Goal: Task Accomplishment & Management: Manage account settings

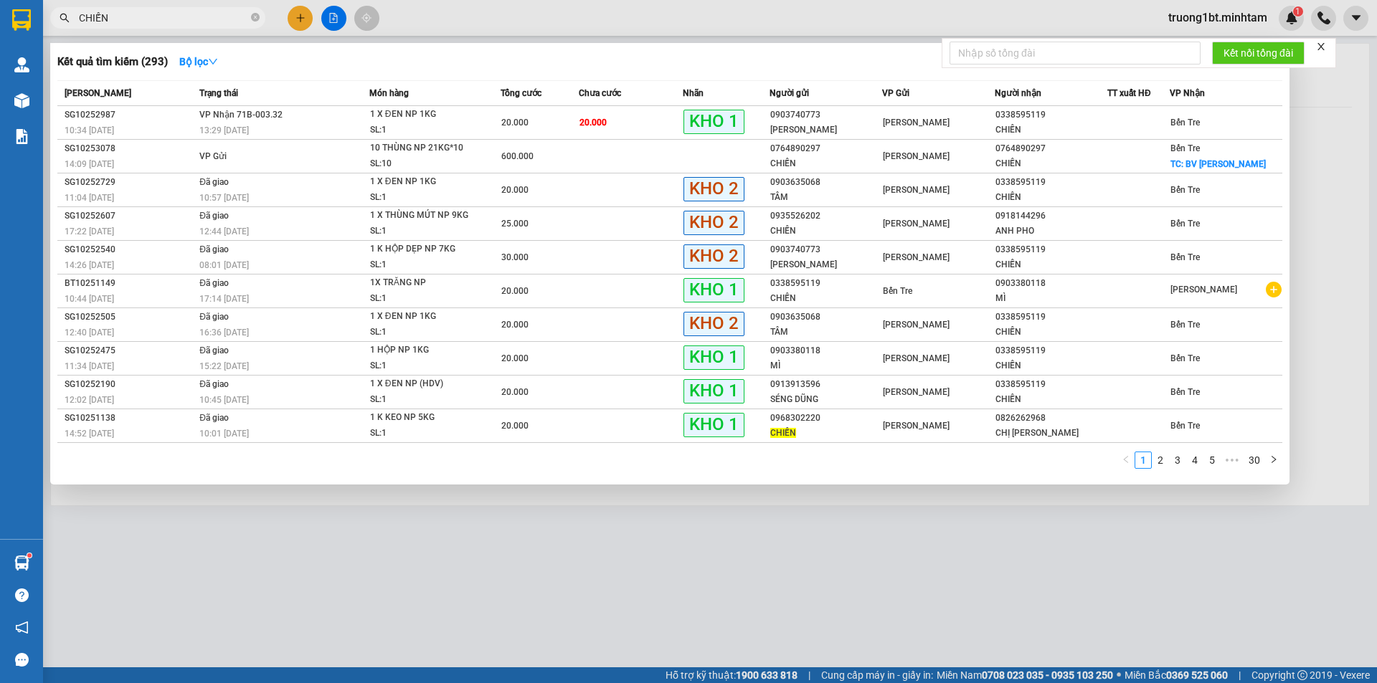
click at [146, 17] on input "CHIẾN" at bounding box center [163, 18] width 169 height 16
click at [252, 13] on span at bounding box center [255, 18] width 9 height 14
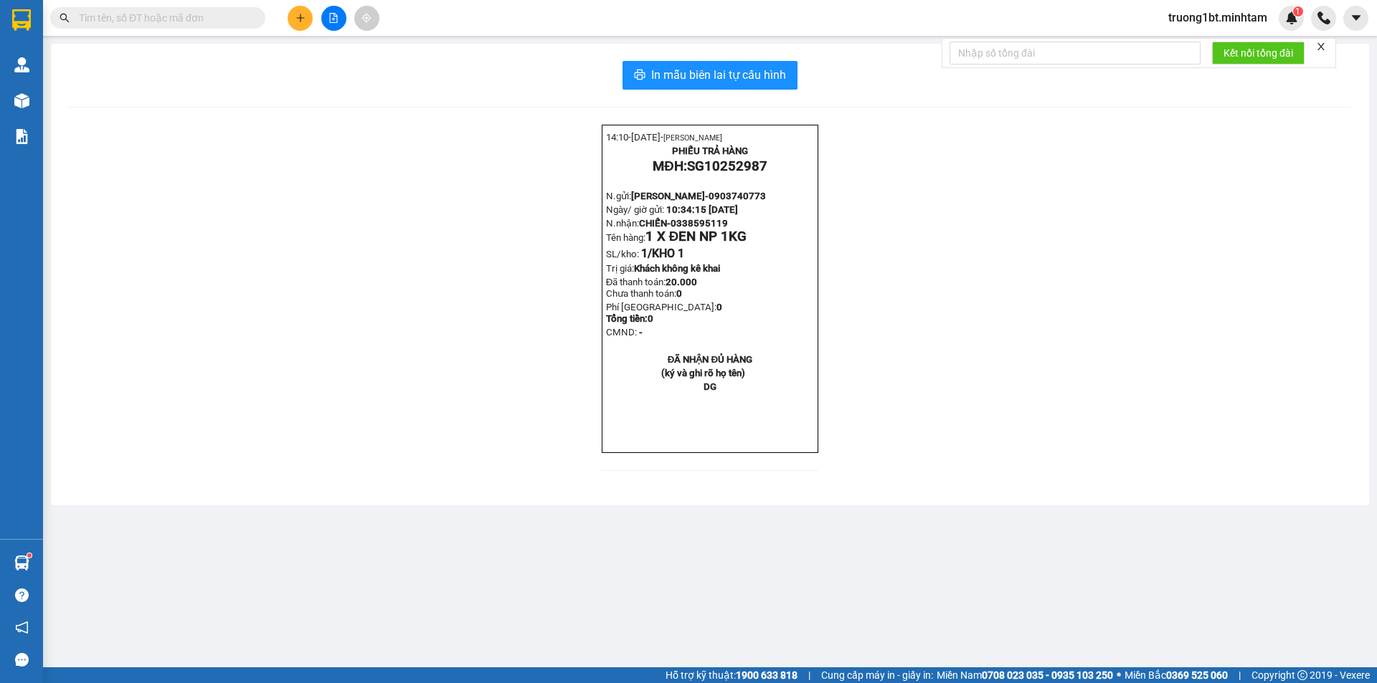
click at [181, 15] on input "text" at bounding box center [163, 18] width 169 height 16
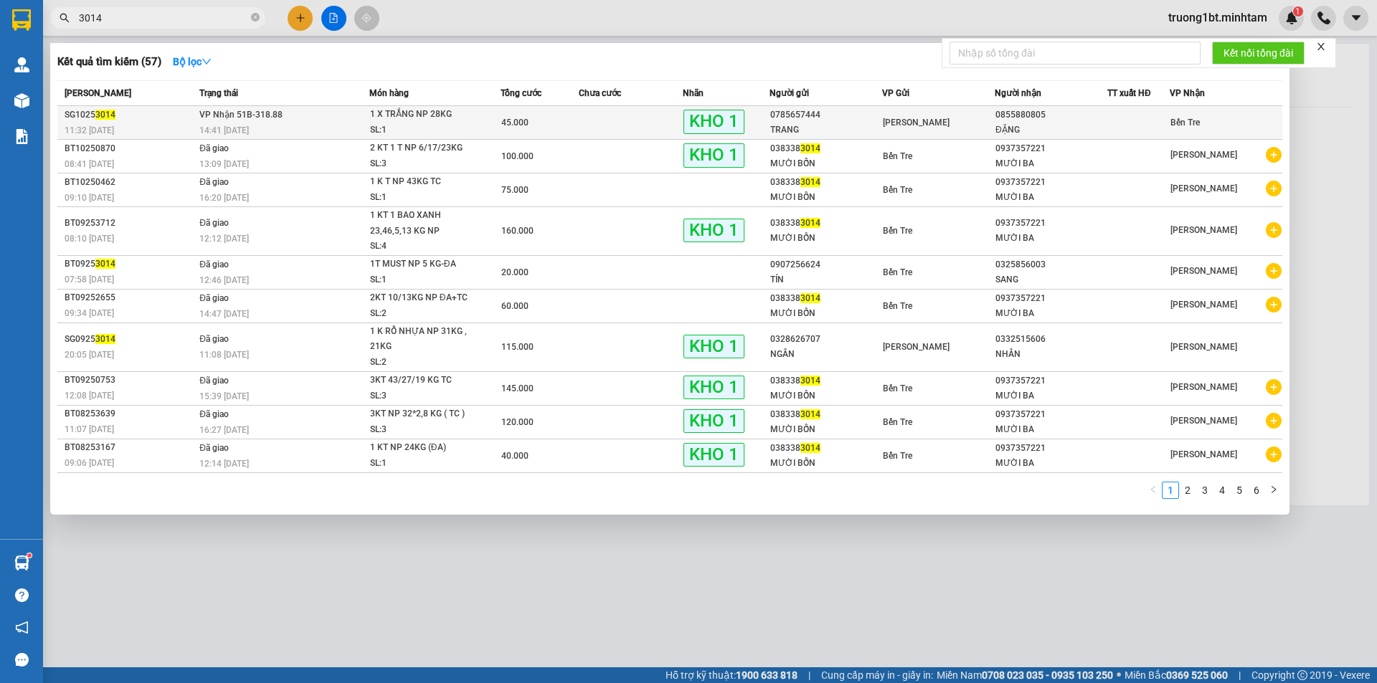
type input "3014"
click at [343, 123] on div "14:41 - 11/10" at bounding box center [283, 131] width 169 height 16
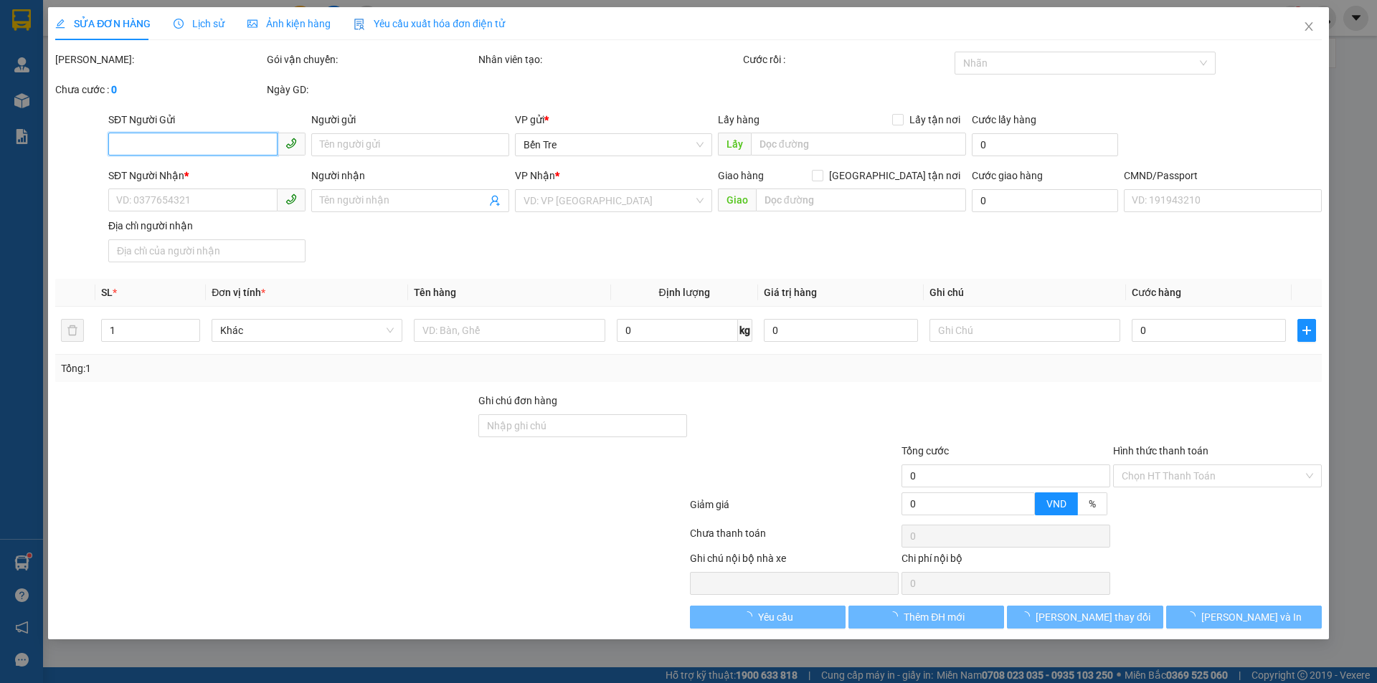
type input "0785657444"
type input "TRANG"
type input "0855880805"
type input "ĐẶNG"
type input "45.000"
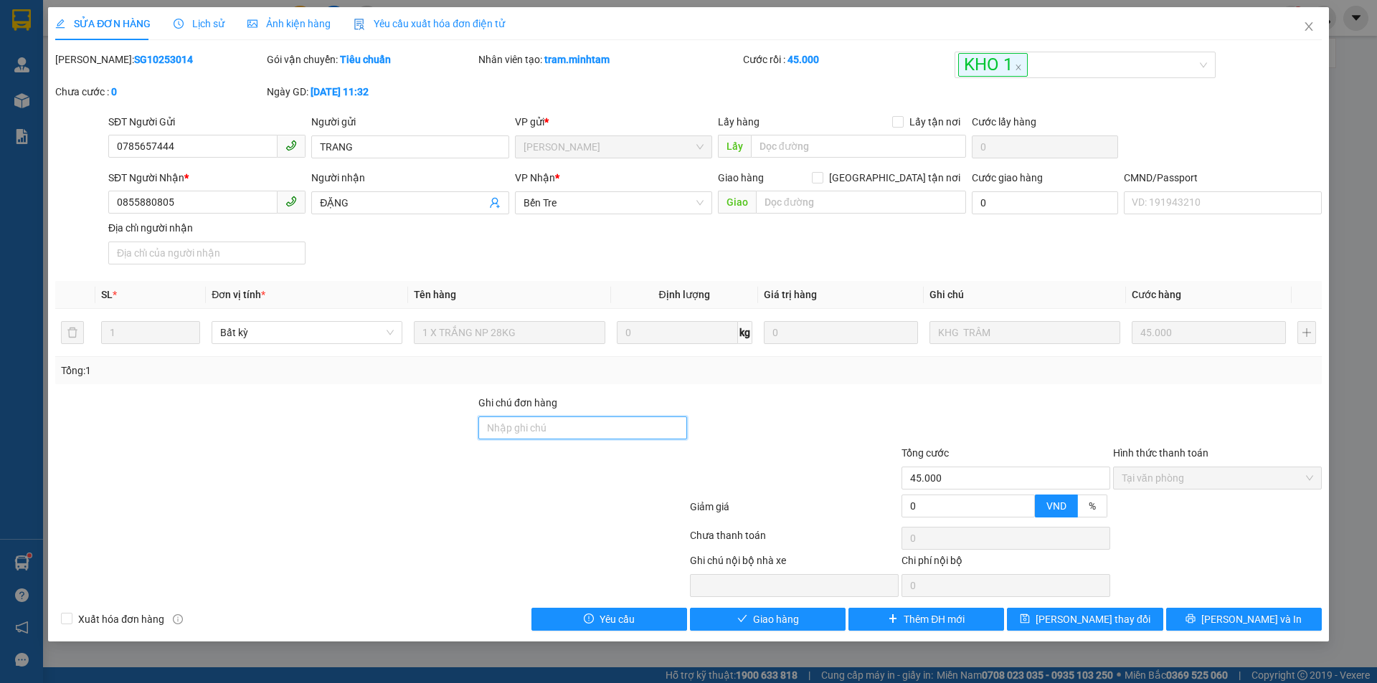
click at [566, 429] on input "Ghi chú đơn hàng" at bounding box center [582, 428] width 209 height 23
type input "ĐG"
click at [1084, 622] on span "[PERSON_NAME] thay đổi" at bounding box center [1092, 620] width 115 height 16
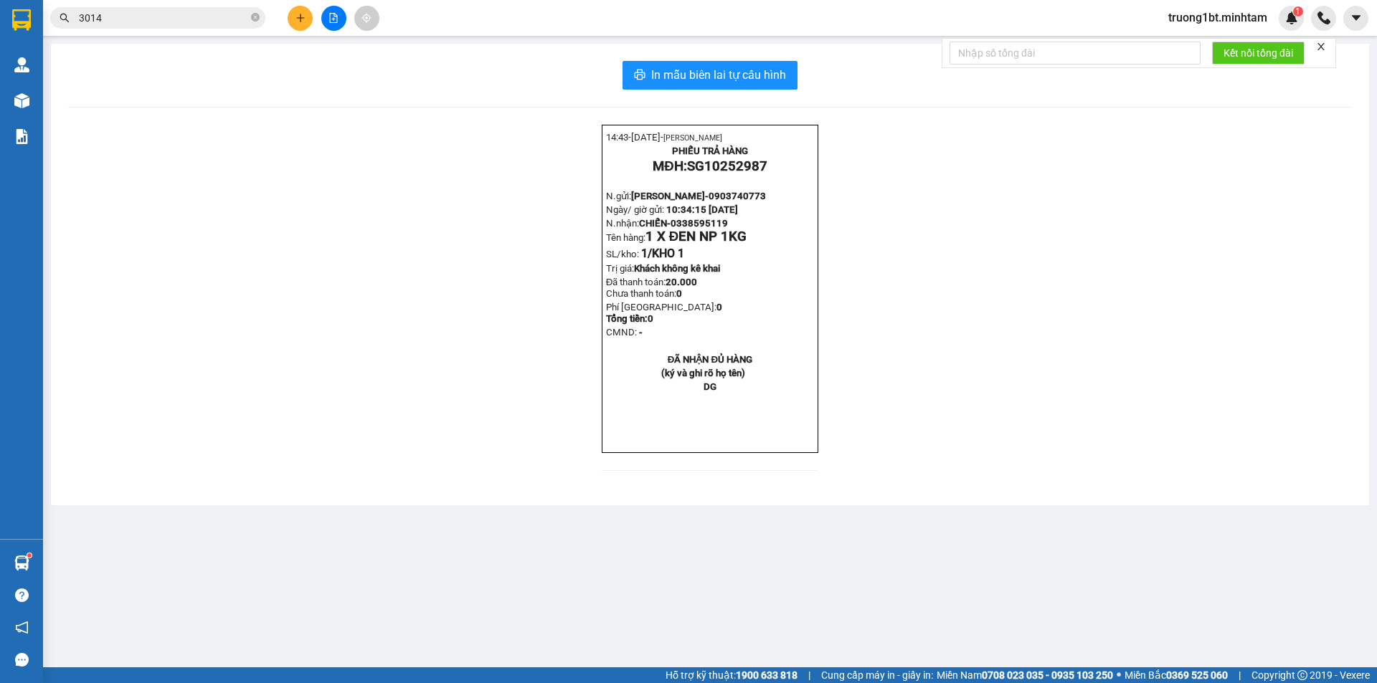
click at [181, 18] on input "3014" at bounding box center [163, 18] width 169 height 16
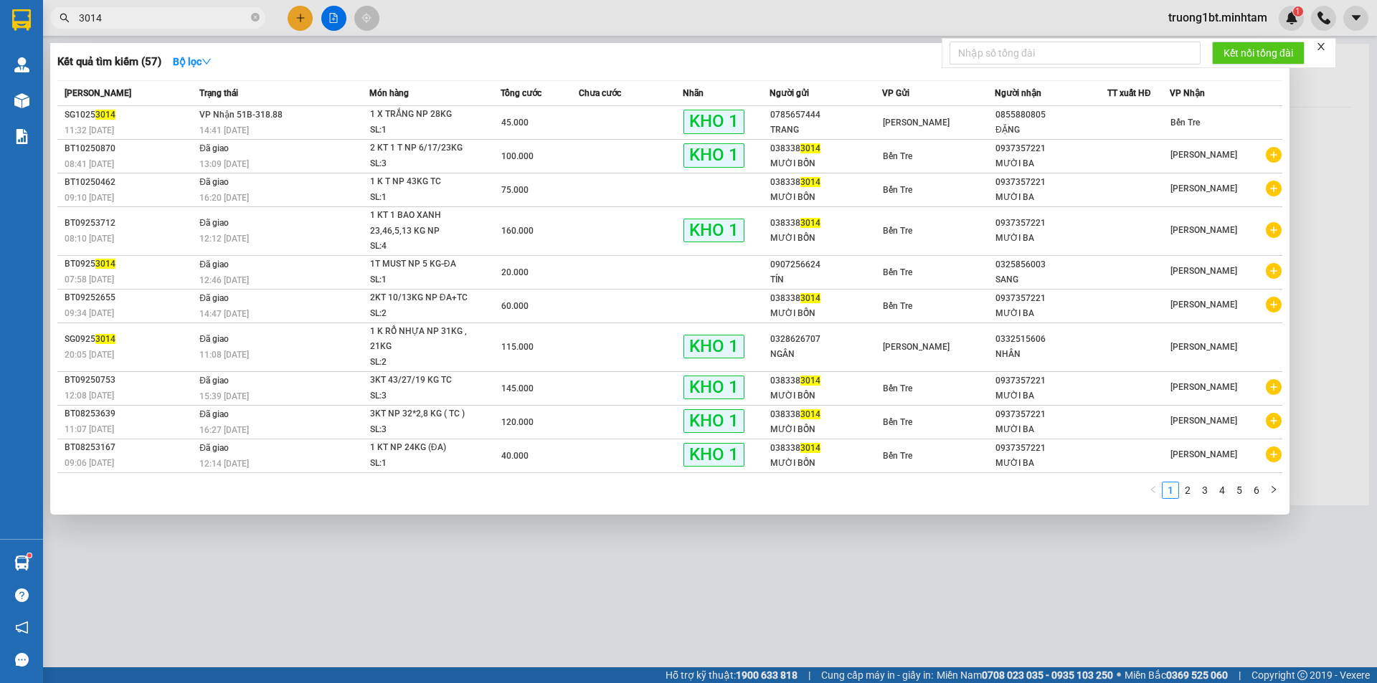
click at [181, 18] on input "3014" at bounding box center [163, 18] width 169 height 16
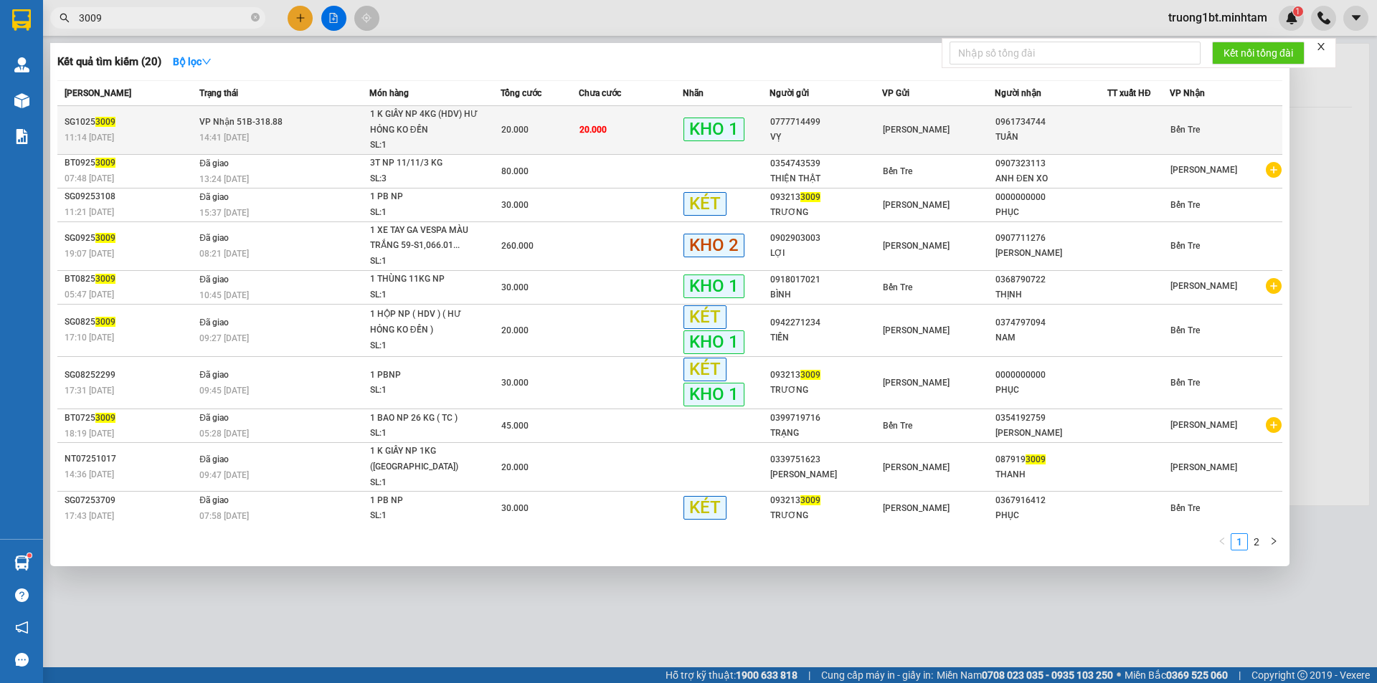
type input "3009"
click at [285, 130] on div "14:41 - 11/10" at bounding box center [283, 138] width 169 height 16
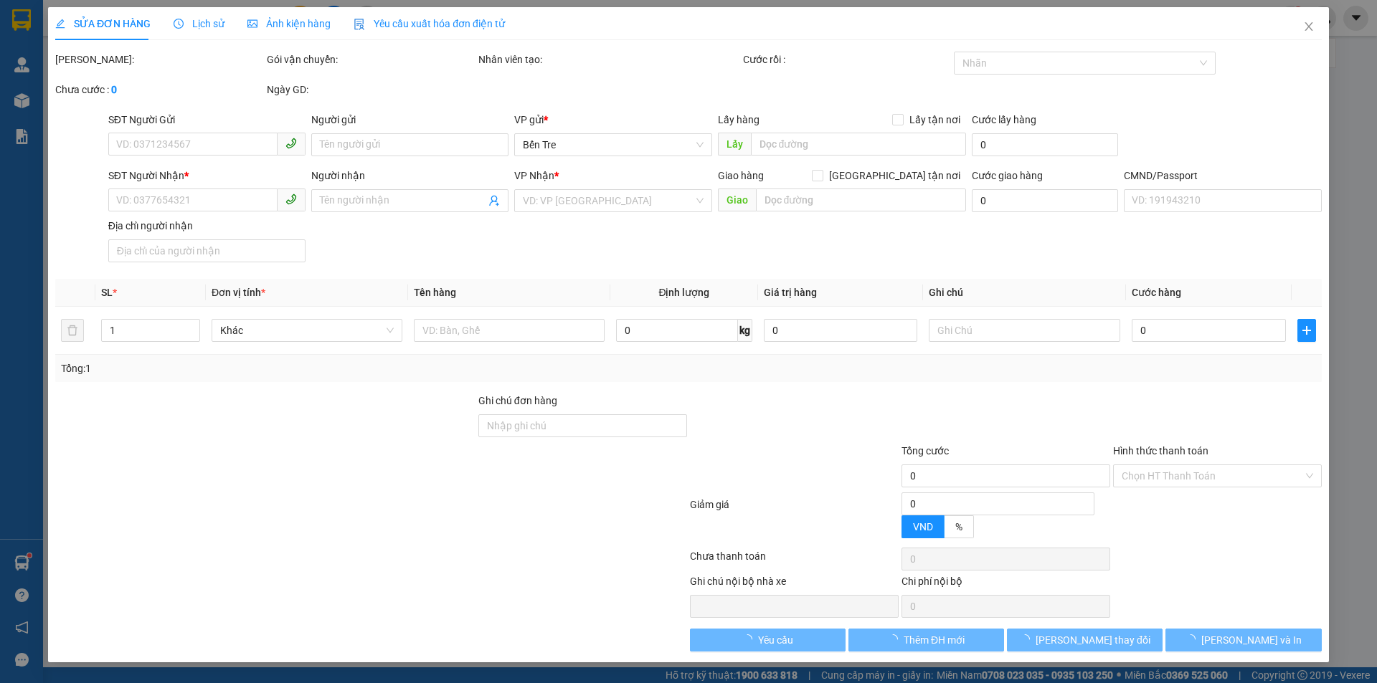
type input "0777714499"
type input "VỴ"
type input "0961734744"
type input "TUẤN"
type input "20.000"
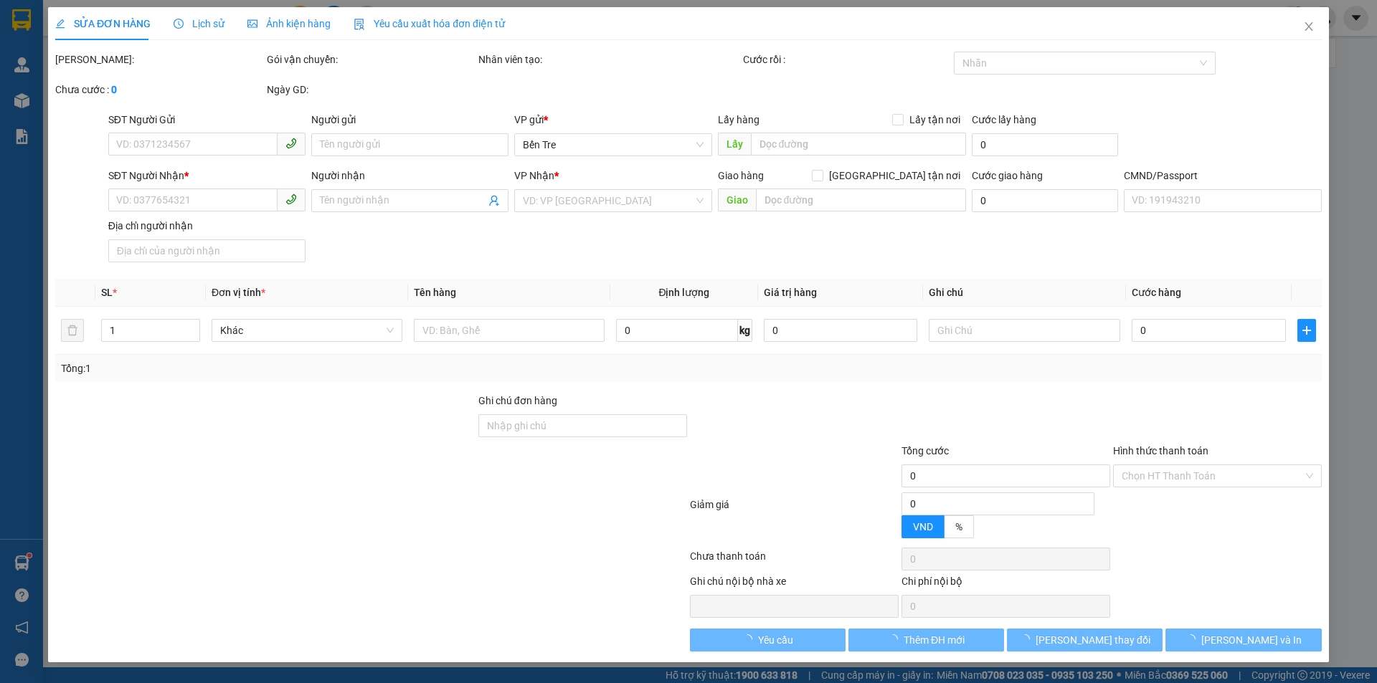
type input "20.000"
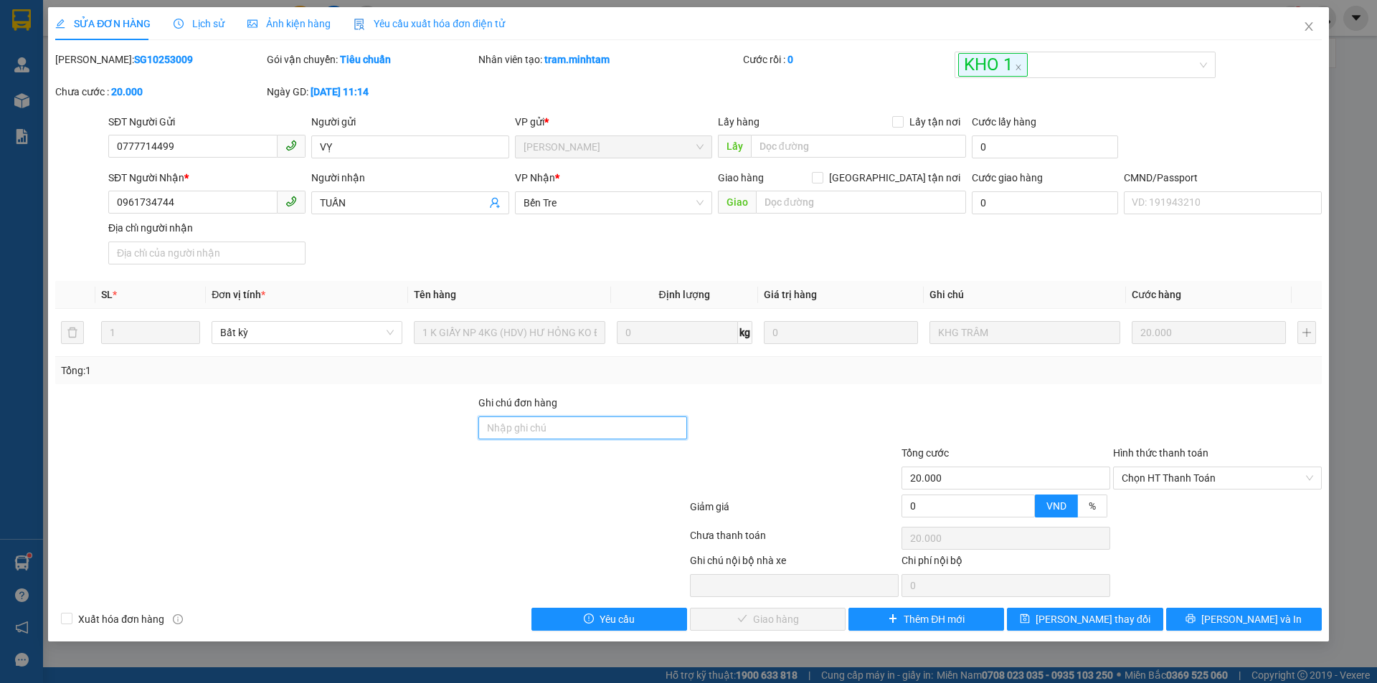
click at [559, 430] on input "Ghi chú đơn hàng" at bounding box center [582, 428] width 209 height 23
type input "ĐG"
click at [1082, 623] on span "[PERSON_NAME] thay đổi" at bounding box center [1092, 620] width 115 height 16
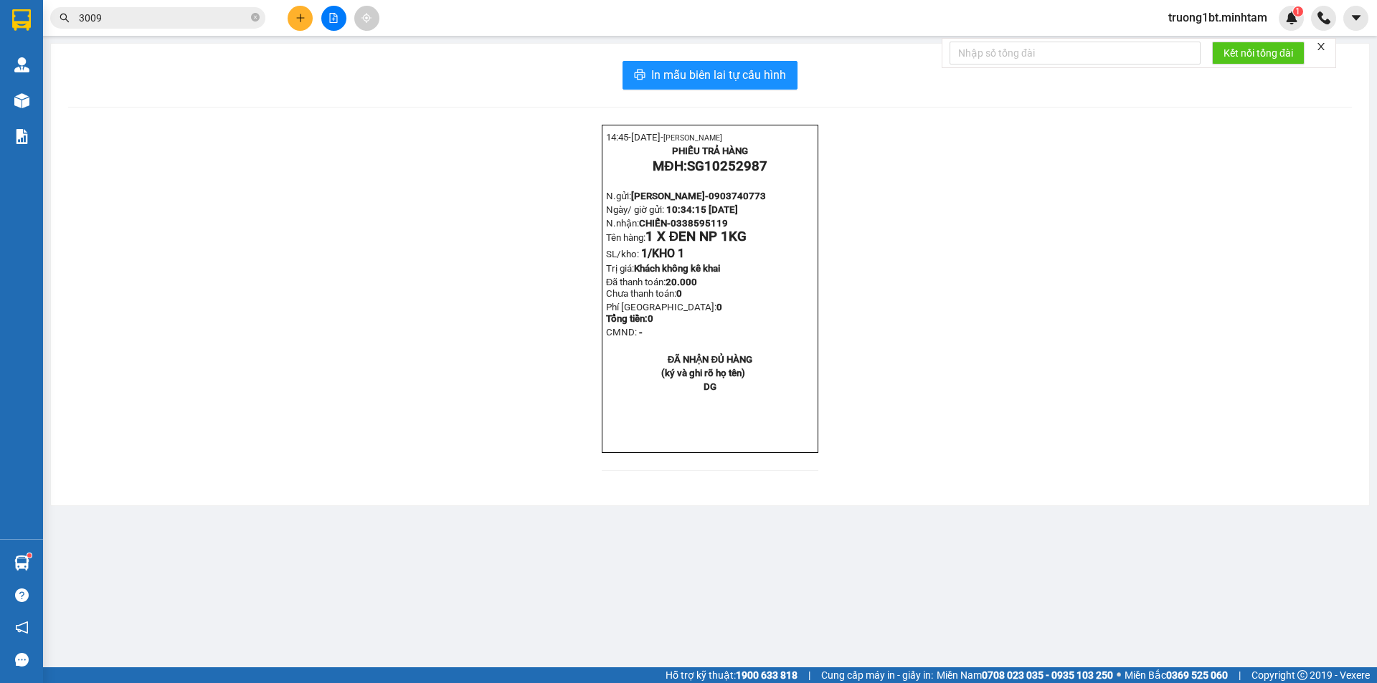
click at [129, 20] on input "3009" at bounding box center [163, 18] width 169 height 16
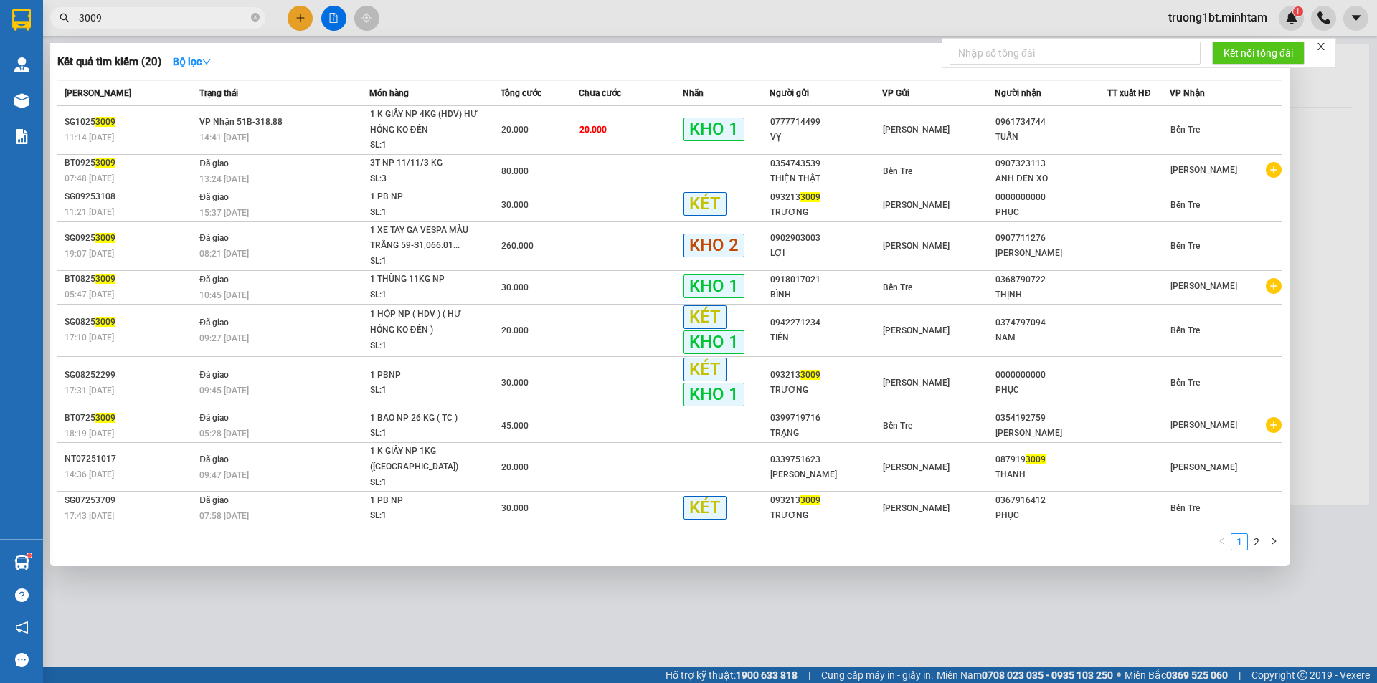
click at [129, 20] on input "3009" at bounding box center [163, 18] width 169 height 16
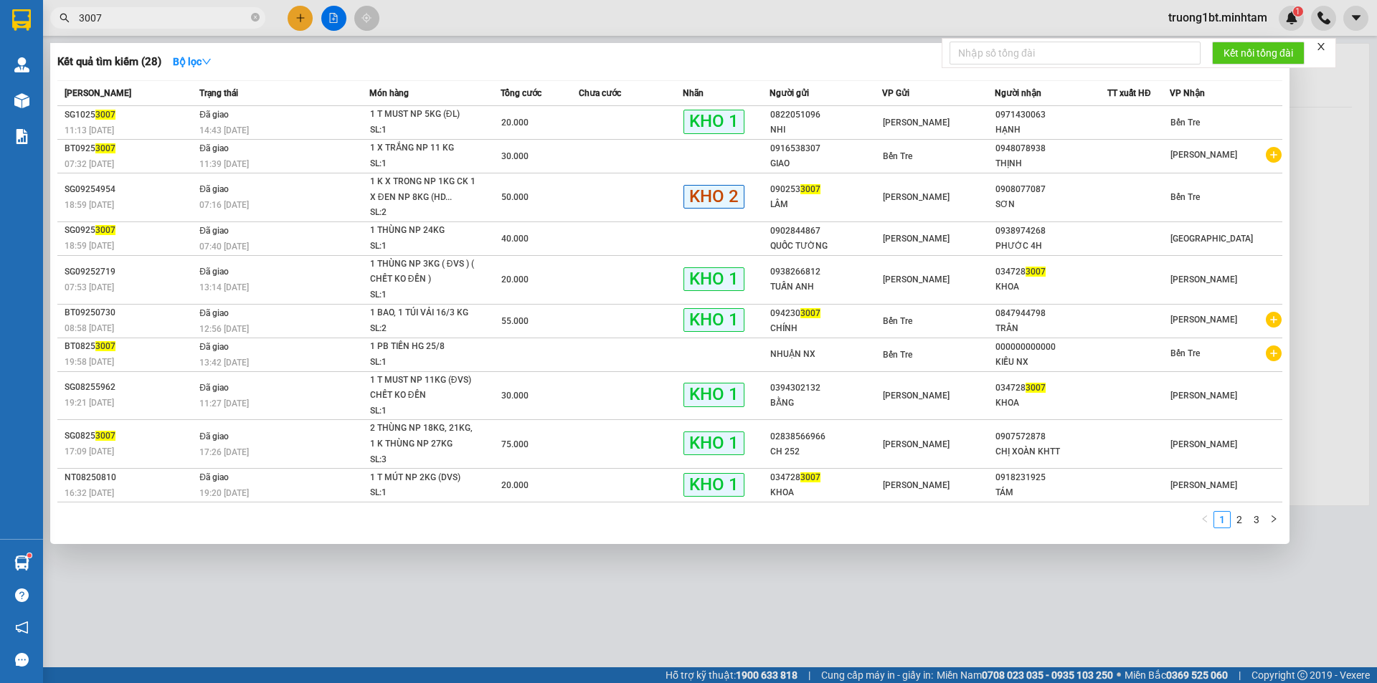
click at [123, 11] on input "3007" at bounding box center [163, 18] width 169 height 16
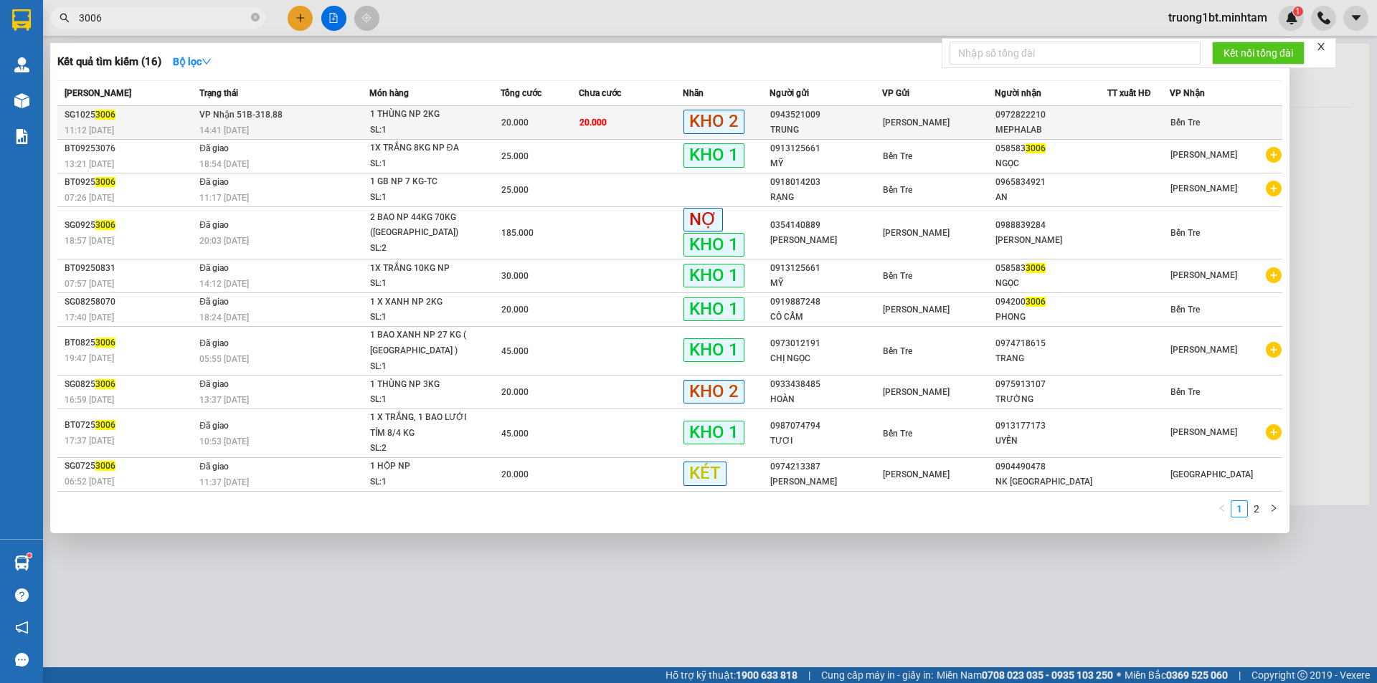
type input "3006"
click at [313, 118] on td "VP Nhận 51B-318.88 14:41 - 11/10" at bounding box center [283, 123] width 174 height 34
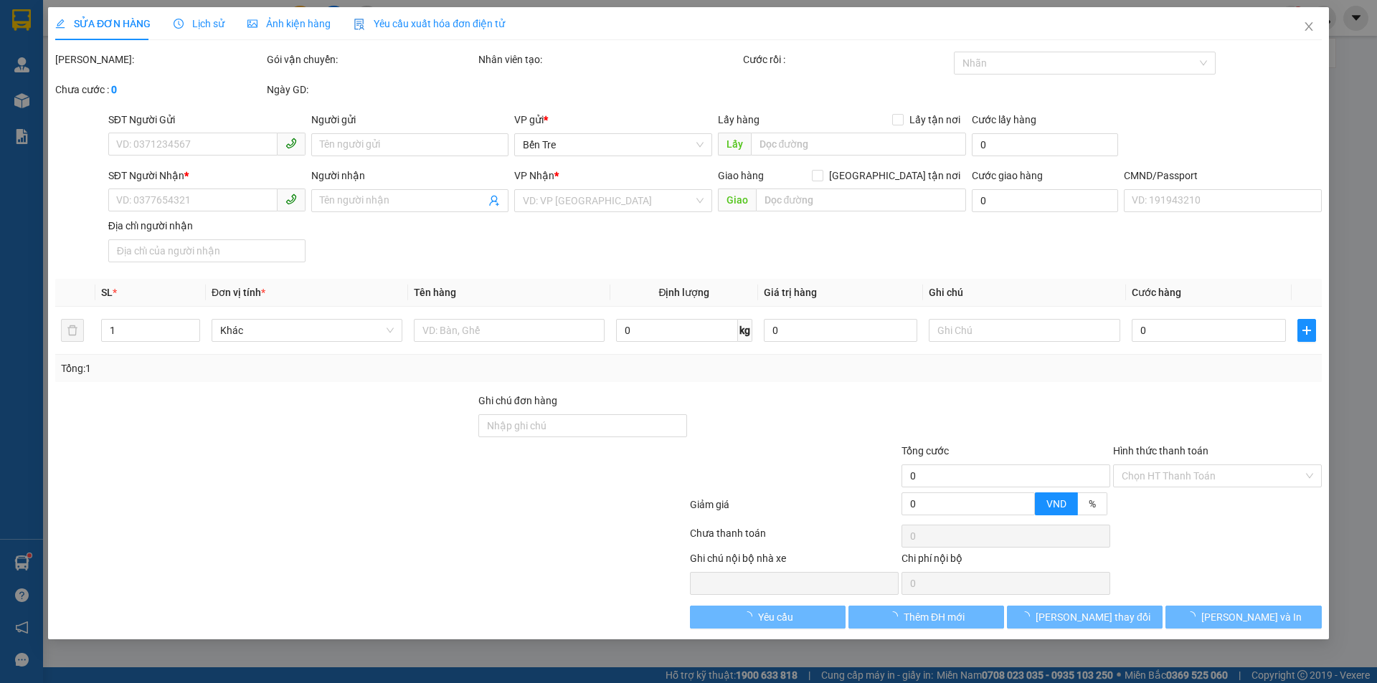
type input "0943521009"
type input "TRUNG"
type input "0972822210"
type input "MEPHALAB"
type input "20.000"
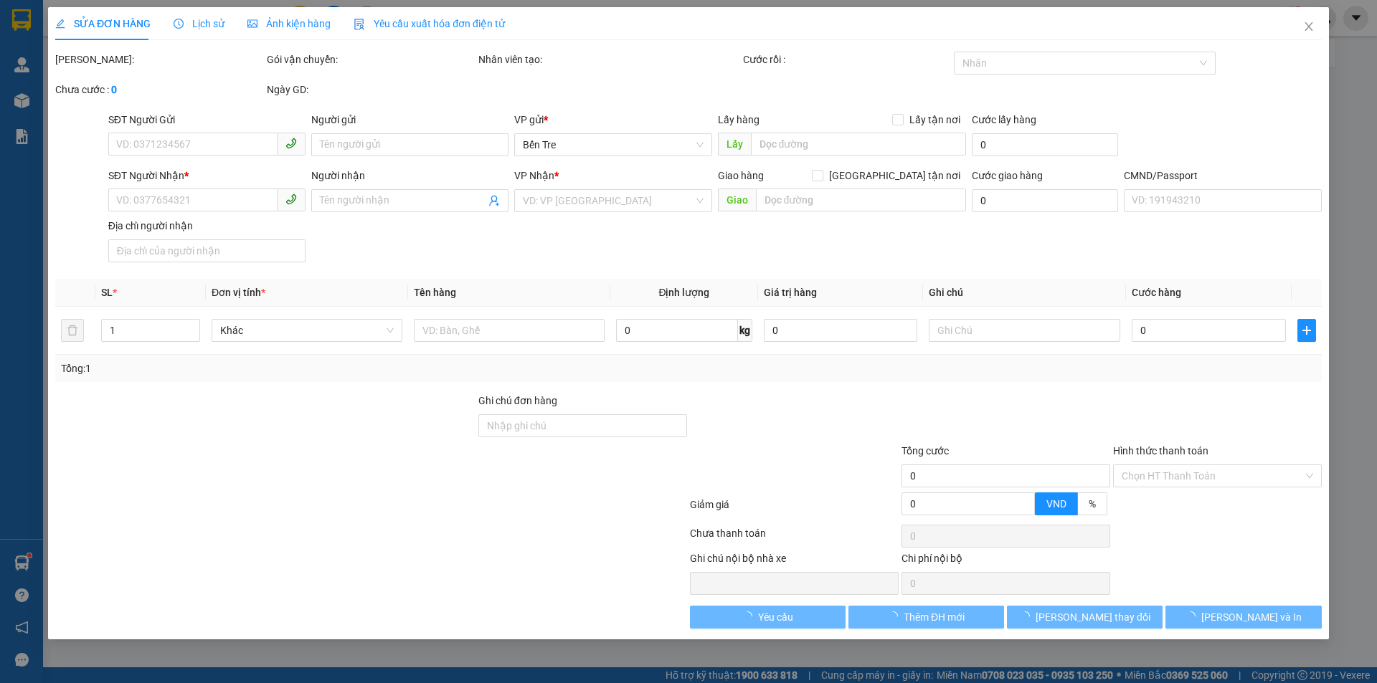
type input "20.000"
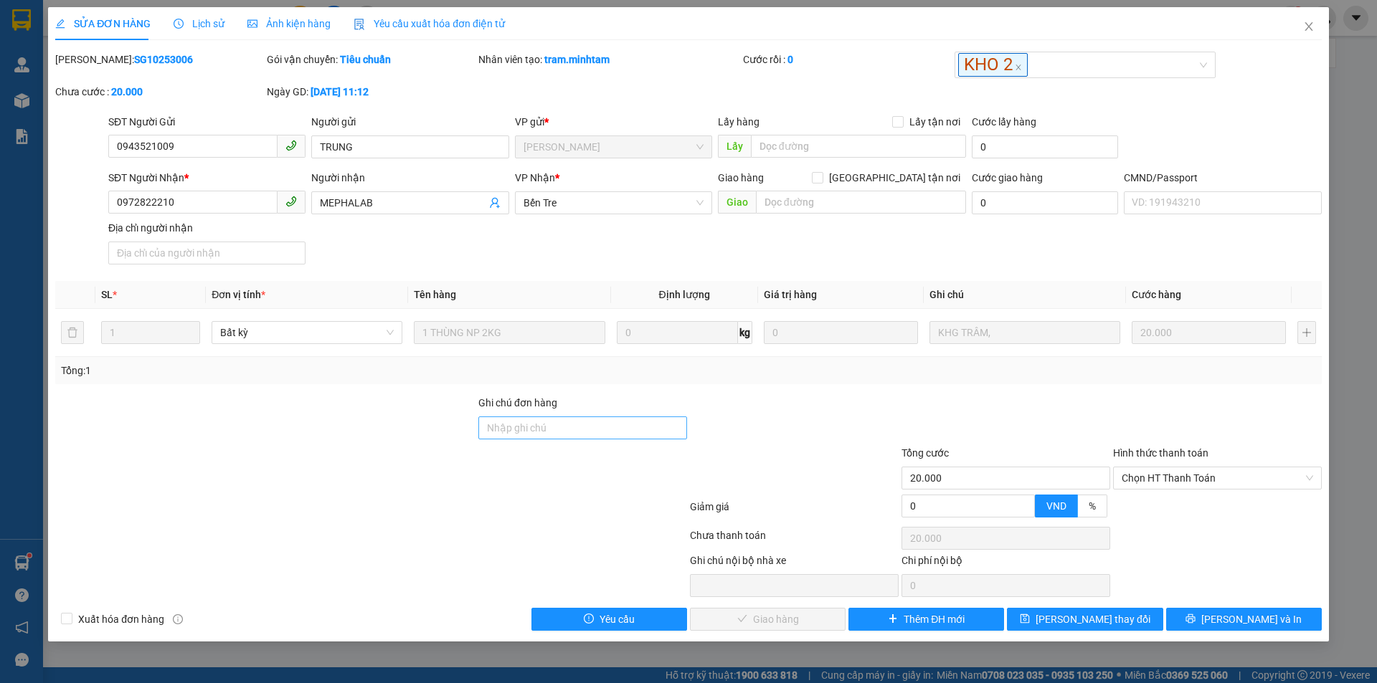
drag, startPoint x: 582, startPoint y: 414, endPoint x: 586, endPoint y: 423, distance: 9.6
click at [581, 414] on div "Ghi chú đơn hàng" at bounding box center [582, 406] width 209 height 22
click at [582, 423] on input "Ghi chú đơn hàng" at bounding box center [582, 428] width 209 height 23
type input "ĐG"
click at [1076, 617] on span "[PERSON_NAME] thay đổi" at bounding box center [1092, 620] width 115 height 16
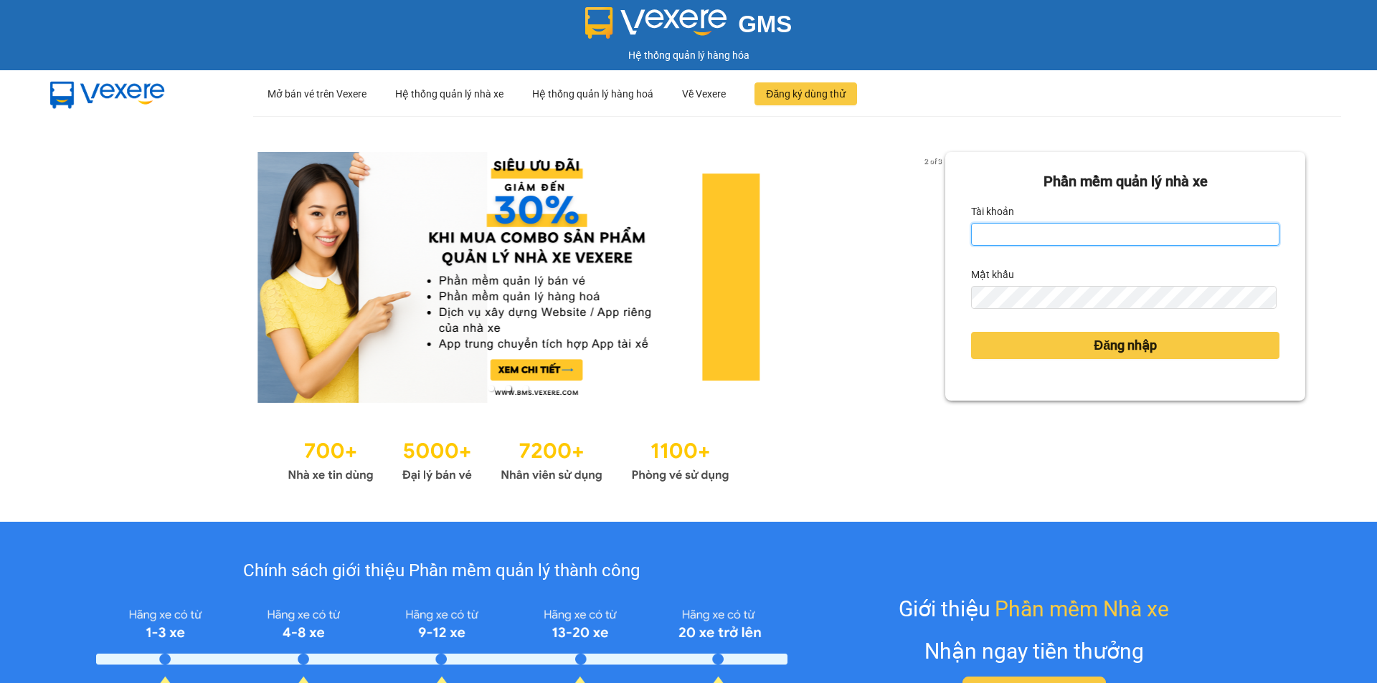
click at [1022, 239] on input "Tài khoản" at bounding box center [1125, 234] width 308 height 23
type input "nhuanbt.minhtam"
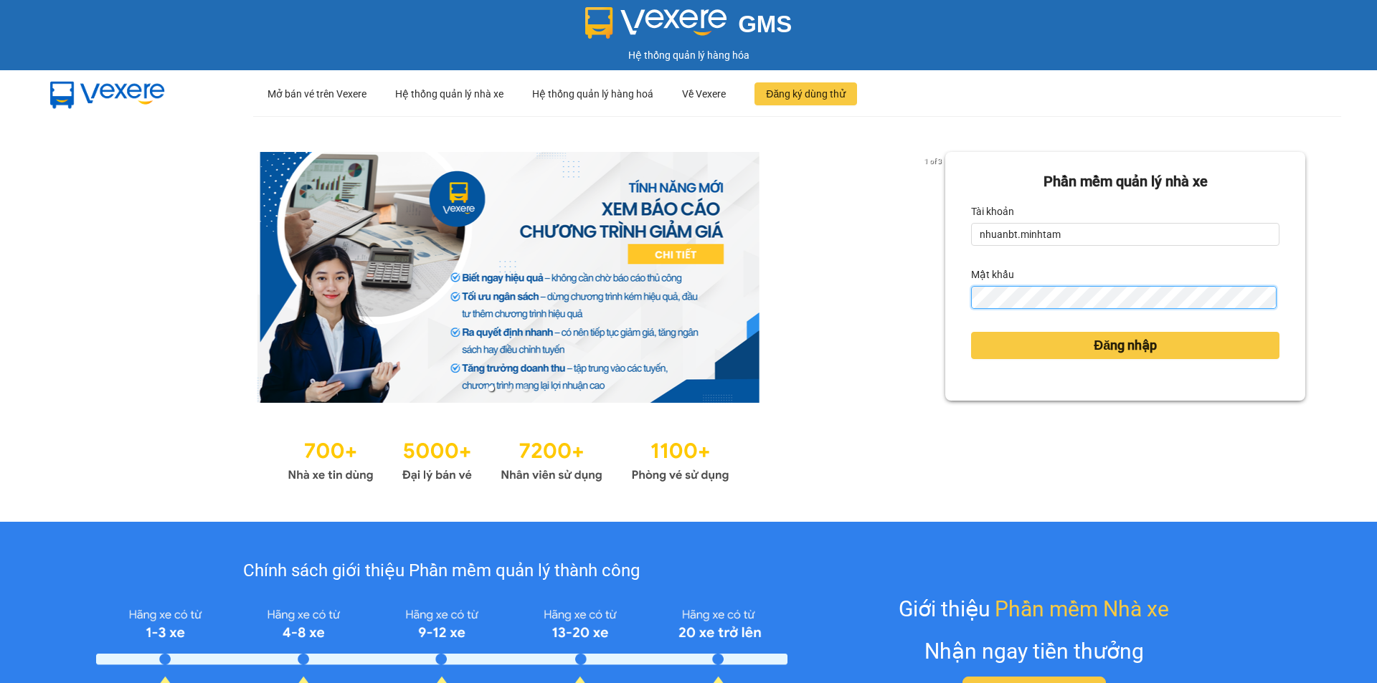
click at [971, 332] on button "Đăng nhập" at bounding box center [1125, 345] width 308 height 27
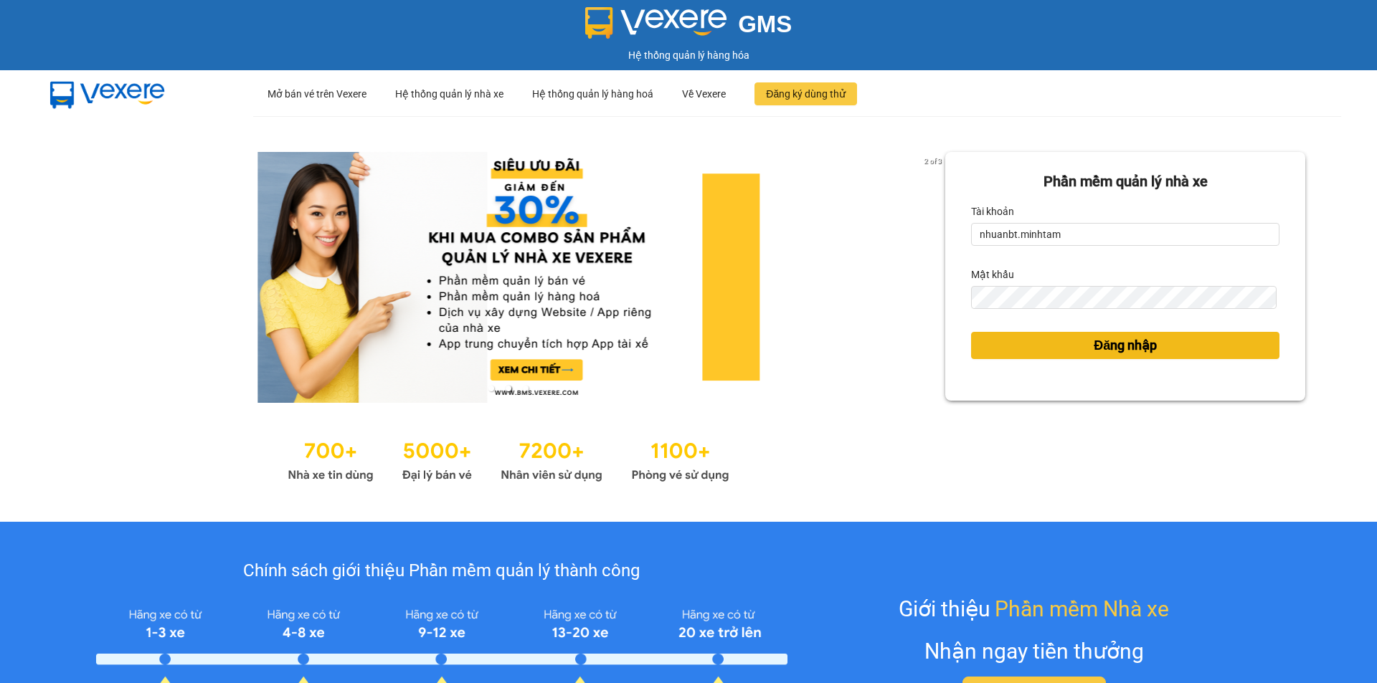
click at [1060, 341] on button "Đăng nhập" at bounding box center [1125, 345] width 308 height 27
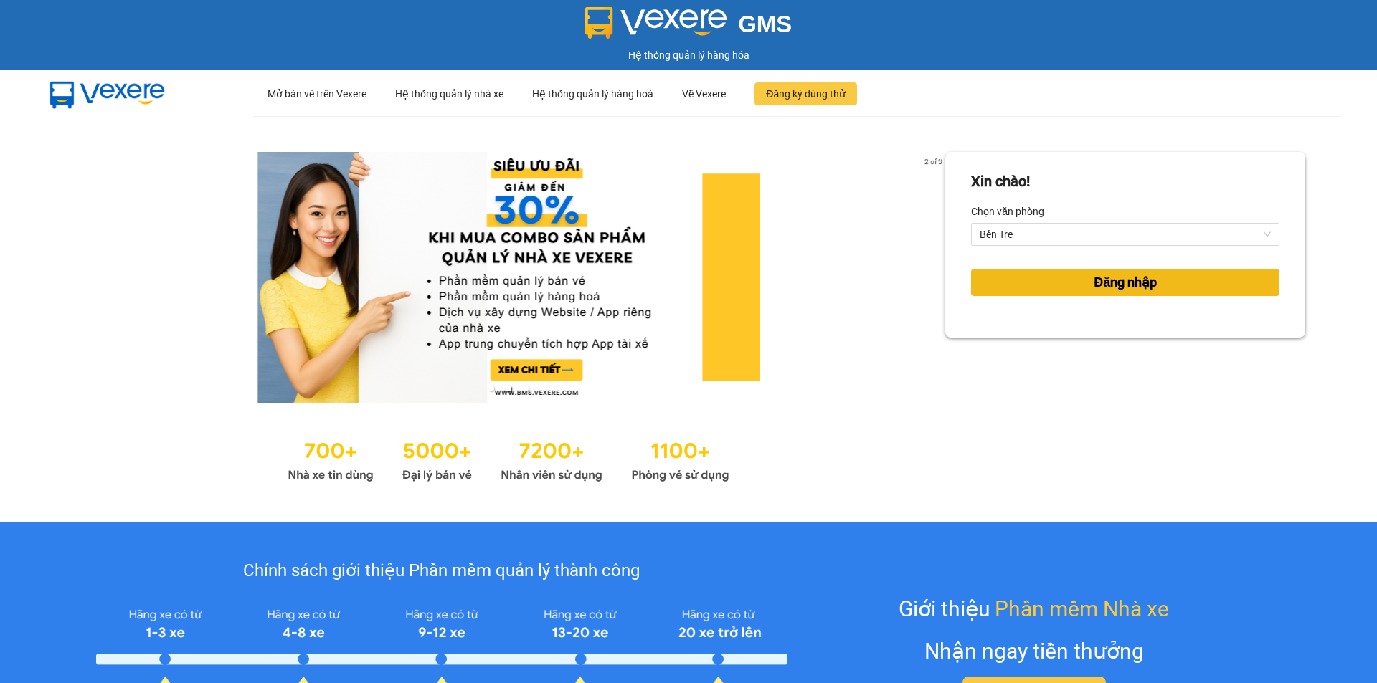
click at [1053, 279] on button "Đăng nhập" at bounding box center [1125, 282] width 308 height 27
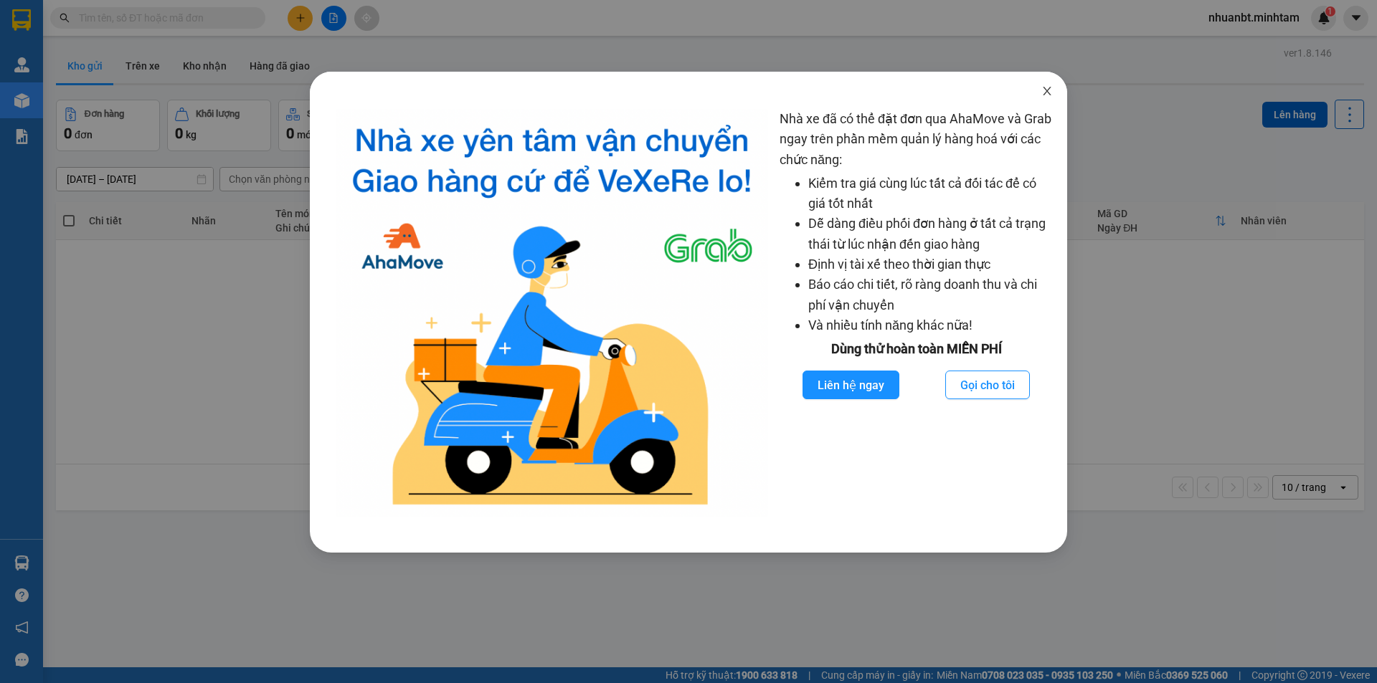
click at [1044, 85] on span "Close" at bounding box center [1047, 92] width 40 height 40
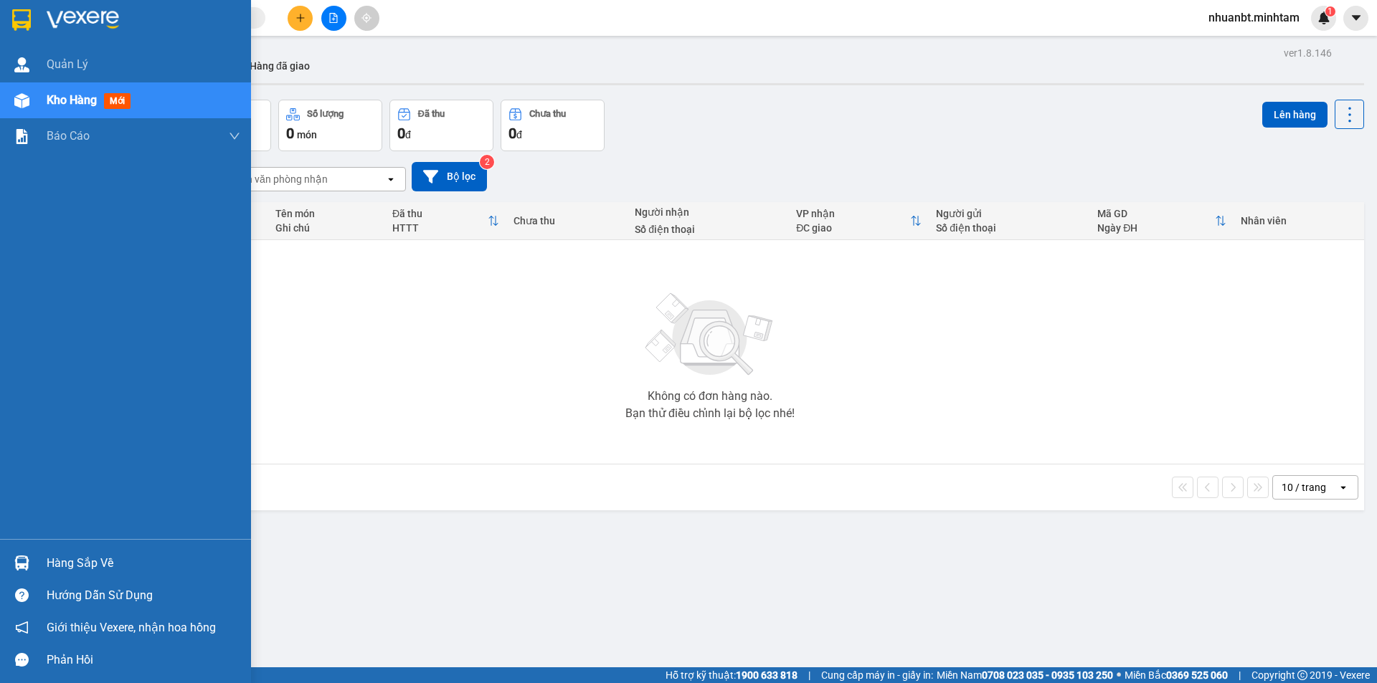
click at [24, 565] on img at bounding box center [21, 563] width 15 height 15
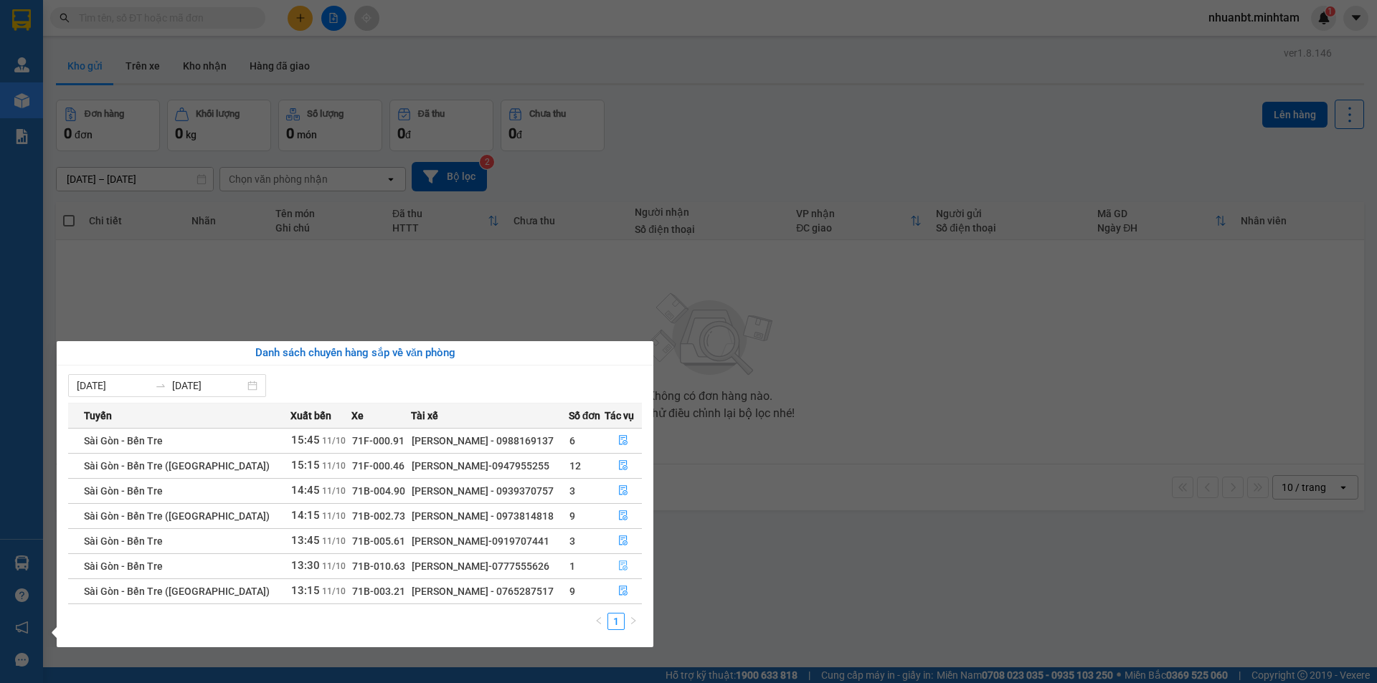
click at [618, 569] on icon "file-done" at bounding box center [623, 566] width 10 height 10
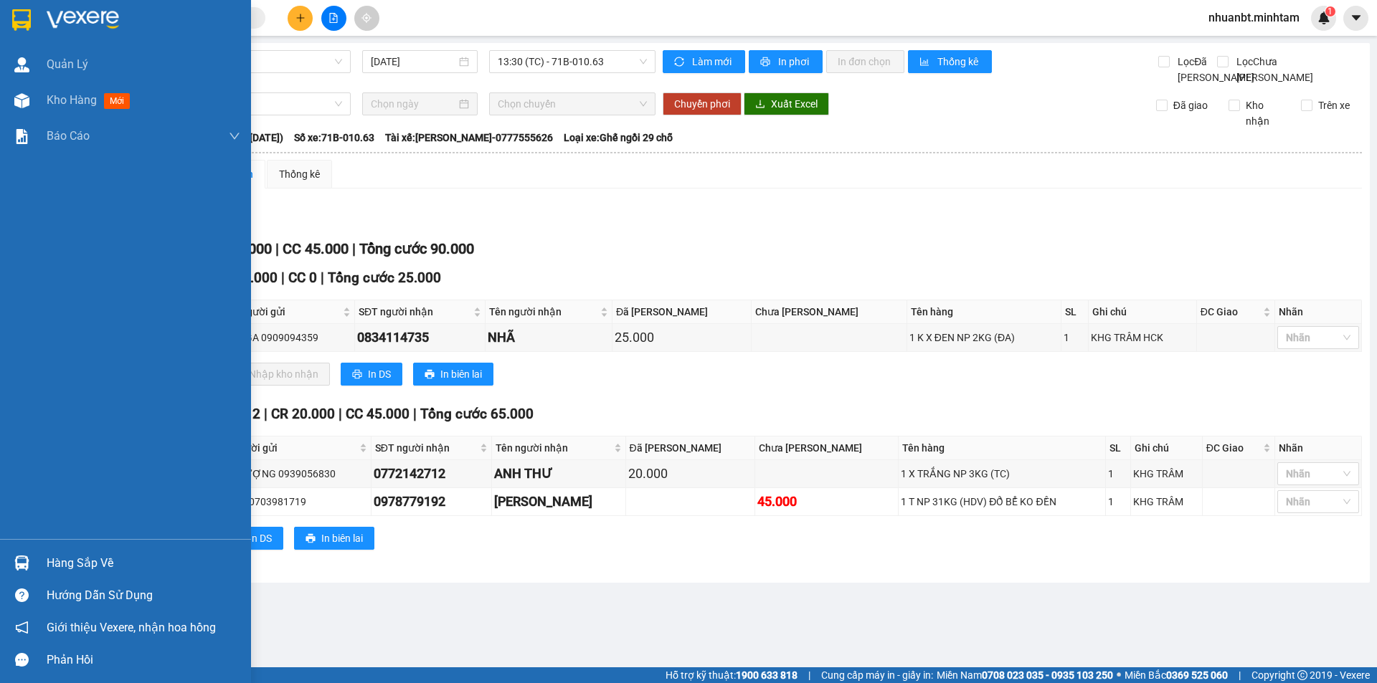
click at [50, 558] on div "Hàng sắp về" at bounding box center [144, 564] width 194 height 22
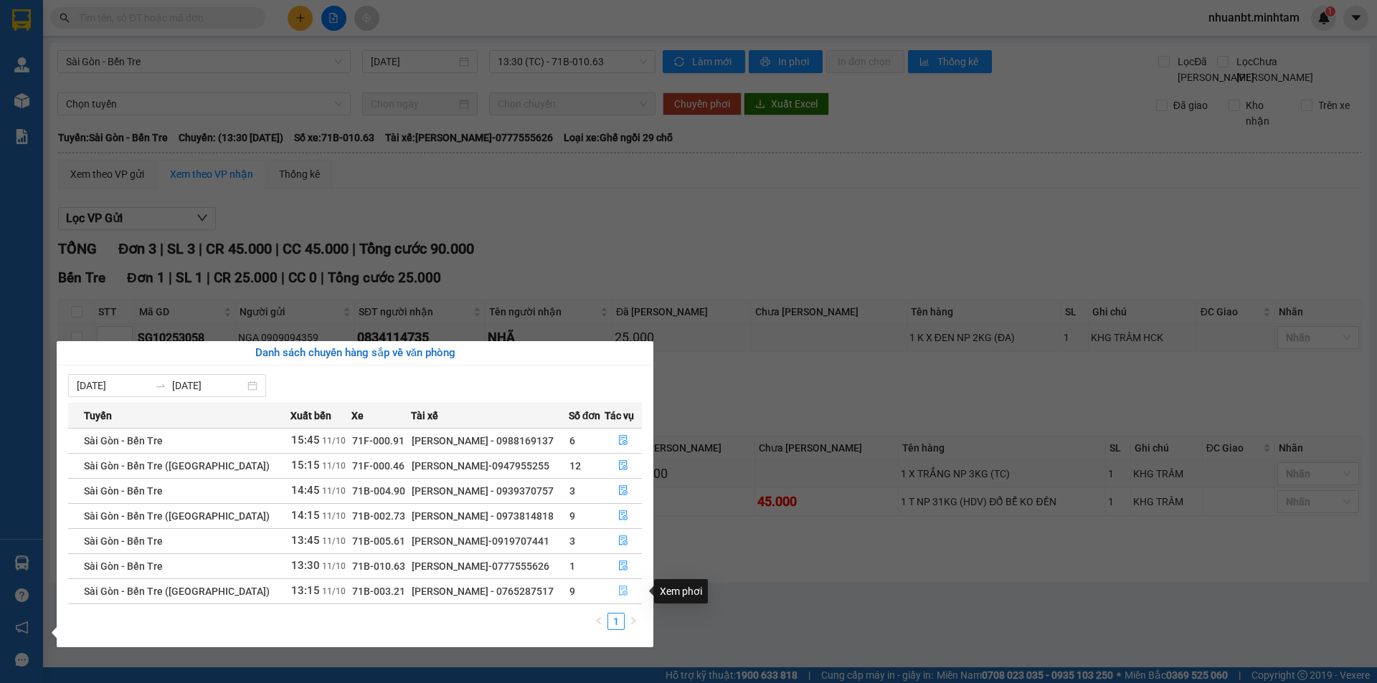
click at [625, 590] on icon "file-done" at bounding box center [623, 591] width 10 height 10
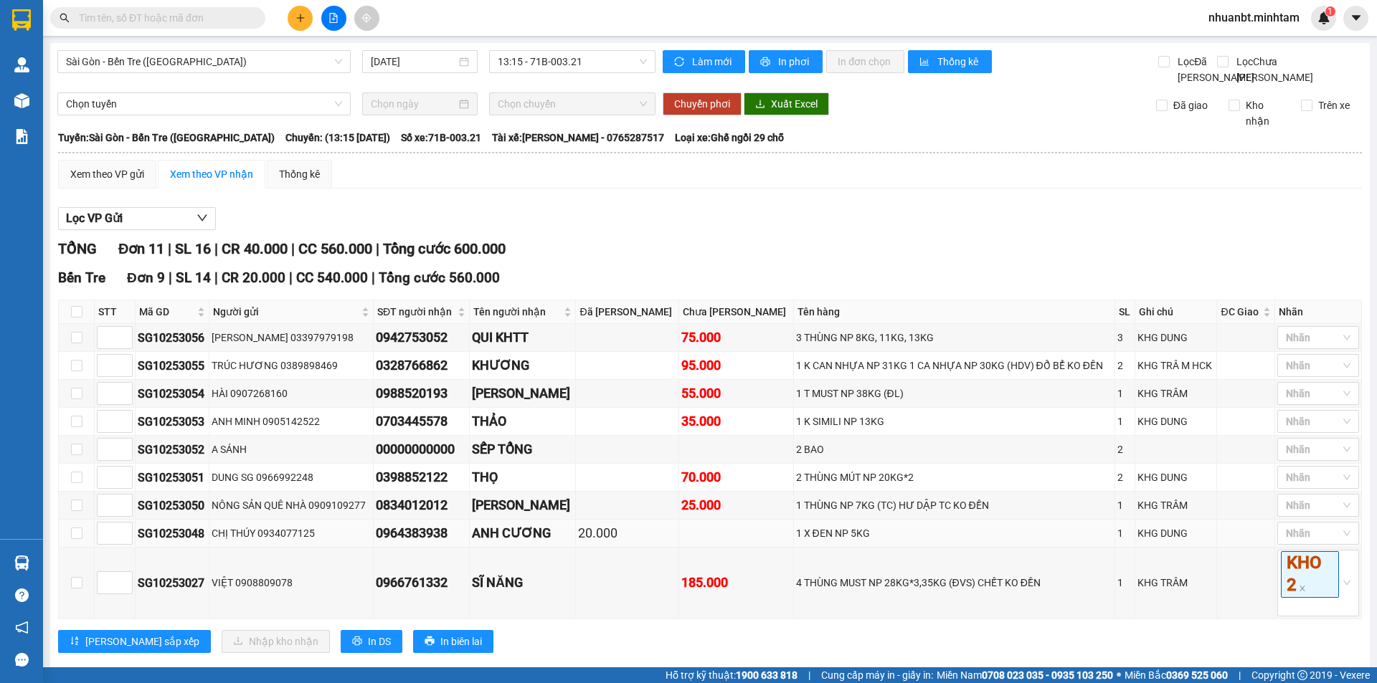
scroll to position [72, 0]
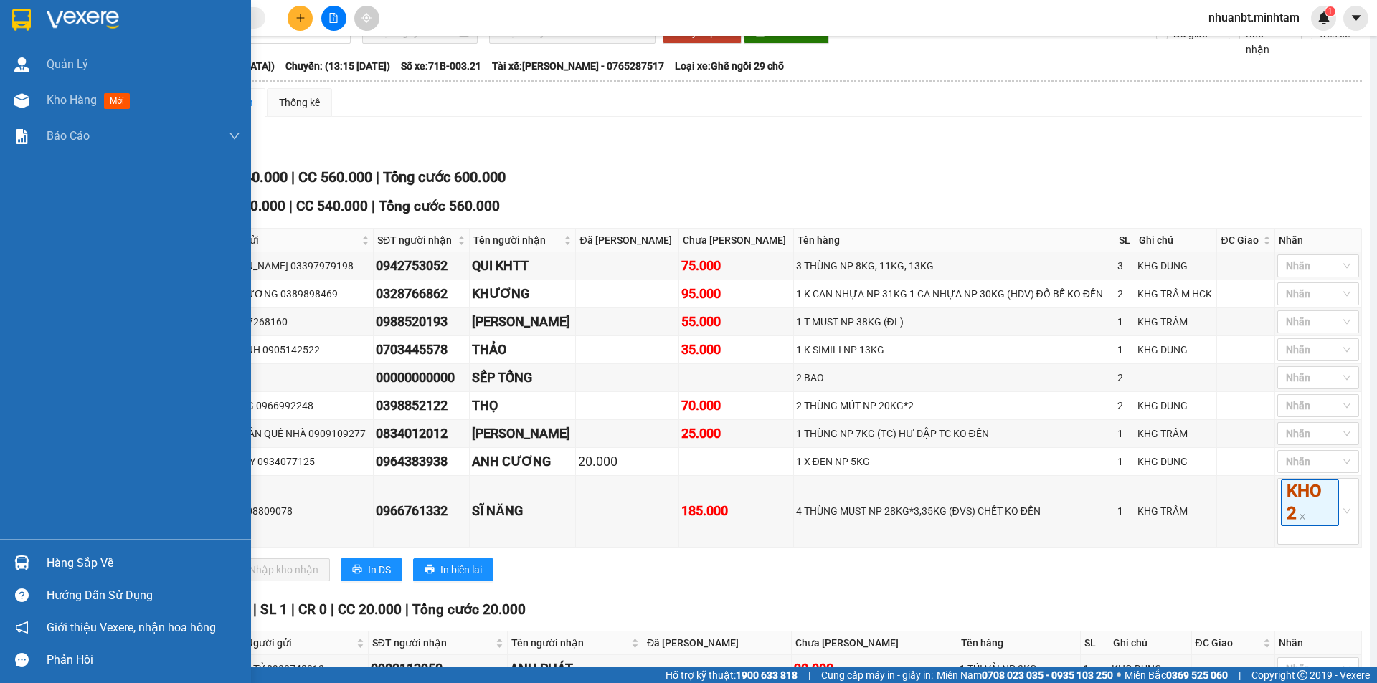
click at [85, 553] on div "Hàng sắp về" at bounding box center [144, 564] width 194 height 22
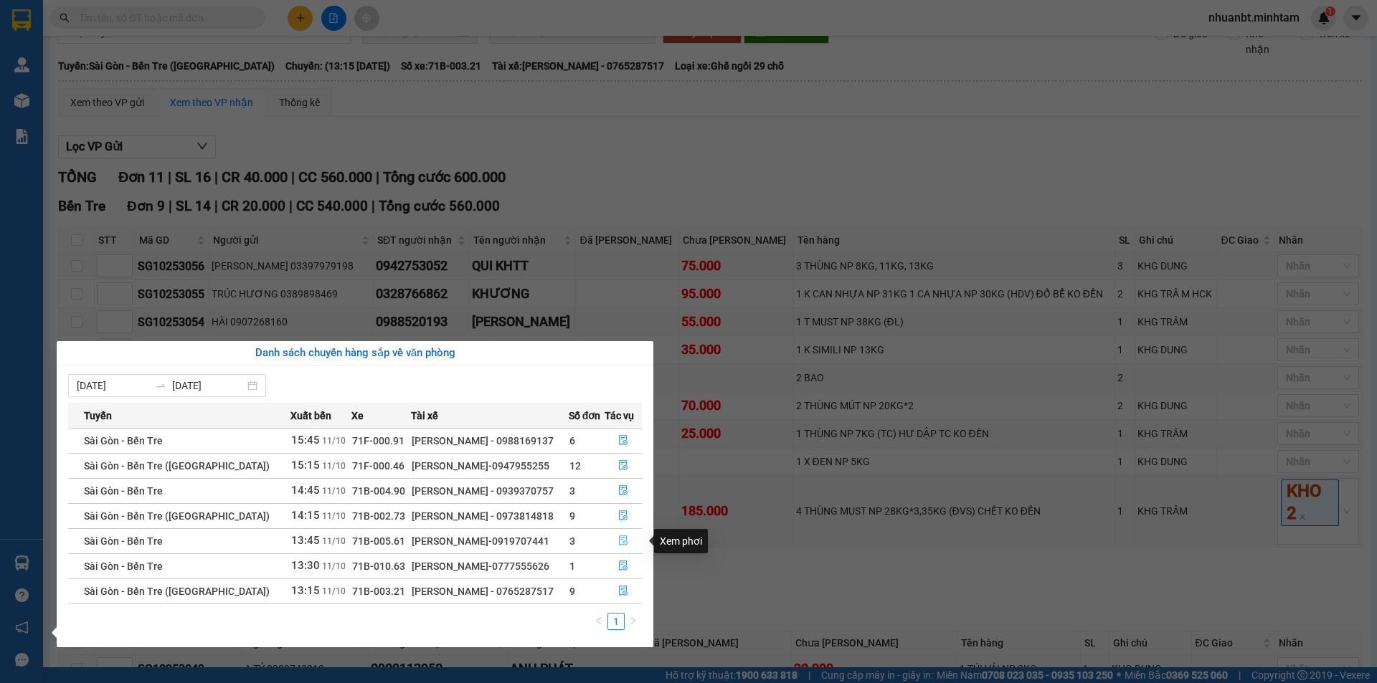
click at [615, 534] on button "button" at bounding box center [623, 541] width 37 height 23
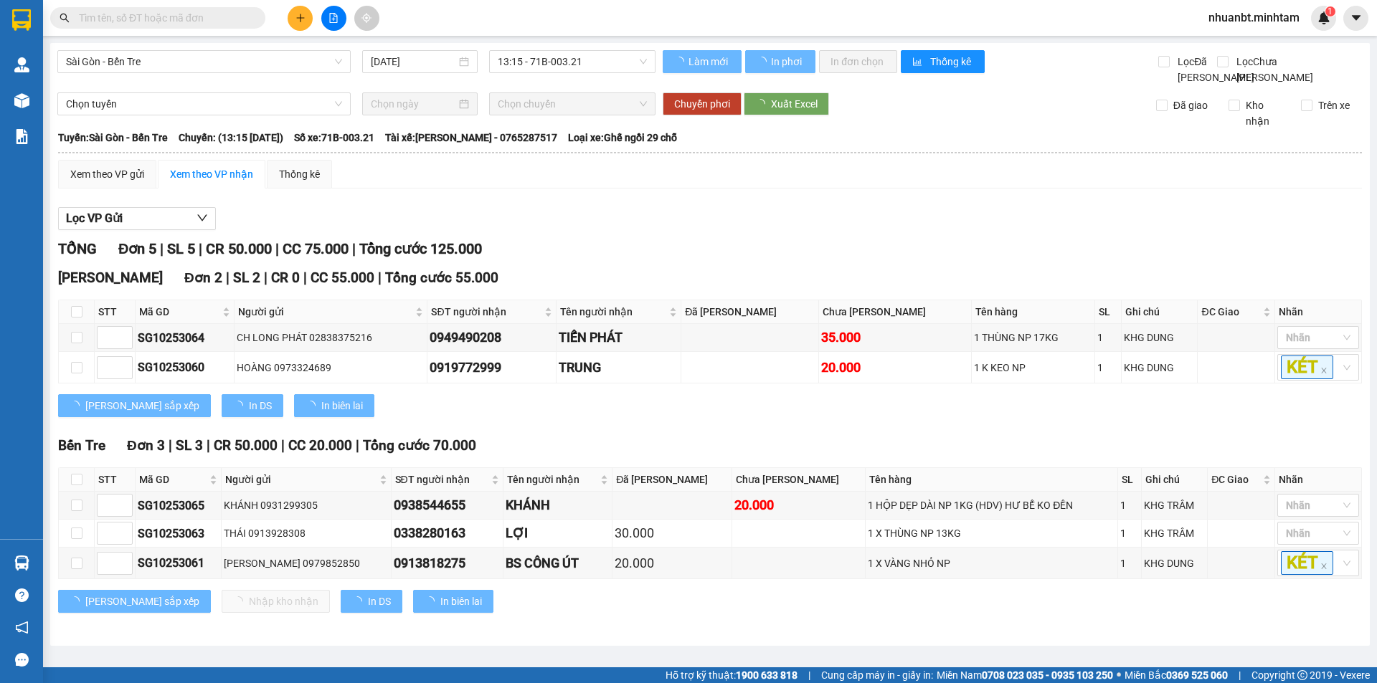
scroll to position [1, 0]
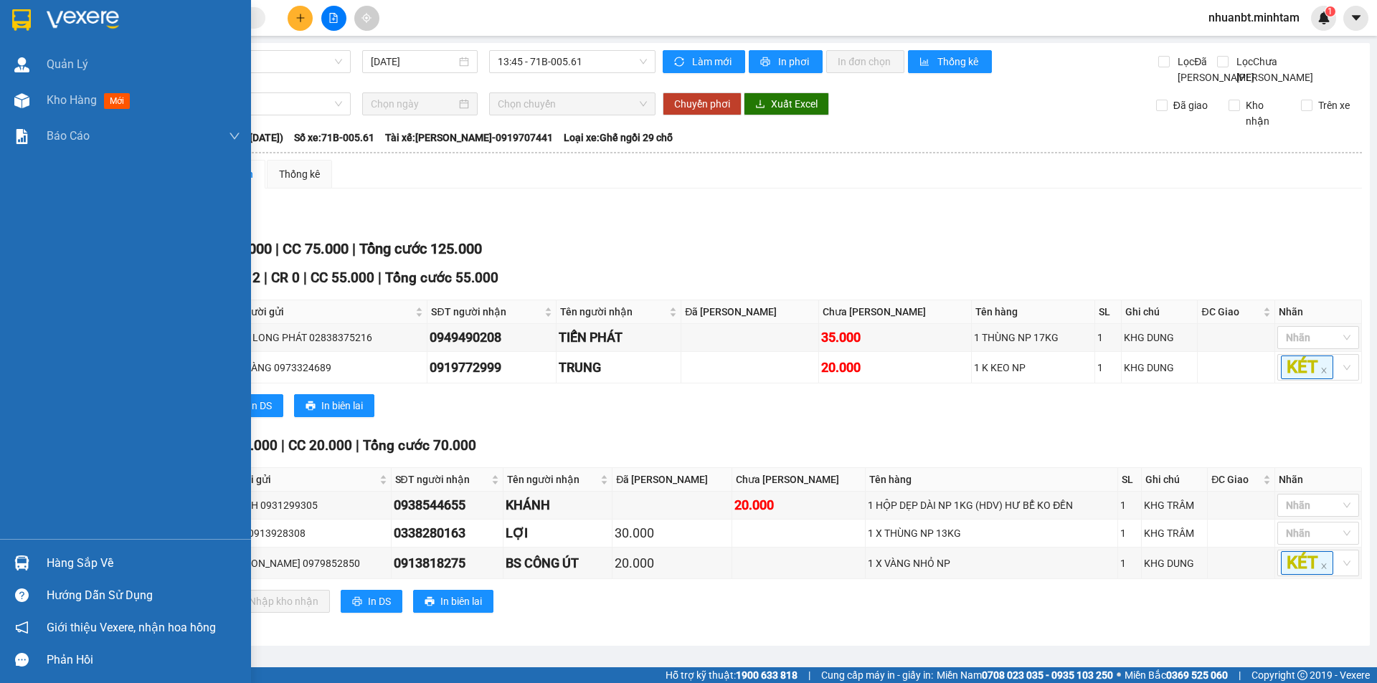
click at [27, 559] on img at bounding box center [21, 563] width 15 height 15
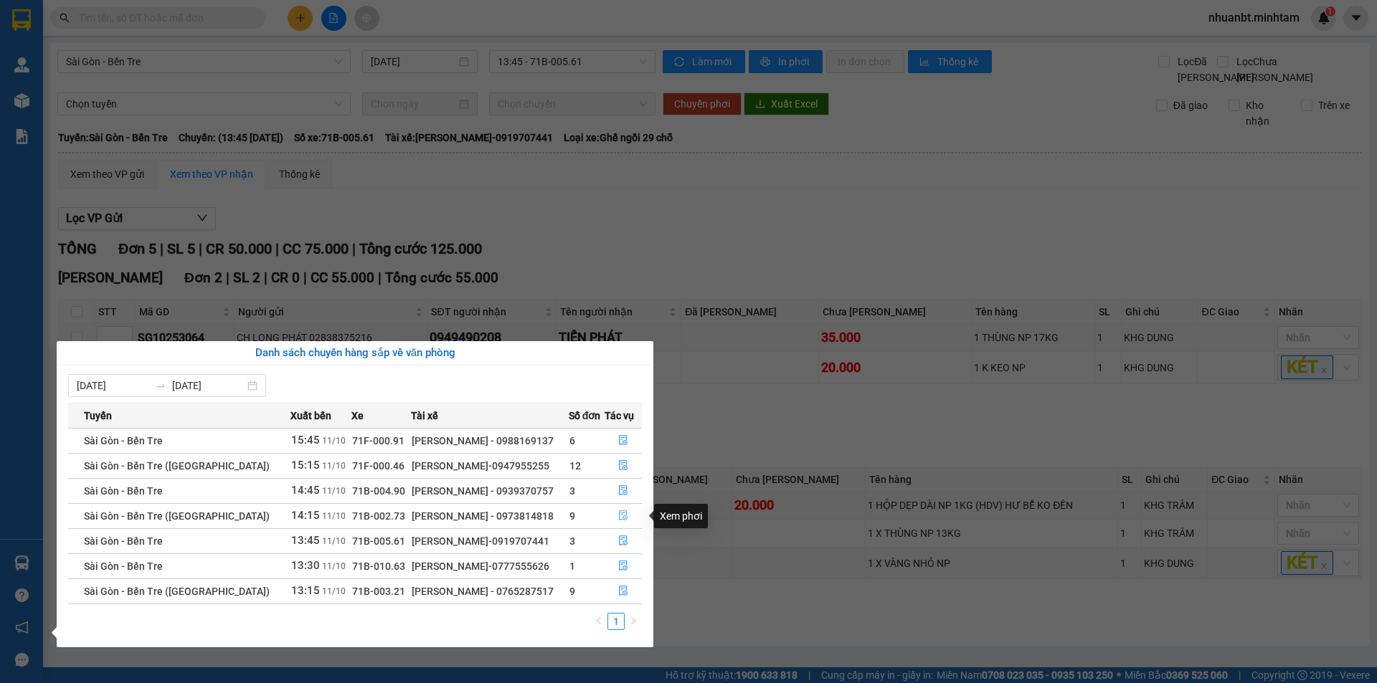
click at [627, 515] on button "button" at bounding box center [623, 516] width 37 height 23
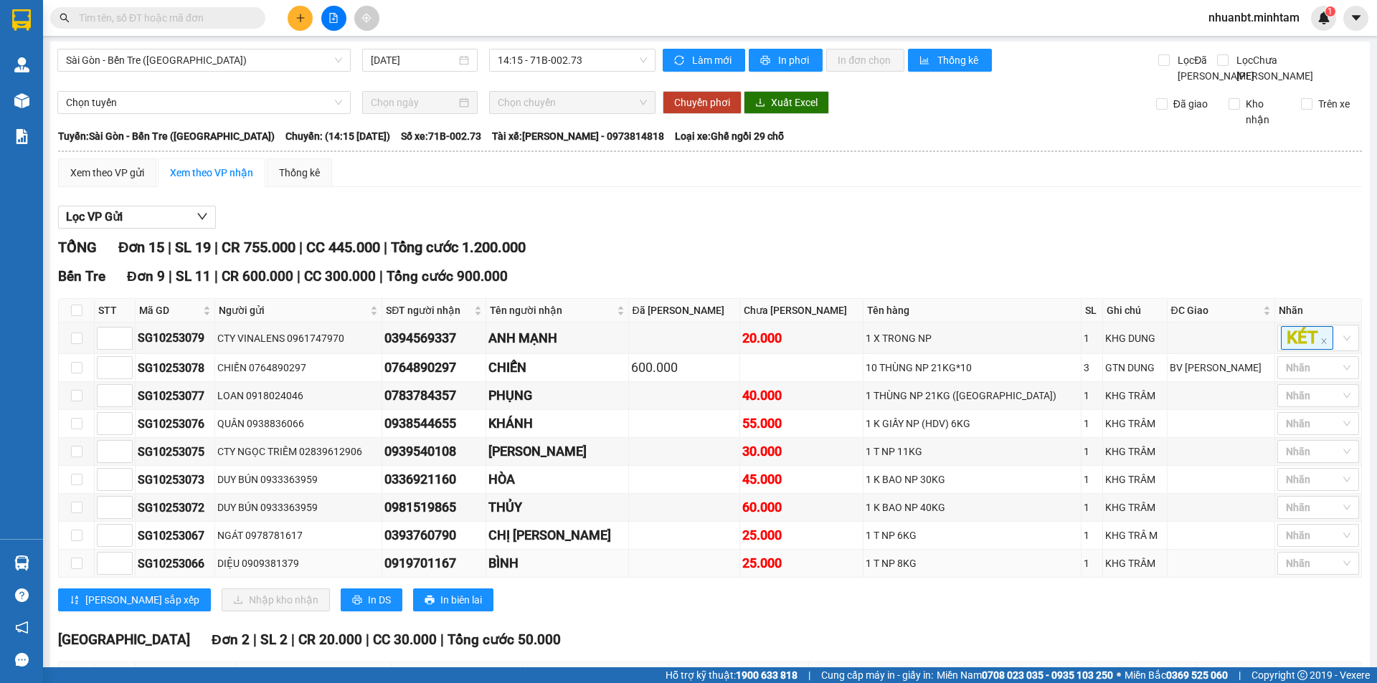
scroll to position [72, 0]
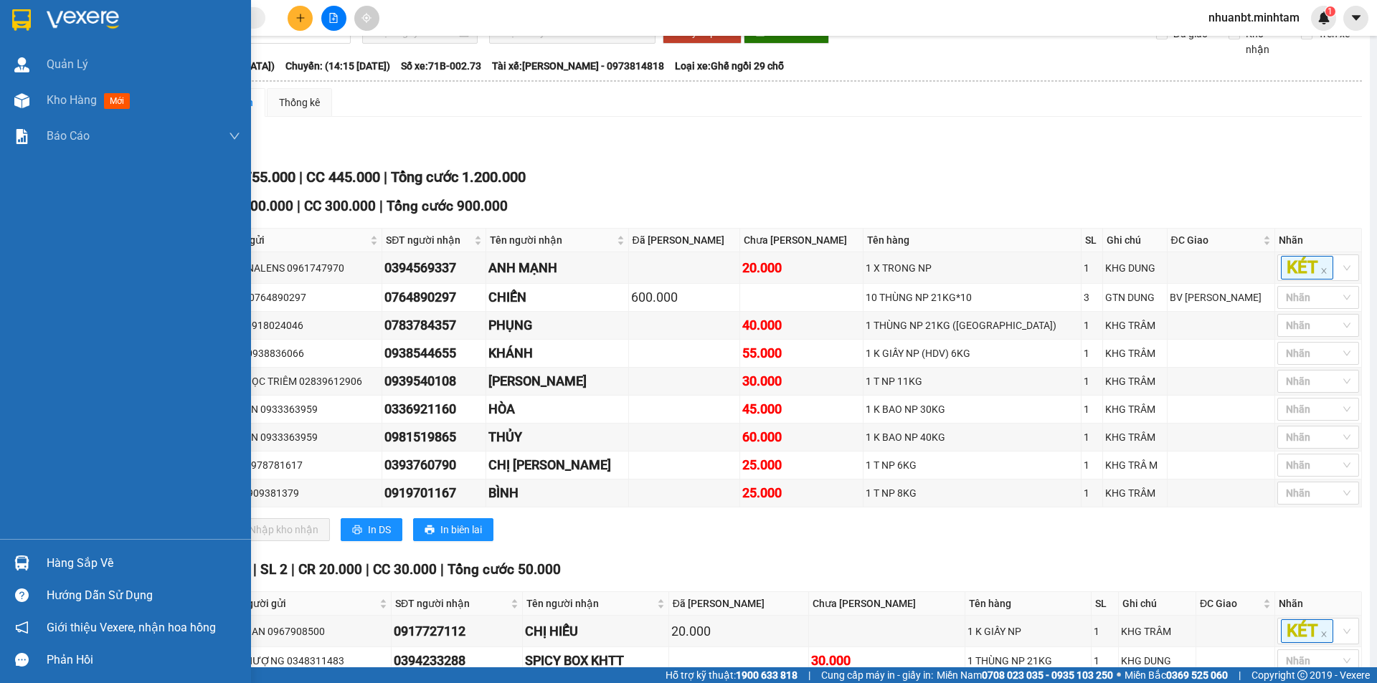
click at [39, 555] on div "Hàng sắp về" at bounding box center [125, 563] width 251 height 32
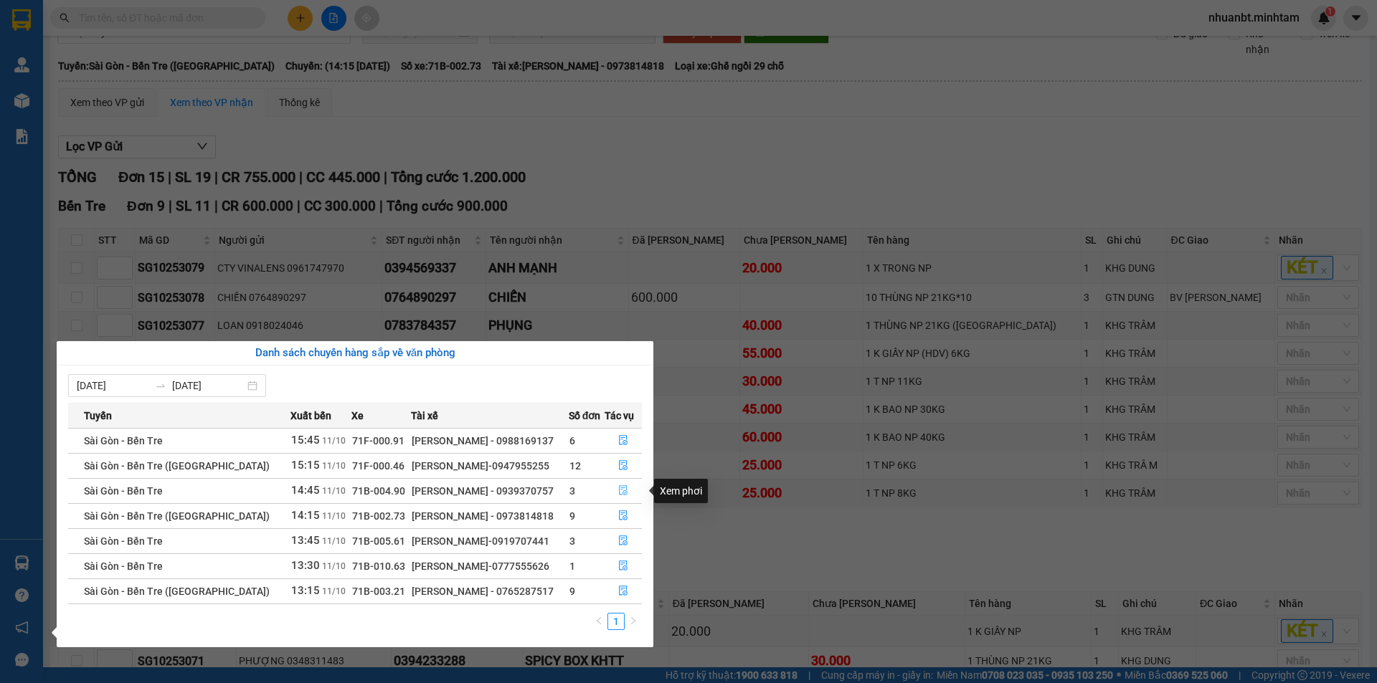
click at [622, 492] on icon "file-done" at bounding box center [623, 490] width 10 height 10
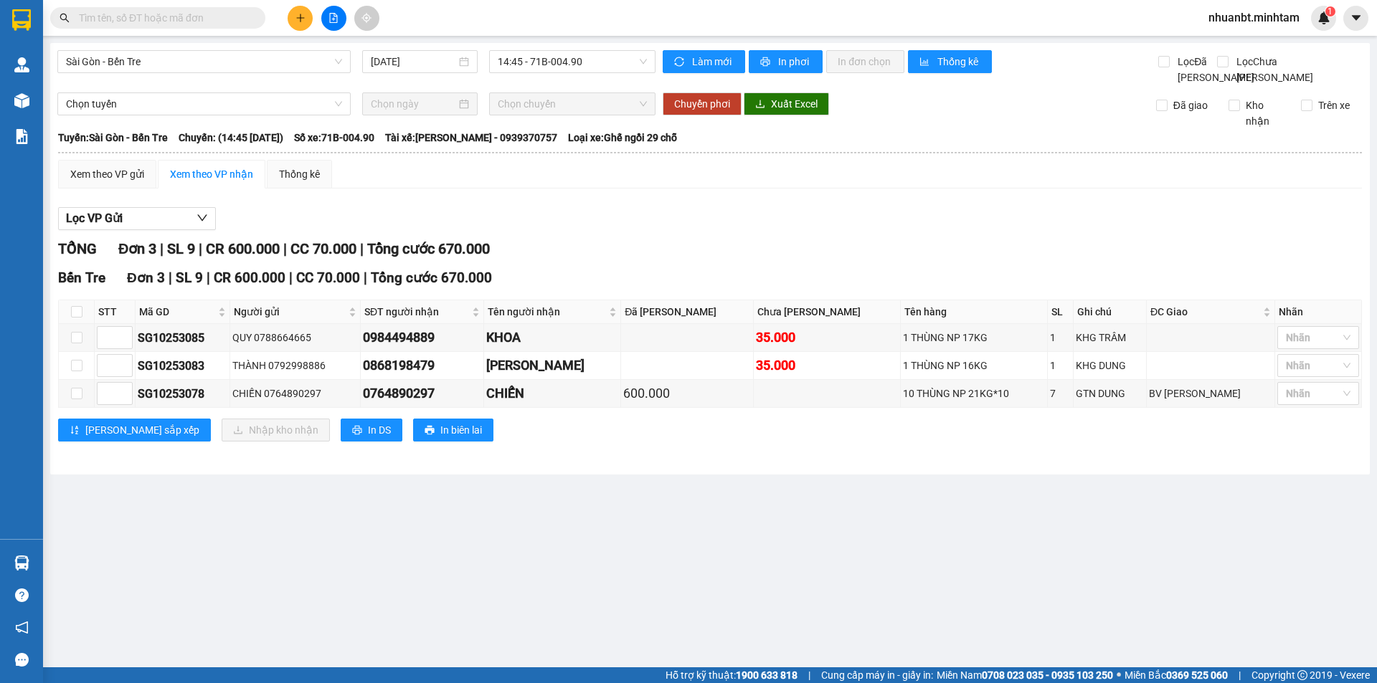
click at [184, 17] on input "text" at bounding box center [163, 18] width 169 height 16
click at [136, 11] on input "text" at bounding box center [163, 18] width 169 height 16
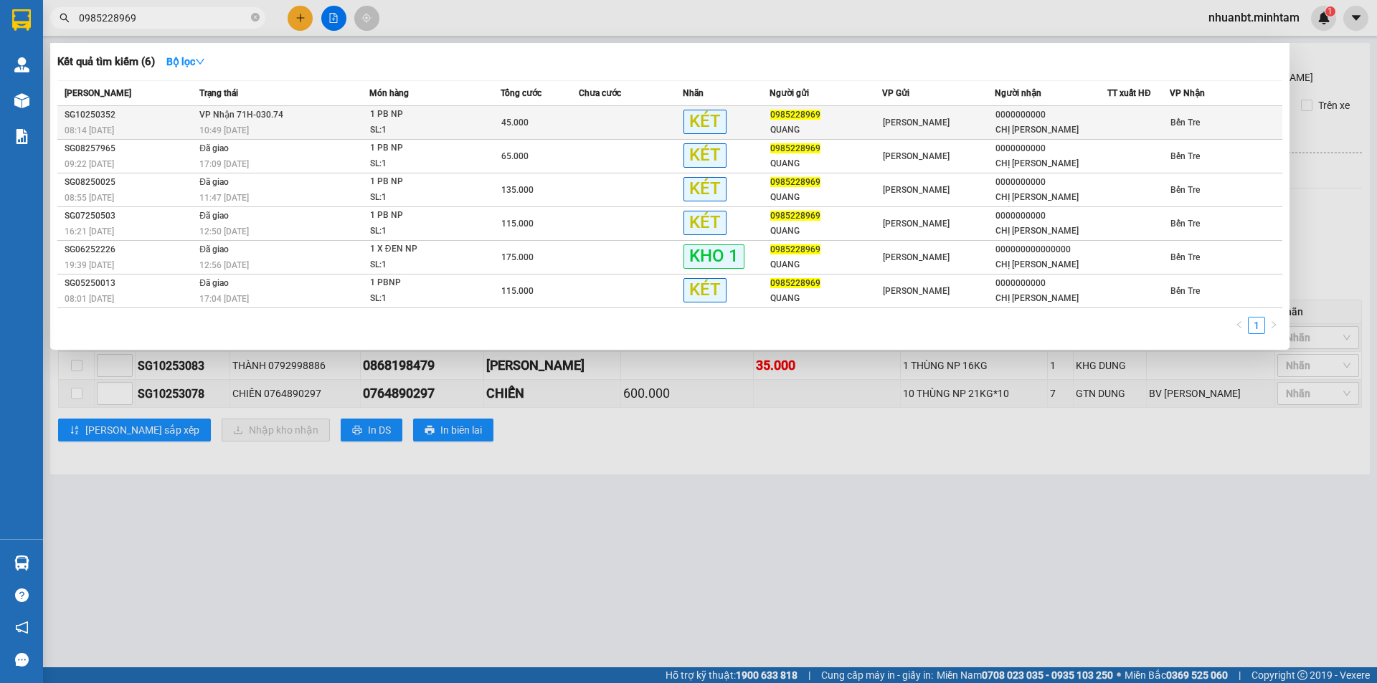
type input "0985228969"
click at [796, 113] on span "0985228969" at bounding box center [795, 115] width 50 height 10
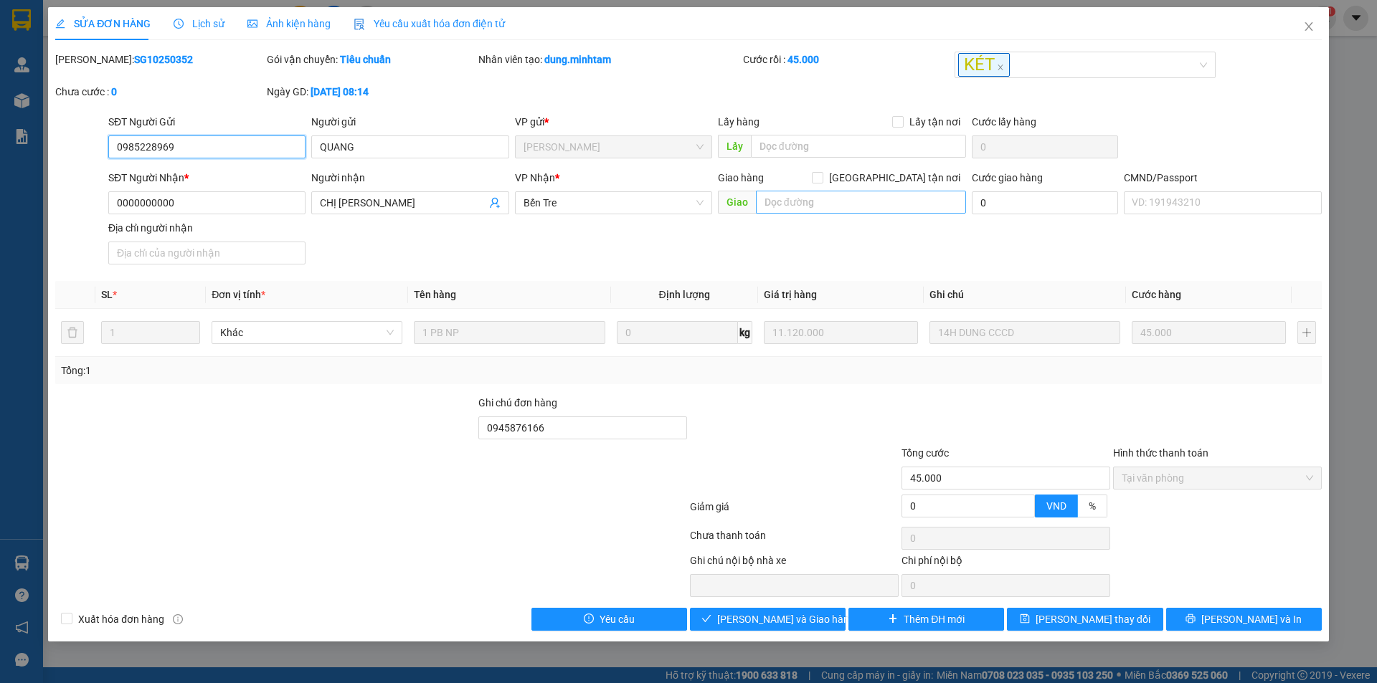
type input "0985228969"
type input "QUANG"
type input "0000000000"
type input "CHỊ LƯƠNG"
type input "0945876166"
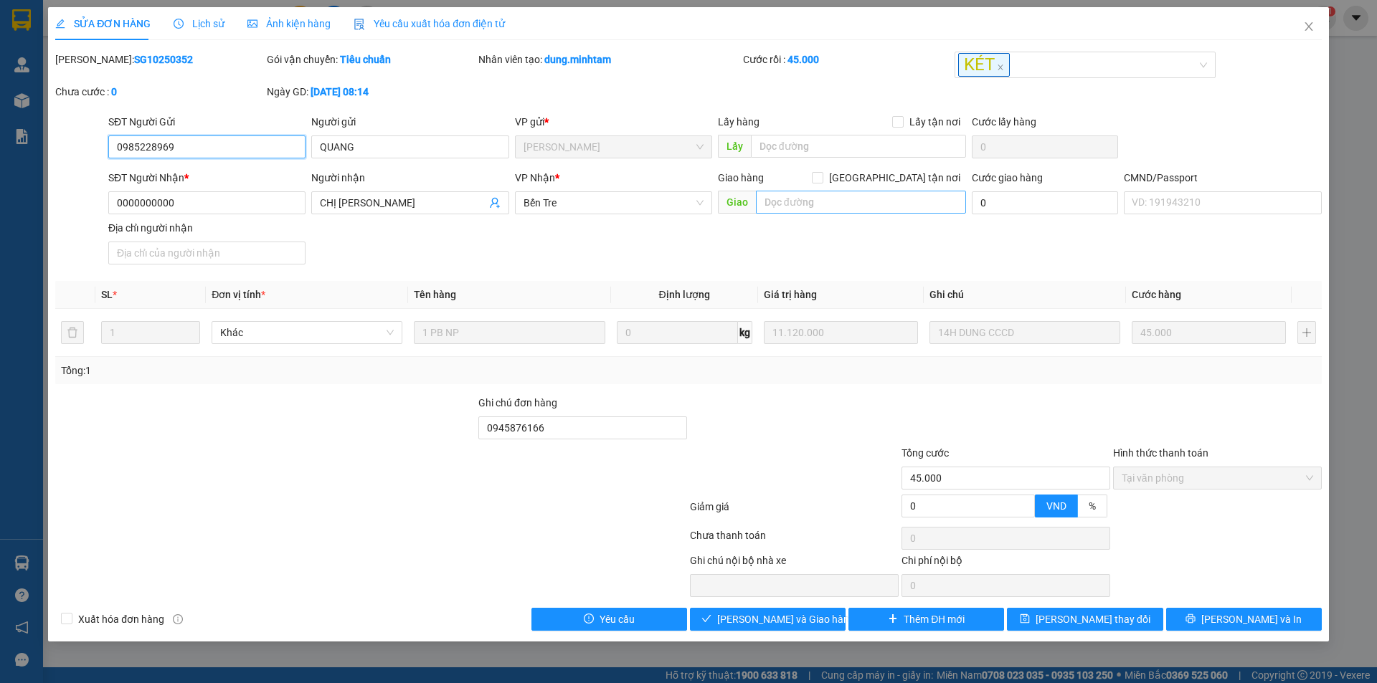
type input "45.000"
drag, startPoint x: 201, startPoint y: 146, endPoint x: 75, endPoint y: 150, distance: 126.2
click at [71, 150] on div "SĐT Người Gửi 0985228969 0985228969 Người gửi QUANG VP gửi * Hồ Chí Minh Lấy hà…" at bounding box center [688, 139] width 1269 height 50
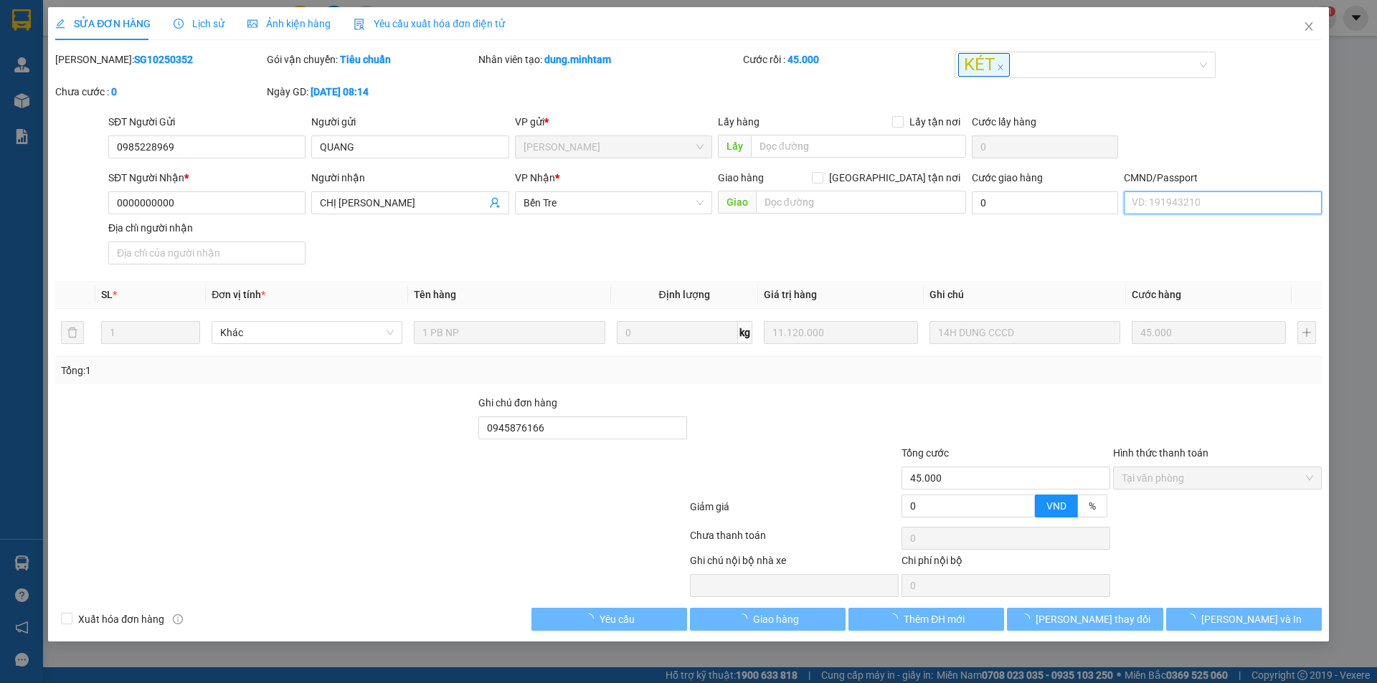
click at [1185, 201] on input "CMND/Passport" at bounding box center [1222, 202] width 197 height 23
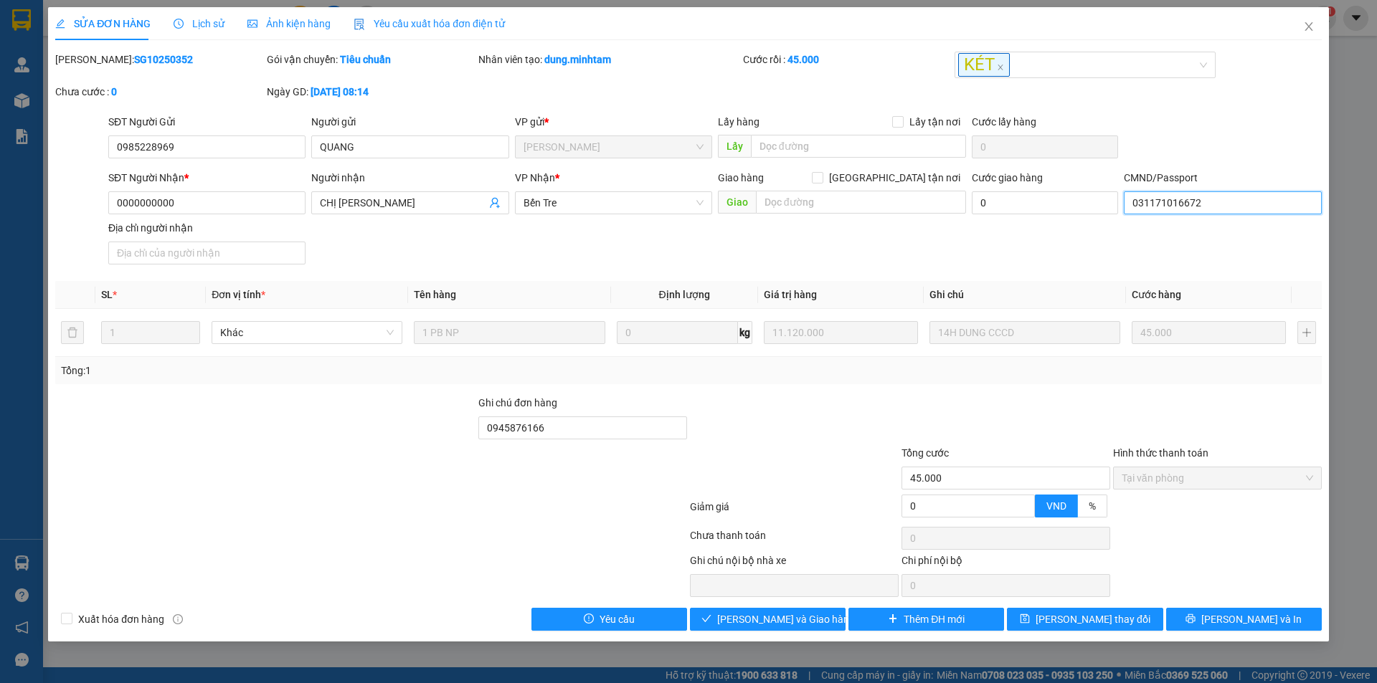
type input "031171016672"
click at [199, 265] on div "Địa chỉ người nhận" at bounding box center [206, 245] width 197 height 50
click at [194, 254] on input "Địa chỉ người nhận" at bounding box center [206, 253] width 197 height 23
type input "l"
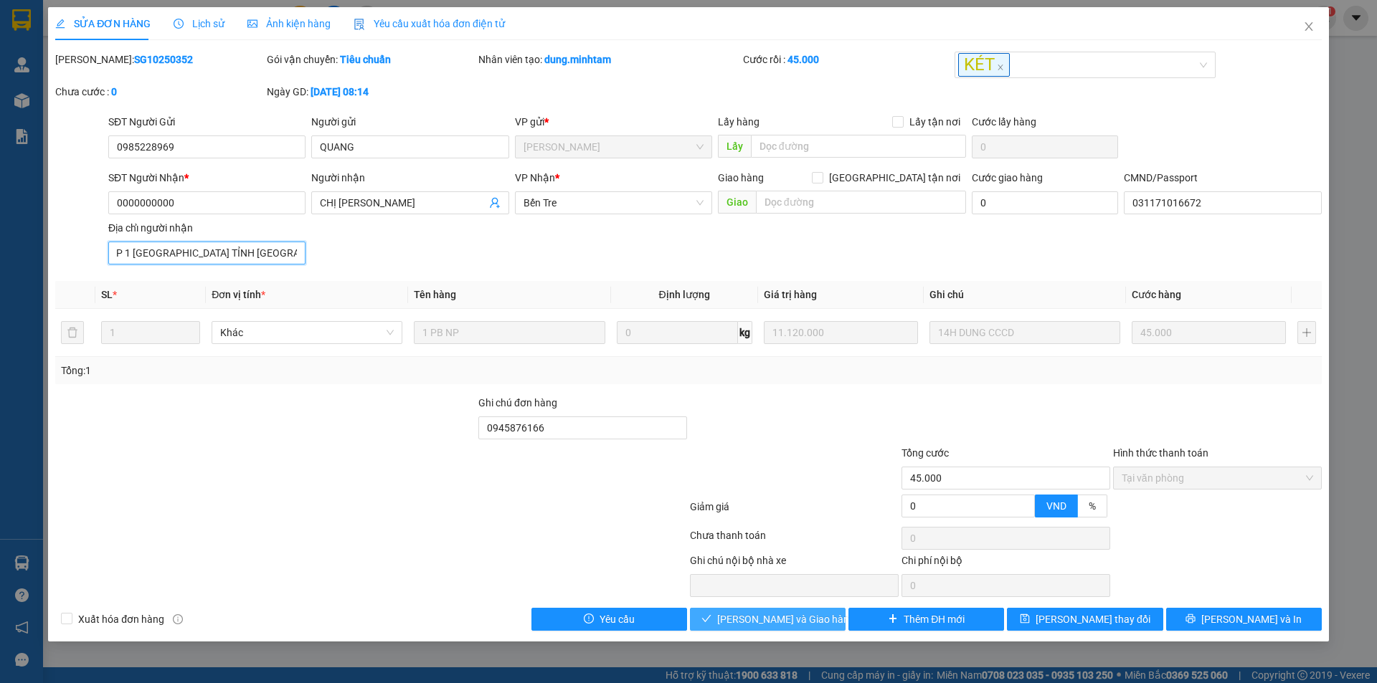
type input "LÊ THỊ THANH LƯƠNG 360A/1 ẤP 1 P SƠN ĐÔNG TỈNH VĨNH LONG"
click at [793, 615] on span "Lưu và Giao hàng" at bounding box center [786, 620] width 138 height 16
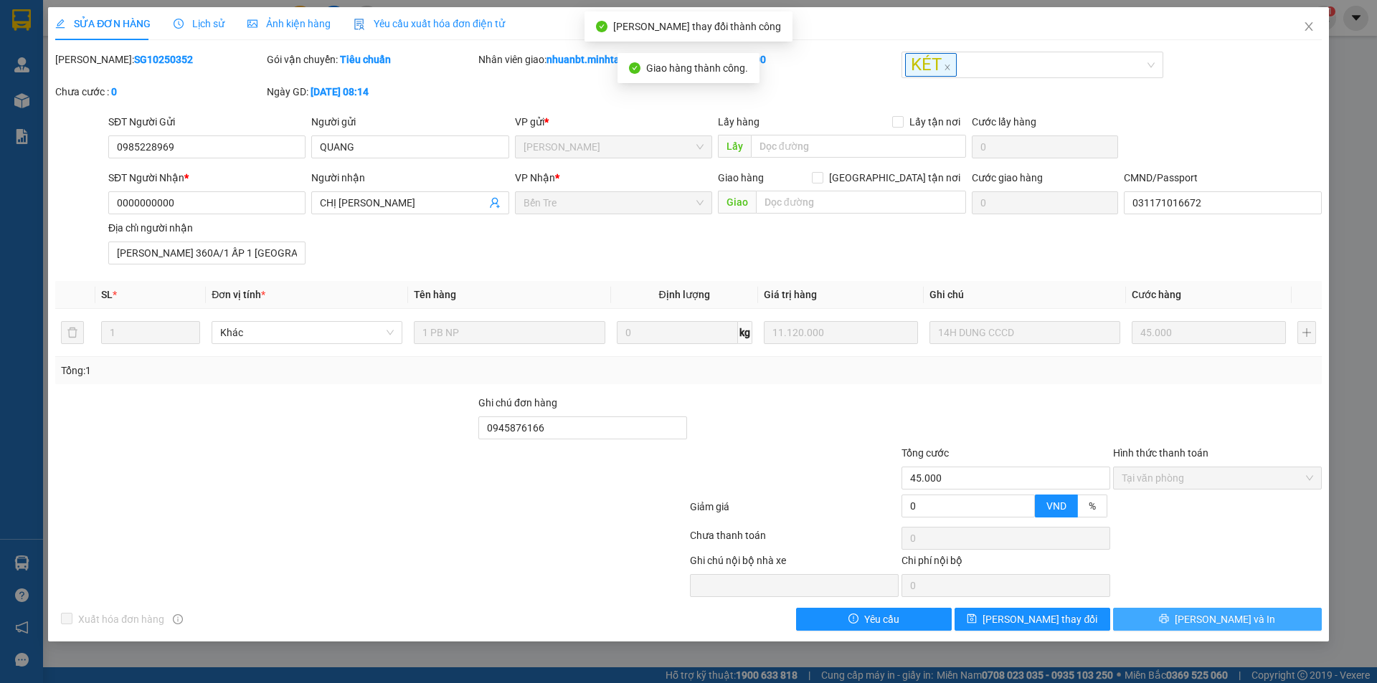
drag, startPoint x: 1228, startPoint y: 612, endPoint x: 1168, endPoint y: 546, distance: 88.8
click at [1225, 609] on button "[PERSON_NAME] và In" at bounding box center [1217, 619] width 209 height 23
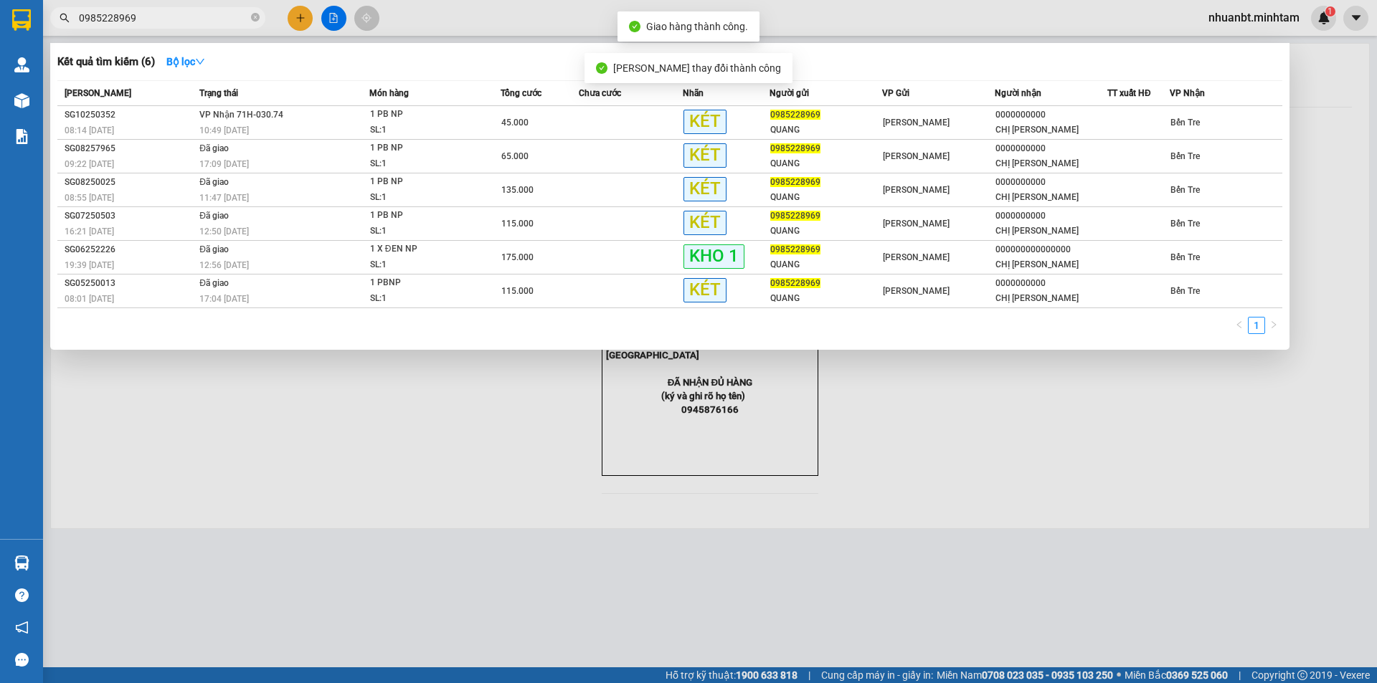
click at [194, 19] on input "0985228969" at bounding box center [163, 18] width 169 height 16
drag, startPoint x: 1066, startPoint y: 432, endPoint x: 910, endPoint y: 305, distance: 201.3
click at [1063, 430] on div at bounding box center [688, 341] width 1377 height 683
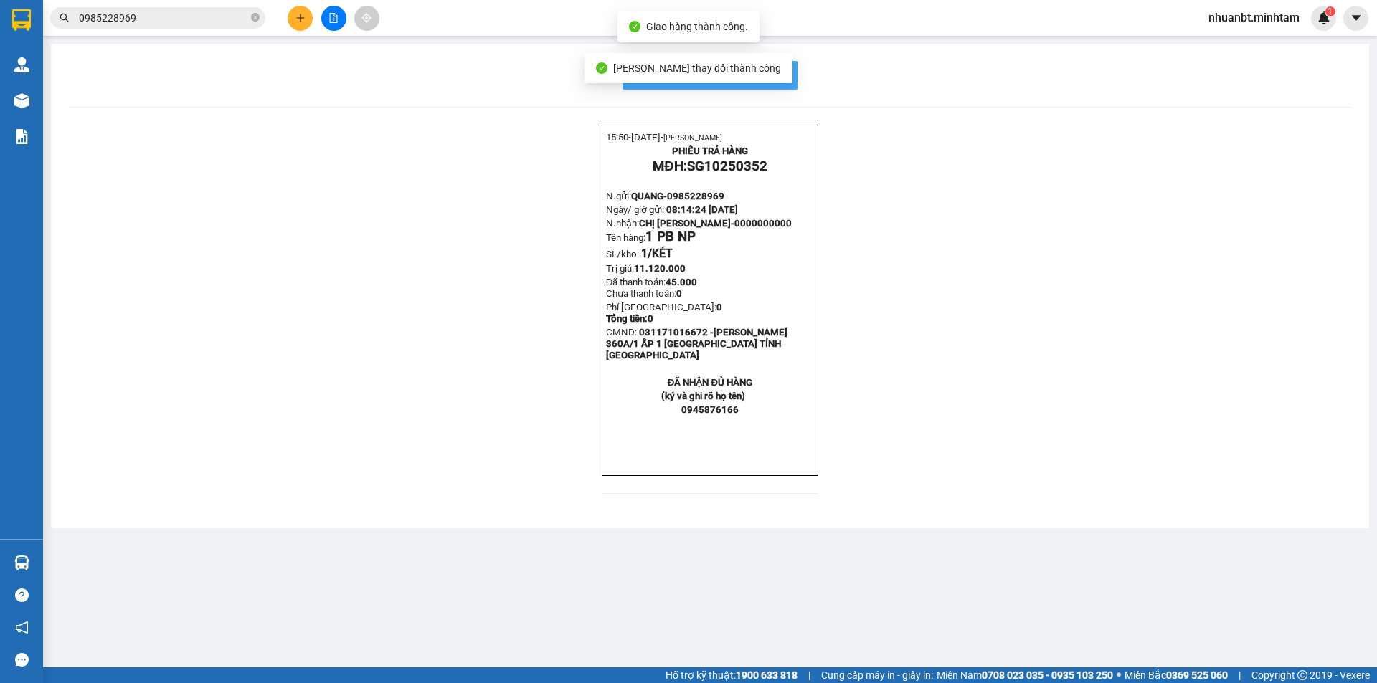
click at [782, 74] on span "In mẫu biên lai tự cấu hình" at bounding box center [718, 75] width 135 height 18
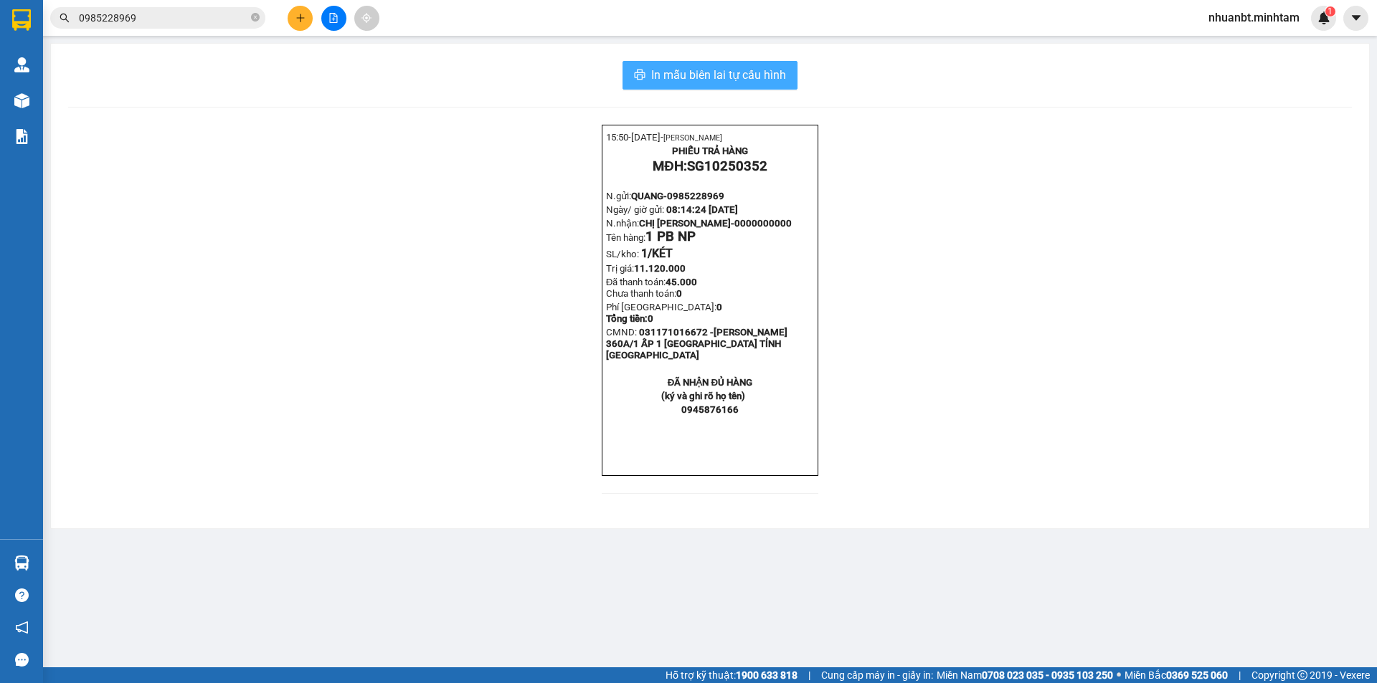
click at [749, 86] on button "In mẫu biên lai tự cấu hình" at bounding box center [709, 75] width 175 height 29
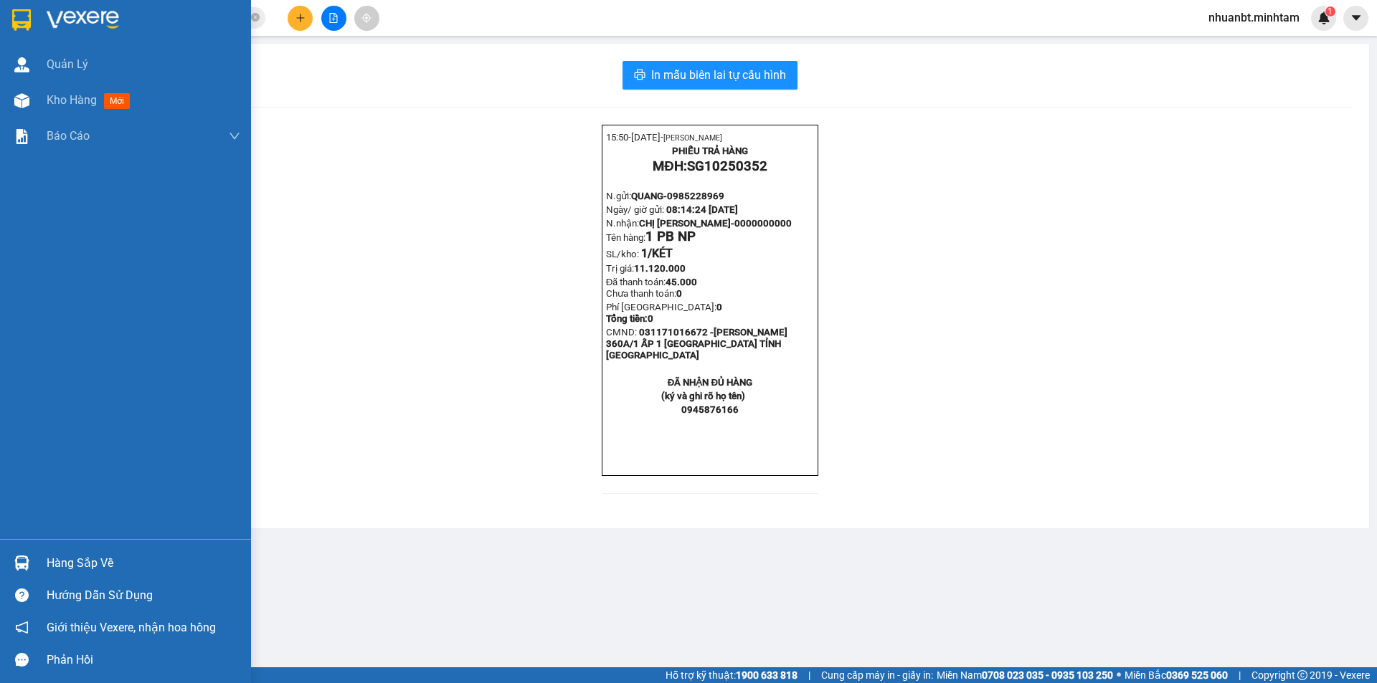
click at [10, 24] on div at bounding box center [21, 19] width 25 height 25
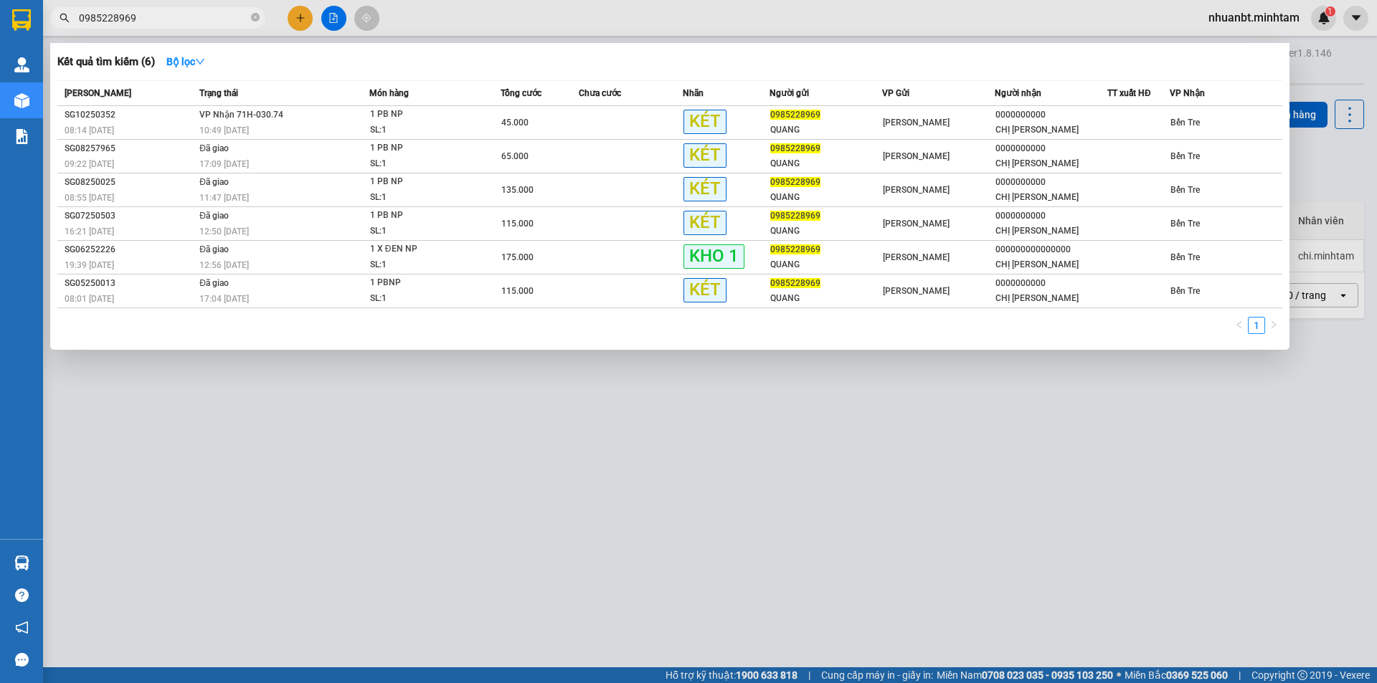
click at [203, 16] on input "0985228969" at bounding box center [163, 18] width 169 height 16
click at [513, 191] on span "135.000" at bounding box center [517, 190] width 32 height 10
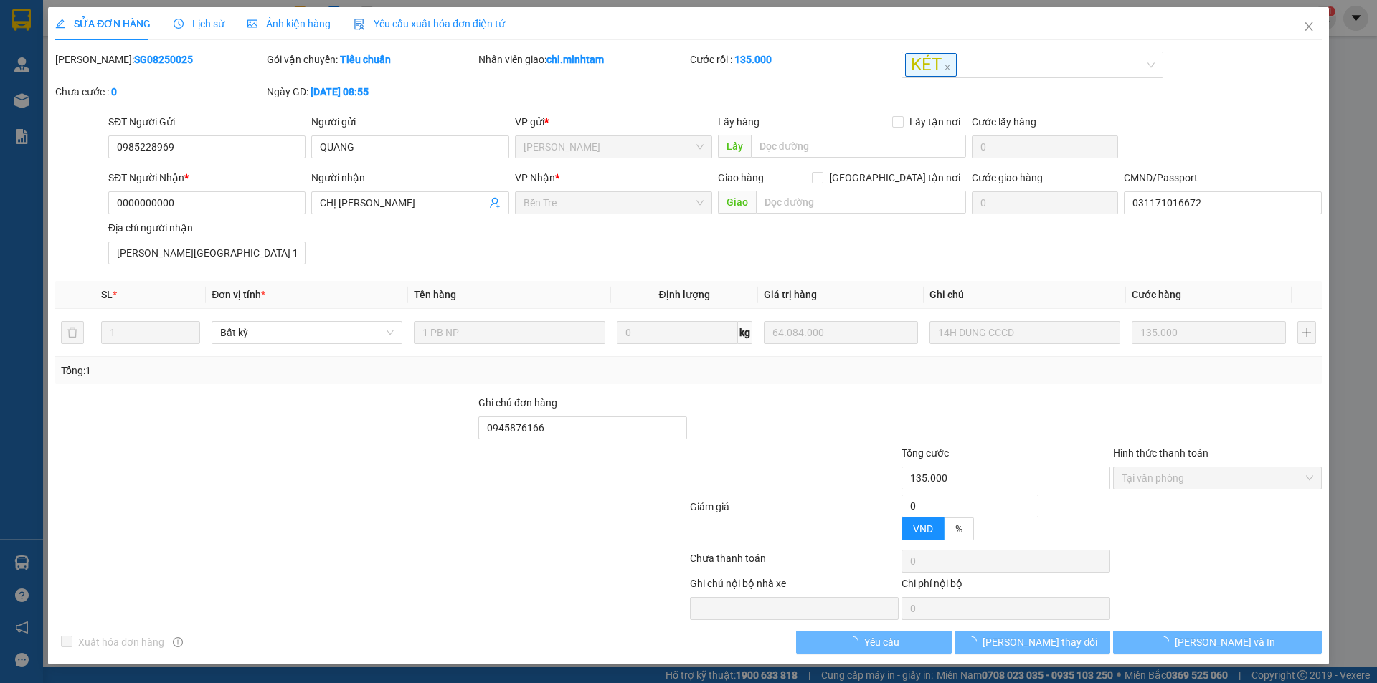
type input "0985228969"
type input "QUANG"
type input "0000000000"
type input "CHỊ LƯƠNG"
type input "031171016672"
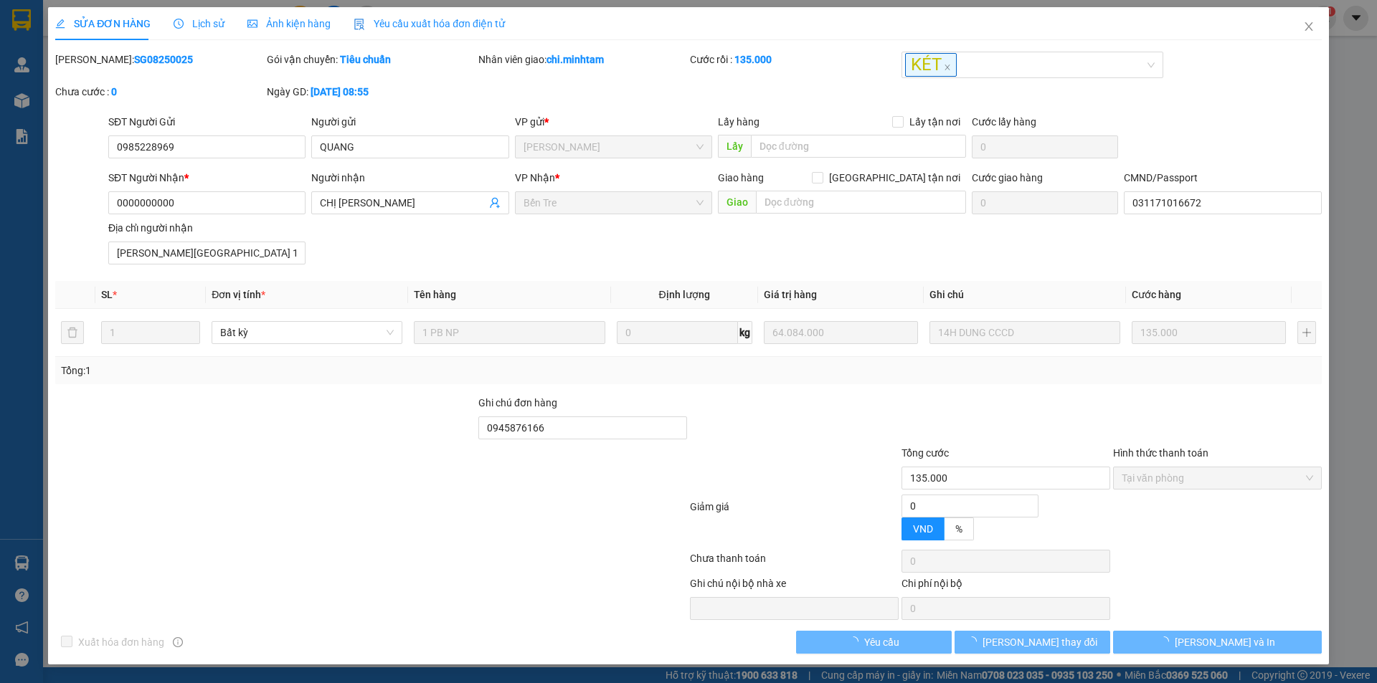
type input "LÊ THỊ THANH LƯƠNG 1971 ẤP 1 X SƠN ĐÔNG TP BẾN TRE TỈNH BẾN TRE"
type input "0945876166"
type input "135.000"
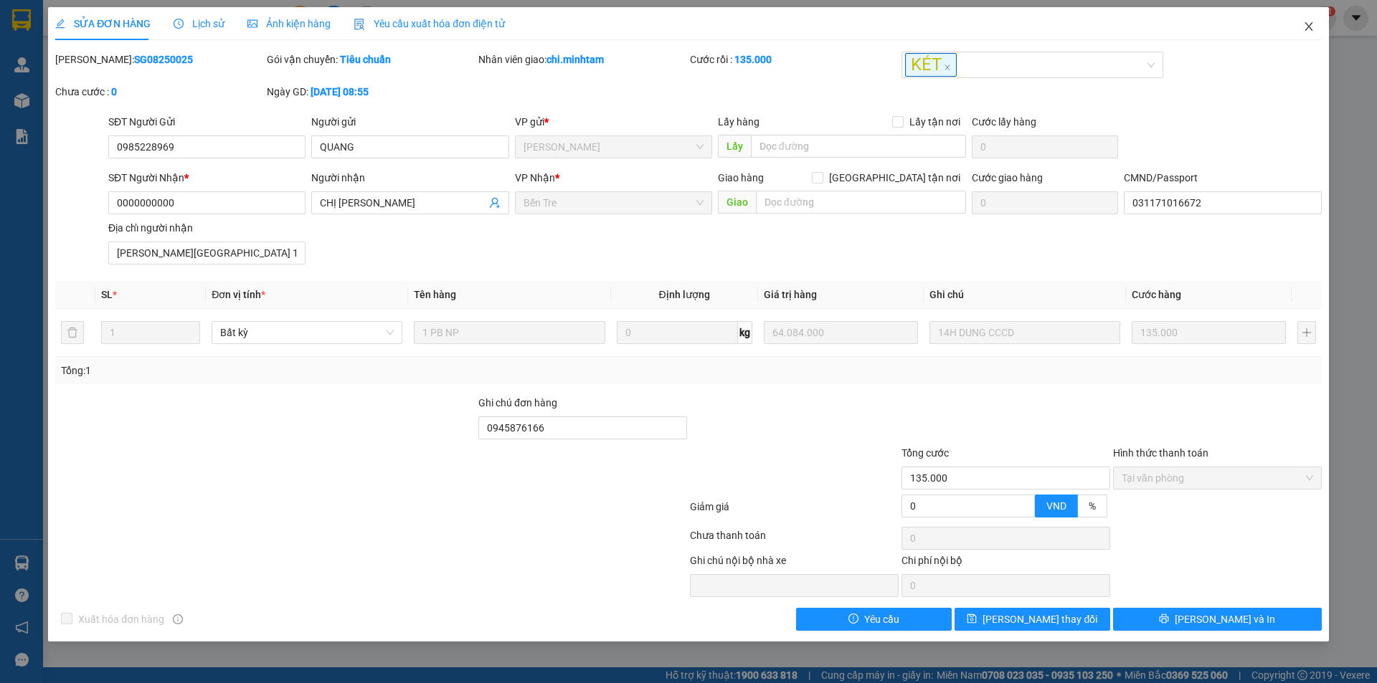
click at [1294, 22] on span "Close" at bounding box center [1308, 27] width 40 height 40
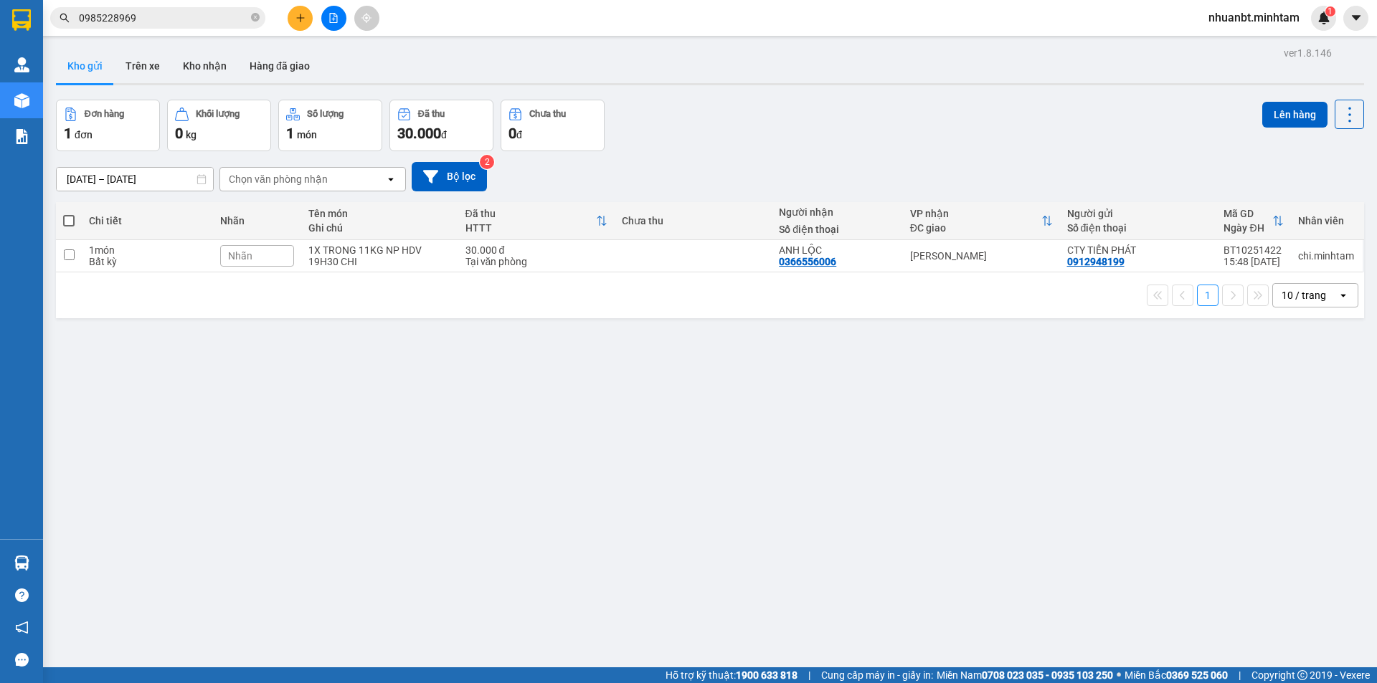
click at [173, 18] on input "0985228969" at bounding box center [163, 18] width 169 height 16
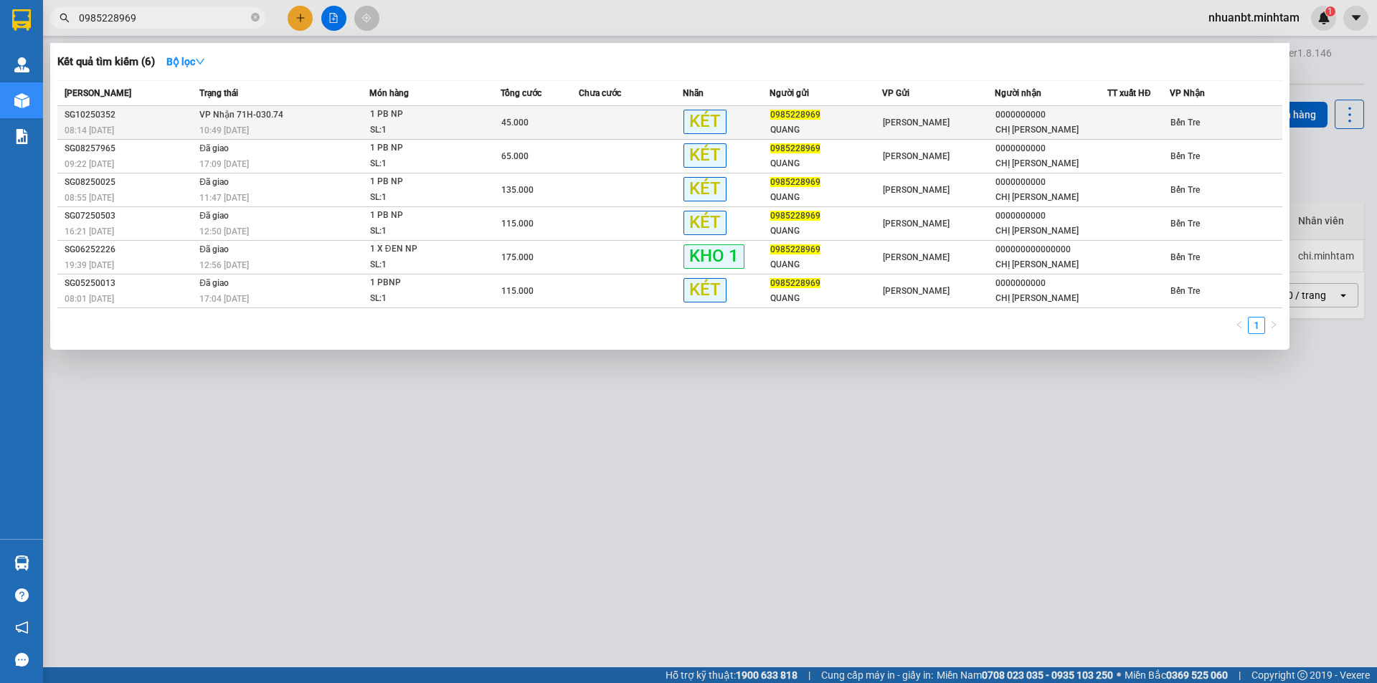
click at [379, 123] on div "SL: 1" at bounding box center [424, 131] width 108 height 16
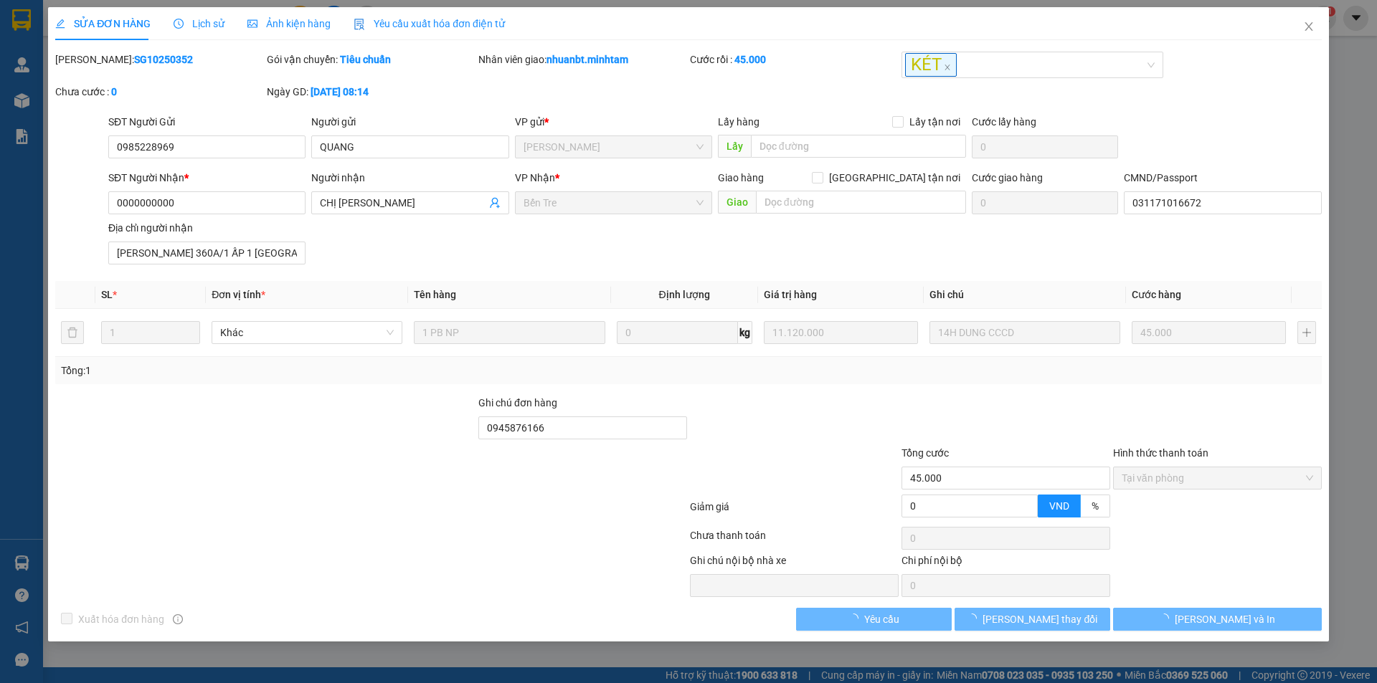
type input "0985228969"
type input "QUANG"
type input "0000000000"
type input "CHỊ LƯƠNG"
type input "031171016672"
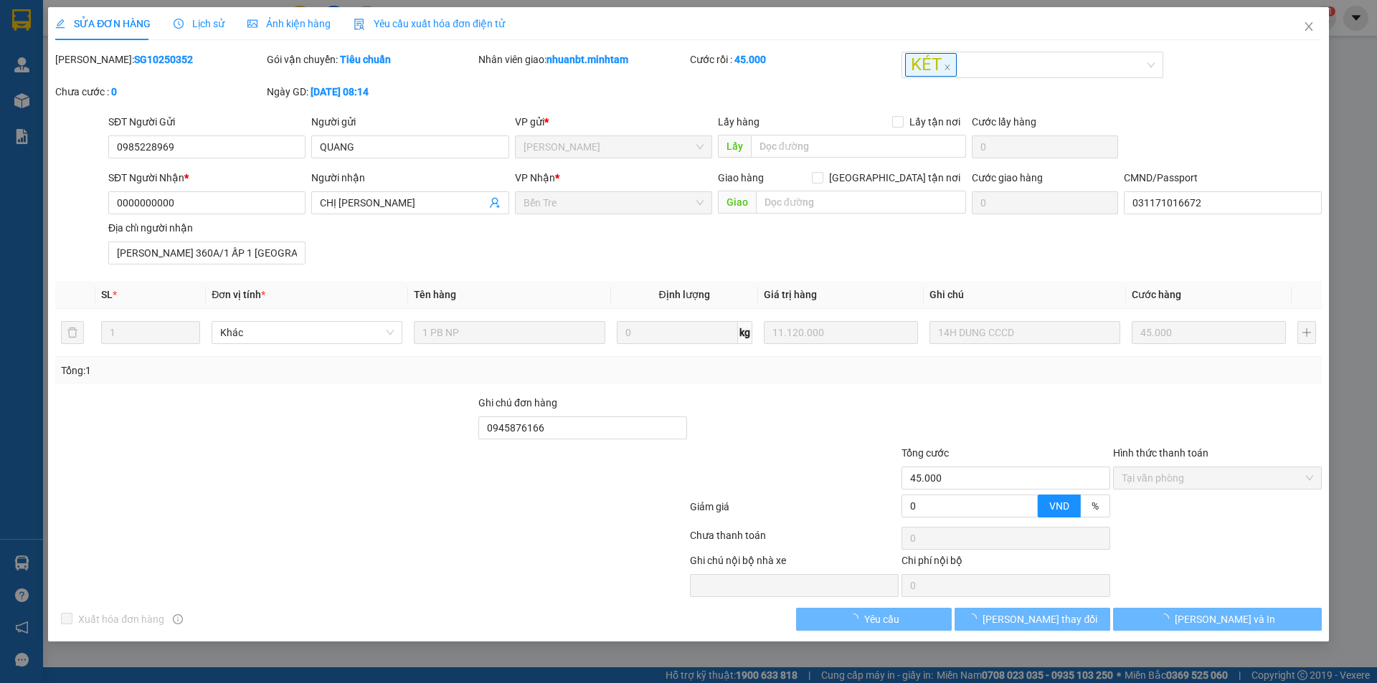
type input "LÊ THỊ THANH LƯƠNG 360A/1 ẤP 1 P SƠN ĐÔNG TỈNH VĨNH LONG"
type input "0945876166"
type input "45.000"
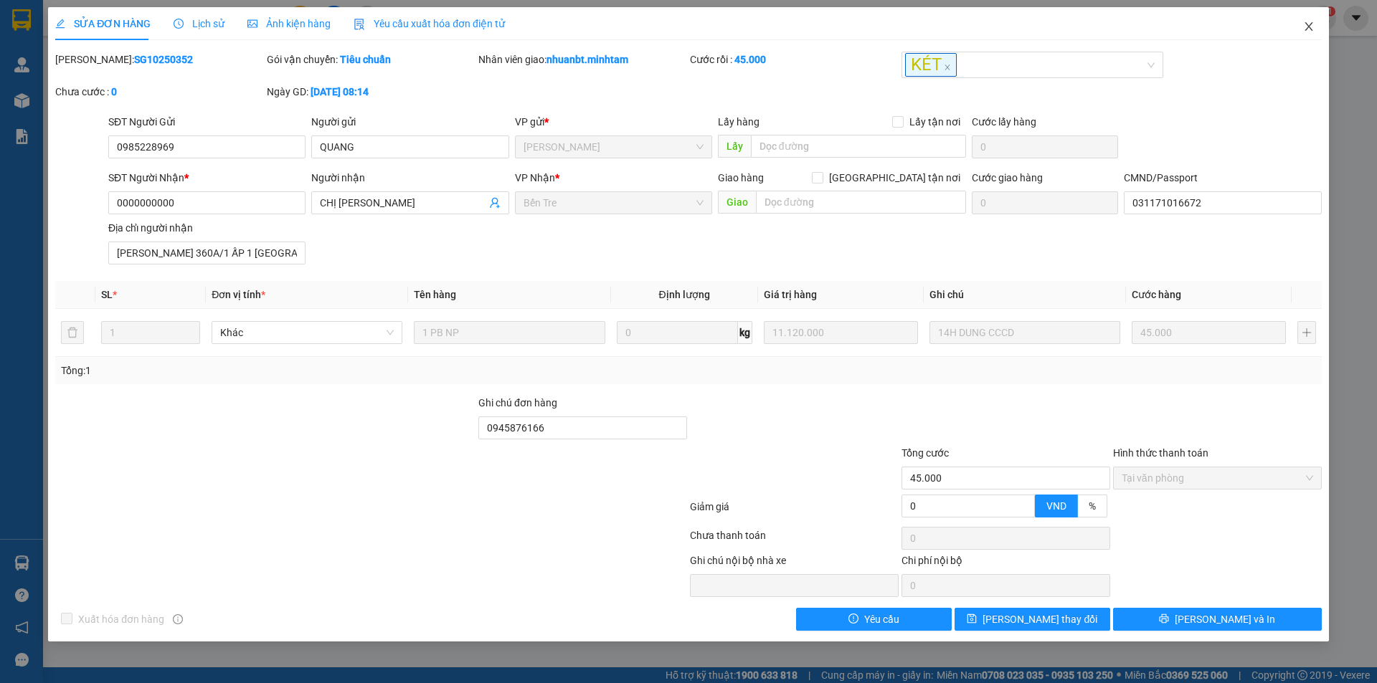
click at [1310, 27] on icon "close" at bounding box center [1308, 26] width 11 height 11
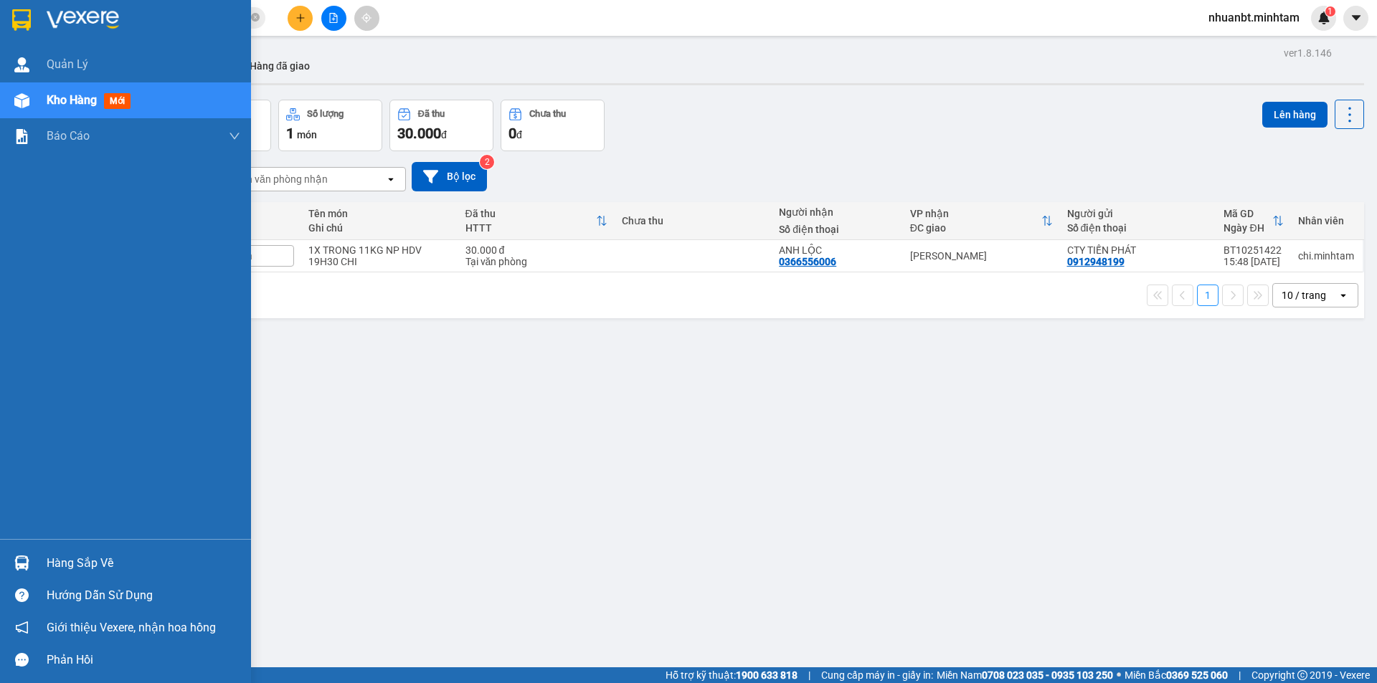
drag, startPoint x: 26, startPoint y: 556, endPoint x: 56, endPoint y: 560, distance: 30.3
click at [27, 556] on img at bounding box center [21, 563] width 15 height 15
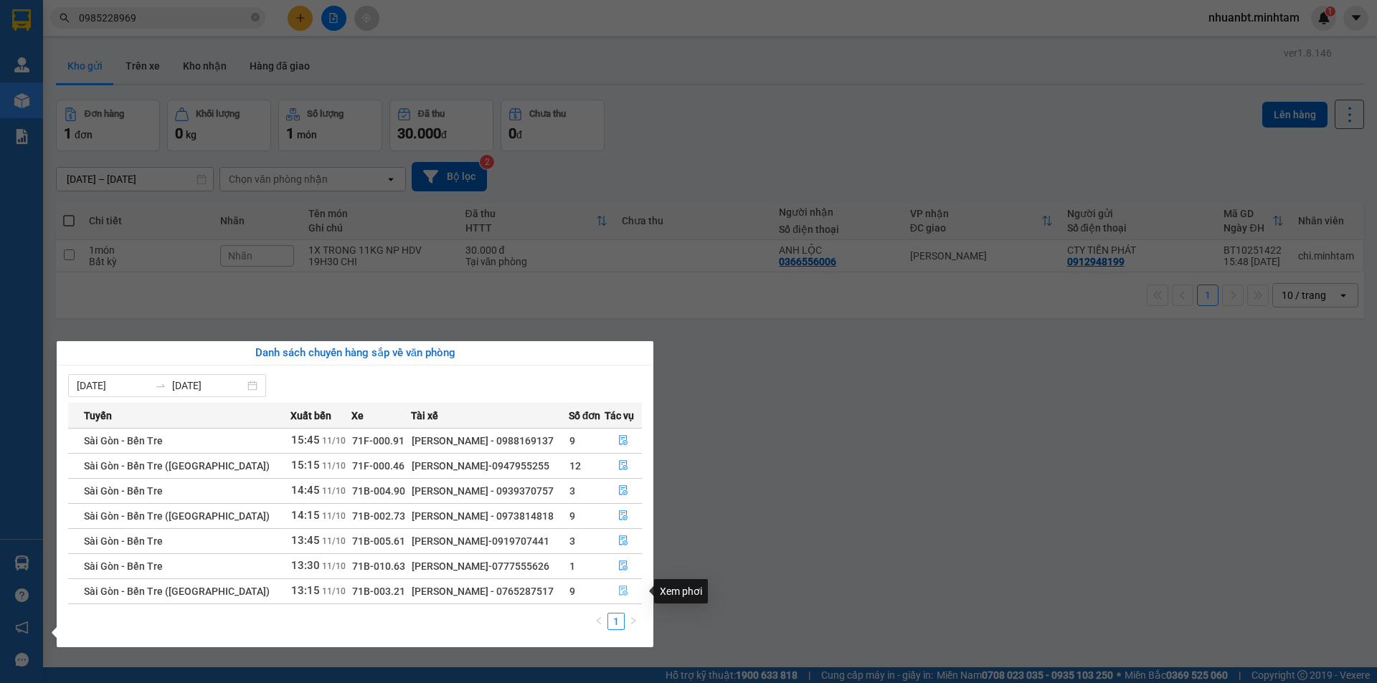
click at [618, 588] on icon "file-done" at bounding box center [623, 591] width 10 height 10
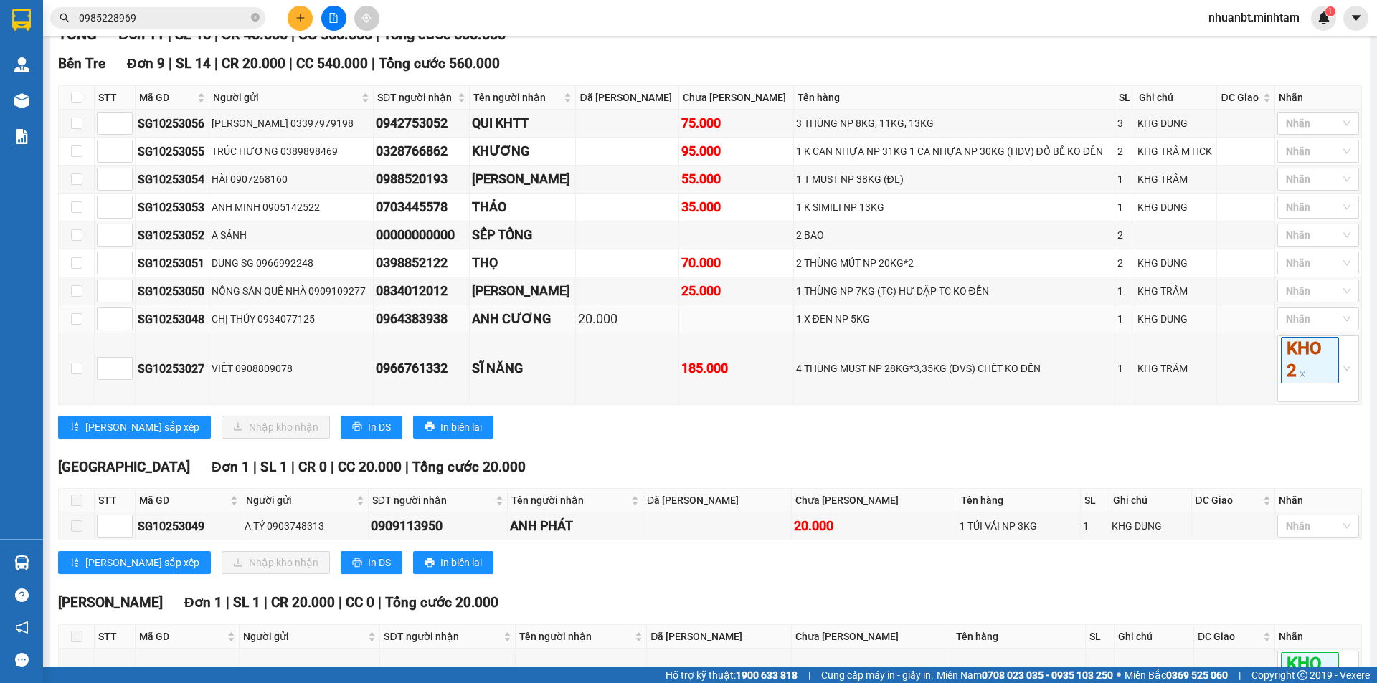
scroll to position [215, 0]
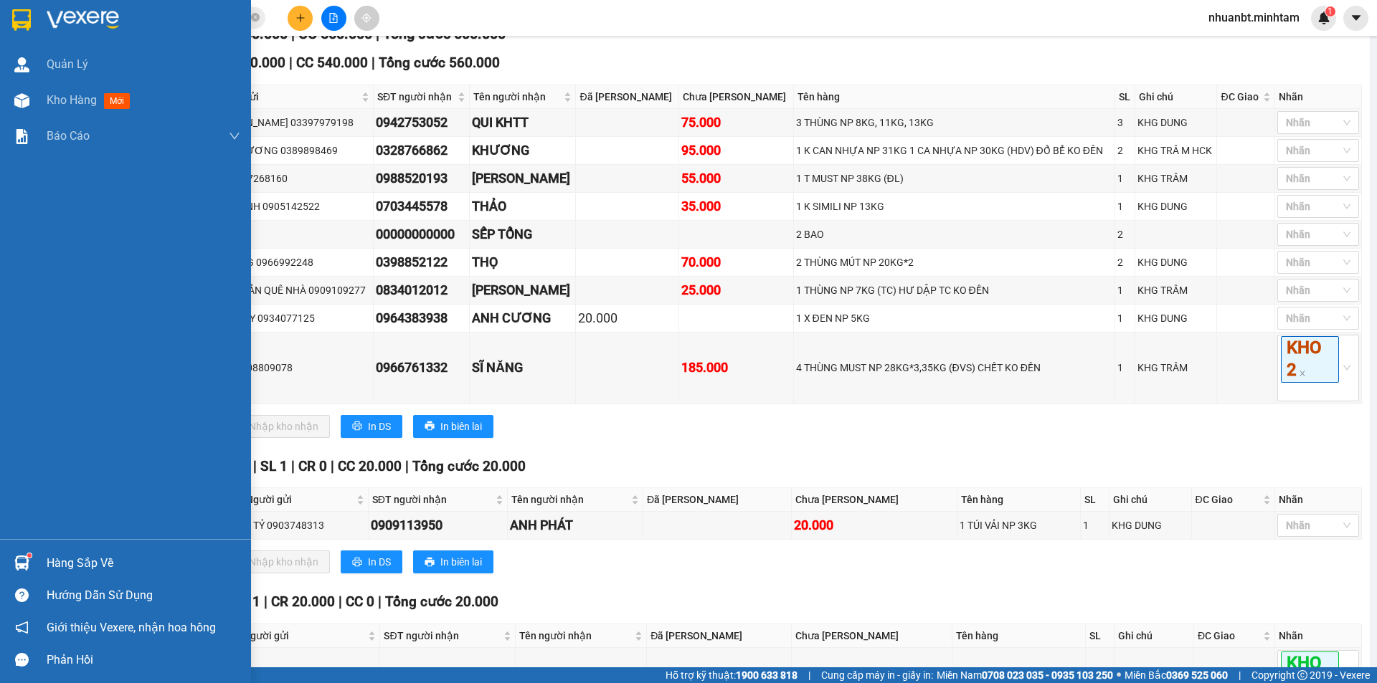
click at [54, 554] on div "Hàng sắp về" at bounding box center [144, 564] width 194 height 22
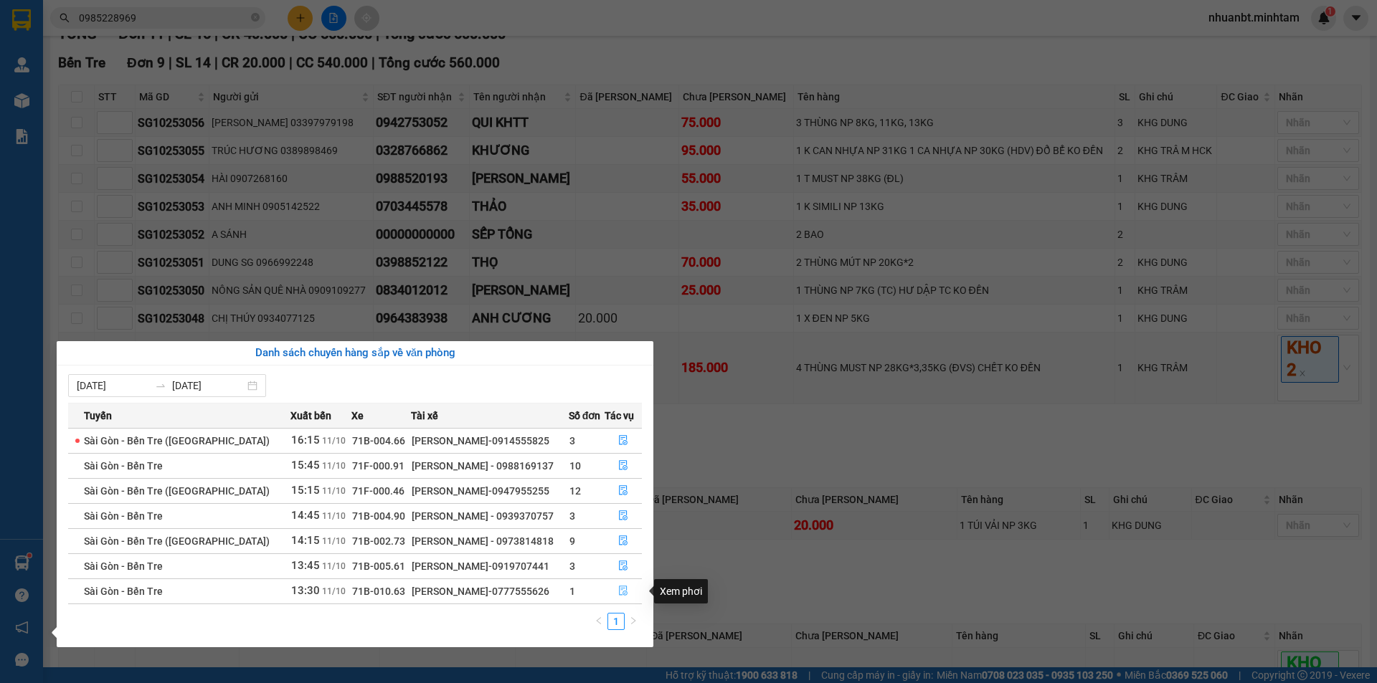
drag, startPoint x: 614, startPoint y: 592, endPoint x: 602, endPoint y: 582, distance: 15.9
click at [614, 591] on button "button" at bounding box center [623, 591] width 37 height 23
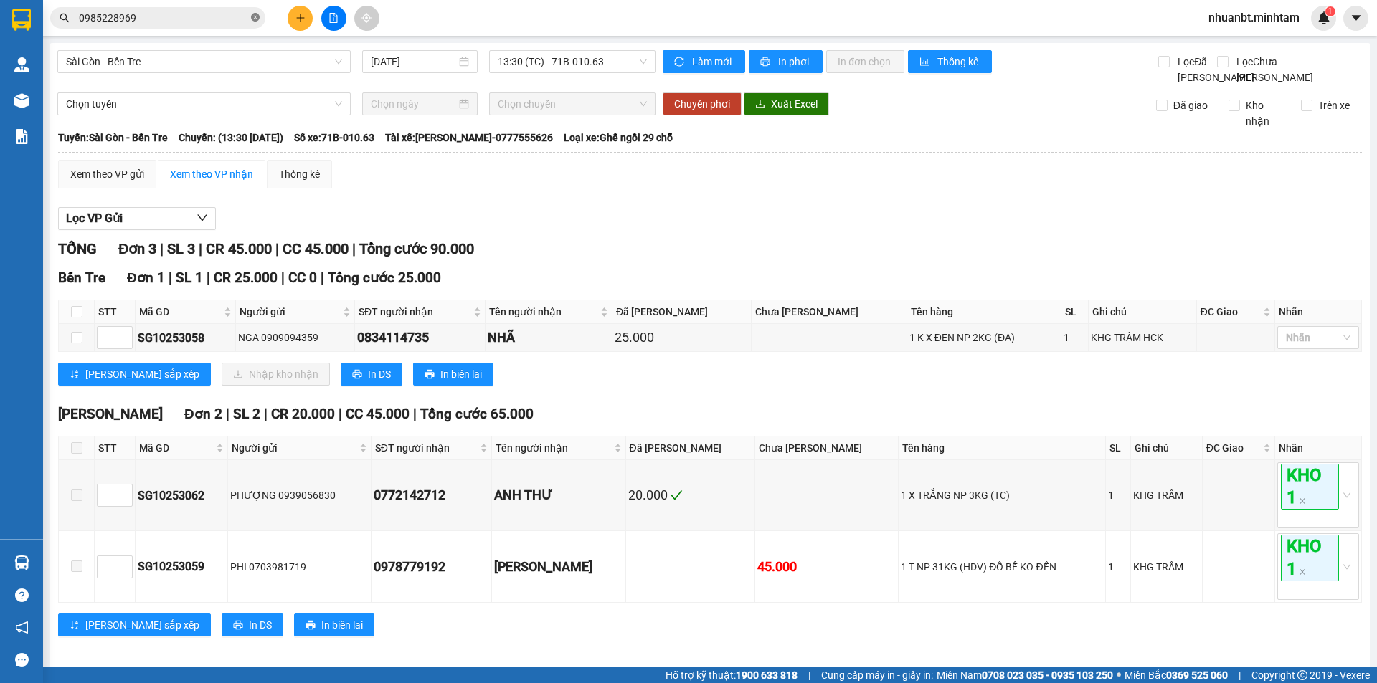
click at [255, 19] on icon "close-circle" at bounding box center [255, 17] width 9 height 9
click at [194, 18] on input "text" at bounding box center [163, 18] width 169 height 16
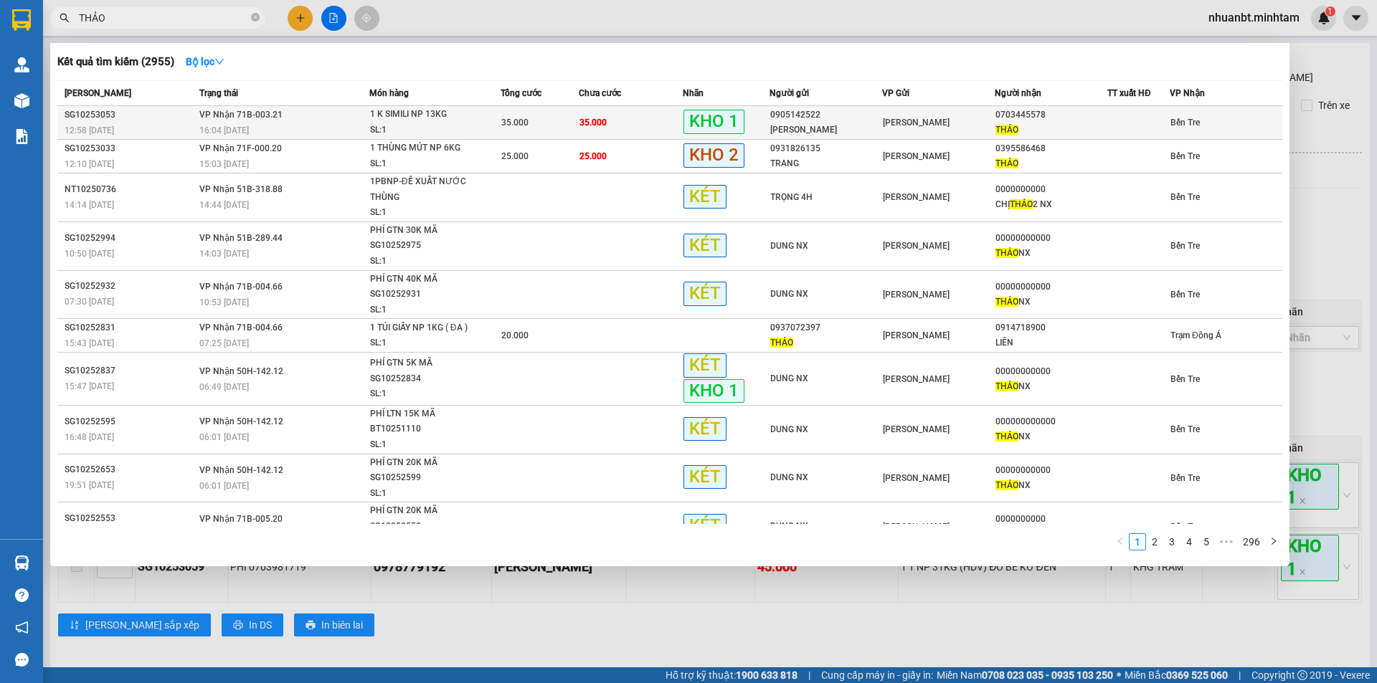
type input "THẢO"
click at [479, 119] on span "1 K SIMILI NP 13KG SL: 1" at bounding box center [435, 122] width 130 height 31
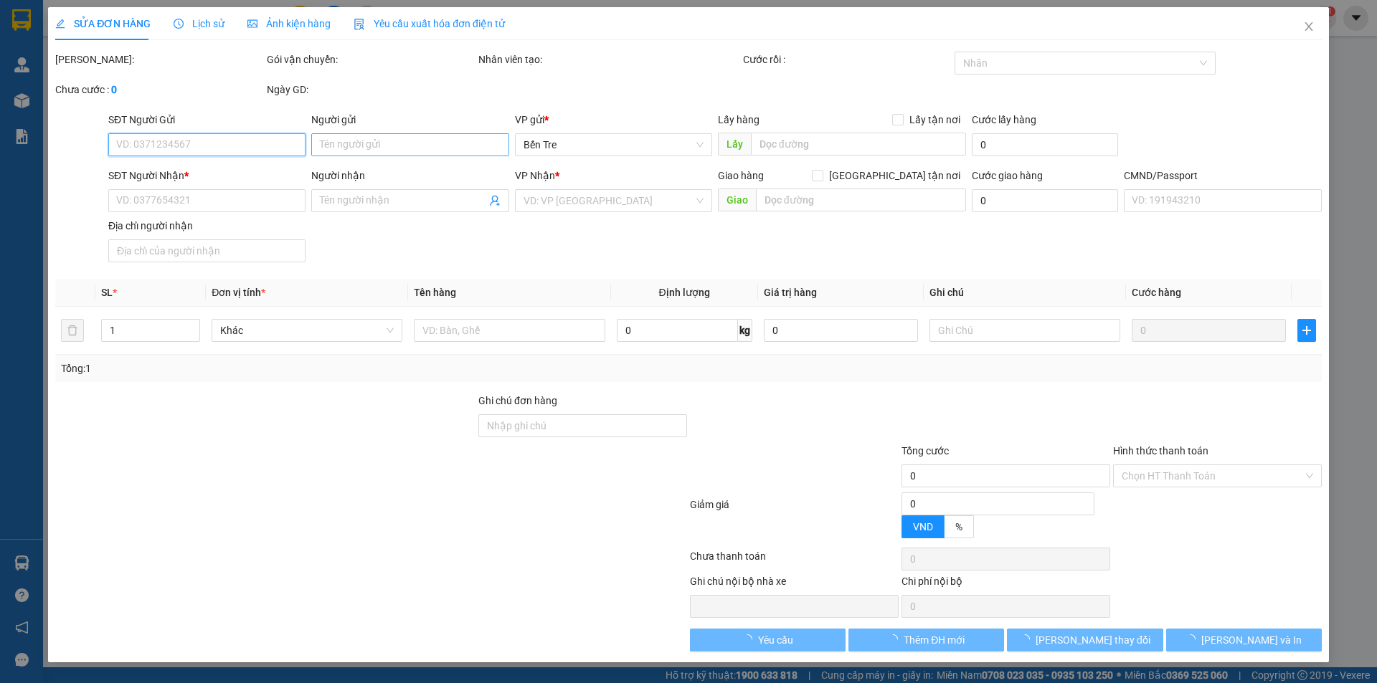
type input "0905142522"
type input "ANH MINH"
type input "0703445578"
type input "THẢO"
type input "HCK"
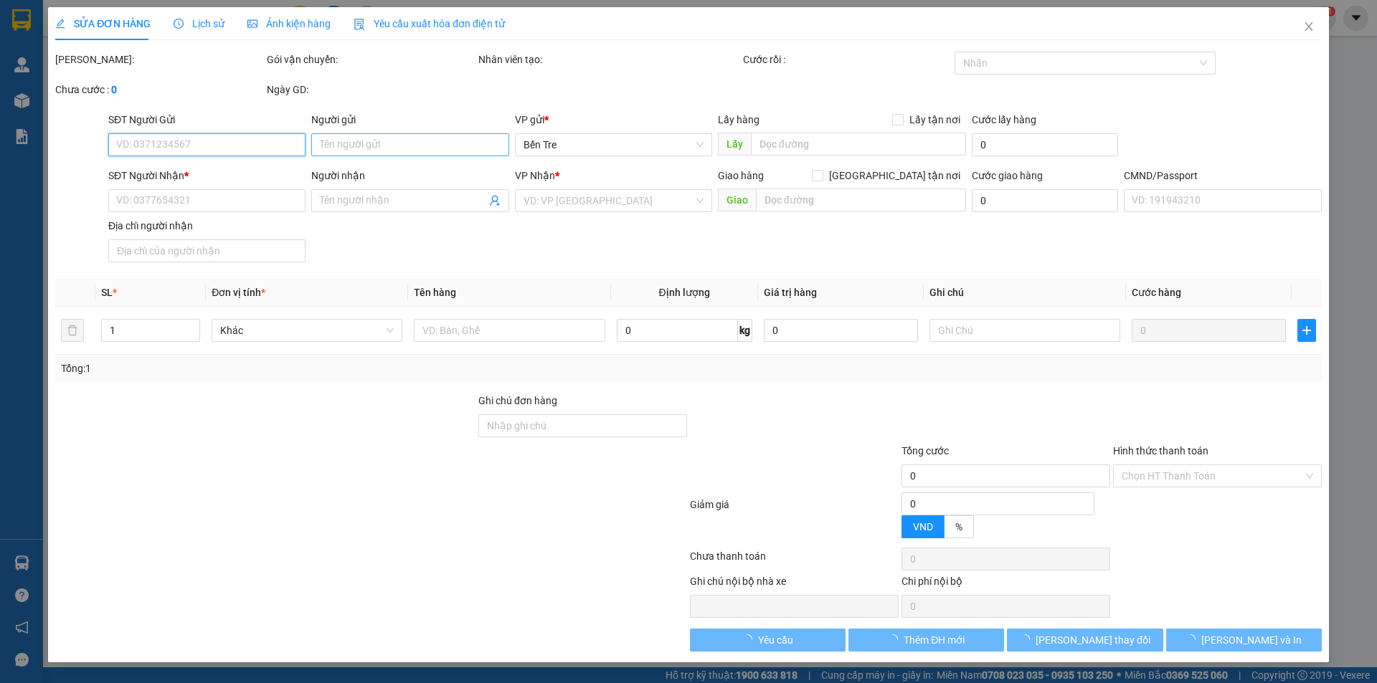
type input "35.000"
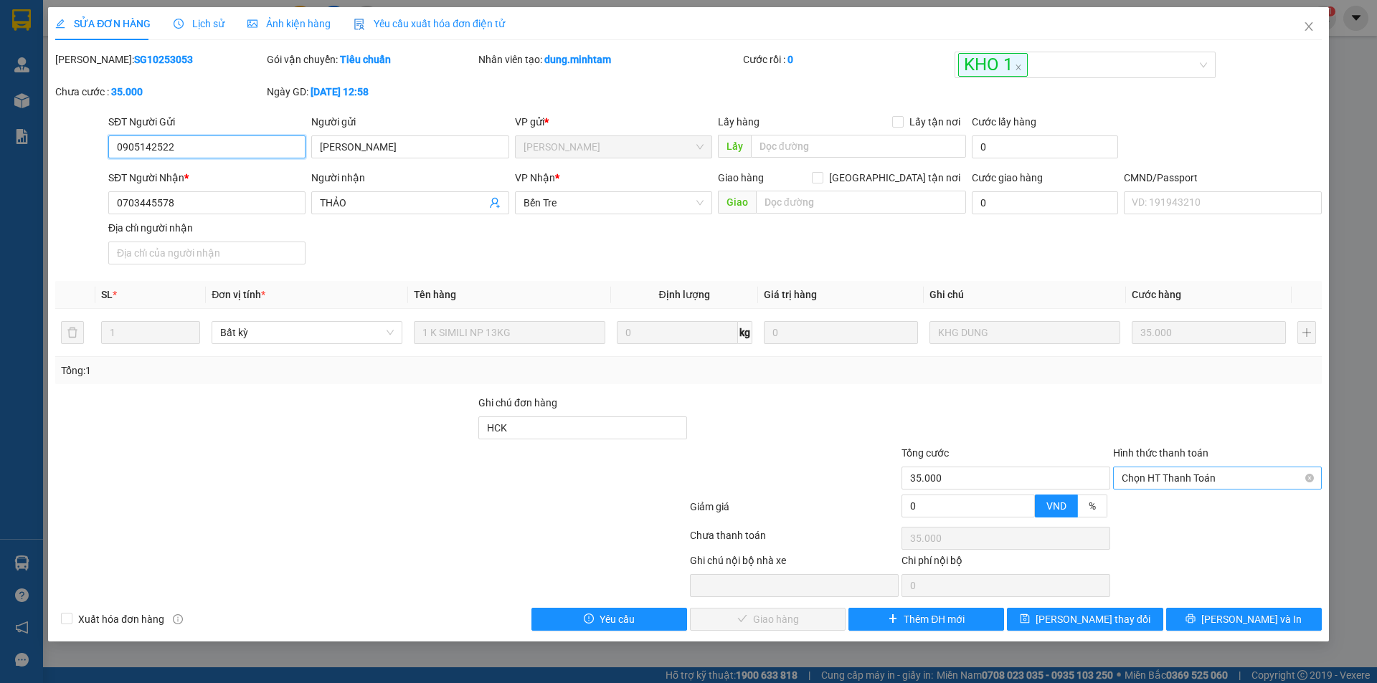
click at [1161, 485] on span "Chọn HT Thanh Toán" at bounding box center [1216, 479] width 191 height 22
click at [1158, 506] on div "Tại văn phòng" at bounding box center [1216, 507] width 191 height 16
type input "0"
click at [789, 626] on span "Lưu và Giao hàng" at bounding box center [786, 620] width 138 height 16
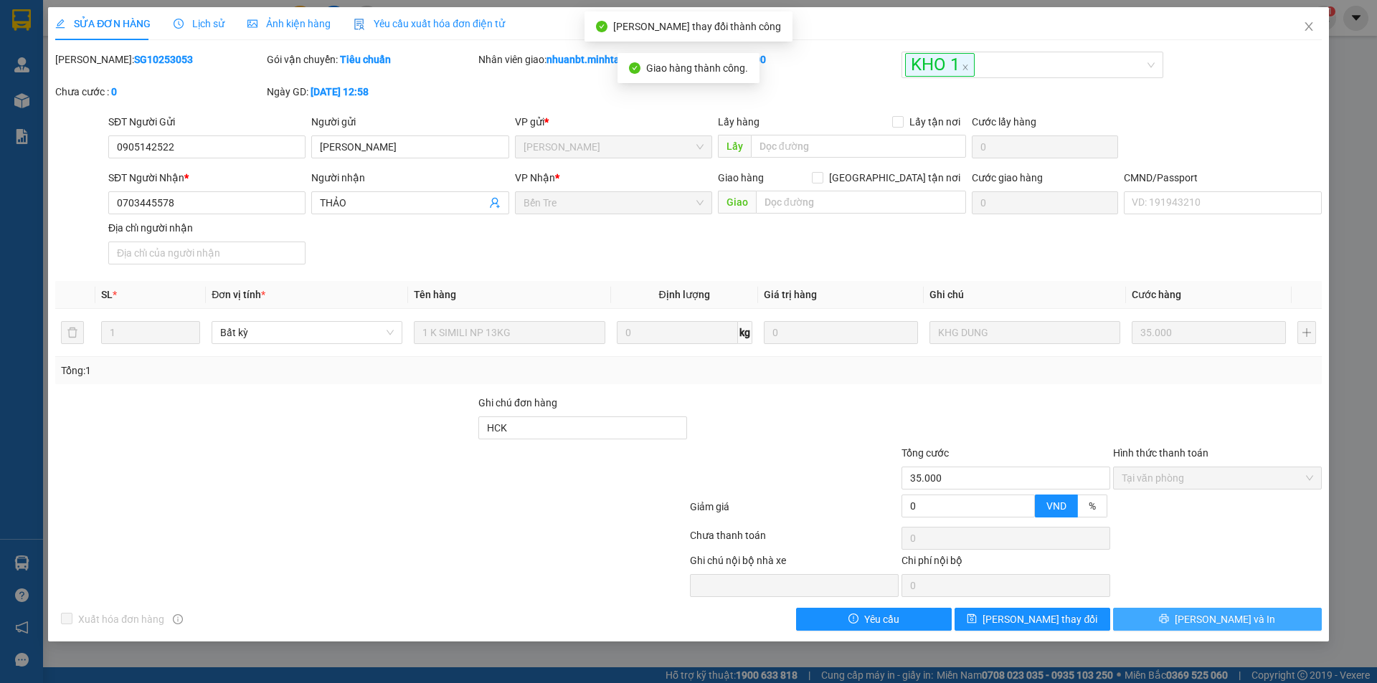
click at [1216, 622] on span "[PERSON_NAME] và In" at bounding box center [1224, 620] width 100 height 16
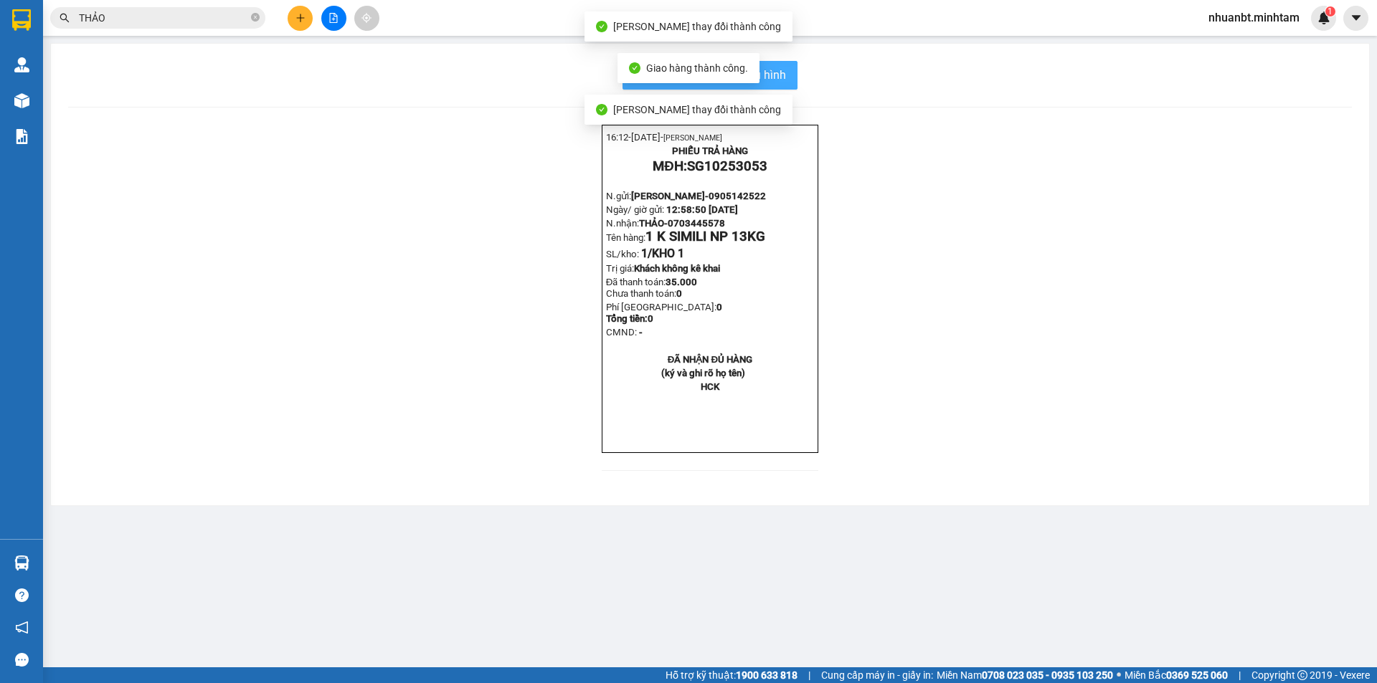
click at [785, 77] on span "In mẫu biên lai tự cấu hình" at bounding box center [718, 75] width 135 height 18
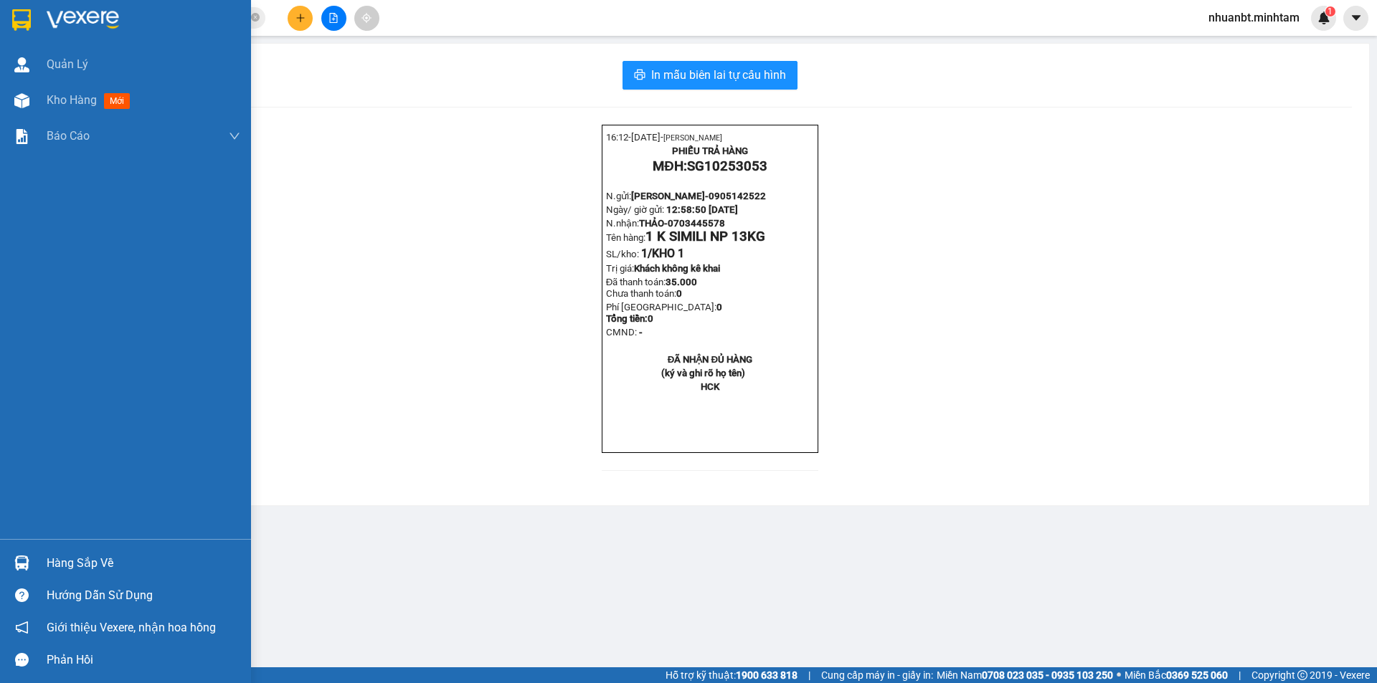
click at [72, 557] on div "Hàng sắp về" at bounding box center [144, 564] width 194 height 22
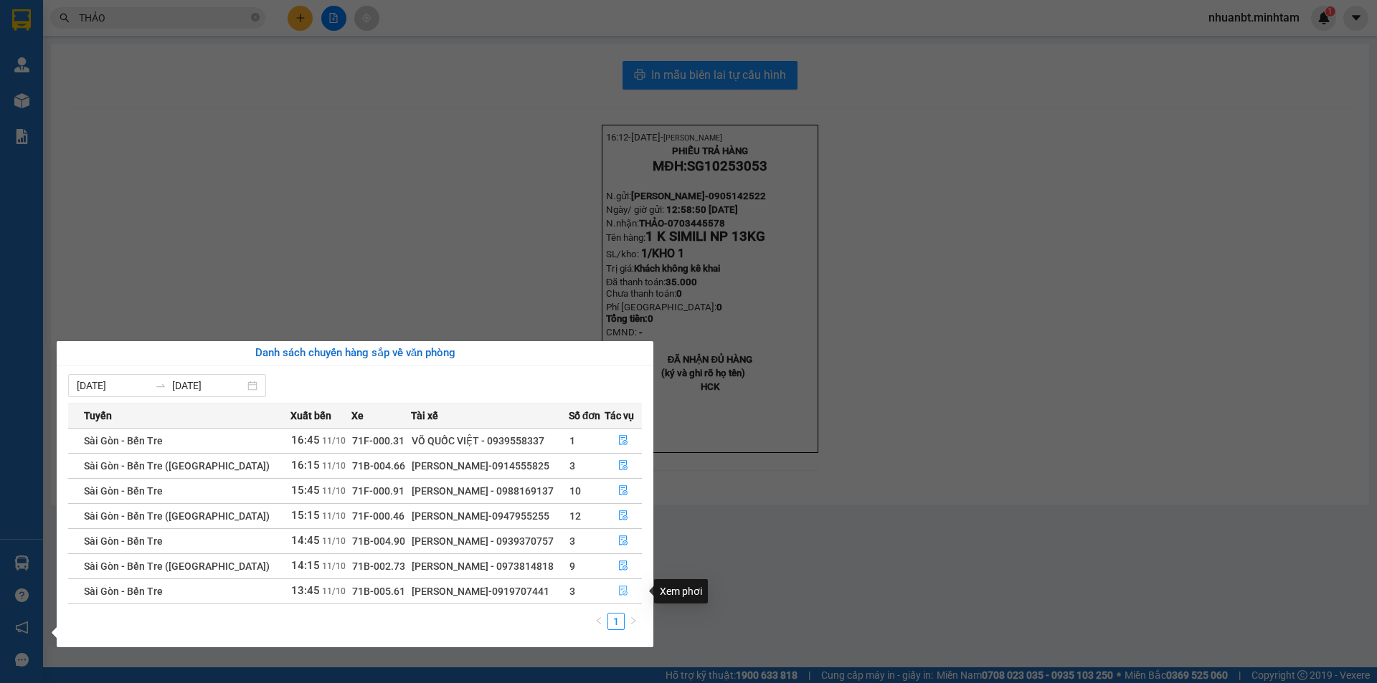
click at [619, 589] on icon "file-done" at bounding box center [623, 592] width 9 height 10
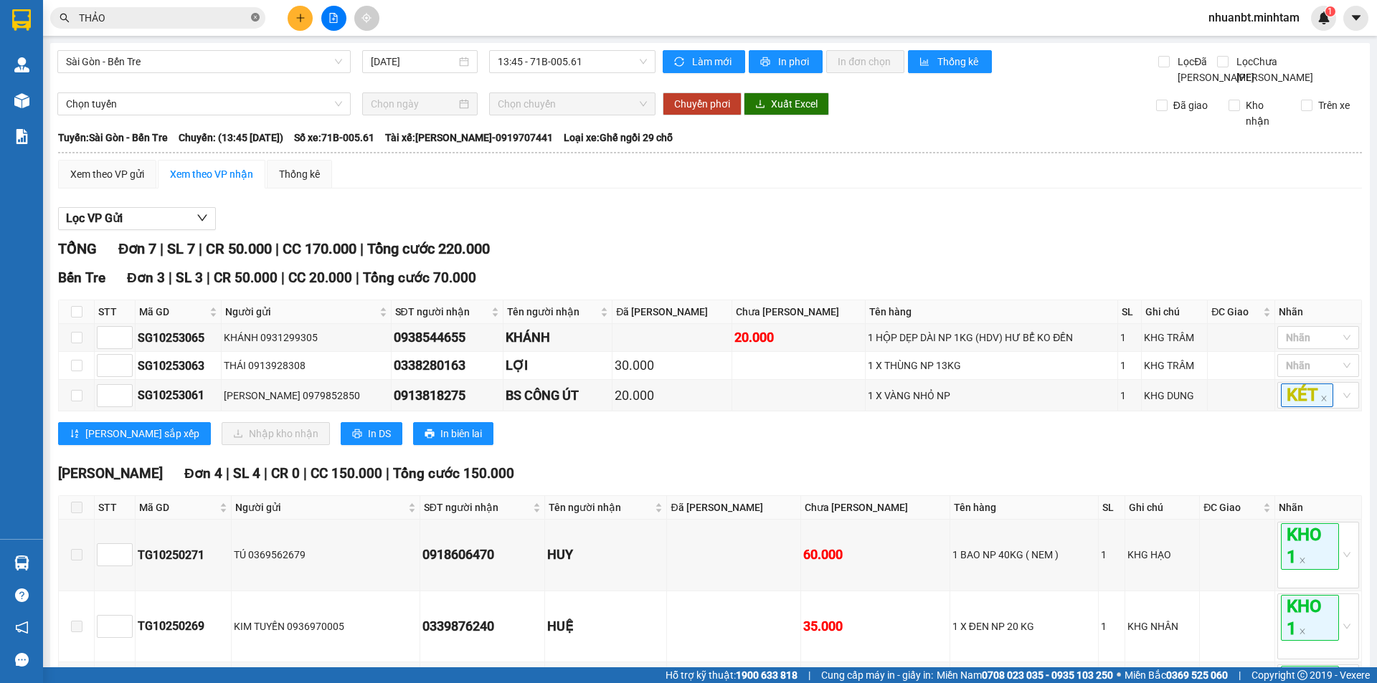
click at [257, 14] on icon "close-circle" at bounding box center [255, 17] width 9 height 9
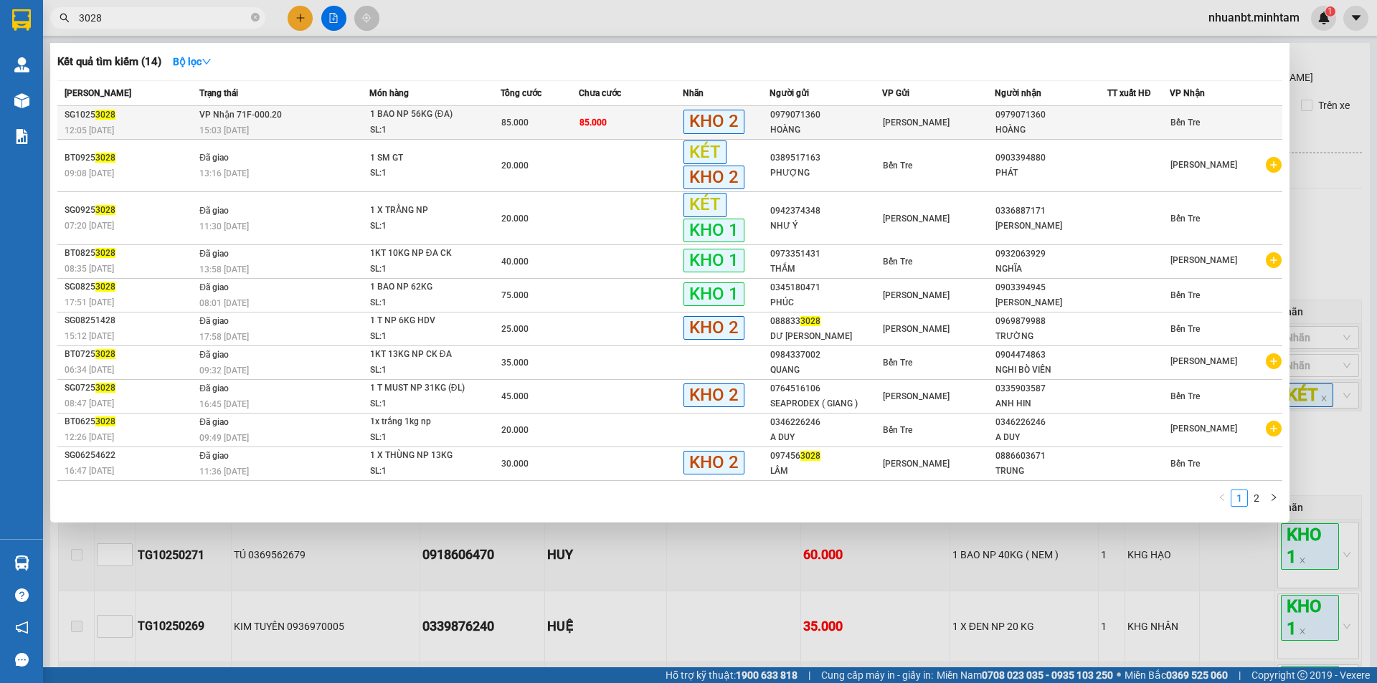
type input "3028"
click at [369, 125] on td "1 BAO NP 56KG (ĐA) SL: 1" at bounding box center [435, 123] width 132 height 34
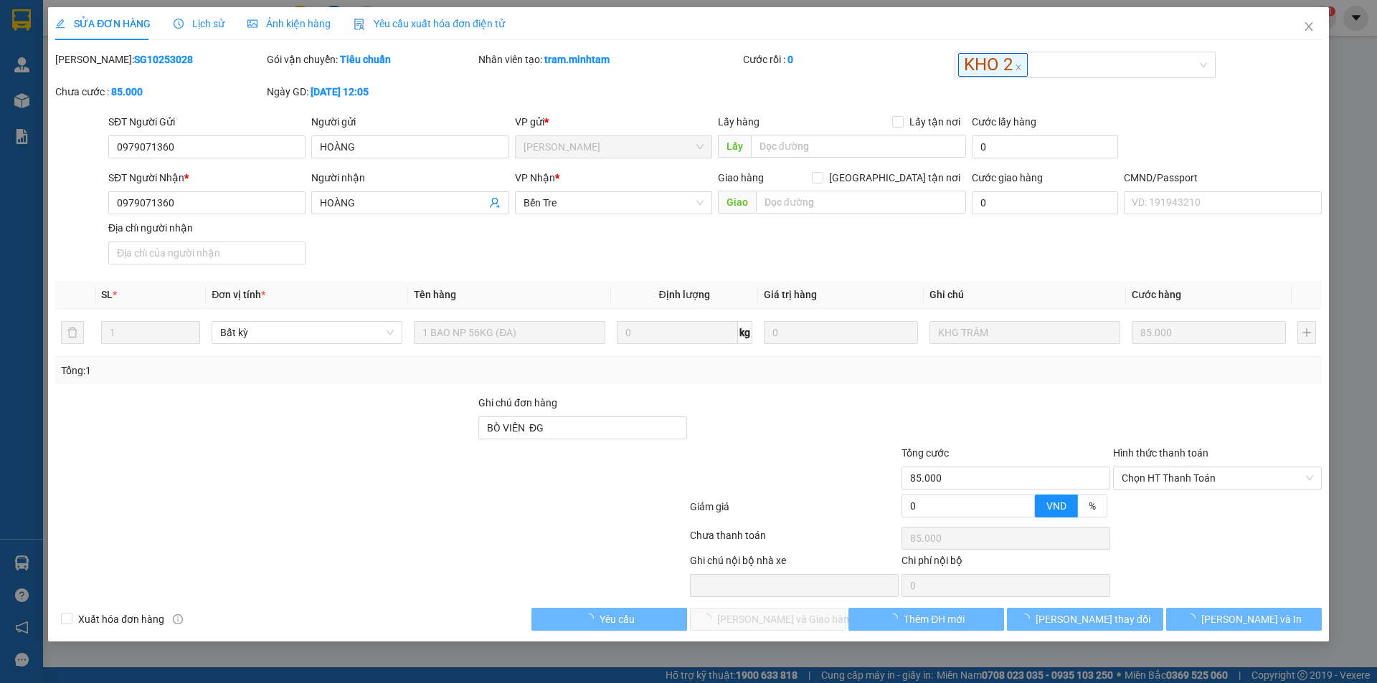
type input "0979071360"
type input "HOÀNG"
type input "0979071360"
type input "HOÀNG"
type input "BÒ VIÊN ĐG"
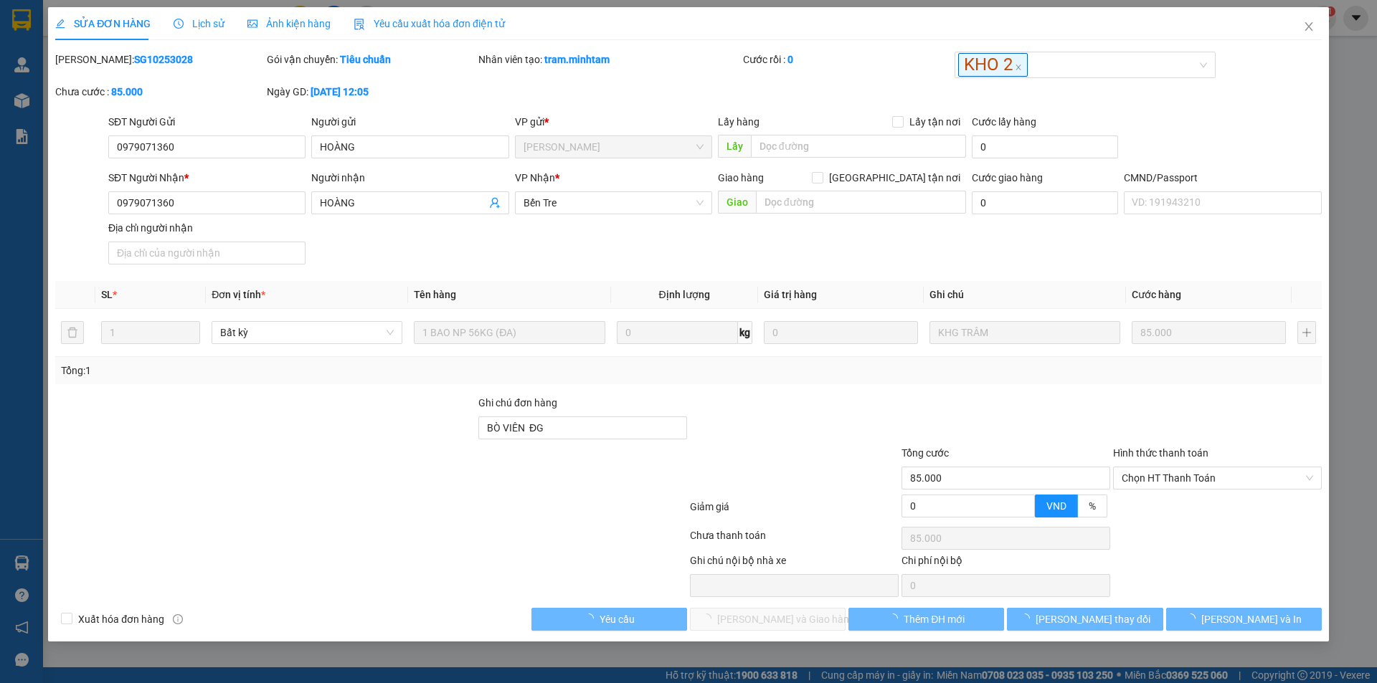
type input "85.000"
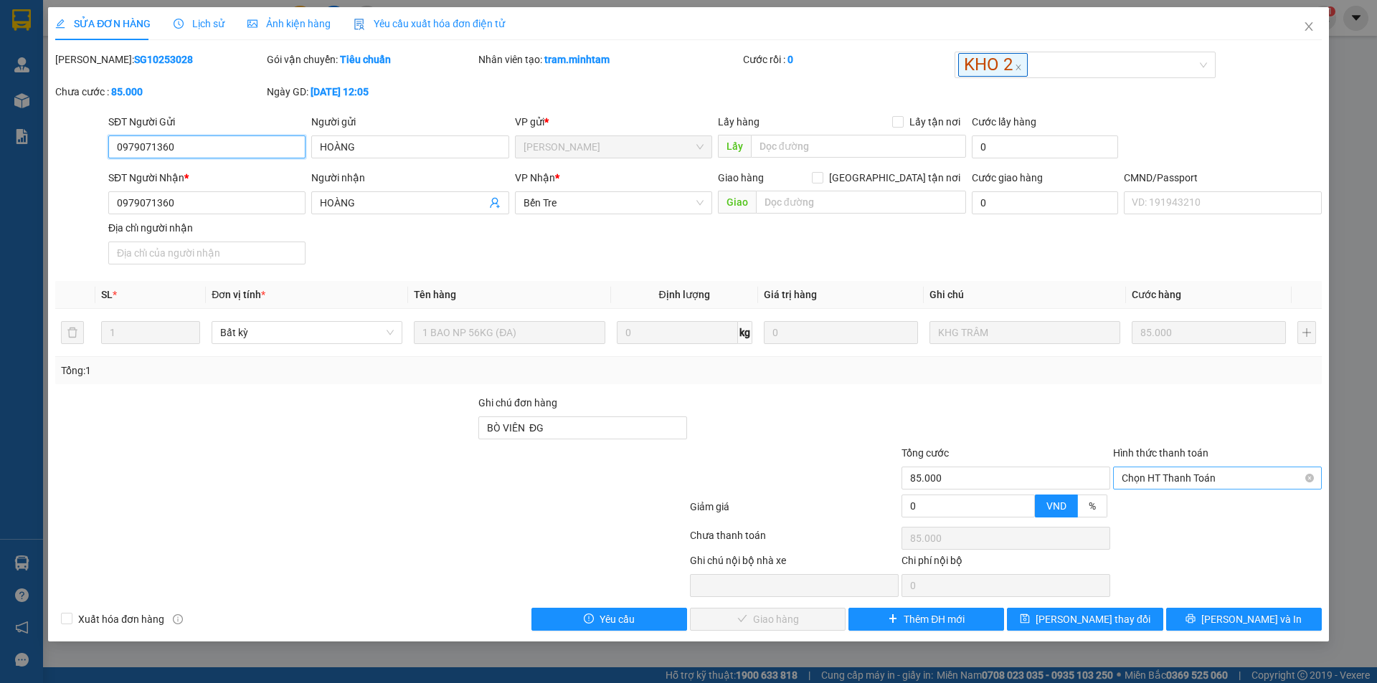
click at [1158, 475] on span "Chọn HT Thanh Toán" at bounding box center [1216, 479] width 191 height 22
click at [1149, 506] on div "Tại văn phòng" at bounding box center [1216, 507] width 191 height 16
type input "0"
click at [799, 612] on button "Lưu và Giao hàng" at bounding box center [768, 619] width 156 height 23
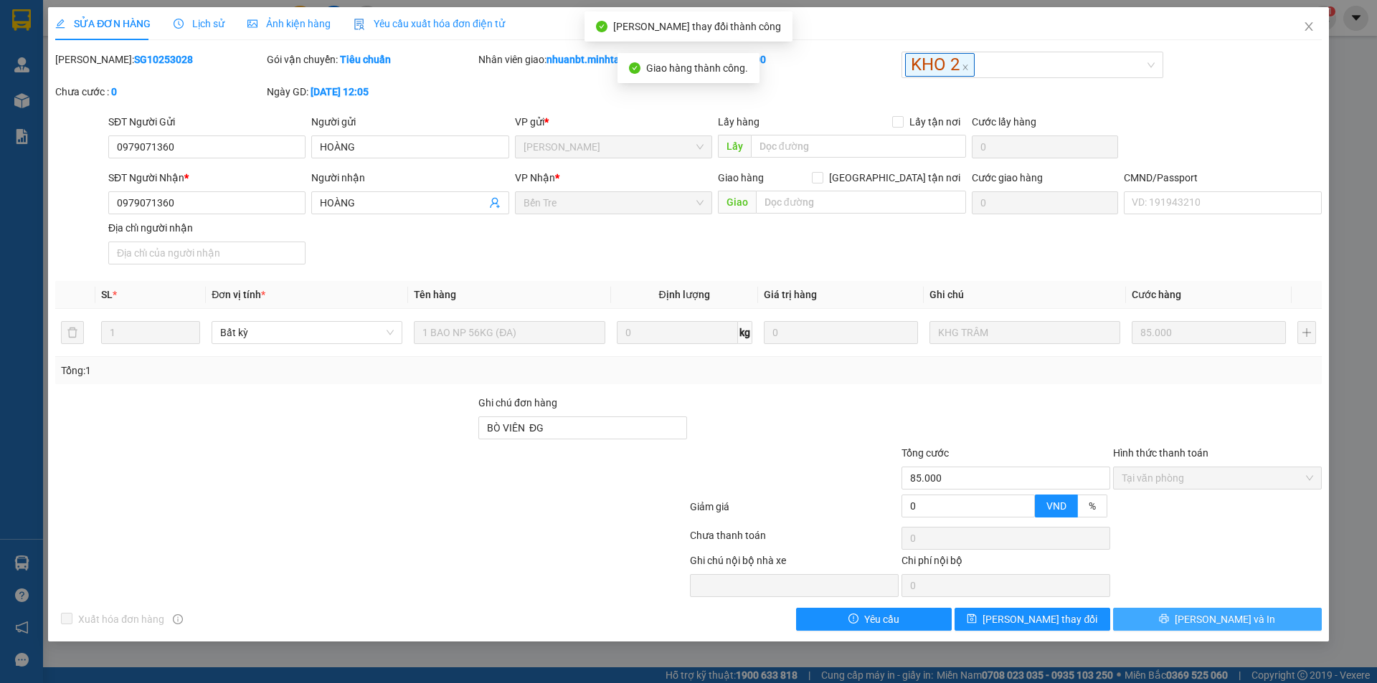
click at [1238, 623] on span "[PERSON_NAME] và In" at bounding box center [1224, 620] width 100 height 16
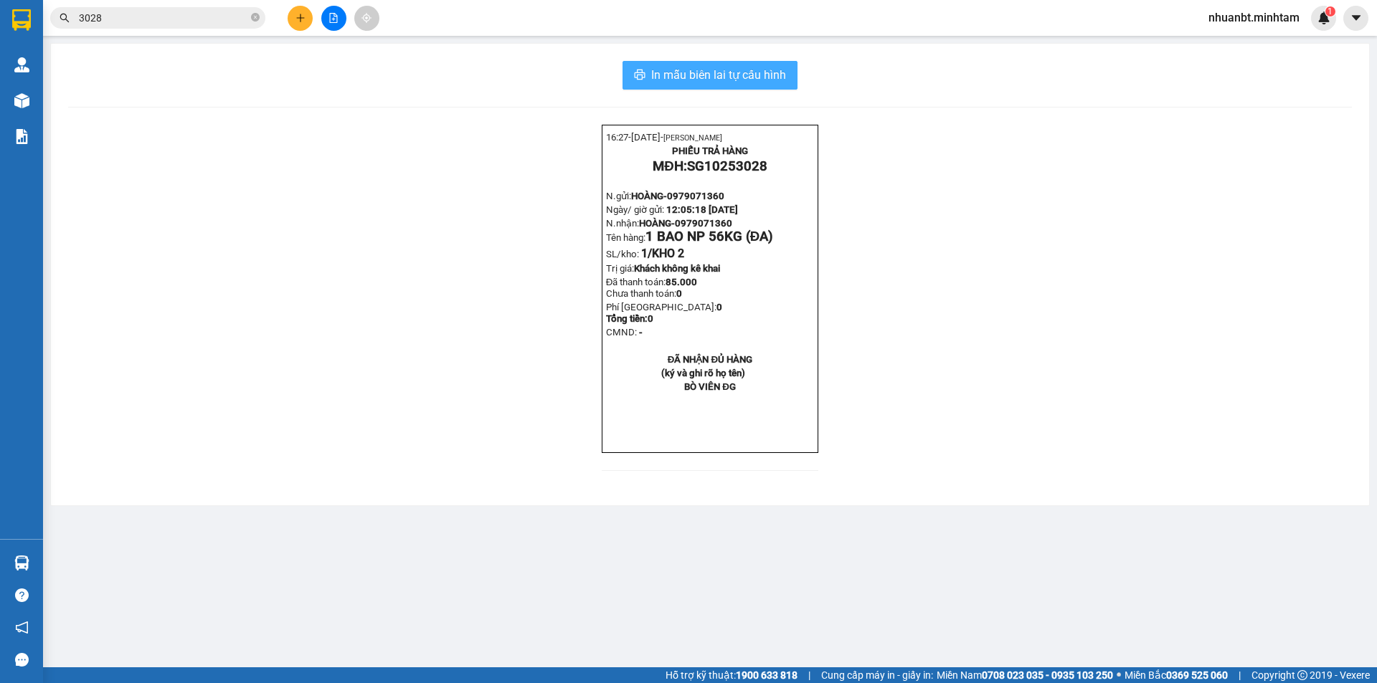
click at [696, 80] on span "In mẫu biên lai tự cấu hình" at bounding box center [718, 75] width 135 height 18
click at [159, 15] on input "3028" at bounding box center [163, 18] width 169 height 16
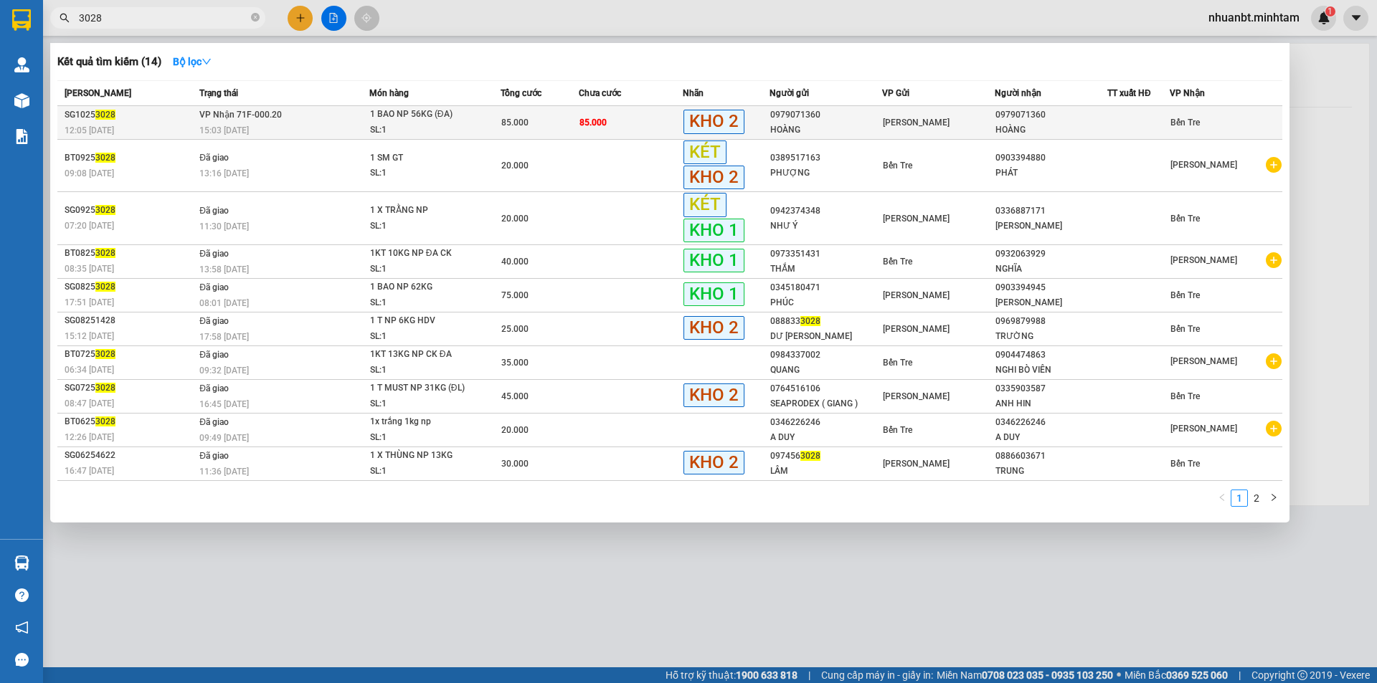
click at [441, 117] on div "1 BAO NP 56KG (ĐA)" at bounding box center [424, 115] width 108 height 16
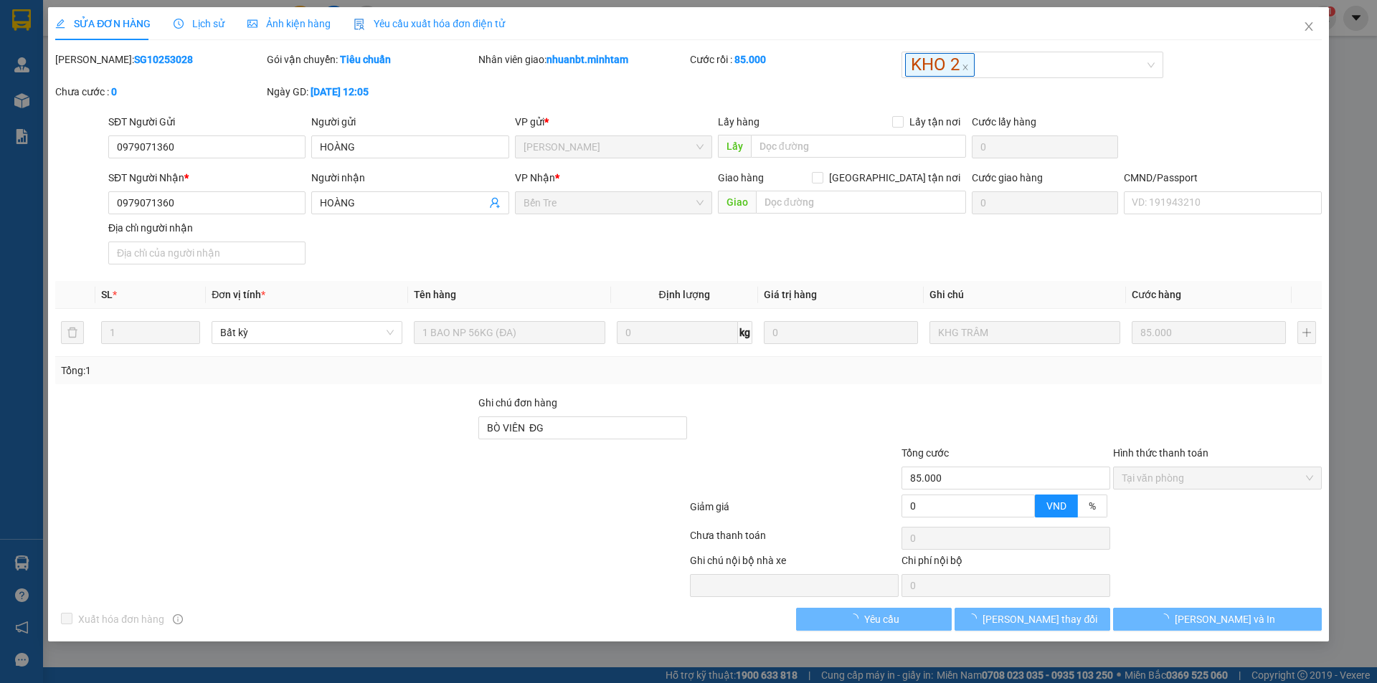
type input "0979071360"
type input "HOÀNG"
type input "0979071360"
type input "HOÀNG"
type input "BÒ VIÊN ĐG"
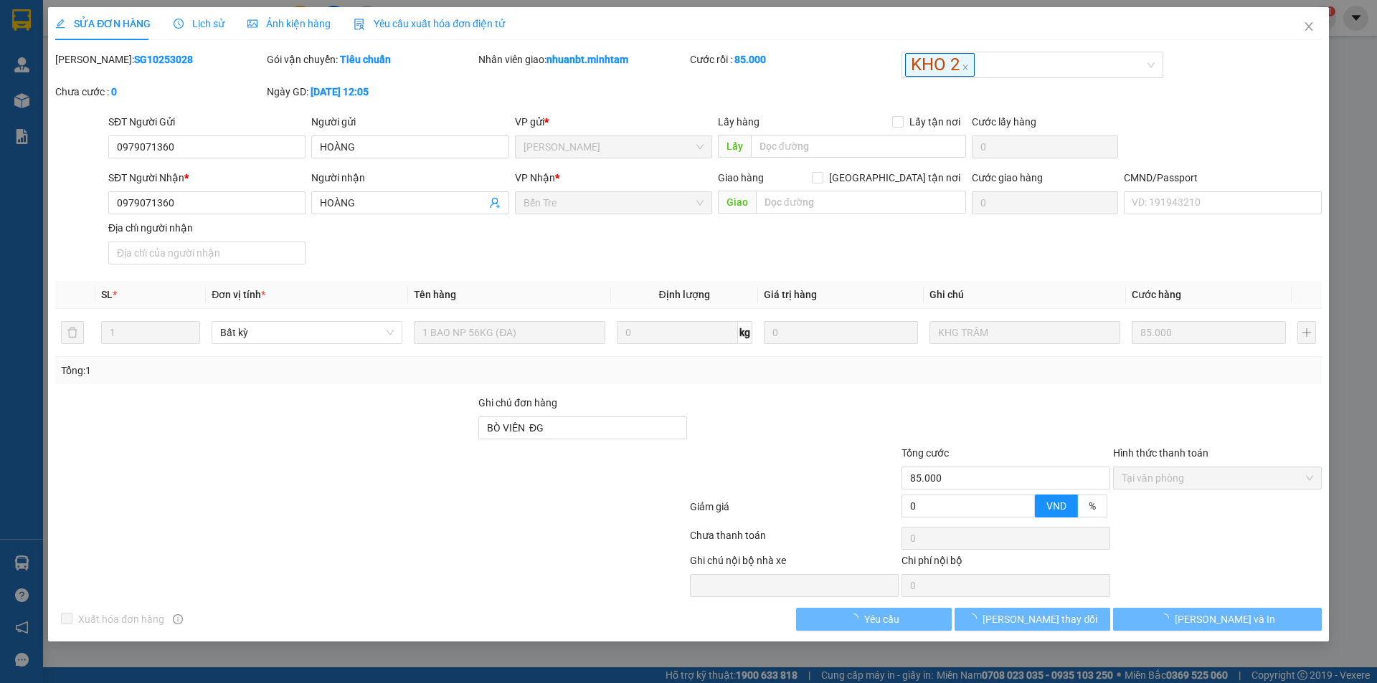
type input "85.000"
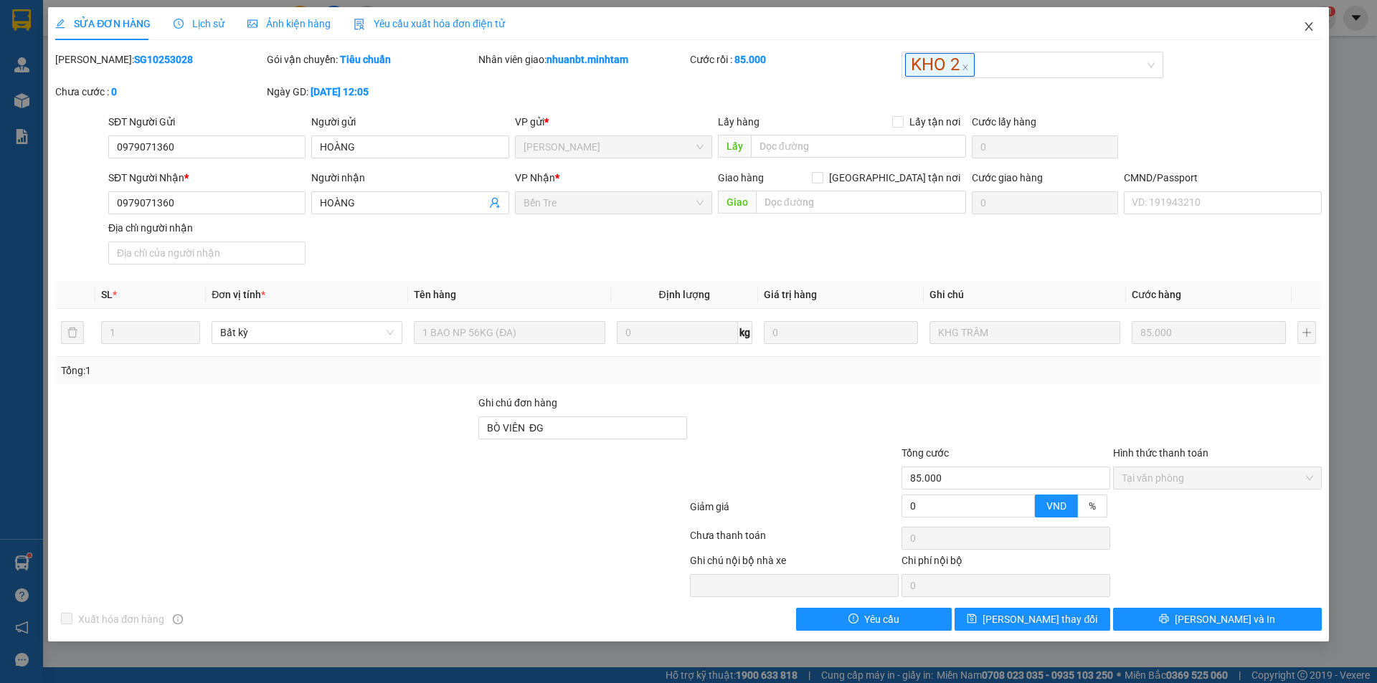
click at [1306, 24] on icon "close" at bounding box center [1308, 26] width 8 height 9
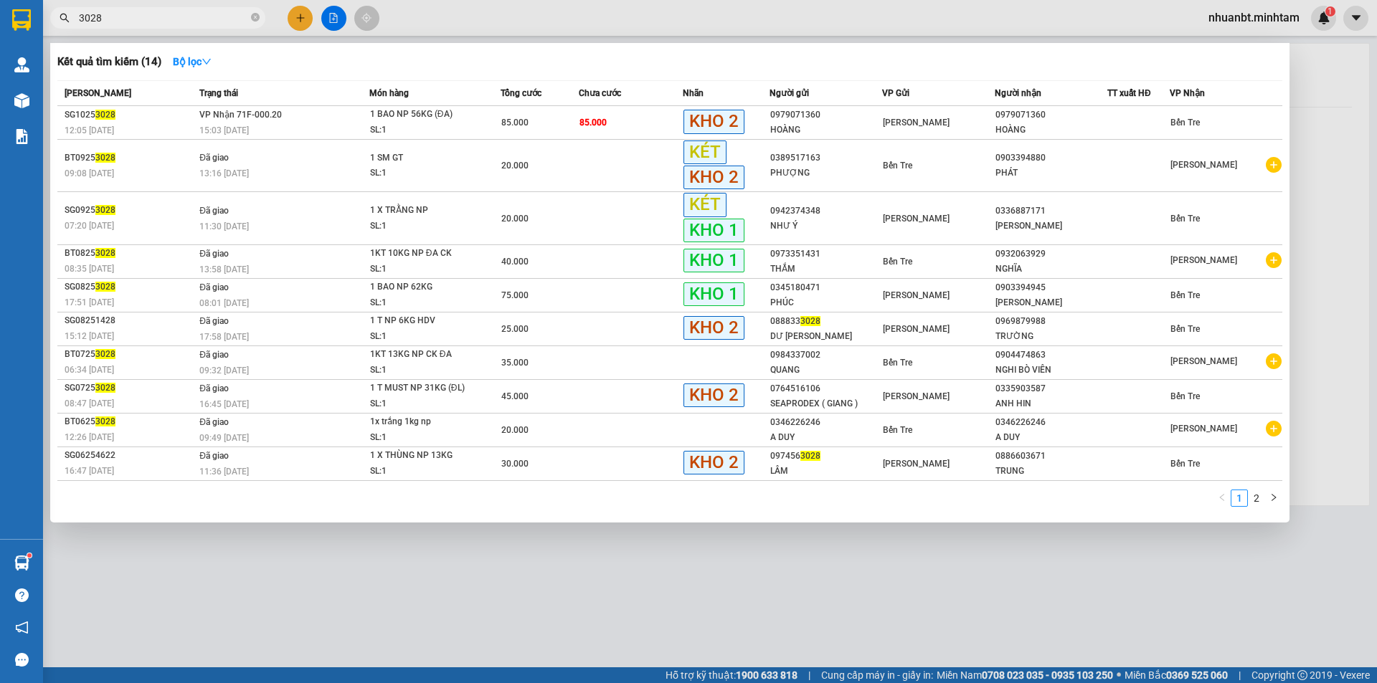
click at [168, 21] on input "3028" at bounding box center [163, 18] width 169 height 16
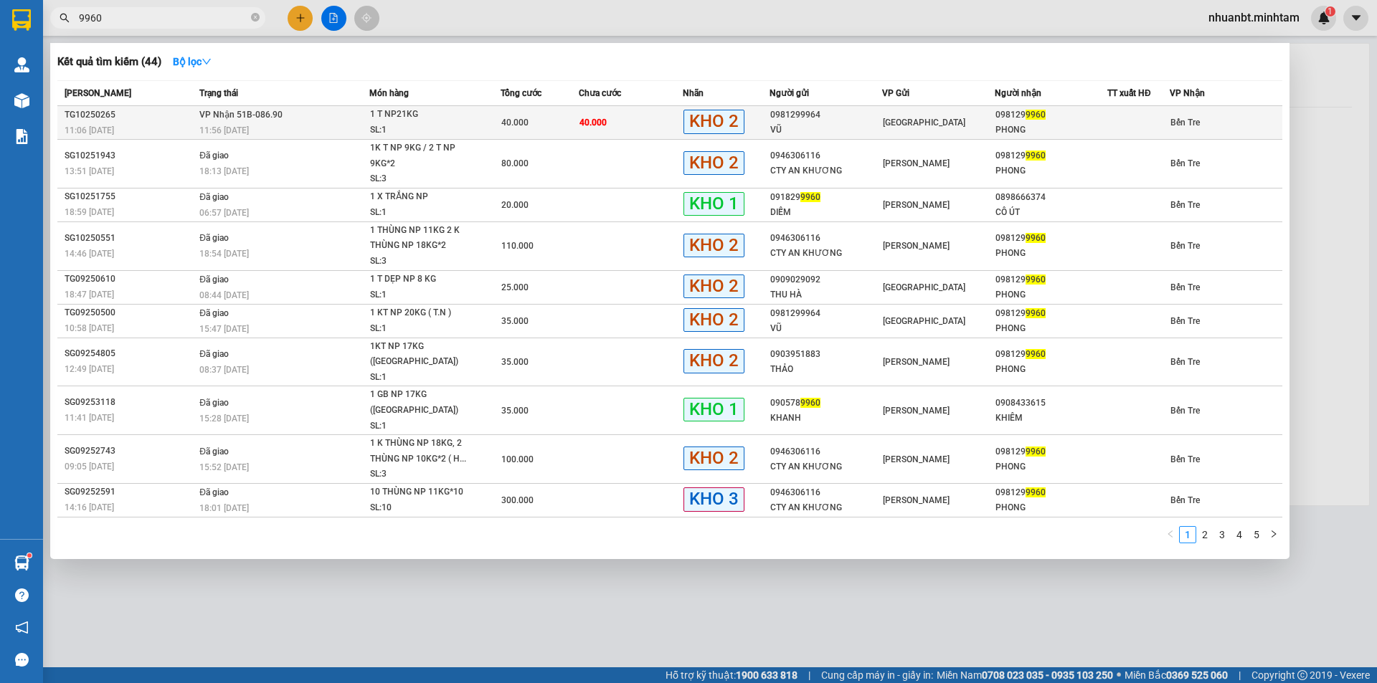
type input "9960"
click at [539, 112] on td "40.000" at bounding box center [539, 123] width 78 height 34
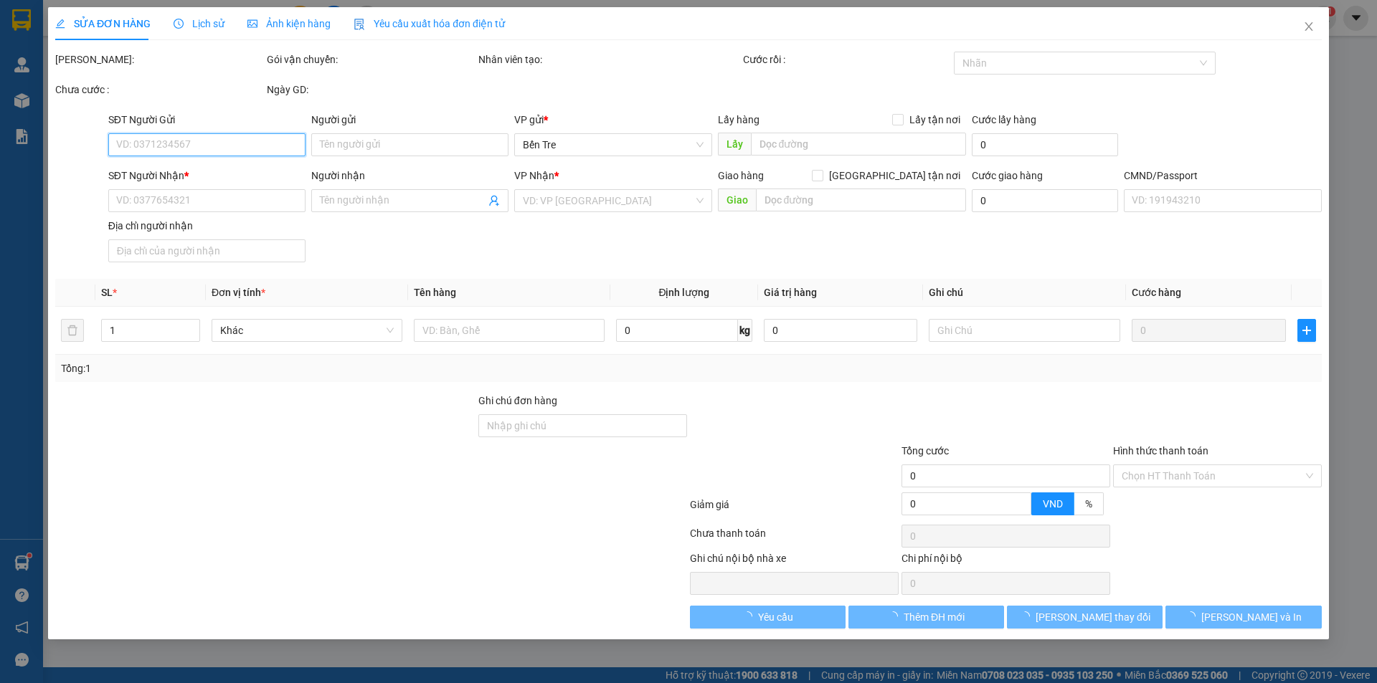
type input "0981299964"
type input "VŨ"
type input "0981299960"
type input "PHONG"
type input "40.000"
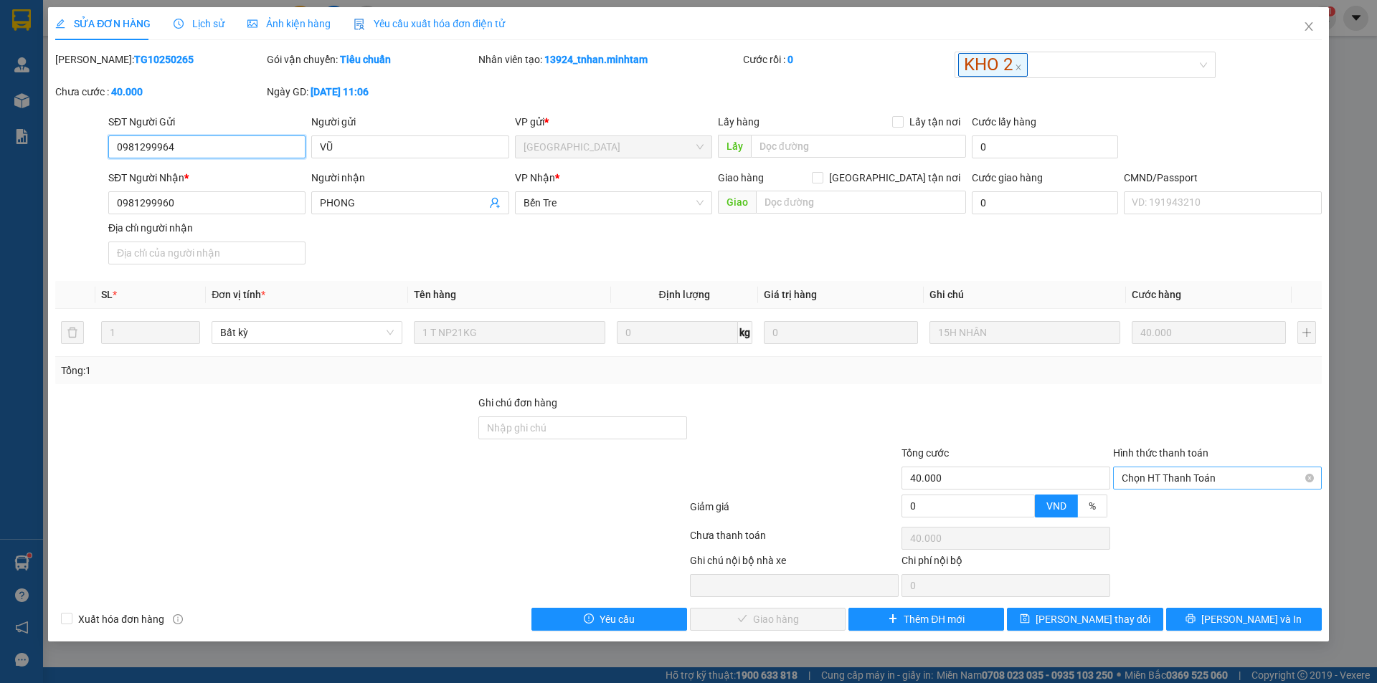
click at [1172, 484] on span "Chọn HT Thanh Toán" at bounding box center [1216, 479] width 191 height 22
drag, startPoint x: 1152, startPoint y: 516, endPoint x: 1051, endPoint y: 521, distance: 101.2
click at [1152, 516] on div "Tại văn phòng" at bounding box center [1217, 506] width 209 height 23
type input "0"
click at [751, 630] on button "Lưu và Giao hàng" at bounding box center [768, 619] width 156 height 23
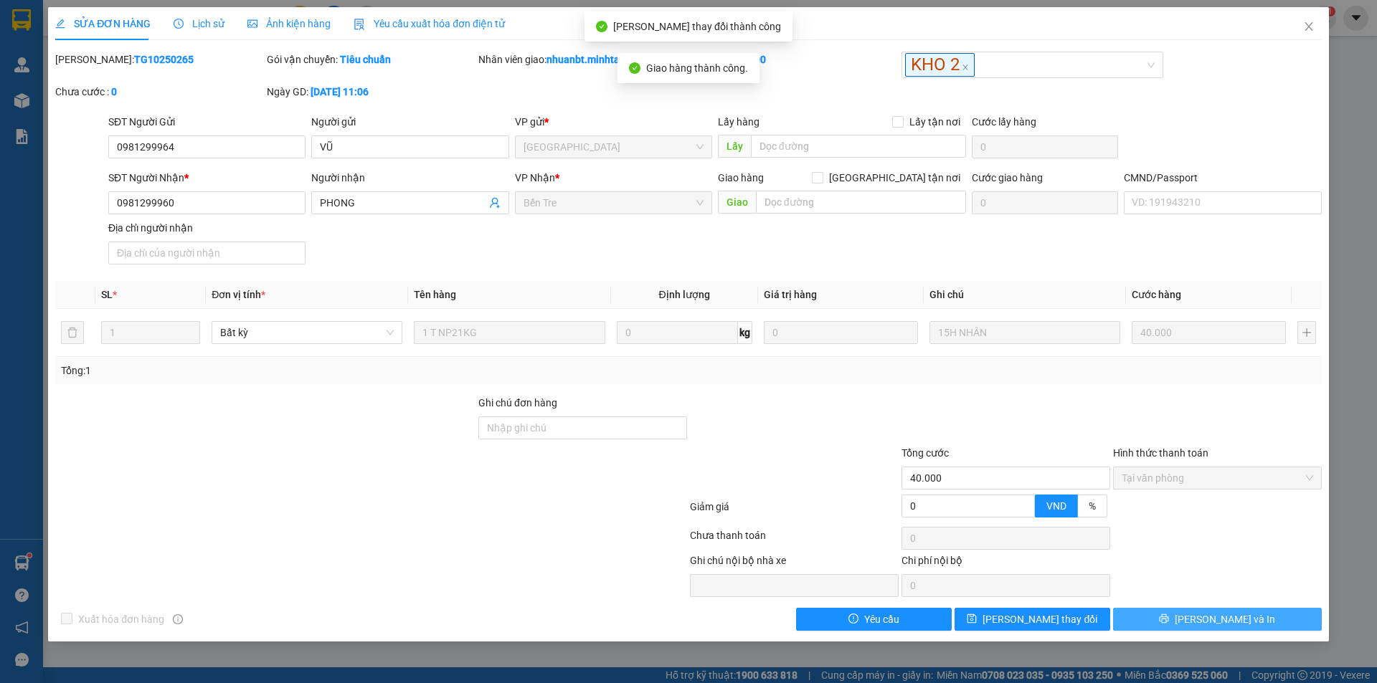
click at [1221, 620] on span "[PERSON_NAME] và In" at bounding box center [1224, 620] width 100 height 16
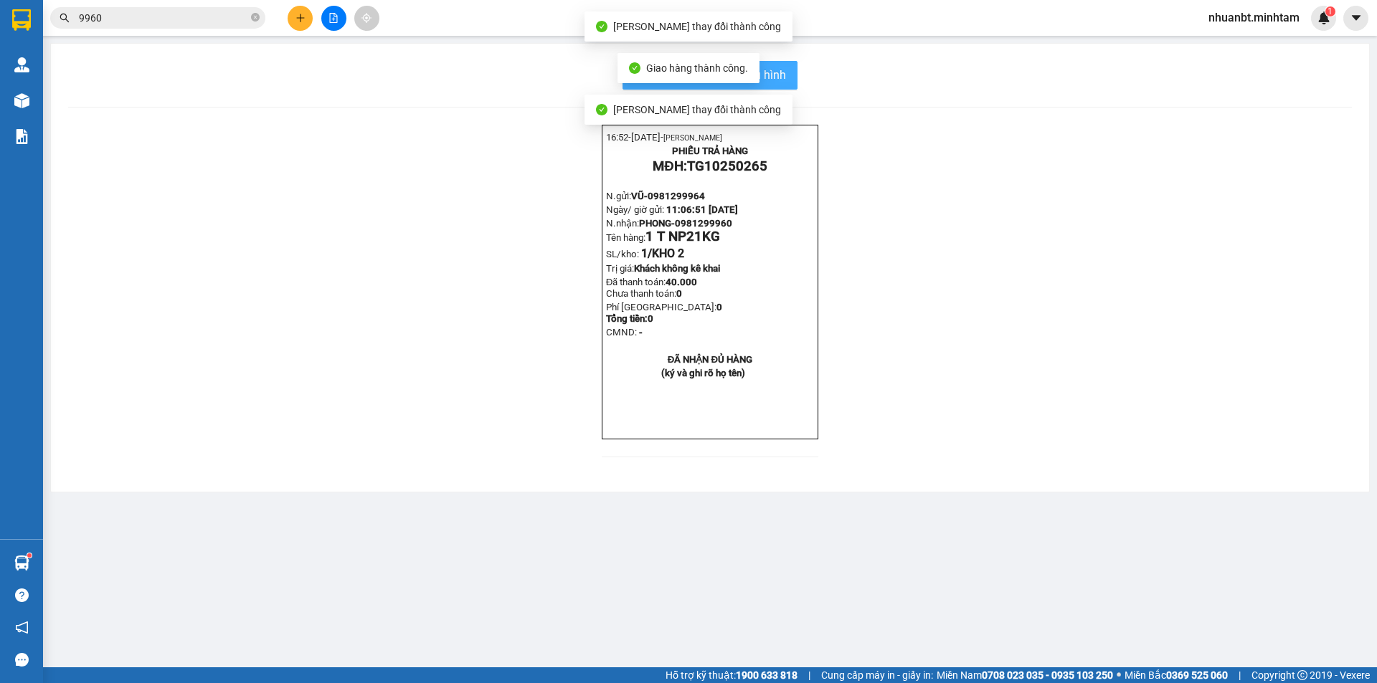
click at [780, 85] on button "In mẫu biên lai tự cấu hình" at bounding box center [709, 75] width 175 height 29
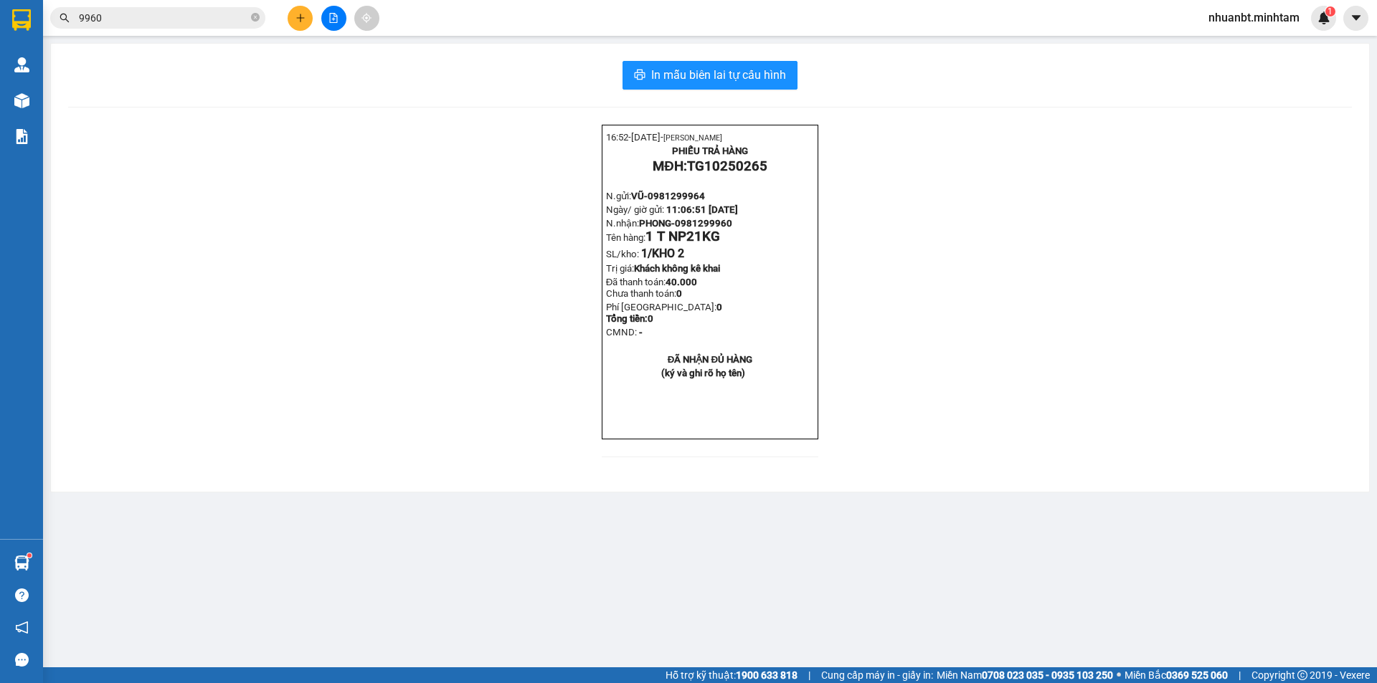
click at [175, 13] on input "9960" at bounding box center [163, 18] width 169 height 16
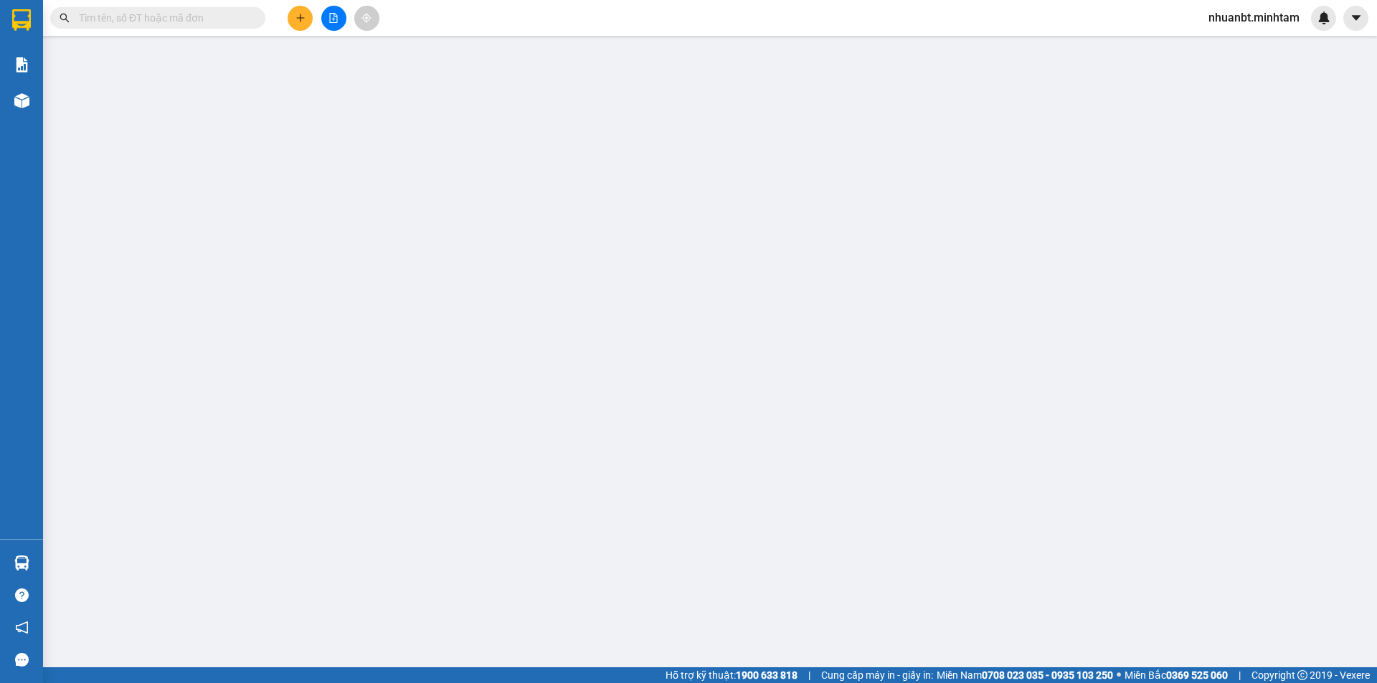
type input "0906876233"
type input "[PERSON_NAME]"
type input "0988839284"
type input "MỸ LINH"
type input "HCK"
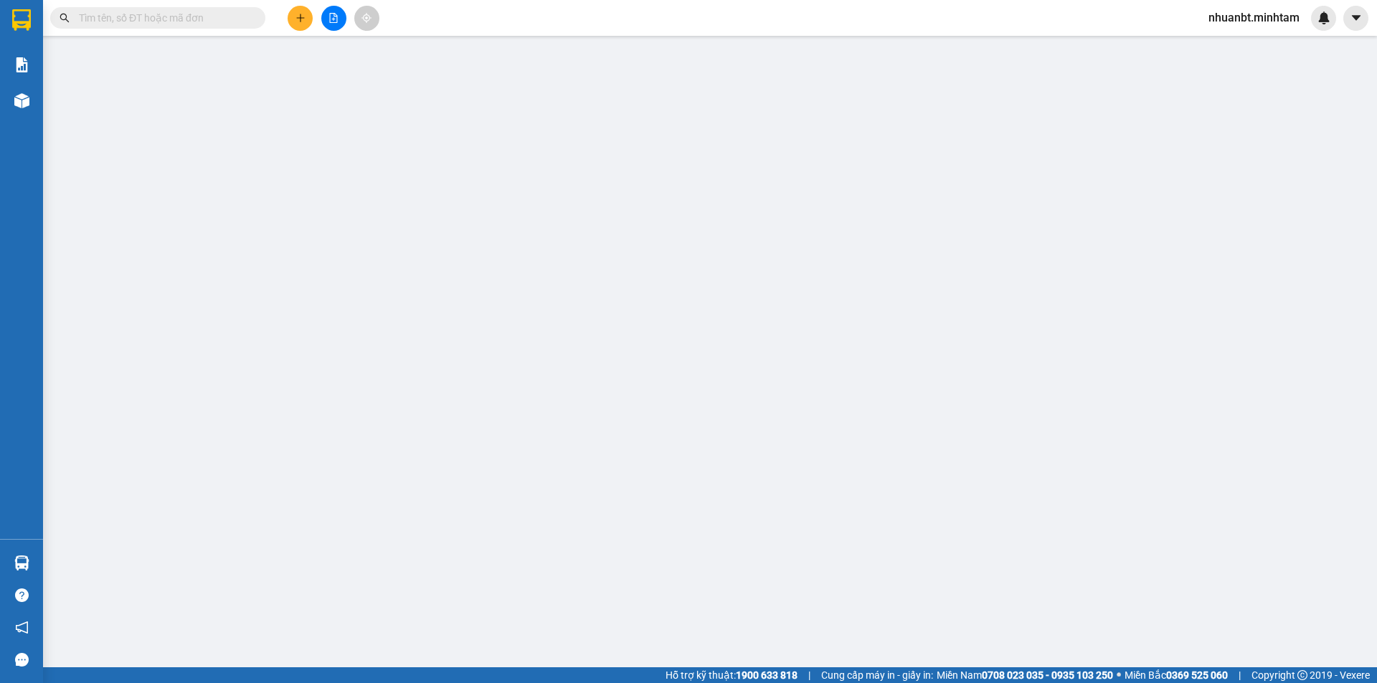
type input "1.160.000"
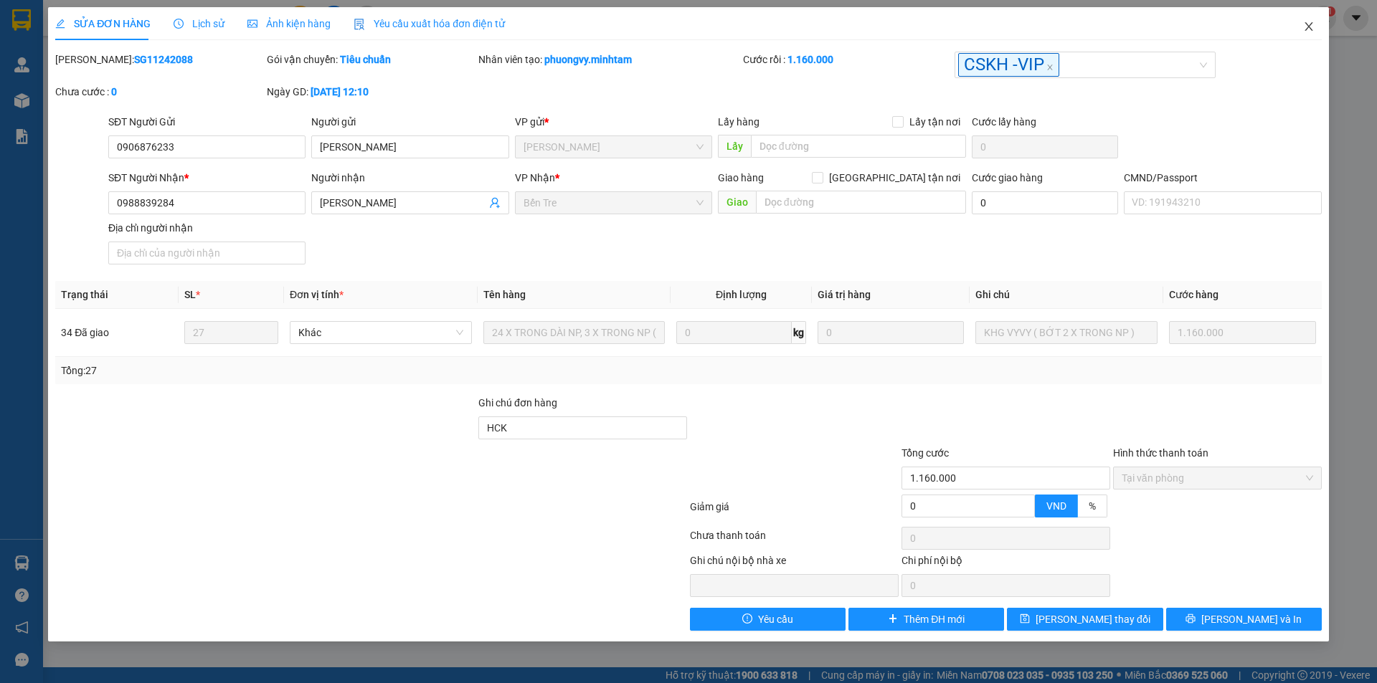
click at [1316, 19] on span "Close" at bounding box center [1308, 27] width 40 height 40
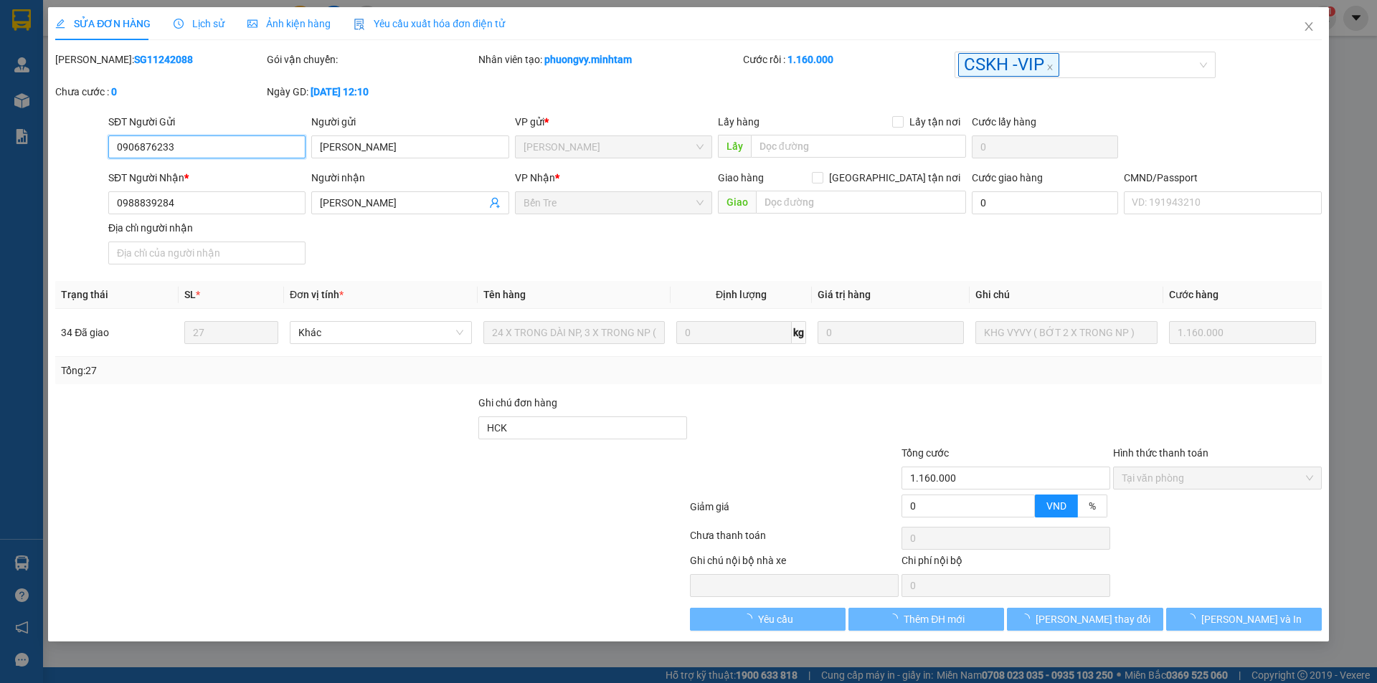
type input "0906876233"
type input "MINH KHANG"
type input "0988839284"
type input "[PERSON_NAME]"
type input "HCK"
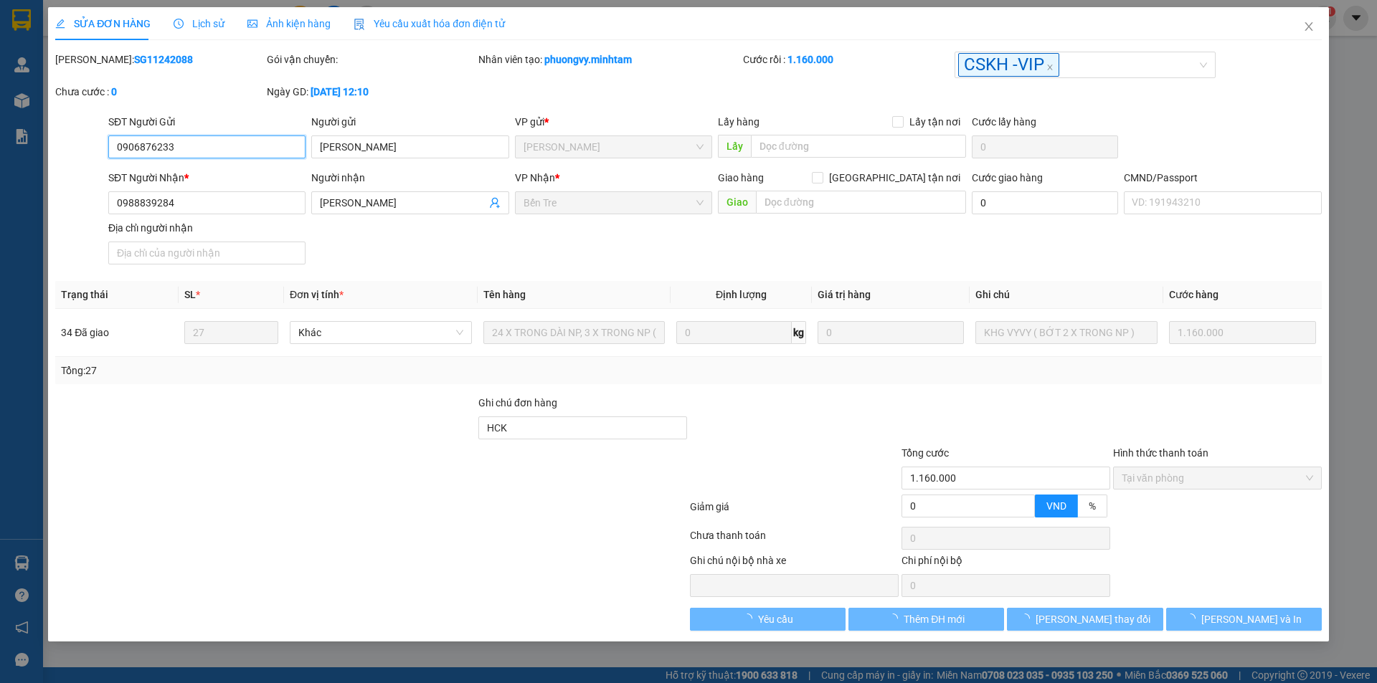
type input "1.160.000"
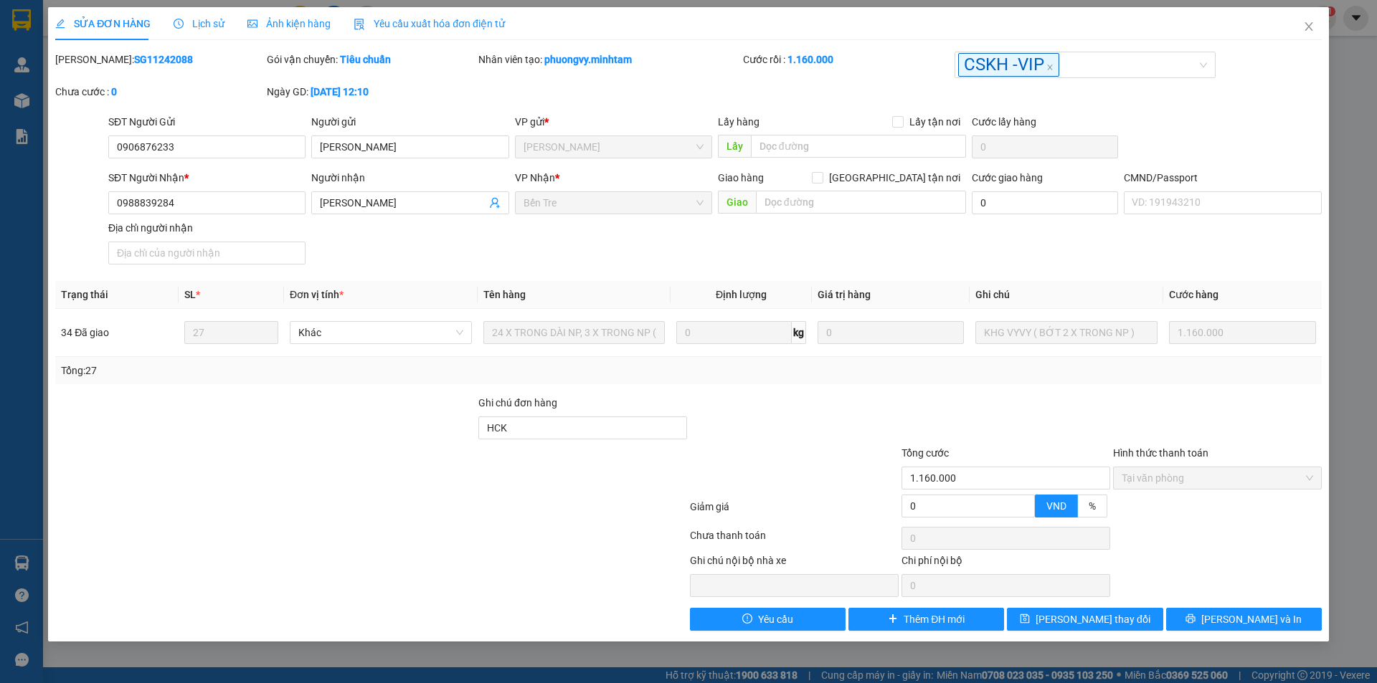
click at [9, 16] on div "SỬA ĐƠN HÀNG Lịch sử Ảnh kiện hàng Yêu cầu xuất hóa đơn điện tử Total Paid Fee …" at bounding box center [688, 341] width 1377 height 683
click at [1247, 614] on span "[PERSON_NAME] và In" at bounding box center [1251, 620] width 100 height 16
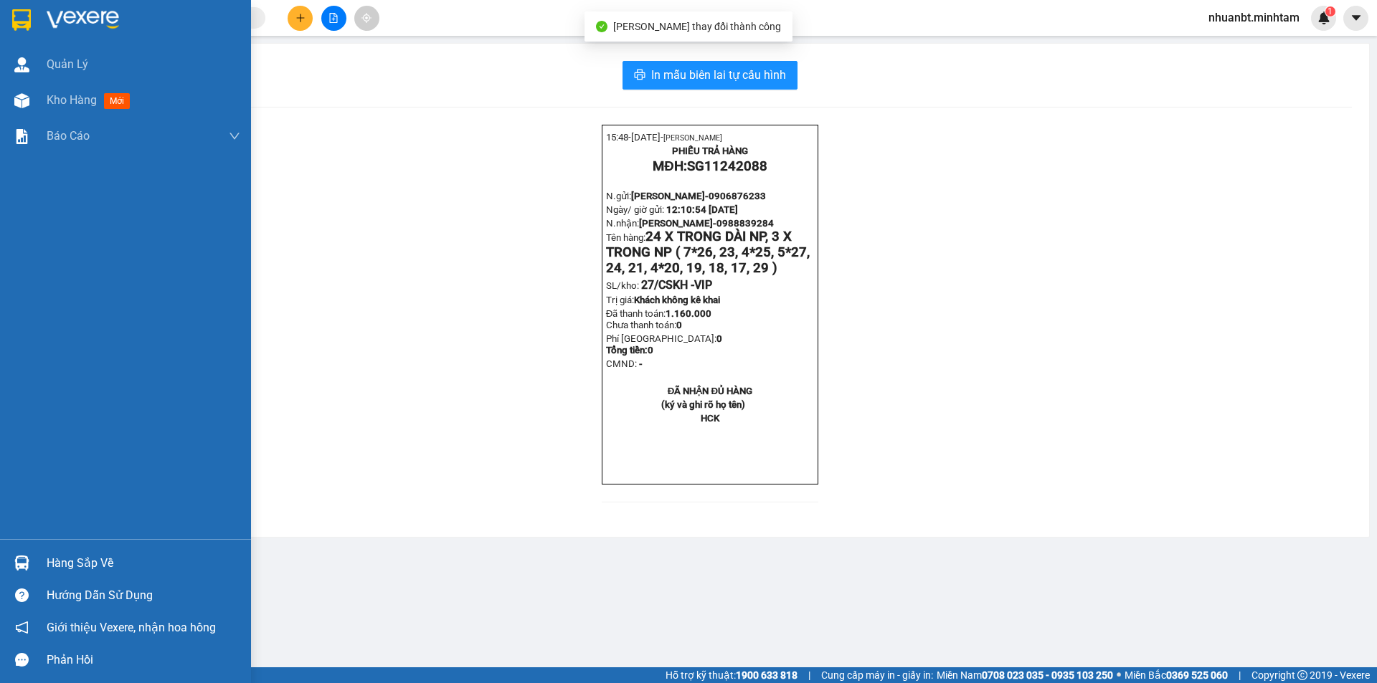
click at [14, 25] on img at bounding box center [21, 20] width 19 height 22
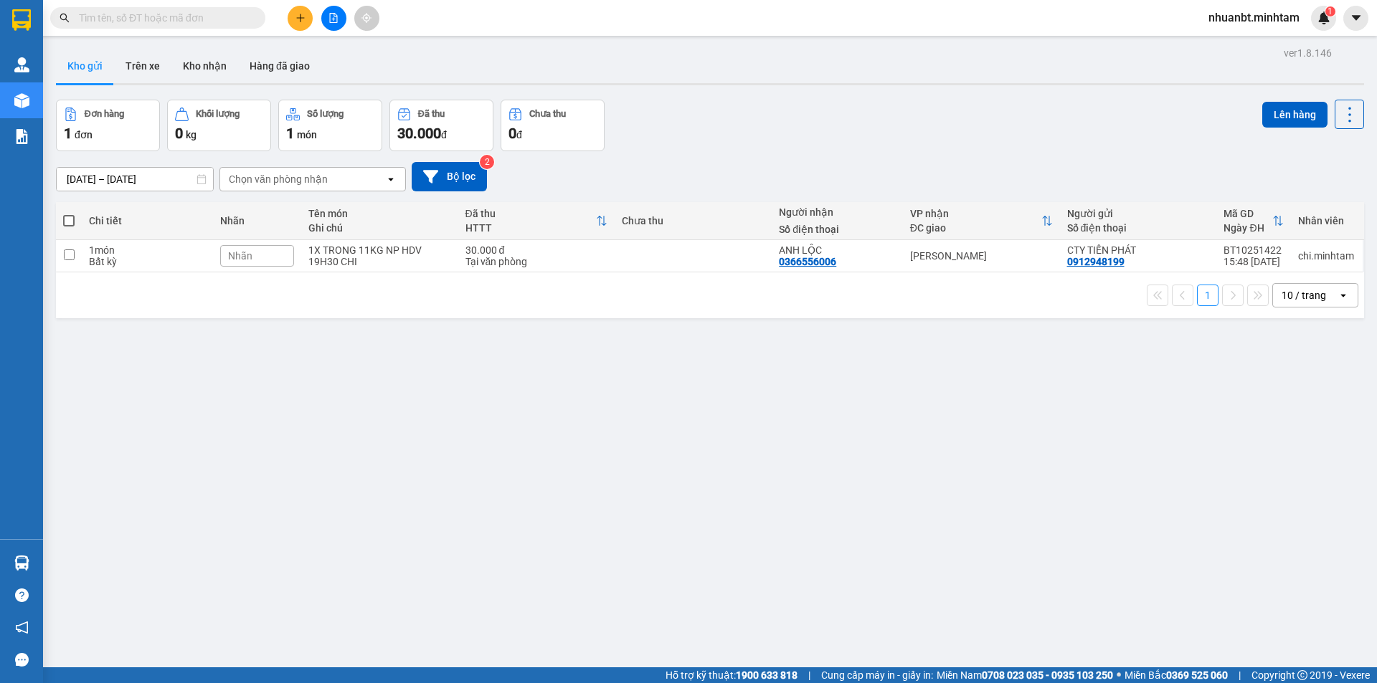
click at [163, 22] on input "text" at bounding box center [163, 18] width 169 height 16
paste input "0985228969"
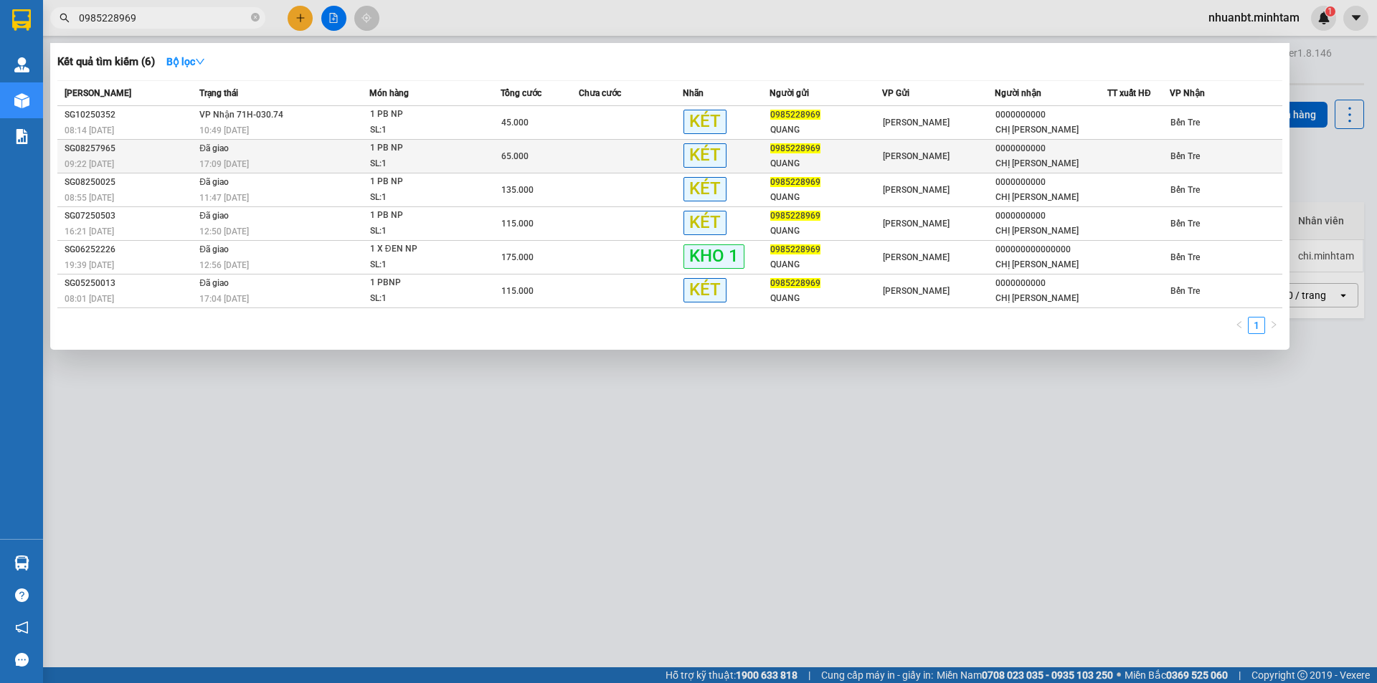
type input "0985228969"
click at [451, 156] on div "1 PB NP" at bounding box center [424, 149] width 108 height 16
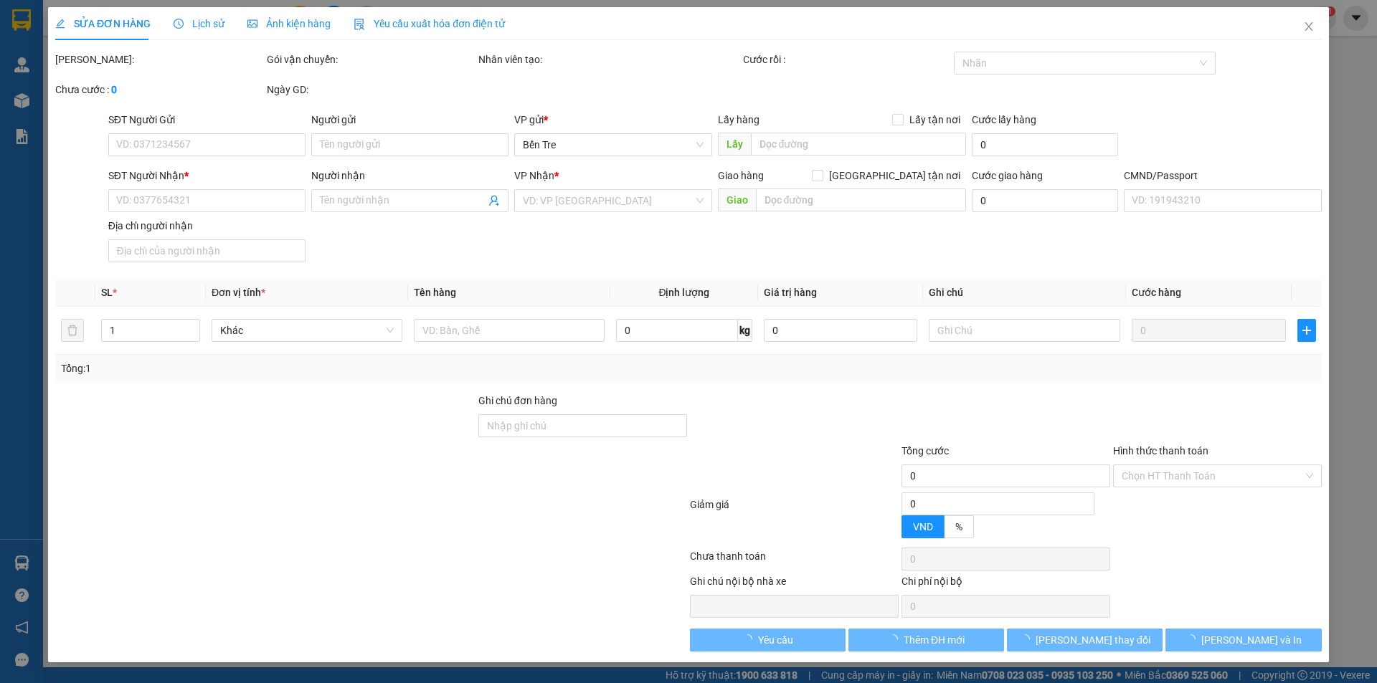
type input "0985228969"
type input "QUANG"
type input "0000000000"
type input "CHỊ [PERSON_NAME]"
type input "031171016672-LÊ THỊ THANH LƯƠNG"
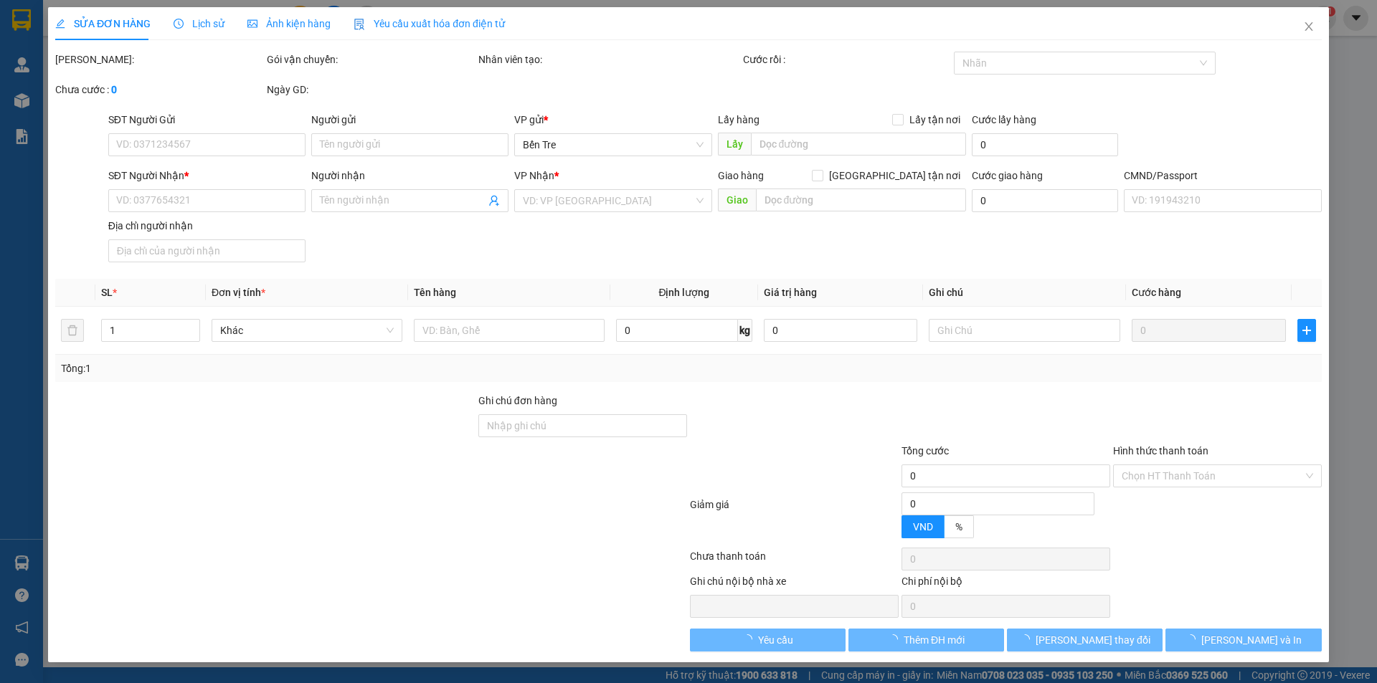
type input "ẤP 1 SƠN ĐÔNG TPBT"
type input "0945876166"
type input "65.000"
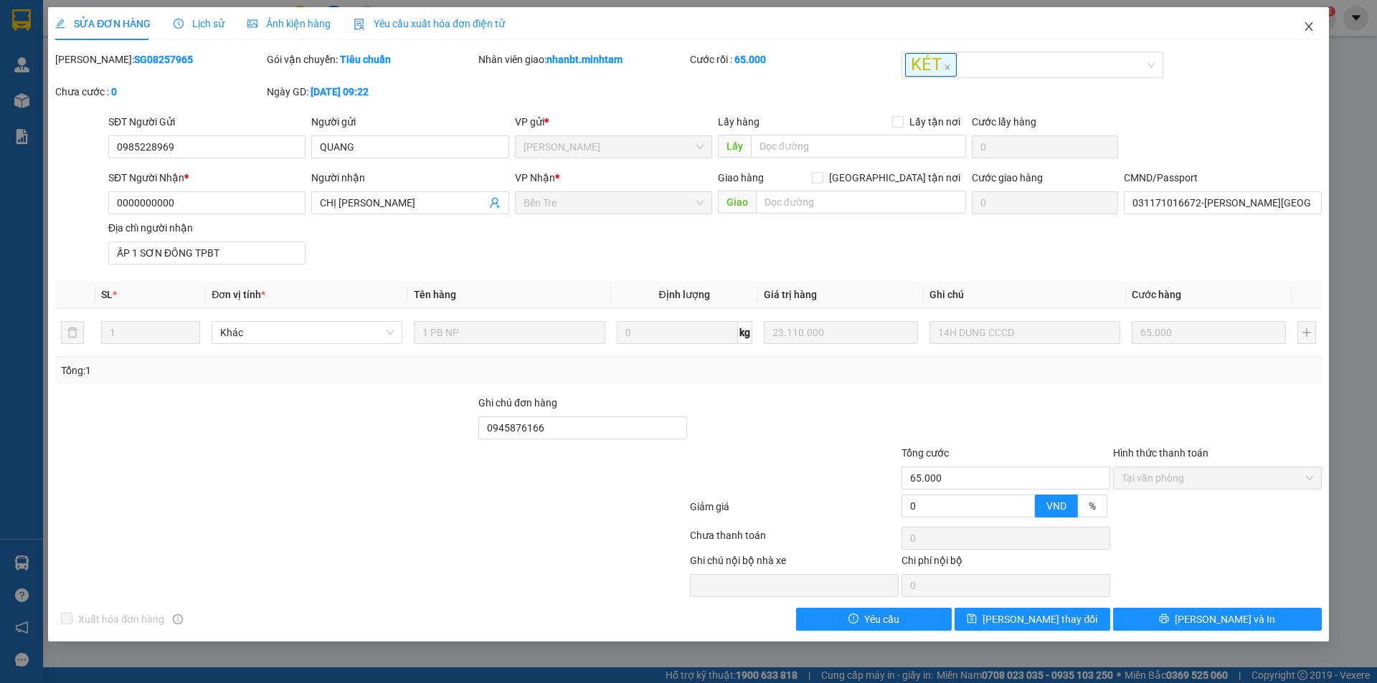
click at [1304, 24] on icon "close" at bounding box center [1308, 26] width 11 height 11
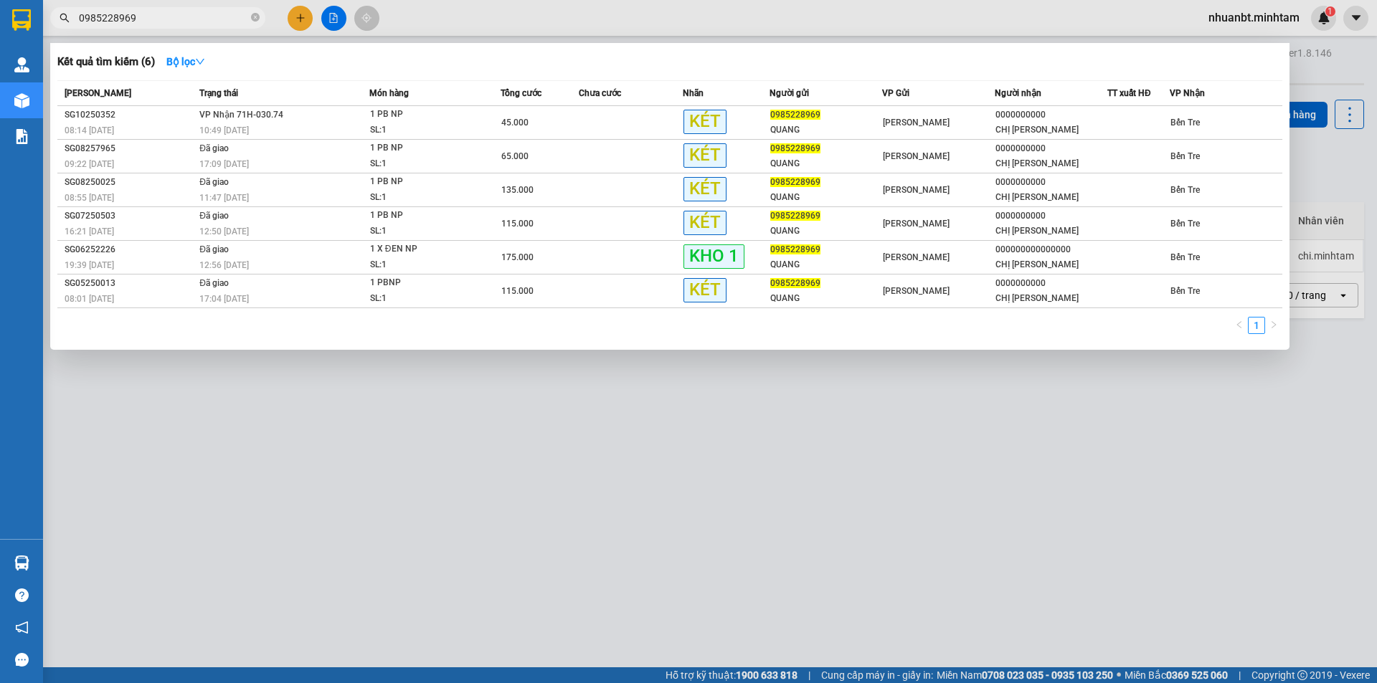
click at [187, 18] on input "0985228969" at bounding box center [163, 18] width 169 height 16
click at [358, 192] on div "11:47 [DATE]" at bounding box center [283, 198] width 169 height 16
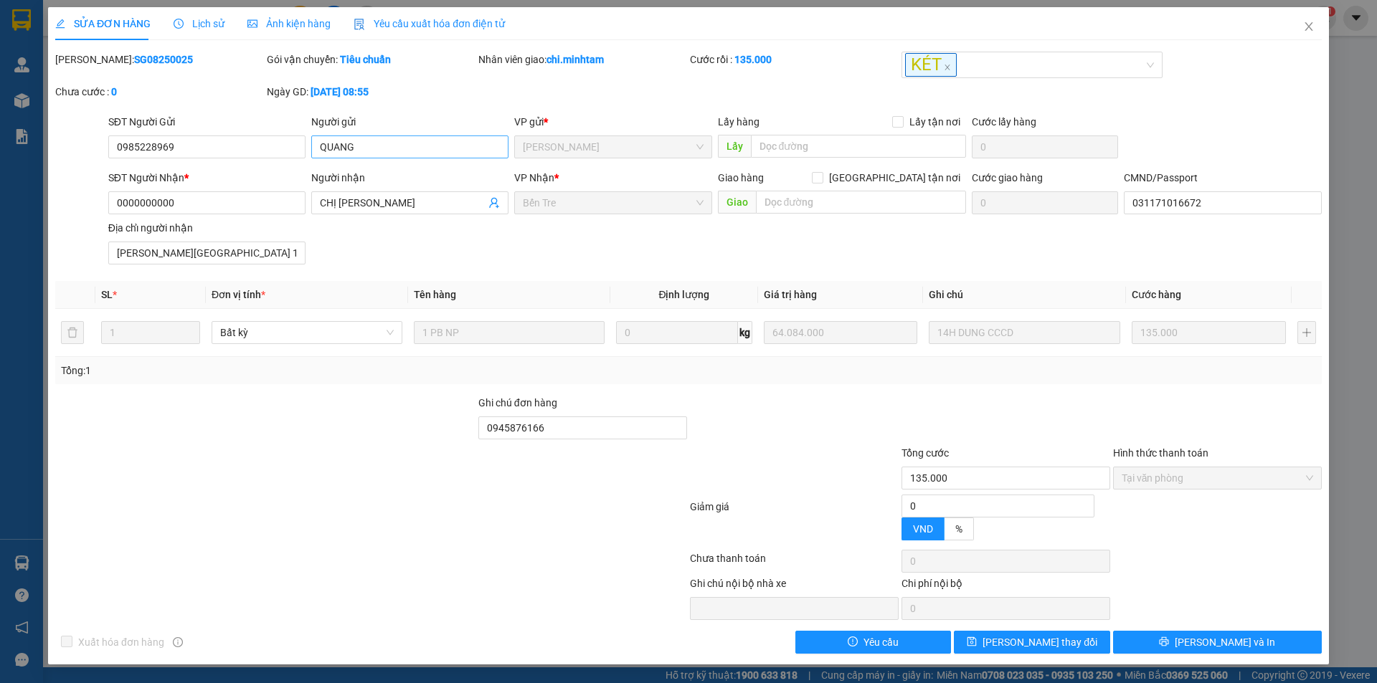
type input "0985228969"
type input "QUANG"
type input "0000000000"
type input "CHỊ [PERSON_NAME]"
type input "031171016672"
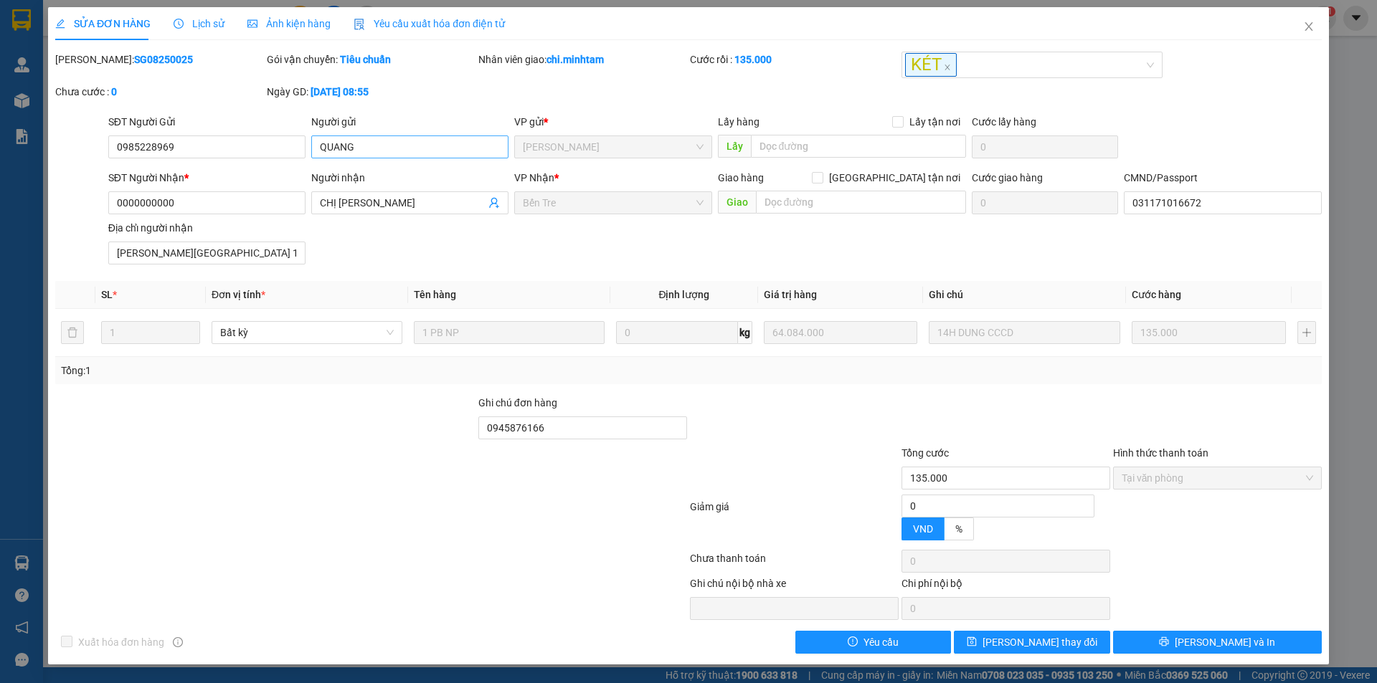
type input "[PERSON_NAME][GEOGRAPHIC_DATA] 1971 ẤP 1 [GEOGRAPHIC_DATA] [GEOGRAPHIC_DATA]"
type input "0945876166"
type input "135.000"
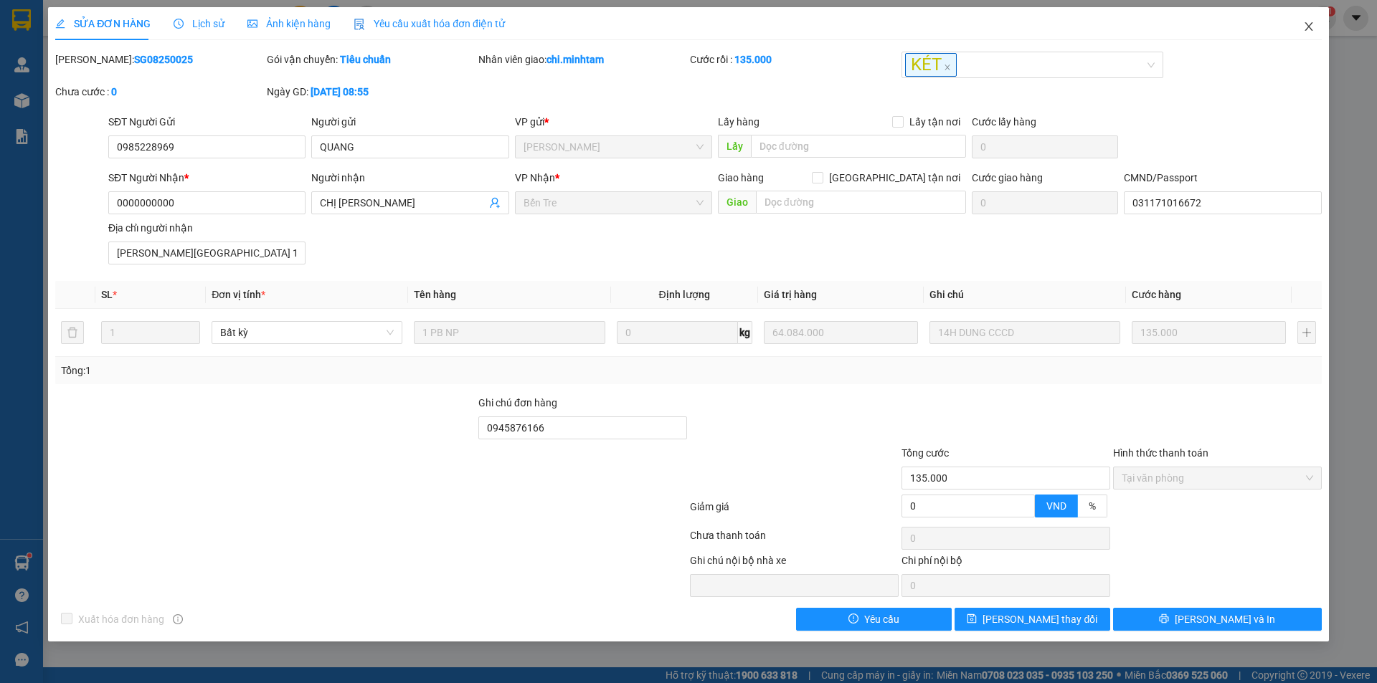
click at [1316, 26] on span "Close" at bounding box center [1308, 27] width 40 height 40
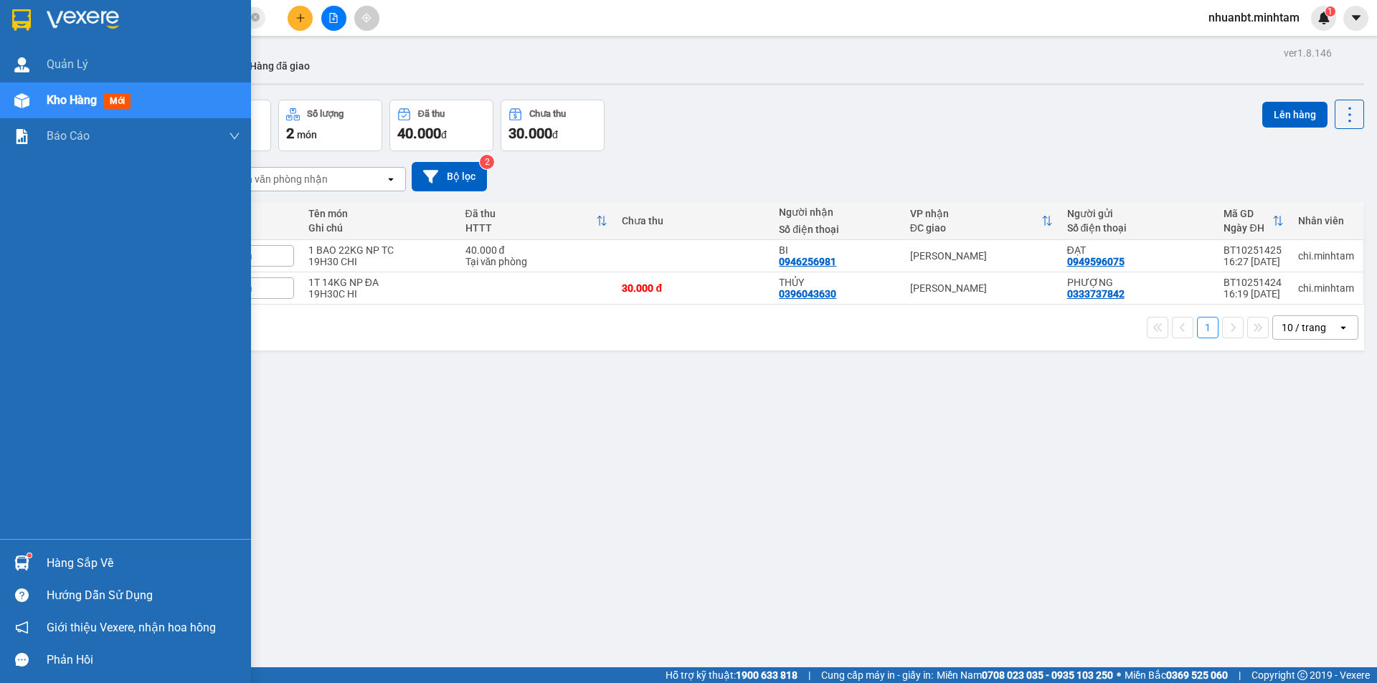
click at [63, 567] on div "Hàng sắp về" at bounding box center [144, 564] width 194 height 22
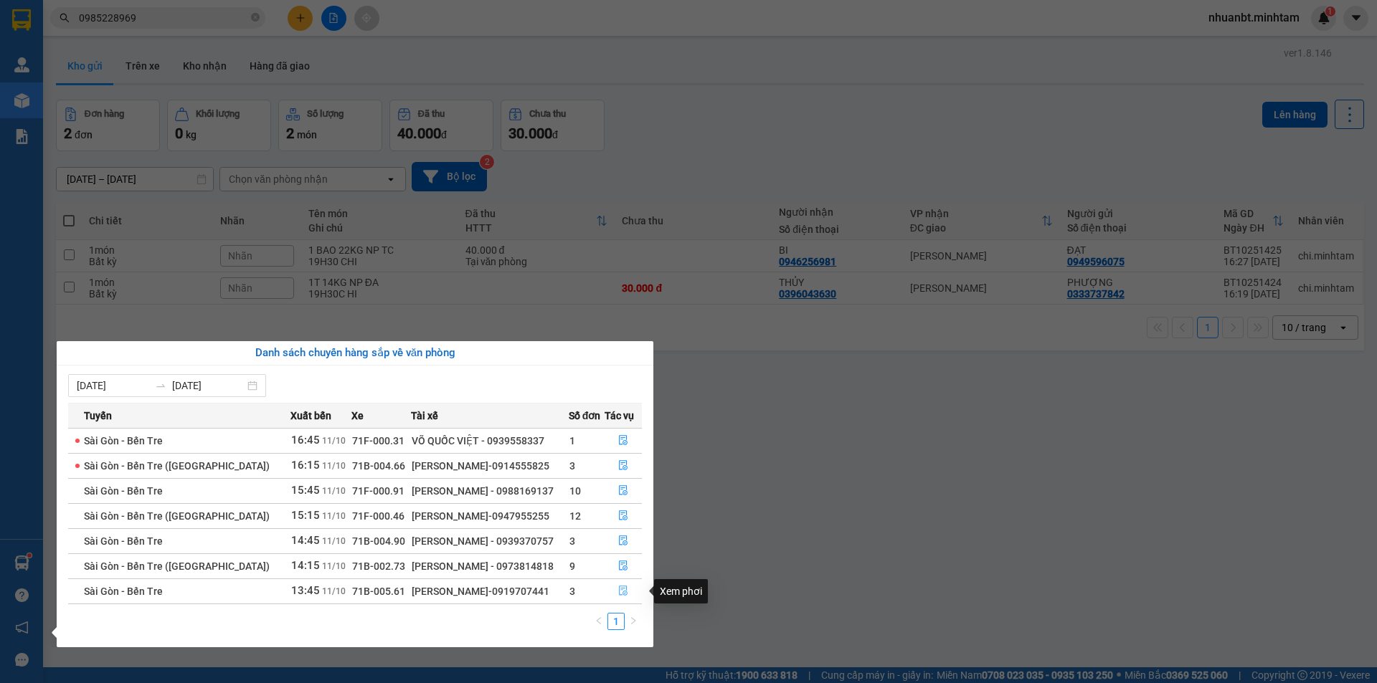
click at [625, 593] on icon "file-done" at bounding box center [623, 591] width 10 height 10
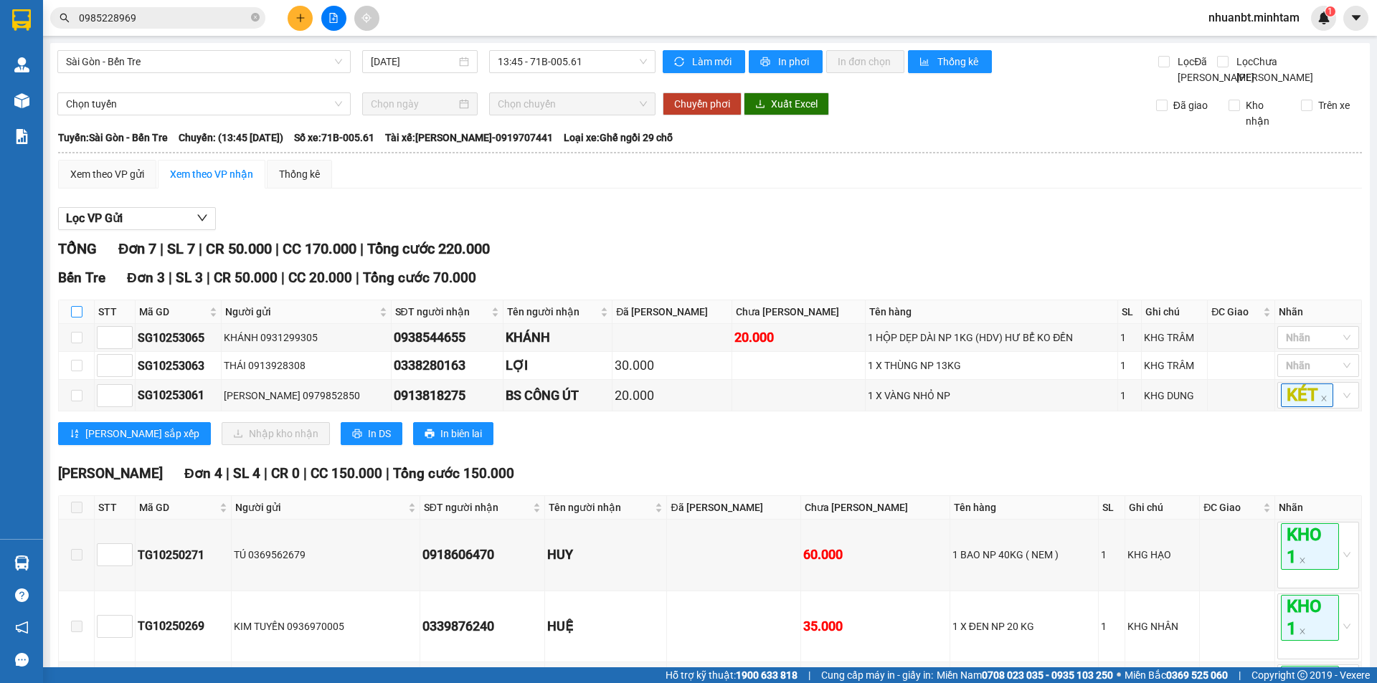
click at [72, 318] on input "checkbox" at bounding box center [76, 311] width 11 height 11
checkbox input "true"
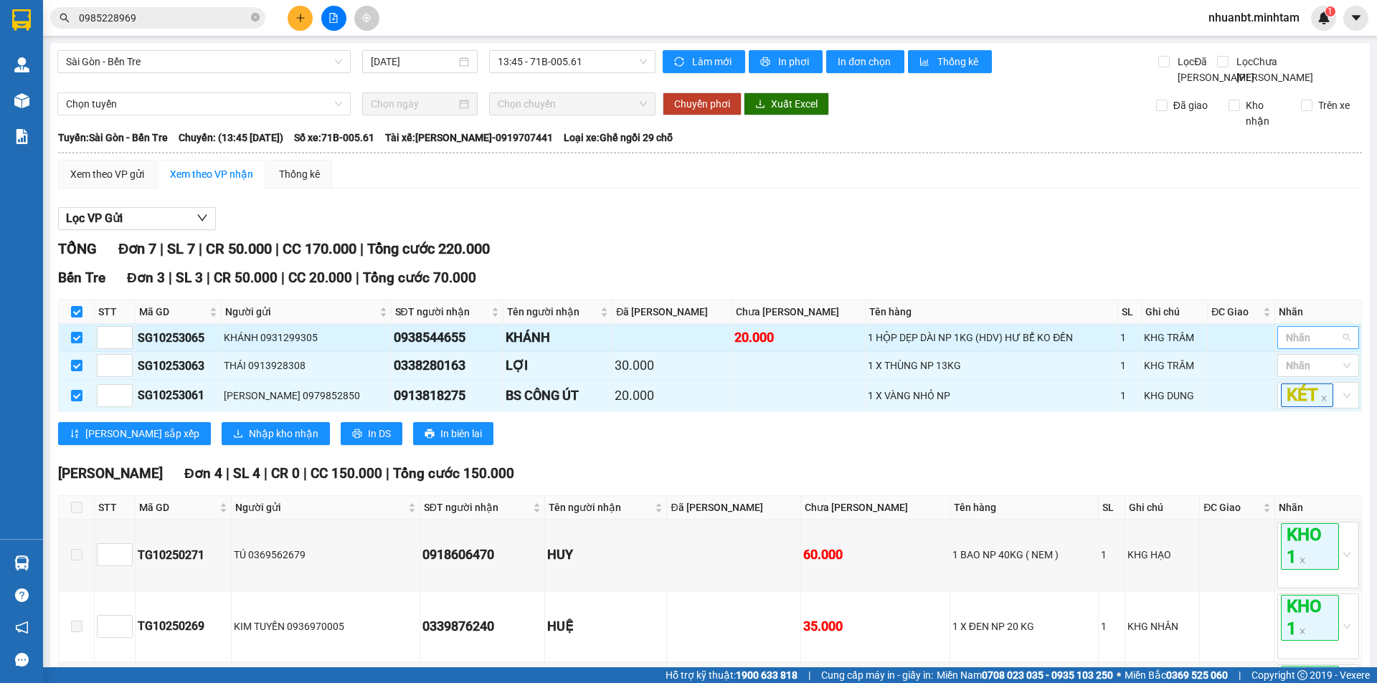
click at [1289, 346] on div at bounding box center [1311, 337] width 60 height 17
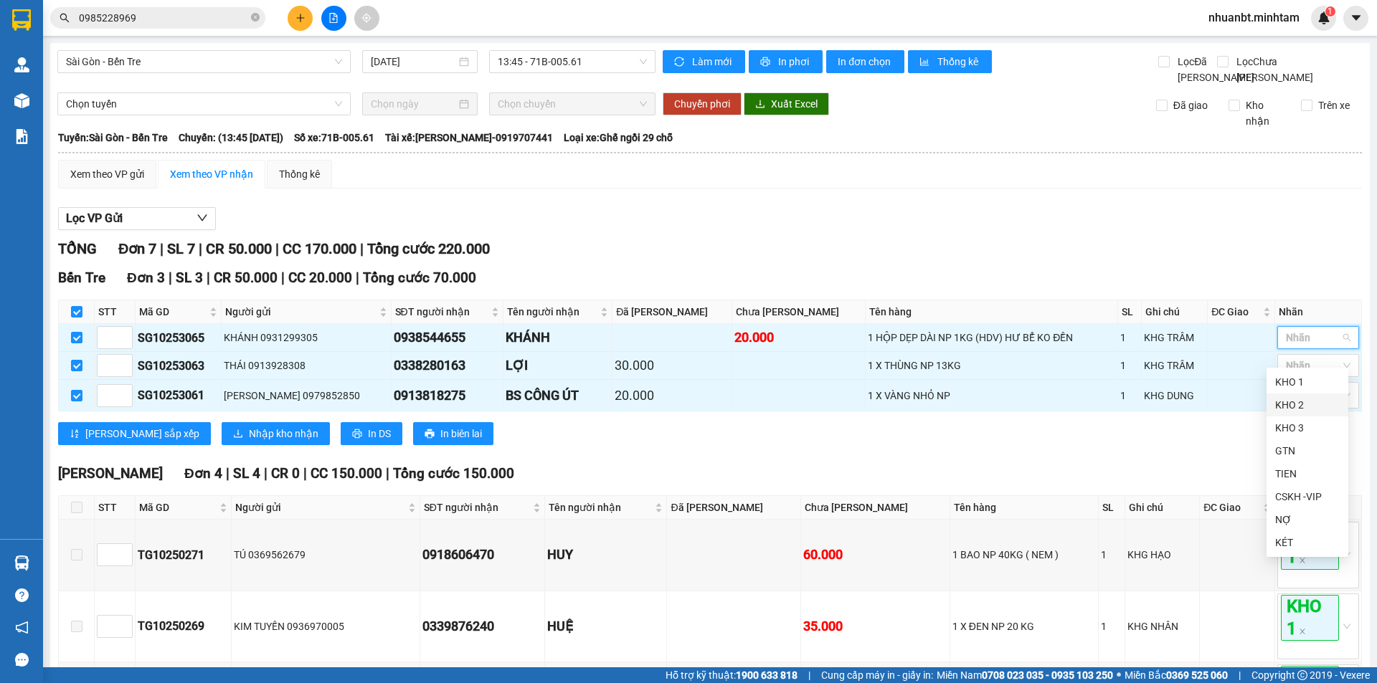
click at [1304, 386] on div "KHO 1" at bounding box center [1307, 382] width 65 height 16
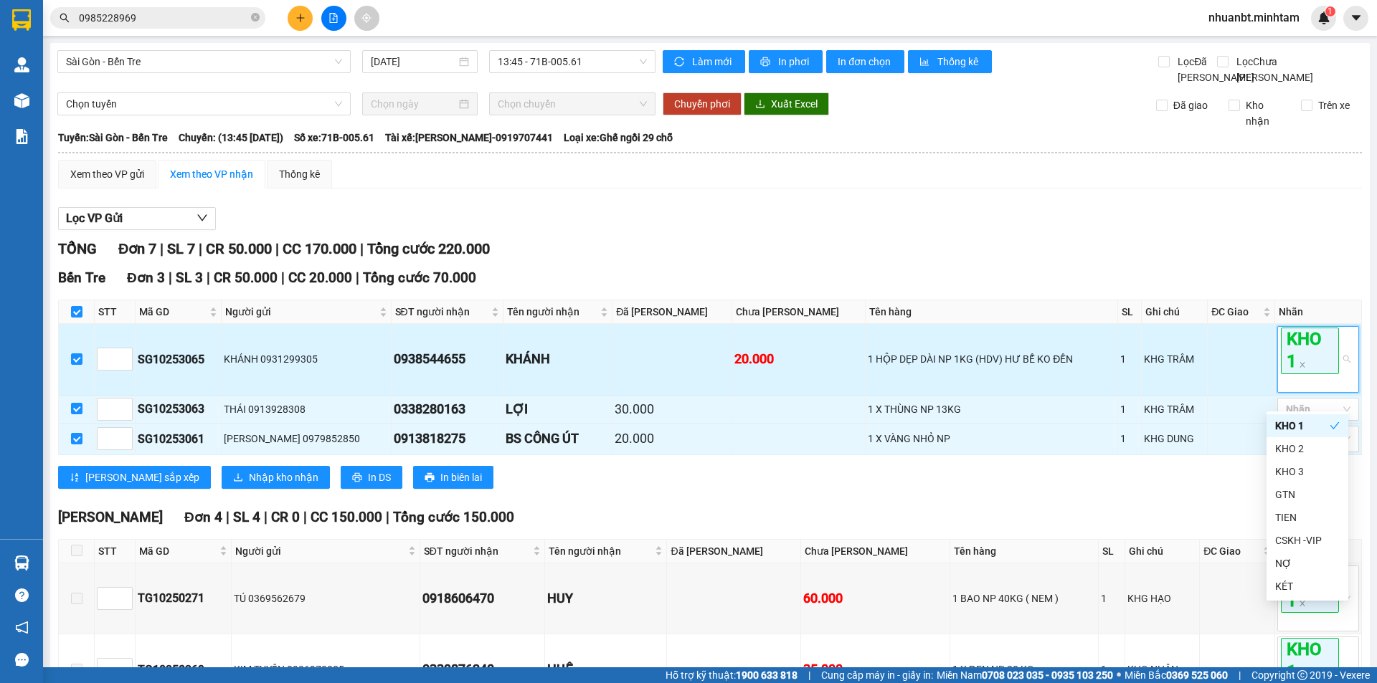
click at [1239, 374] on td at bounding box center [1240, 359] width 67 height 71
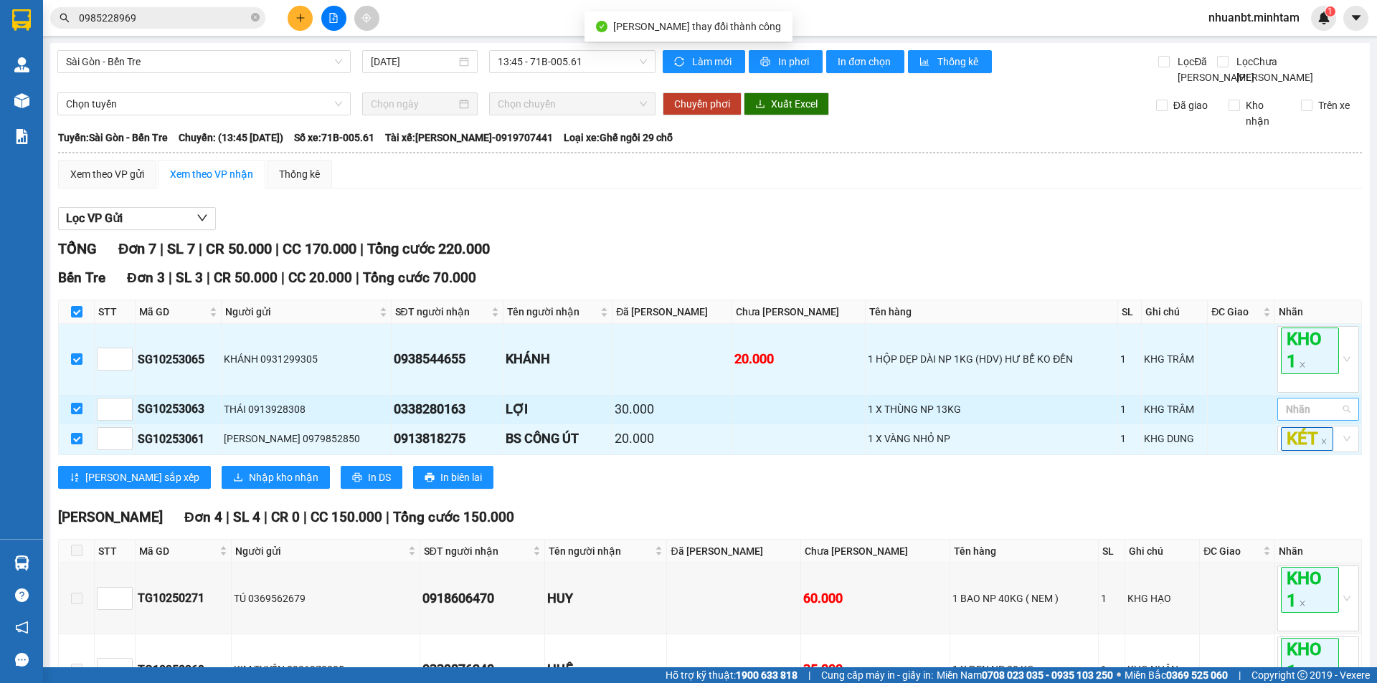
click at [1292, 418] on div at bounding box center [1311, 409] width 60 height 17
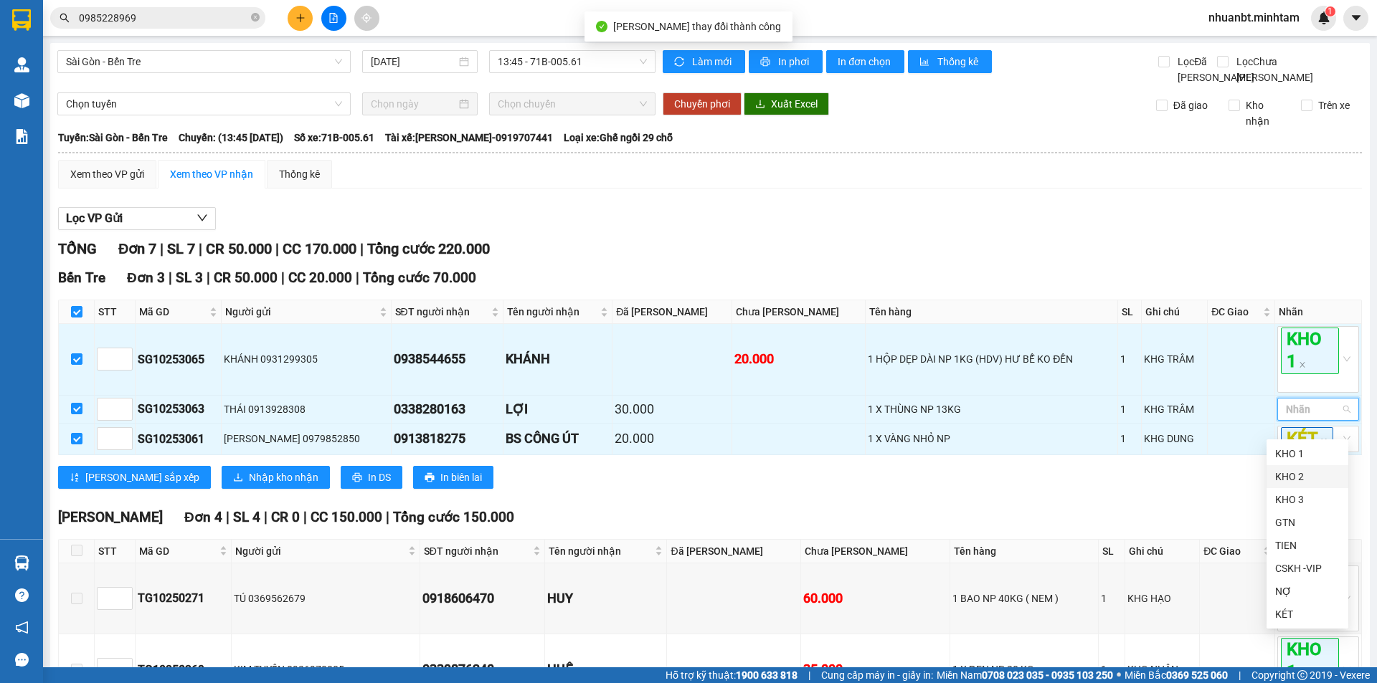
click at [1291, 478] on div "KHO 2" at bounding box center [1307, 477] width 65 height 16
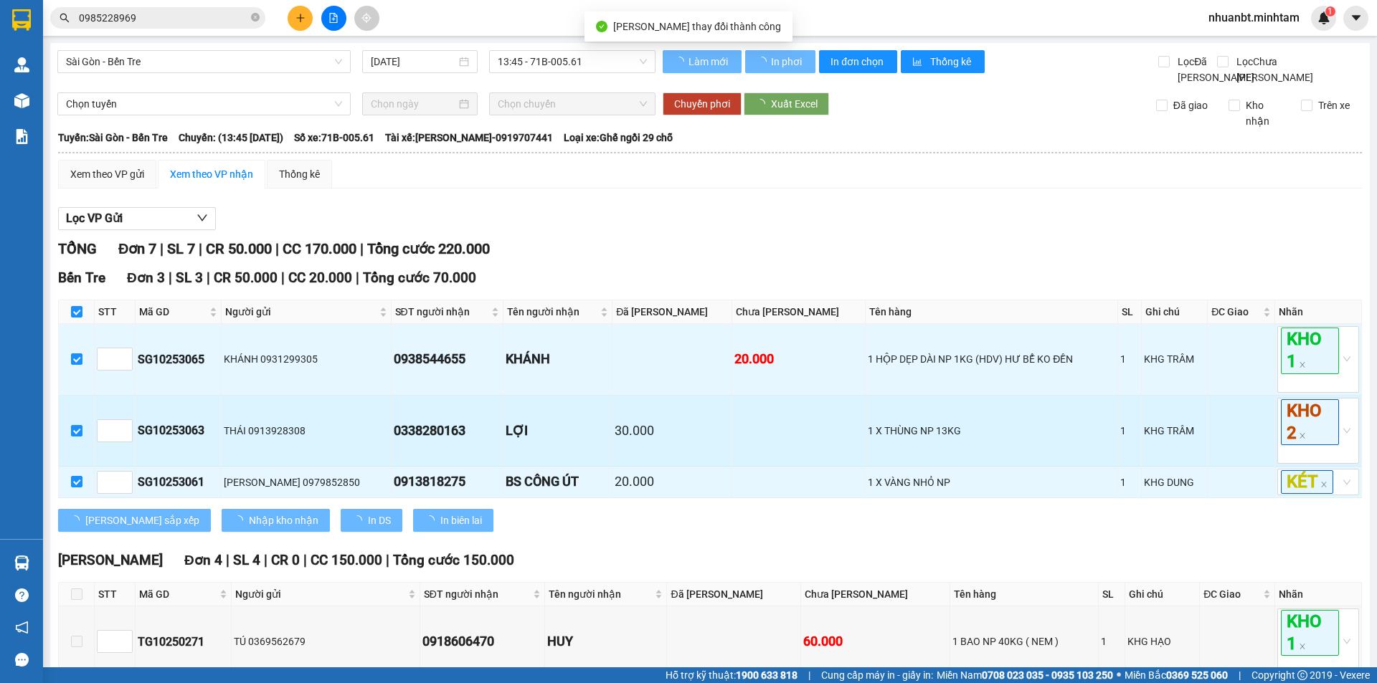
click at [1242, 437] on td at bounding box center [1240, 431] width 67 height 71
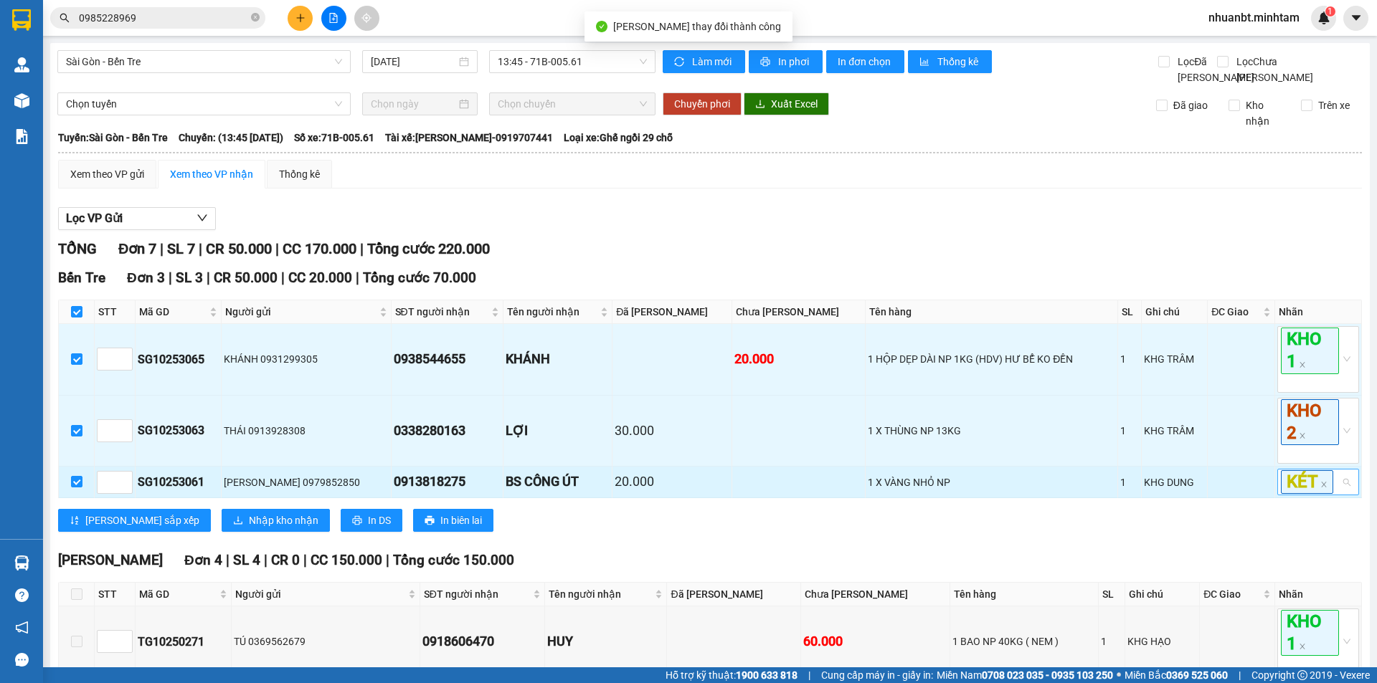
click at [1335, 491] on input "search" at bounding box center [1336, 482] width 3 height 17
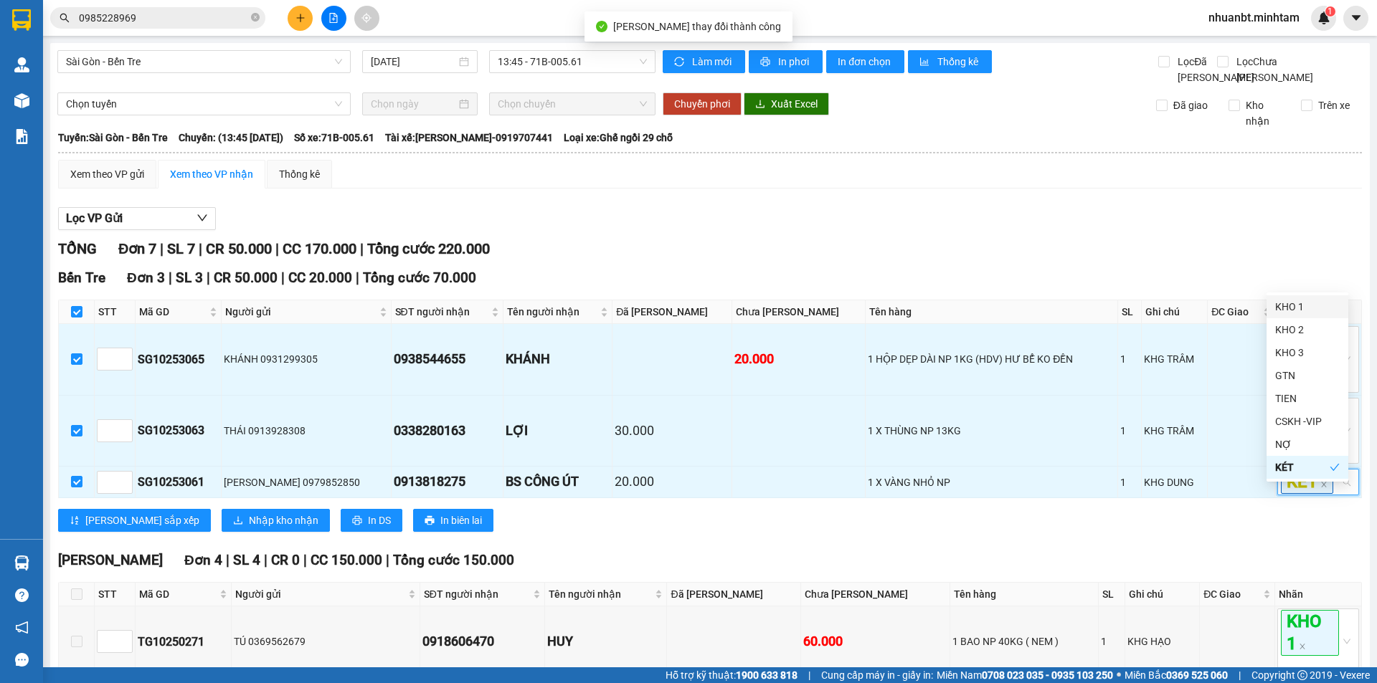
click at [1295, 308] on div "KHO 1" at bounding box center [1307, 307] width 65 height 16
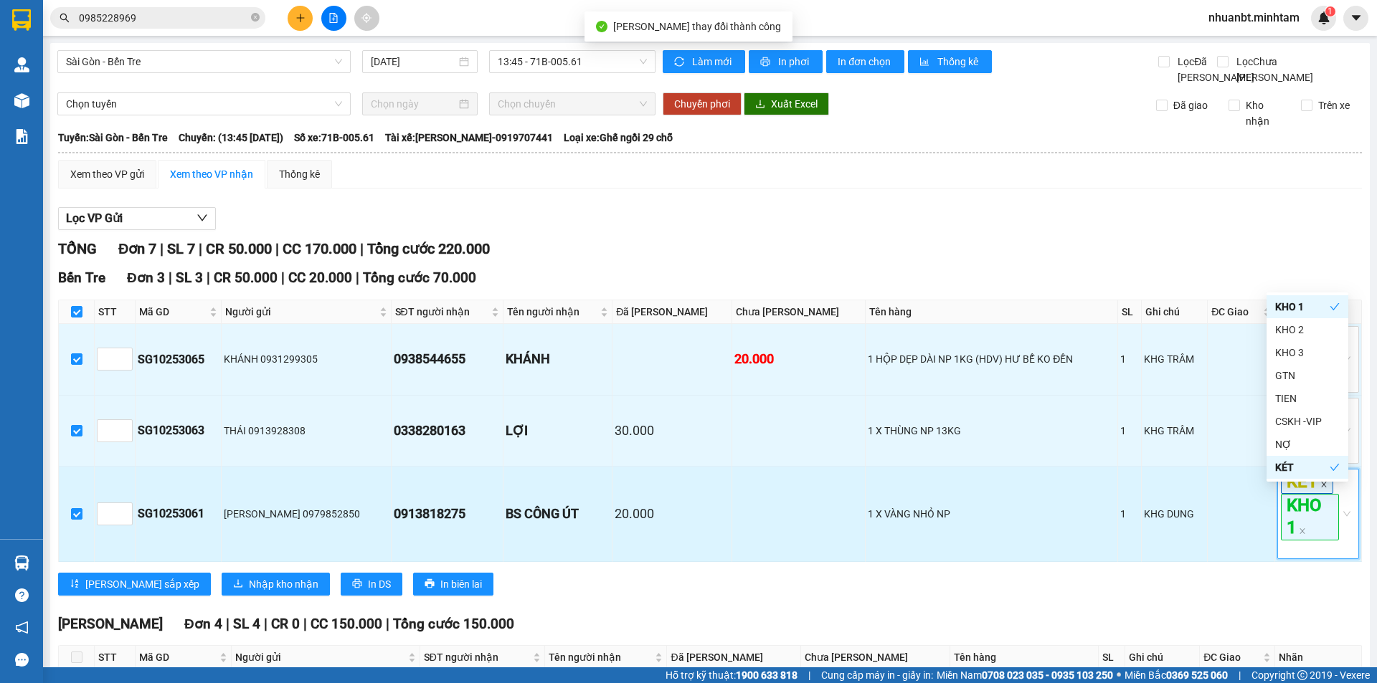
click at [1321, 488] on icon "close" at bounding box center [1323, 485] width 5 height 5
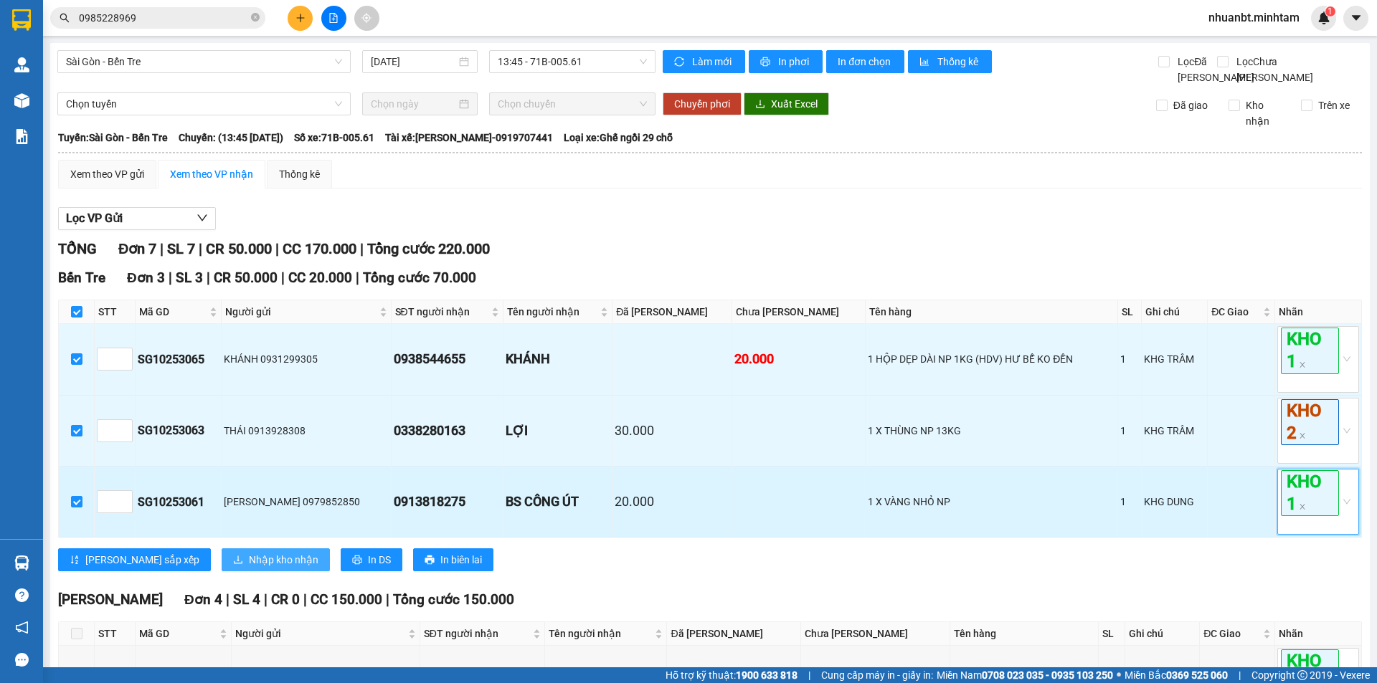
click at [222, 571] on button "Nhập kho nhận" at bounding box center [276, 560] width 108 height 23
click at [249, 568] on span "Nhập kho nhận" at bounding box center [284, 560] width 70 height 16
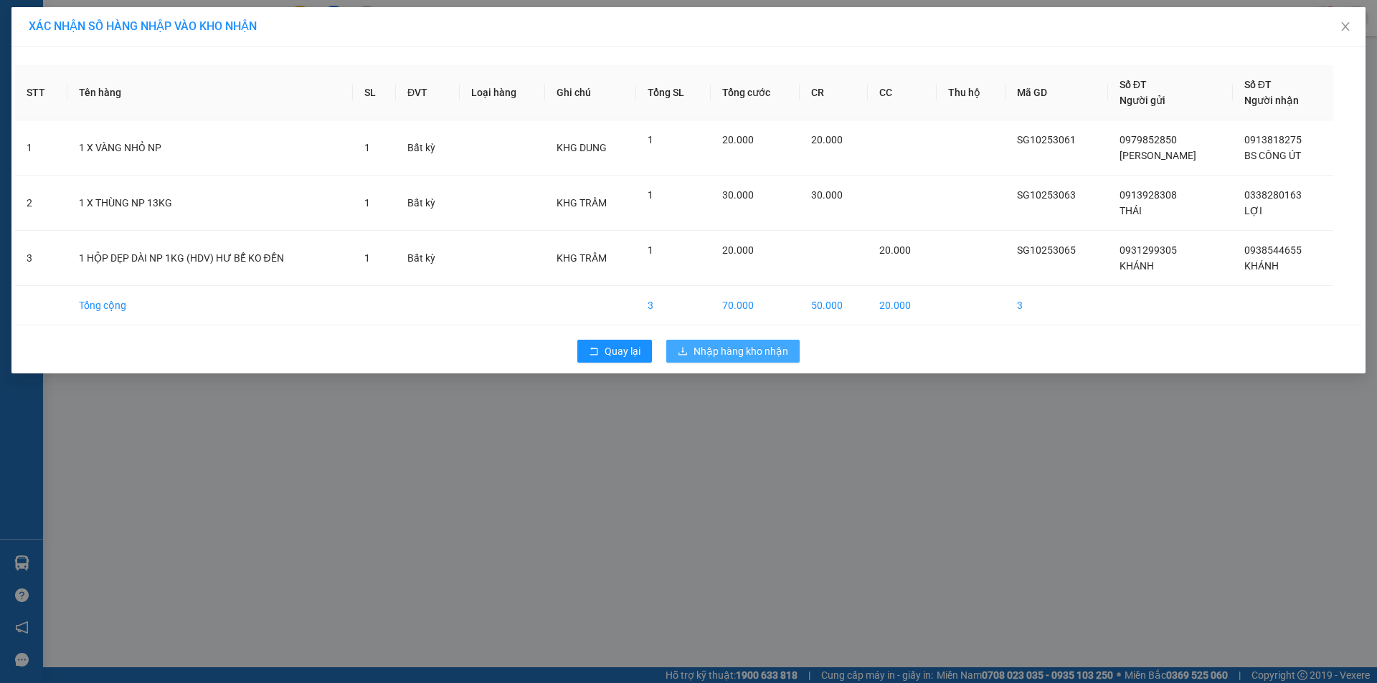
click at [726, 353] on span "Nhập hàng kho nhận" at bounding box center [740, 351] width 95 height 16
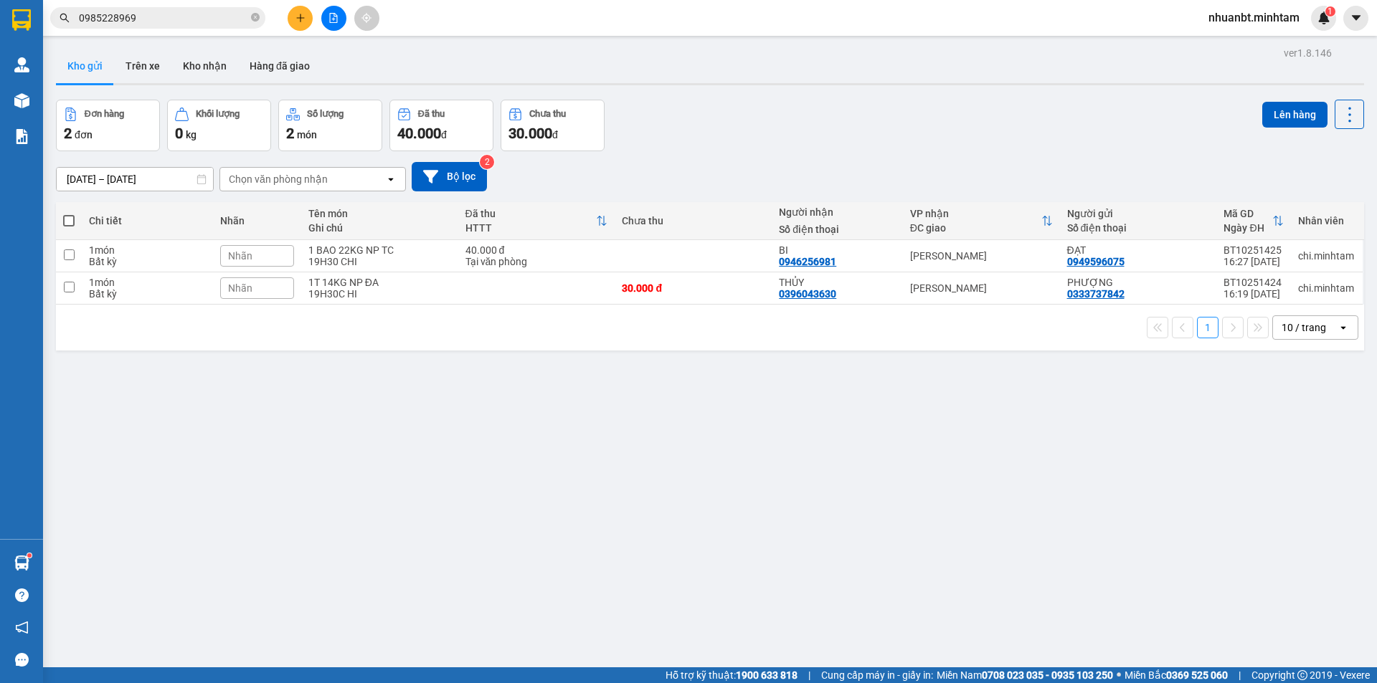
click at [166, 23] on input "0985228969" at bounding box center [163, 18] width 169 height 16
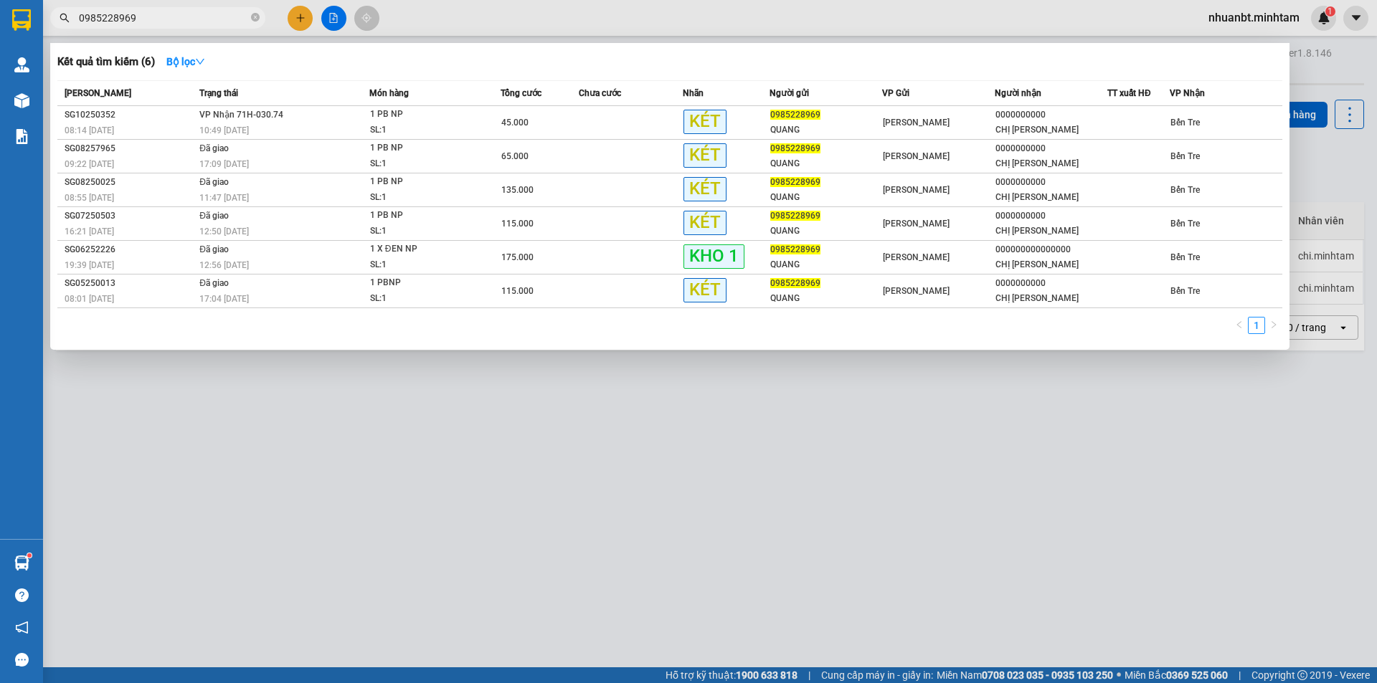
click at [166, 23] on input "0985228969" at bounding box center [163, 18] width 169 height 16
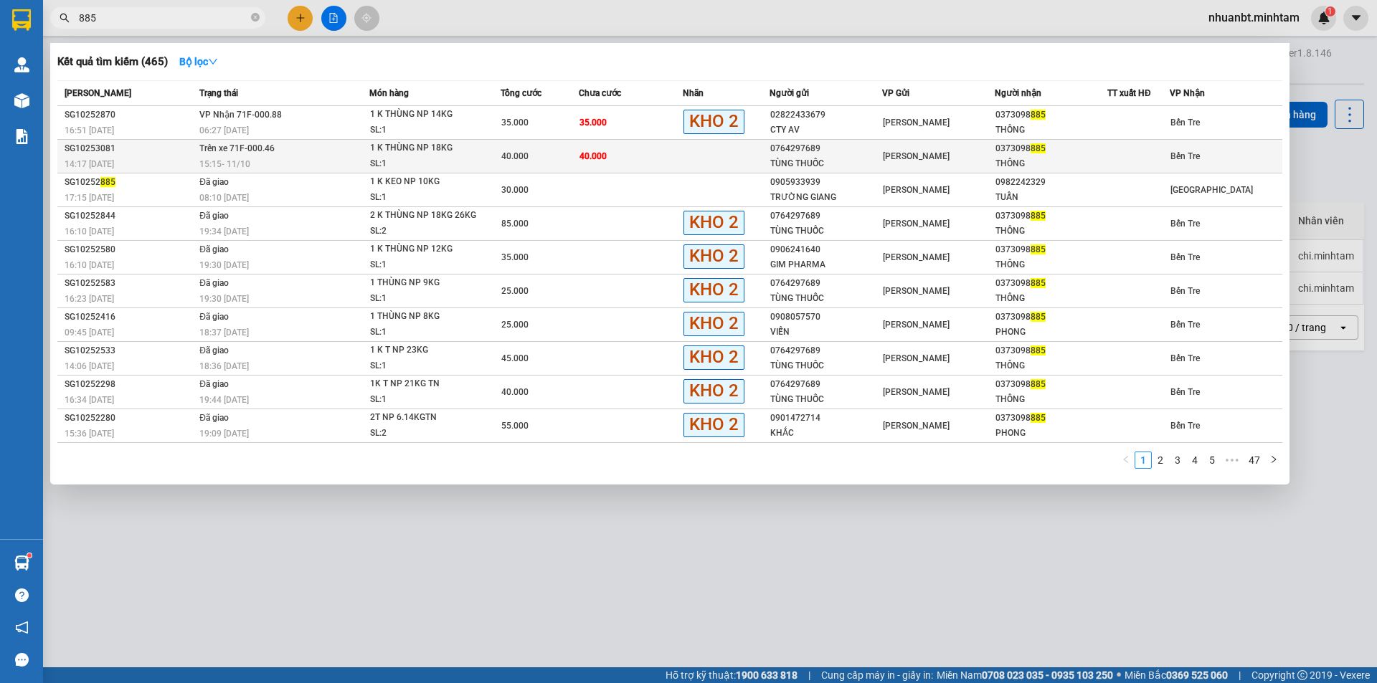
type input "885"
click at [279, 156] on td "Trên xe 71F-000.46 15:15 - 11/10" at bounding box center [283, 157] width 174 height 34
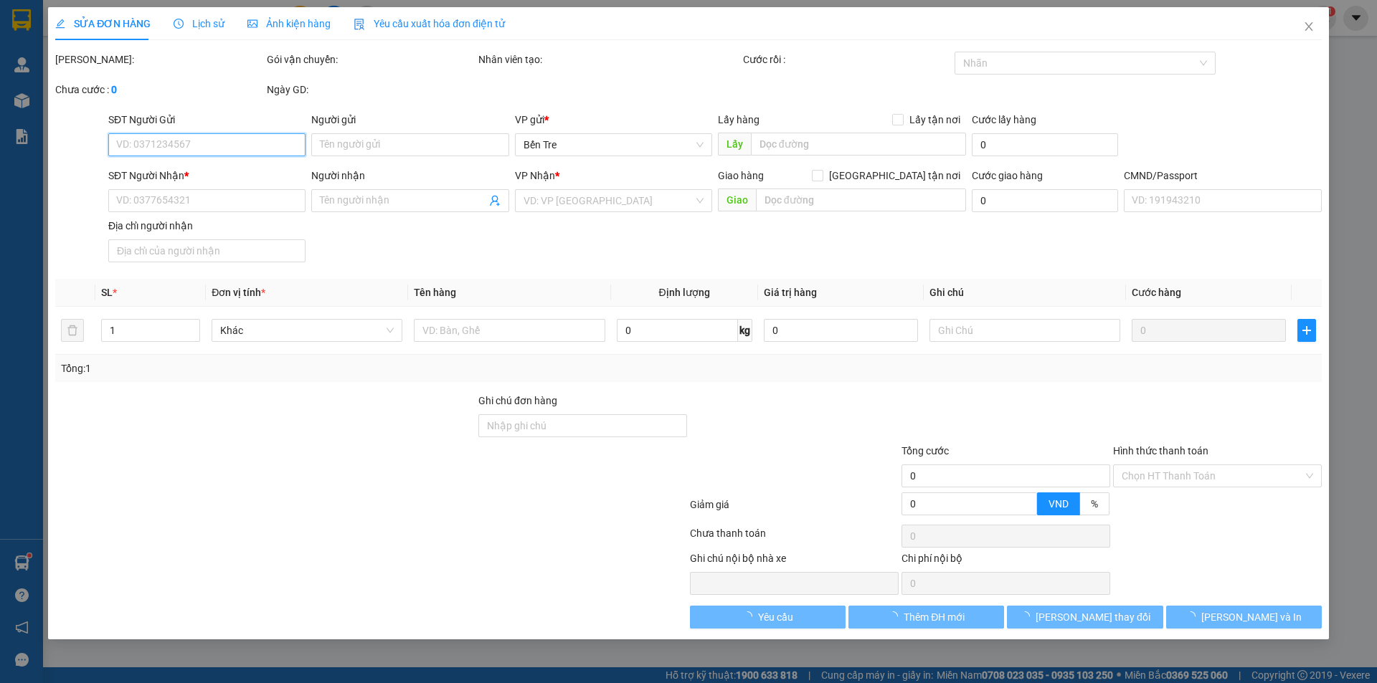
type input "0764297689"
type input "TÙNG THUỐC"
type input "0373098885"
type input "THÔNG"
type input "HCK"
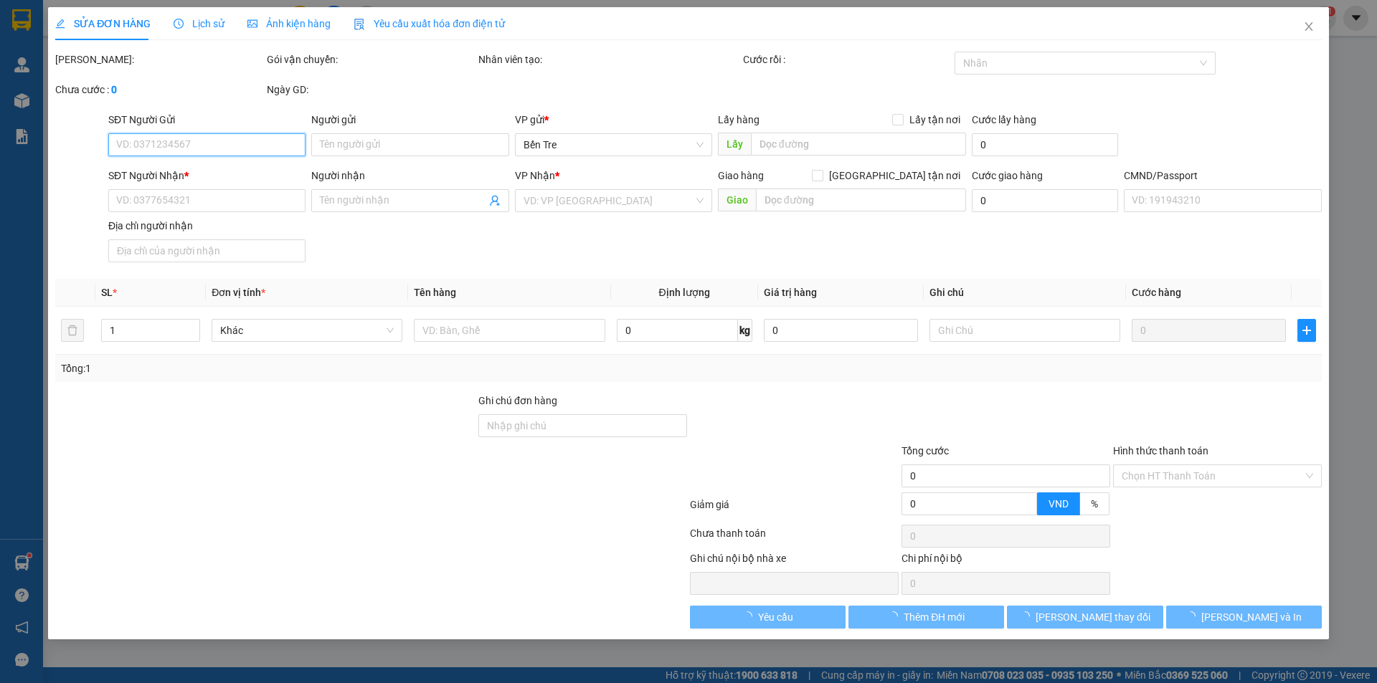
type input "40.000"
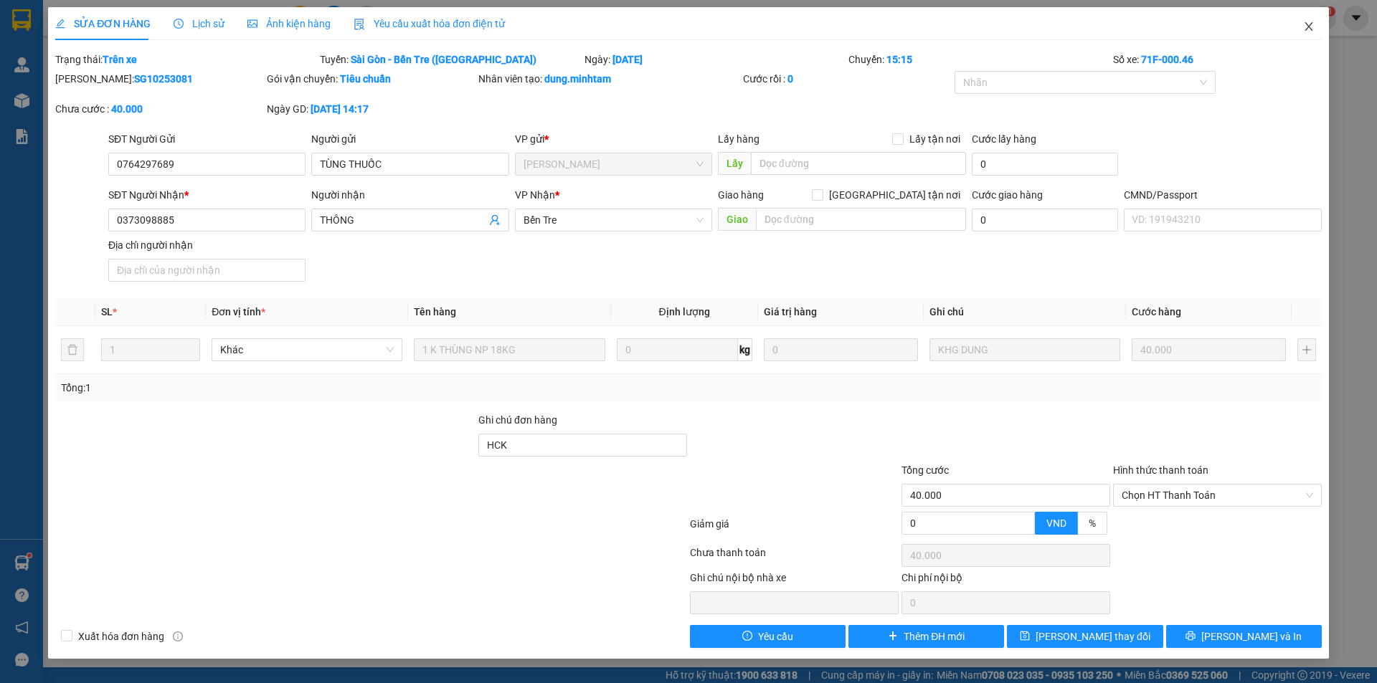
click at [1314, 27] on icon "close" at bounding box center [1308, 26] width 11 height 11
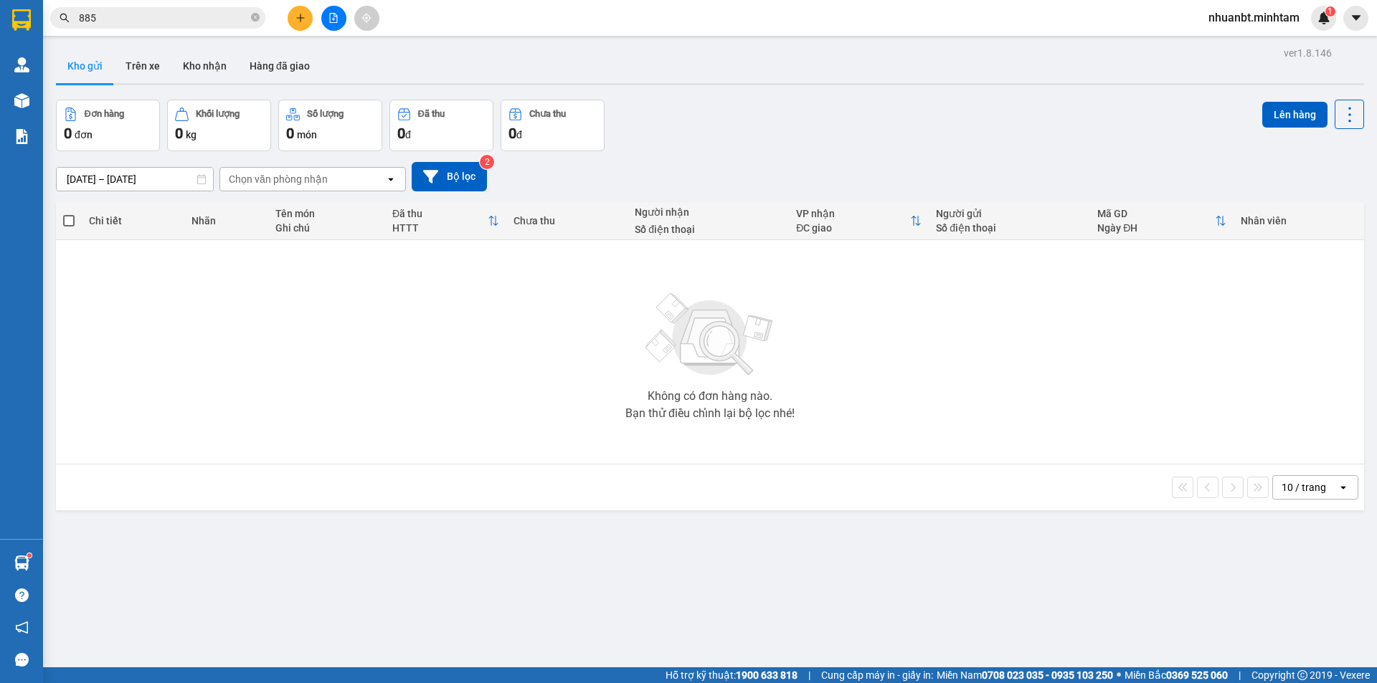
click at [196, 9] on span "885" at bounding box center [157, 18] width 215 height 22
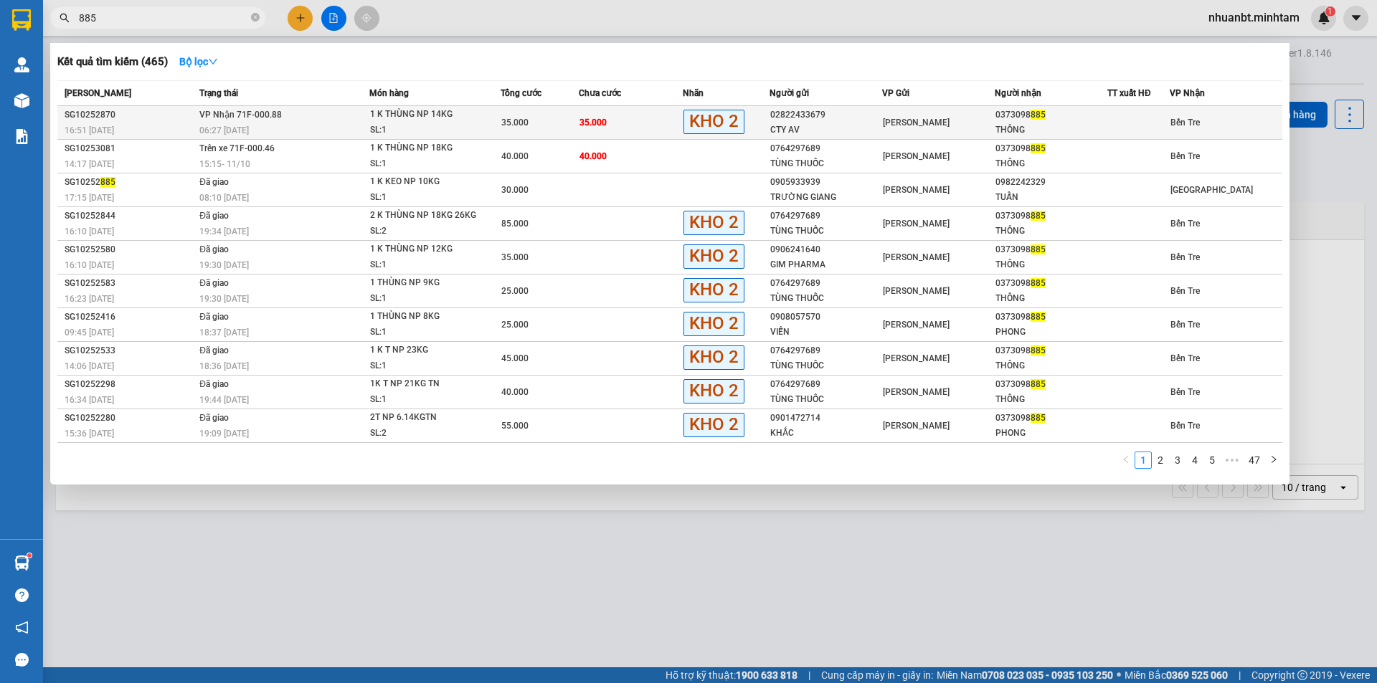
click at [348, 124] on div "06:27 [DATE]" at bounding box center [283, 131] width 169 height 16
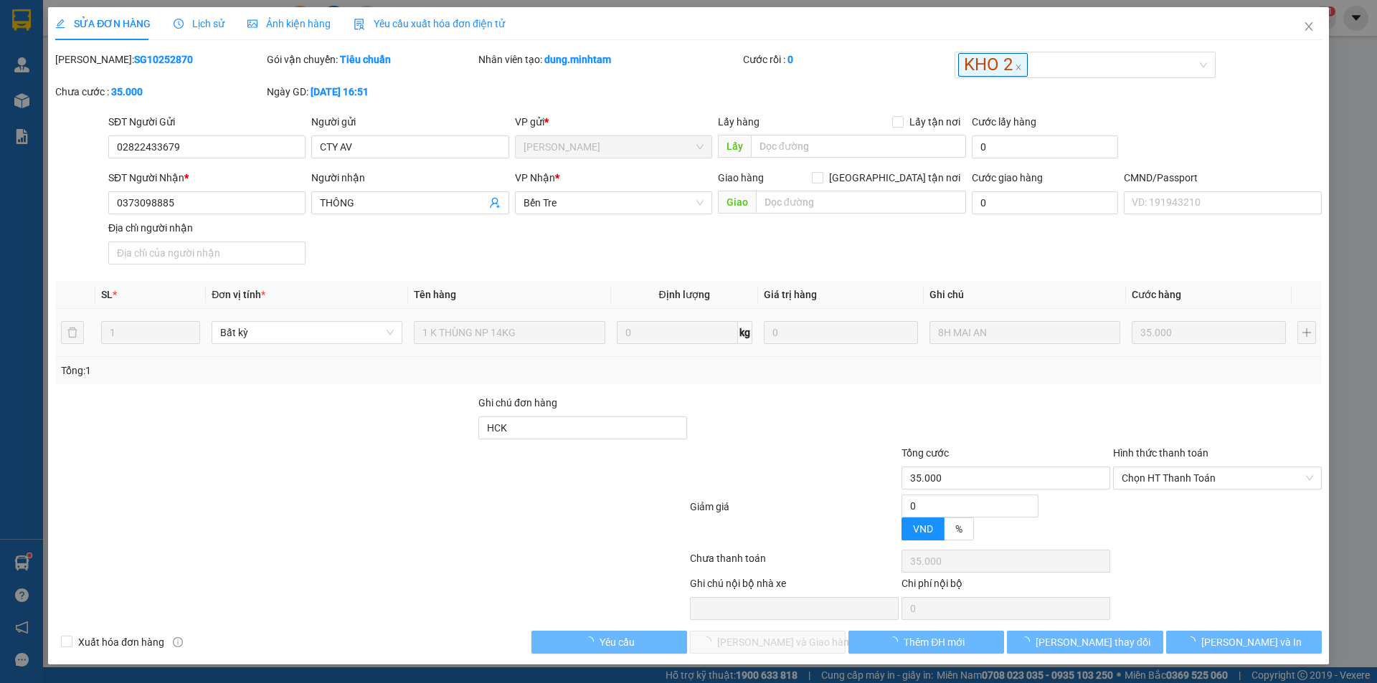
type input "02822433679"
type input "CTY AV"
type input "0373098885"
type input "THÔNG"
type input "HCK"
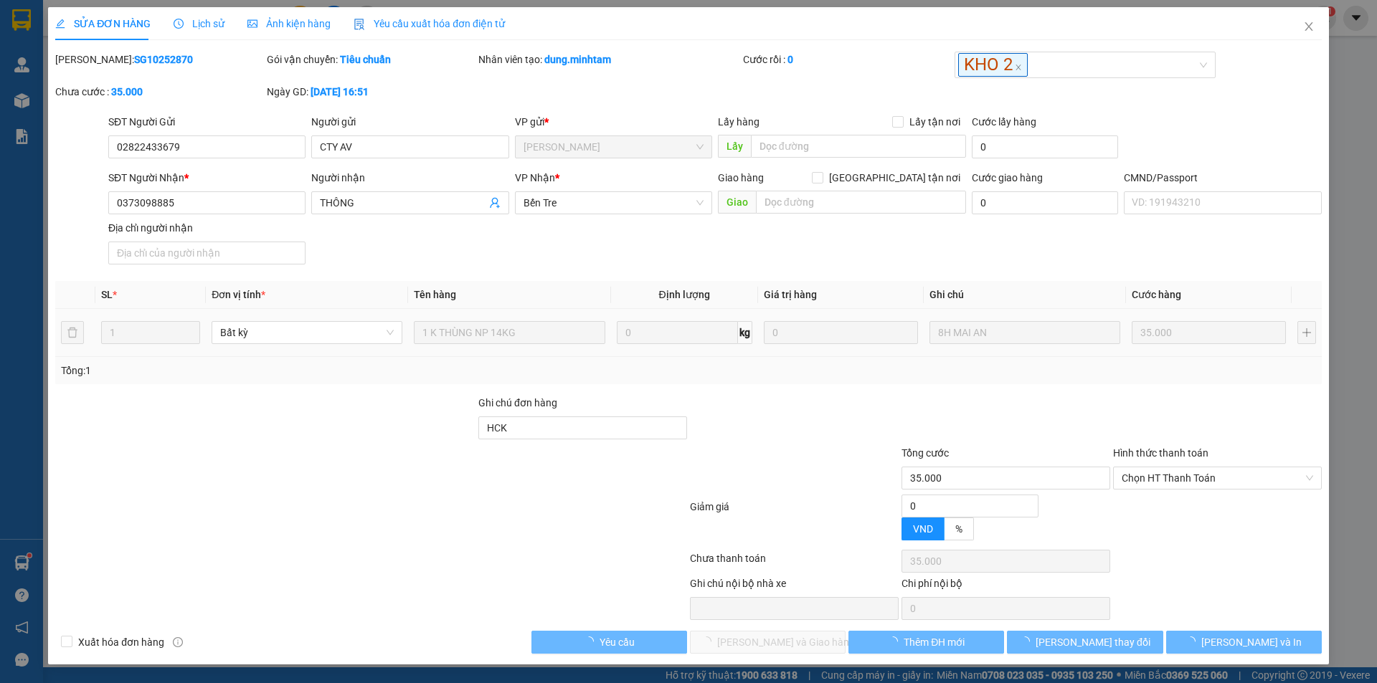
type input "35.000"
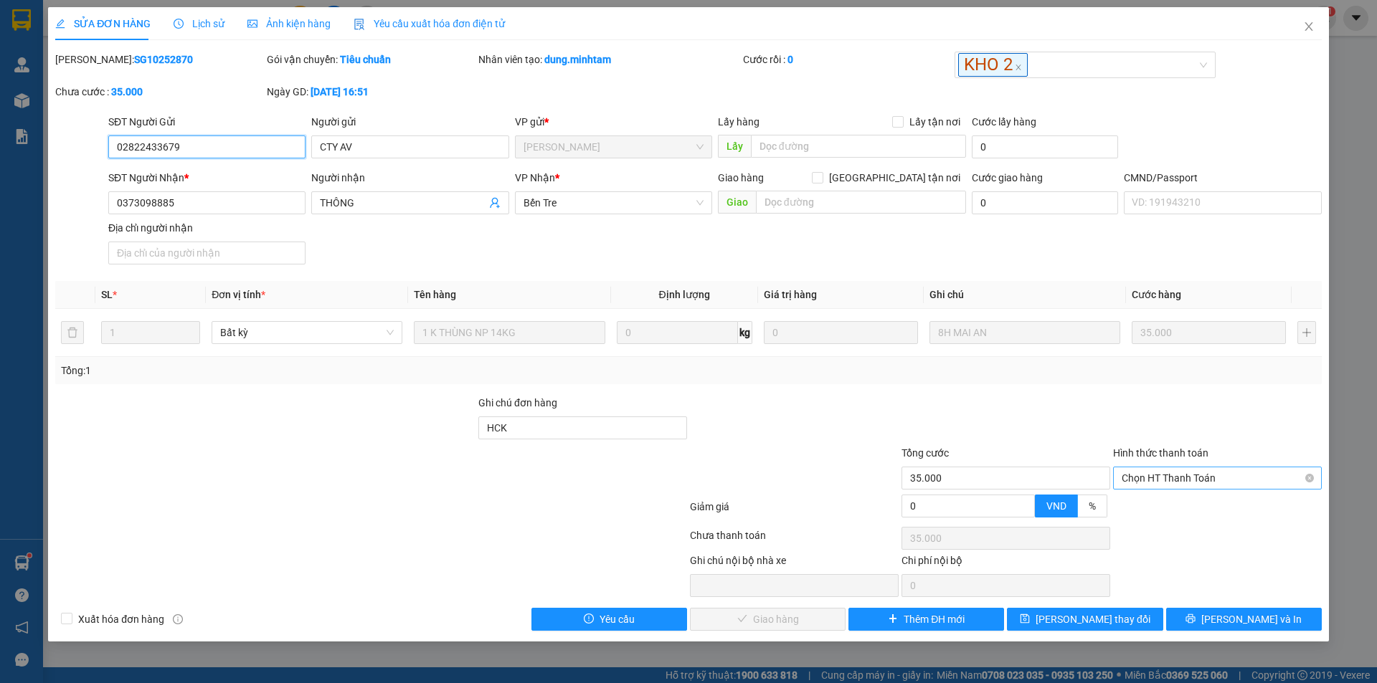
click at [1159, 468] on span "Chọn HT Thanh Toán" at bounding box center [1216, 479] width 191 height 22
click at [1147, 502] on div "Tại văn phòng" at bounding box center [1216, 507] width 191 height 16
type input "0"
click at [770, 620] on span "Lưu và Giao hàng" at bounding box center [786, 620] width 138 height 16
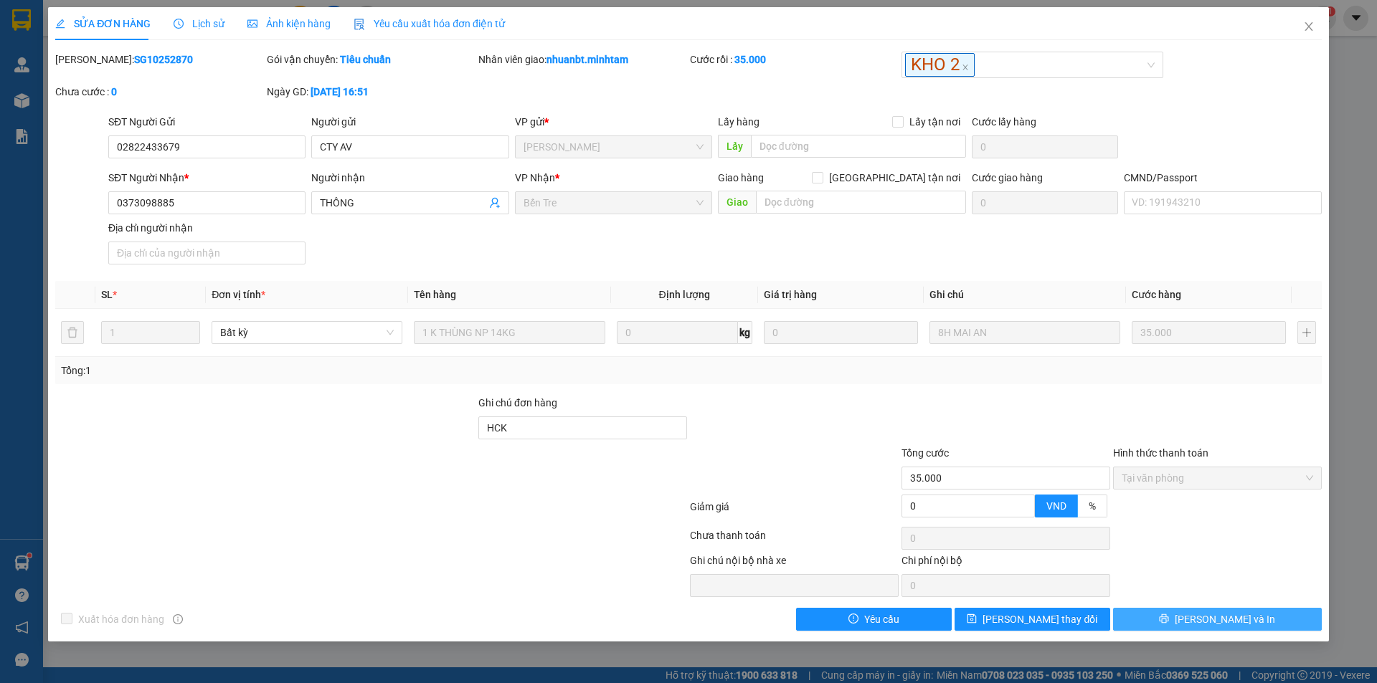
drag, startPoint x: 1204, startPoint y: 617, endPoint x: 912, endPoint y: 435, distance: 344.0
click at [1204, 617] on button "[PERSON_NAME] và In" at bounding box center [1217, 619] width 209 height 23
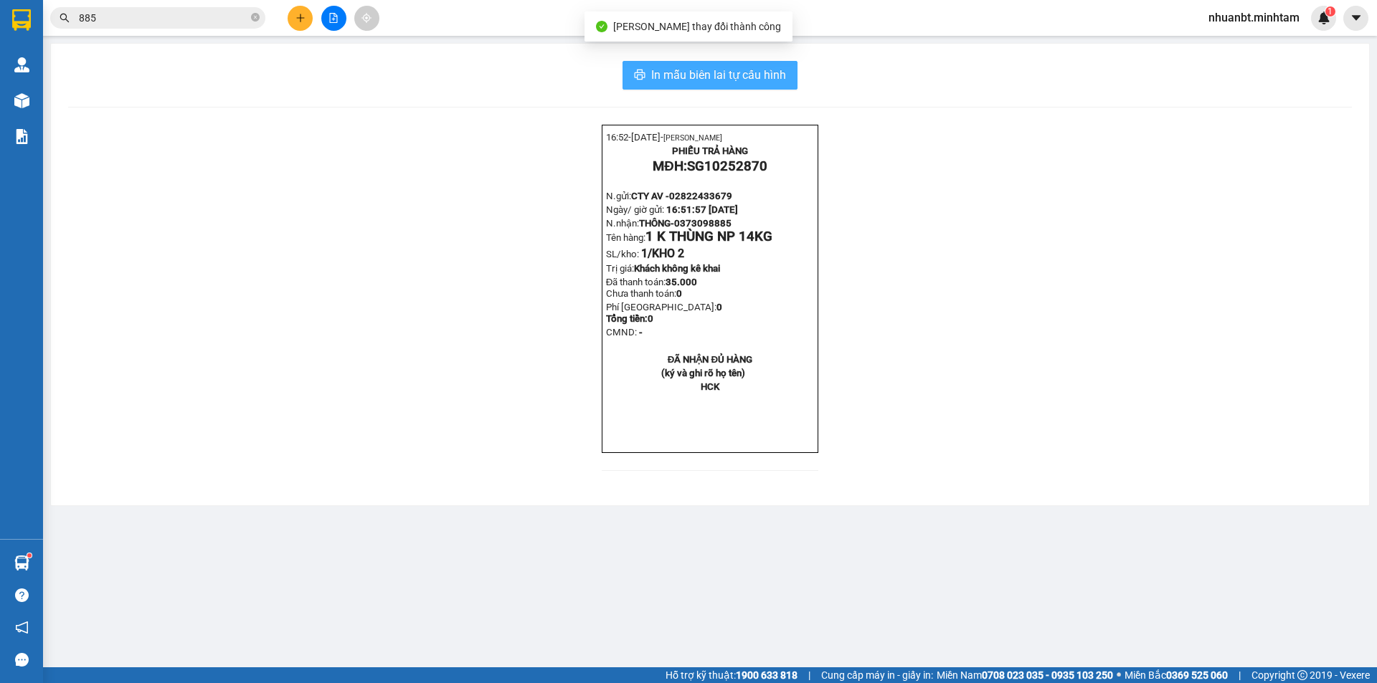
click at [688, 66] on span "In mẫu biên lai tự cấu hình" at bounding box center [718, 75] width 135 height 18
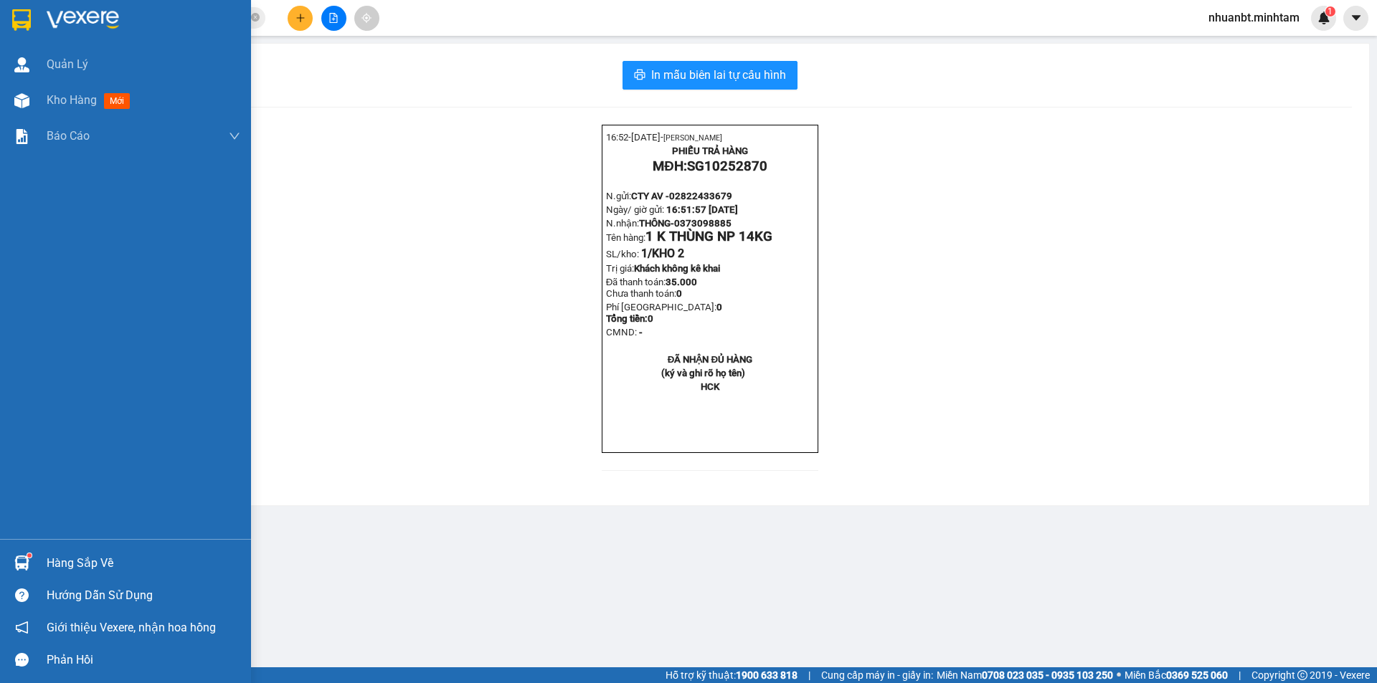
click at [70, 555] on div "Hàng sắp về" at bounding box center [144, 564] width 194 height 22
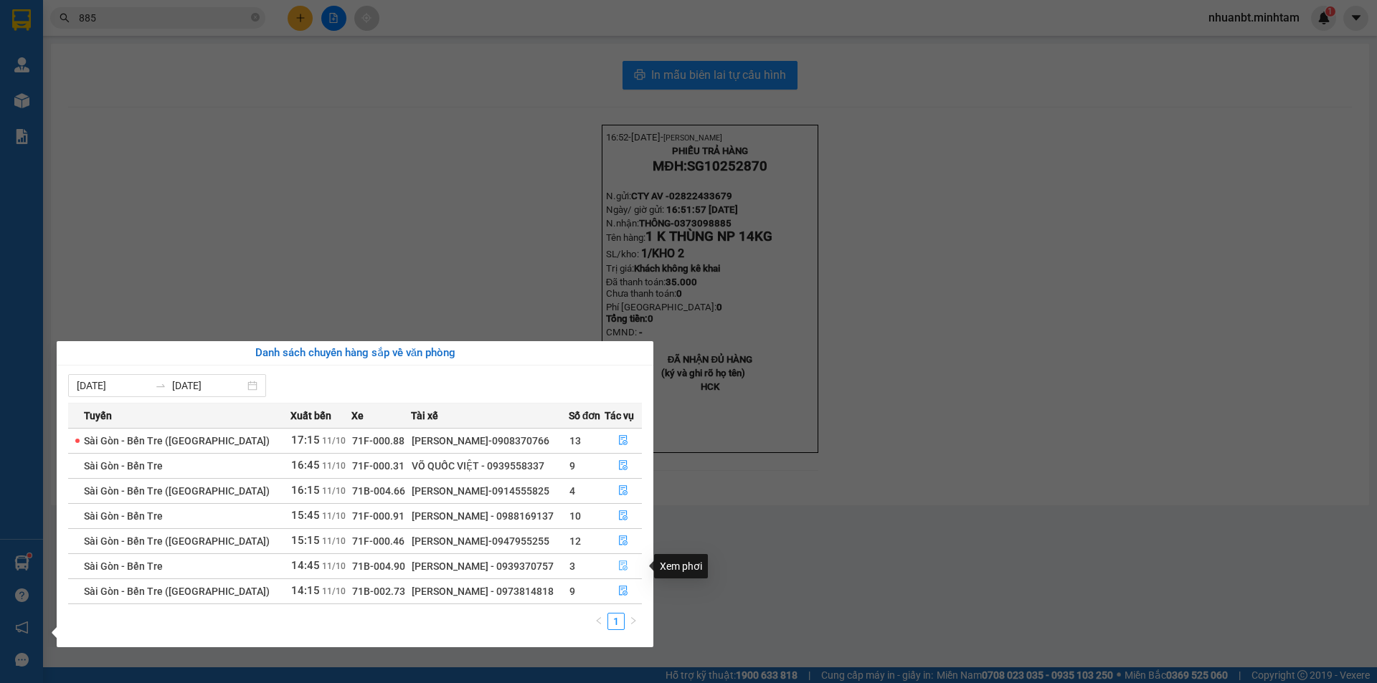
click at [622, 565] on icon "file-done" at bounding box center [623, 566] width 10 height 10
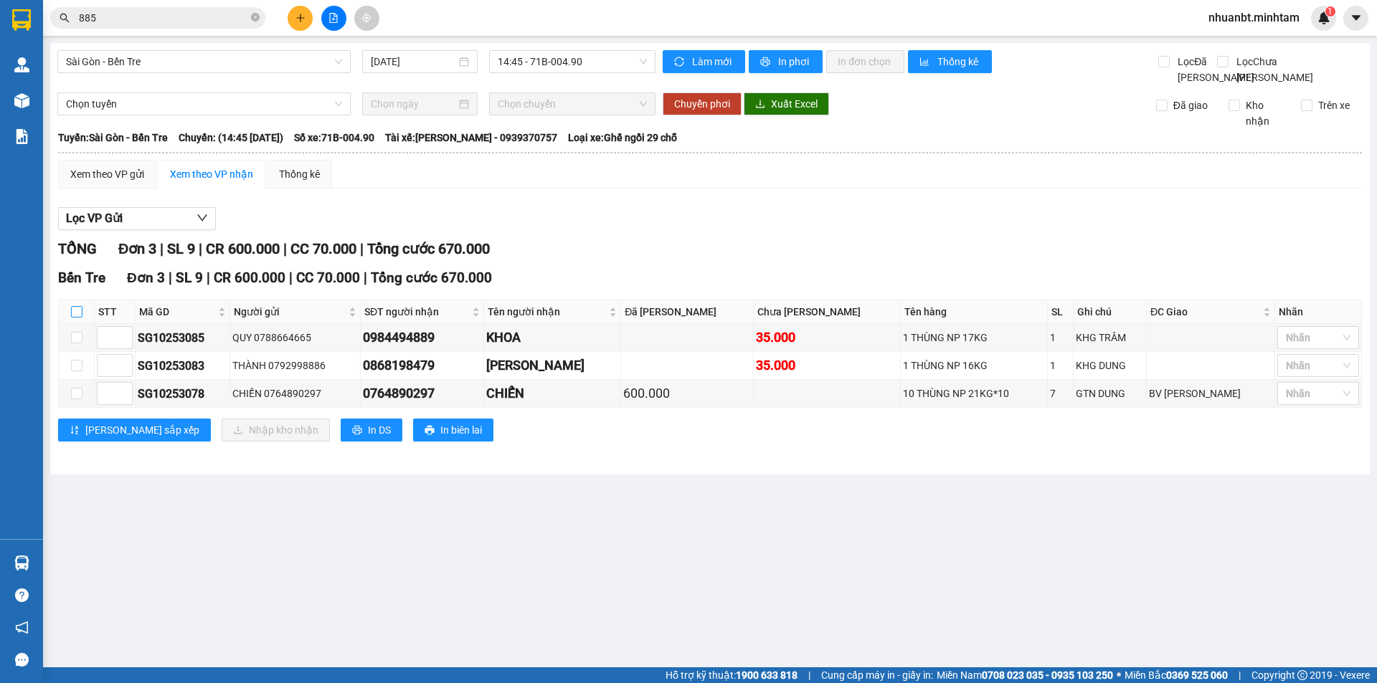
click at [80, 318] on input "checkbox" at bounding box center [76, 311] width 11 height 11
checkbox input "true"
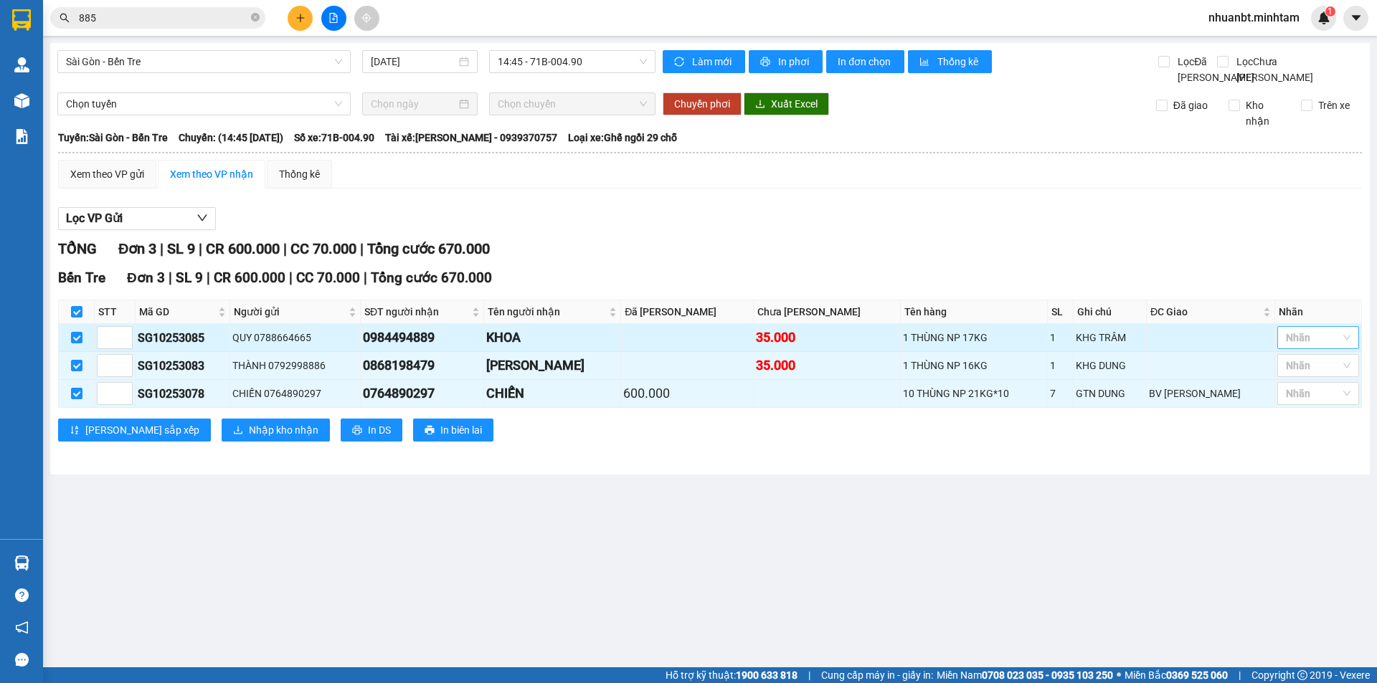
click at [1302, 346] on div at bounding box center [1311, 337] width 60 height 17
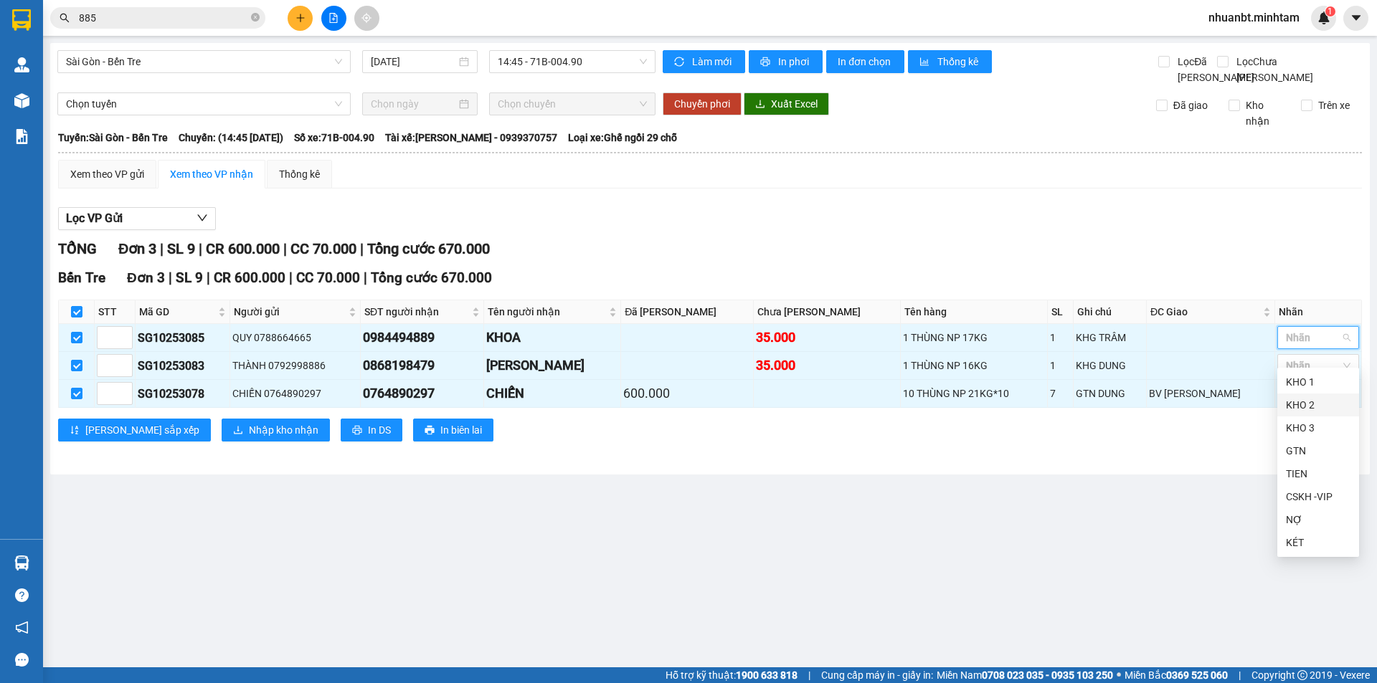
click at [1302, 407] on div "KHO 2" at bounding box center [1318, 405] width 65 height 16
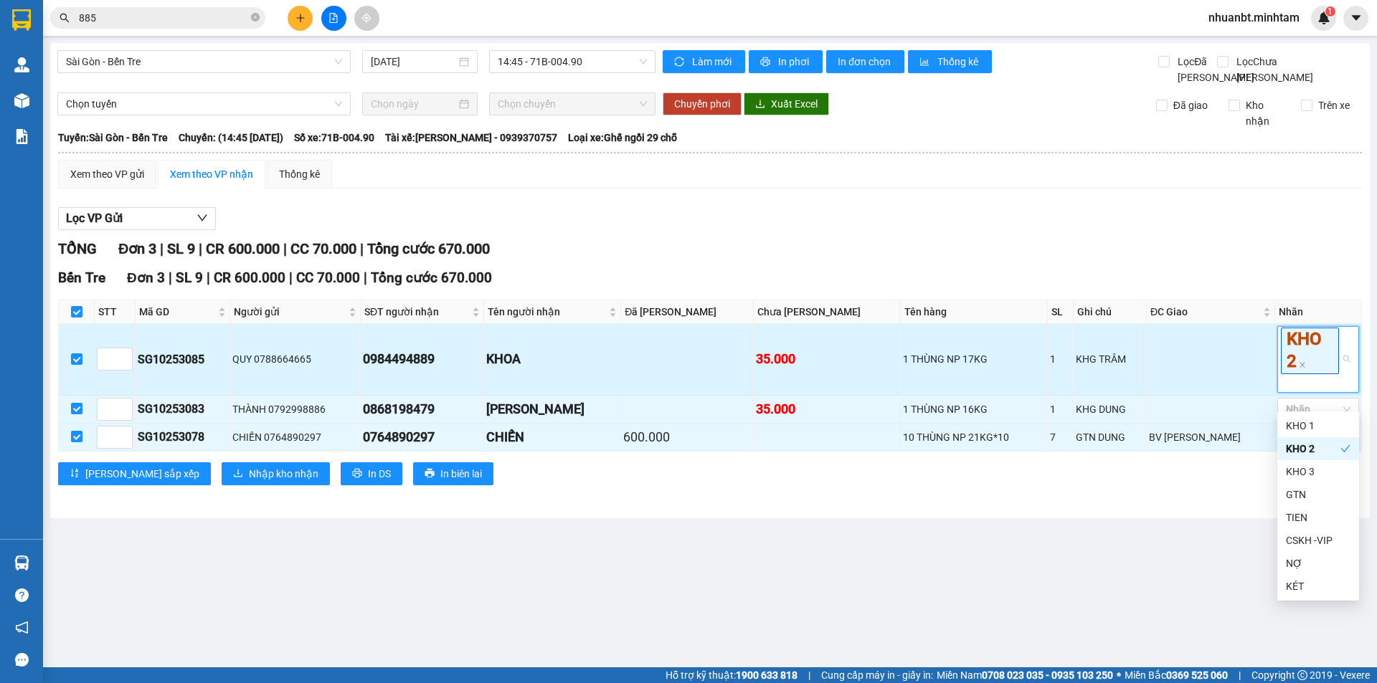
click at [1206, 361] on td at bounding box center [1211, 359] width 128 height 71
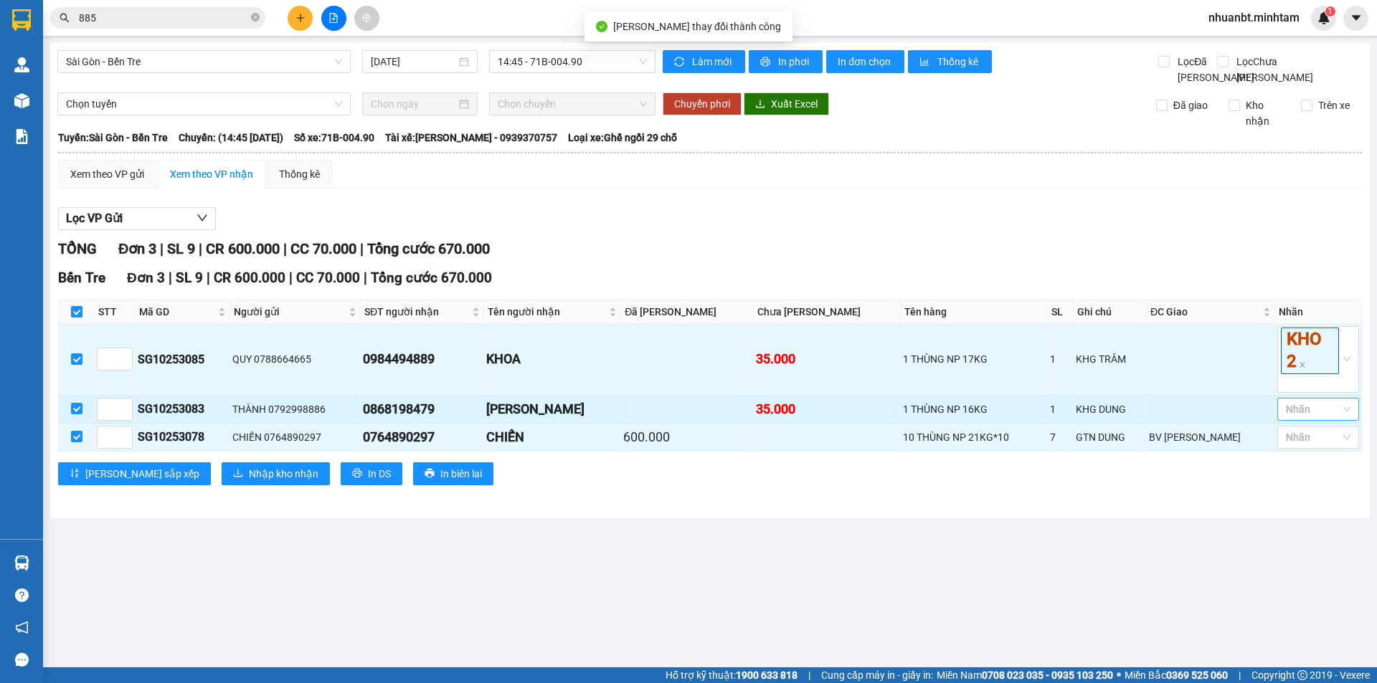
click at [1333, 418] on div at bounding box center [1311, 409] width 60 height 17
drag, startPoint x: 1321, startPoint y: 475, endPoint x: 1273, endPoint y: 454, distance: 52.3
click at [1318, 475] on div "KHO 2" at bounding box center [1318, 477] width 65 height 16
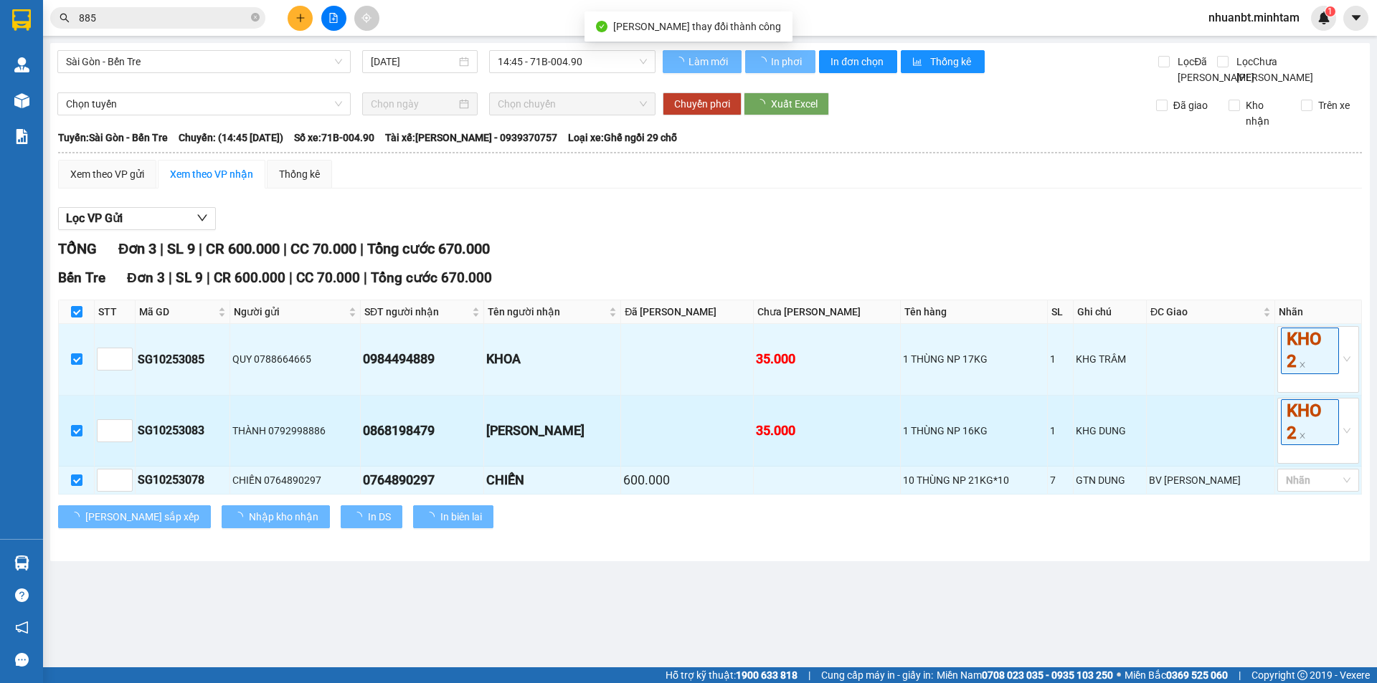
click at [1238, 428] on td at bounding box center [1211, 431] width 128 height 71
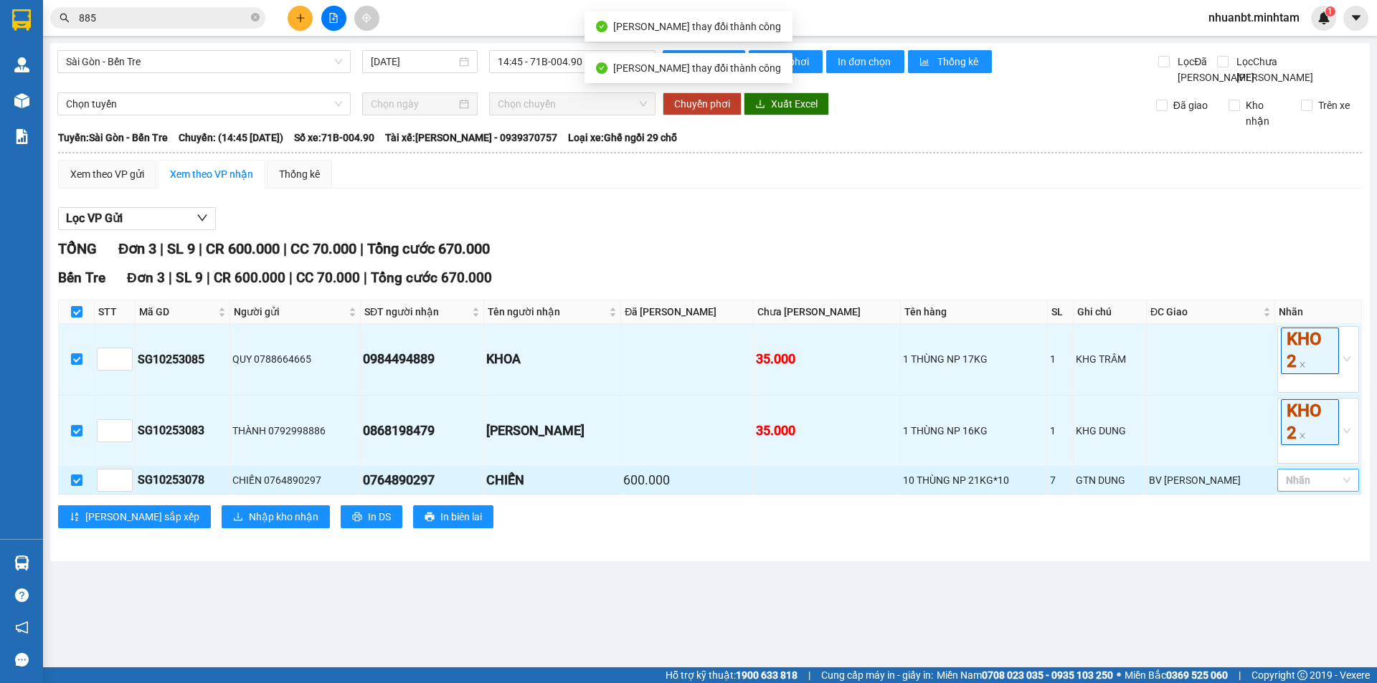
click at [1294, 489] on div at bounding box center [1311, 480] width 60 height 17
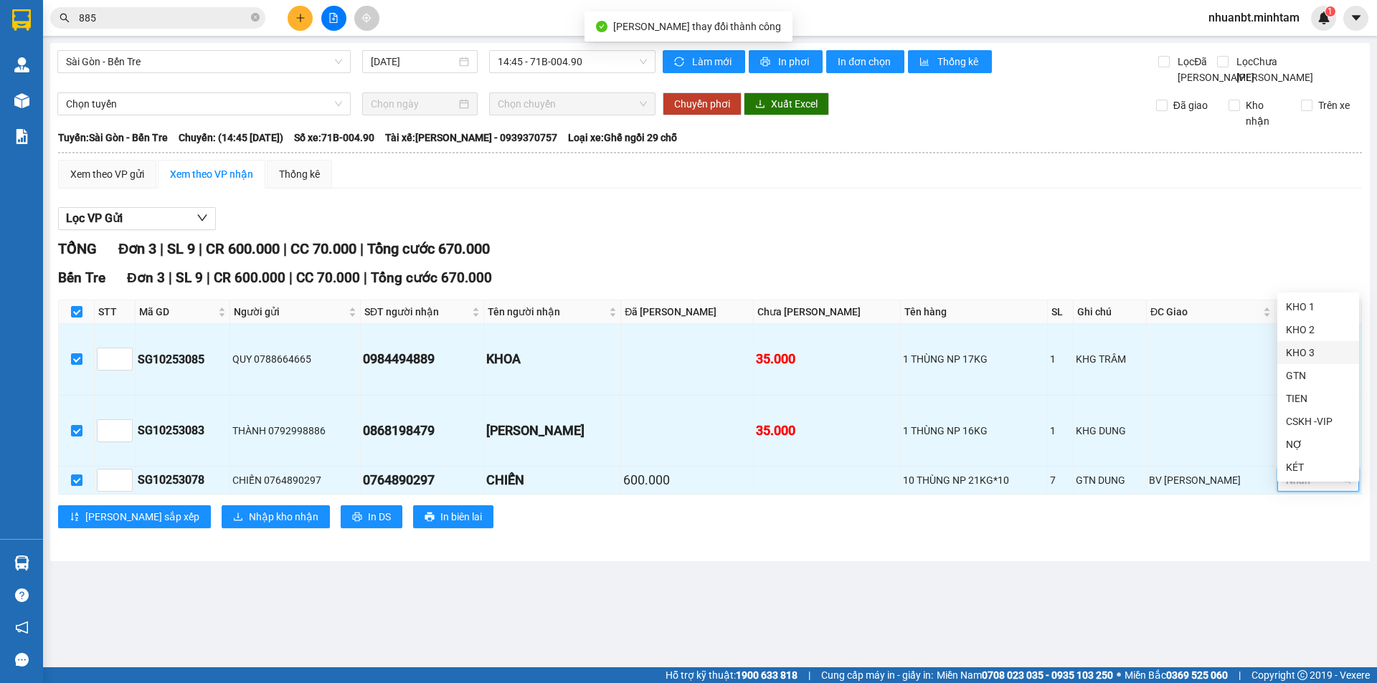
click at [1316, 351] on div "KHO 3" at bounding box center [1318, 353] width 65 height 16
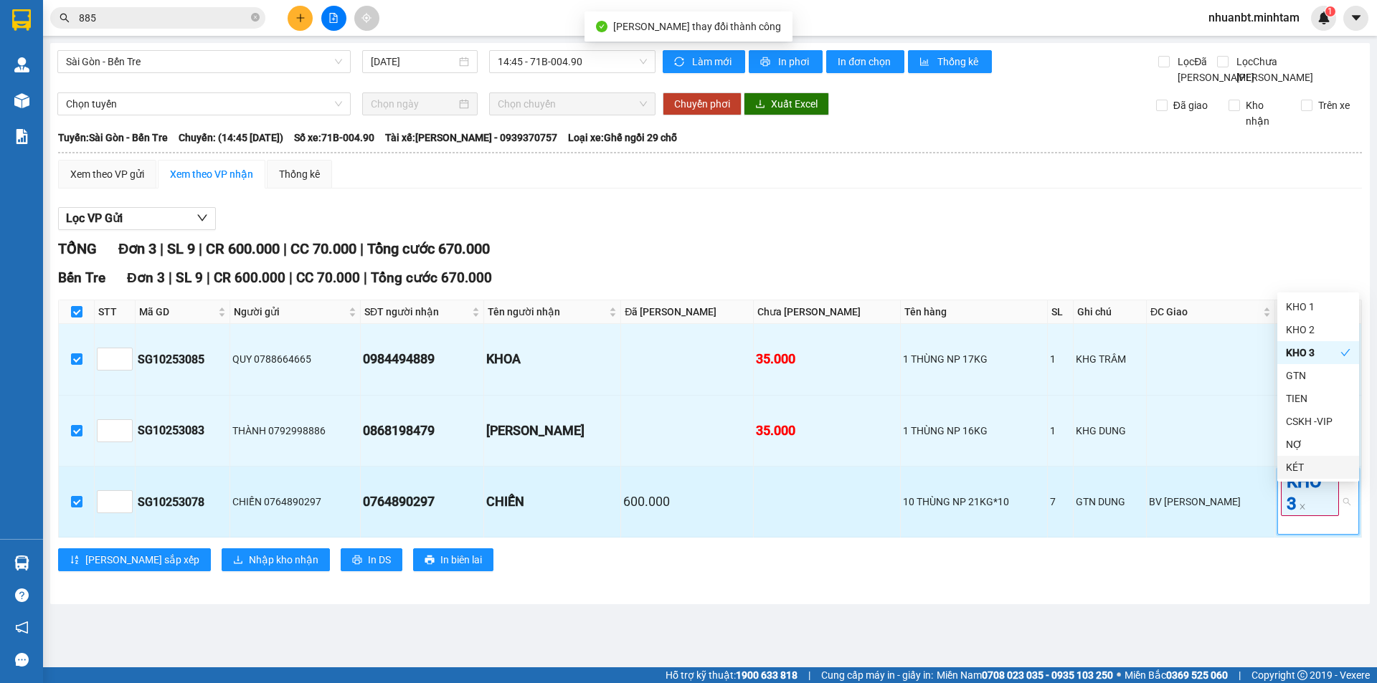
click at [1256, 499] on td "BV NGUYỄN ĐÌNH CHIỂU" at bounding box center [1211, 502] width 128 height 71
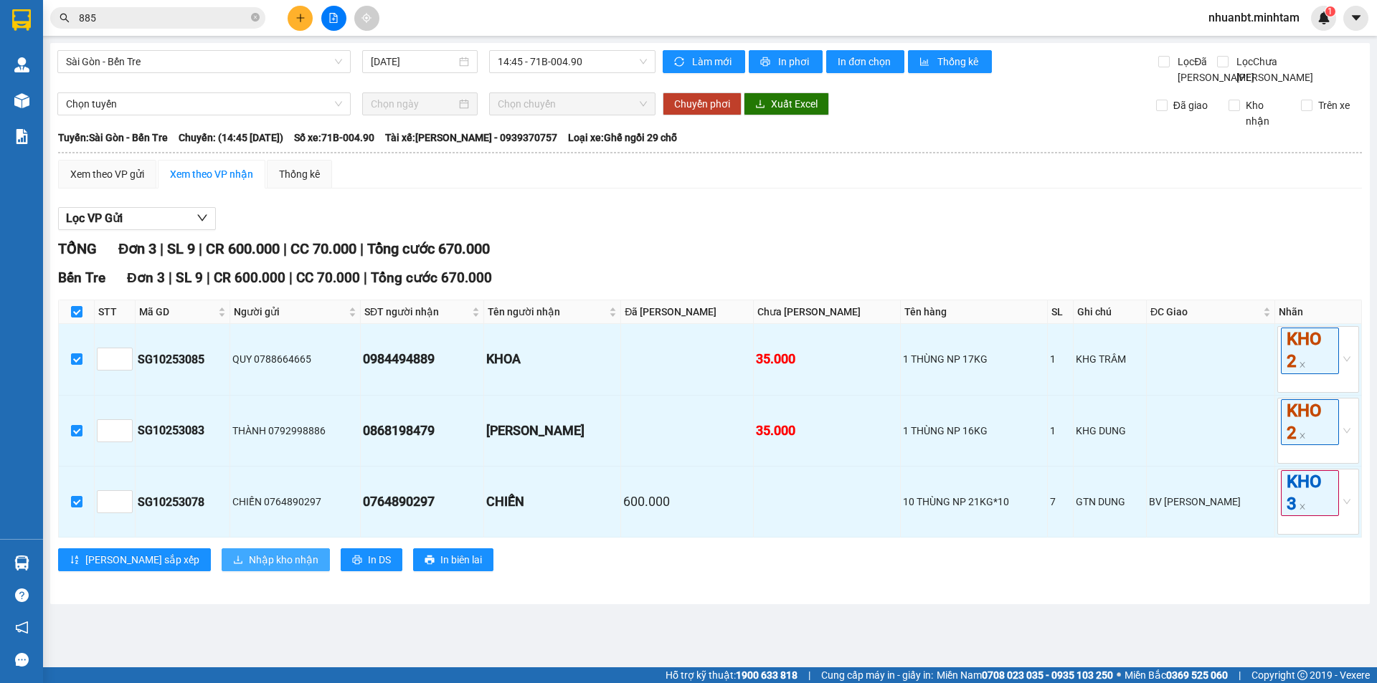
click at [249, 568] on span "Nhập kho nhận" at bounding box center [284, 560] width 70 height 16
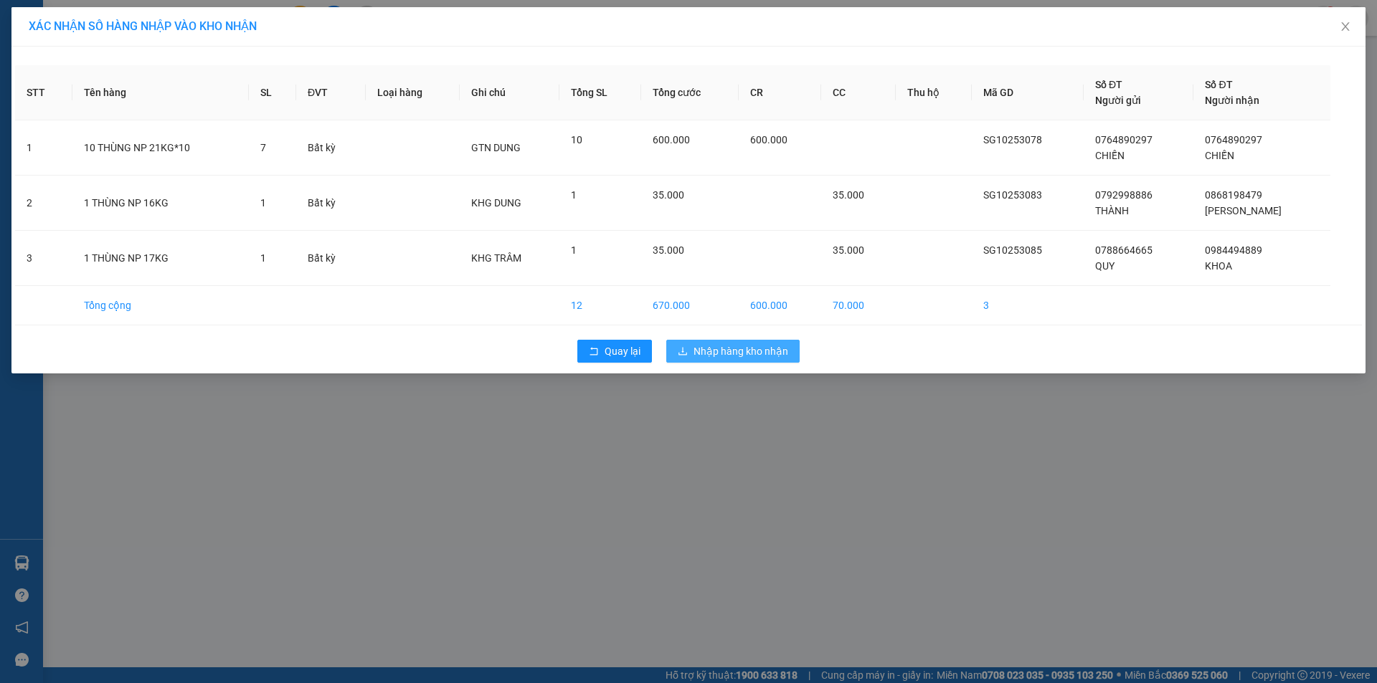
click at [701, 357] on span "Nhập hàng kho nhận" at bounding box center [740, 351] width 95 height 16
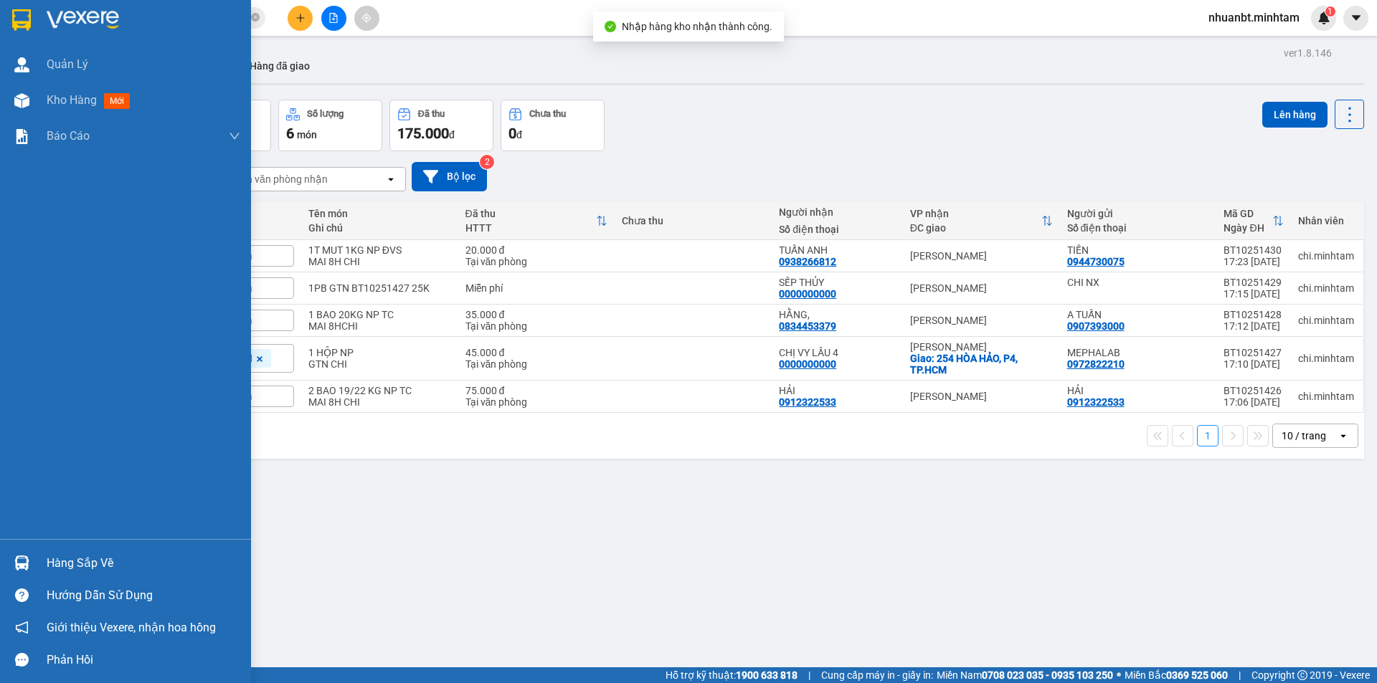
click at [27, 564] on img at bounding box center [21, 563] width 15 height 15
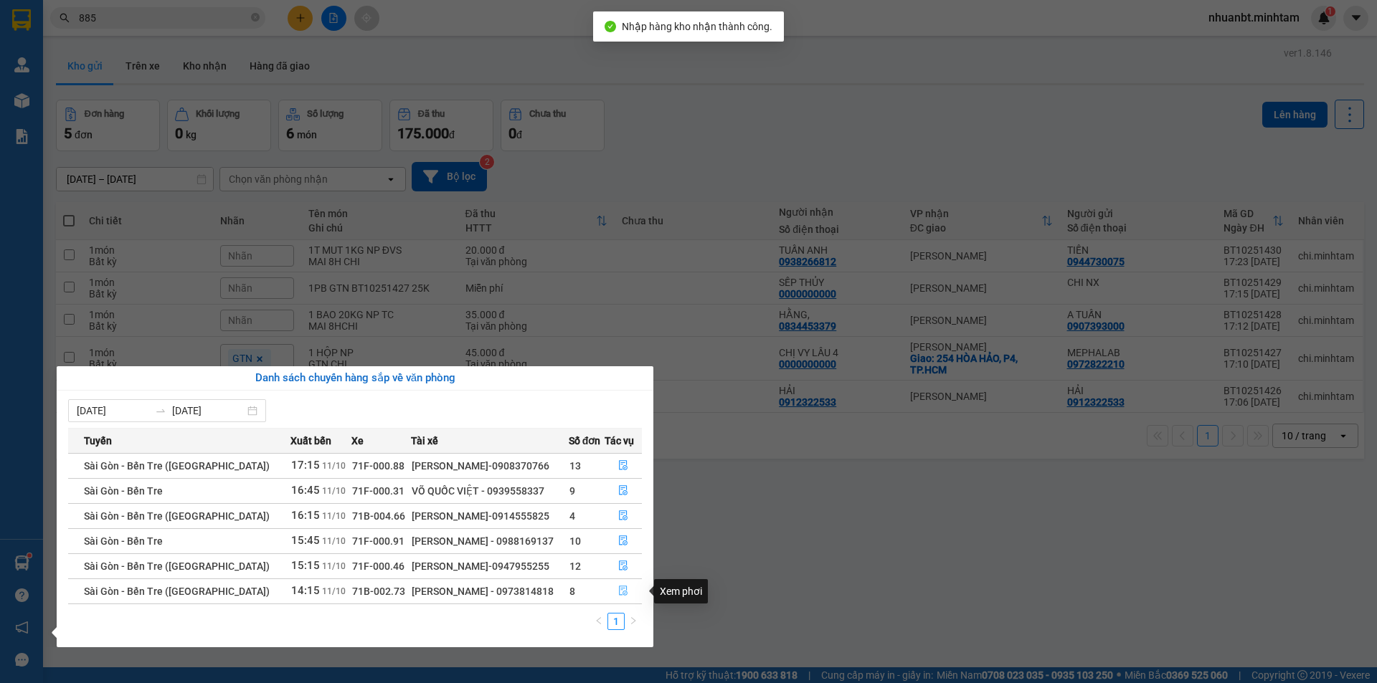
click at [619, 590] on icon "file-done" at bounding box center [623, 592] width 9 height 10
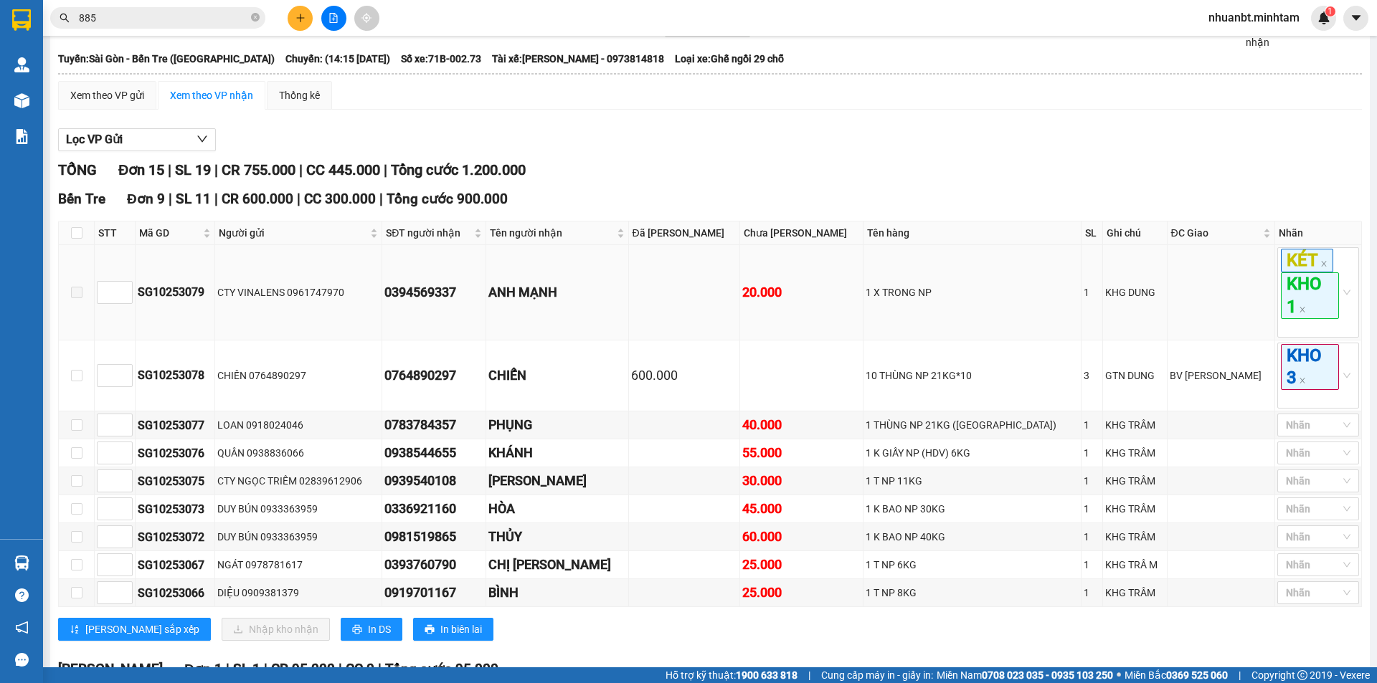
scroll to position [359, 0]
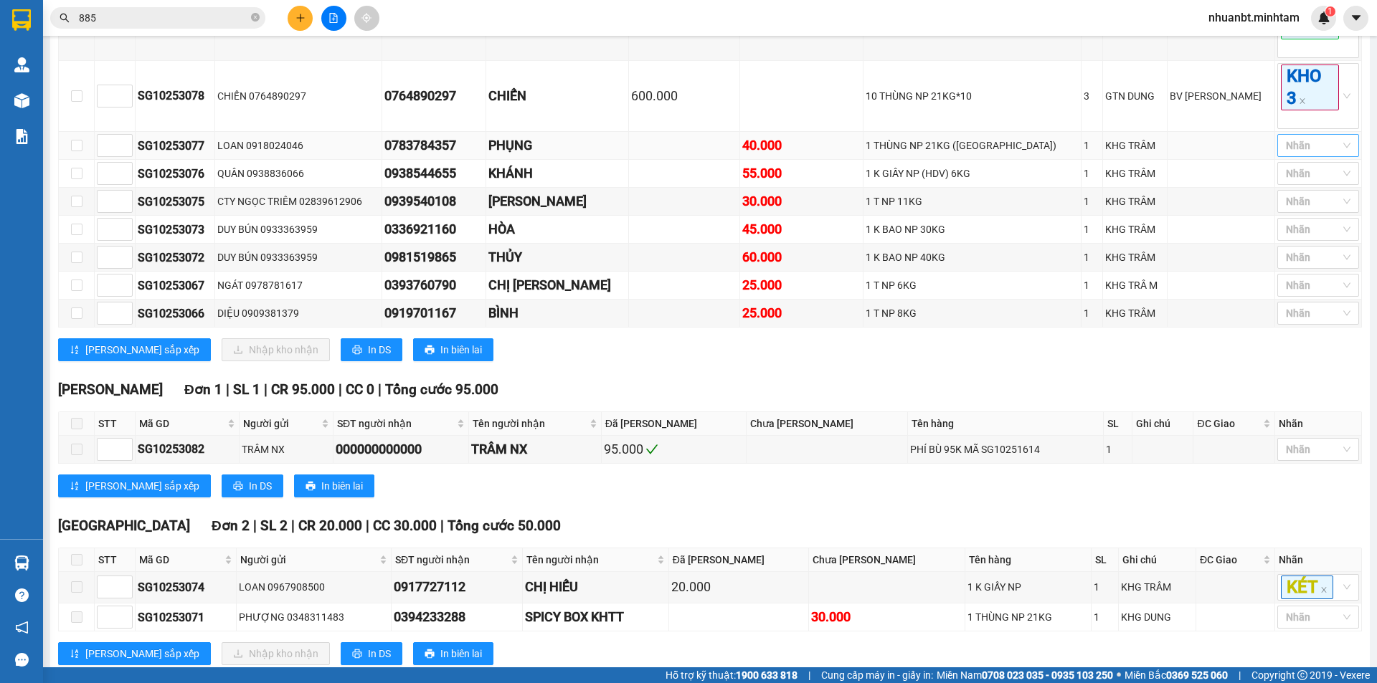
click at [1296, 154] on div at bounding box center [1311, 145] width 60 height 17
drag, startPoint x: 1295, startPoint y: 213, endPoint x: 1233, endPoint y: 185, distance: 67.7
click at [1294, 212] on div "KHO 2" at bounding box center [1307, 213] width 65 height 16
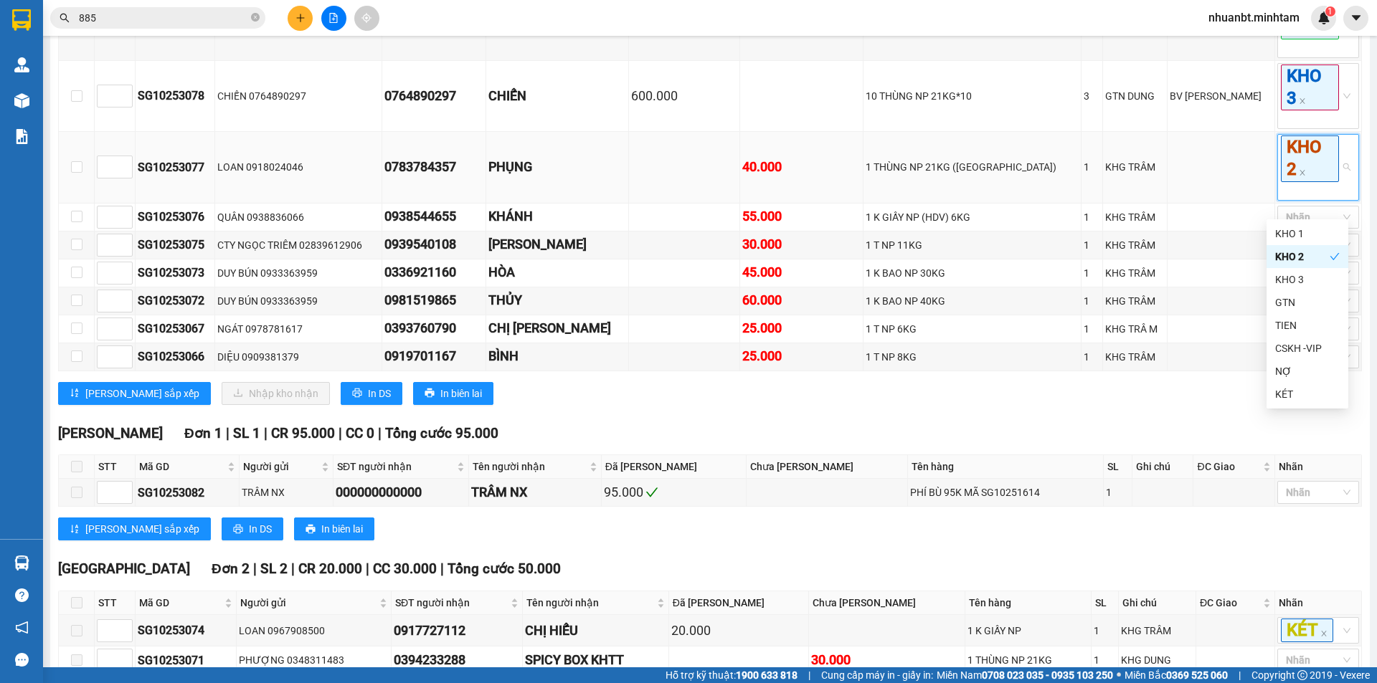
click at [1231, 184] on td at bounding box center [1221, 167] width 108 height 71
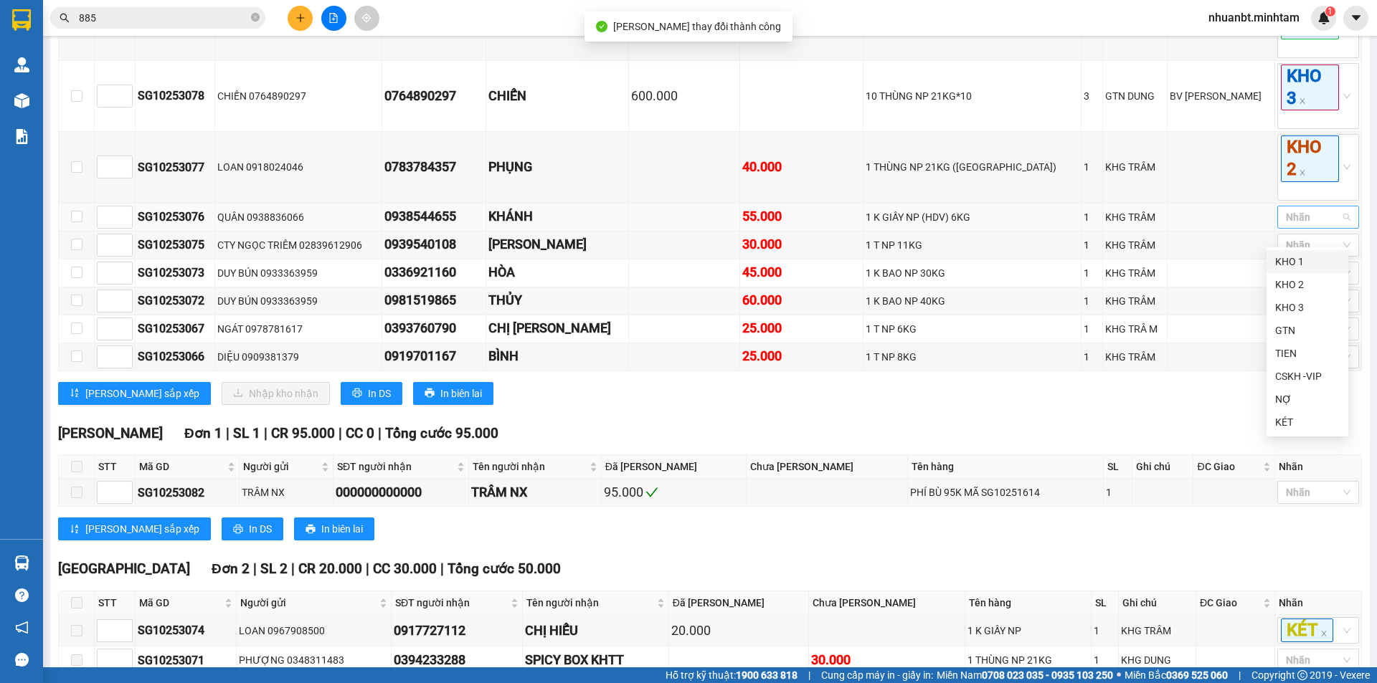
click at [1293, 226] on div at bounding box center [1311, 217] width 60 height 17
click at [1295, 287] on div "KHO 2" at bounding box center [1307, 285] width 65 height 16
click at [1234, 232] on td at bounding box center [1221, 218] width 108 height 28
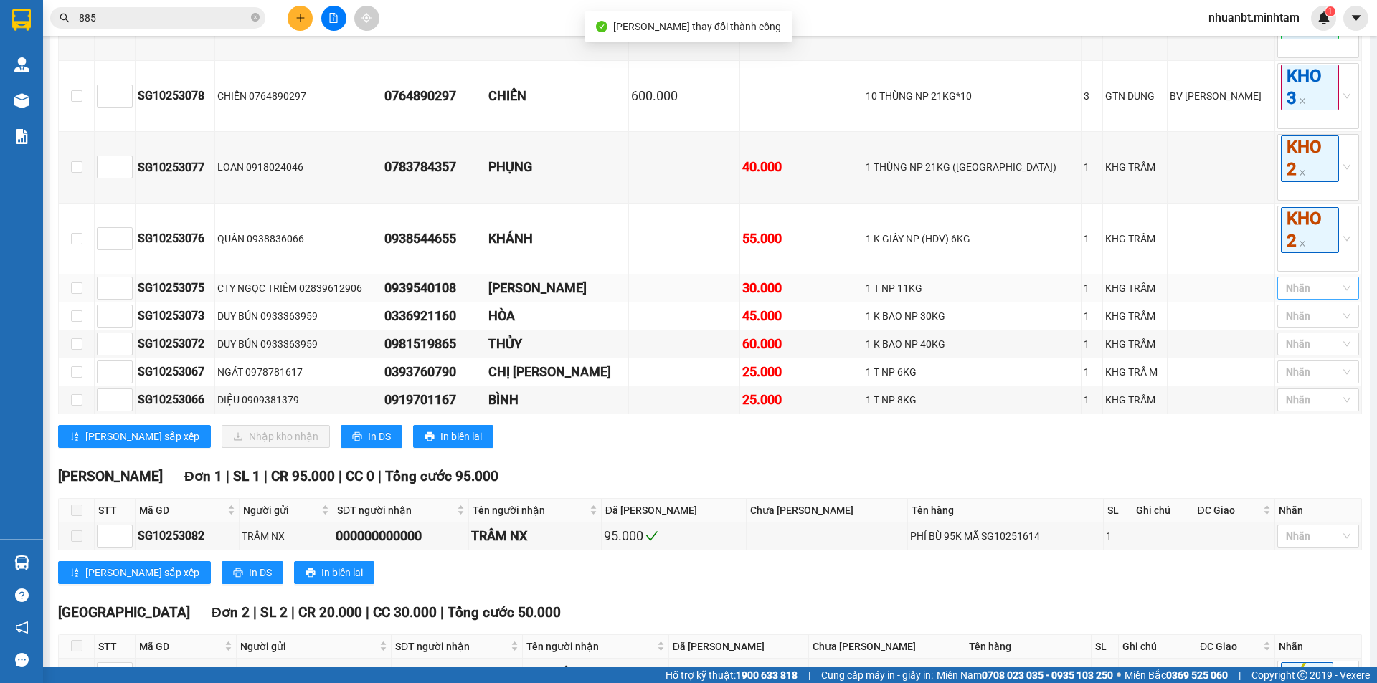
click at [1295, 297] on div at bounding box center [1311, 288] width 60 height 17
click at [1301, 353] on div "KHO 2" at bounding box center [1307, 356] width 65 height 16
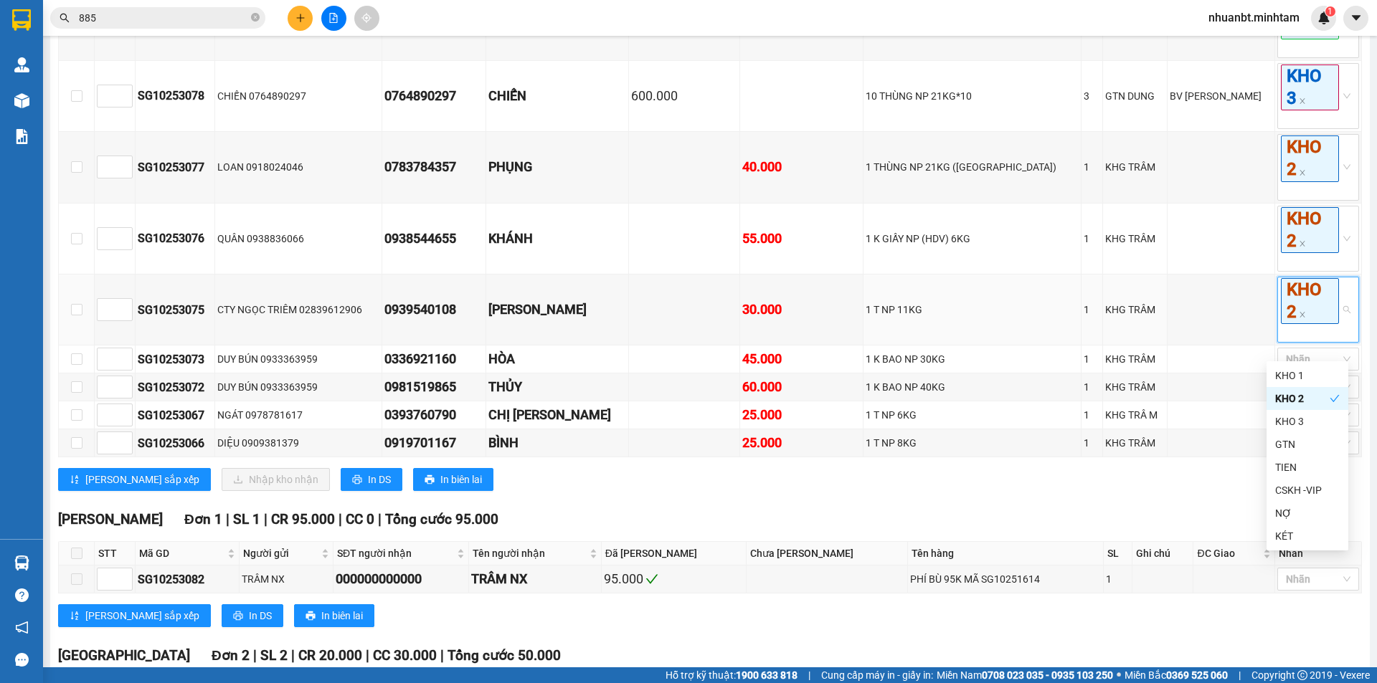
click at [1291, 406] on div "KHO 2" at bounding box center [1302, 399] width 54 height 16
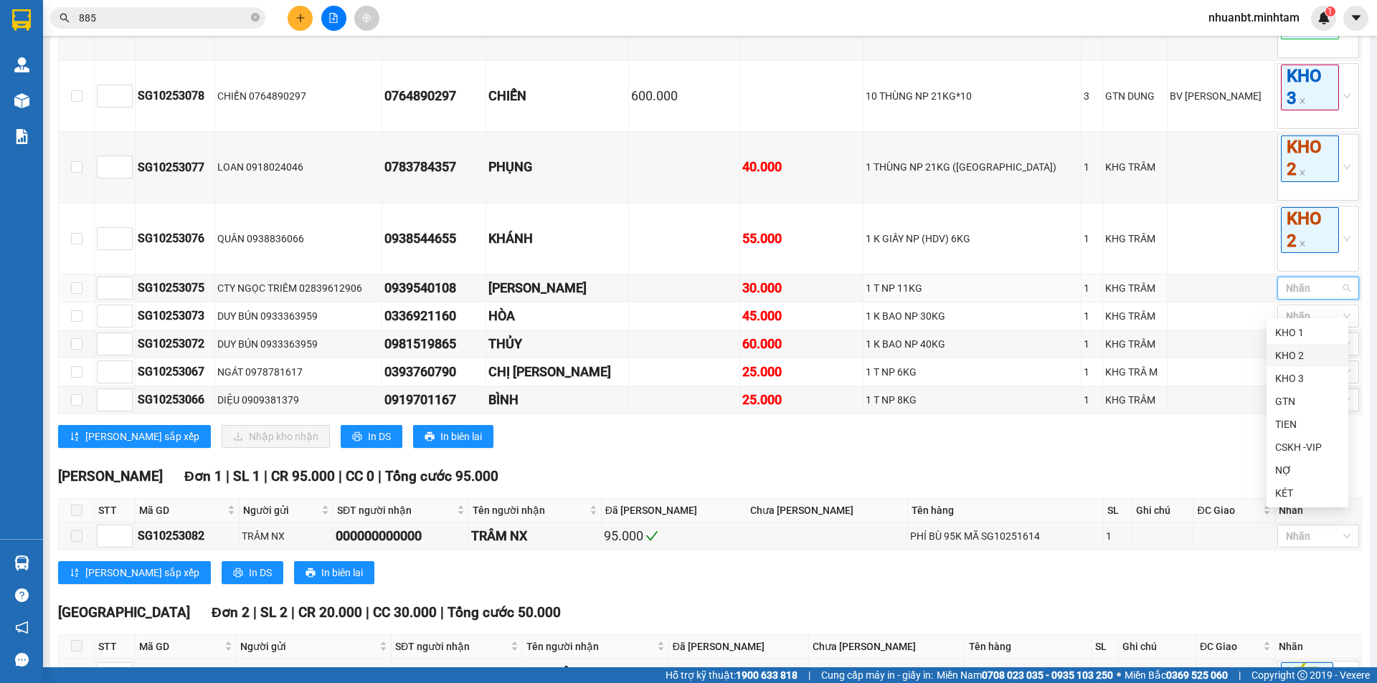
click at [1289, 355] on div "KHO 2" at bounding box center [1307, 356] width 65 height 16
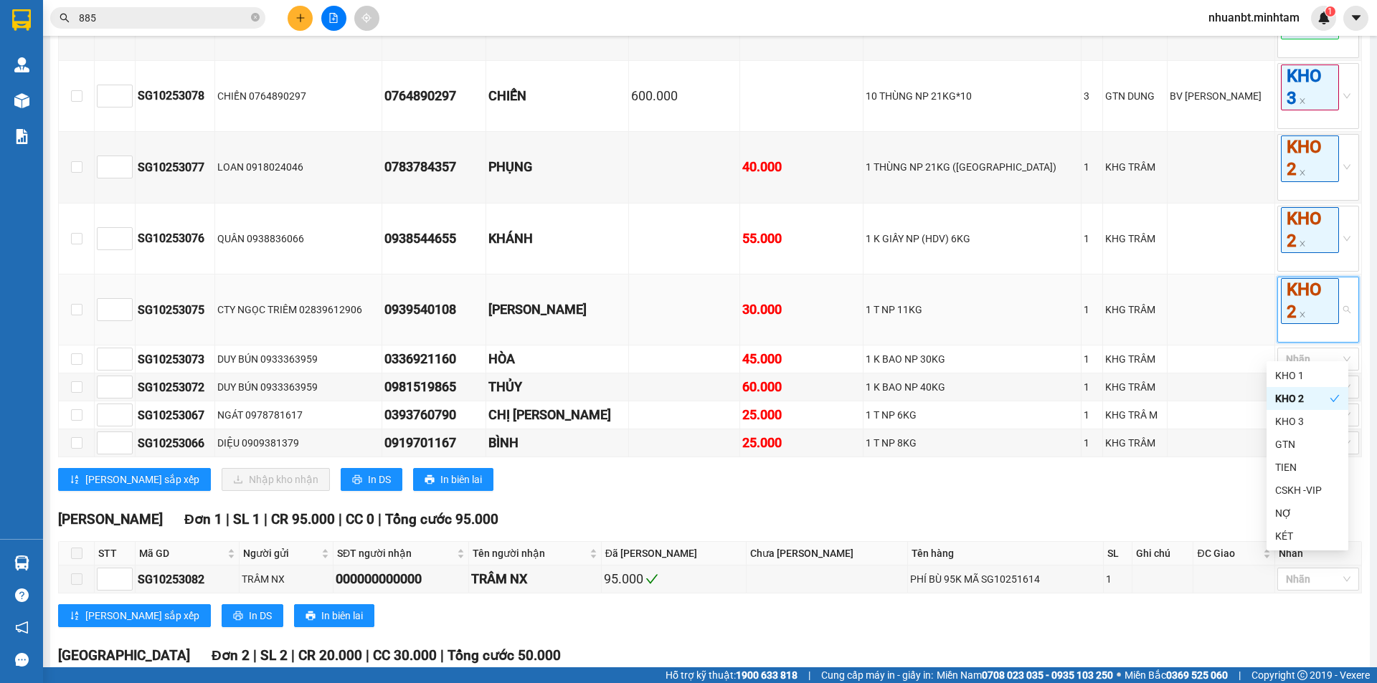
click at [1248, 328] on td at bounding box center [1221, 310] width 108 height 71
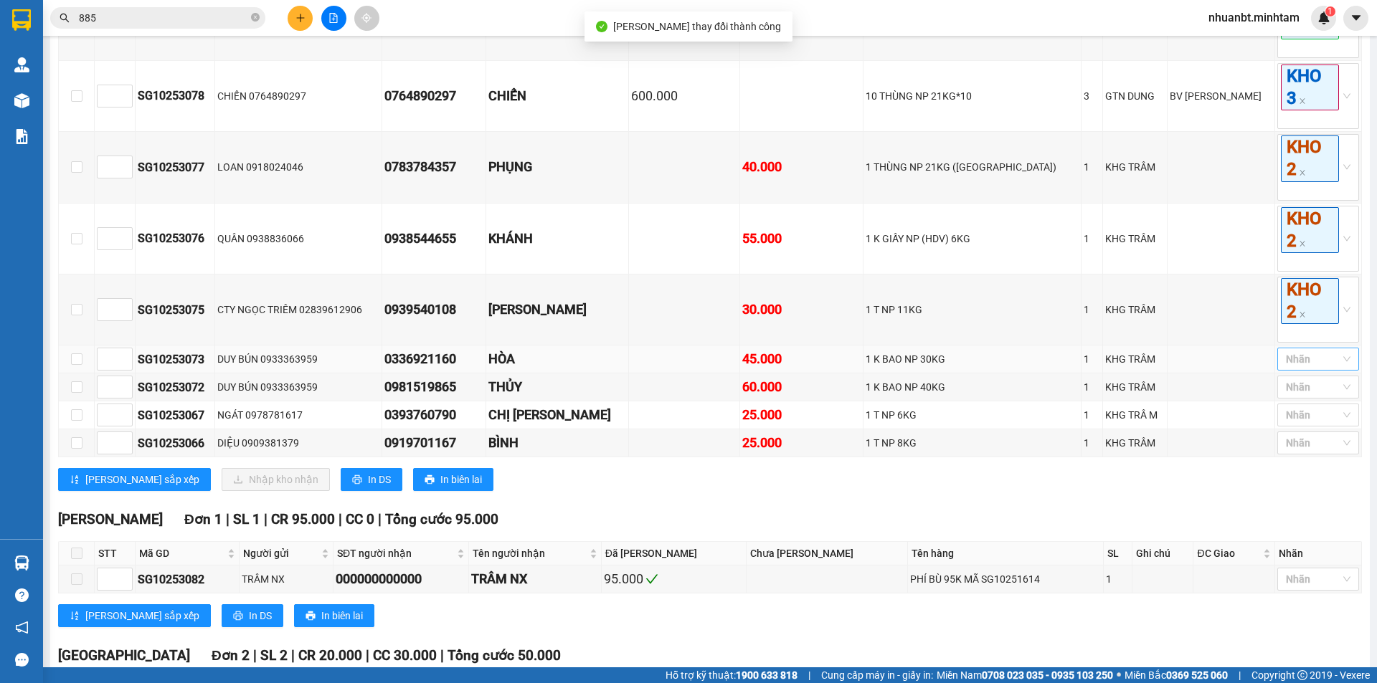
click at [1294, 371] on div "Nhãn" at bounding box center [1318, 359] width 82 height 23
click at [1303, 427] on div "KHO 2" at bounding box center [1307, 427] width 65 height 16
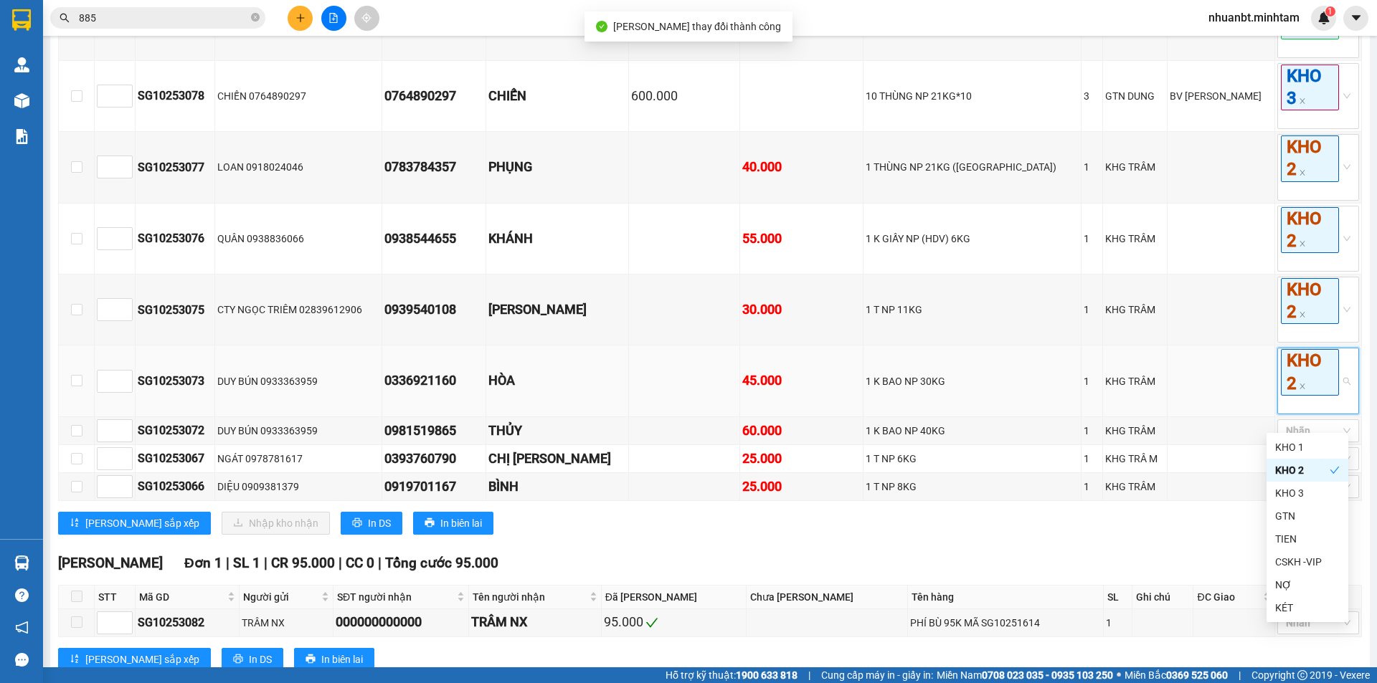
click at [1219, 384] on td at bounding box center [1221, 381] width 108 height 71
click at [1312, 440] on div at bounding box center [1311, 430] width 60 height 17
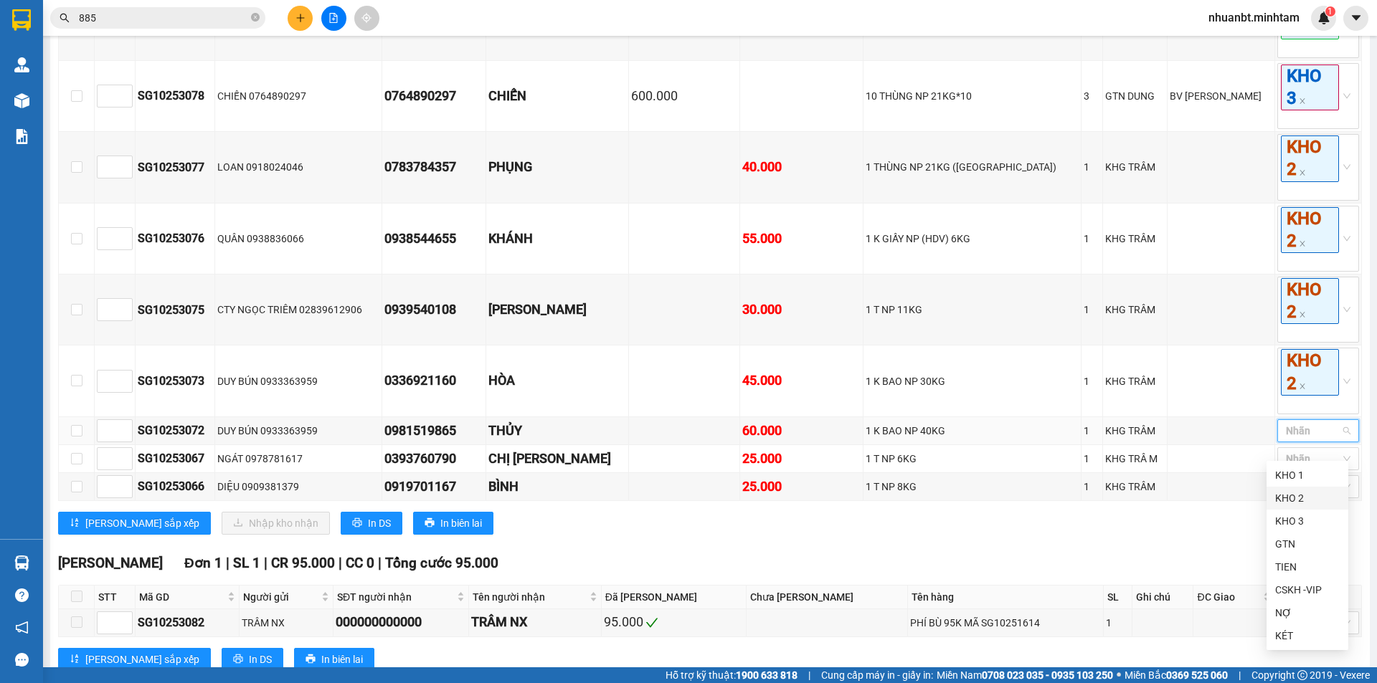
click at [1306, 501] on div "KHO 2" at bounding box center [1307, 498] width 65 height 16
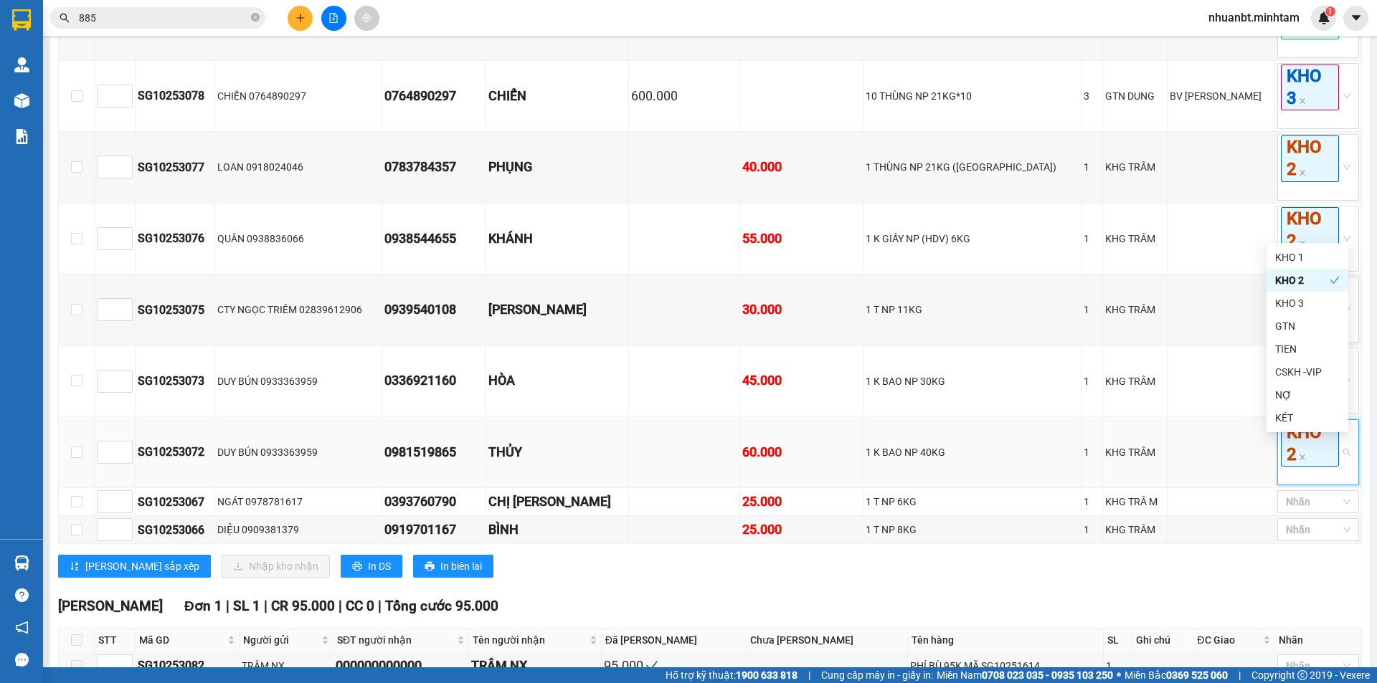
click at [1252, 461] on td at bounding box center [1221, 452] width 108 height 71
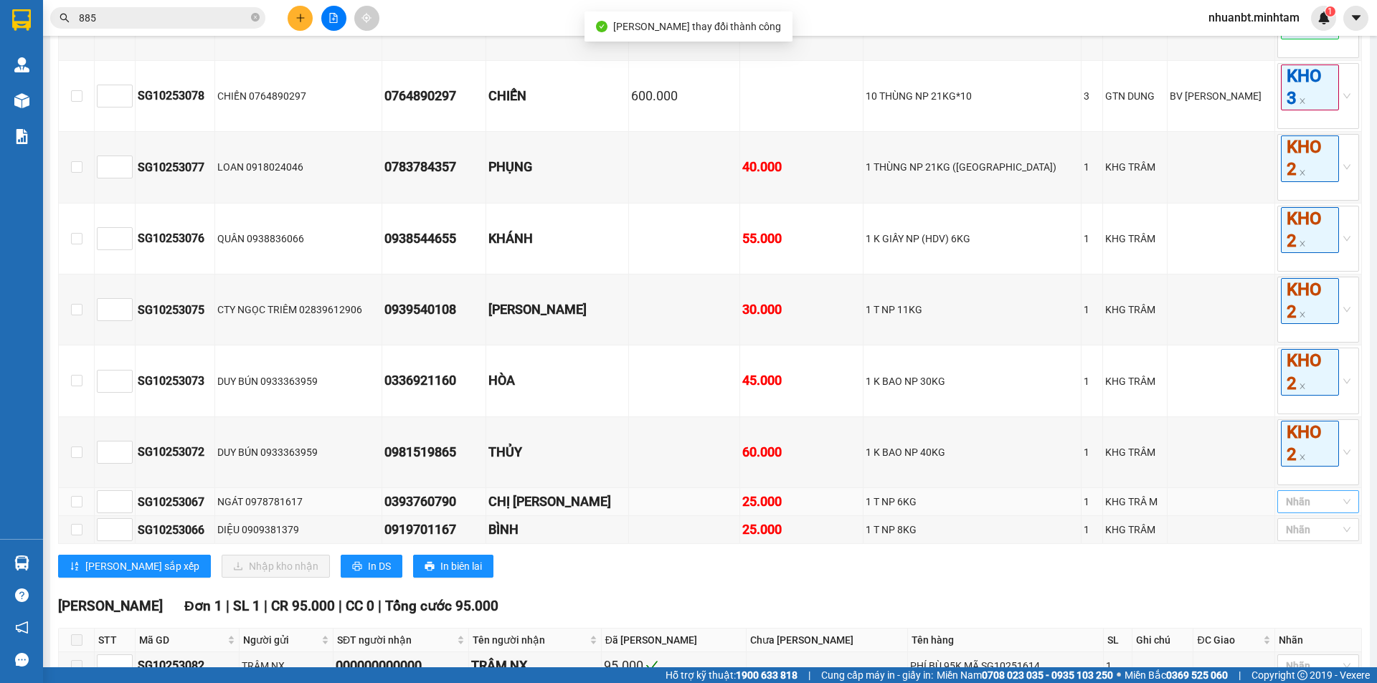
click at [1294, 511] on div at bounding box center [1311, 501] width 60 height 17
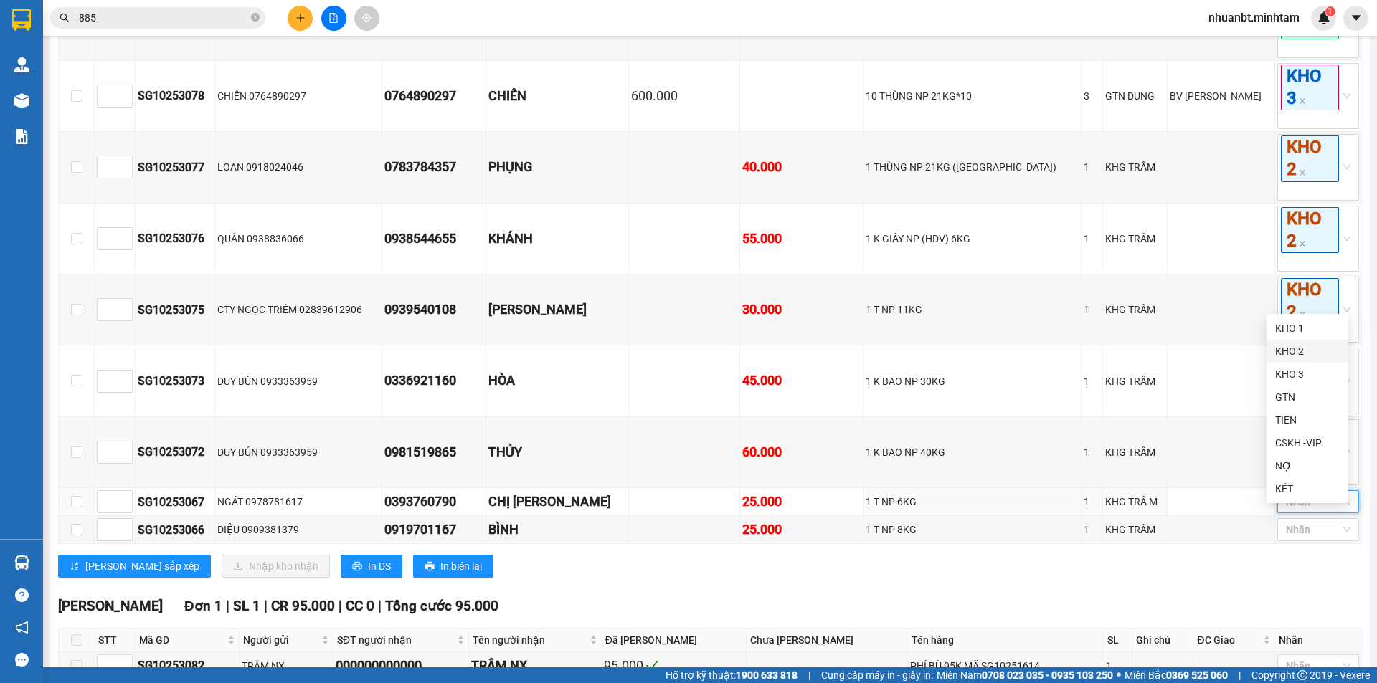
click at [1295, 356] on div "KHO 2" at bounding box center [1307, 351] width 65 height 16
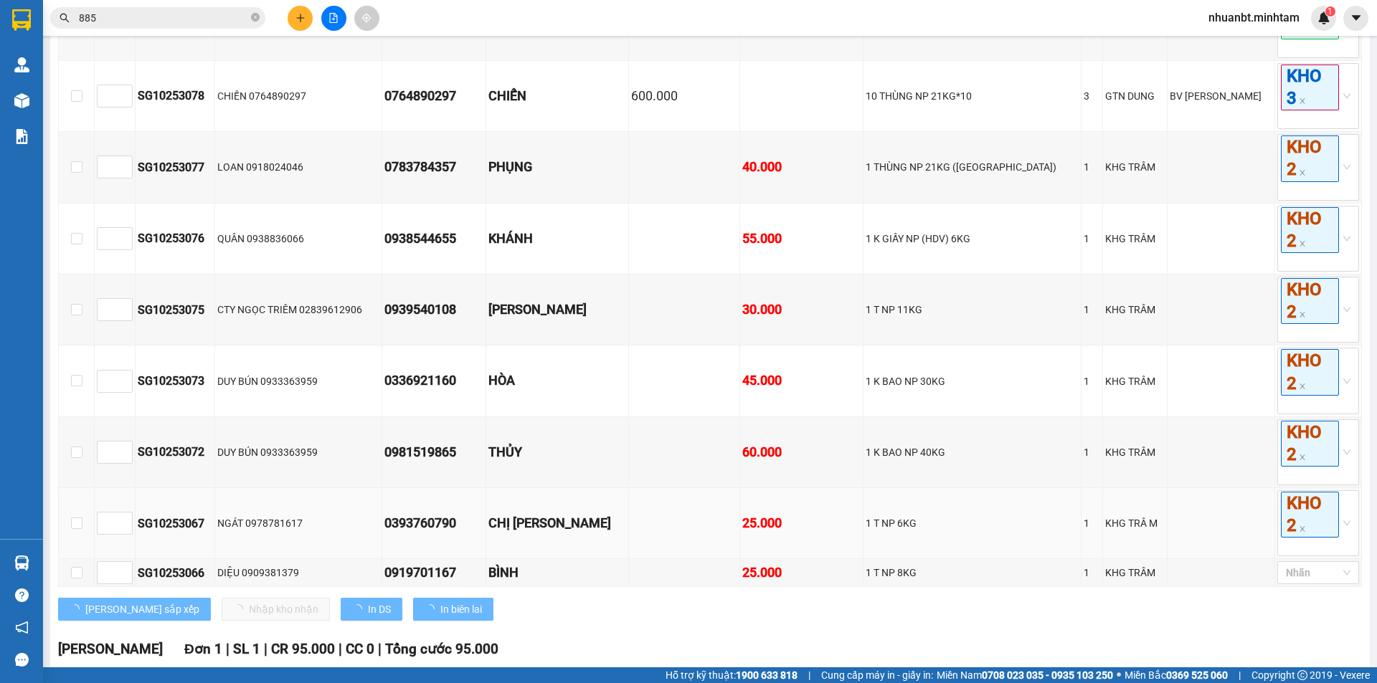
click at [1243, 531] on td at bounding box center [1221, 523] width 108 height 71
drag, startPoint x: 82, startPoint y: 589, endPoint x: 105, endPoint y: 585, distance: 23.3
click at [82, 587] on td at bounding box center [77, 573] width 36 height 28
click at [72, 579] on input "checkbox" at bounding box center [76, 572] width 11 height 11
checkbox input "true"
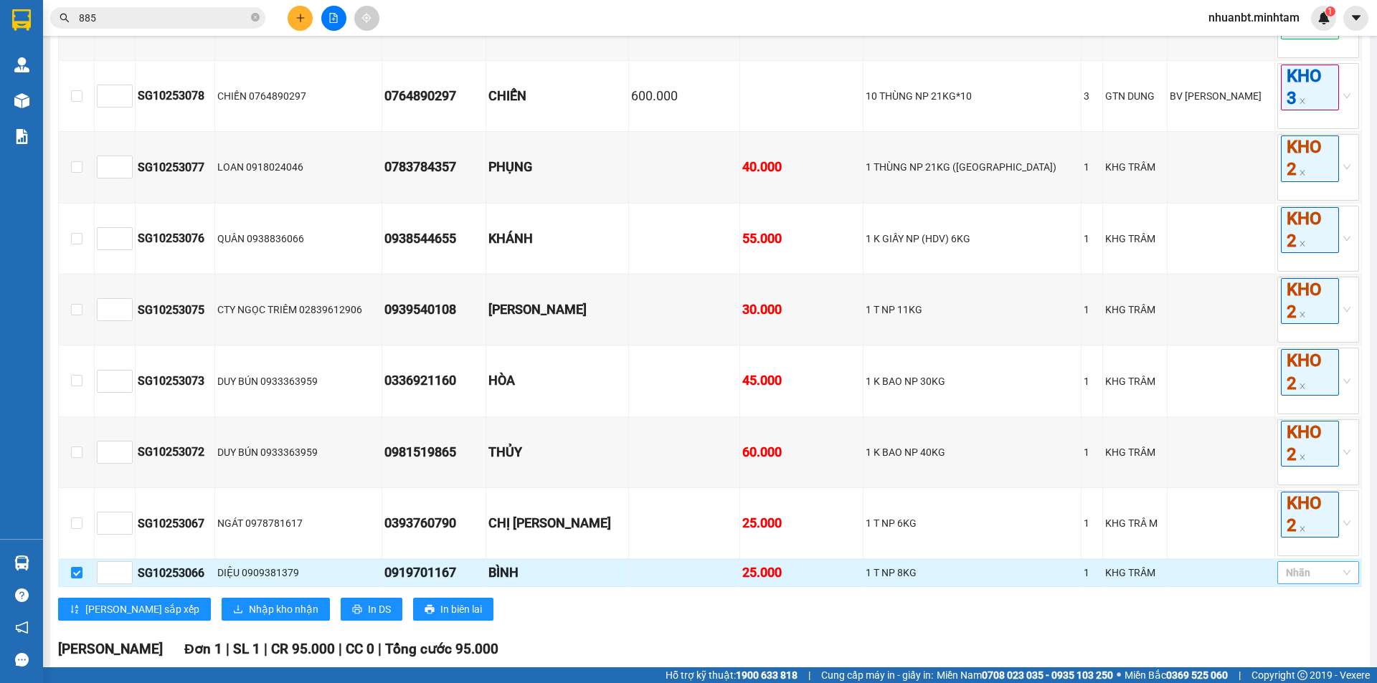
click at [1290, 582] on div at bounding box center [1311, 572] width 60 height 17
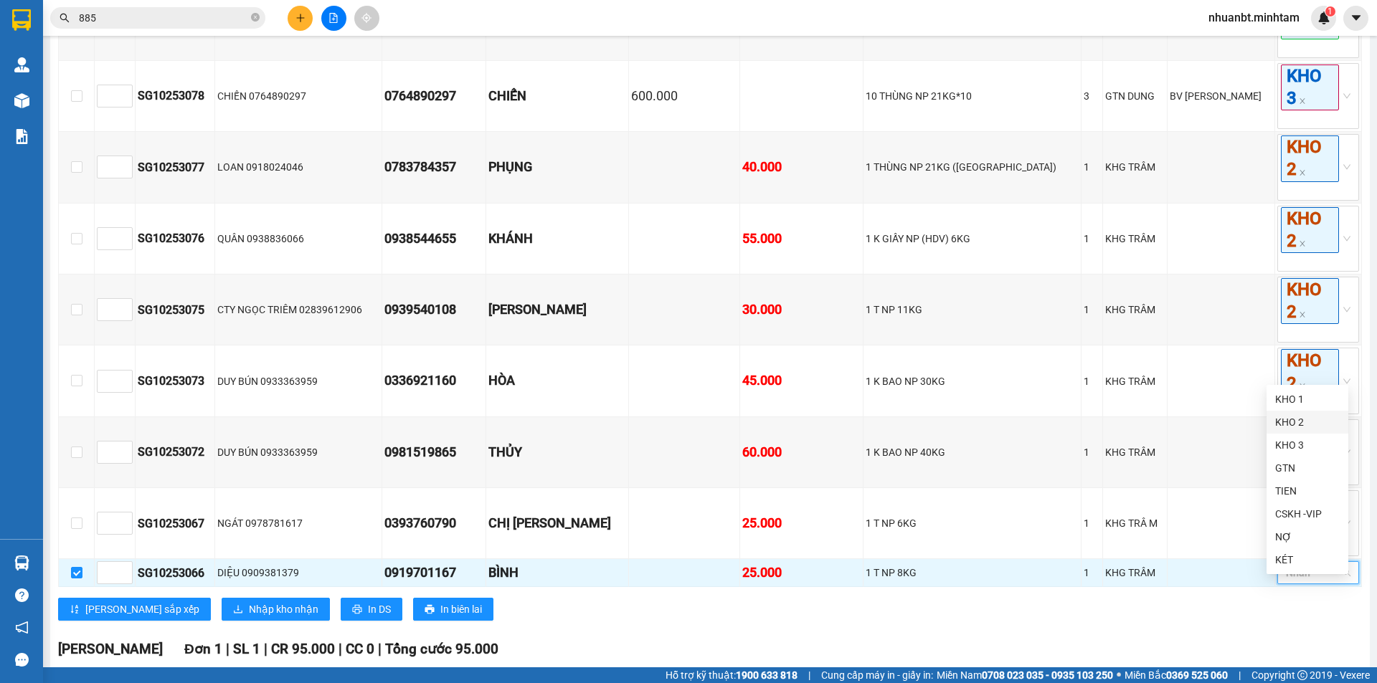
click at [1301, 426] on div "KHO 2" at bounding box center [1307, 422] width 65 height 16
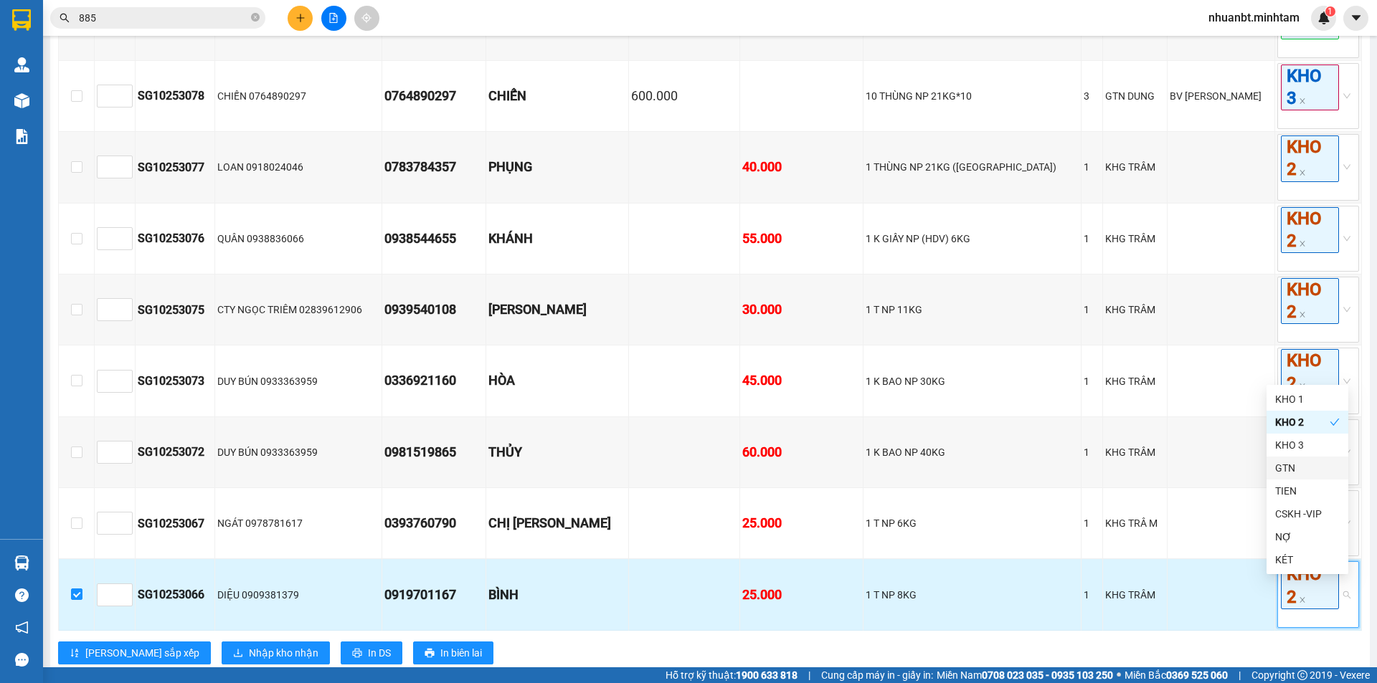
click at [1212, 619] on td at bounding box center [1221, 594] width 108 height 71
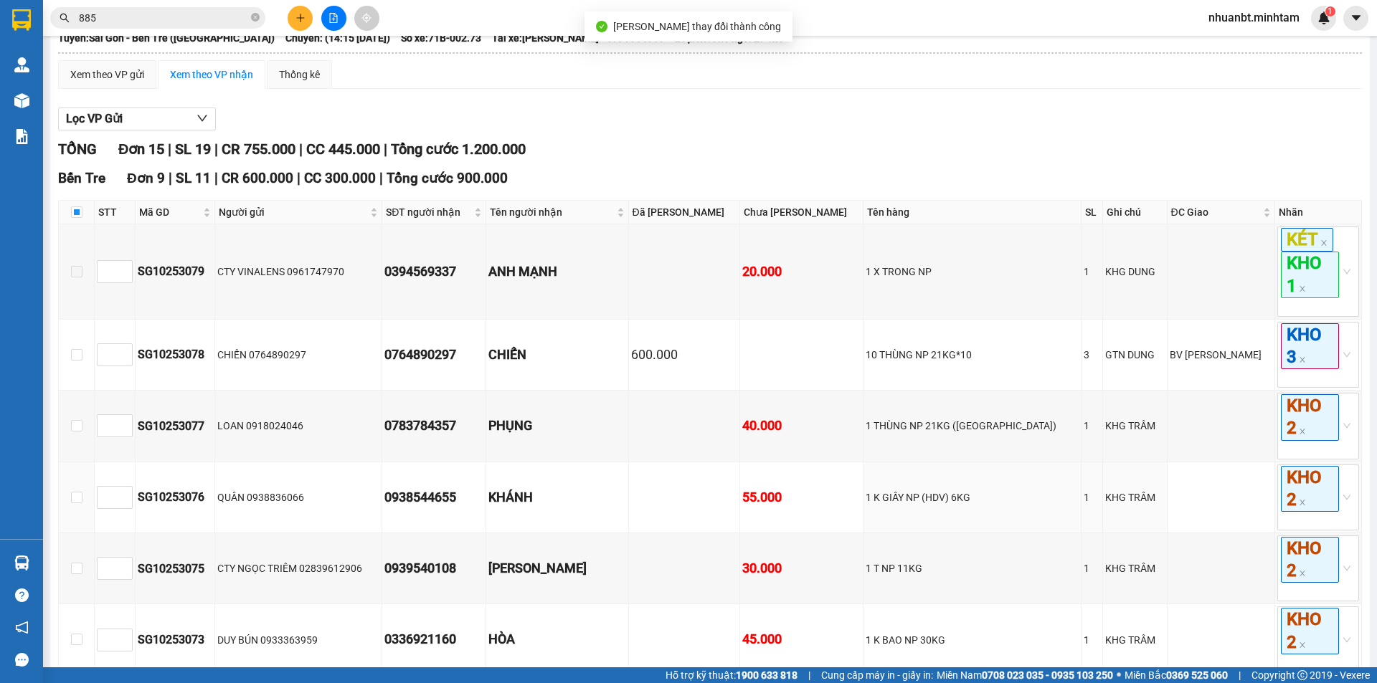
scroll to position [0, 0]
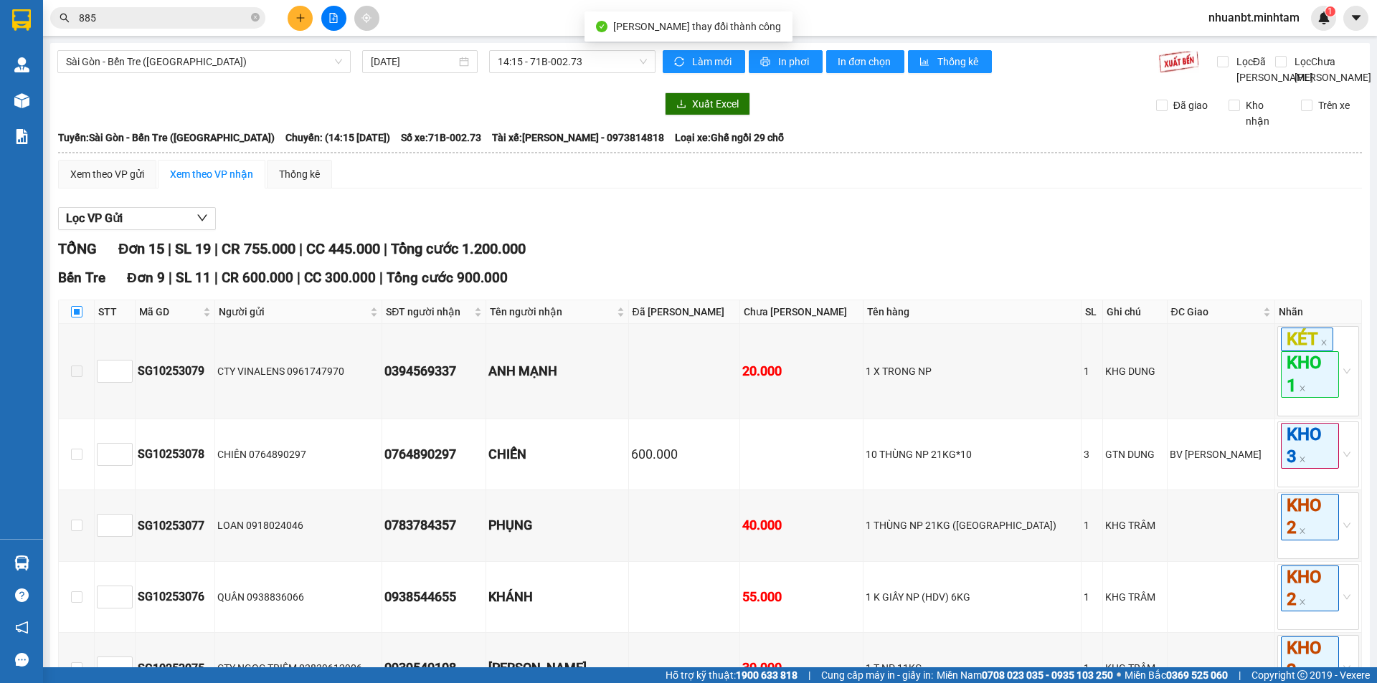
click at [73, 318] on input "checkbox" at bounding box center [76, 311] width 11 height 11
checkbox input "true"
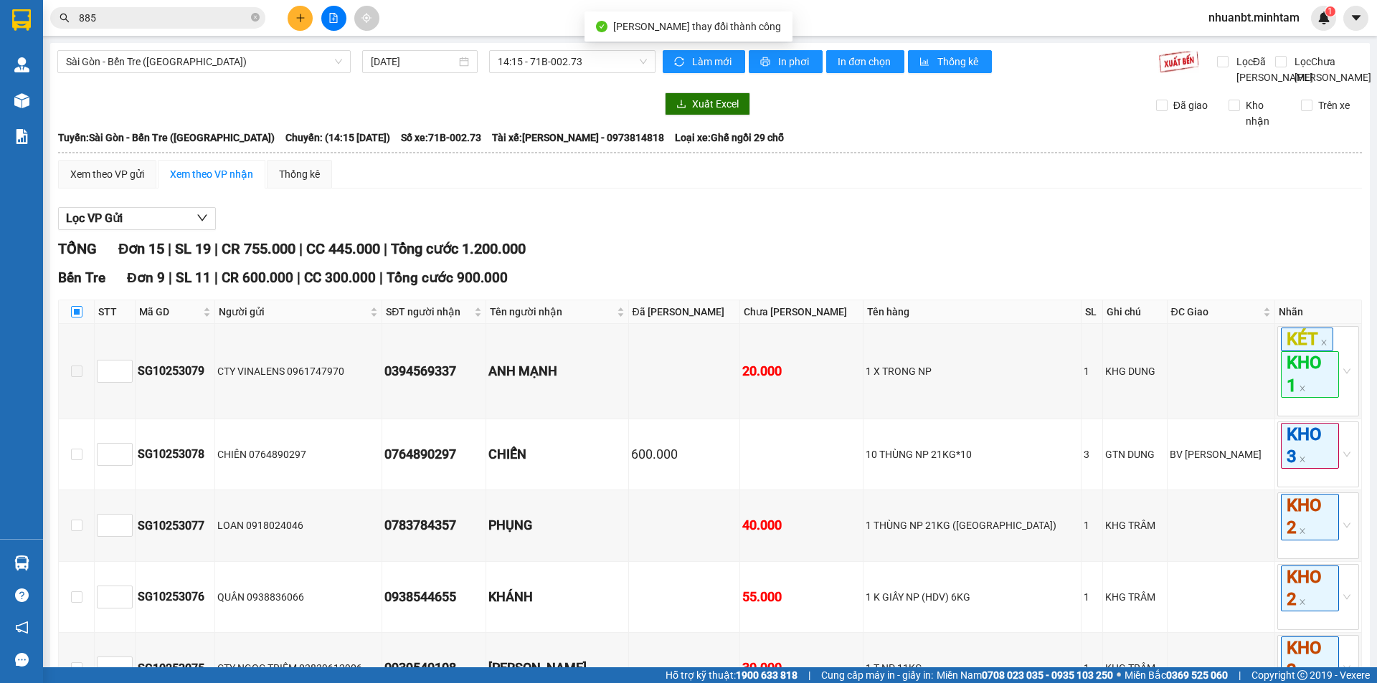
checkbox input "true"
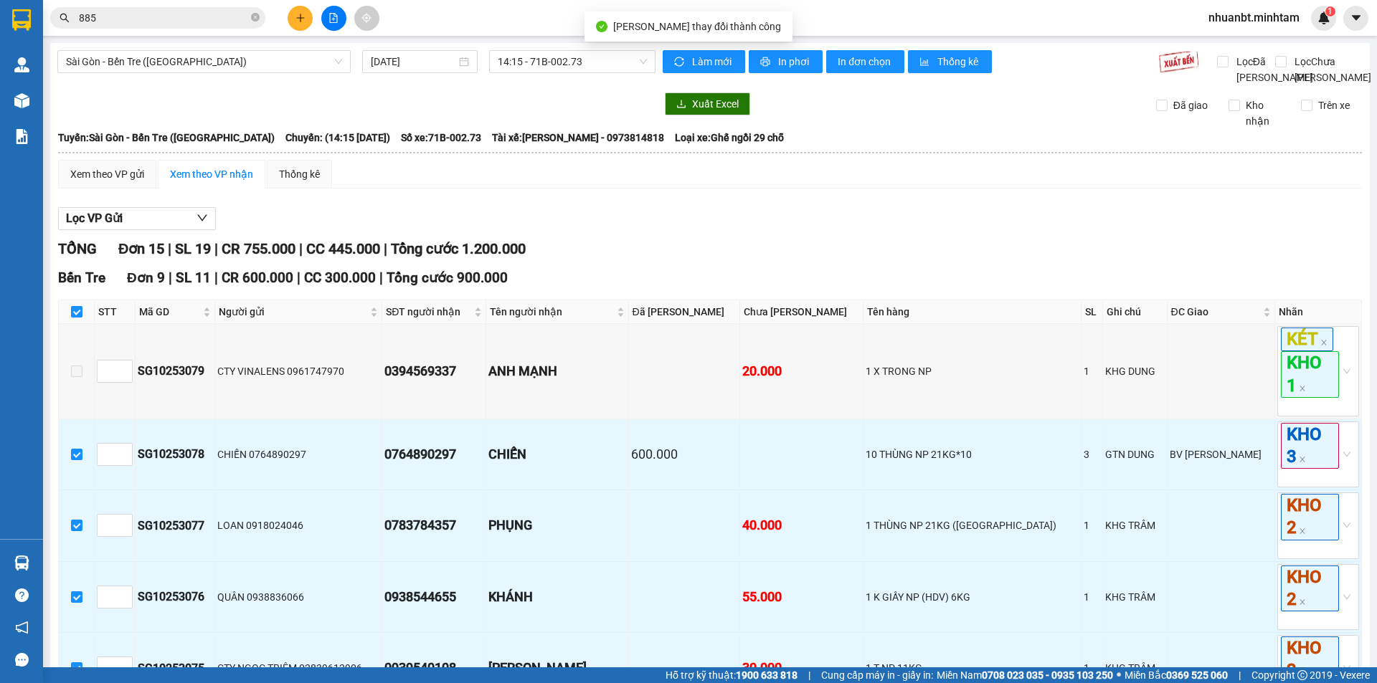
click at [76, 318] on input "checkbox" at bounding box center [76, 311] width 11 height 11
checkbox input "false"
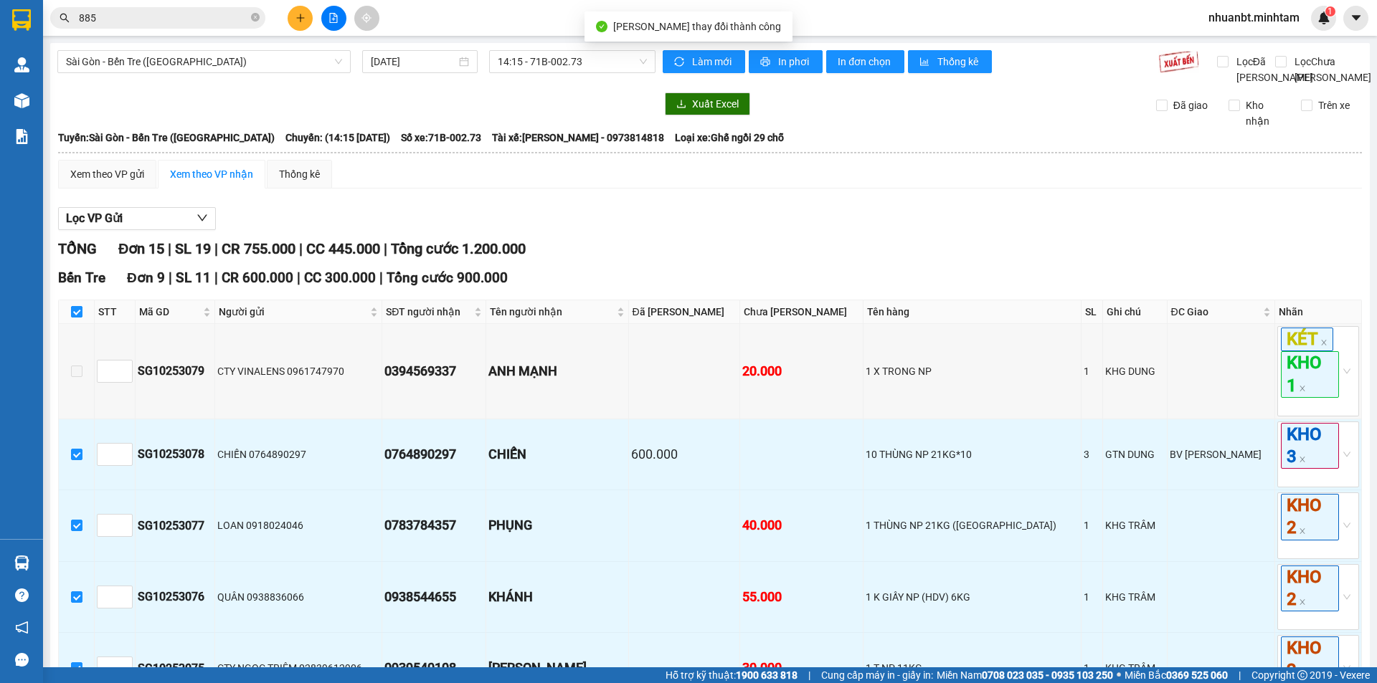
checkbox input "false"
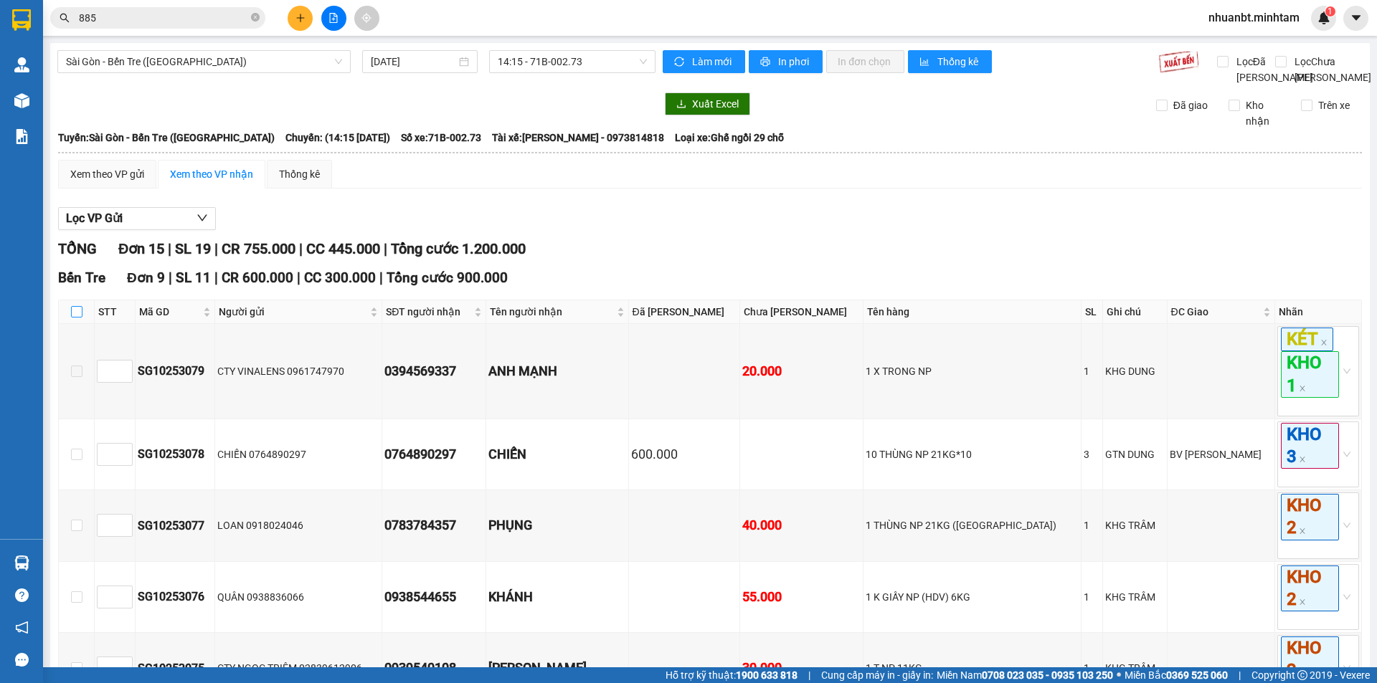
click at [76, 318] on input "checkbox" at bounding box center [76, 311] width 11 height 11
checkbox input "true"
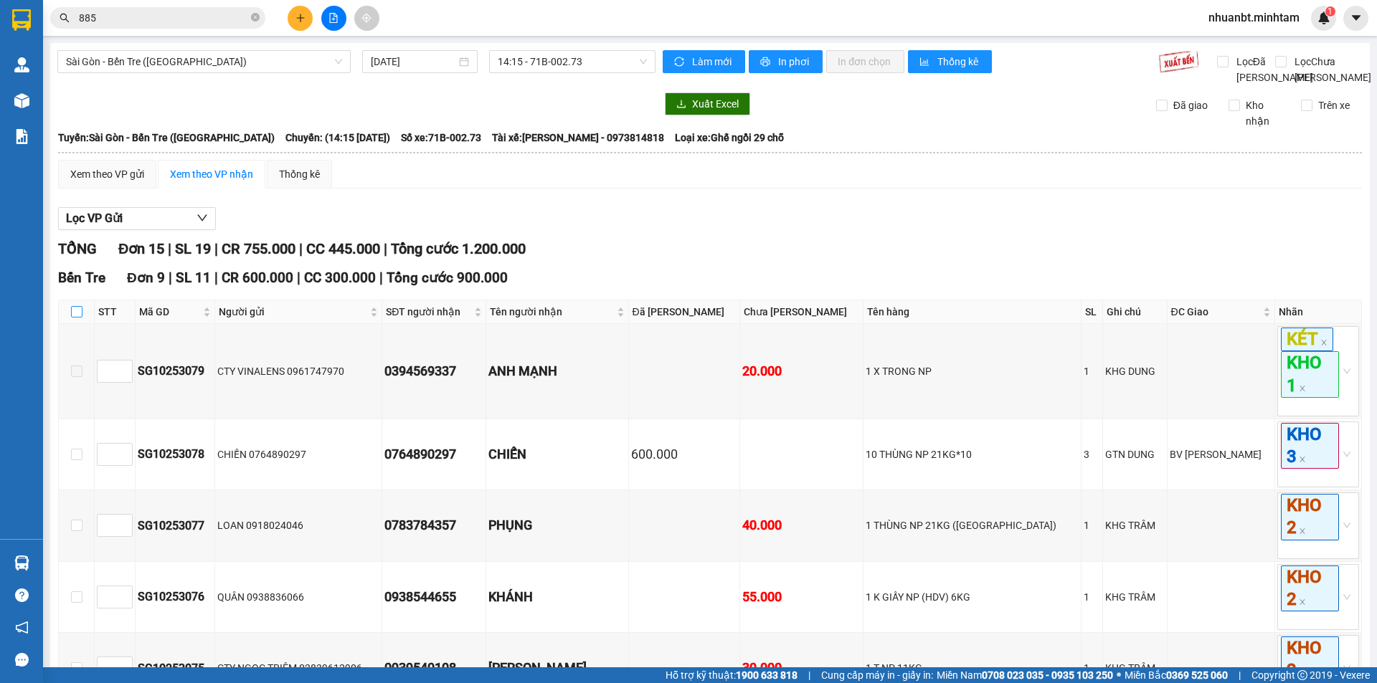
checkbox input "true"
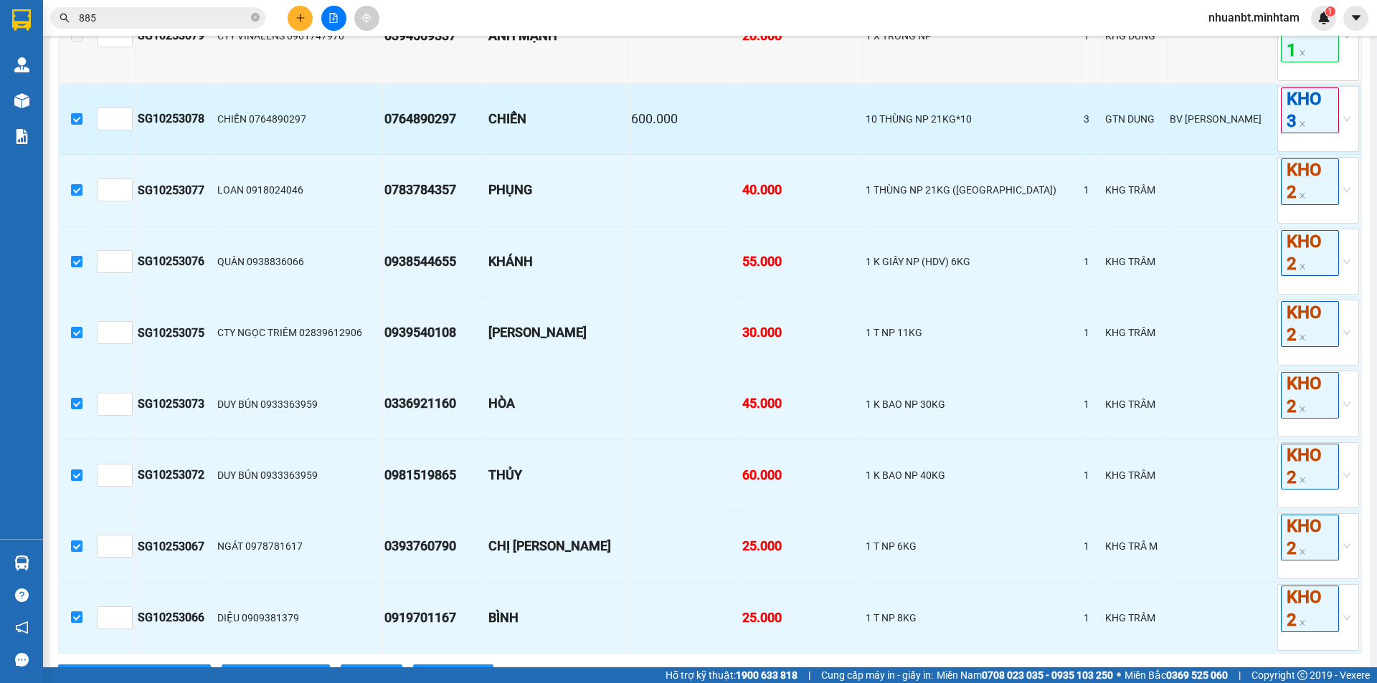
scroll to position [502, 0]
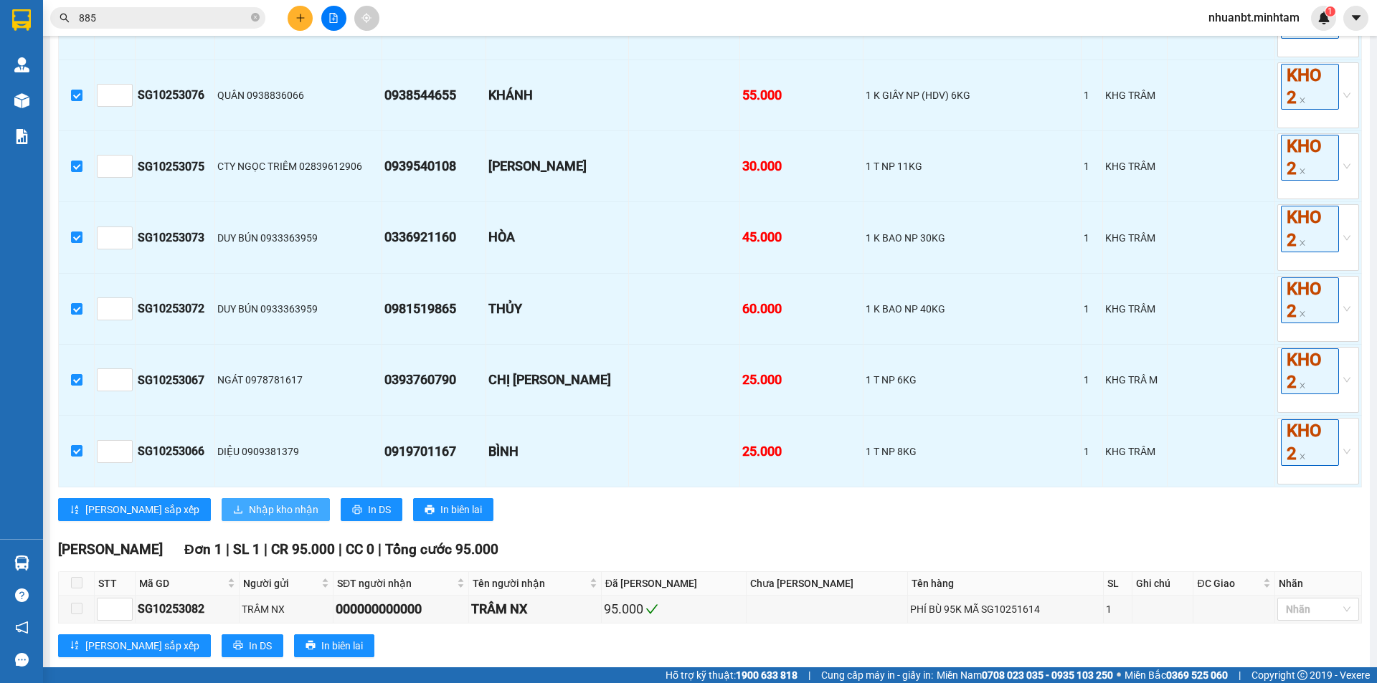
click at [249, 518] on span "Nhập kho nhận" at bounding box center [284, 510] width 70 height 16
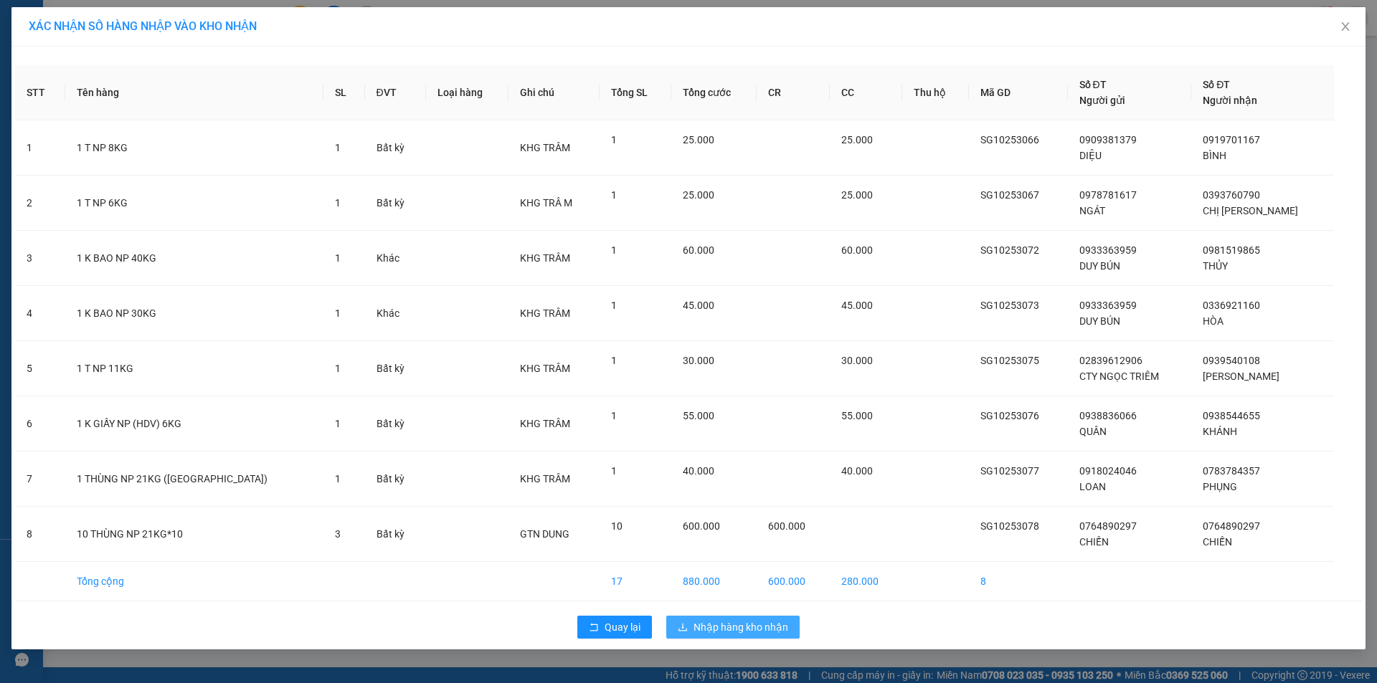
click at [732, 628] on span "Nhập hàng kho nhận" at bounding box center [740, 628] width 95 height 16
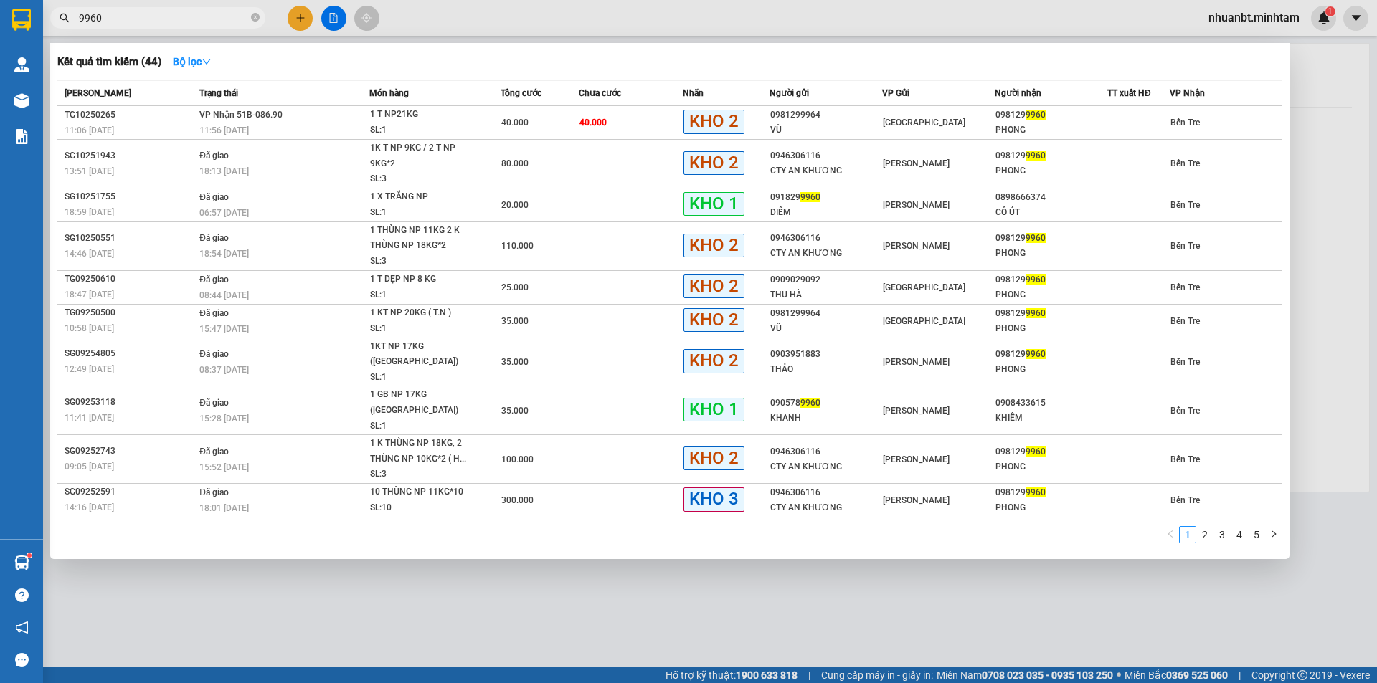
click at [1093, 593] on div at bounding box center [688, 341] width 1377 height 683
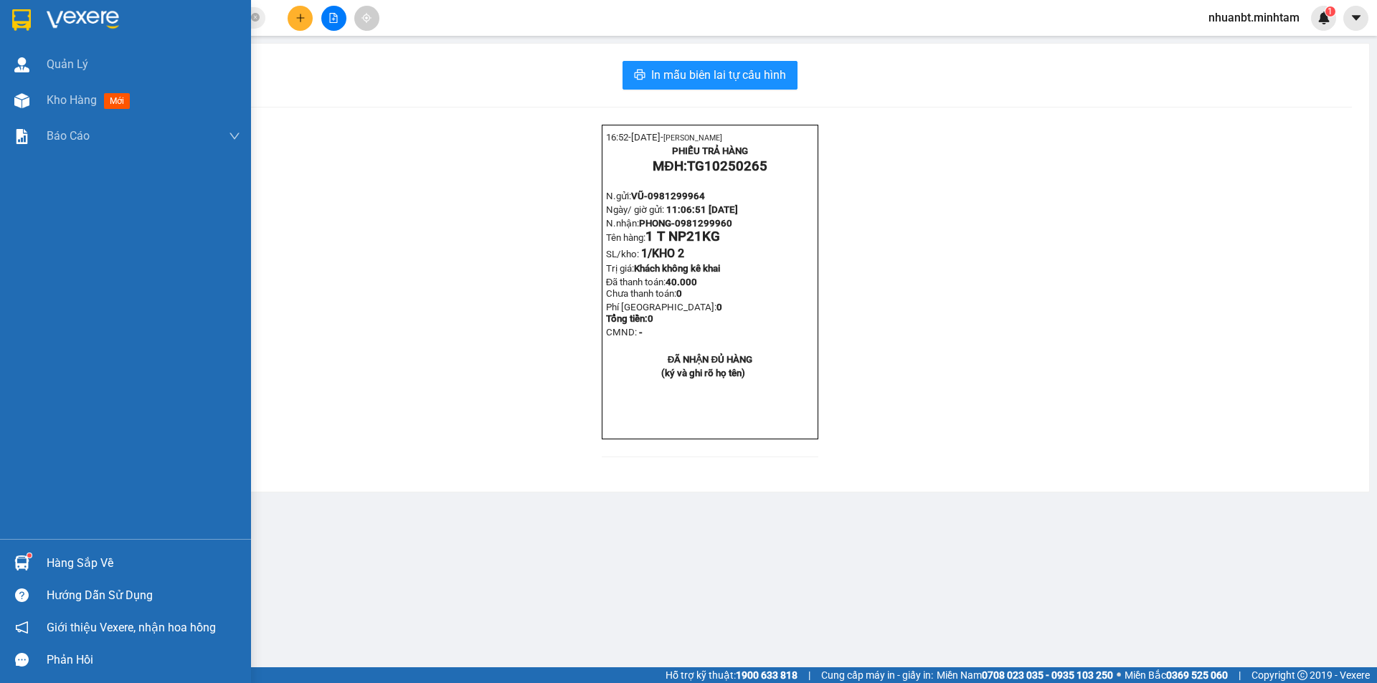
click at [32, 562] on div at bounding box center [21, 563] width 25 height 25
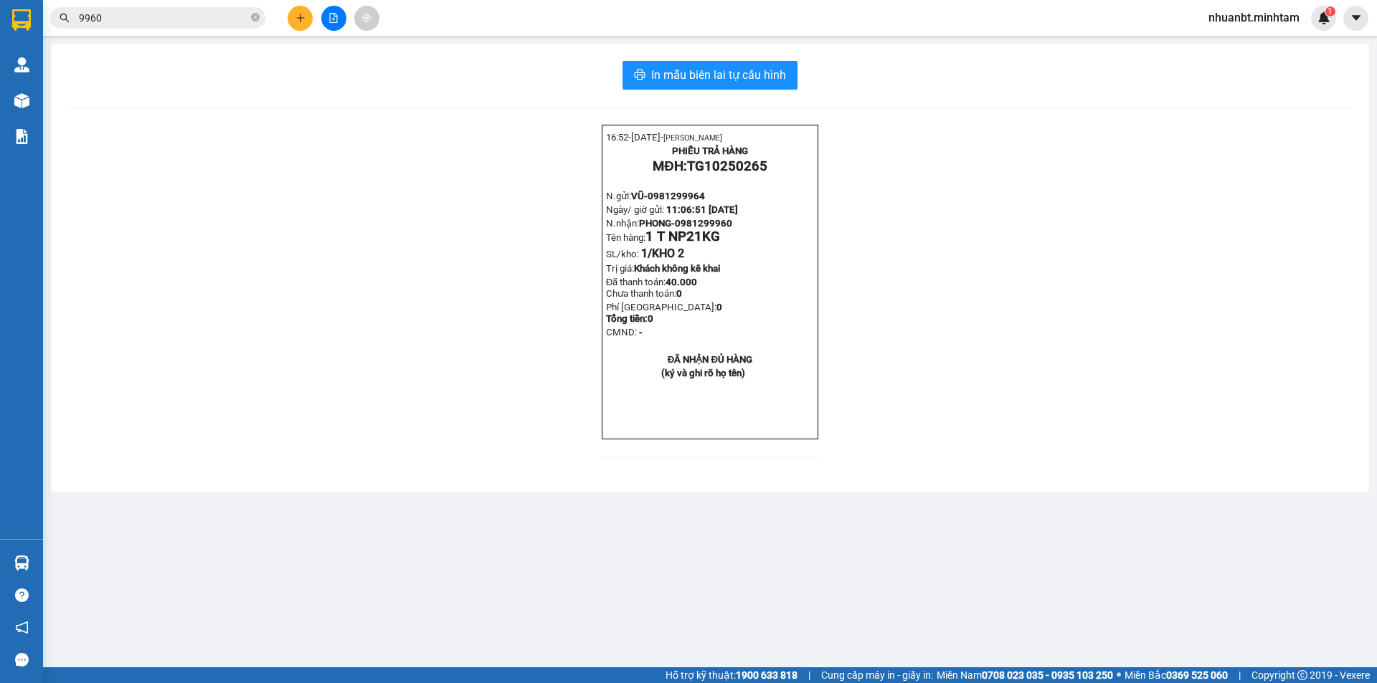
click at [388, 346] on section "Kết quả tìm kiếm ( 44 ) Bộ lọc Mã ĐH Trạng thái Món hàng Tổng cước Chưa cước Nh…" at bounding box center [688, 341] width 1377 height 683
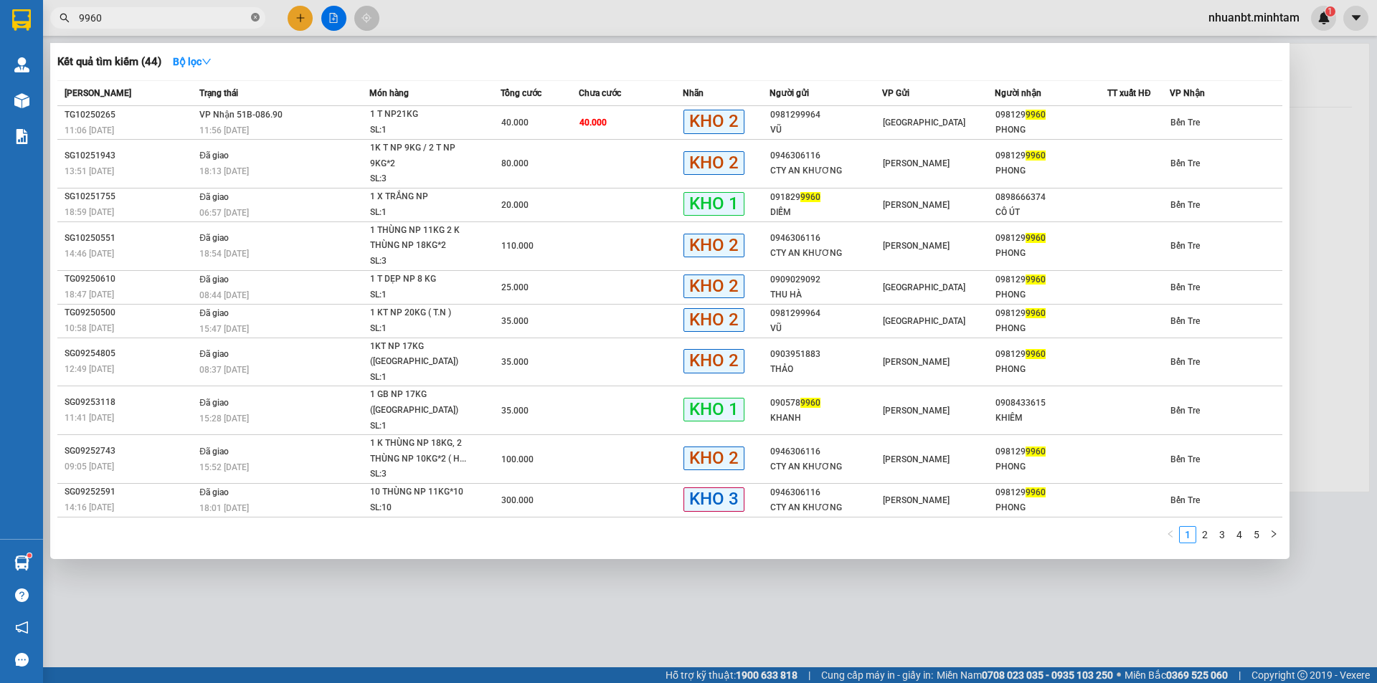
click at [255, 20] on icon "close-circle" at bounding box center [255, 17] width 9 height 9
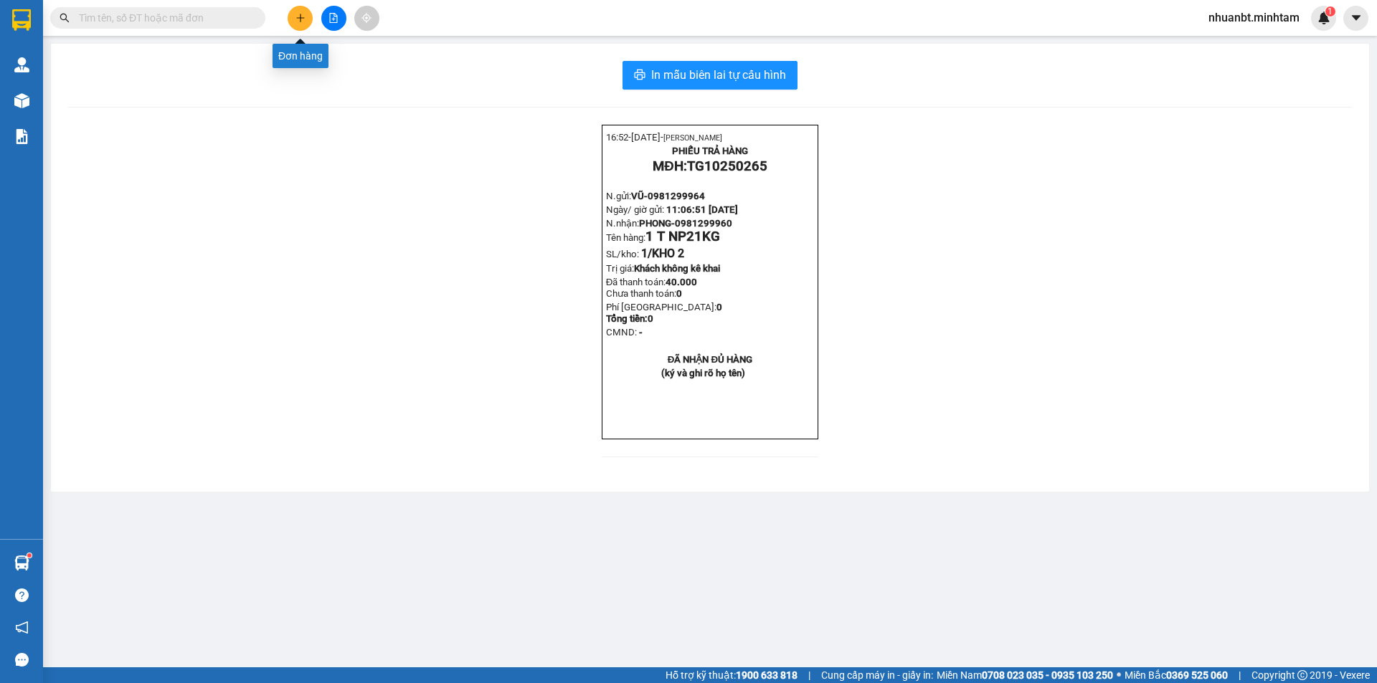
click at [307, 15] on button at bounding box center [300, 18] width 25 height 25
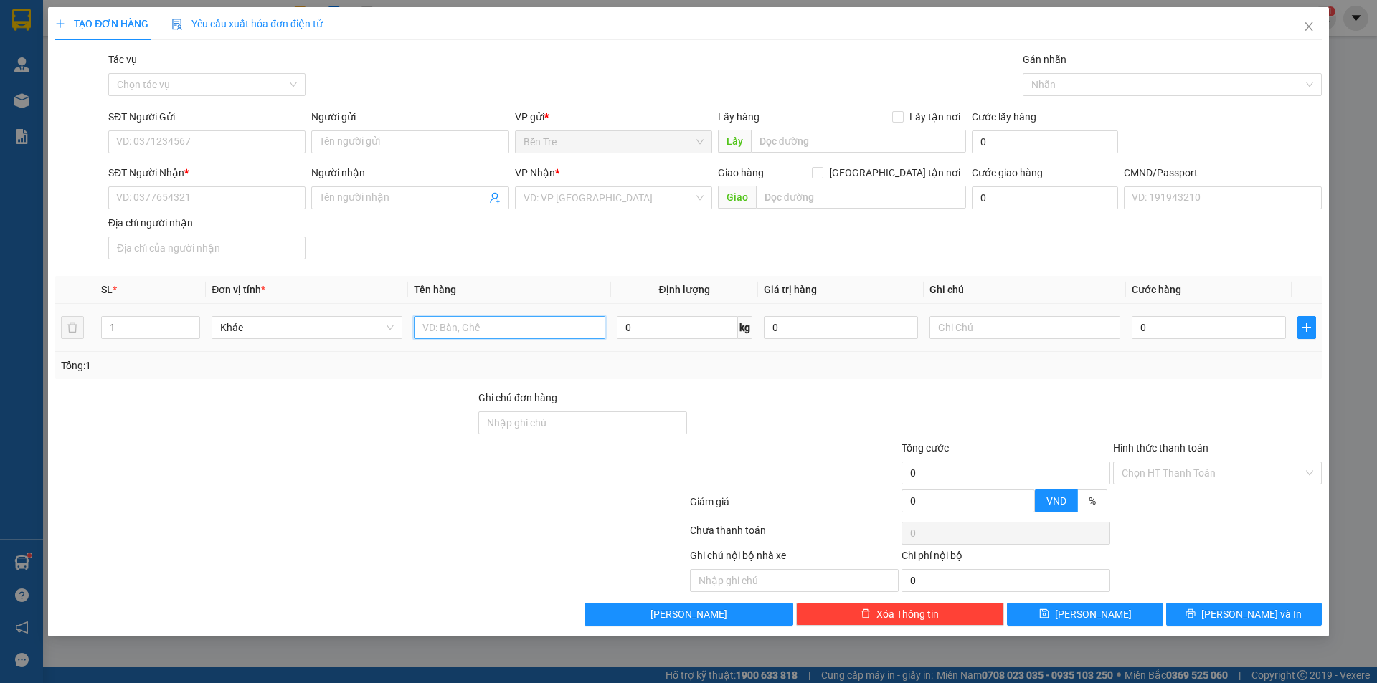
drag, startPoint x: 452, startPoint y: 333, endPoint x: 437, endPoint y: 328, distance: 16.4
click at [437, 328] on input "text" at bounding box center [509, 327] width 191 height 23
type input "1 THÙNG 10KG NP"
click at [166, 146] on input "SĐT Người Gửi" at bounding box center [206, 141] width 197 height 23
type input "0909630650"
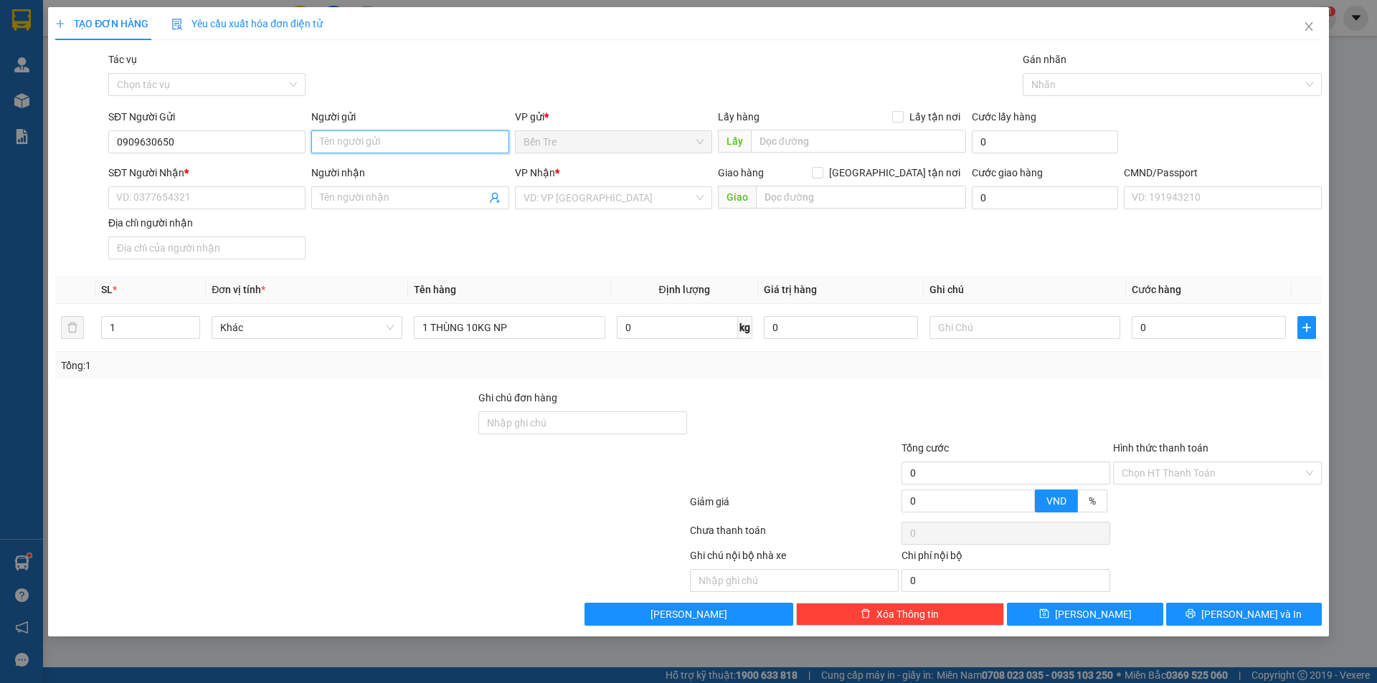
click at [372, 142] on input "Người gửi" at bounding box center [409, 141] width 197 height 23
type input "QUÀ QUÊ HOA TRE"
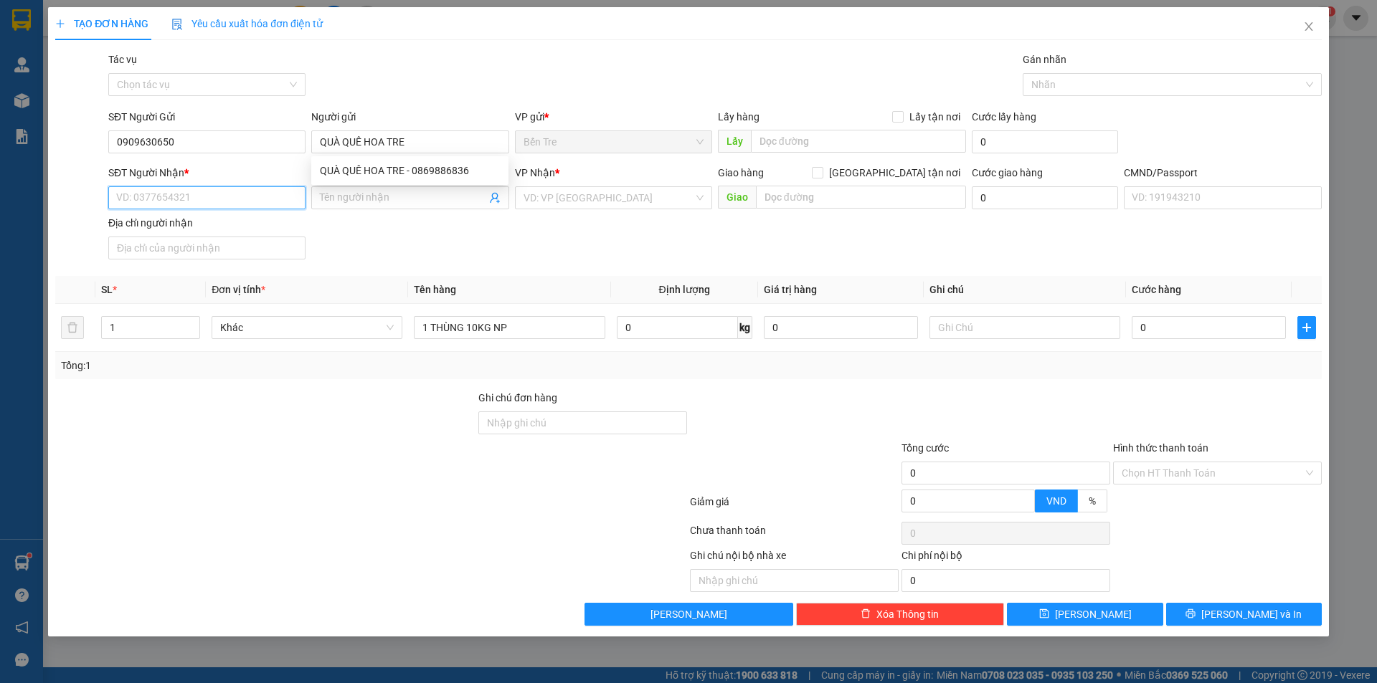
click at [182, 206] on input "SĐT Người Nhận *" at bounding box center [206, 197] width 197 height 23
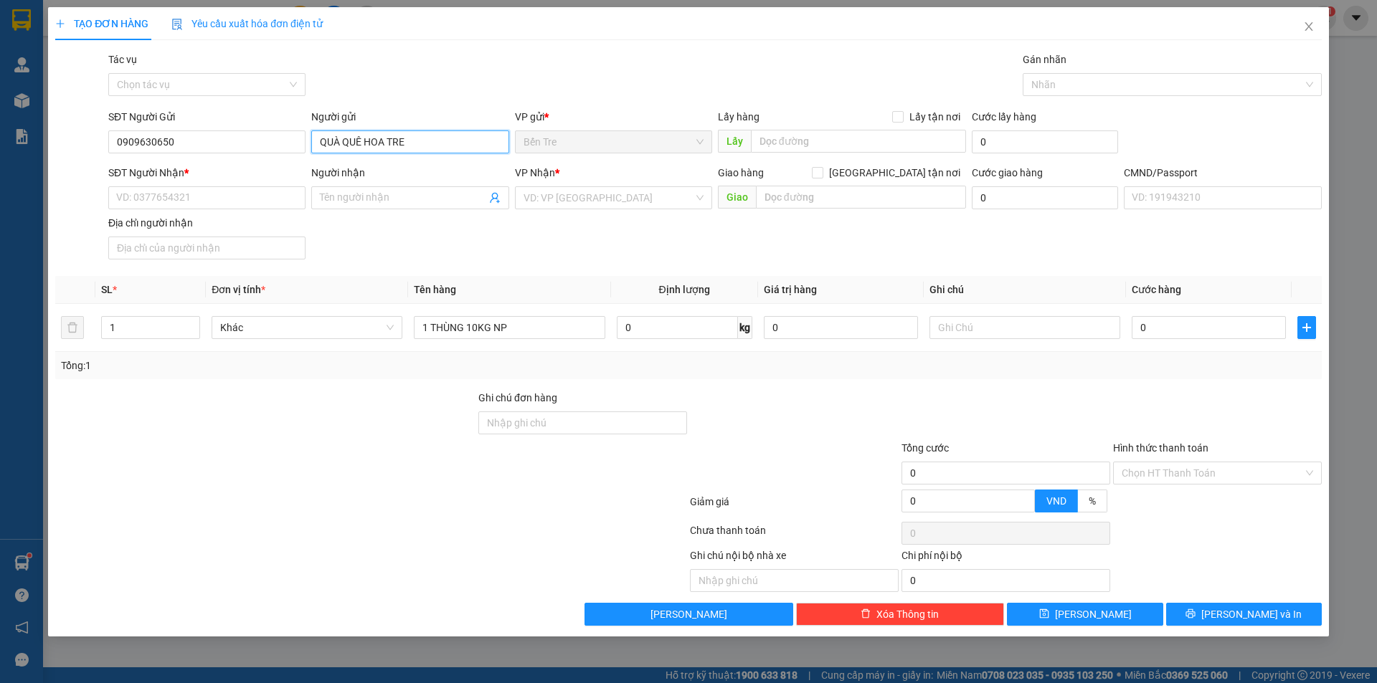
click at [435, 143] on input "QUÀ QUÊ HOA TRE" at bounding box center [409, 141] width 197 height 23
click at [409, 174] on div "QUÀ QUÊ HOA TRE - 0869886836" at bounding box center [410, 171] width 180 height 16
type input "0869886836"
click at [173, 191] on input "SĐT Người Nhận *" at bounding box center [206, 197] width 197 height 23
type input "0909630650"
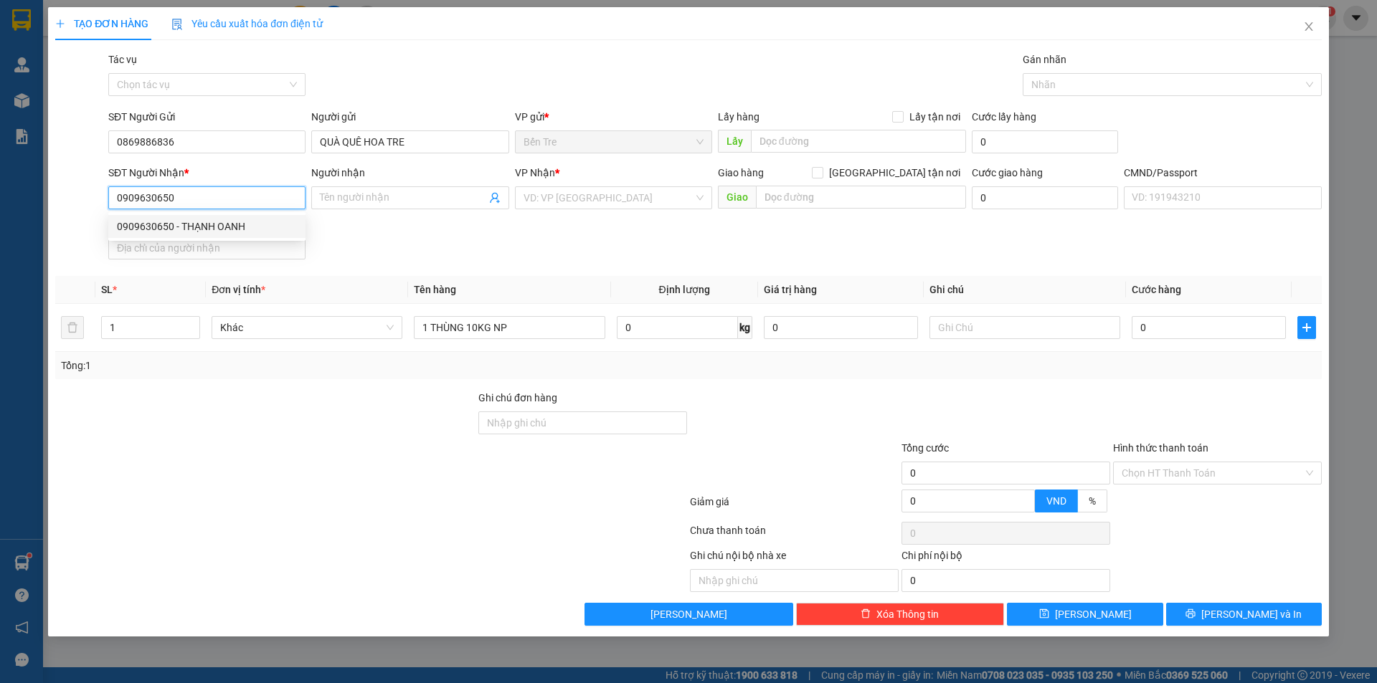
click at [234, 231] on div "0909630650 - THẠNH OANH" at bounding box center [207, 227] width 180 height 16
type input "THẠNH OANH"
type input "0909630650"
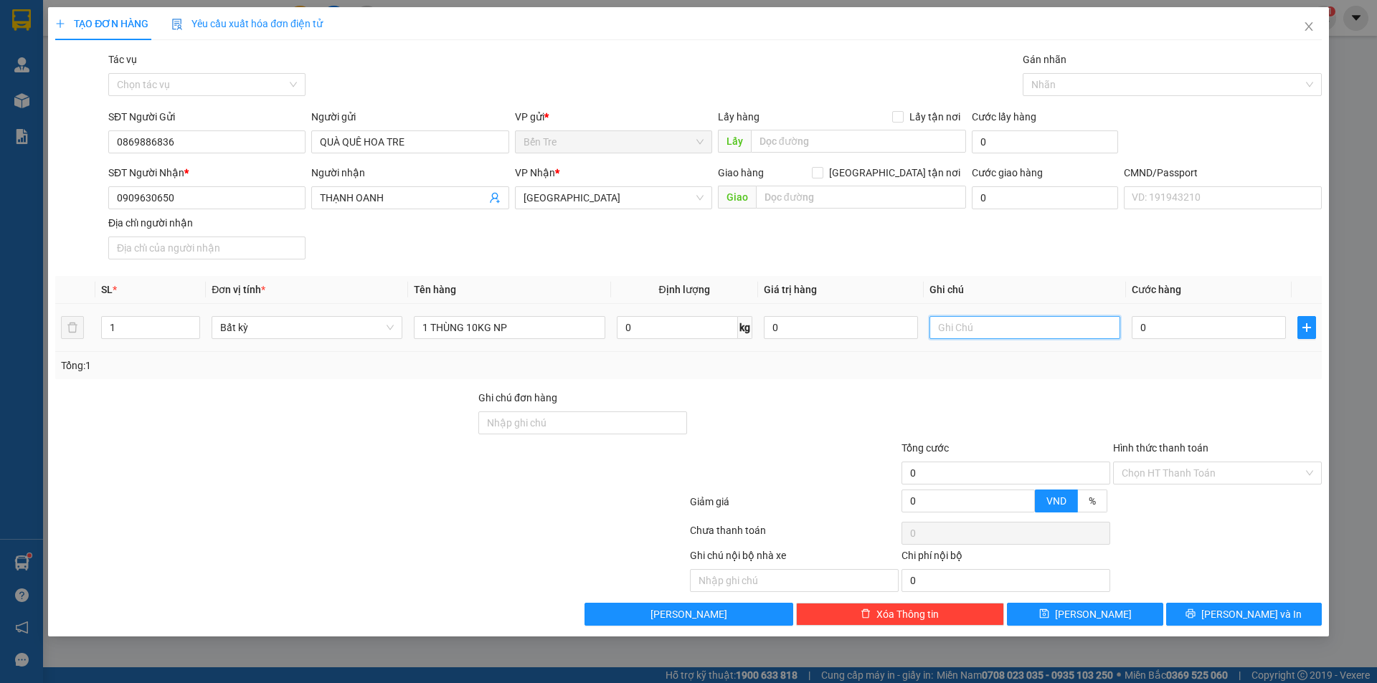
click at [1050, 321] on input "text" at bounding box center [1024, 327] width 191 height 23
type input "8"
type input "19H30 NHUẬN"
click at [1172, 330] on input "0" at bounding box center [1208, 327] width 154 height 23
type input "3"
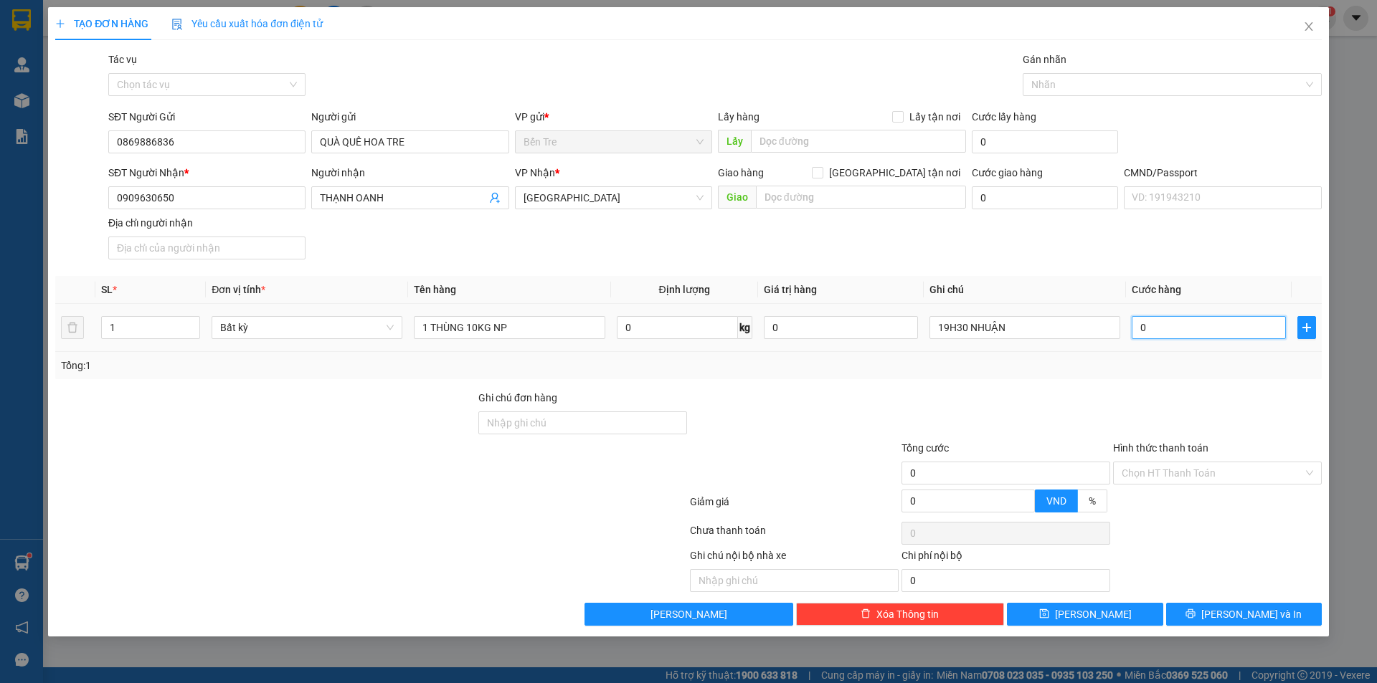
type input "3"
type input "30"
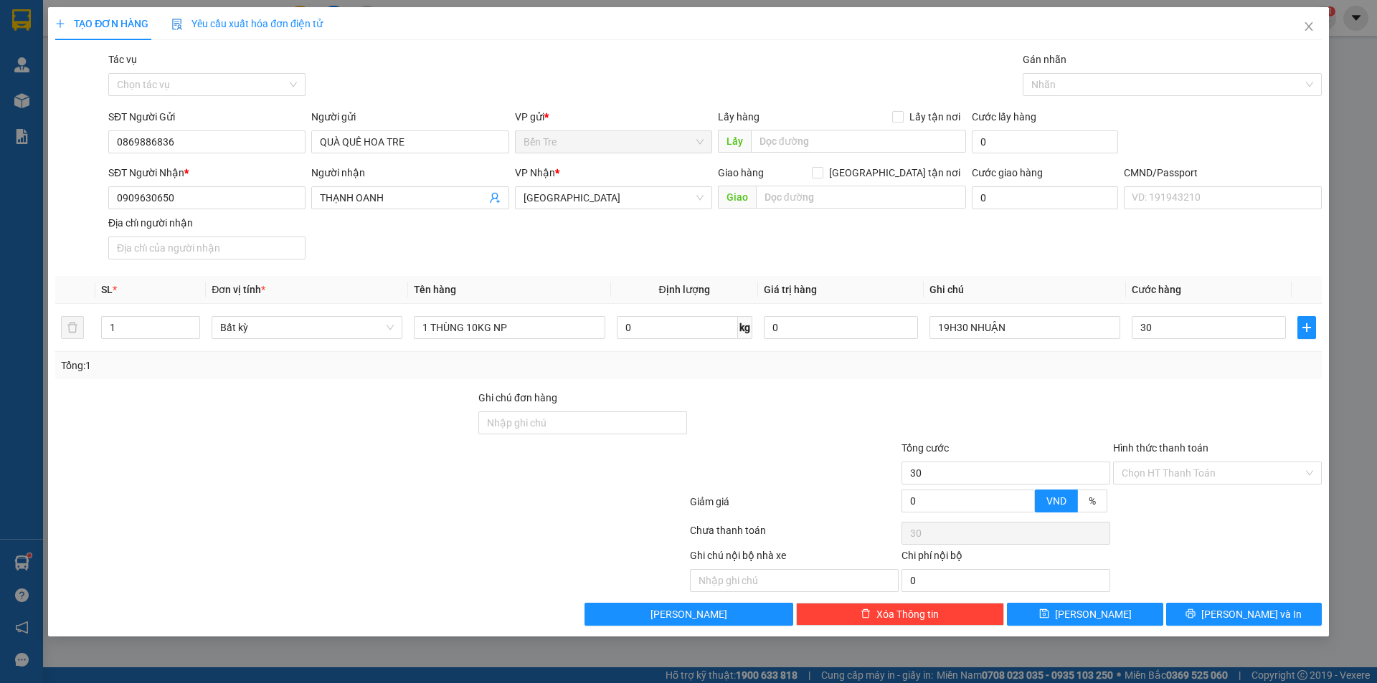
type input "30.000"
click at [1054, 397] on div at bounding box center [1006, 415] width 212 height 50
drag, startPoint x: 1258, startPoint y: 611, endPoint x: 1255, endPoint y: 599, distance: 12.7
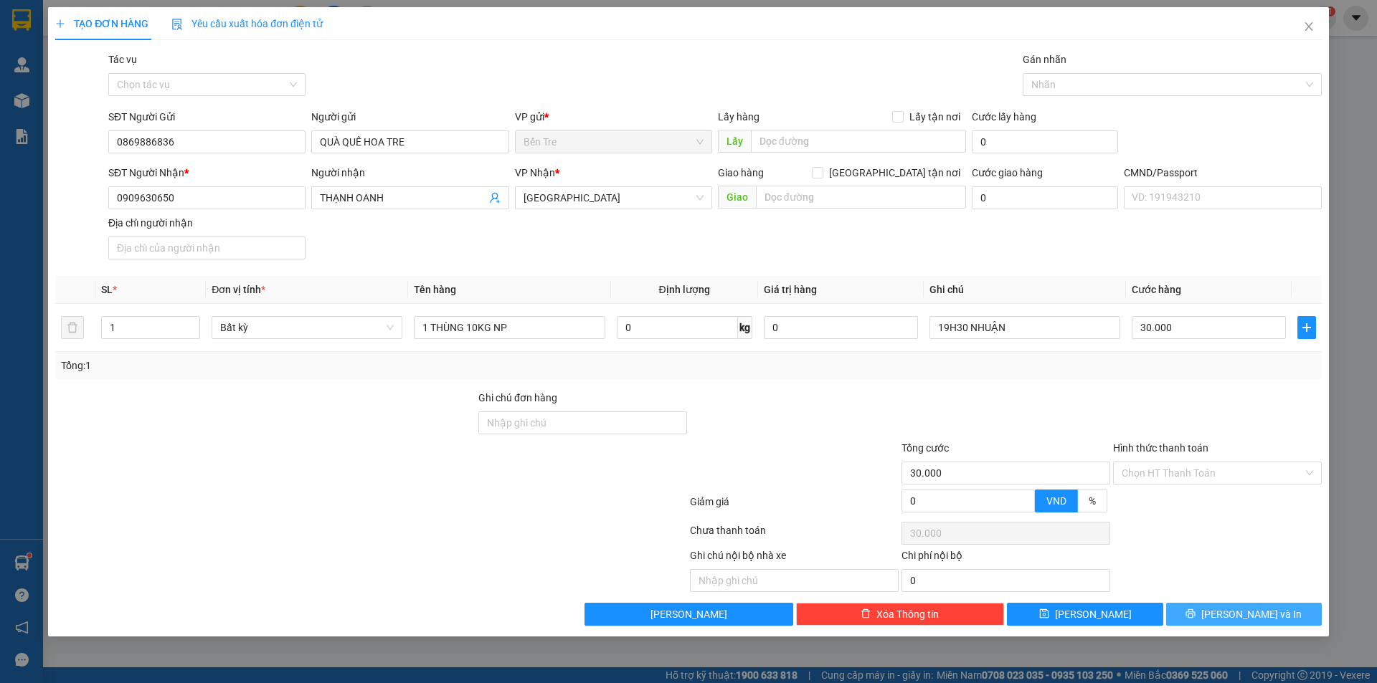
click at [1256, 608] on span "[PERSON_NAME] và In" at bounding box center [1251, 615] width 100 height 16
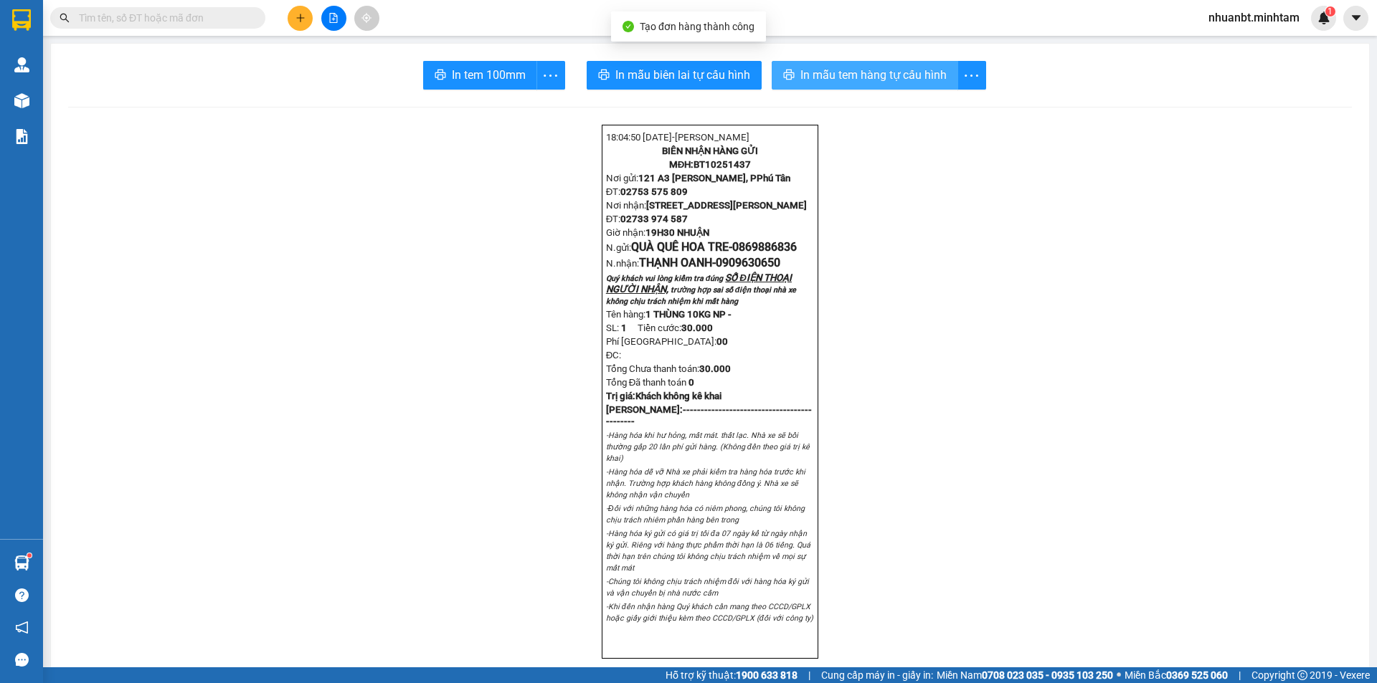
click at [888, 72] on span "In mẫu tem hàng tự cấu hình" at bounding box center [873, 75] width 146 height 18
drag, startPoint x: 489, startPoint y: 35, endPoint x: 490, endPoint y: 62, distance: 26.5
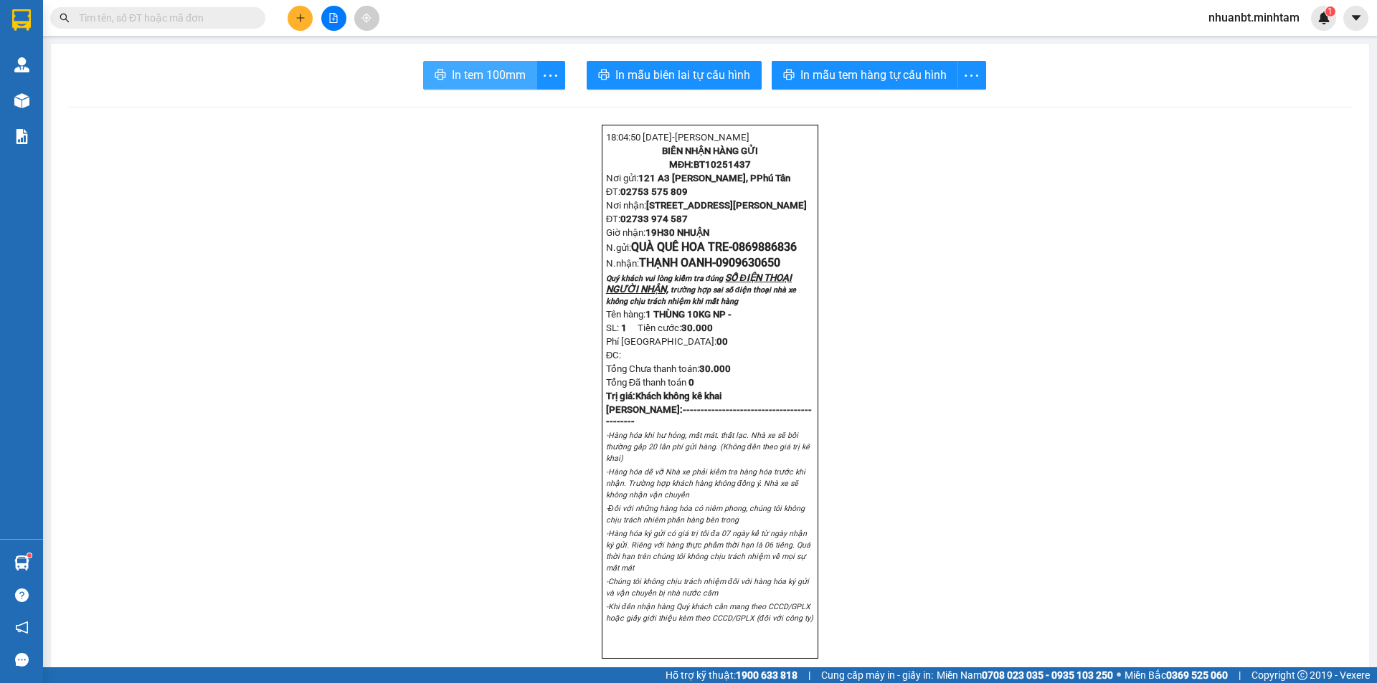
click at [489, 54] on section "Kết quả tìm kiếm ( 44 ) Bộ lọc Mã ĐH Trạng thái Món hàng Tổng cước Chưa cước Nh…" at bounding box center [688, 341] width 1377 height 683
click at [490, 63] on button "In tem 100mm" at bounding box center [480, 75] width 114 height 29
click at [110, 25] on input "text" at bounding box center [163, 18] width 169 height 16
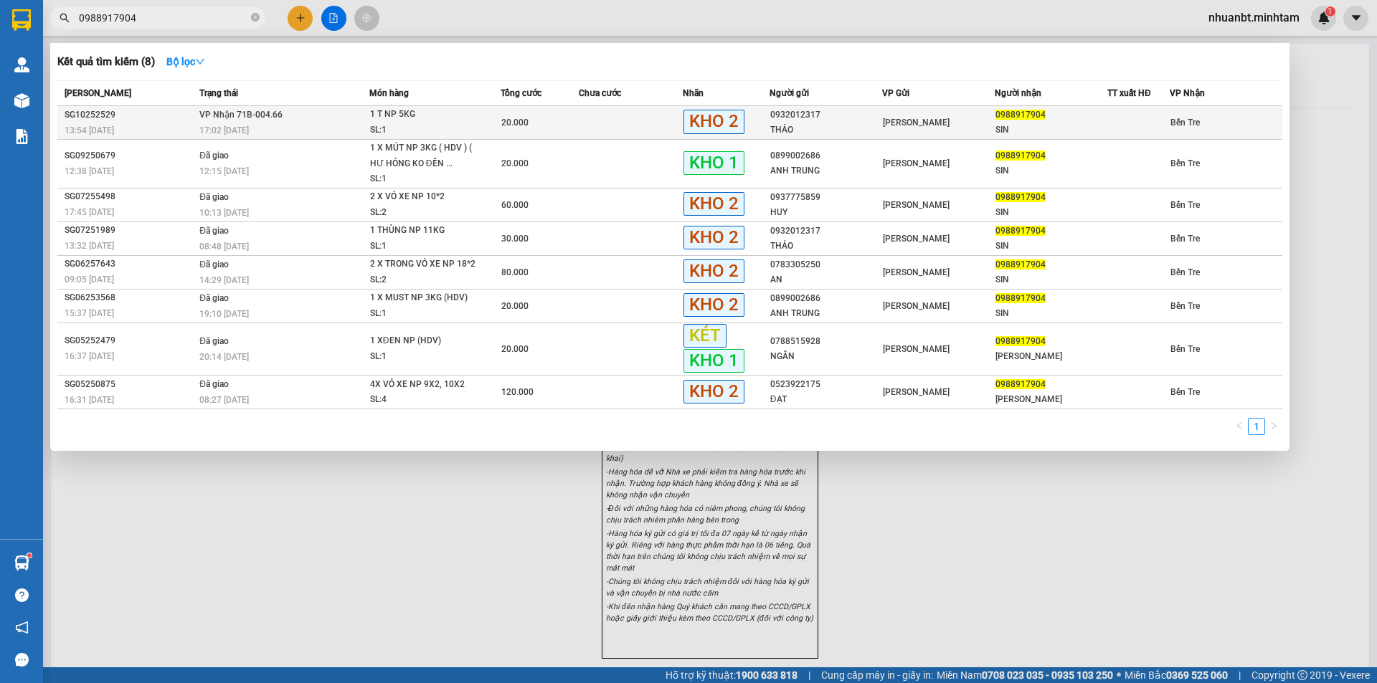
type input "0988917904"
click at [258, 120] on span "VP Nhận 71B-004.66" at bounding box center [240, 115] width 83 height 10
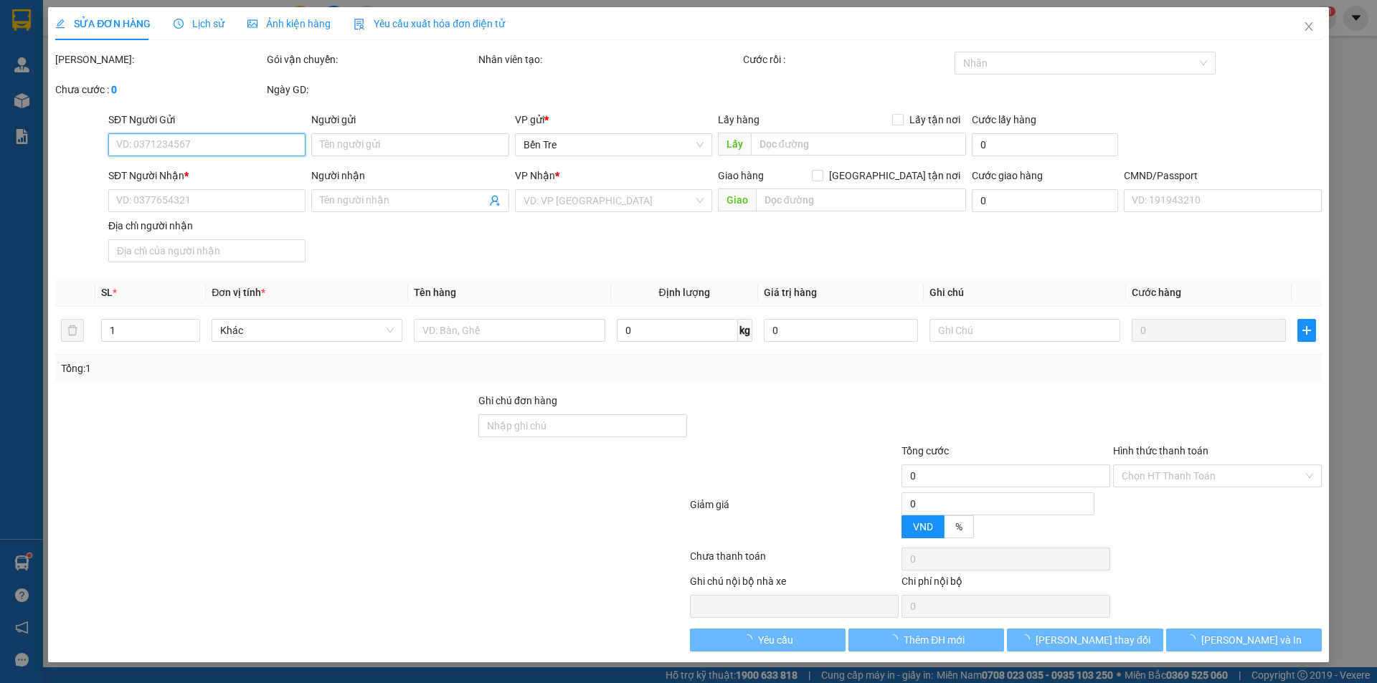
type input "0932012317"
type input "THẢO"
type input "0988917904"
type input "SIN"
type input "20.000"
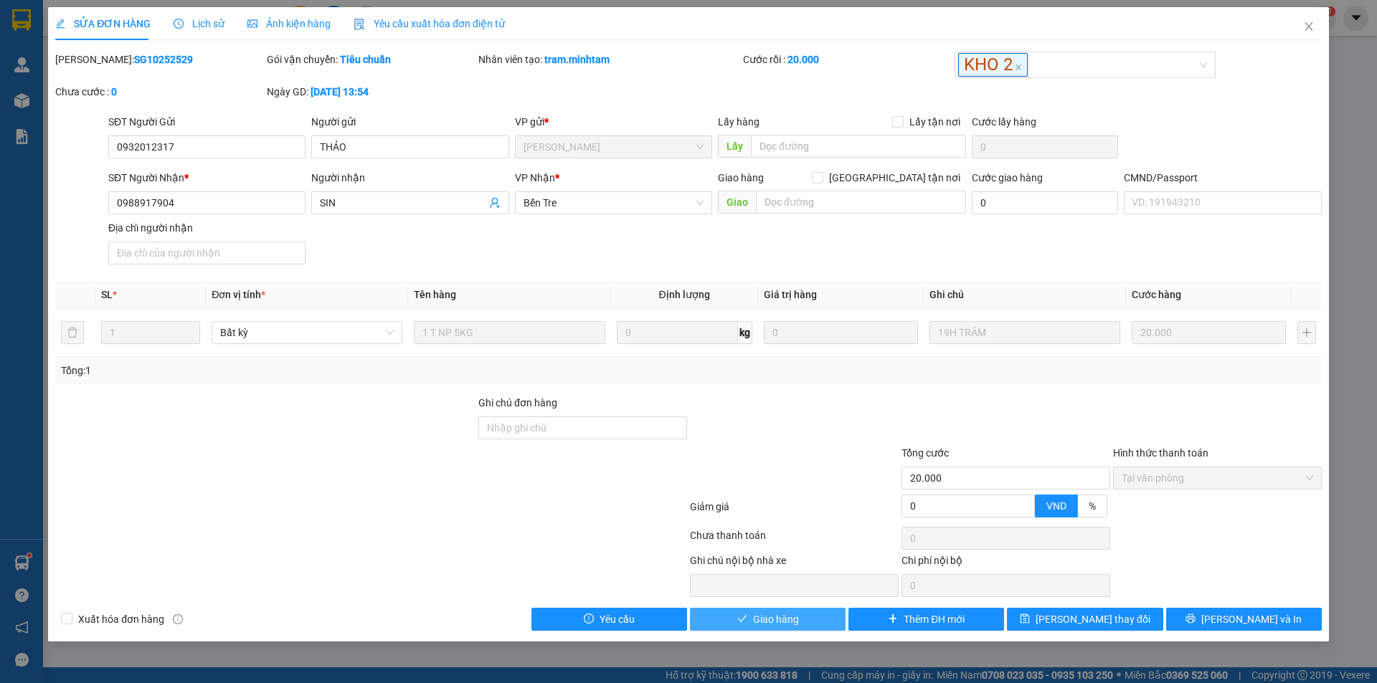
click at [764, 630] on button "Giao hàng" at bounding box center [768, 619] width 156 height 23
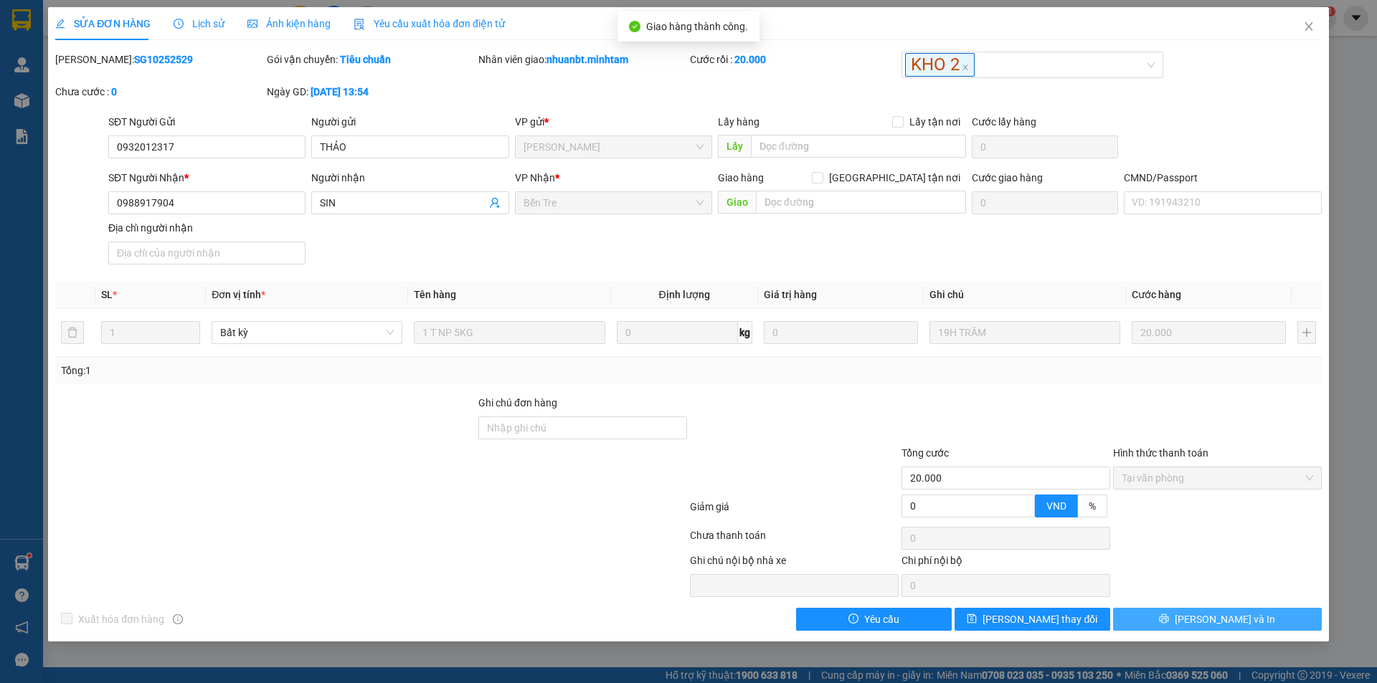
drag, startPoint x: 1219, startPoint y: 620, endPoint x: 1139, endPoint y: 611, distance: 80.8
click at [1219, 619] on span "[PERSON_NAME] và In" at bounding box center [1224, 620] width 100 height 16
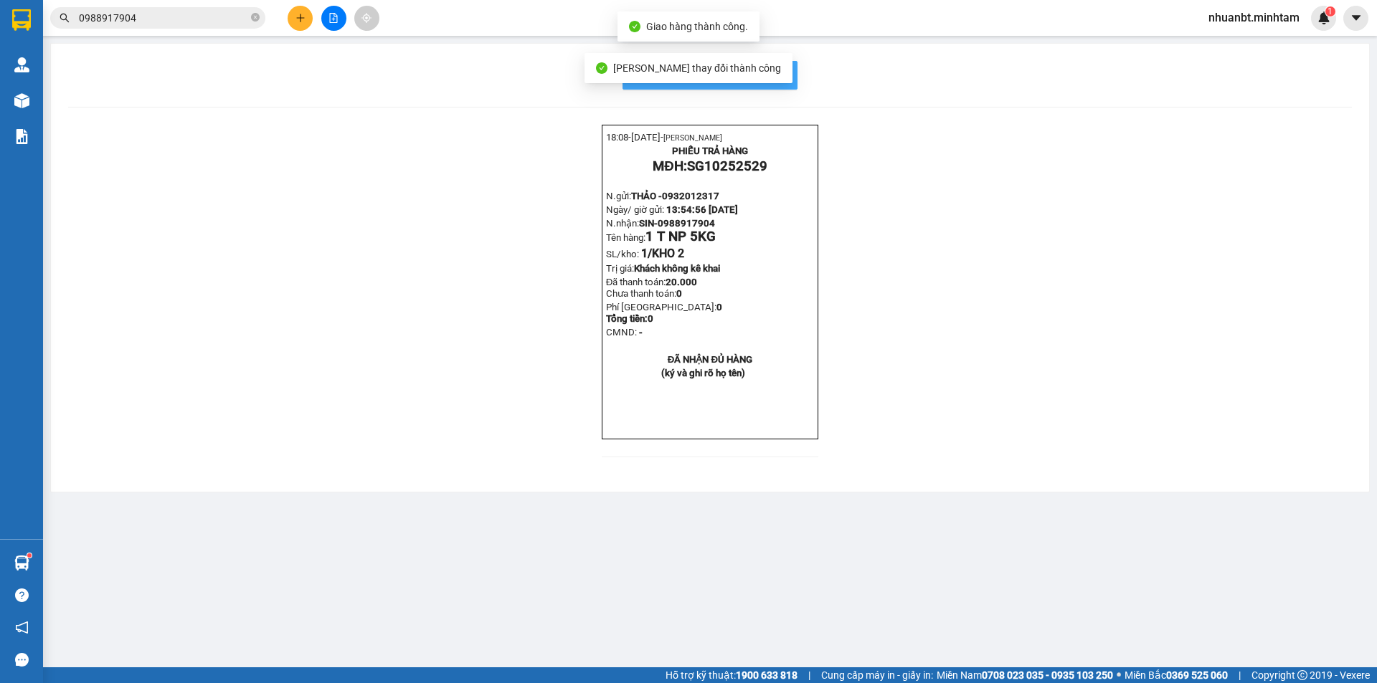
click at [782, 77] on span "In mẫu biên lai tự cấu hình" at bounding box center [718, 75] width 135 height 18
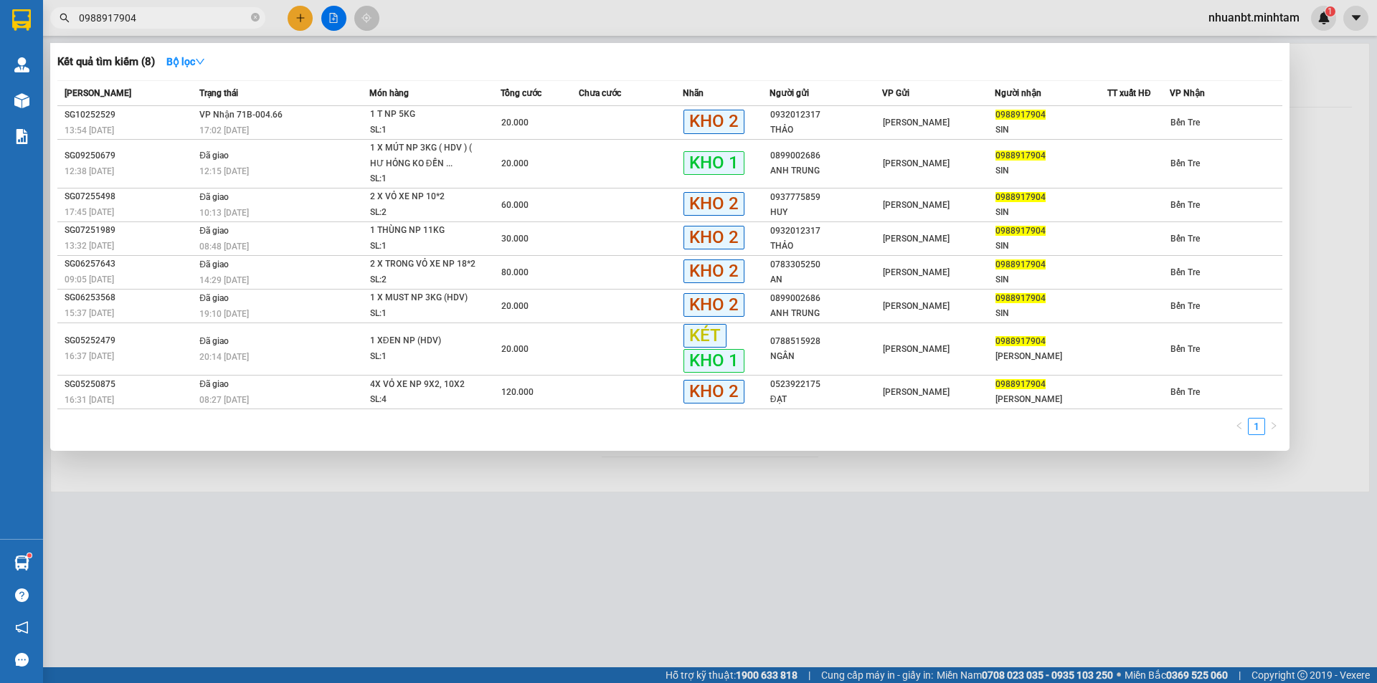
click at [148, 16] on input "0988917904" at bounding box center [163, 18] width 169 height 16
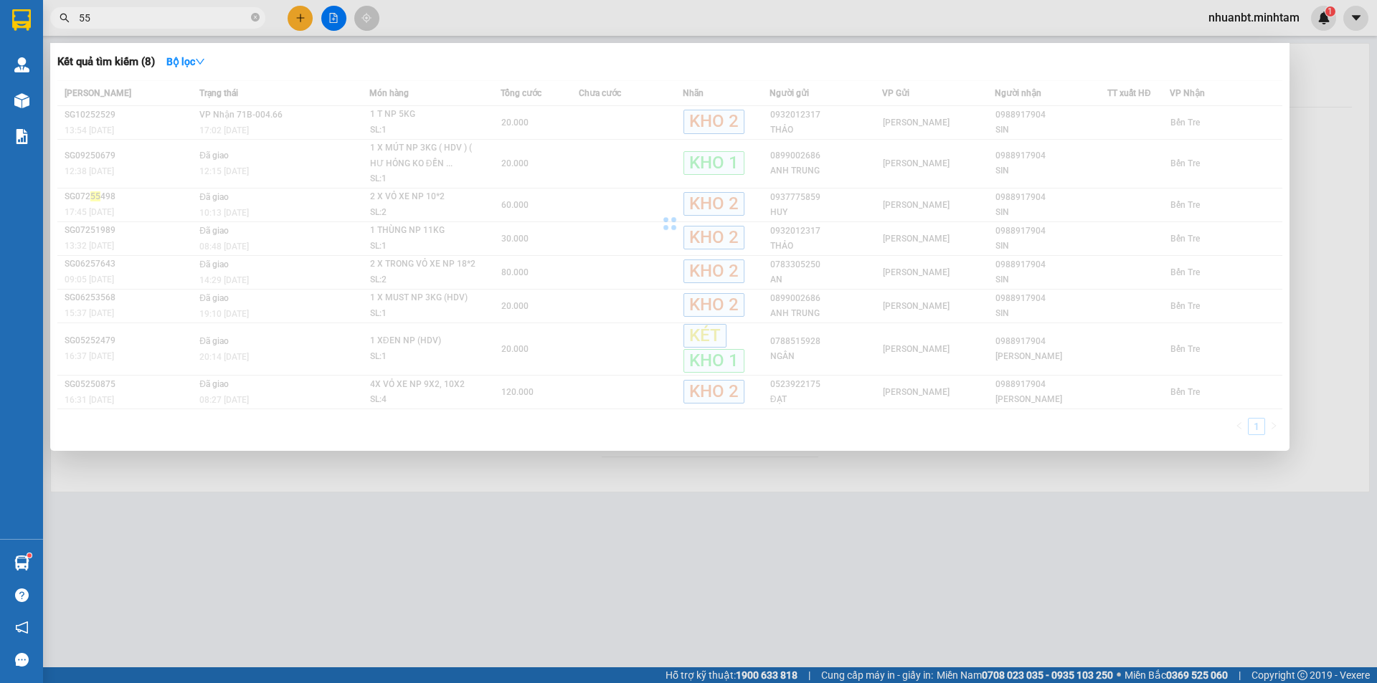
type input "5"
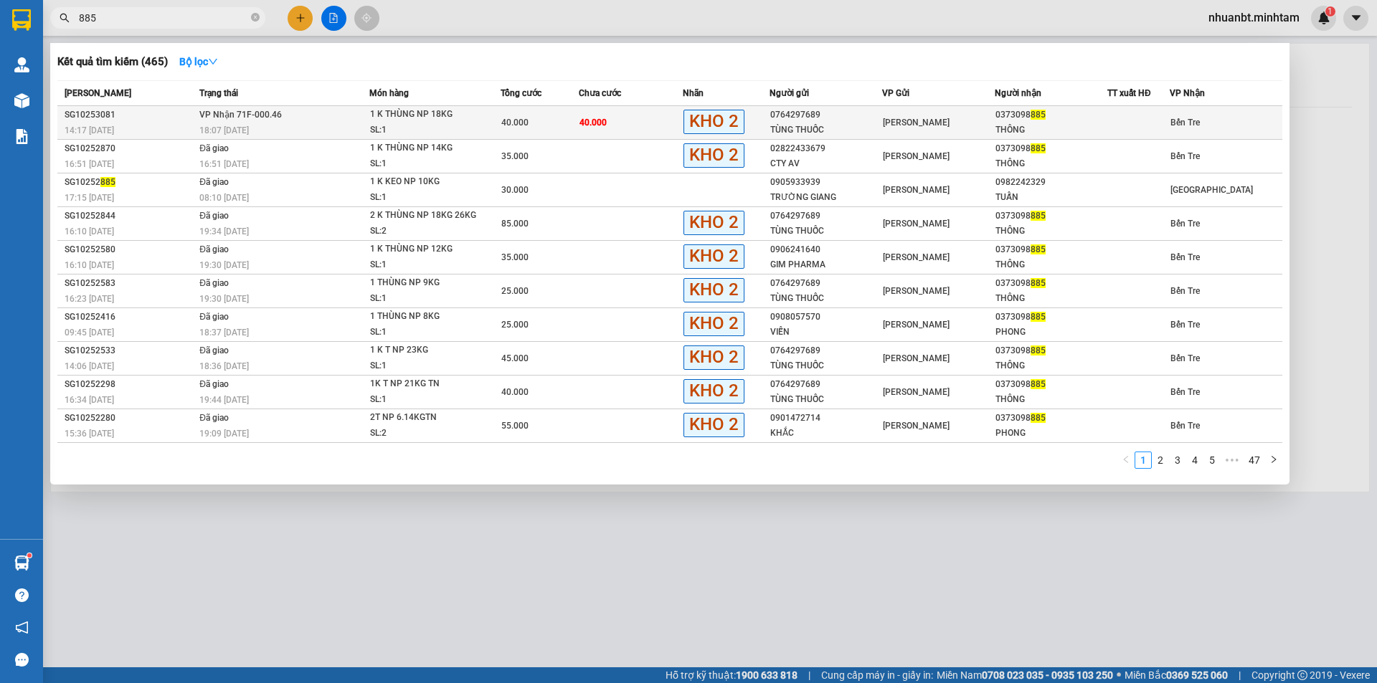
type input "885"
click at [620, 127] on td "40.000" at bounding box center [631, 123] width 104 height 34
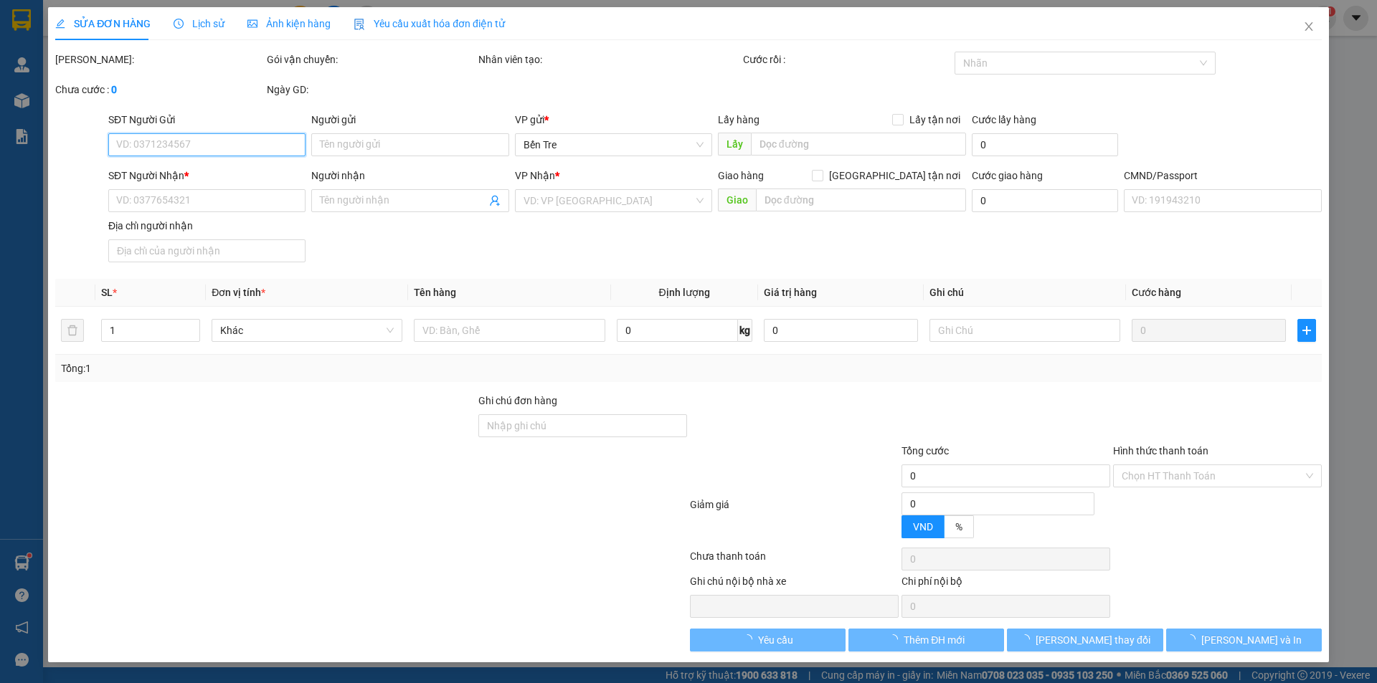
type input "0764297689"
type input "TÙNG THUỐC"
type input "0373098885"
type input "THÔNG"
type input "HCK"
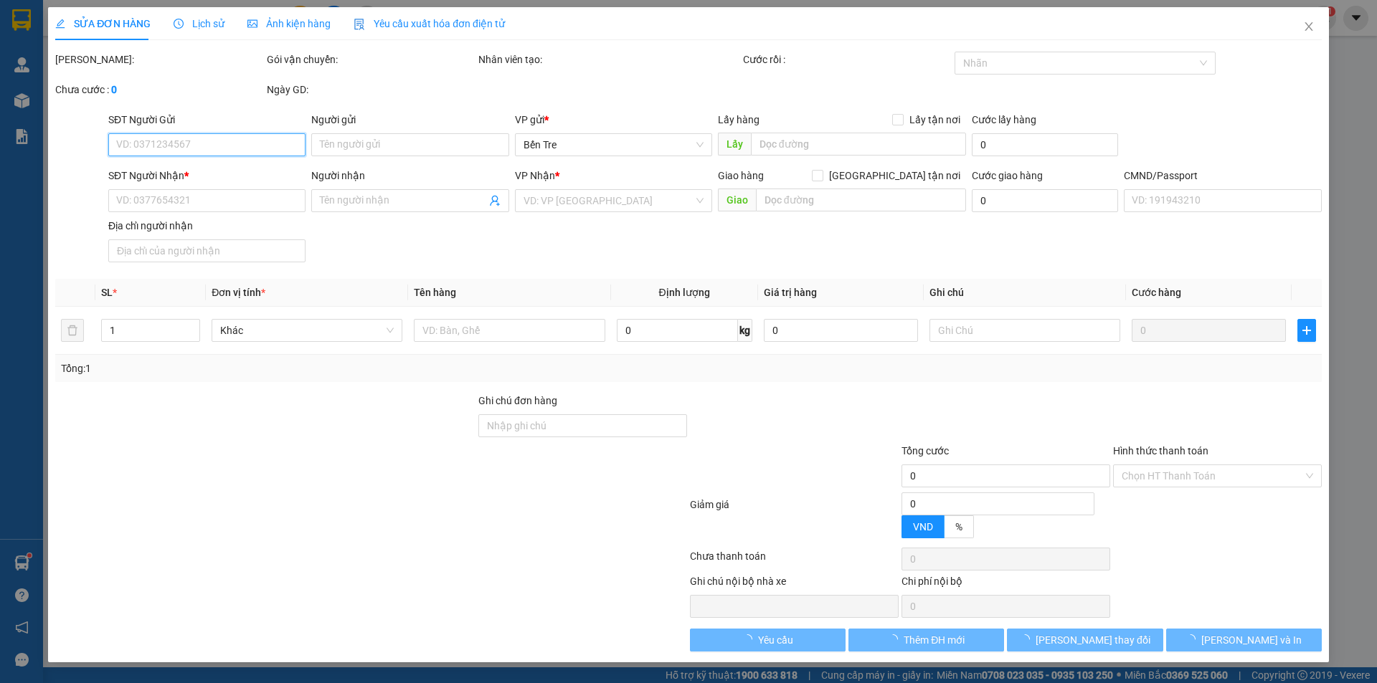
type input "40.000"
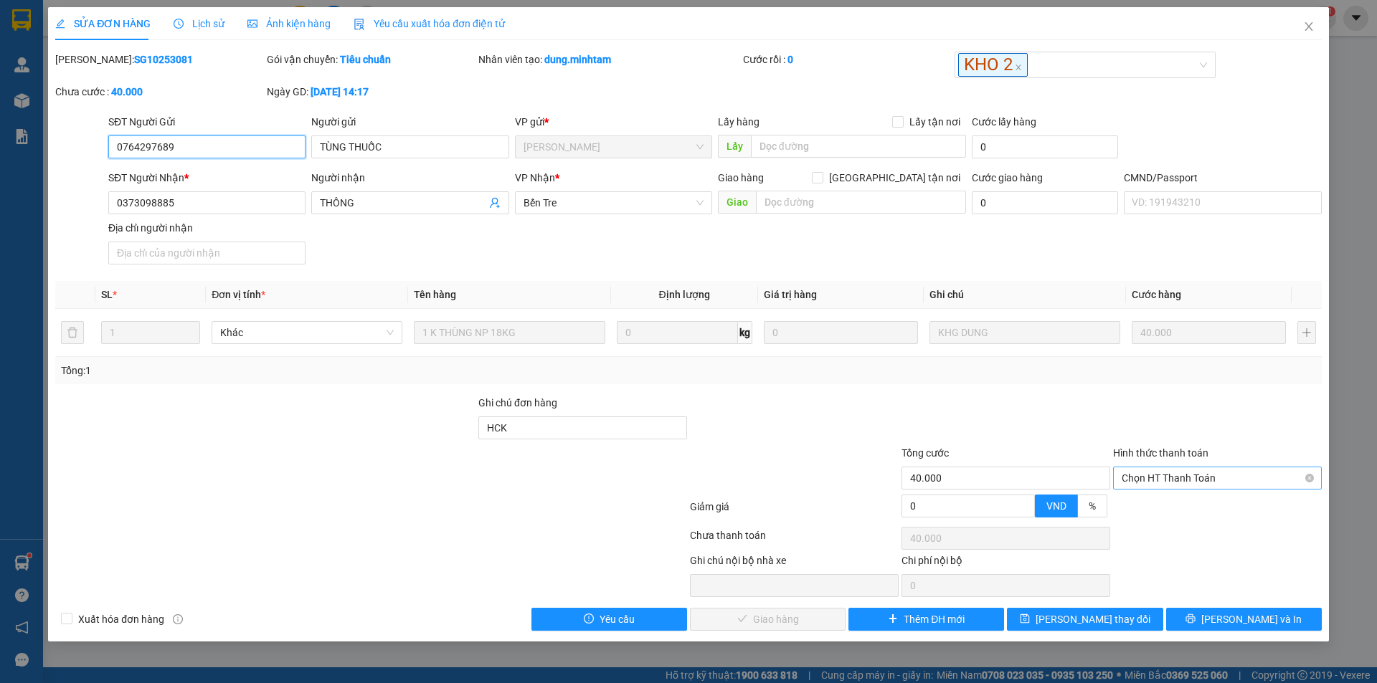
click at [1151, 483] on span "Chọn HT Thanh Toán" at bounding box center [1216, 479] width 191 height 22
click at [1134, 511] on div "Tại văn phòng" at bounding box center [1216, 507] width 191 height 16
type input "0"
click at [784, 624] on span "Lưu và Giao hàng" at bounding box center [786, 620] width 138 height 16
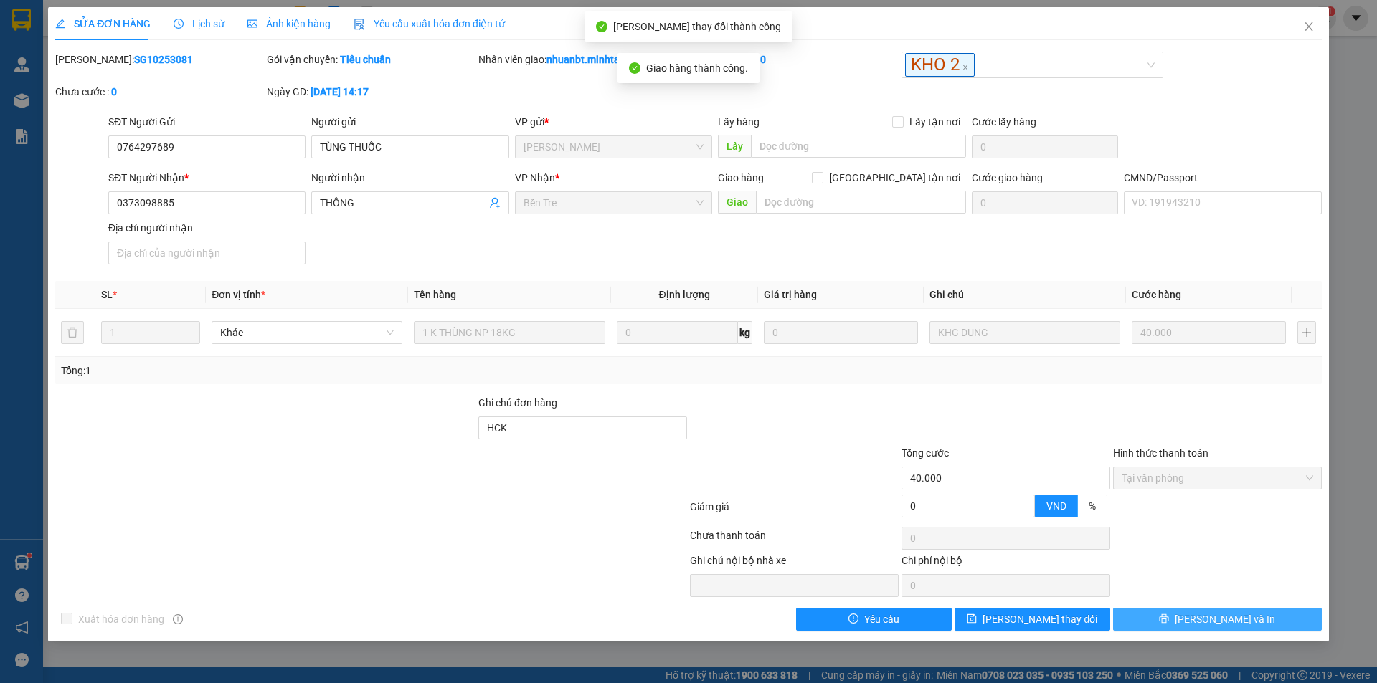
click at [1218, 616] on span "[PERSON_NAME] và In" at bounding box center [1224, 620] width 100 height 16
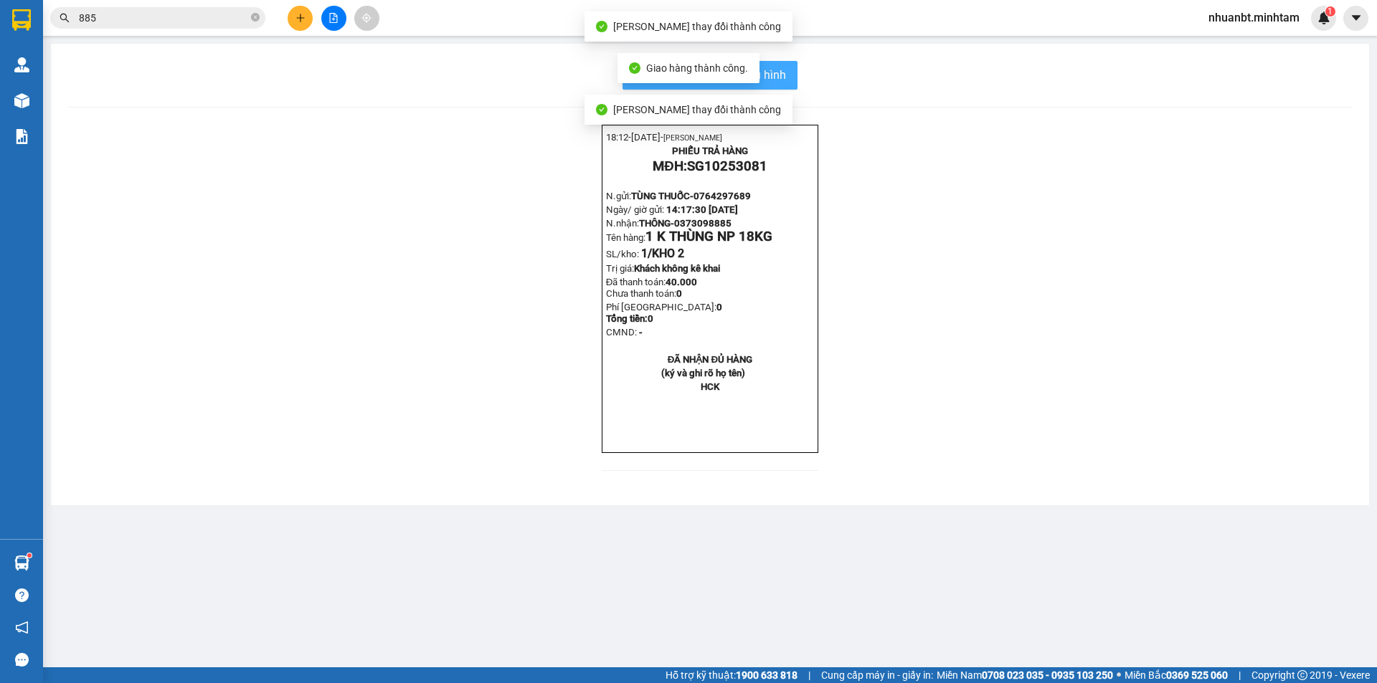
click at [772, 79] on span "In mẫu biên lai tự cấu hình" at bounding box center [718, 75] width 135 height 18
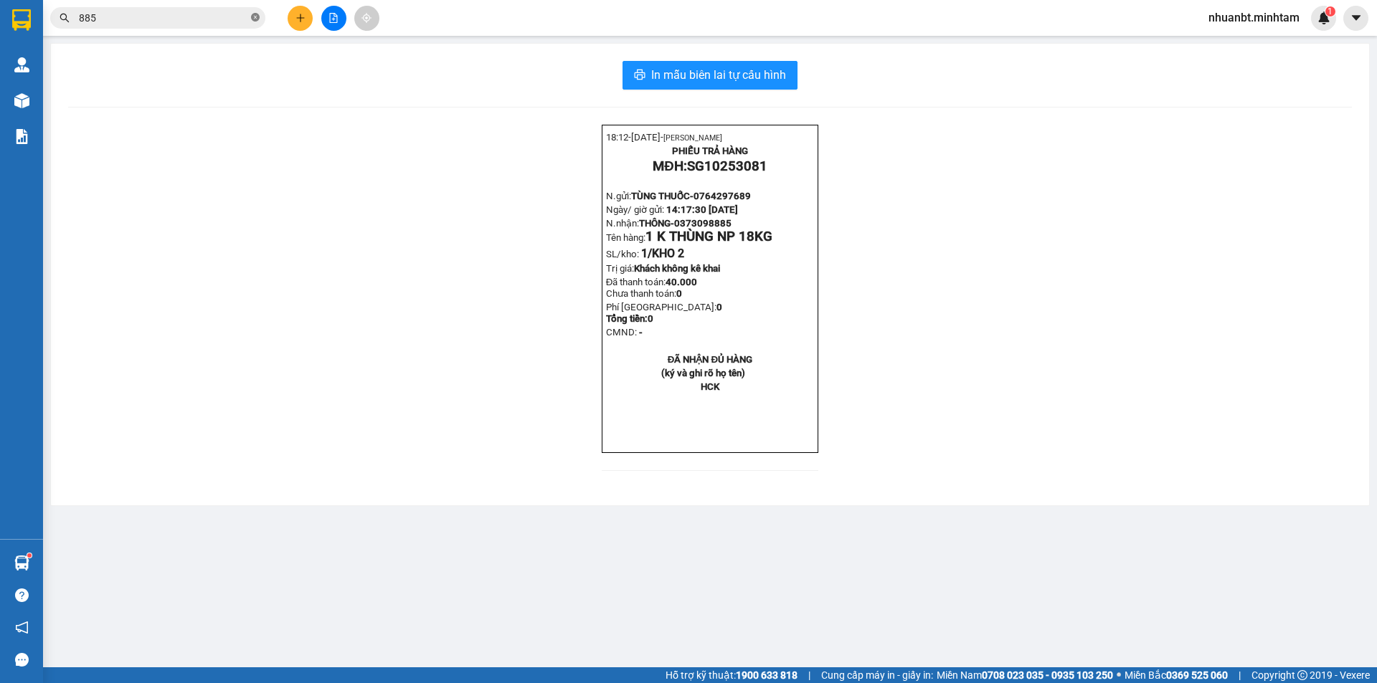
click at [257, 14] on icon "close-circle" at bounding box center [255, 17] width 9 height 9
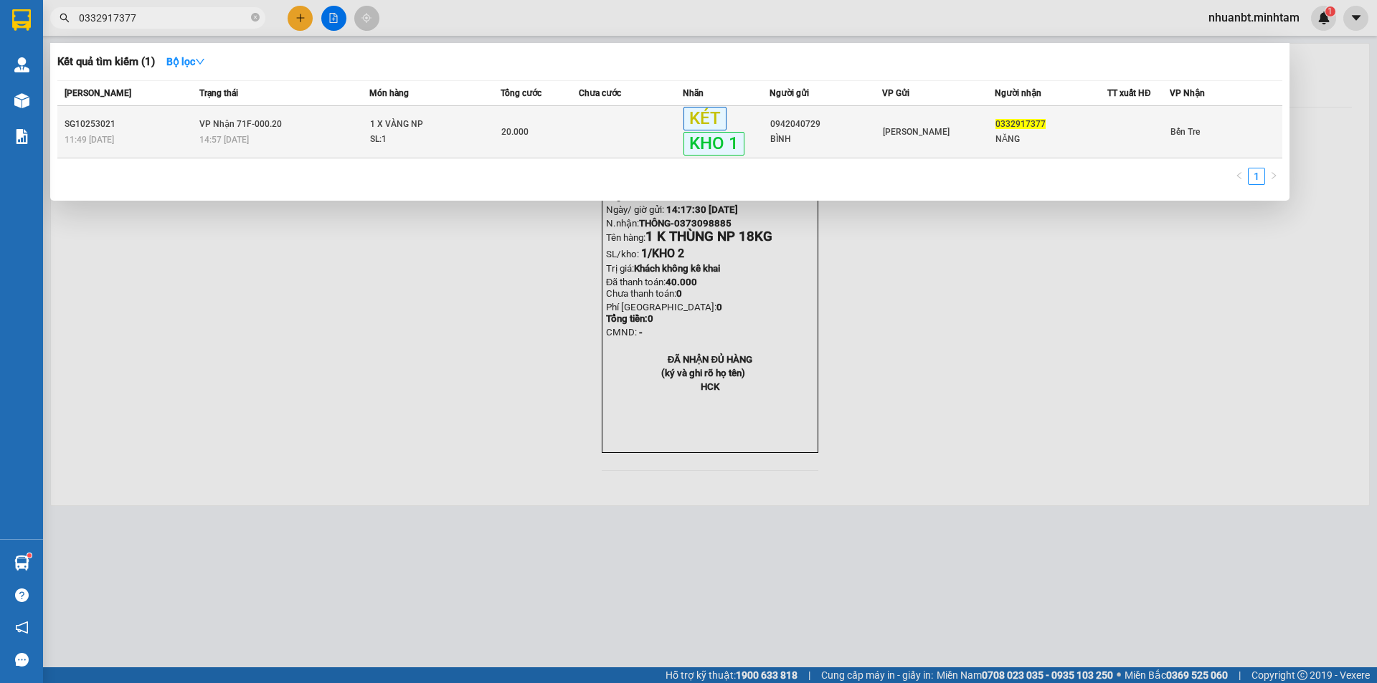
type input "0332917377"
click at [374, 125] on div "1 X VÀNG NP" at bounding box center [424, 125] width 108 height 16
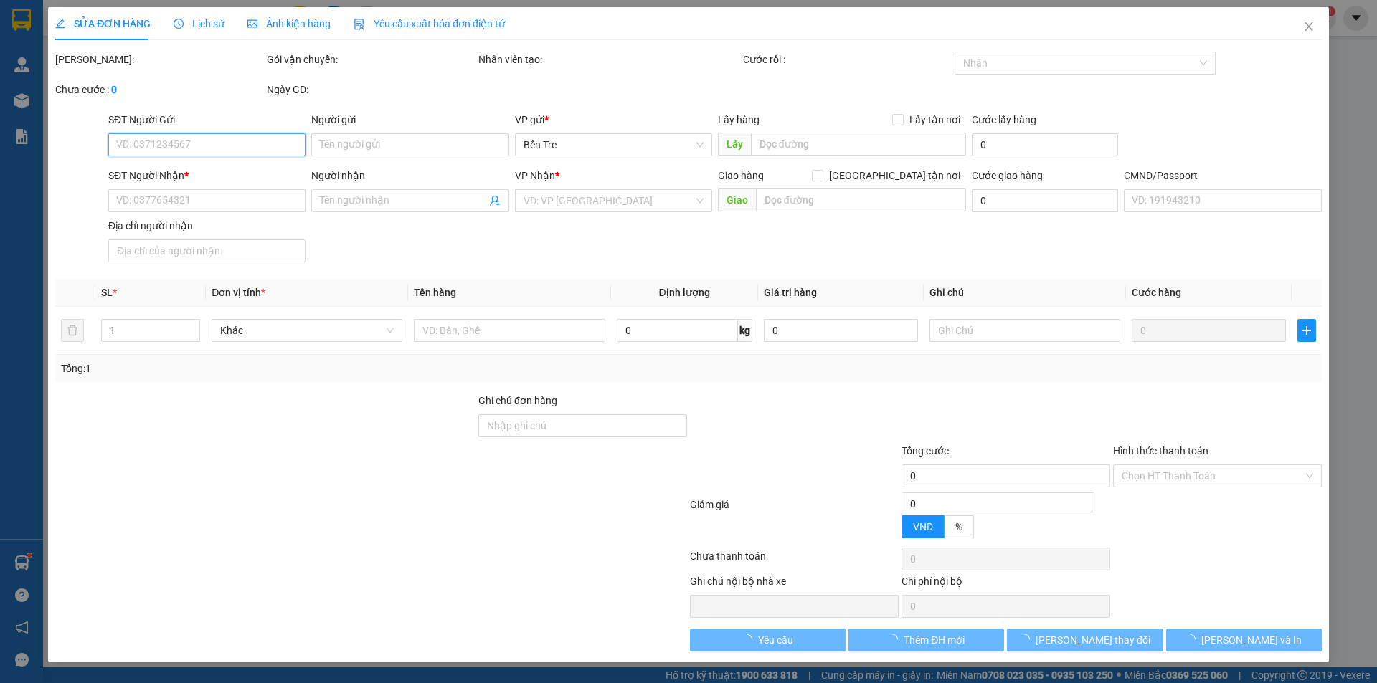
type input "0942040729"
type input "BÌNH"
type input "0332917377"
type input "NĂNG"
type input "DG"
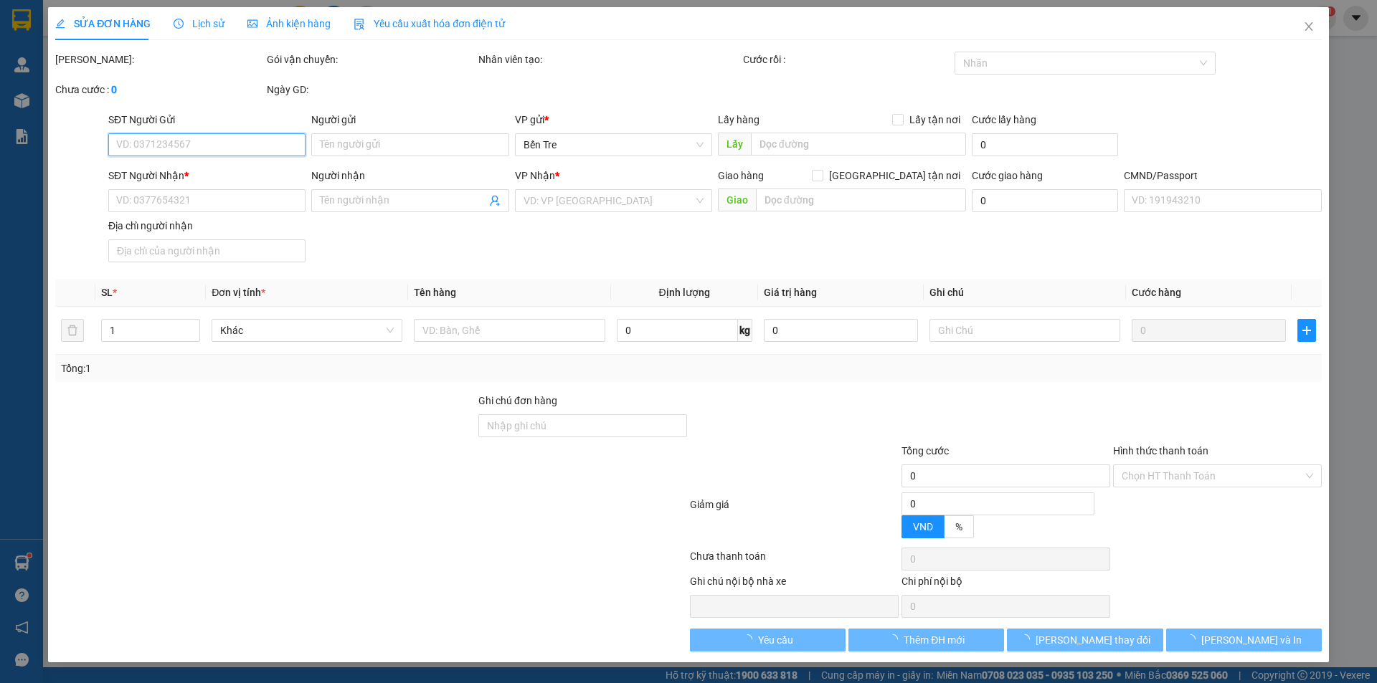
type input "20.000"
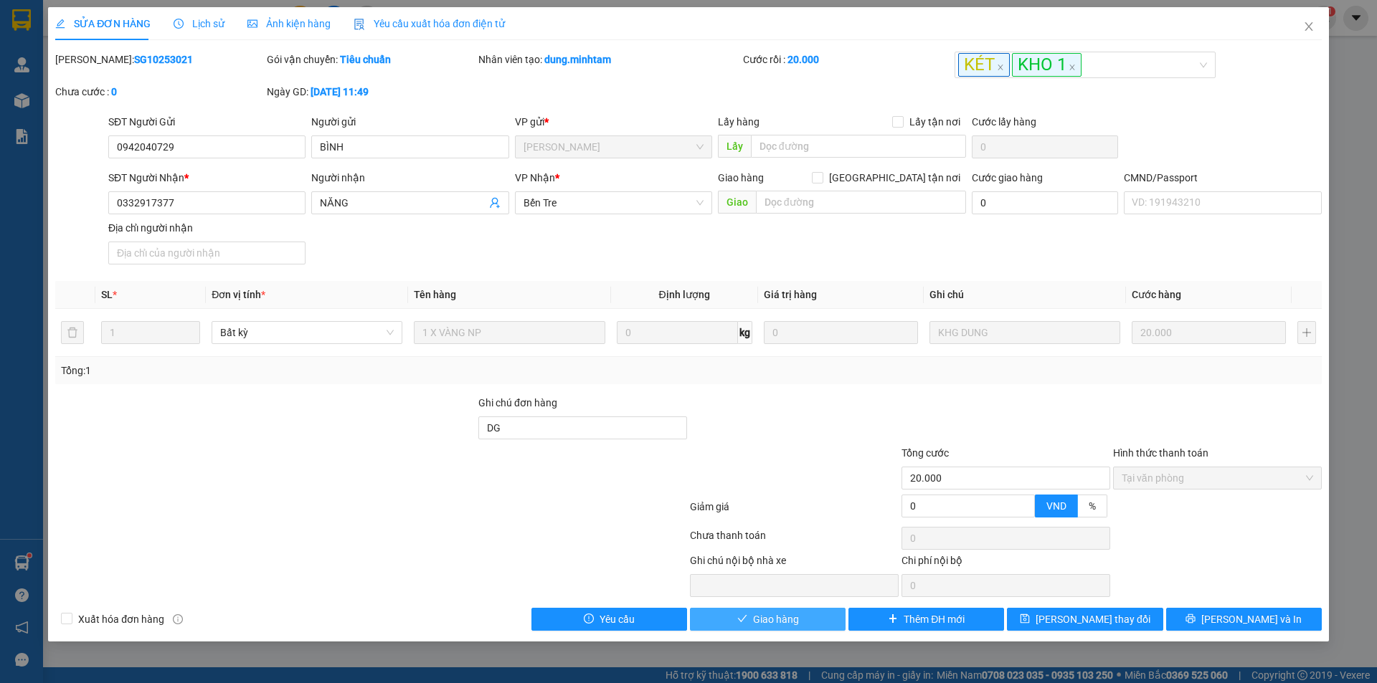
click at [789, 628] on button "Giao hàng" at bounding box center [768, 619] width 156 height 23
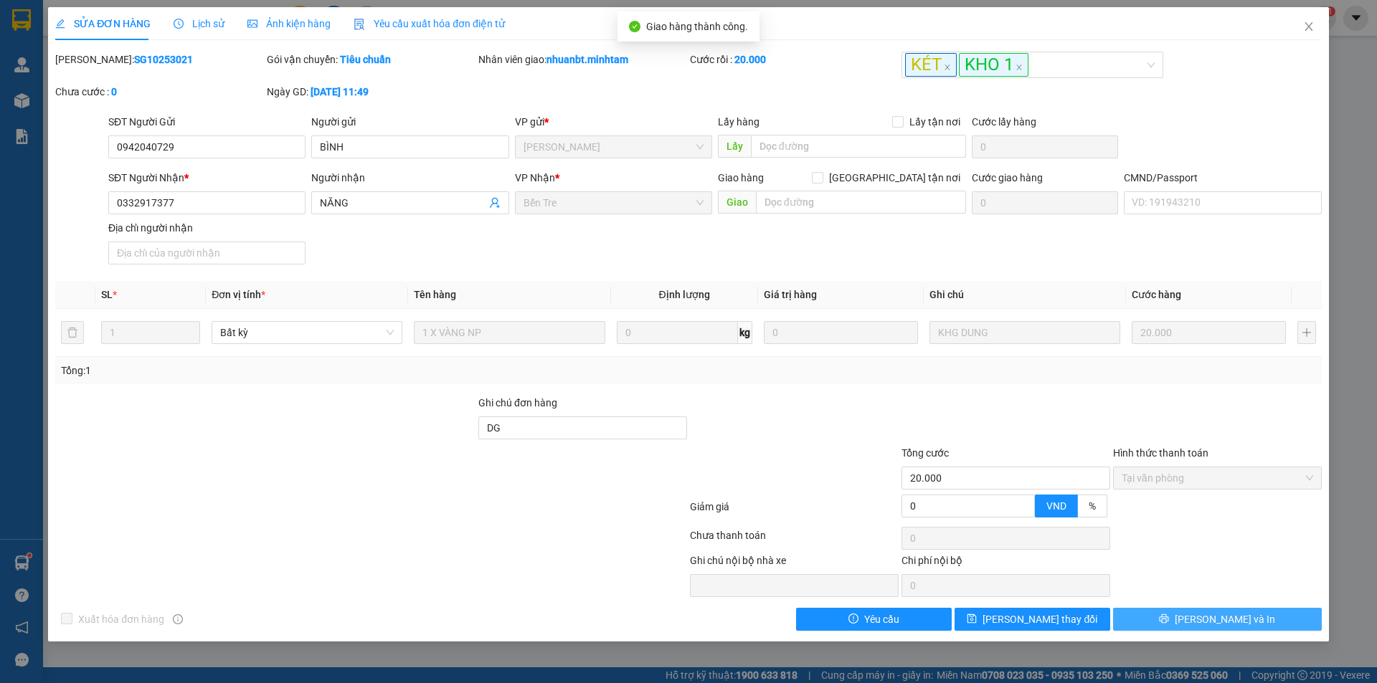
click at [1236, 624] on span "[PERSON_NAME] và In" at bounding box center [1224, 620] width 100 height 16
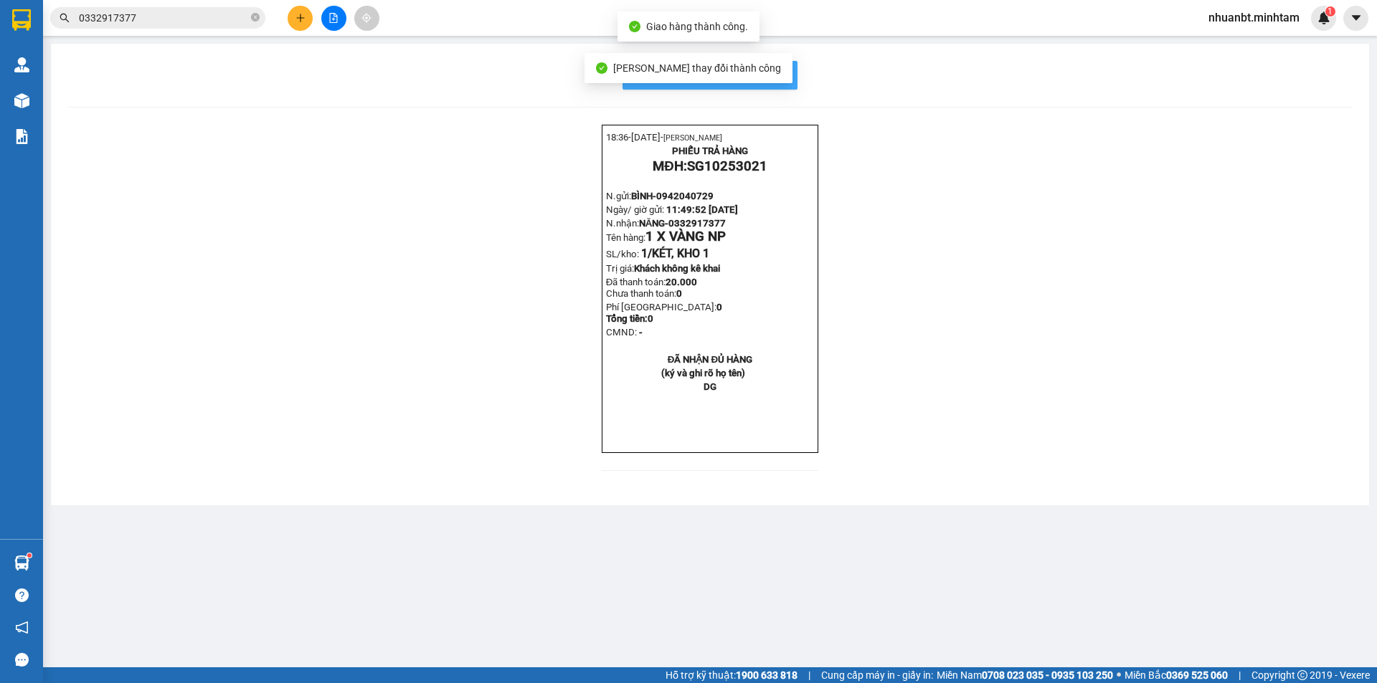
click at [775, 77] on span "In mẫu biên lai tự cấu hình" at bounding box center [718, 75] width 135 height 18
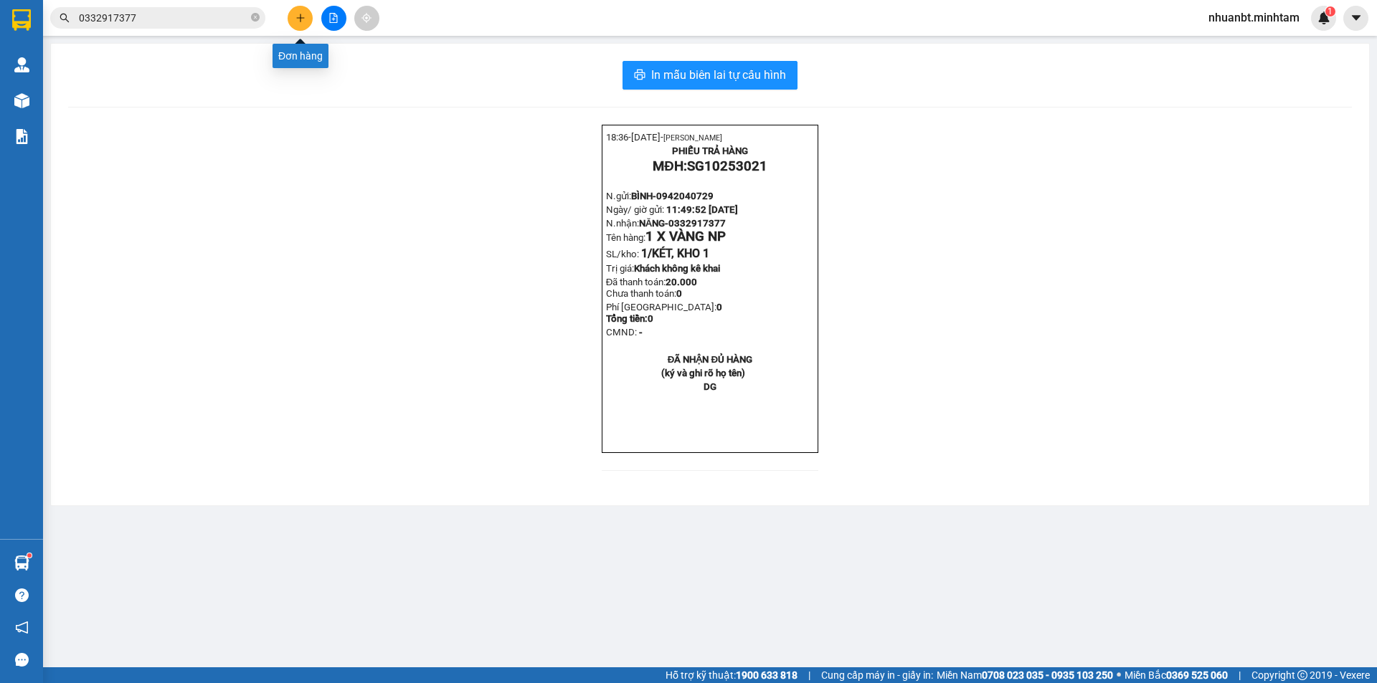
click at [300, 22] on icon "plus" at bounding box center [300, 18] width 1 height 8
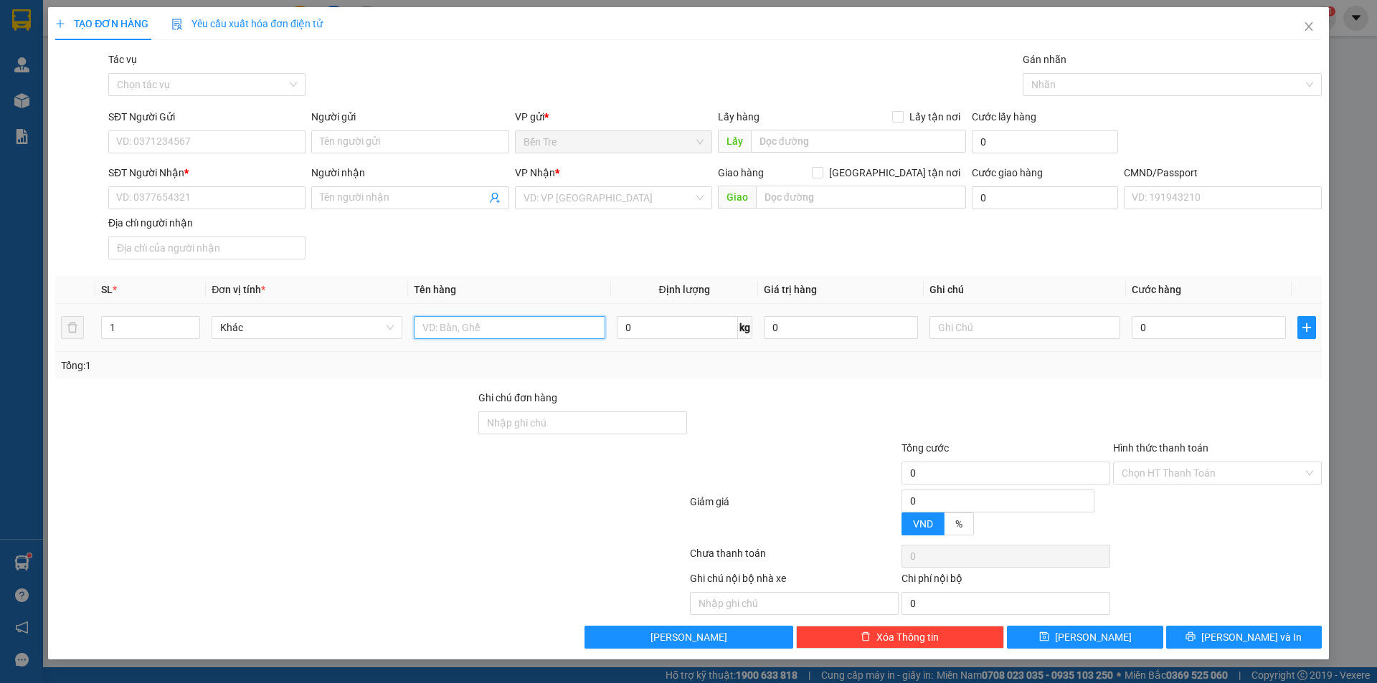
click at [438, 319] on input "text" at bounding box center [509, 327] width 191 height 23
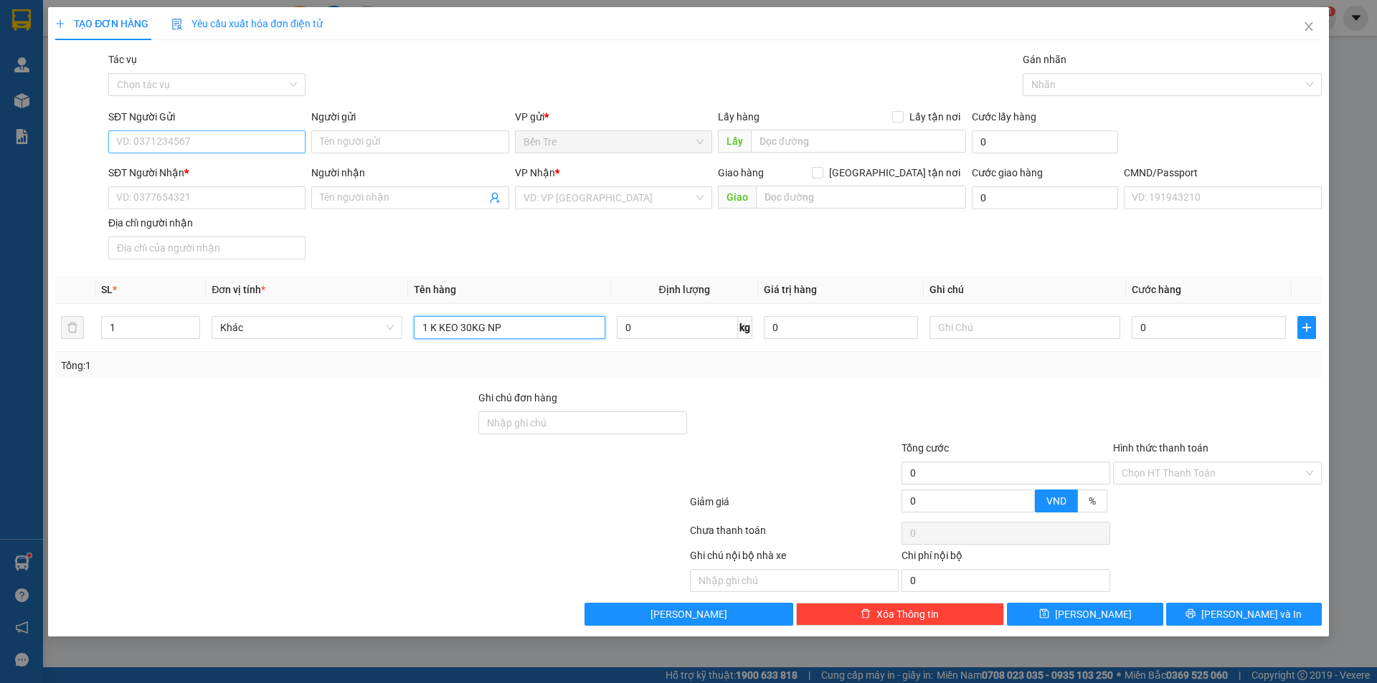
type input "1 K KEO 30KG NP"
click at [198, 133] on input "SĐT Người Gửi" at bounding box center [206, 141] width 197 height 23
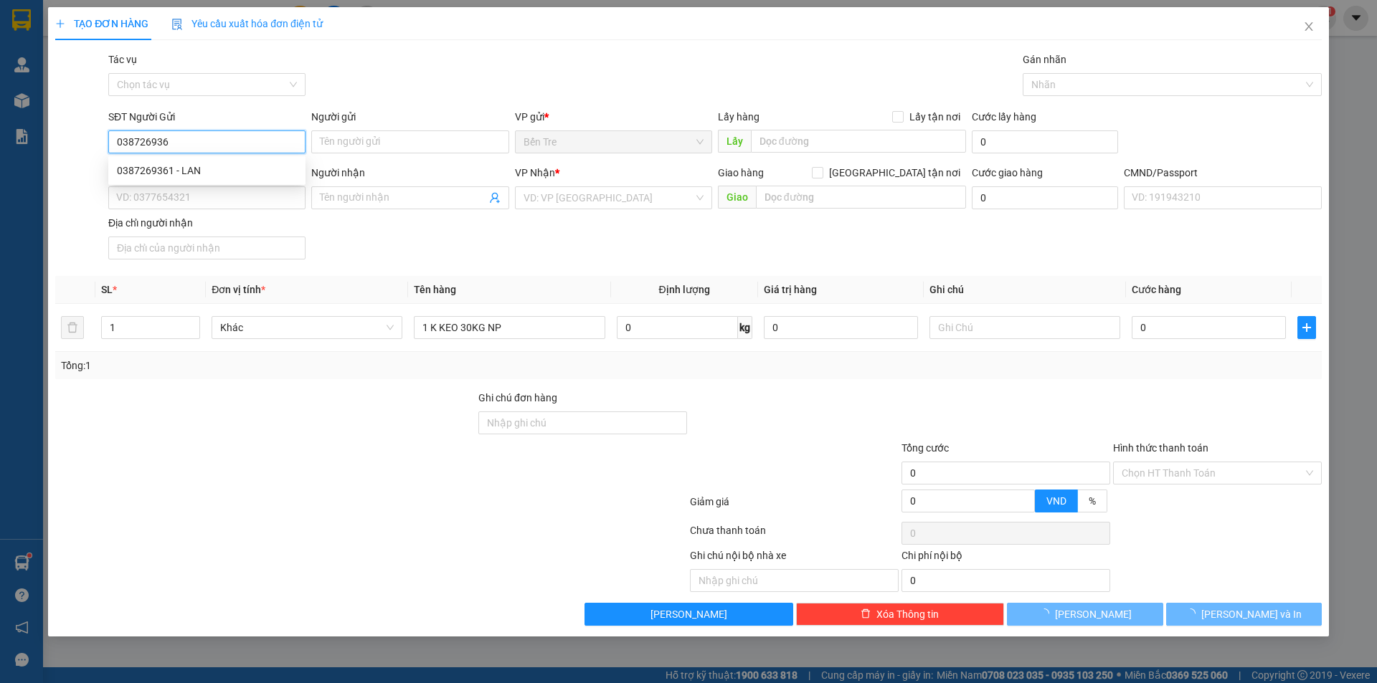
type input "0387269361"
click at [186, 170] on div "0387269361 - LAN" at bounding box center [207, 171] width 180 height 16
type input "LAN"
type input "0939791575"
type input "CƯỜNG"
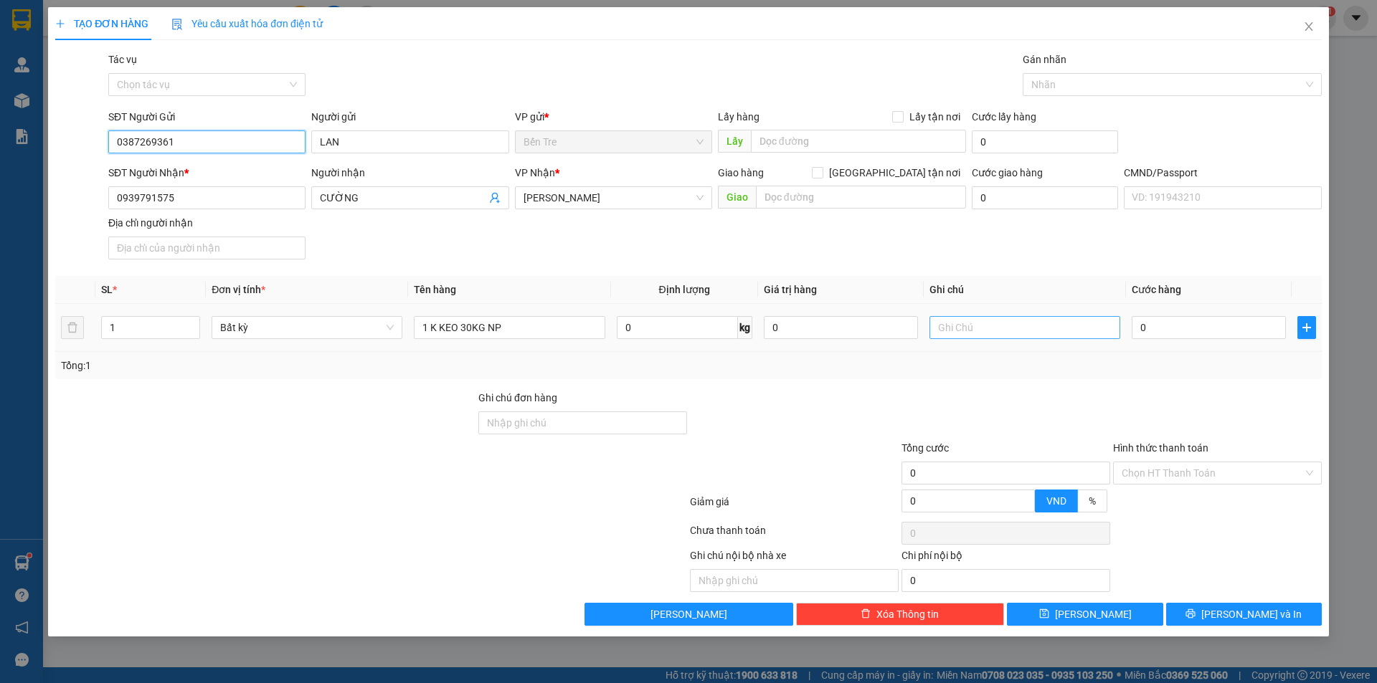
type input "0387269361"
click at [975, 330] on input "text" at bounding box center [1024, 327] width 191 height 23
type input "8H MAI NHUẬN"
click at [1175, 328] on input "0" at bounding box center [1208, 327] width 154 height 23
type input "4"
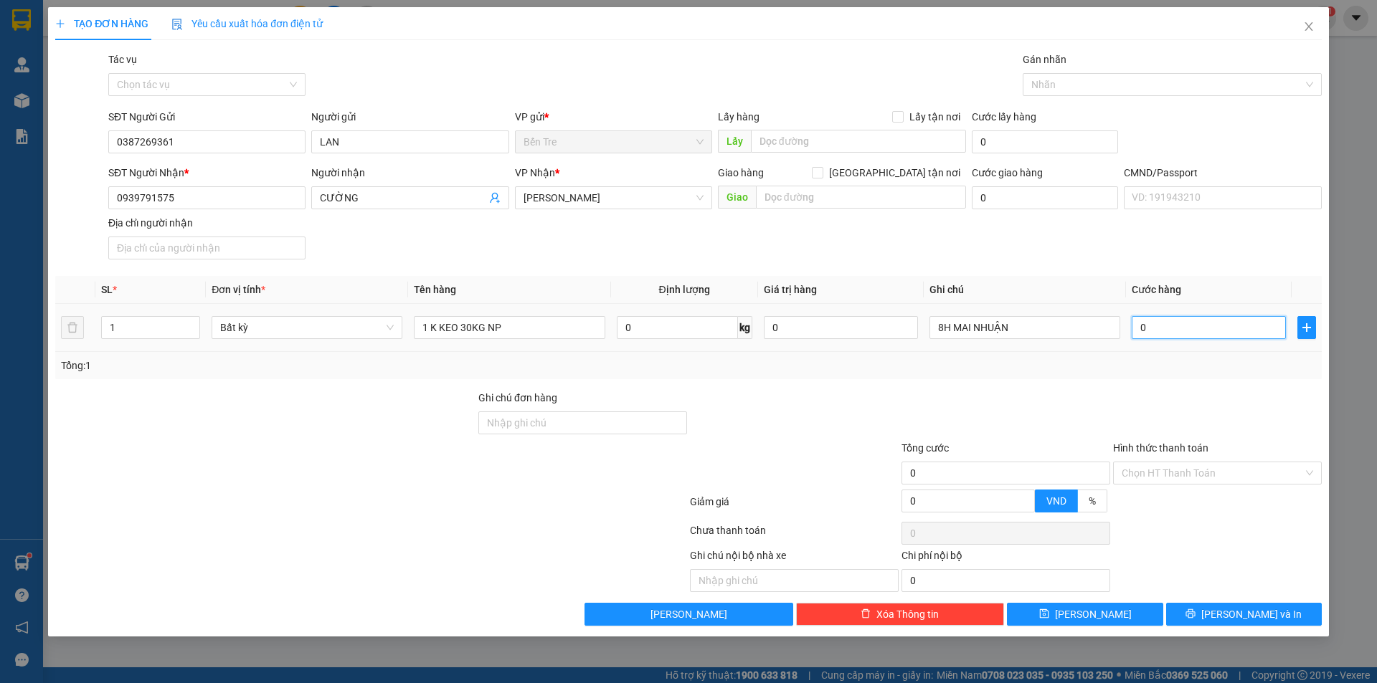
type input "4"
type input "45"
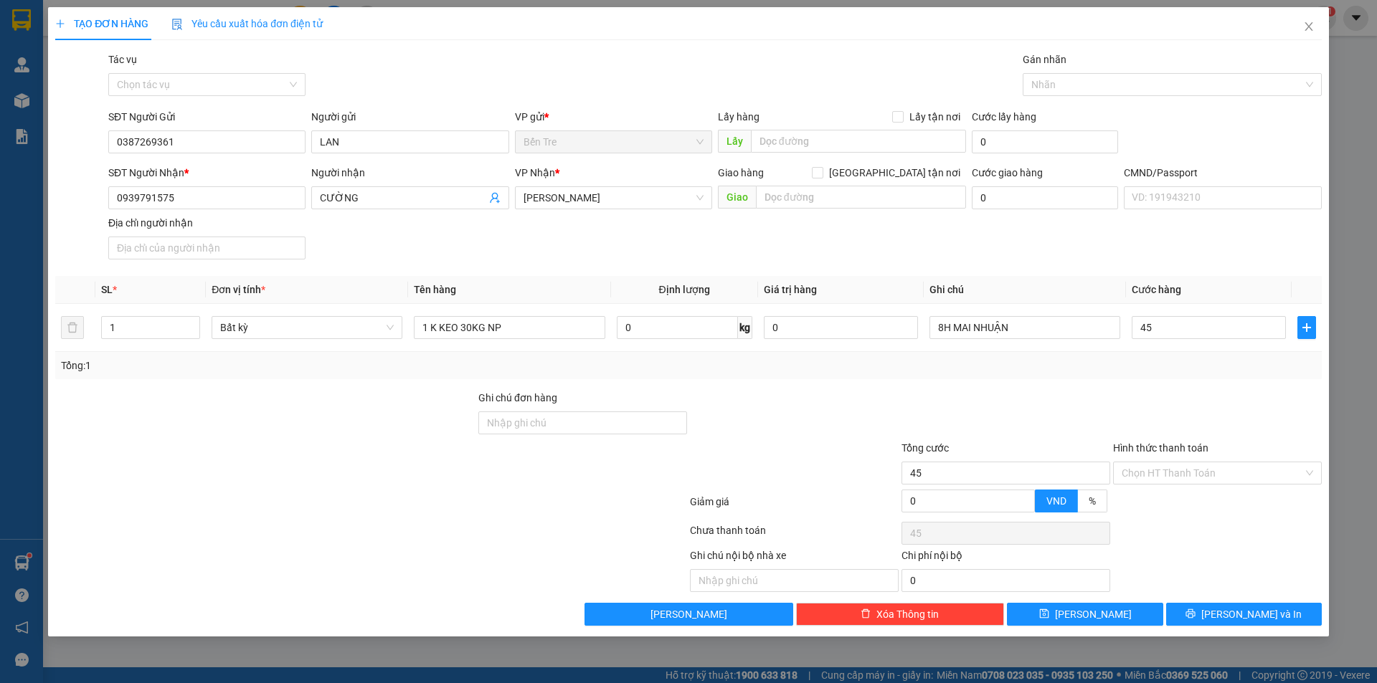
type input "45.000"
click at [1139, 365] on div "Tổng: 1" at bounding box center [688, 366] width 1255 height 16
click at [1252, 607] on span "[PERSON_NAME] và In" at bounding box center [1251, 615] width 100 height 16
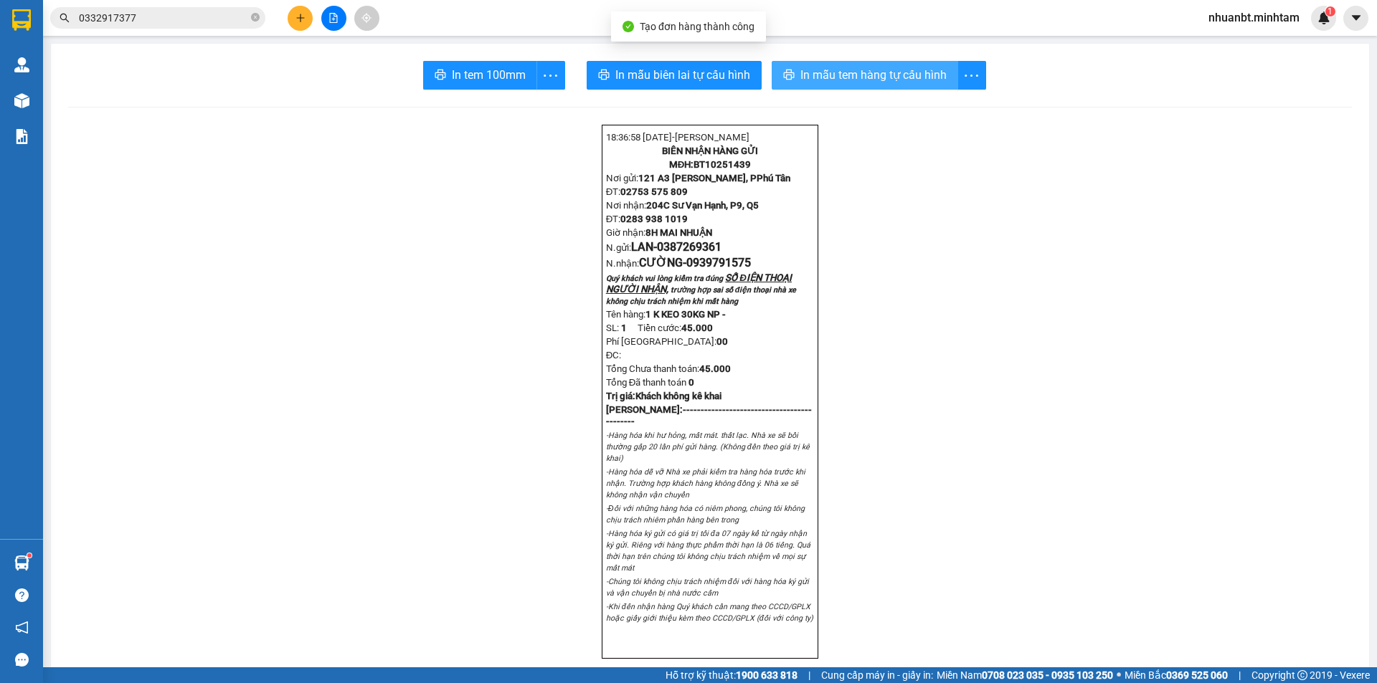
click at [854, 75] on span "In mẫu tem hàng tự cấu hình" at bounding box center [873, 75] width 146 height 18
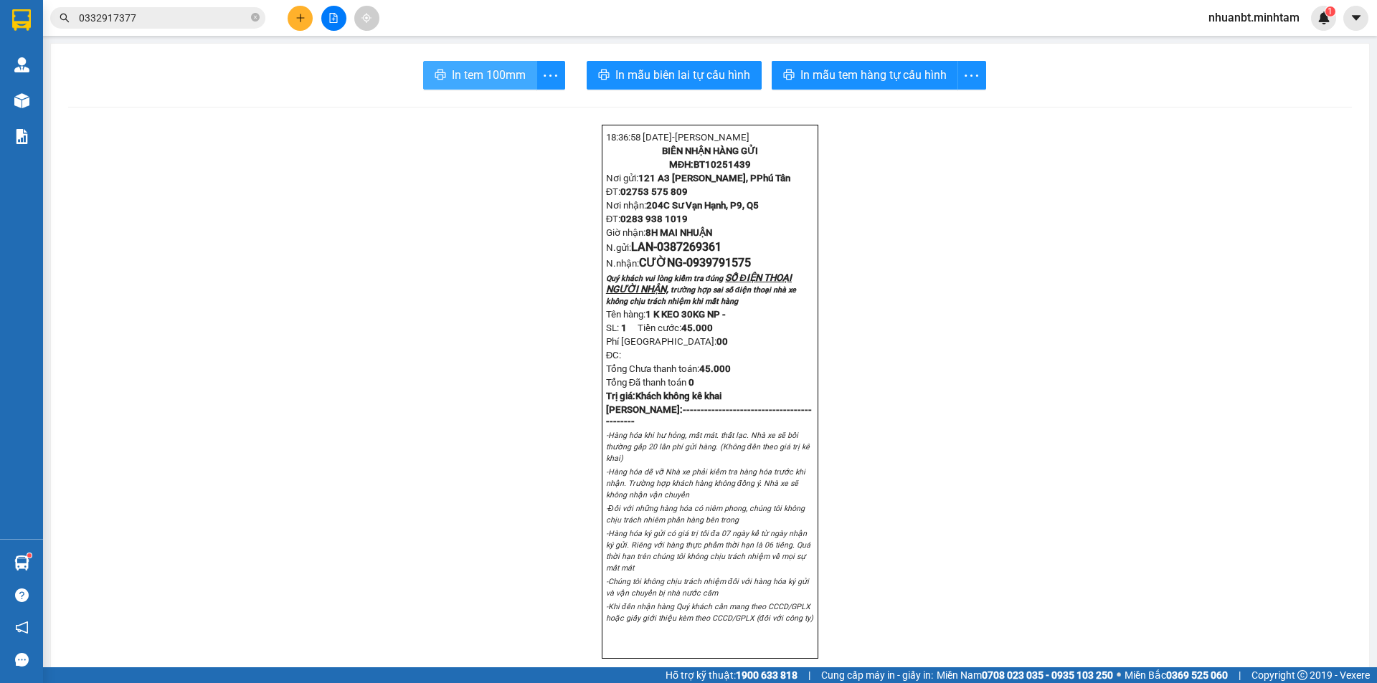
click at [451, 63] on button "In tem 100mm" at bounding box center [480, 75] width 114 height 29
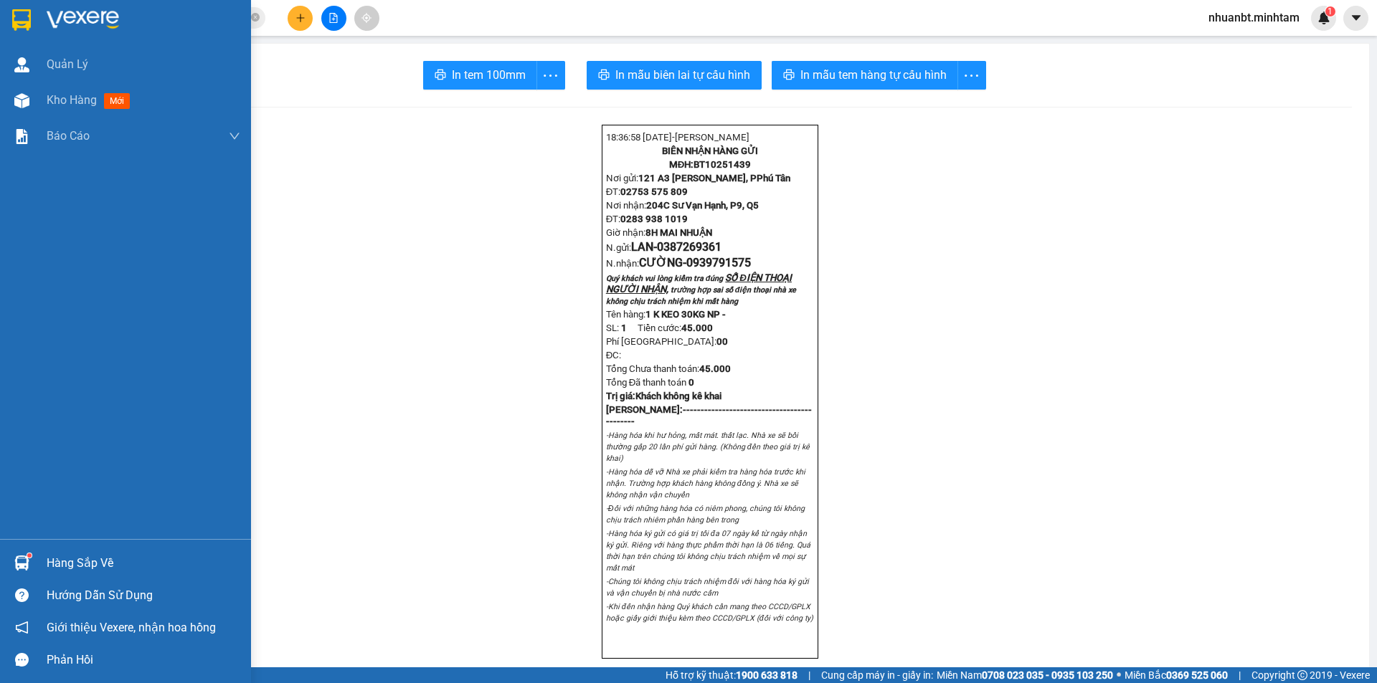
click at [75, 566] on div "Hàng sắp về" at bounding box center [144, 564] width 194 height 22
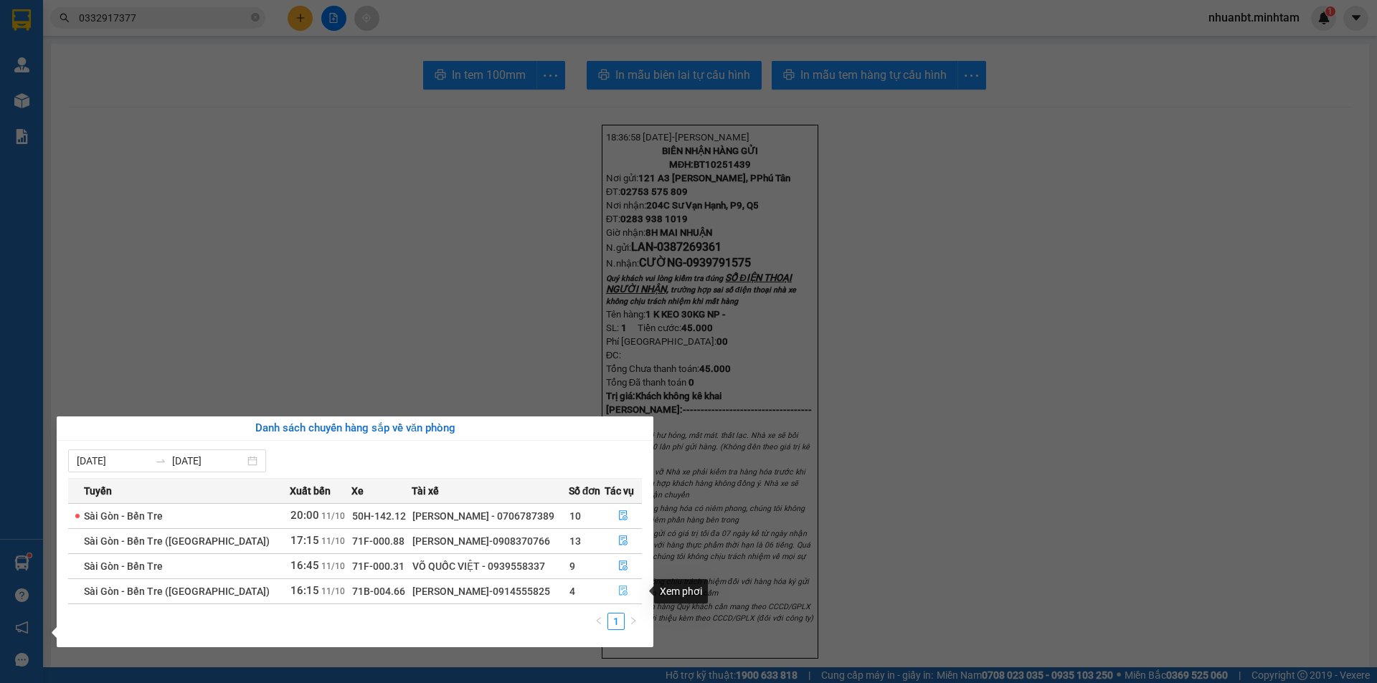
click at [620, 595] on icon "file-done" at bounding box center [623, 591] width 10 height 10
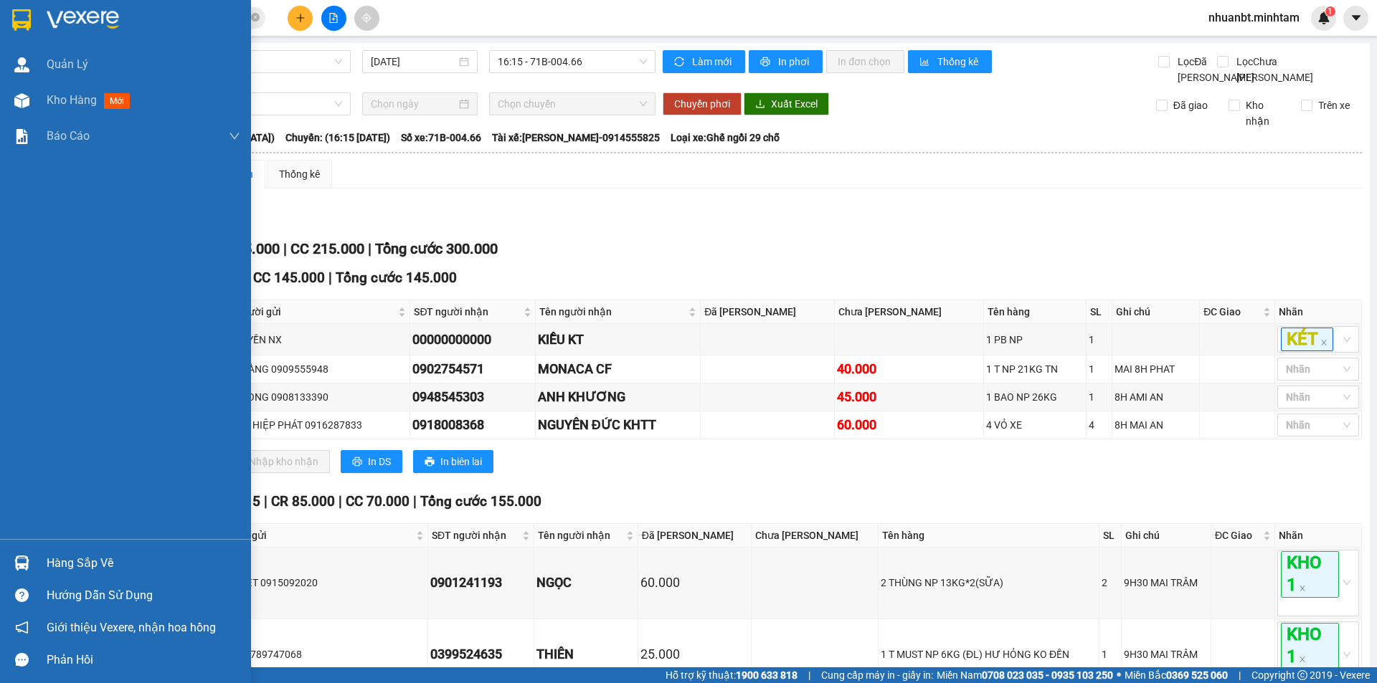
click at [82, 556] on div "Hàng sắp về" at bounding box center [144, 564] width 194 height 22
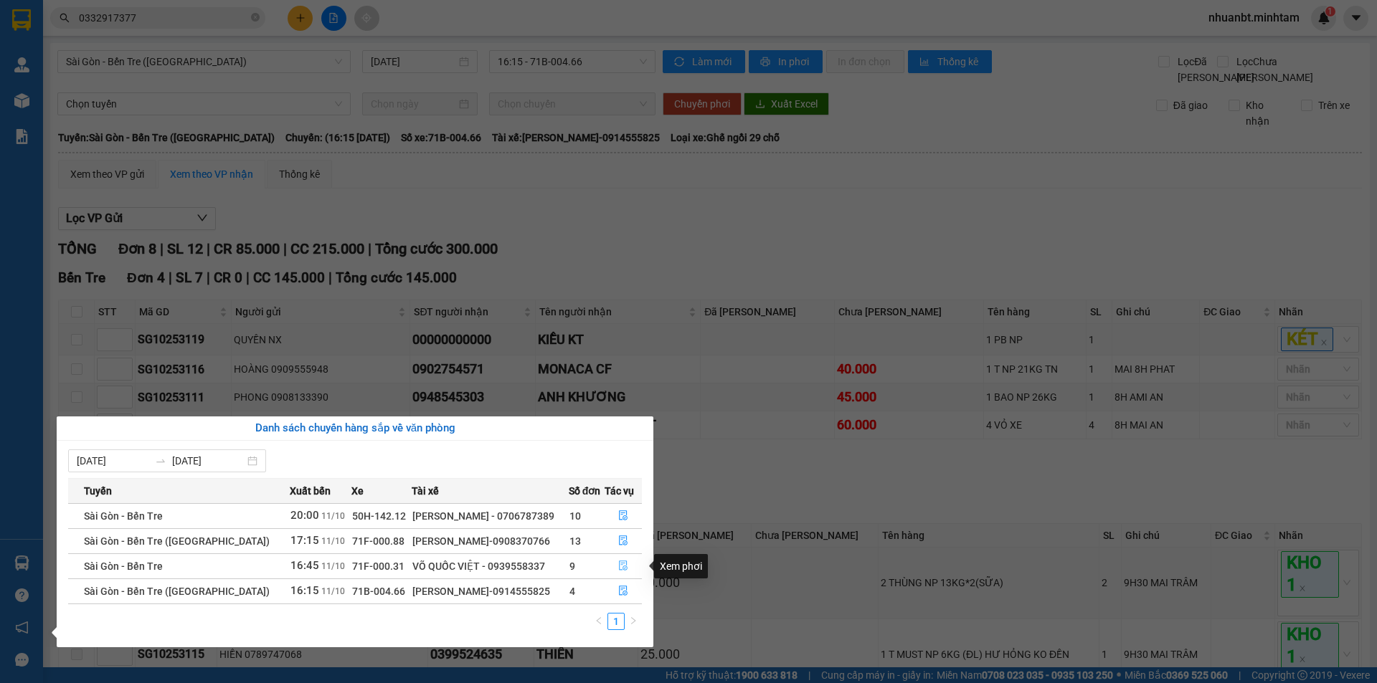
click at [619, 570] on icon "file-done" at bounding box center [623, 566] width 9 height 10
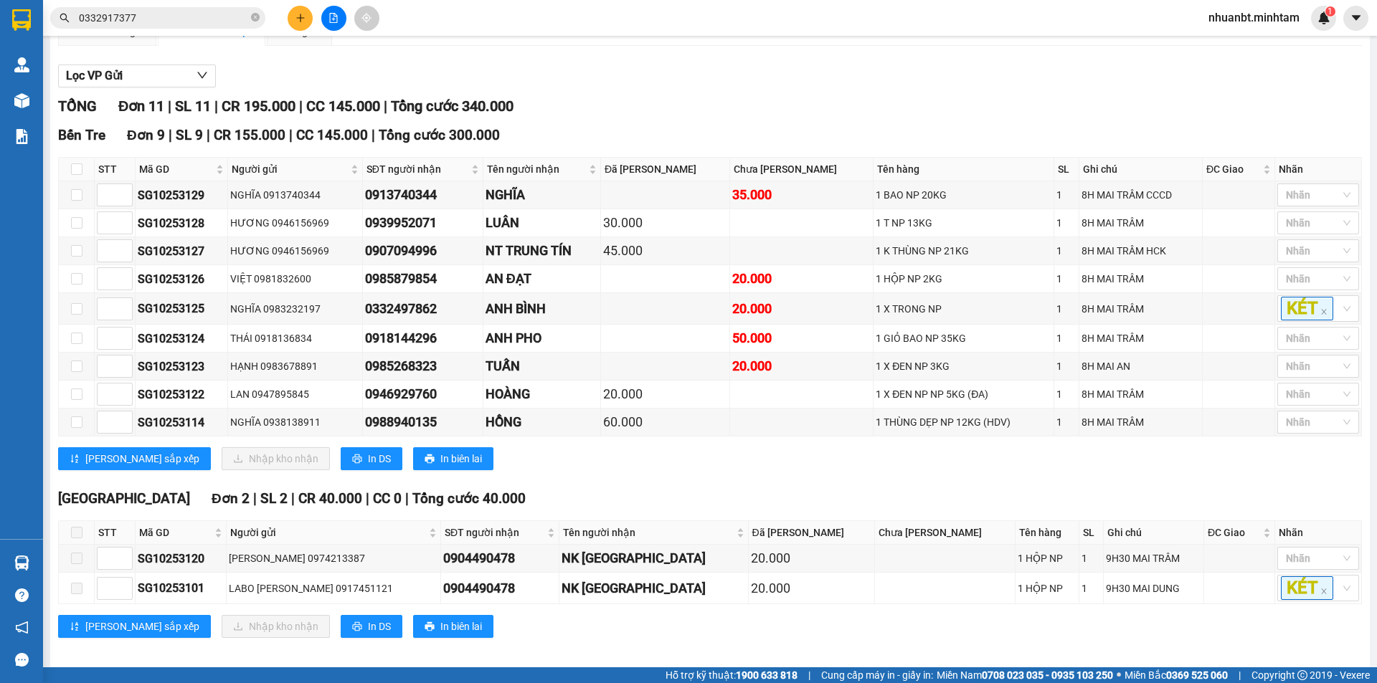
scroll to position [169, 0]
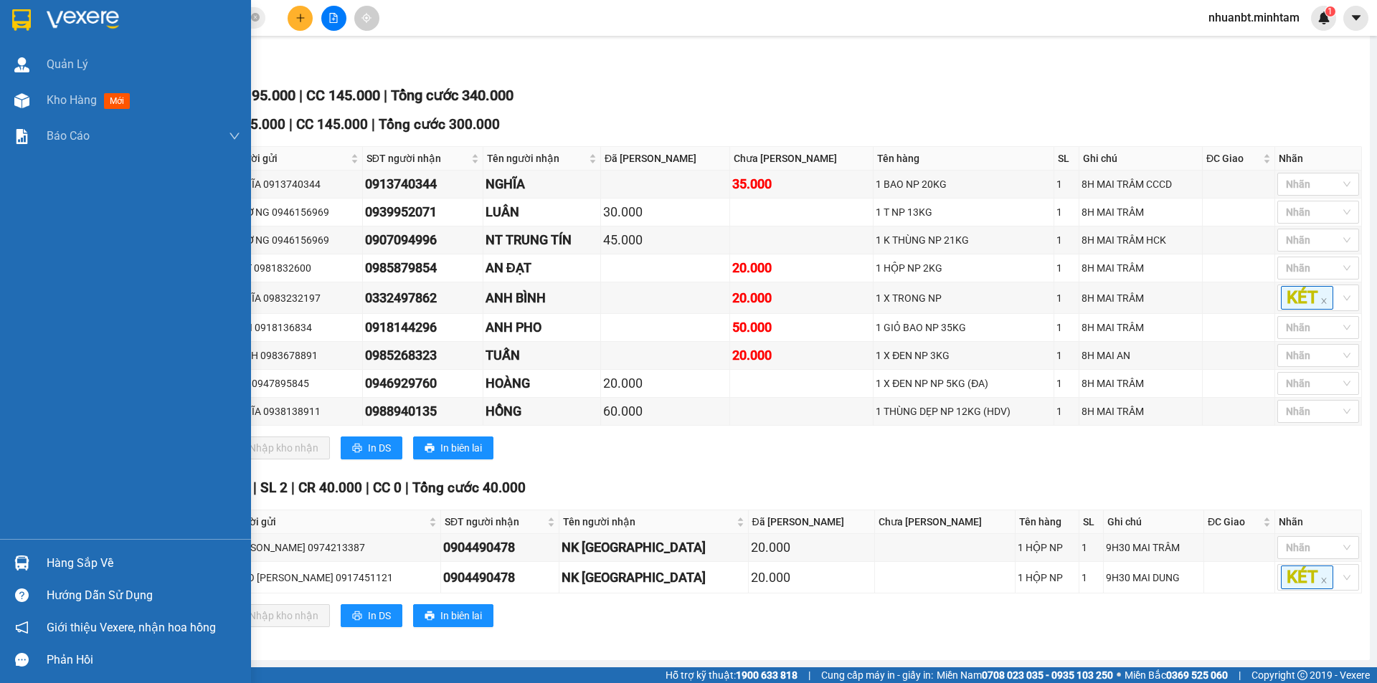
click at [57, 563] on div "Hàng sắp về" at bounding box center [144, 564] width 194 height 22
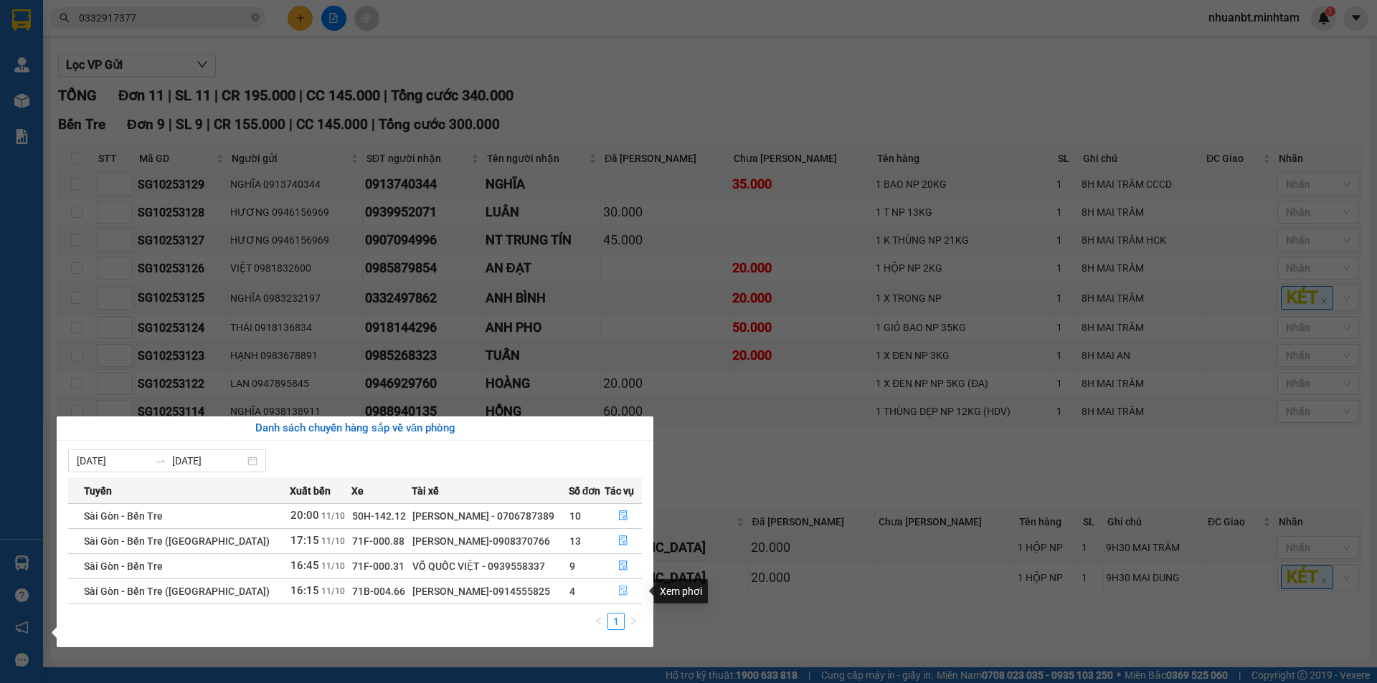
click at [617, 585] on button "button" at bounding box center [623, 591] width 37 height 23
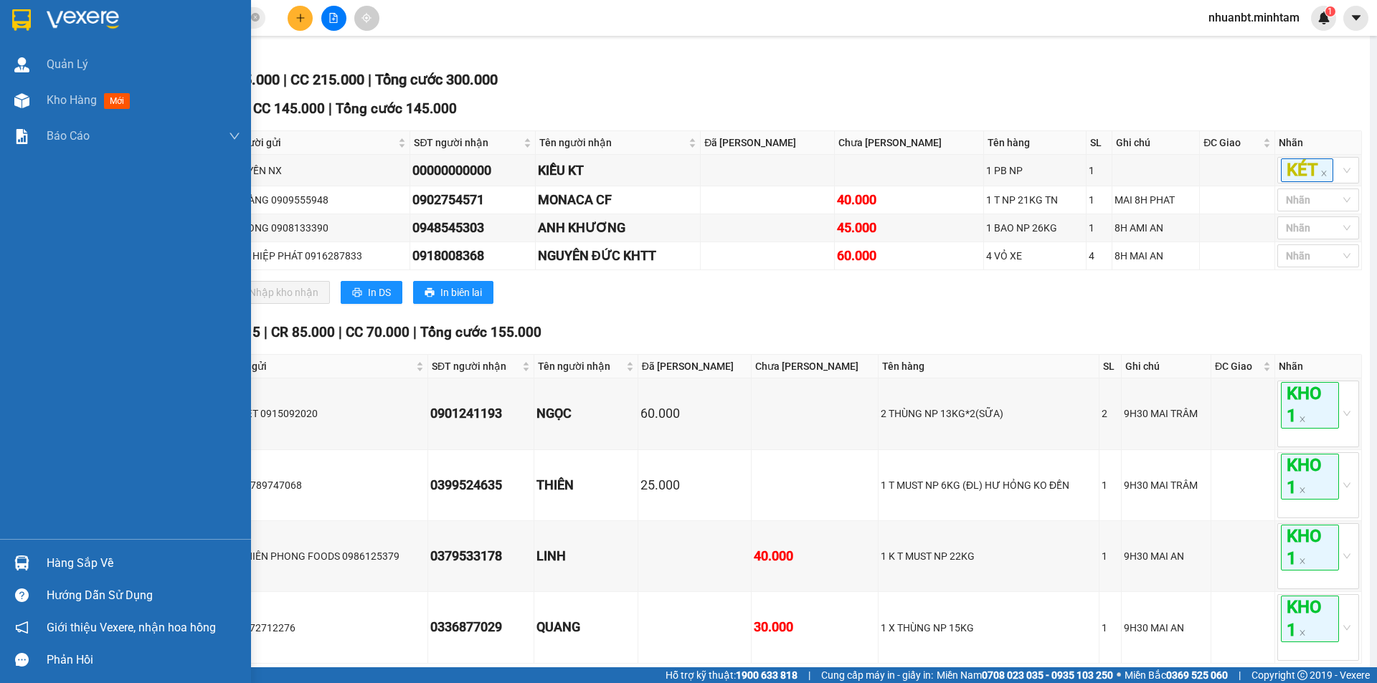
drag, startPoint x: 11, startPoint y: 563, endPoint x: 65, endPoint y: 525, distance: 65.8
click at [16, 559] on div "Hàng sắp về" at bounding box center [125, 563] width 251 height 32
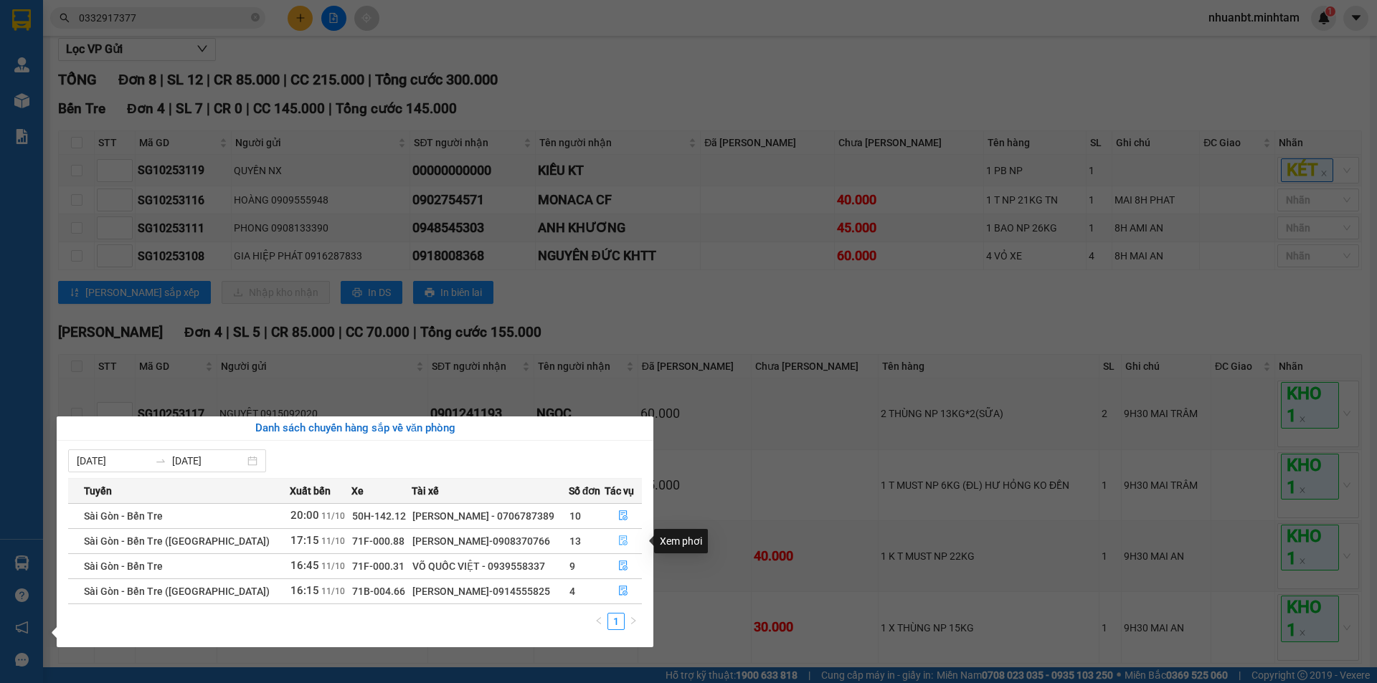
click at [626, 541] on button "button" at bounding box center [623, 541] width 37 height 23
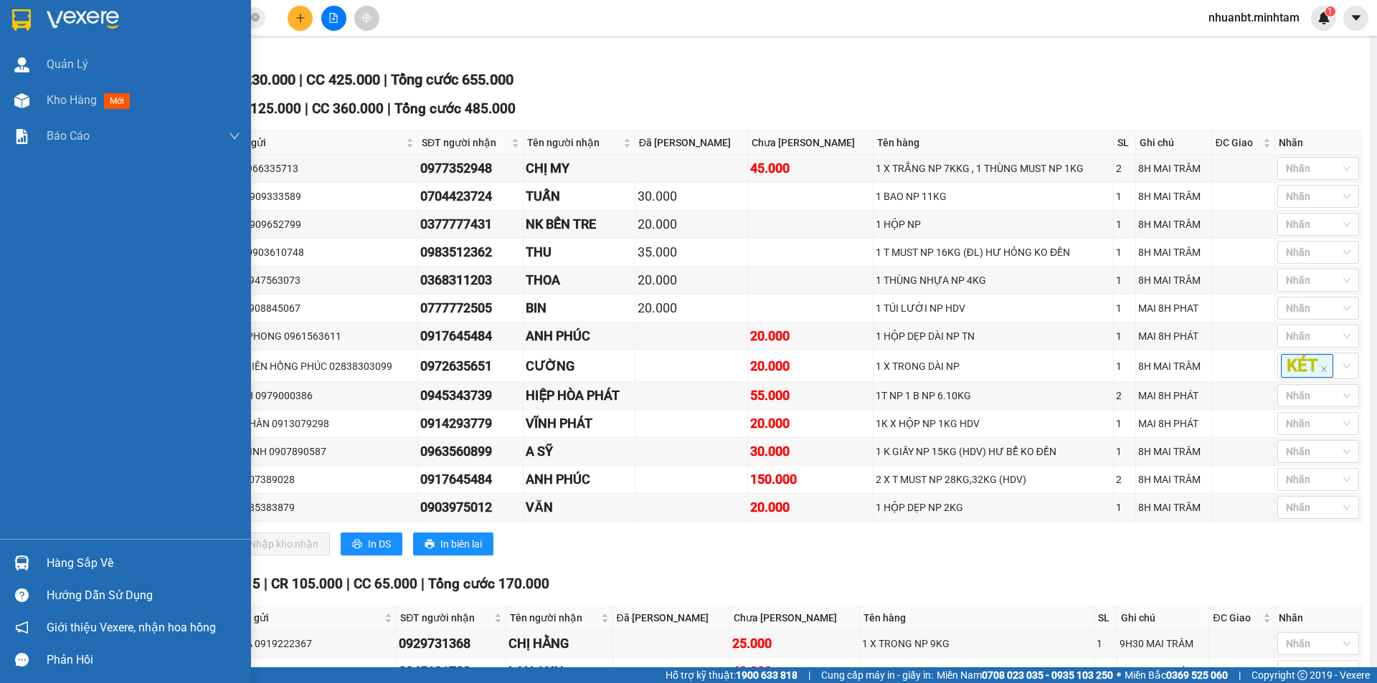
click at [52, 559] on div "Hàng sắp về" at bounding box center [144, 564] width 194 height 22
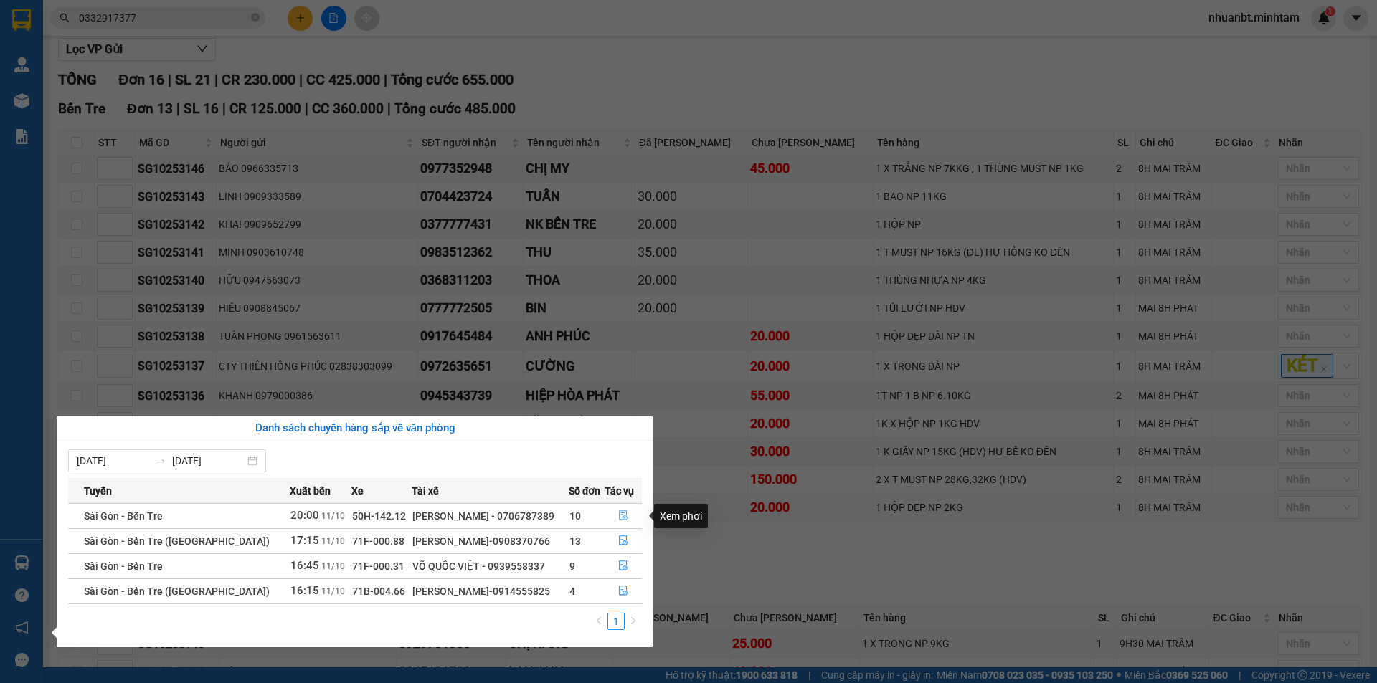
click at [632, 511] on button "button" at bounding box center [623, 516] width 37 height 23
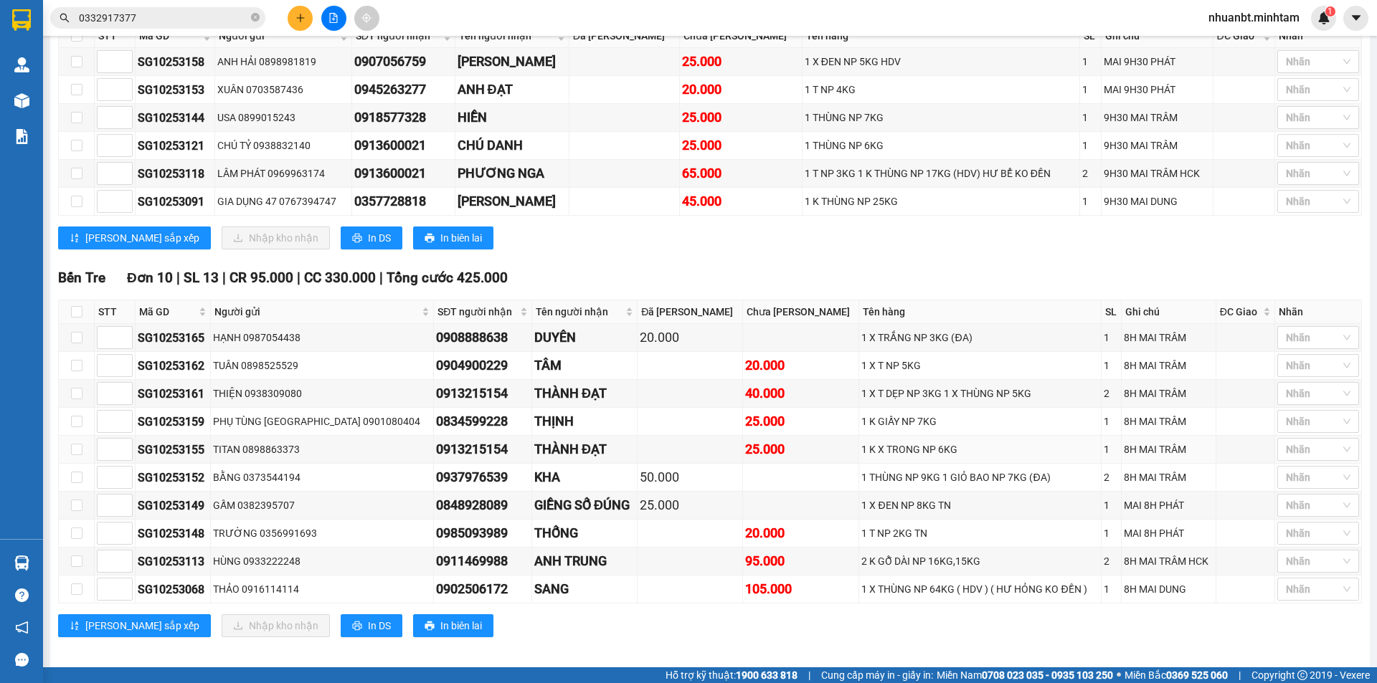
scroll to position [554, 0]
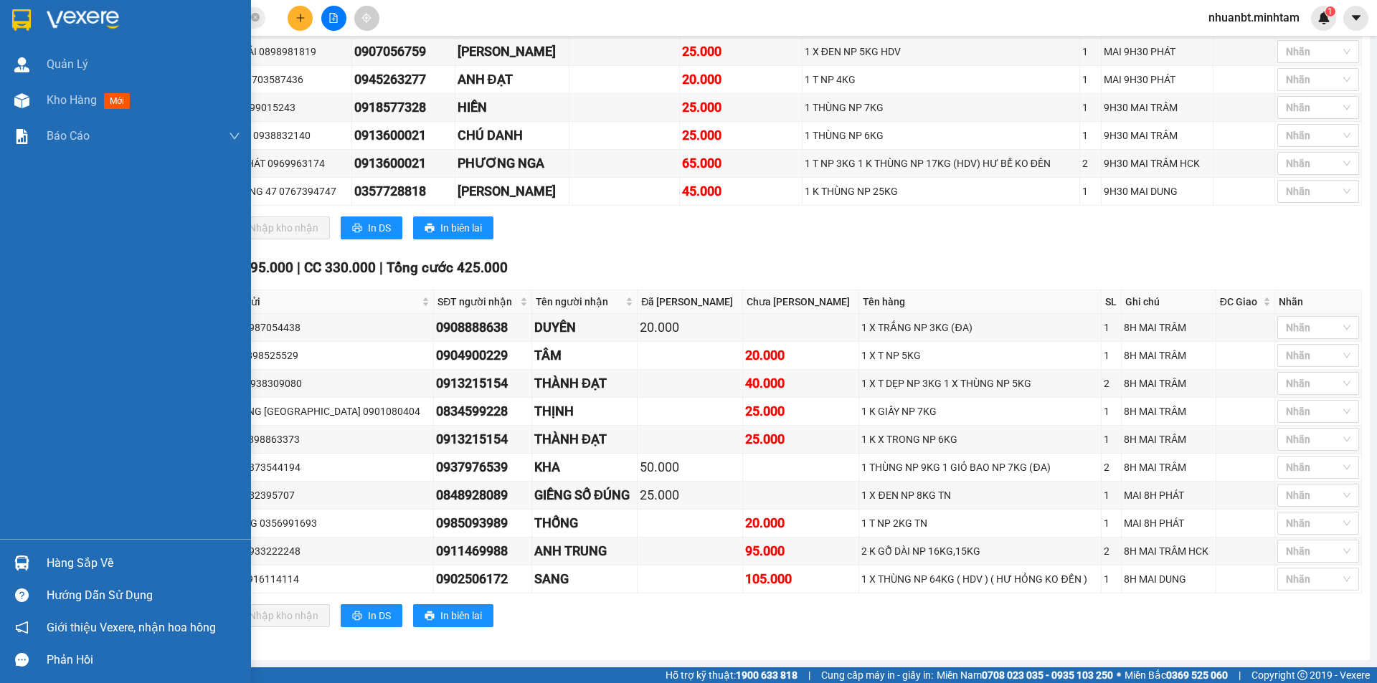
click at [21, 14] on img at bounding box center [21, 20] width 19 height 22
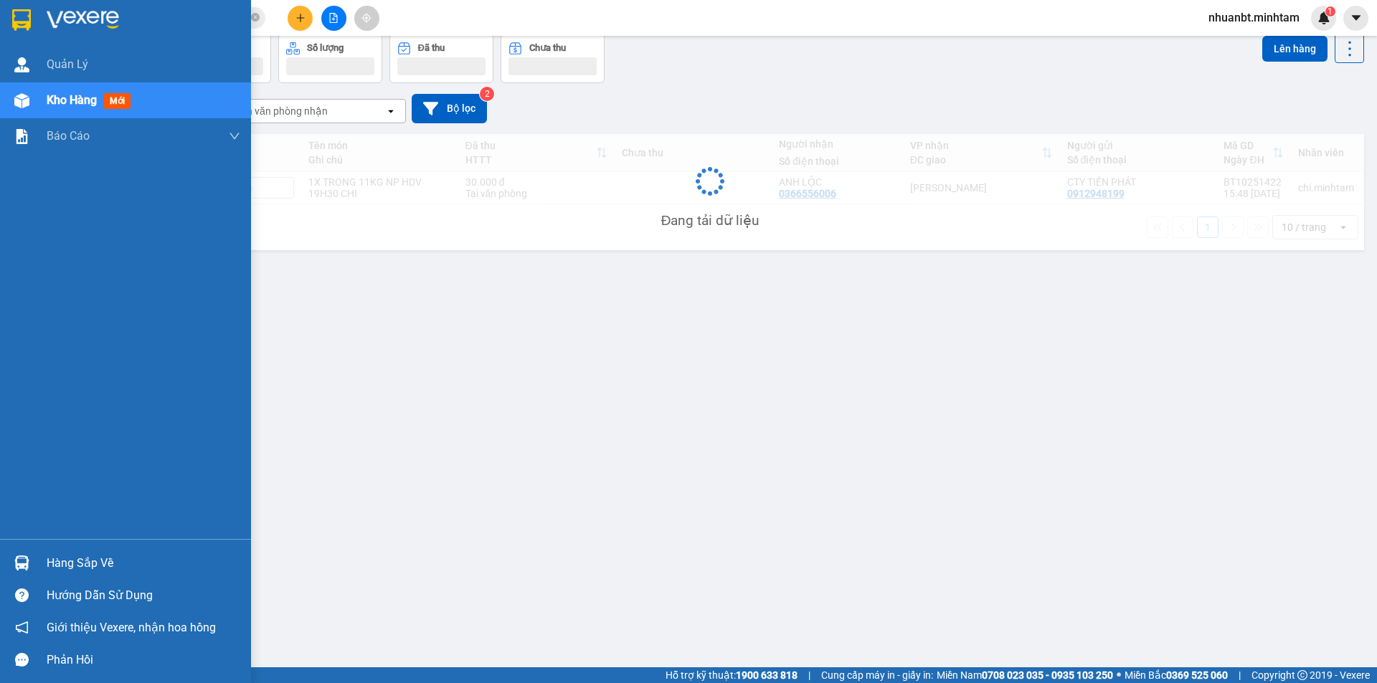
scroll to position [66, 0]
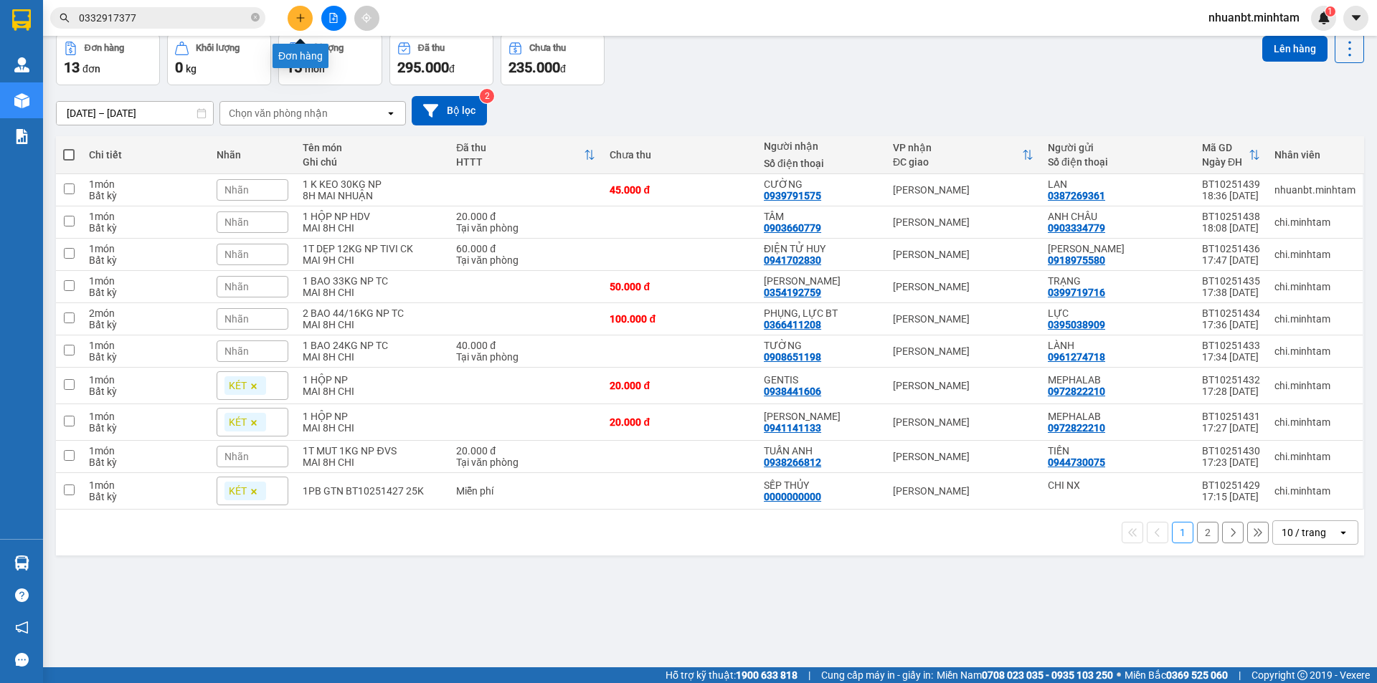
click at [292, 14] on button at bounding box center [300, 18] width 25 height 25
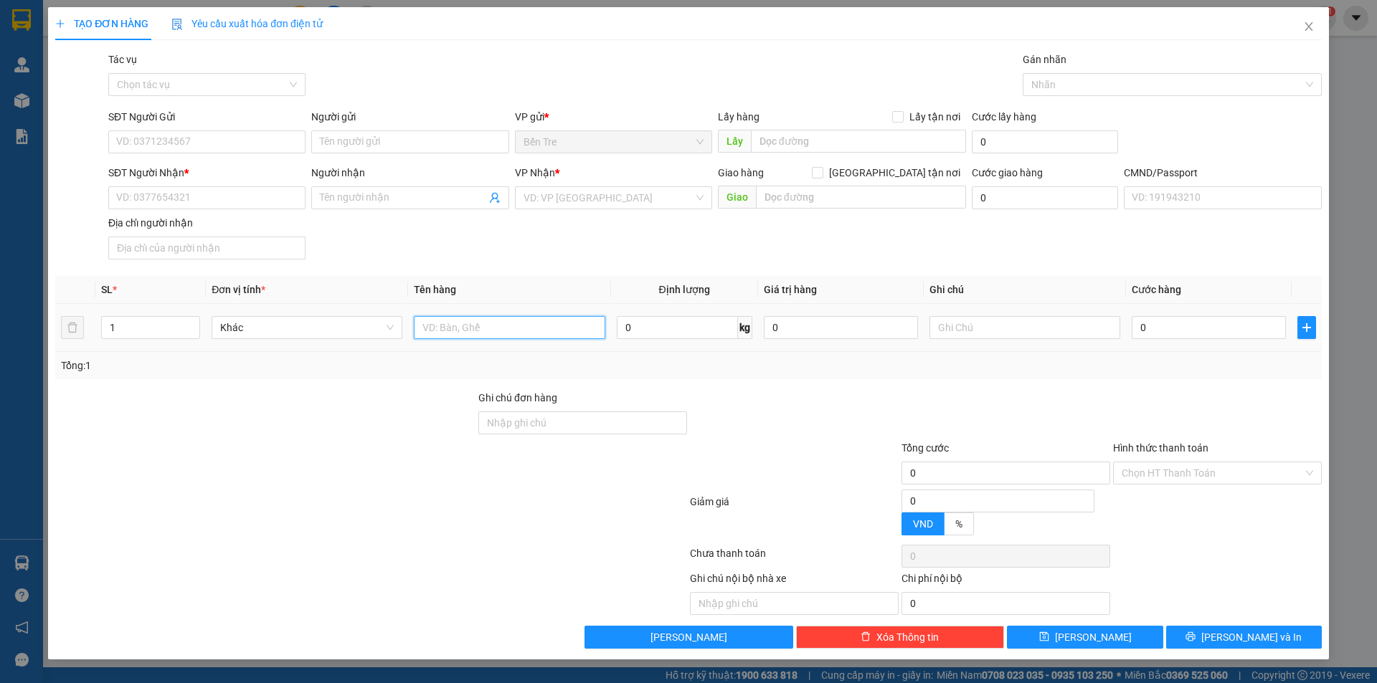
click at [462, 333] on input "text" at bounding box center [509, 327] width 191 height 23
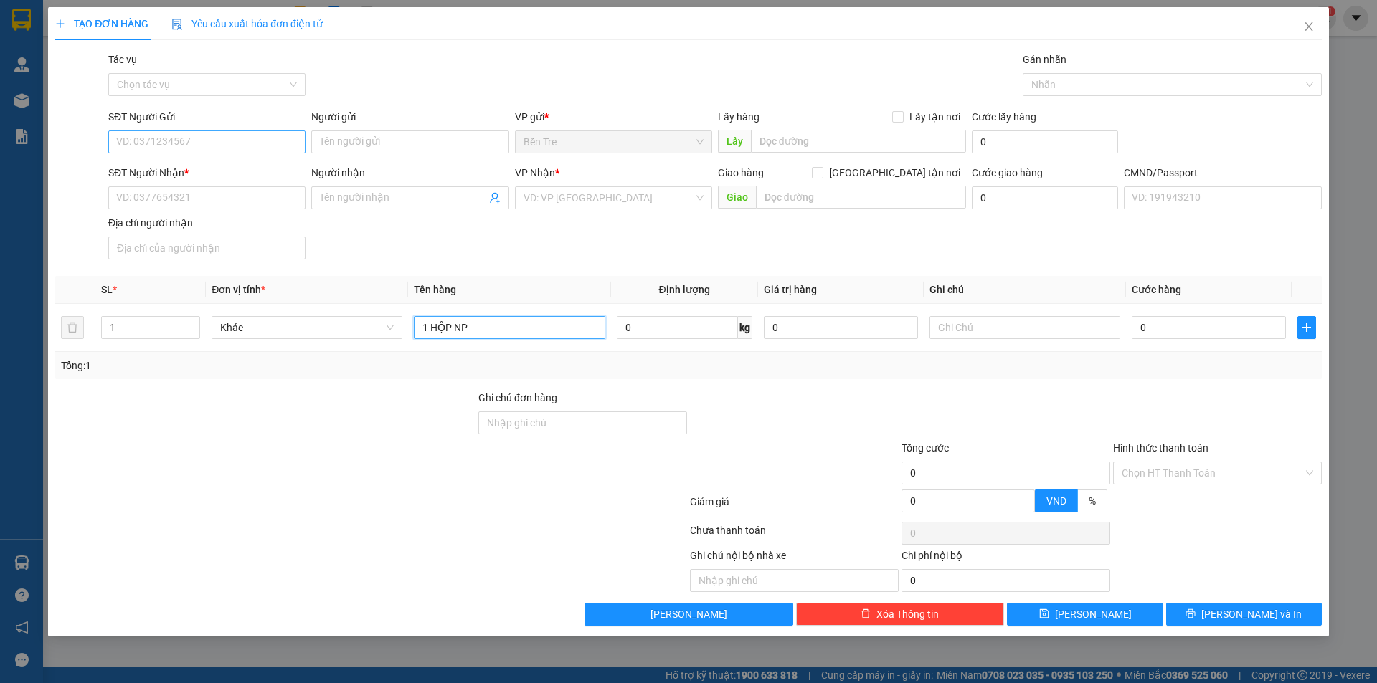
type input "1 HỘP NP"
click at [245, 148] on input "SĐT Người Gửi" at bounding box center [206, 141] width 197 height 23
click at [386, 144] on input "Người gửi" at bounding box center [409, 141] width 197 height 23
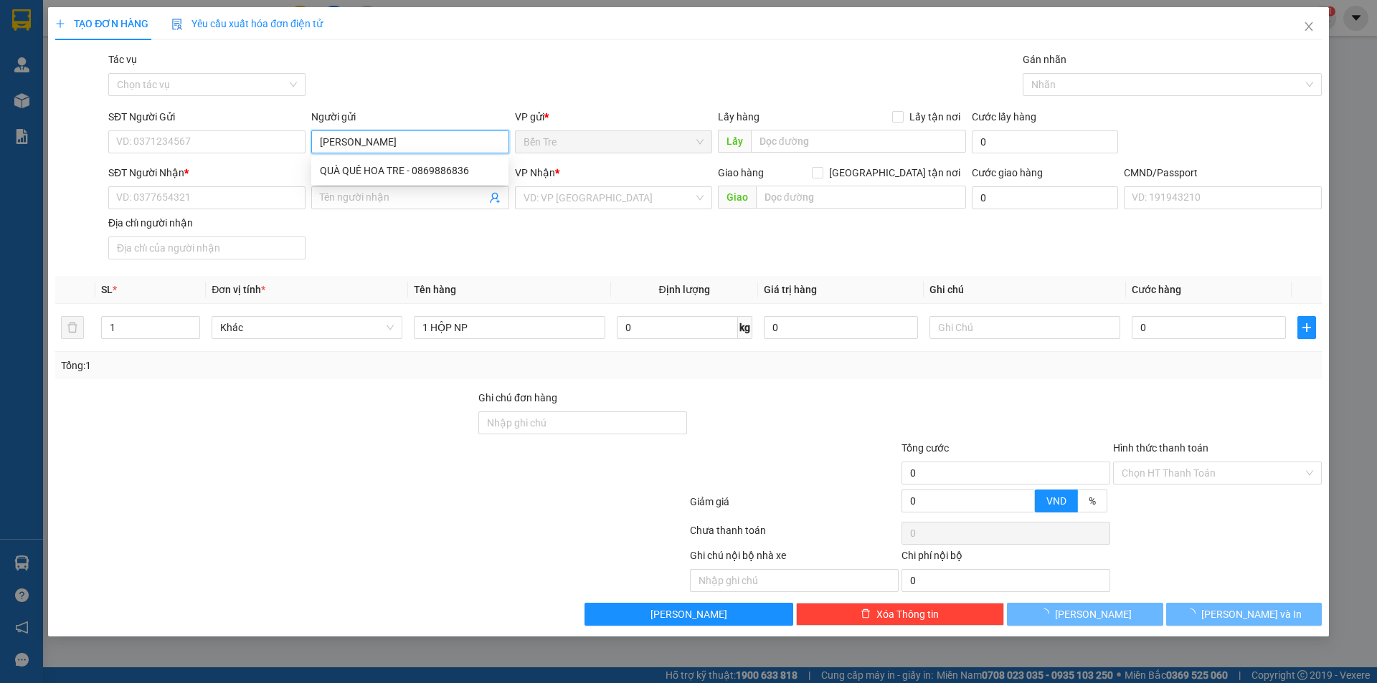
type input "LUCAS"
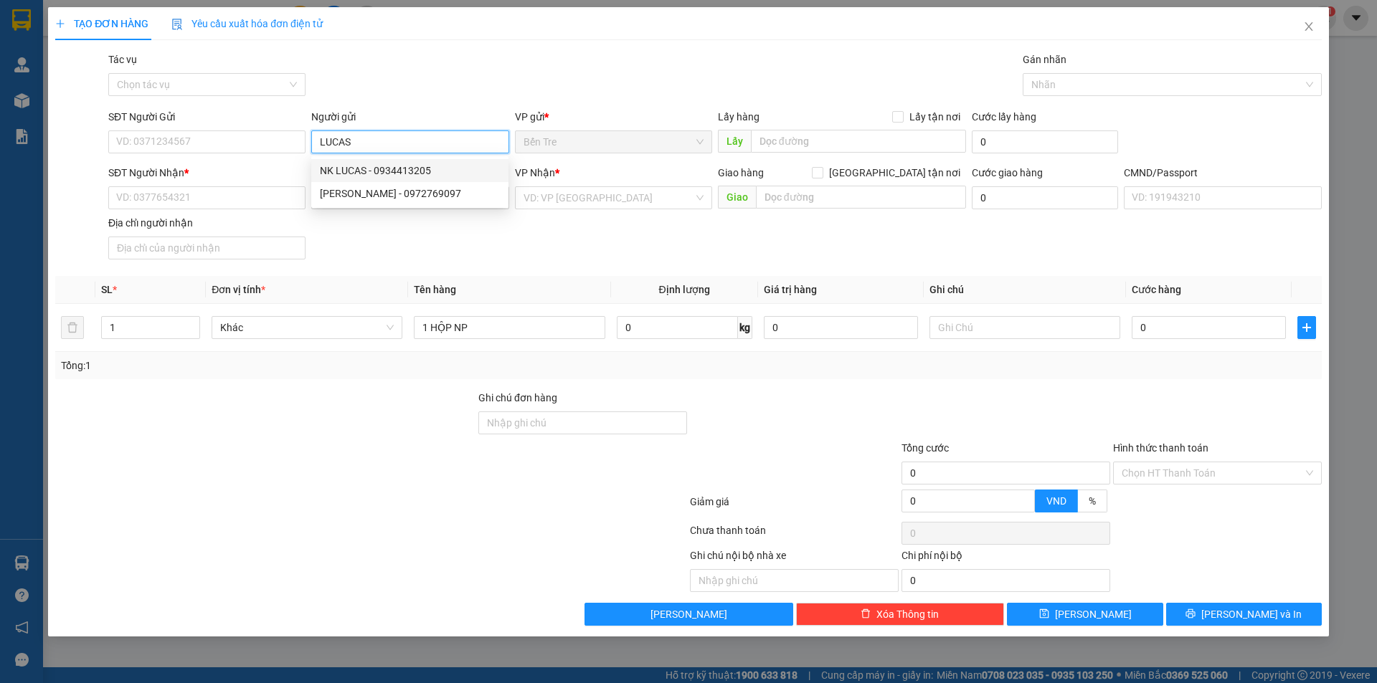
click at [376, 169] on div "NK LUCAS - 0934413205" at bounding box center [410, 171] width 180 height 16
type input "0934413205"
type input "NK LUCAS"
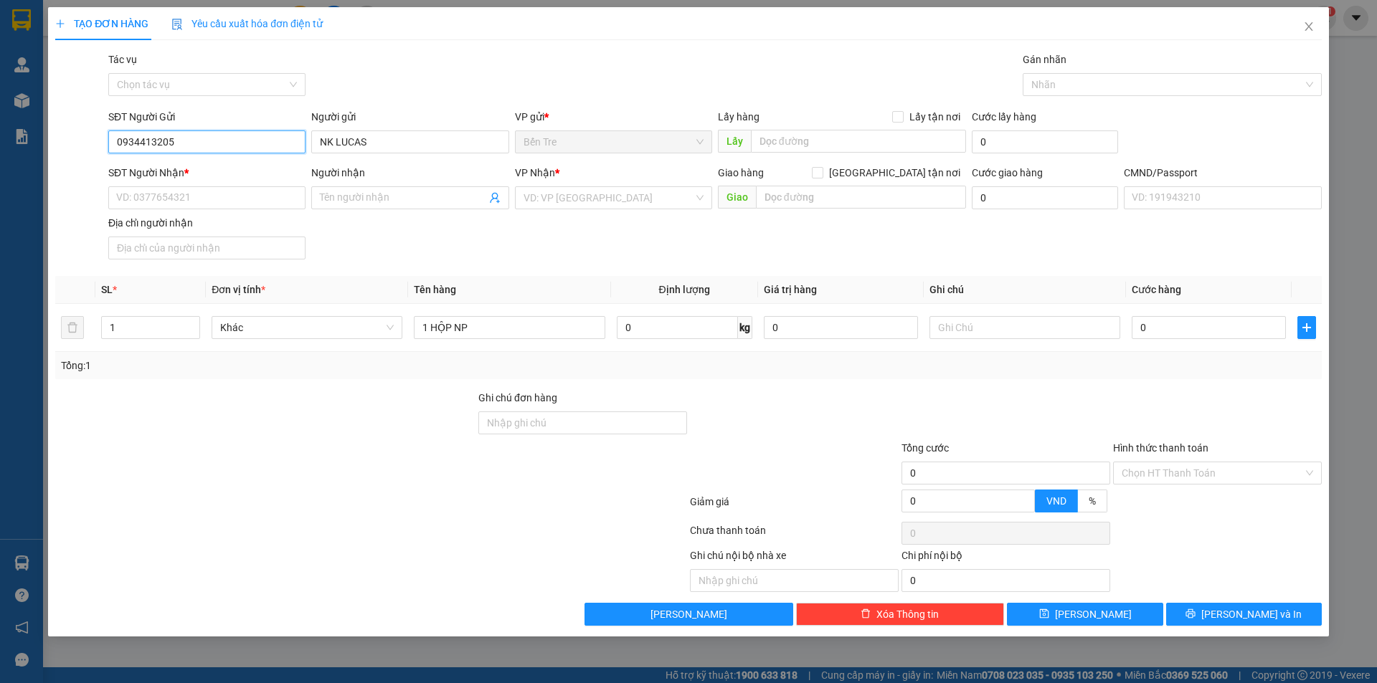
click at [220, 144] on input "0934413205" at bounding box center [206, 141] width 197 height 23
type input "0934413205"
click at [213, 165] on div "0934413205 - NK LUCAS" at bounding box center [207, 171] width 180 height 16
type input "0936415875"
type input "LAB AN LỘC"
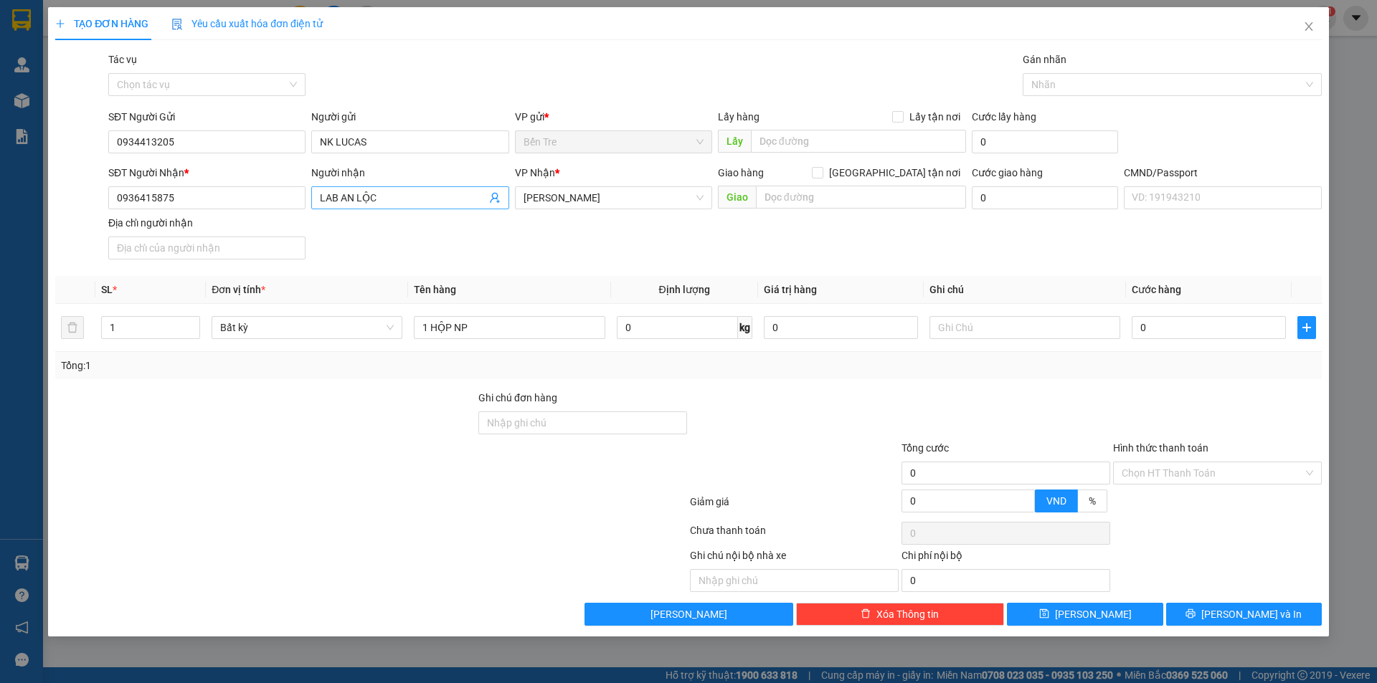
click at [496, 202] on icon "user-add" at bounding box center [494, 197] width 11 height 11
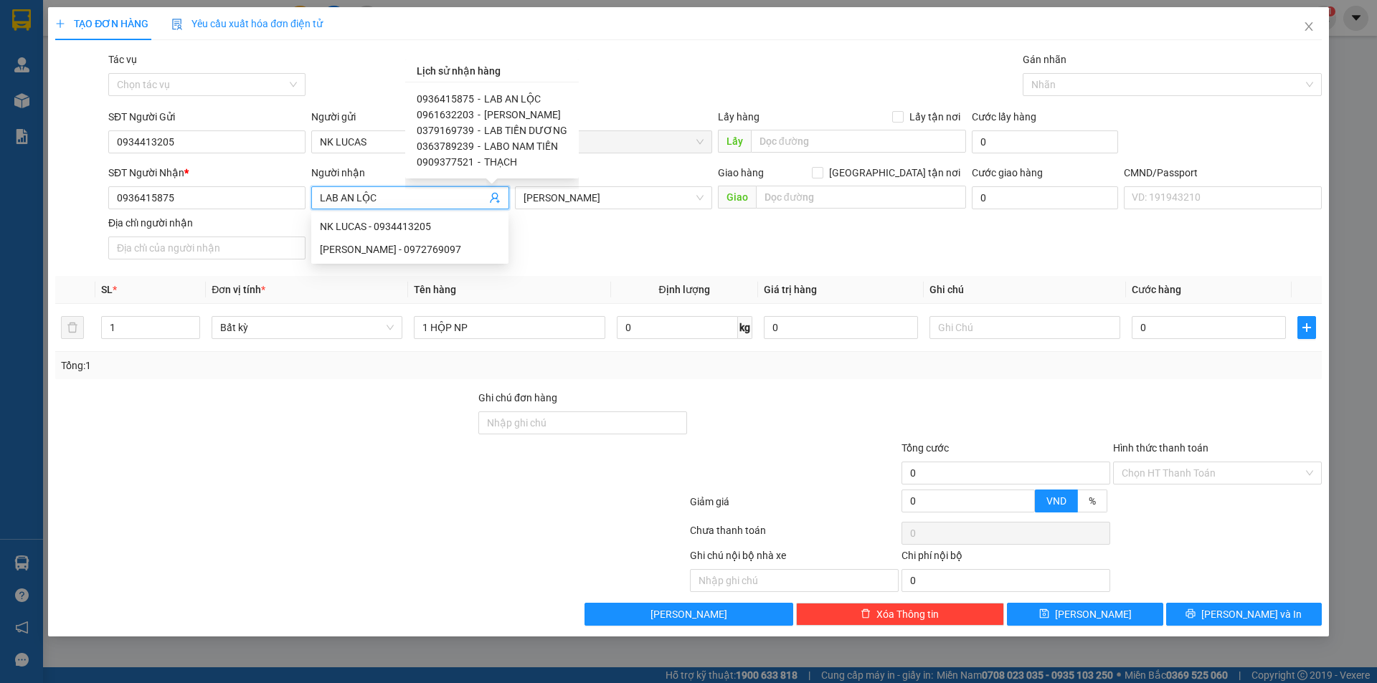
click at [503, 113] on span "MINH CƯỜNG" at bounding box center [522, 114] width 77 height 11
type input "0961632203"
type input "MINH CƯỜNG"
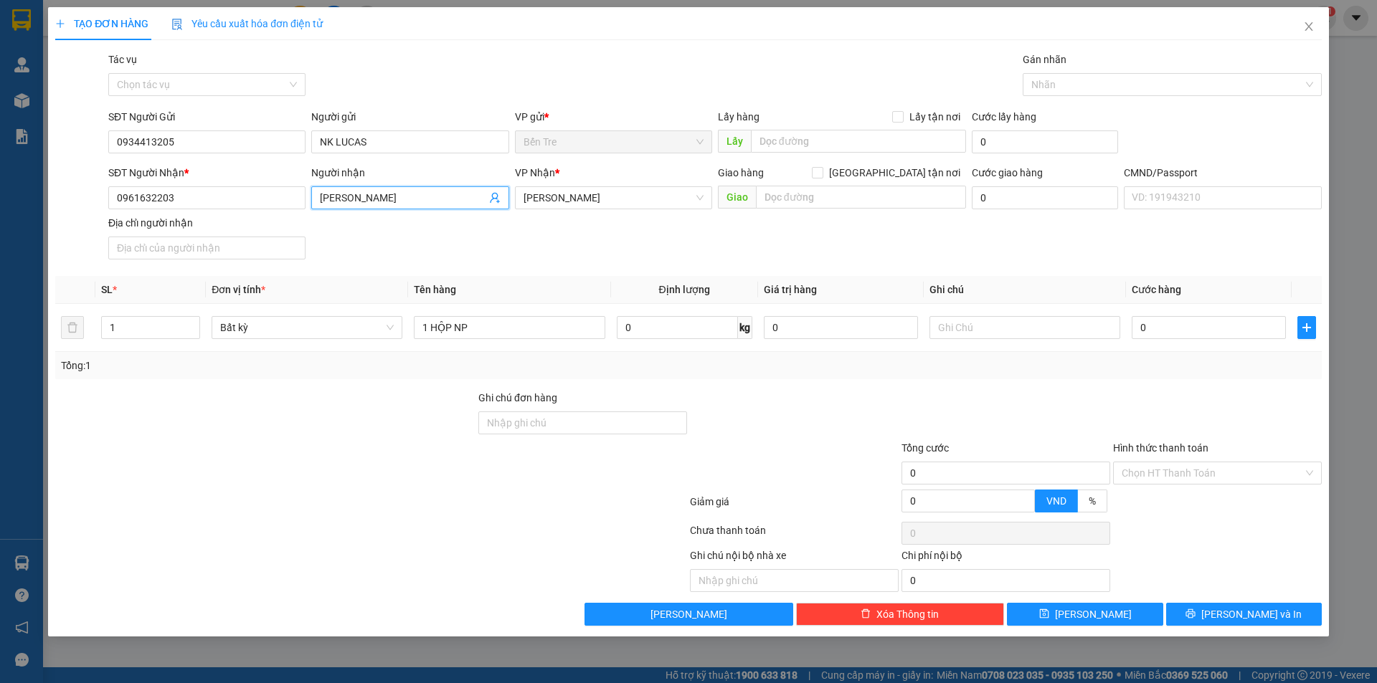
click at [896, 380] on div "Transit Pickup Surcharge Ids Transit Deliver Surcharge Ids Transit Deliver Surc…" at bounding box center [688, 339] width 1266 height 574
click at [962, 330] on input "text" at bounding box center [1024, 327] width 191 height 23
drag, startPoint x: 972, startPoint y: 388, endPoint x: 969, endPoint y: 329, distance: 58.8
click at [972, 386] on div "Transit Pickup Surcharge Ids Transit Deliver Surcharge Ids Transit Deliver Surc…" at bounding box center [688, 339] width 1266 height 574
click at [971, 325] on input "text" at bounding box center [1024, 327] width 191 height 23
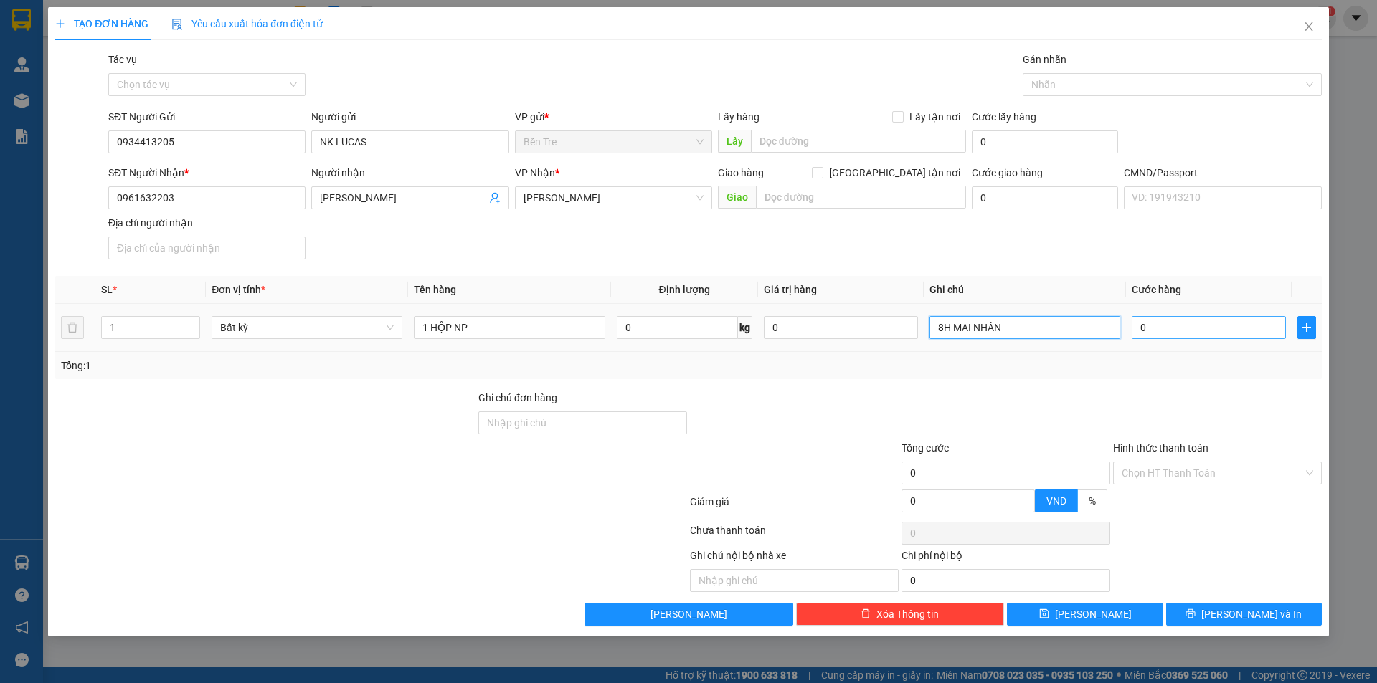
type input "8H MAI NHÂN"
click at [1206, 319] on input "0" at bounding box center [1208, 327] width 154 height 23
type input "2"
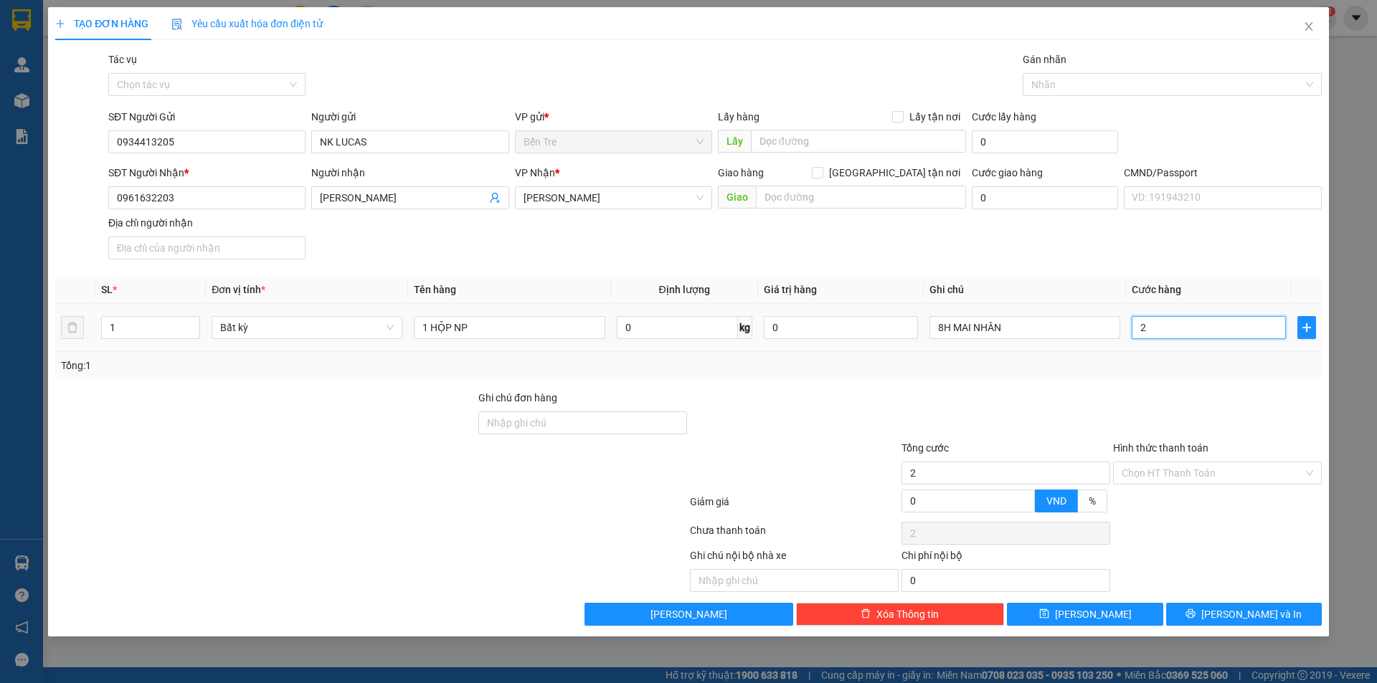
type input "20"
type input "20.000"
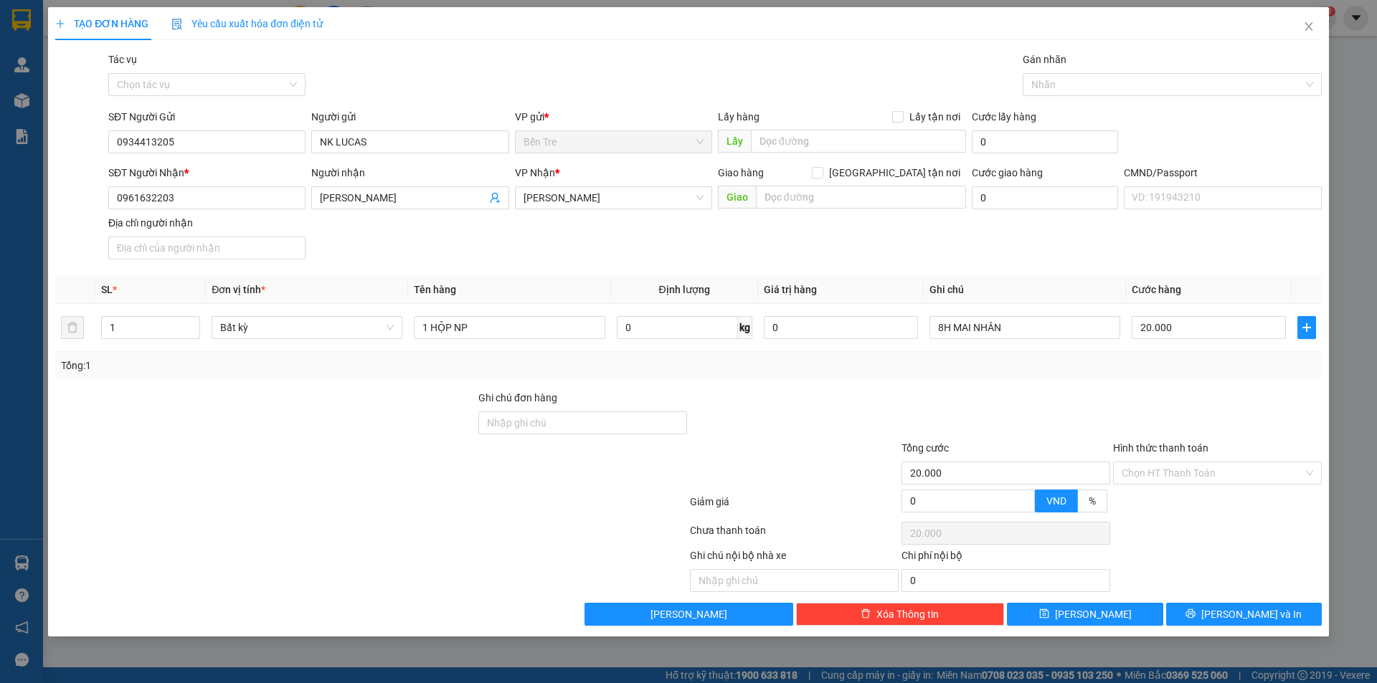
click at [1085, 408] on div at bounding box center [1006, 415] width 212 height 50
click at [1164, 480] on input "Hình thức thanh toán" at bounding box center [1211, 473] width 181 height 22
click at [1159, 500] on div "Tại văn phòng" at bounding box center [1216, 502] width 191 height 16
type input "0"
drag, startPoint x: 1262, startPoint y: 616, endPoint x: 1071, endPoint y: 521, distance: 213.2
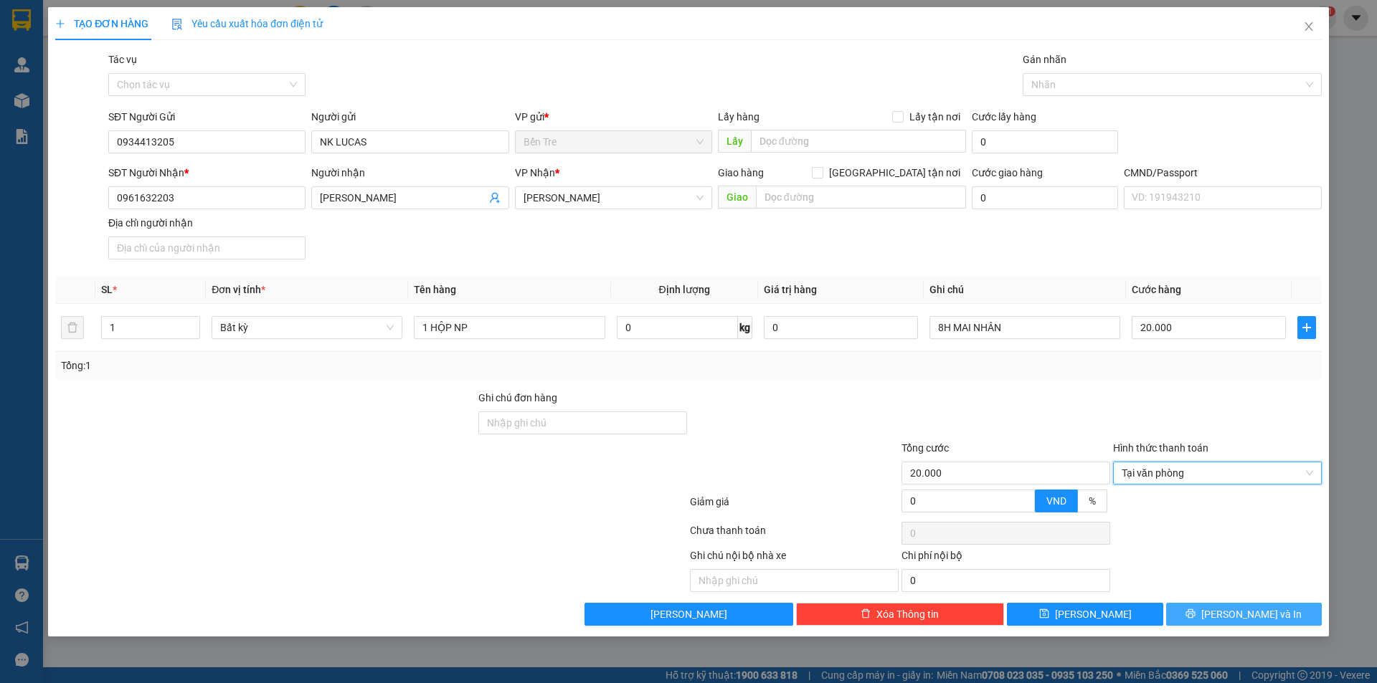
click at [1261, 615] on span "[PERSON_NAME] và In" at bounding box center [1251, 615] width 100 height 16
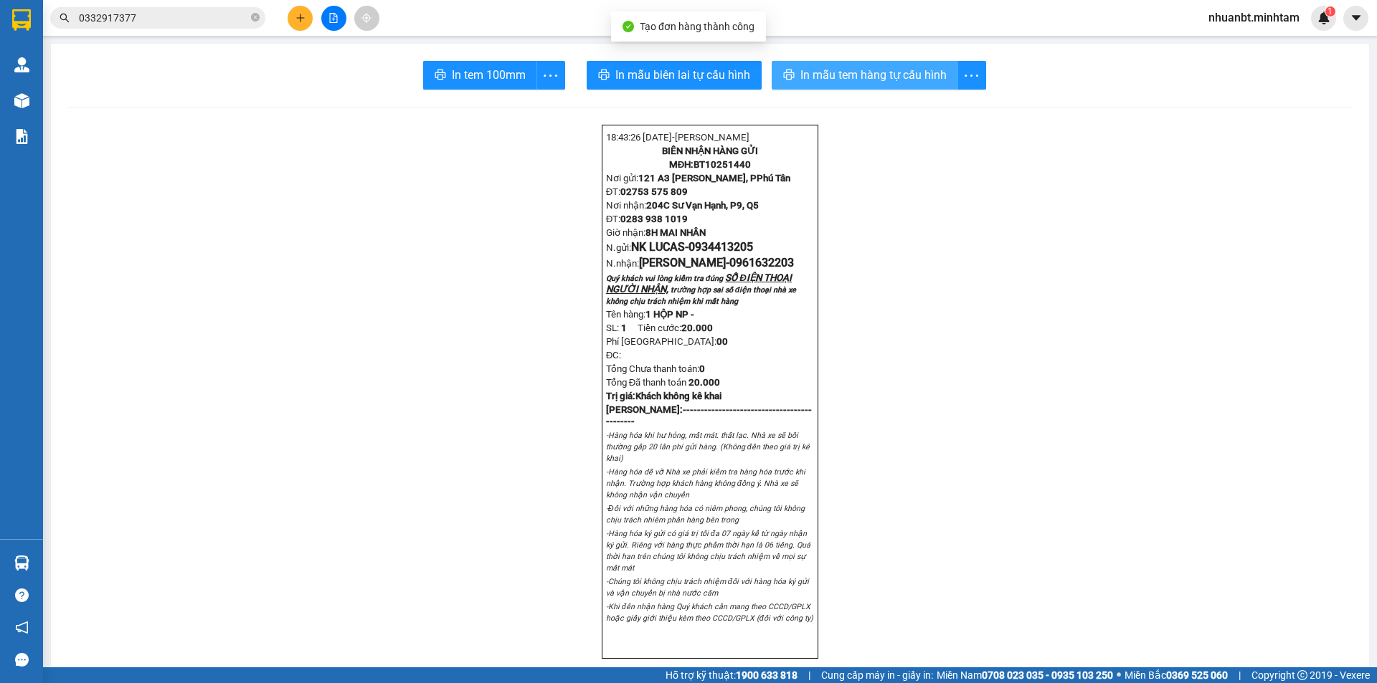
click at [867, 70] on span "In mẫu tem hàng tự cấu hình" at bounding box center [873, 75] width 146 height 18
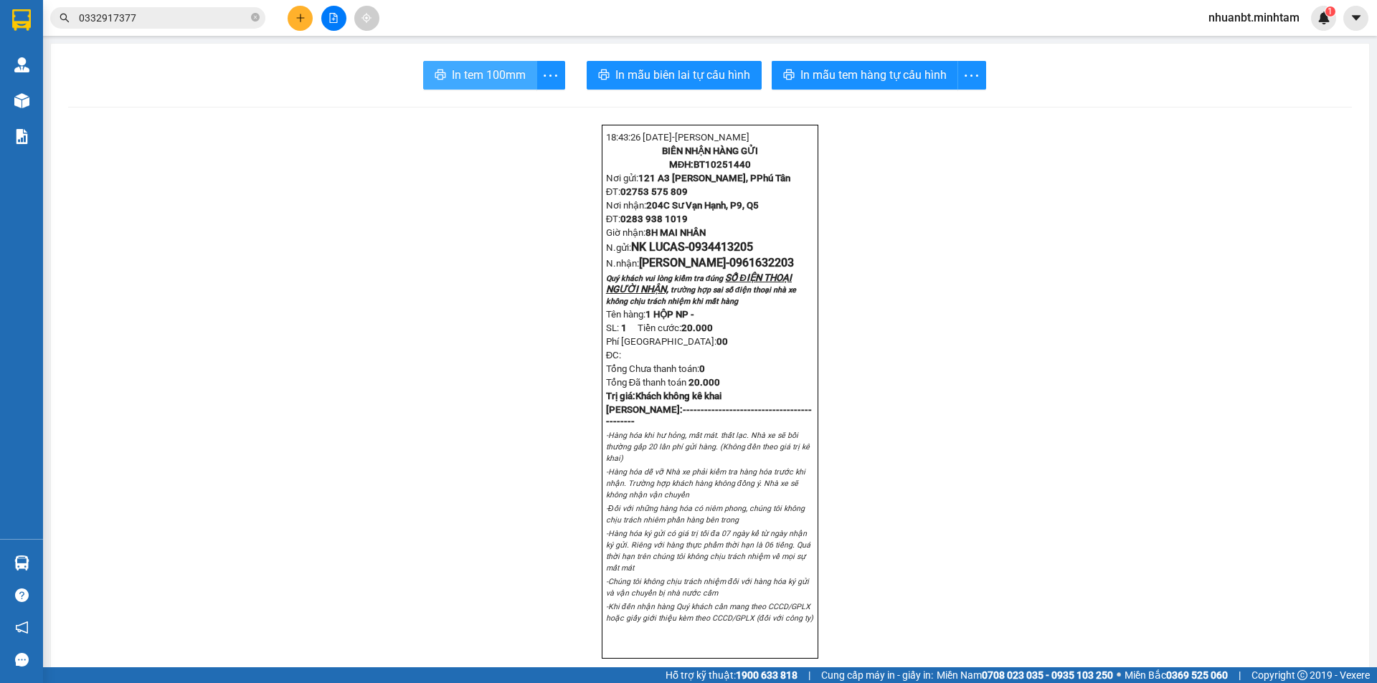
click at [498, 75] on span "In tem 100mm" at bounding box center [489, 75] width 74 height 18
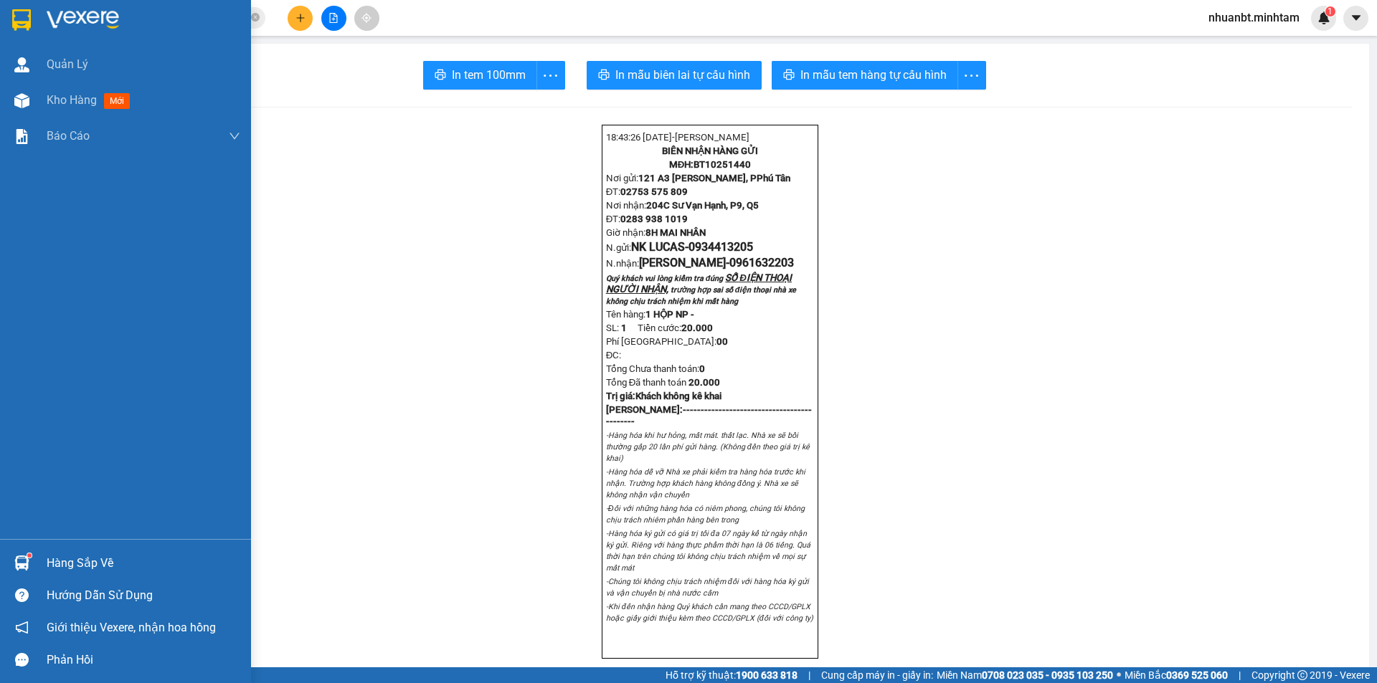
click at [32, 565] on div at bounding box center [21, 563] width 25 height 25
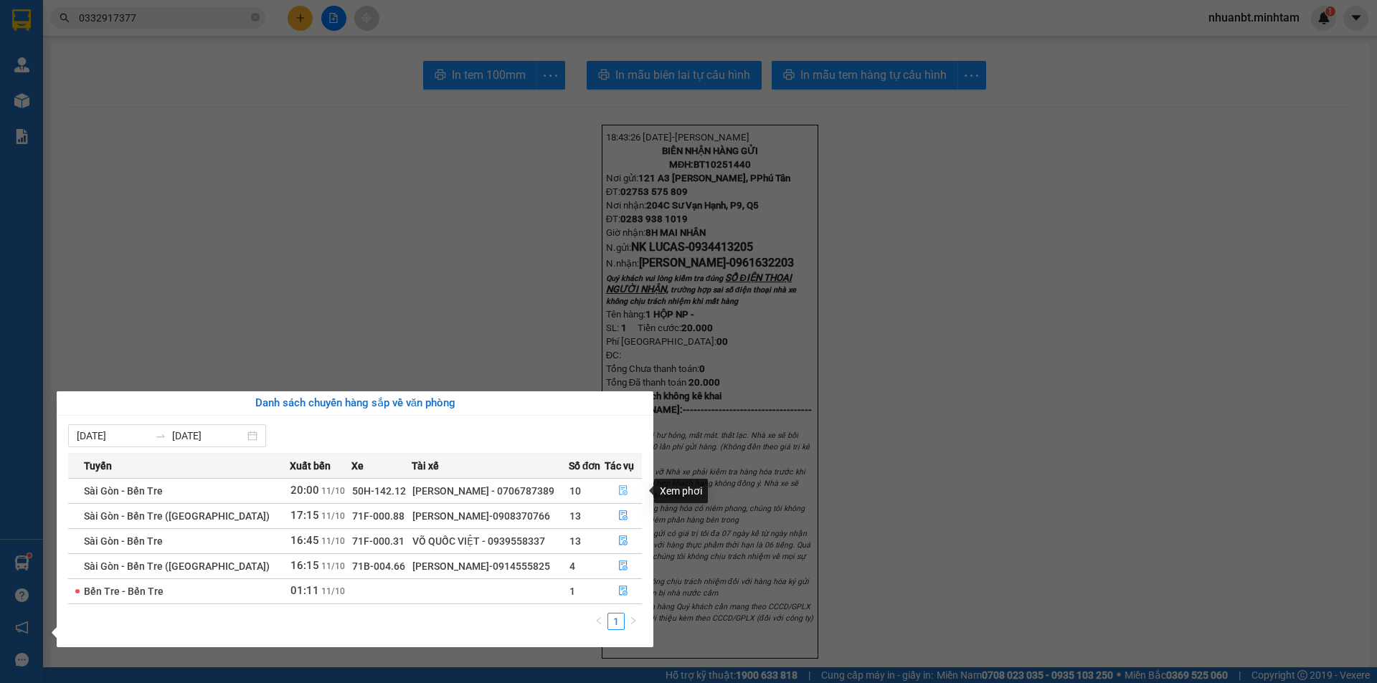
click at [625, 493] on icon "file-done" at bounding box center [623, 490] width 10 height 10
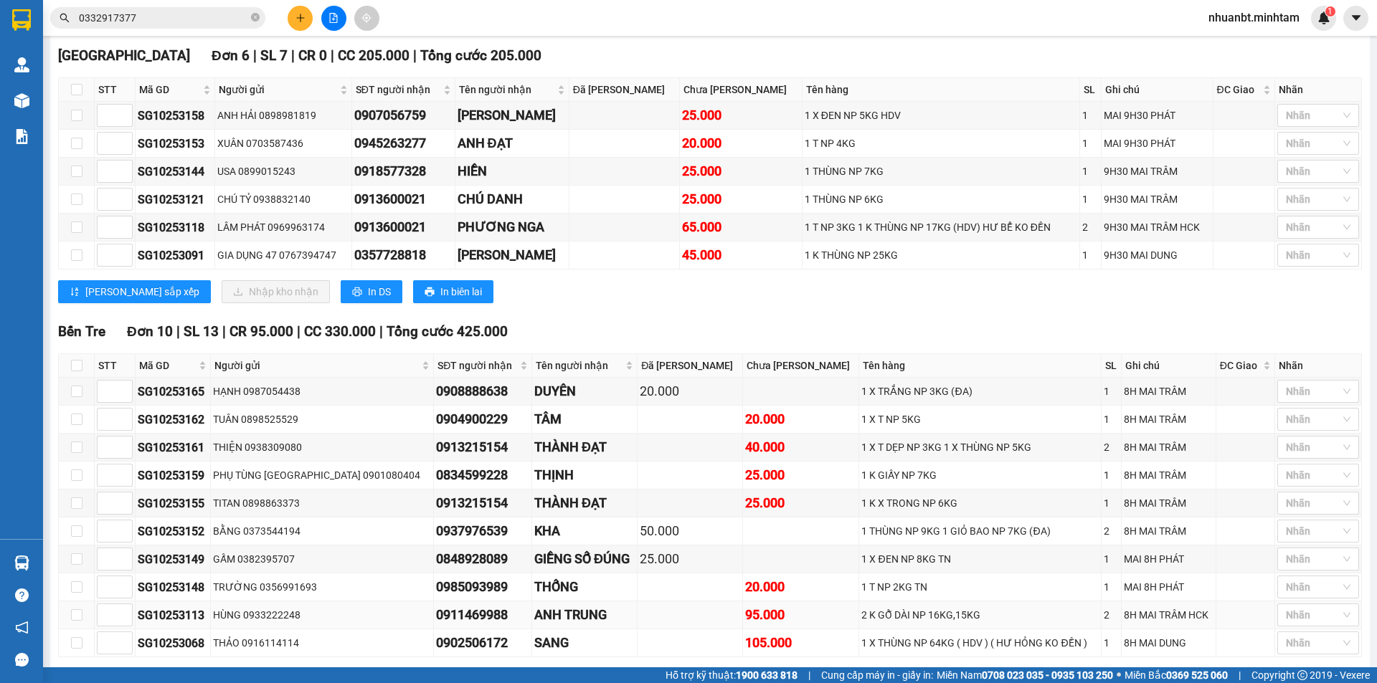
scroll to position [554, 0]
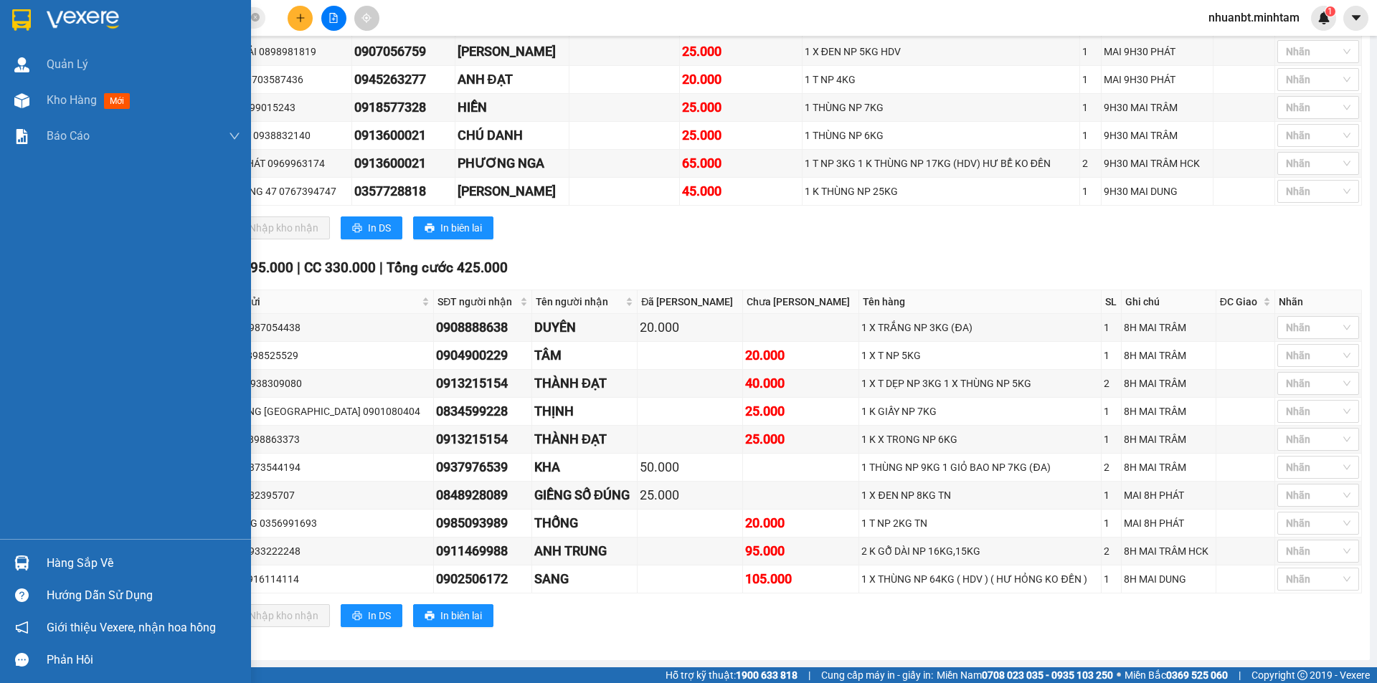
click at [60, 568] on div "Hàng sắp về" at bounding box center [144, 564] width 194 height 22
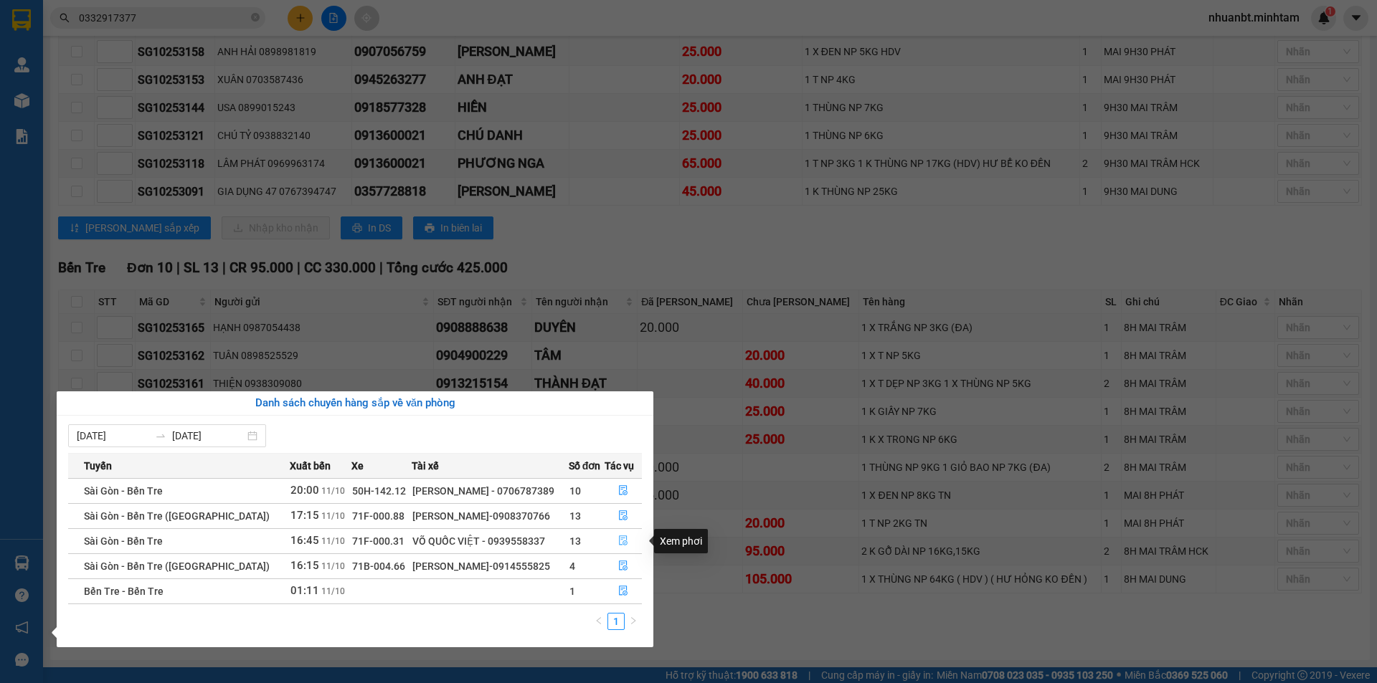
click at [622, 544] on icon "file-done" at bounding box center [623, 541] width 9 height 10
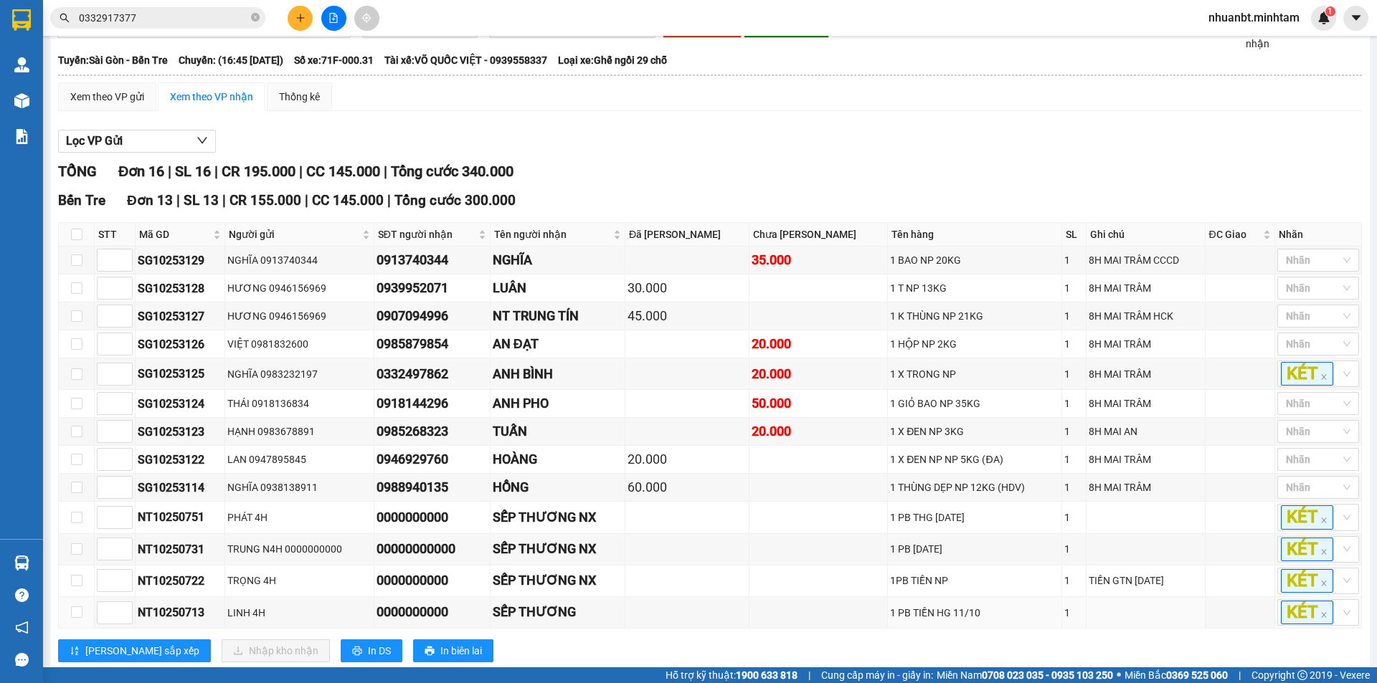
scroll to position [149, 0]
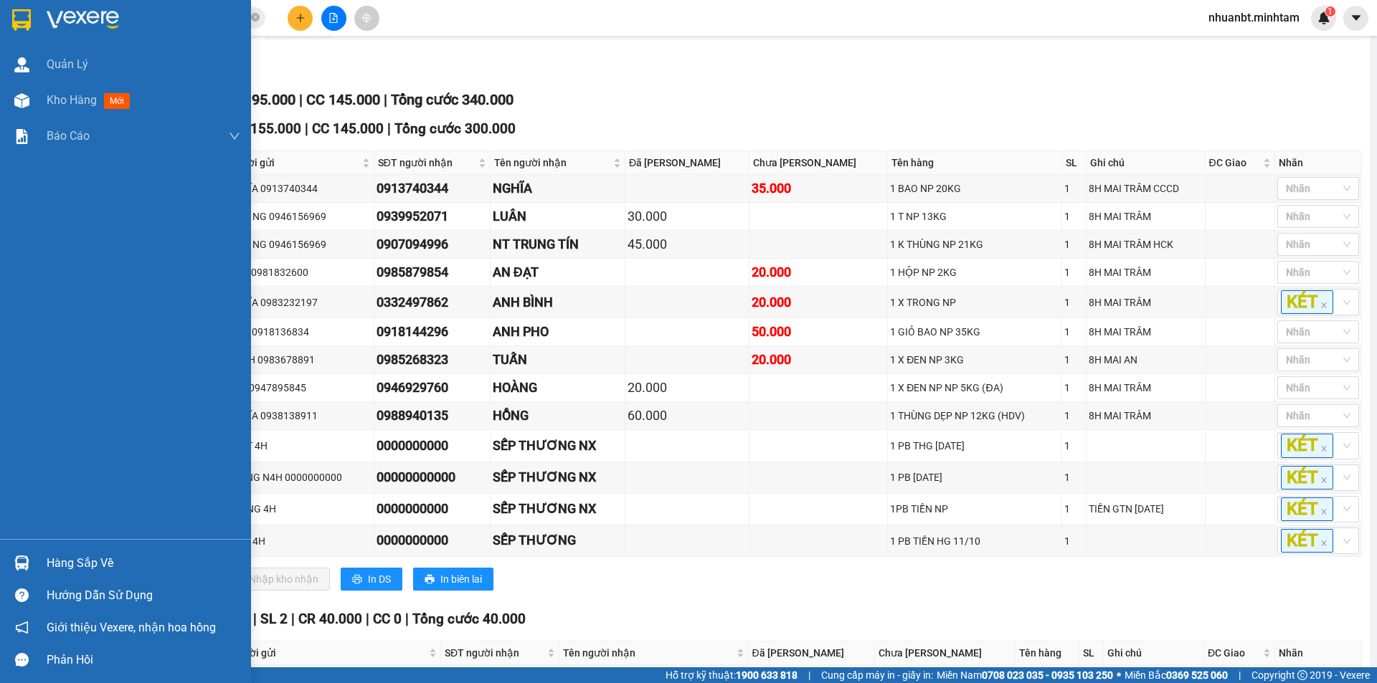
click at [36, 556] on div "Hàng sắp về" at bounding box center [125, 563] width 251 height 32
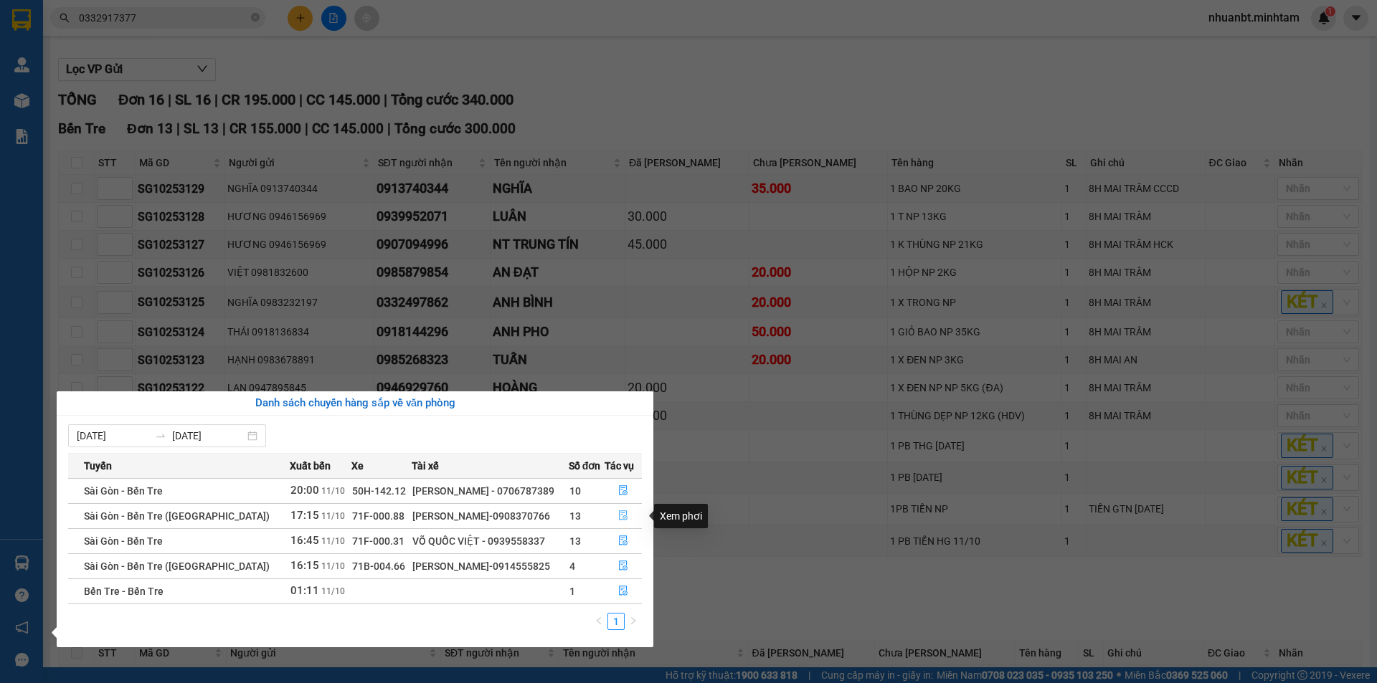
click at [618, 518] on icon "file-done" at bounding box center [623, 516] width 10 height 10
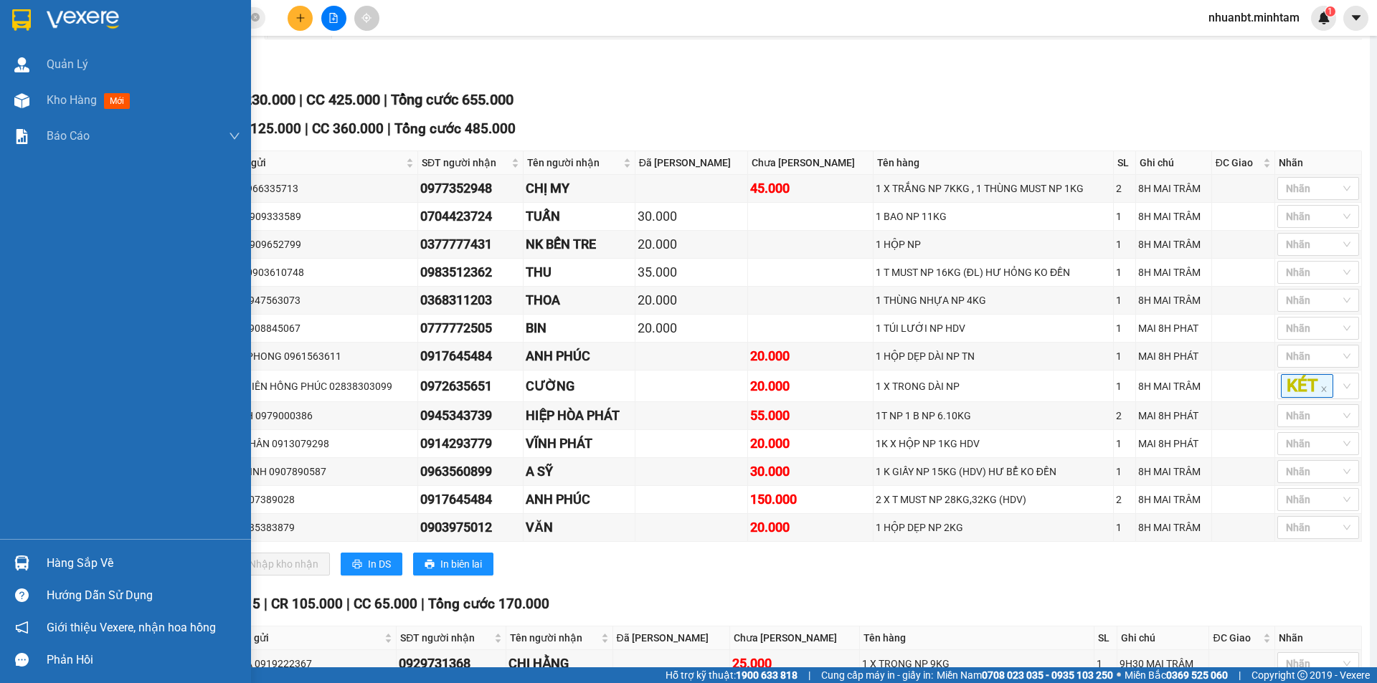
click at [16, 15] on img at bounding box center [21, 20] width 19 height 22
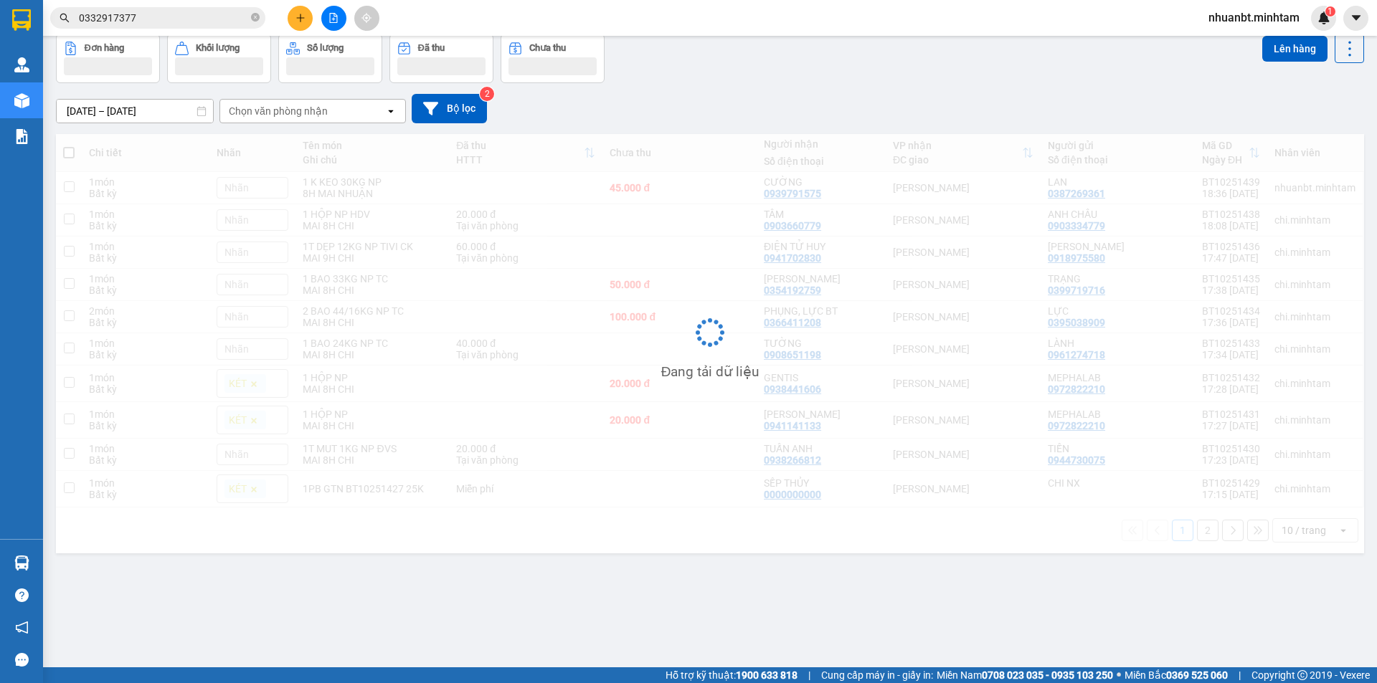
scroll to position [66, 0]
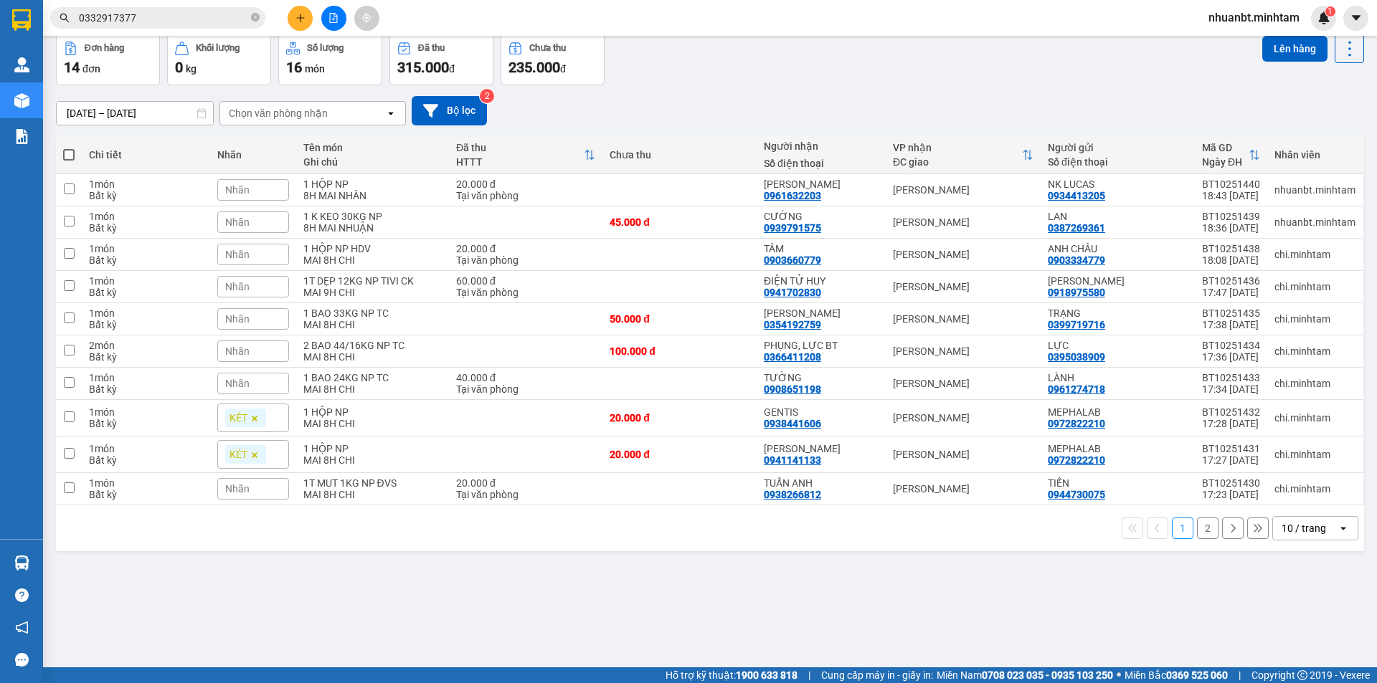
click at [245, 184] on span "Nhãn" at bounding box center [237, 189] width 24 height 11
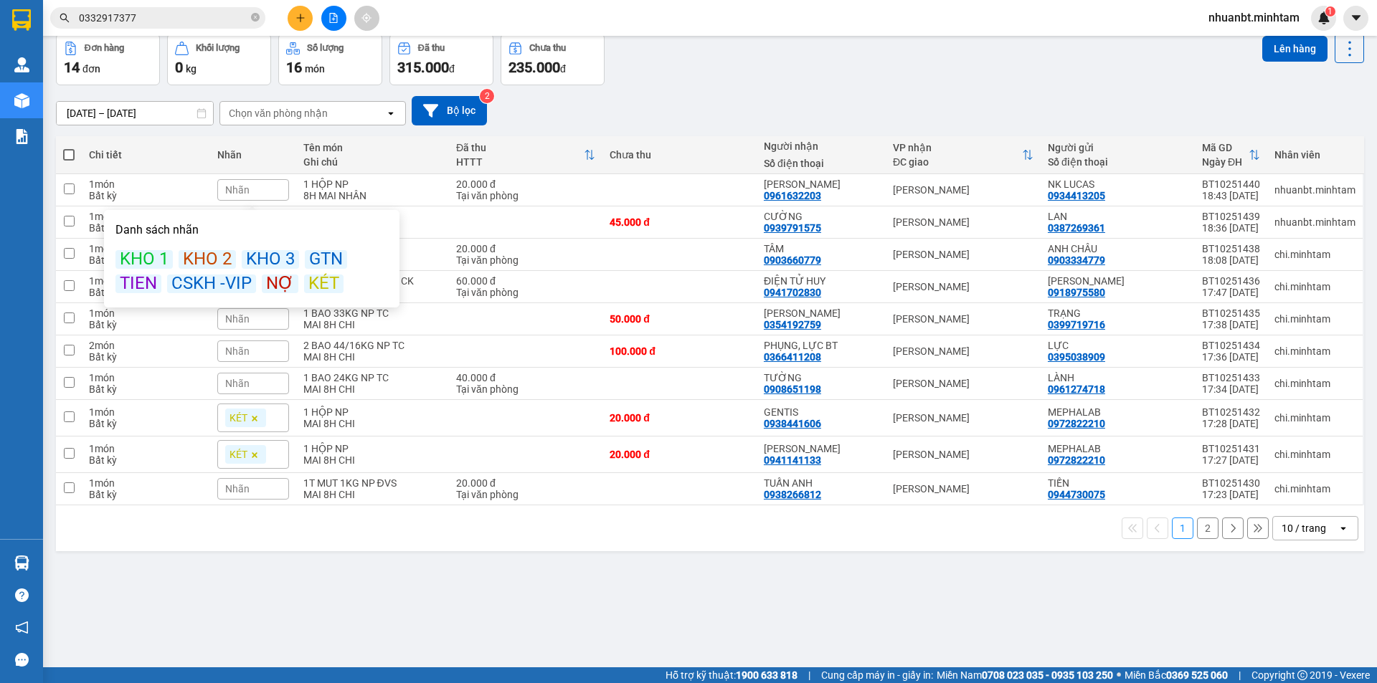
click at [323, 286] on div "KÉT" at bounding box center [323, 284] width 39 height 19
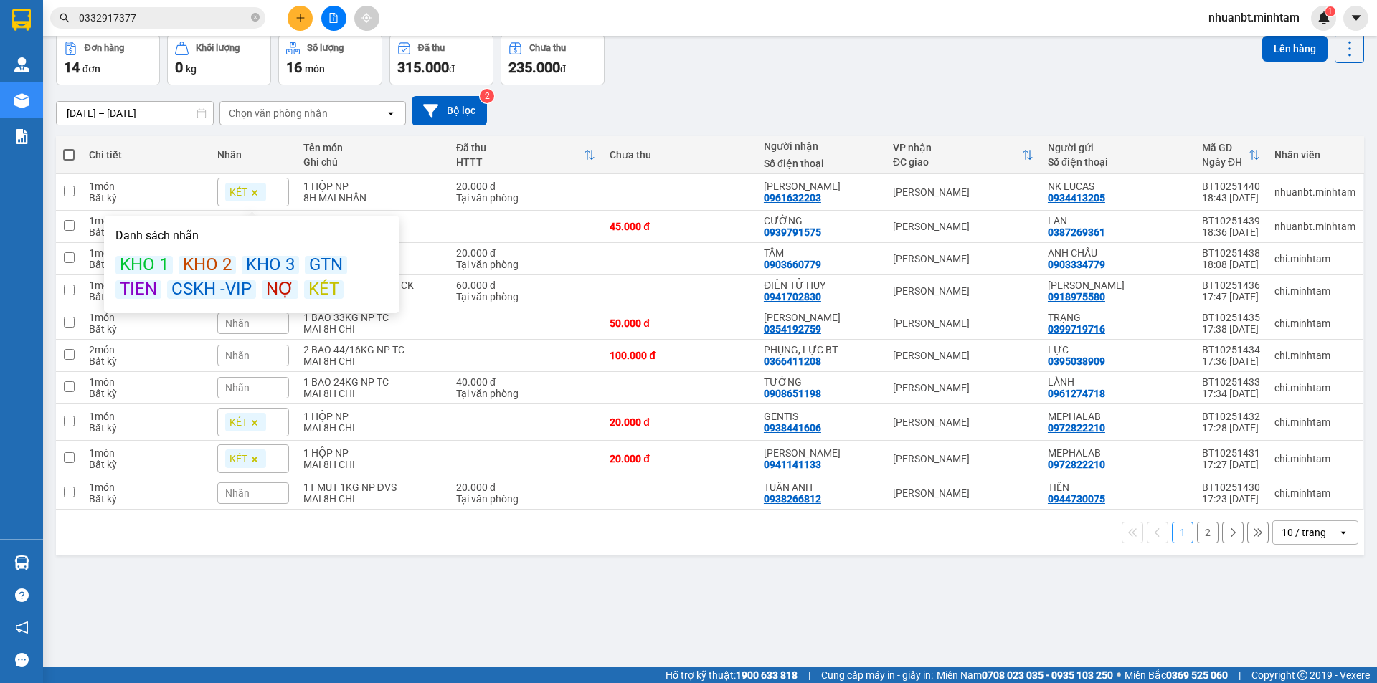
click at [727, 94] on div "09/10/2025 – 11/10/2025 Press the down arrow key to interact with the calendar …" at bounding box center [710, 110] width 1308 height 51
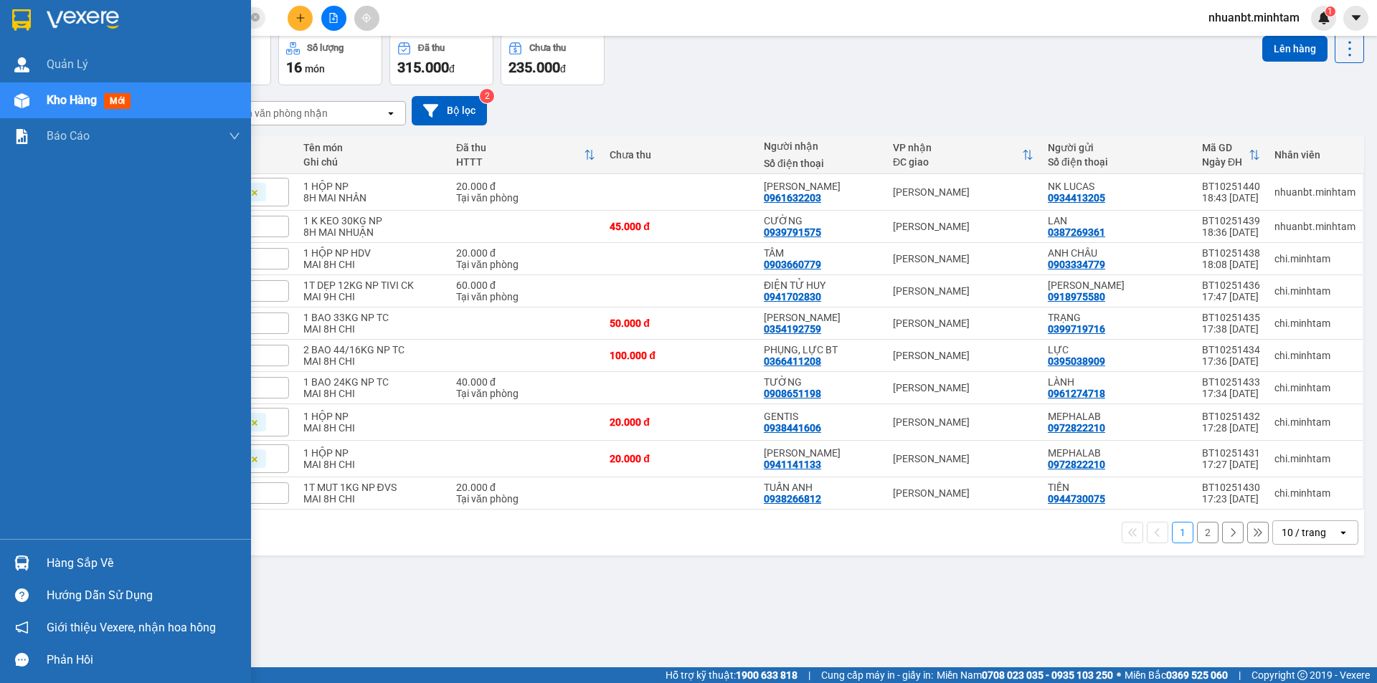
click at [21, 11] on img at bounding box center [21, 20] width 19 height 22
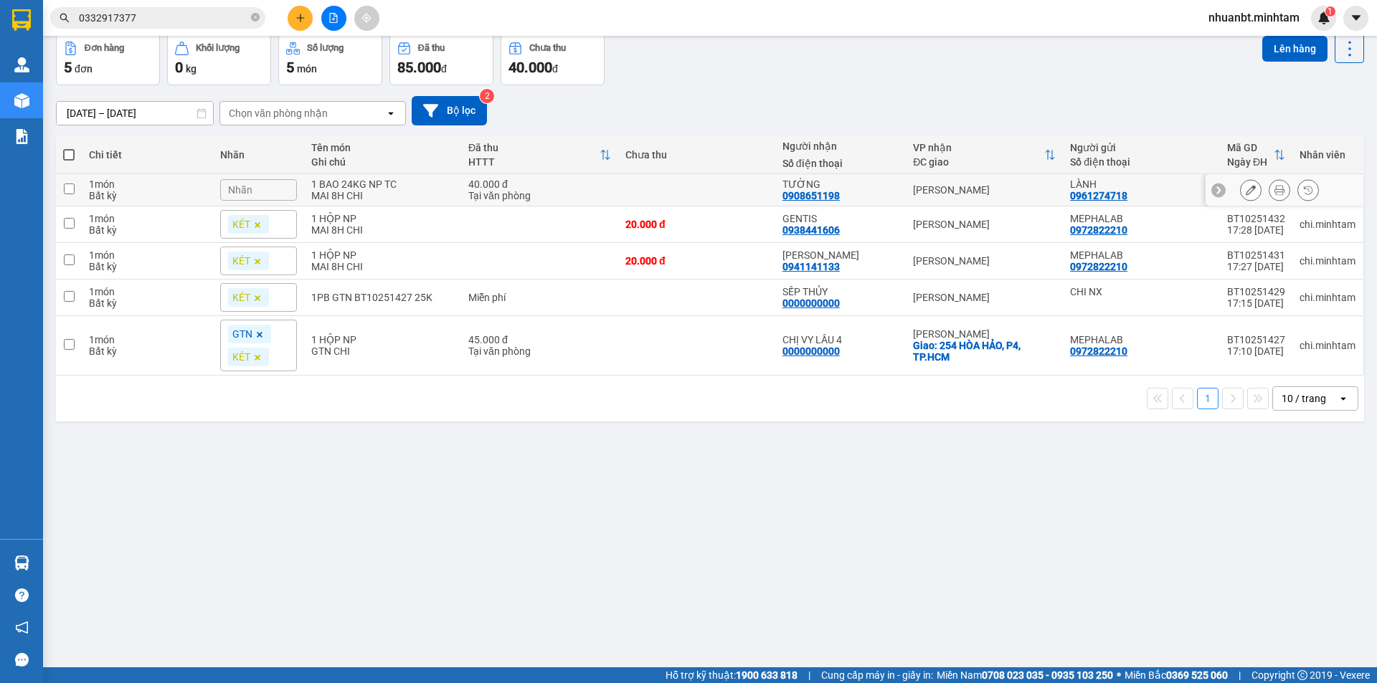
click at [480, 190] on div "Tại văn phòng" at bounding box center [539, 195] width 143 height 11
checkbox input "true"
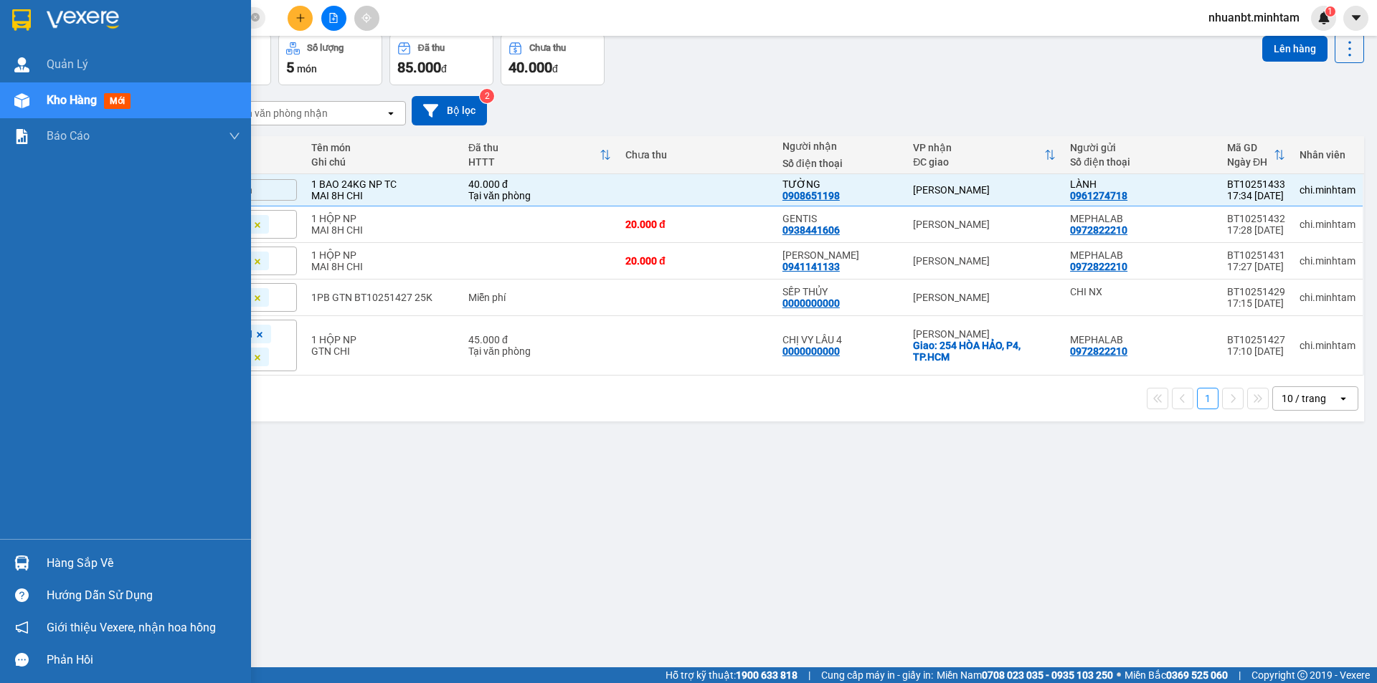
drag, startPoint x: 17, startPoint y: 24, endPoint x: 75, endPoint y: 8, distance: 59.5
click at [17, 22] on img at bounding box center [21, 20] width 19 height 22
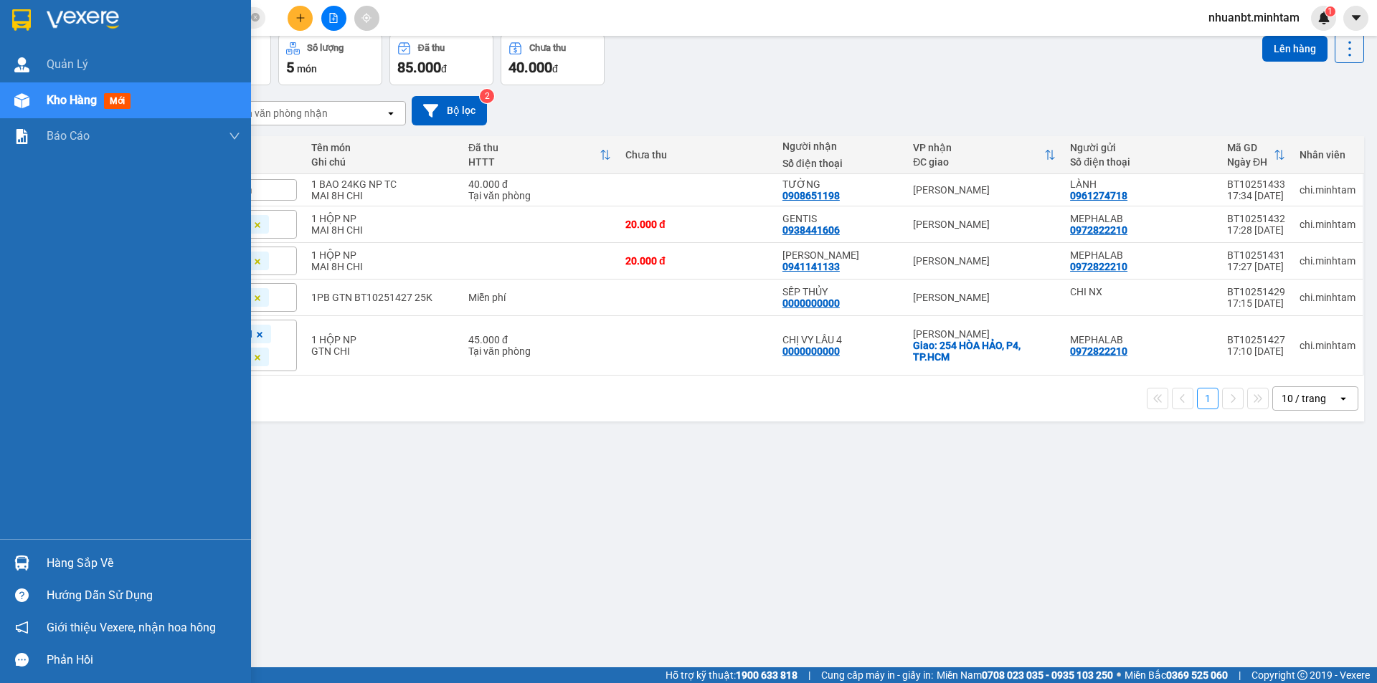
click at [22, 16] on img at bounding box center [21, 20] width 19 height 22
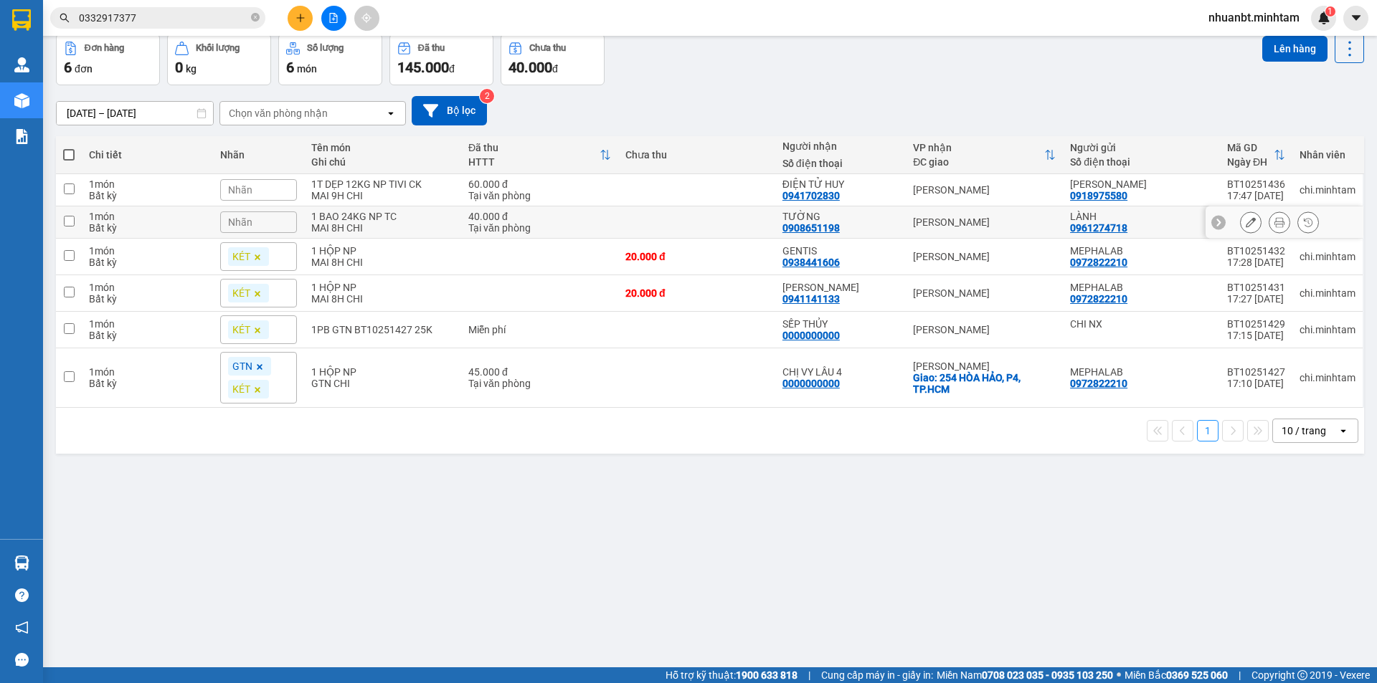
click at [325, 215] on div "1 BAO 24KG NP TC" at bounding box center [382, 216] width 143 height 11
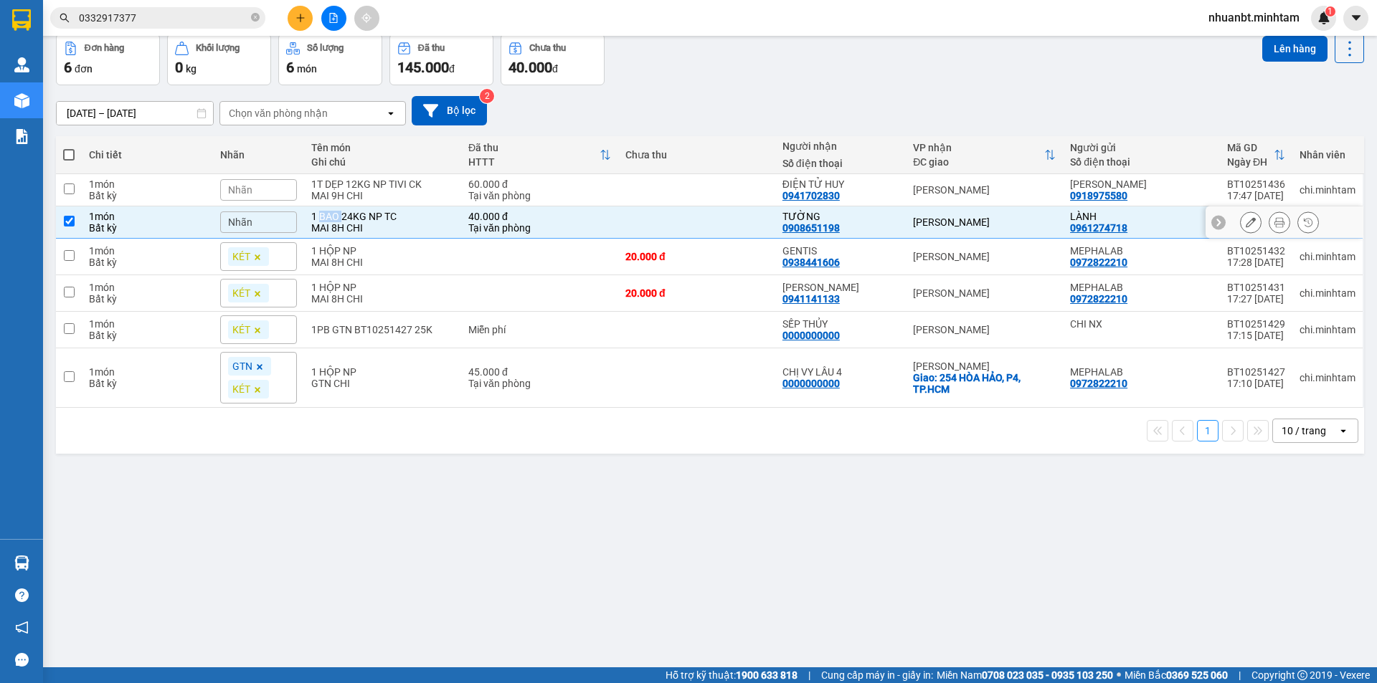
click at [325, 215] on div "1 BAO 24KG NP TC" at bounding box center [382, 216] width 143 height 11
checkbox input "false"
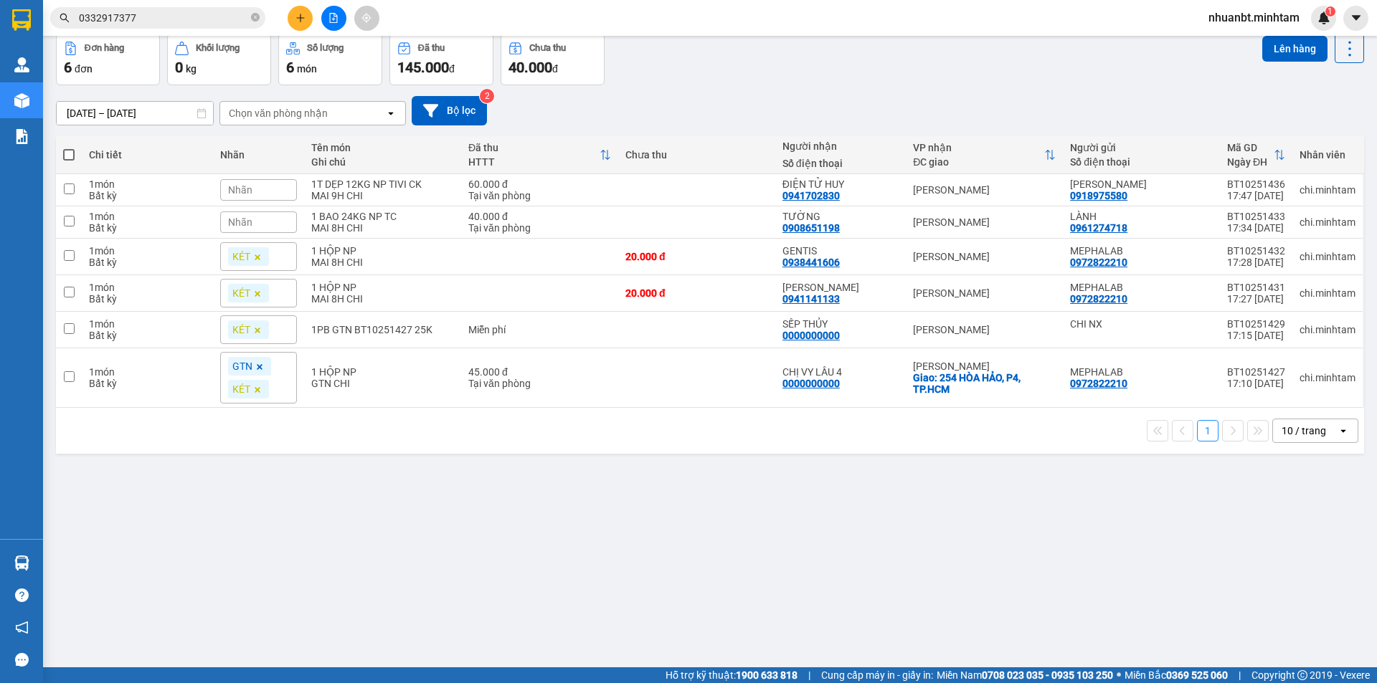
click at [435, 521] on div "ver 1.8.146 Kho gửi Trên xe Kho nhận Hàng đã giao Đơn hàng 6 đơn Khối lượng 0 k…" at bounding box center [709, 318] width 1319 height 683
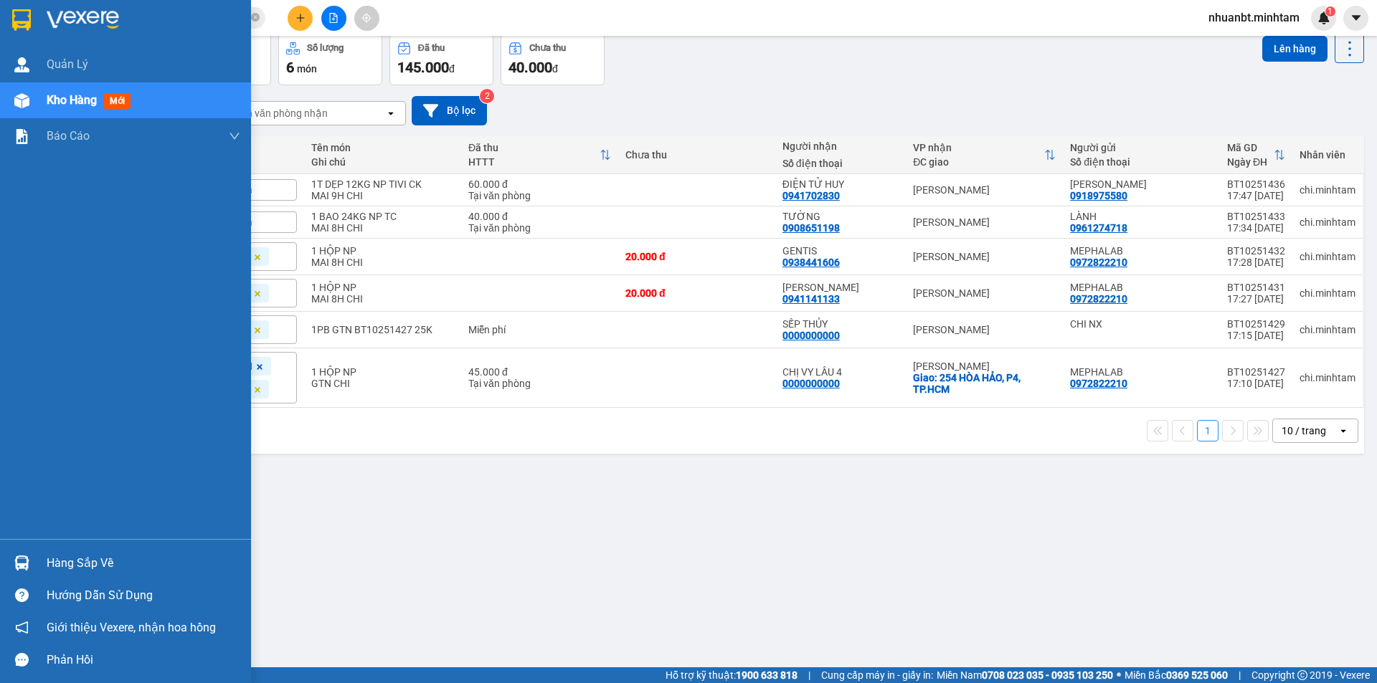
click at [16, 24] on img at bounding box center [21, 20] width 19 height 22
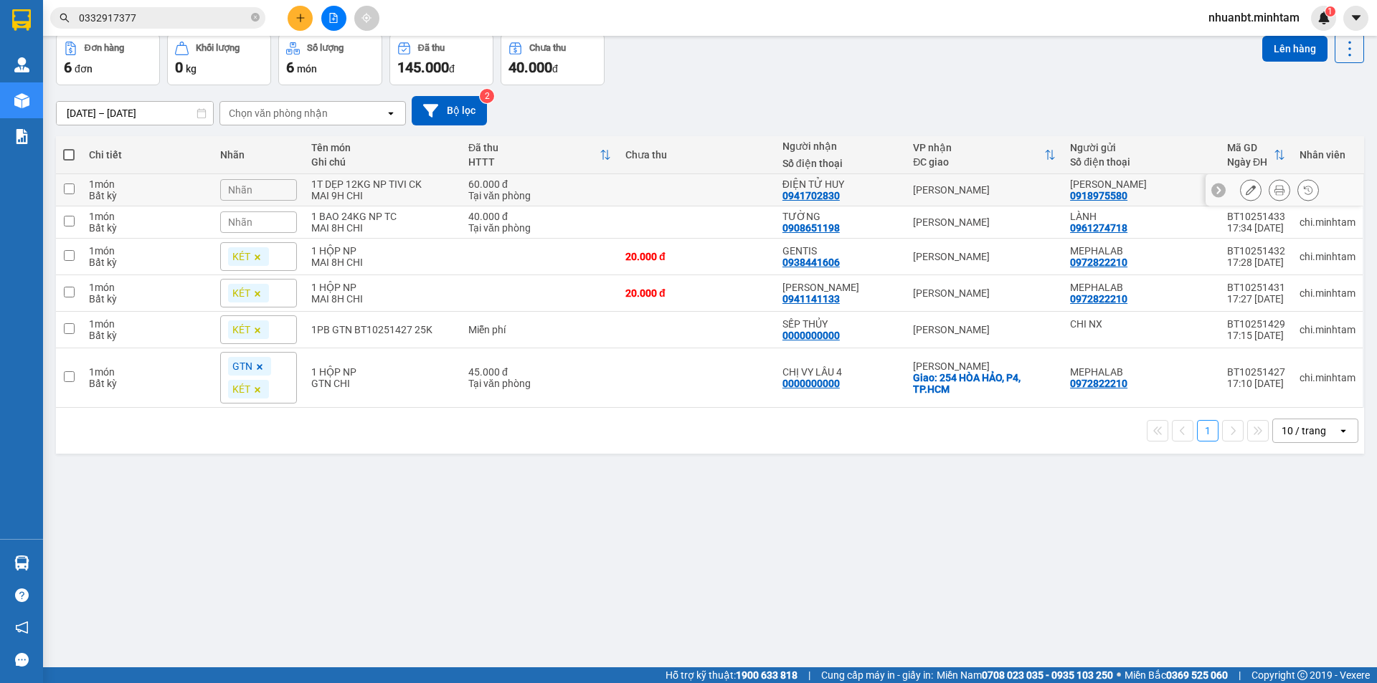
click at [330, 183] on div "1T DẸP 12KG NP TIVI CK" at bounding box center [382, 184] width 143 height 11
checkbox input "true"
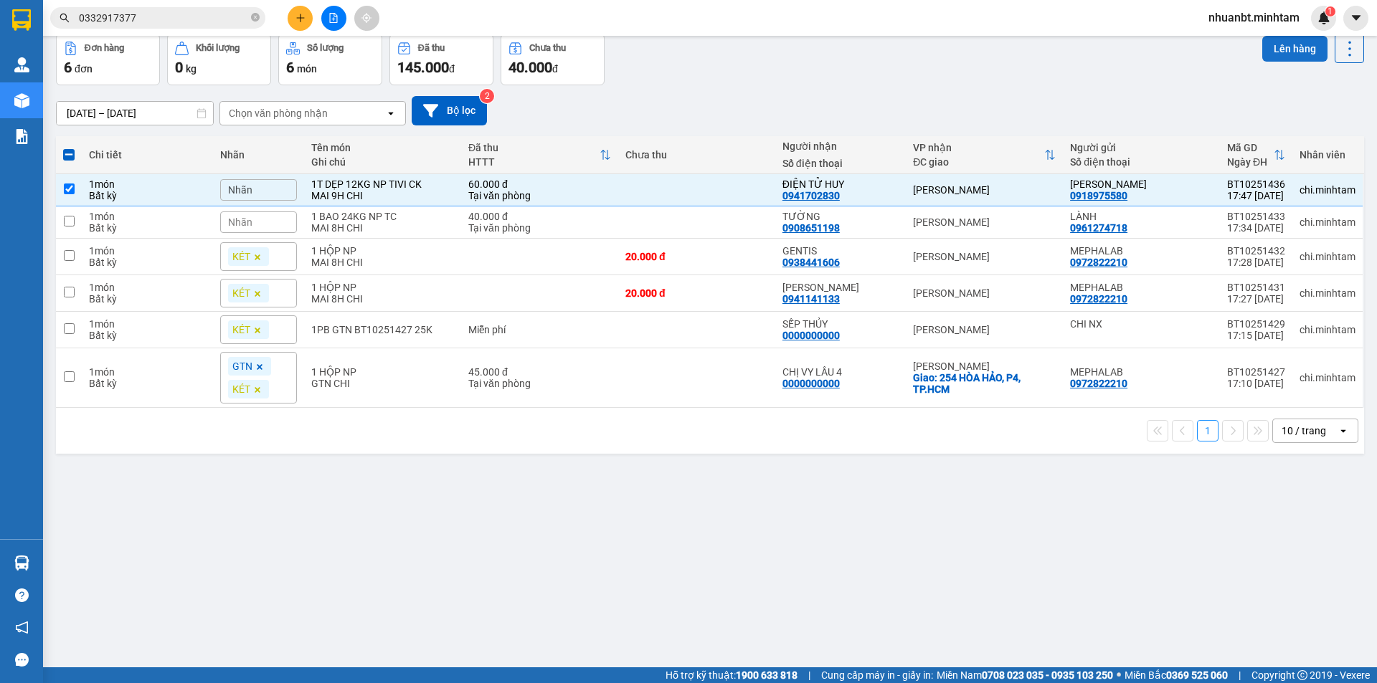
click at [1276, 50] on button "Lên hàng" at bounding box center [1294, 49] width 65 height 26
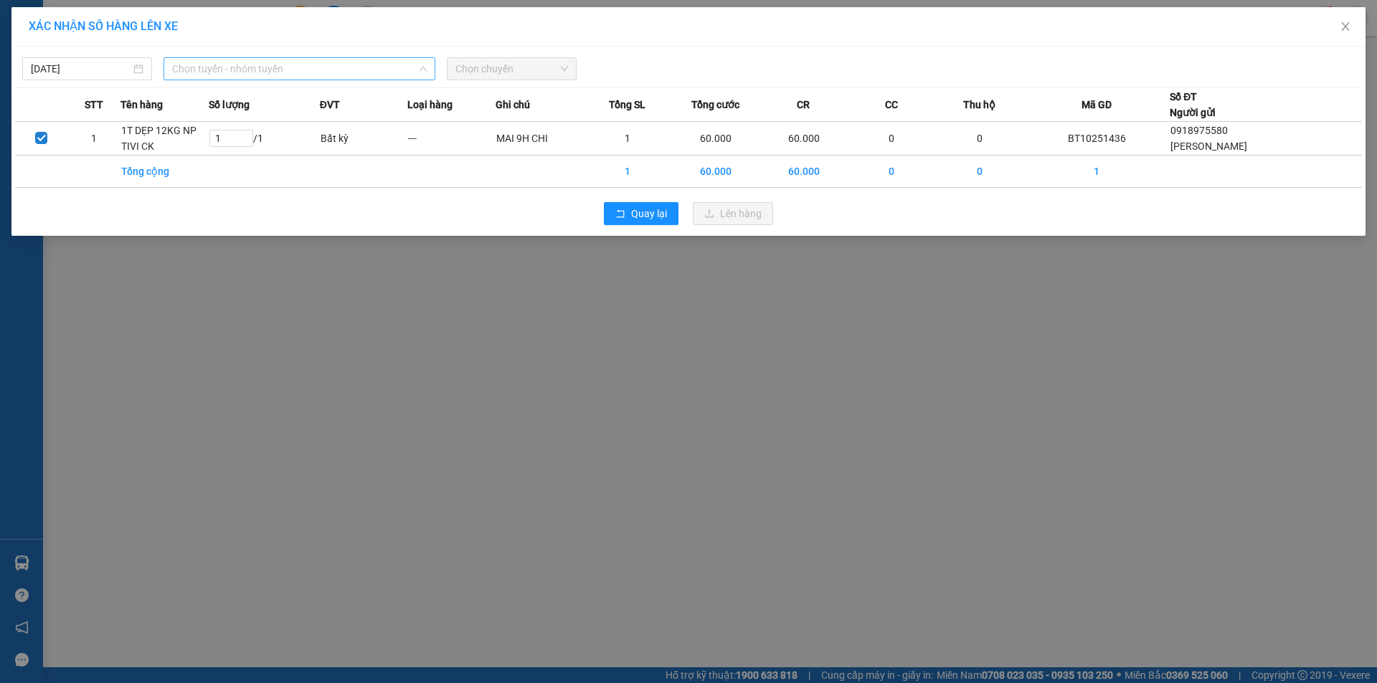
click at [213, 66] on span "Chọn tuyến - nhóm tuyến" at bounding box center [299, 69] width 255 height 22
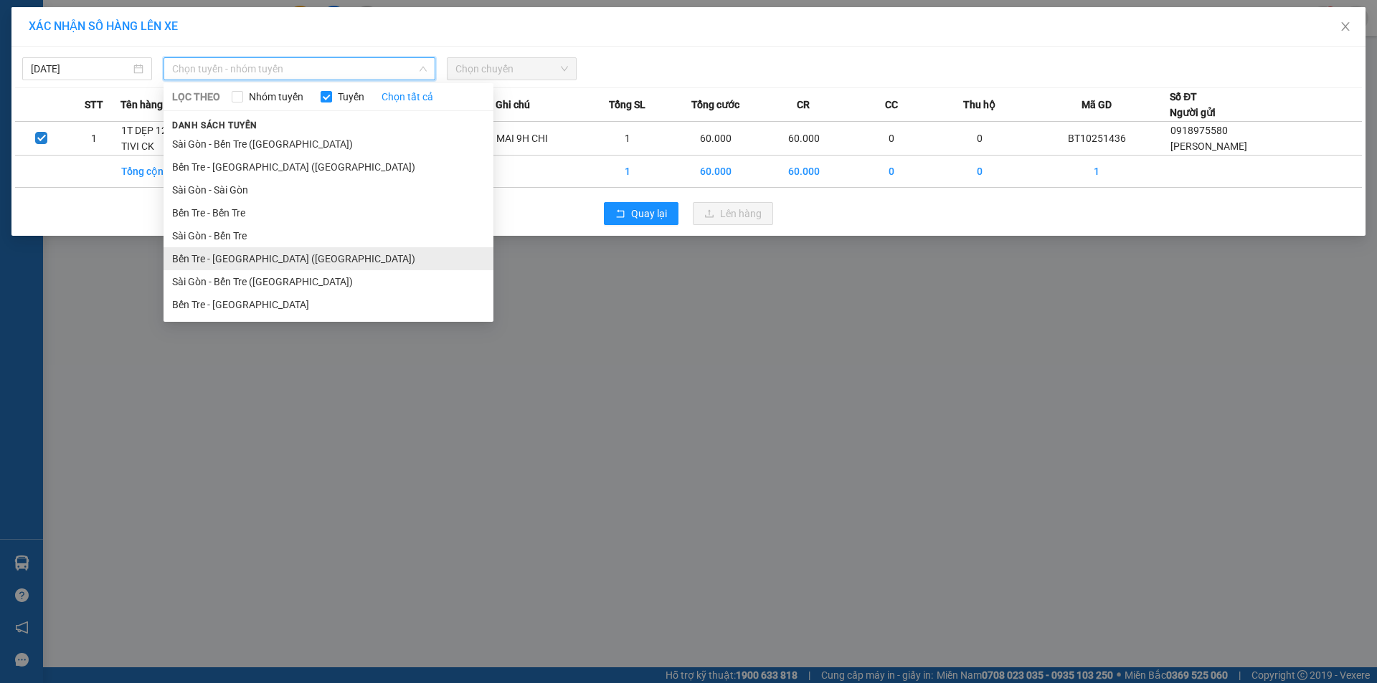
click at [264, 266] on li "Bến Tre - Sài Gòn (CT)" at bounding box center [328, 258] width 330 height 23
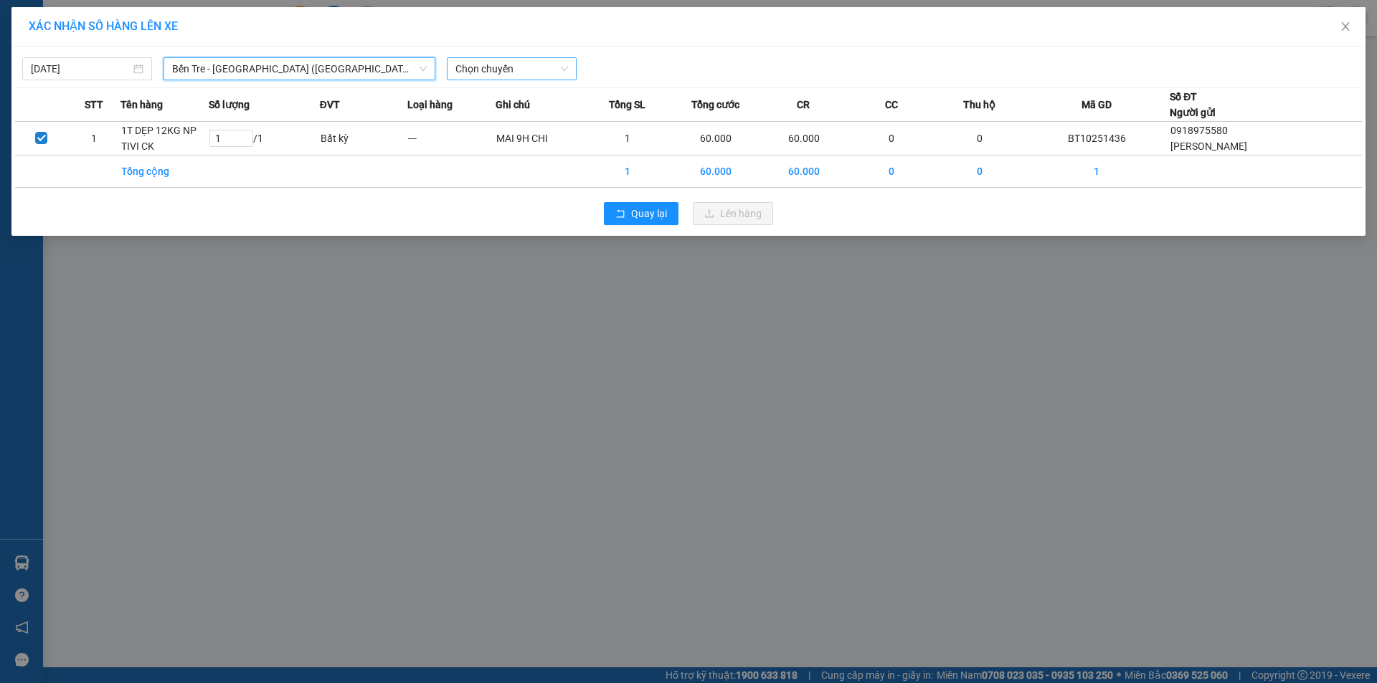
click at [507, 60] on span "Chọn chuyến" at bounding box center [511, 69] width 113 height 22
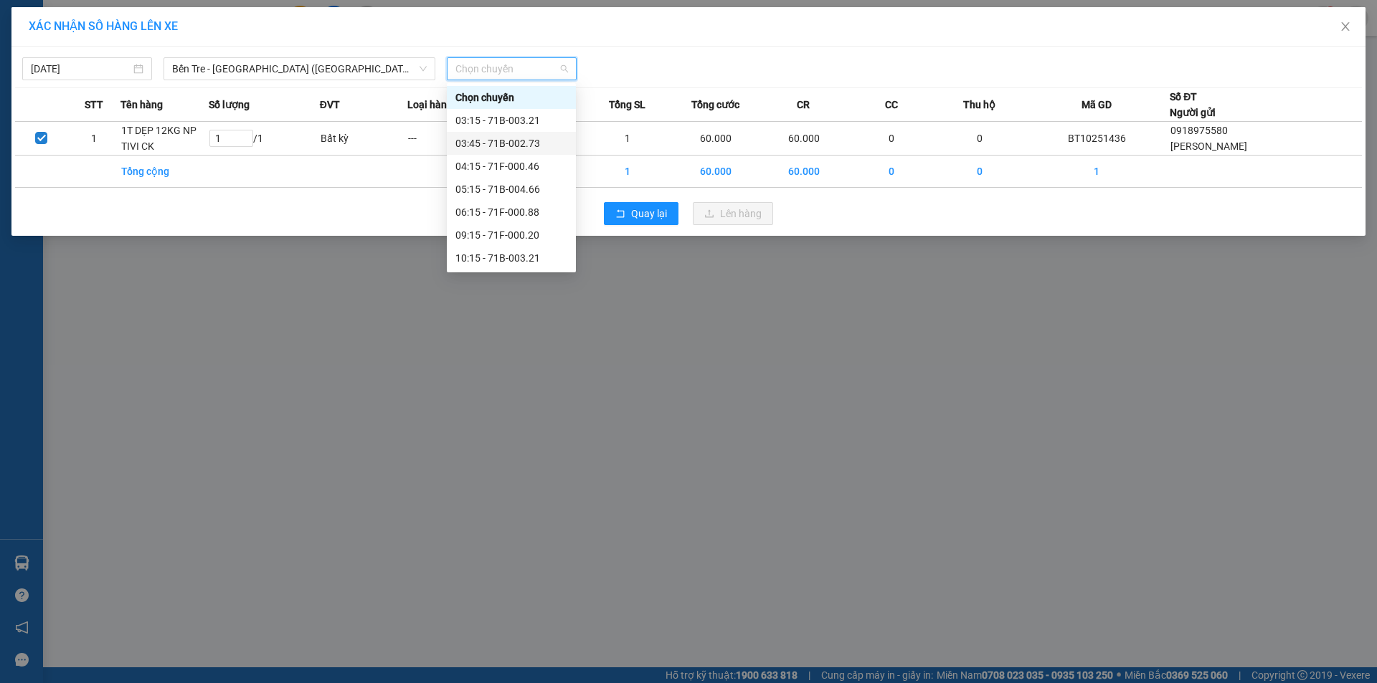
click at [512, 133] on div "03:45 - 71B-002.73" at bounding box center [511, 143] width 129 height 23
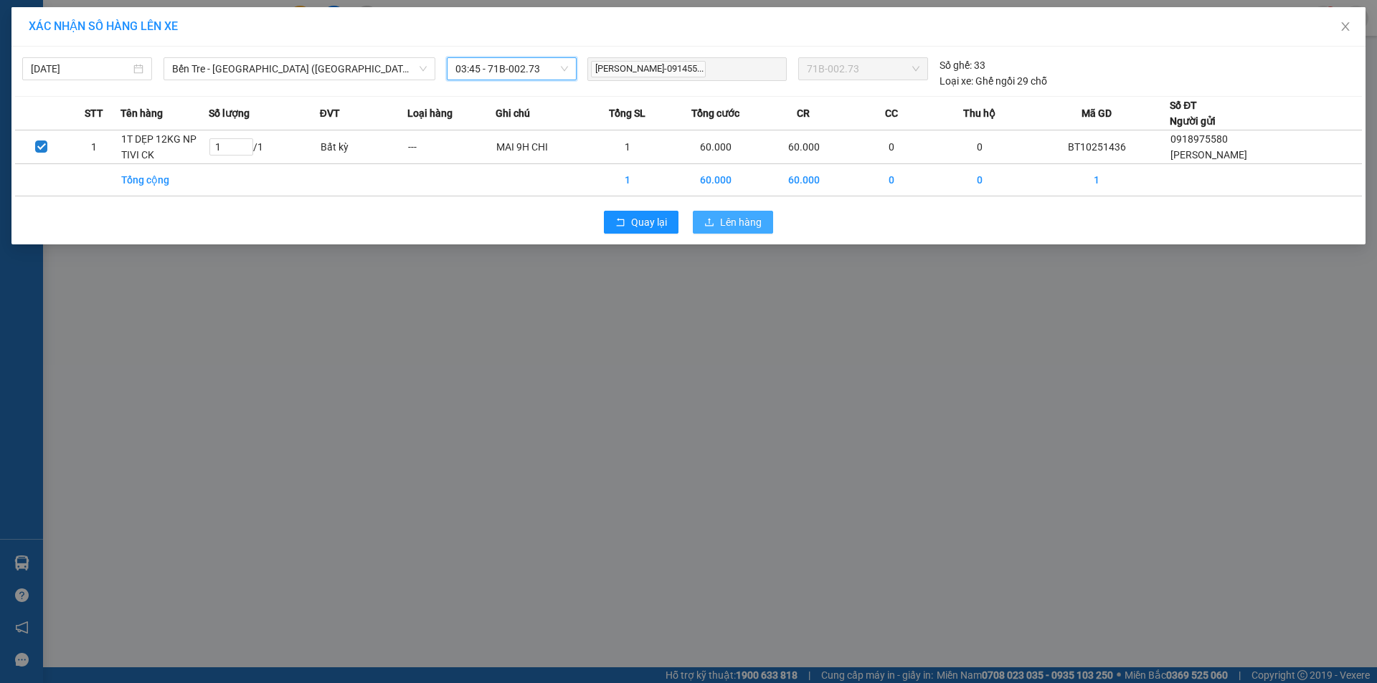
click at [746, 219] on span "Lên hàng" at bounding box center [741, 222] width 42 height 16
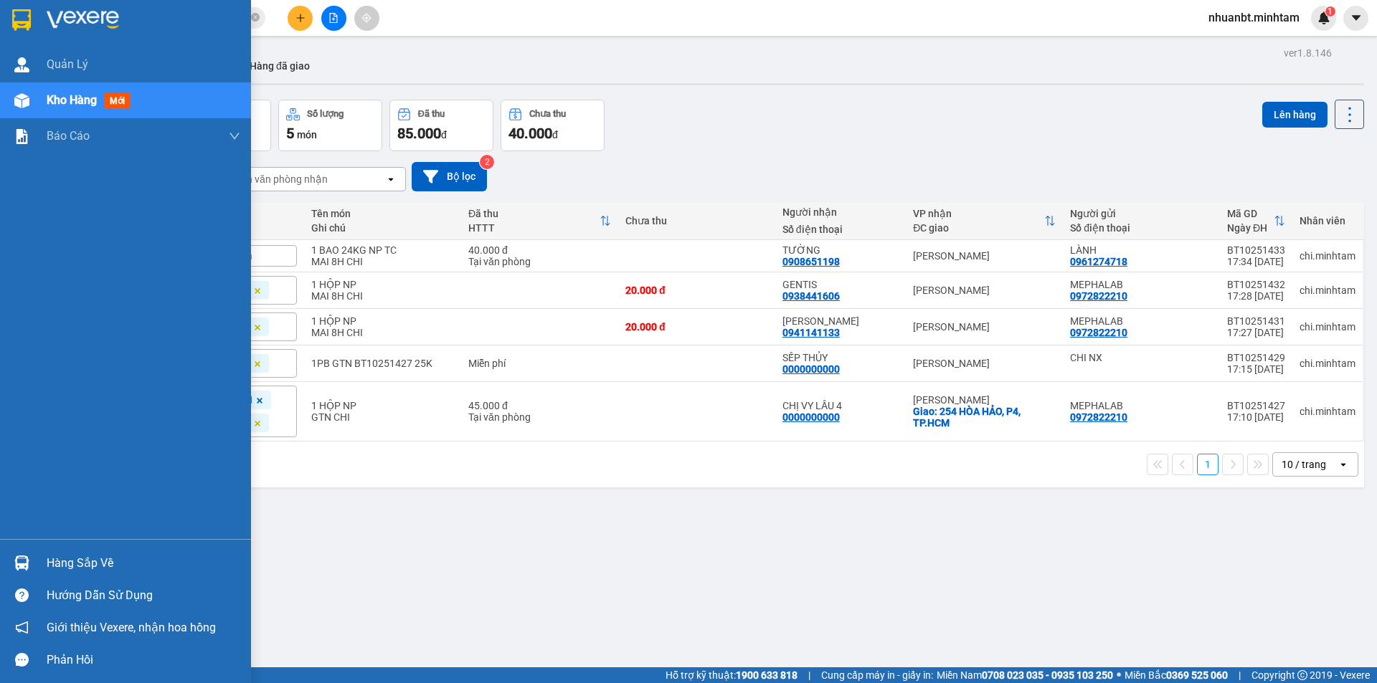
click at [19, 24] on img at bounding box center [21, 20] width 19 height 22
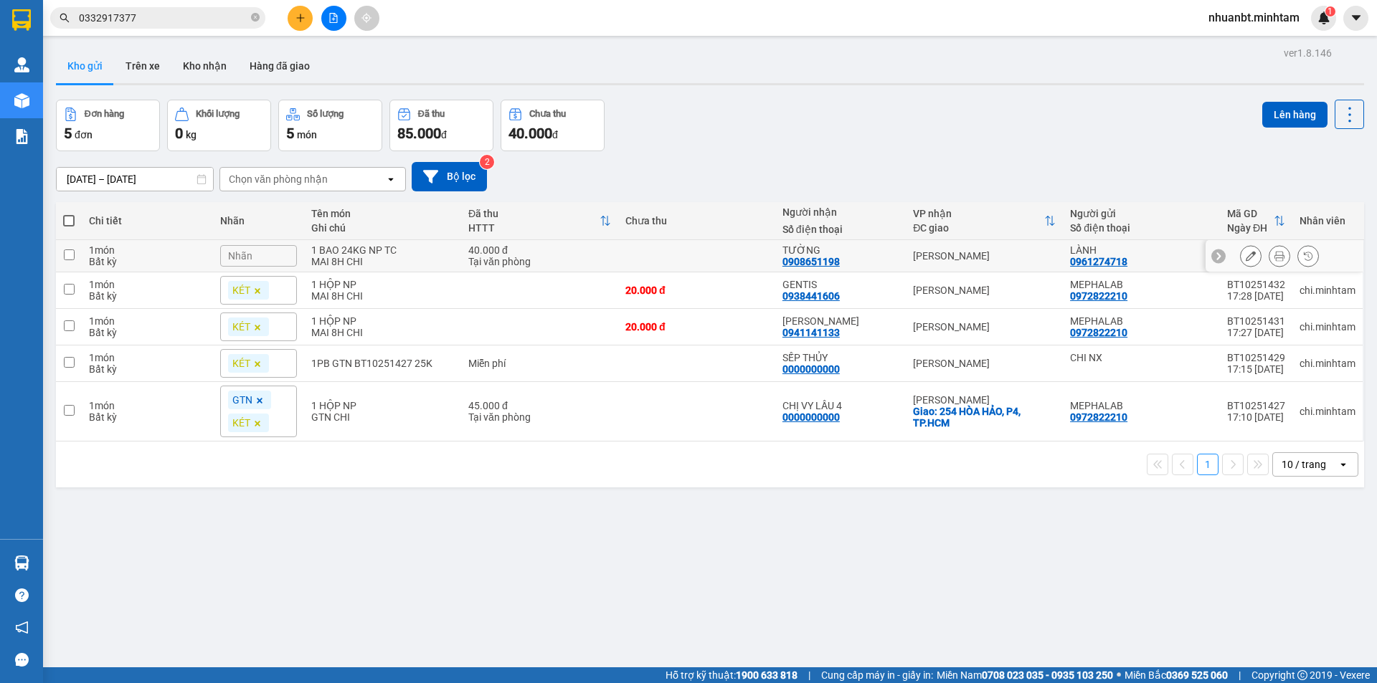
click at [462, 261] on td "40.000 đ Tại văn phòng" at bounding box center [539, 256] width 157 height 32
checkbox input "true"
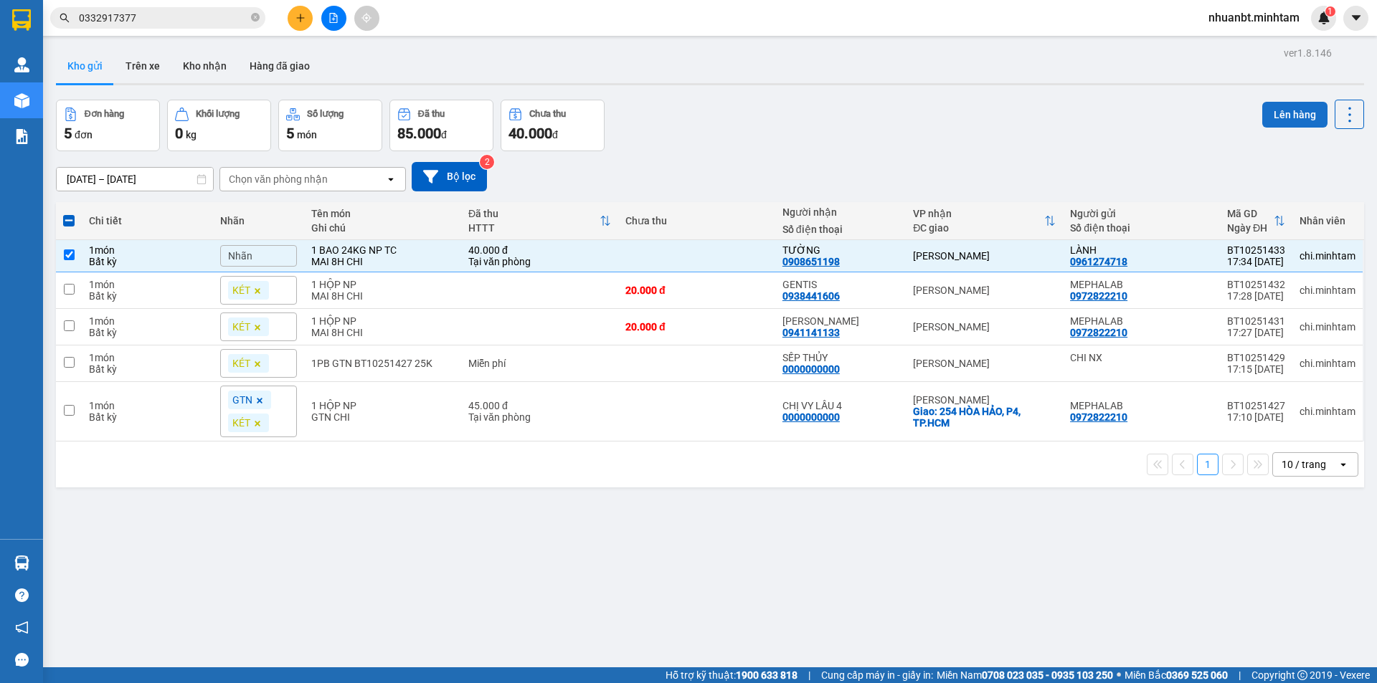
click at [1274, 108] on button "Lên hàng" at bounding box center [1294, 115] width 65 height 26
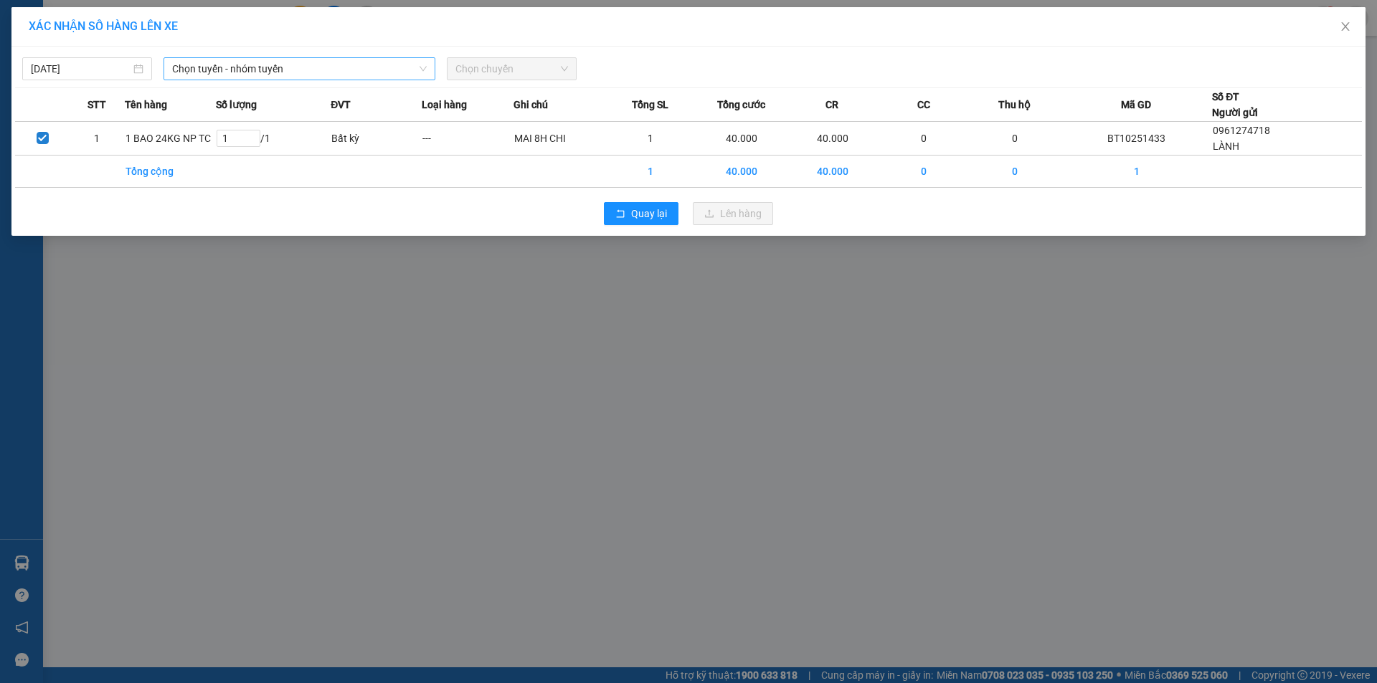
click at [284, 68] on span "Chọn tuyến - nhóm tuyến" at bounding box center [299, 69] width 255 height 22
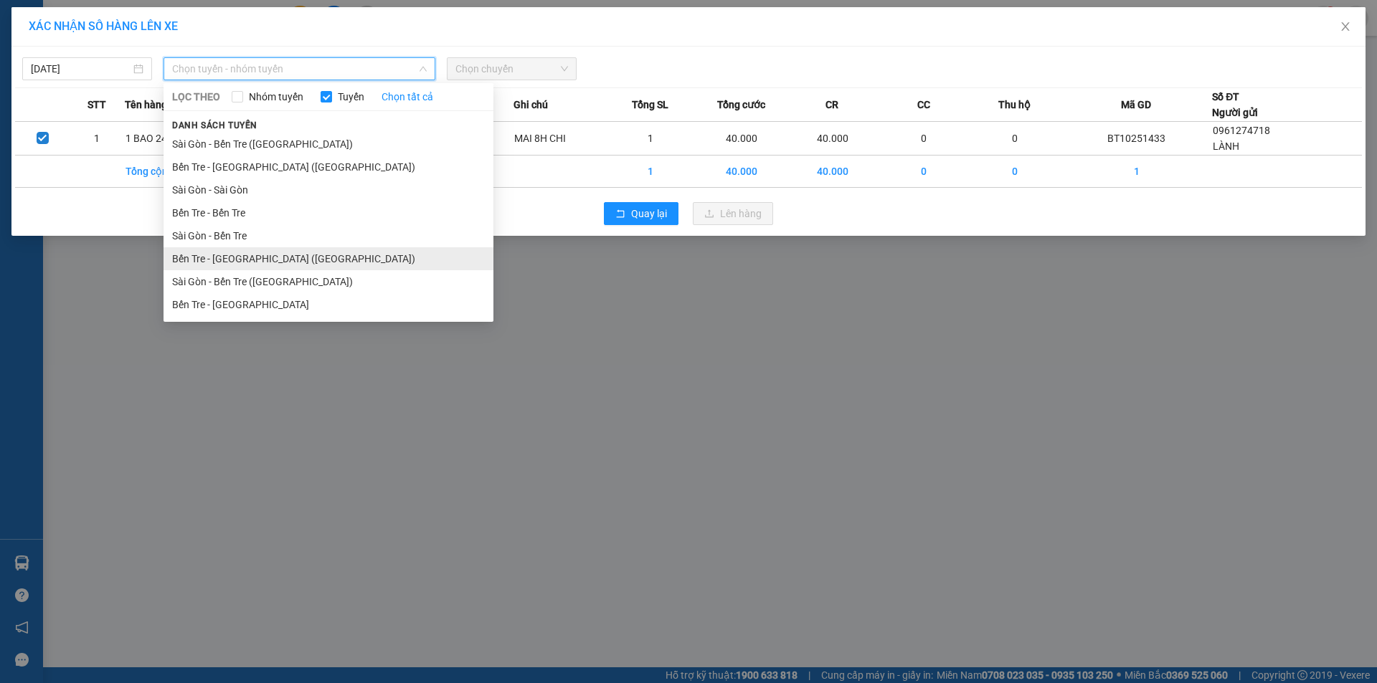
click at [226, 265] on li "Bến Tre - Sài Gòn (CT)" at bounding box center [328, 258] width 330 height 23
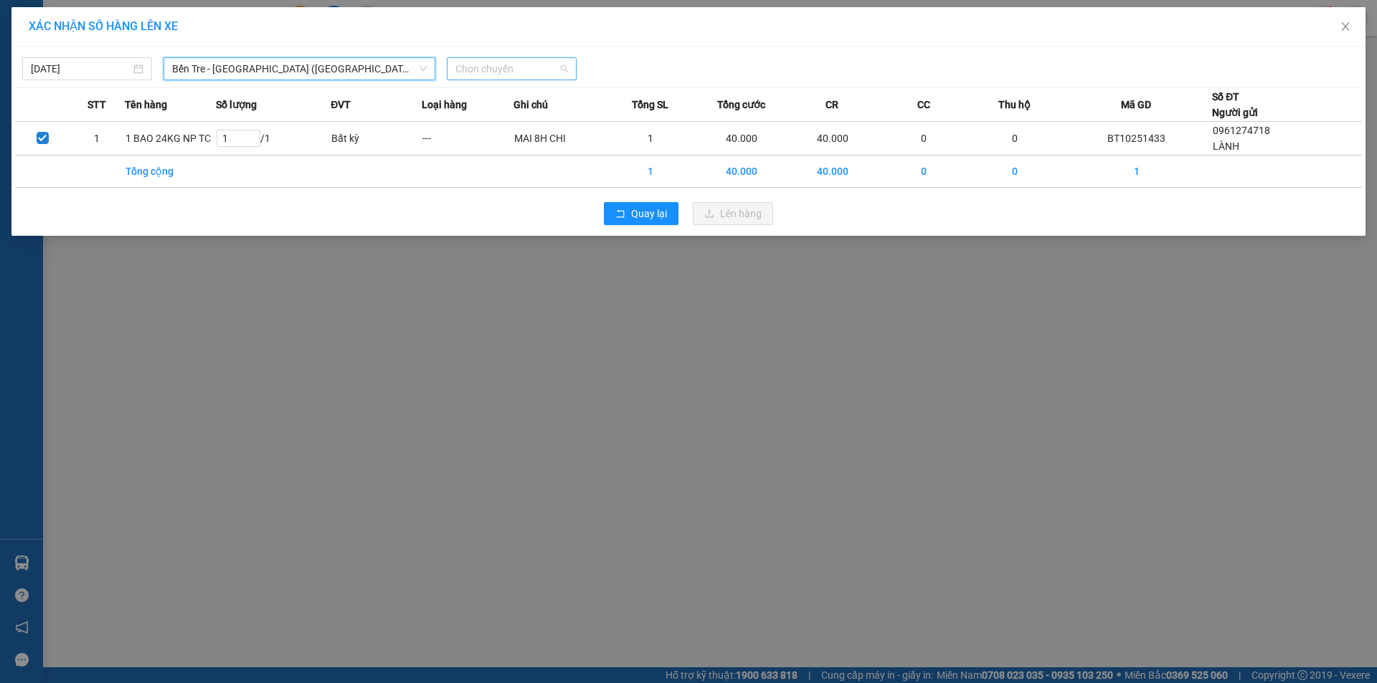
click at [483, 73] on span "Chọn chuyến" at bounding box center [511, 69] width 113 height 22
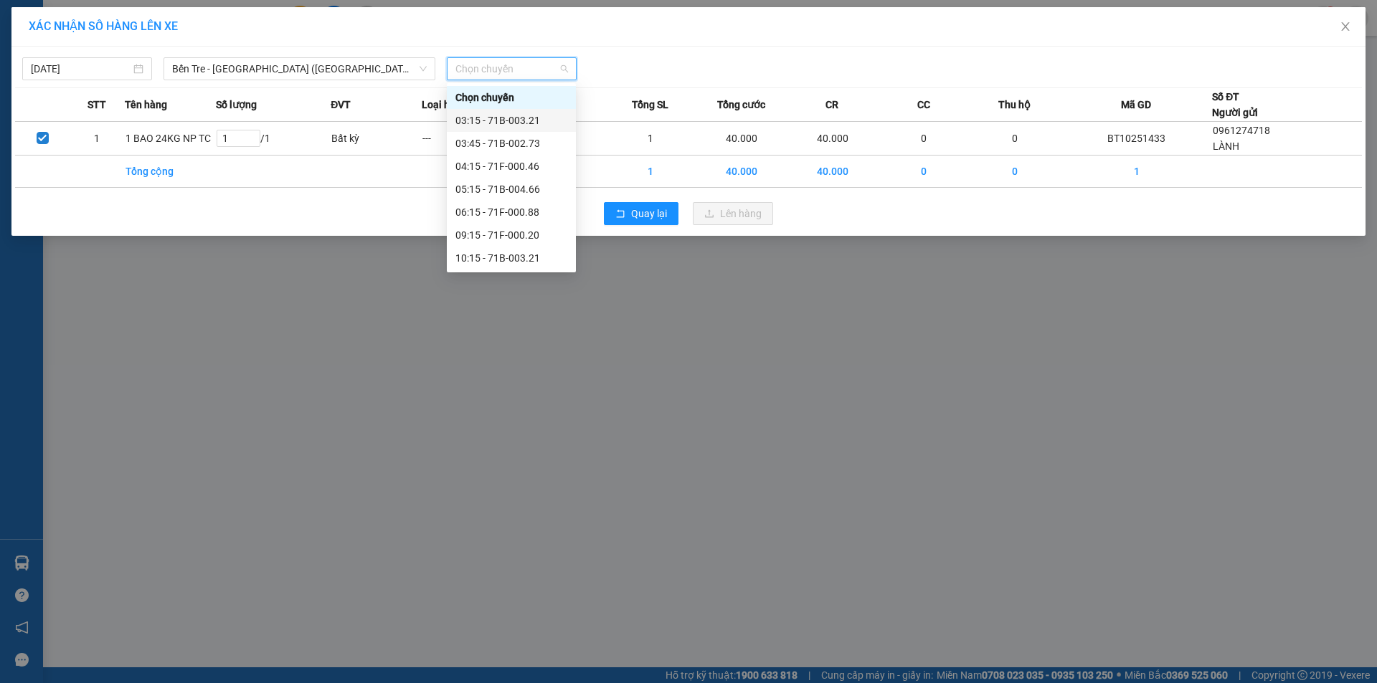
click at [490, 115] on div "03:15 - 71B-003.21" at bounding box center [511, 121] width 112 height 16
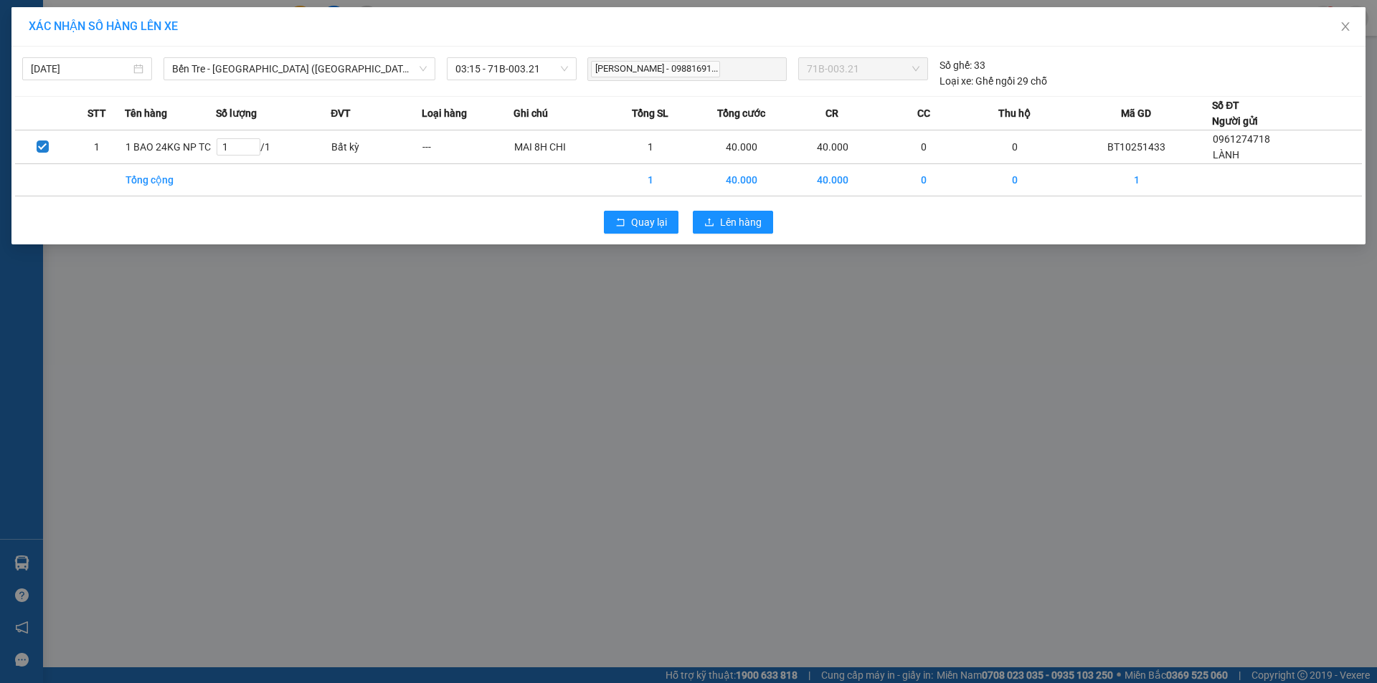
click at [720, 203] on div "11/10/2025 Bến Tre - Sài Gòn (CT) LỌC THEO Nhóm tuyến Tuyến Chọn tất cả Danh sá…" at bounding box center [688, 146] width 1354 height 198
click at [723, 217] on span "Lên hàng" at bounding box center [741, 222] width 42 height 16
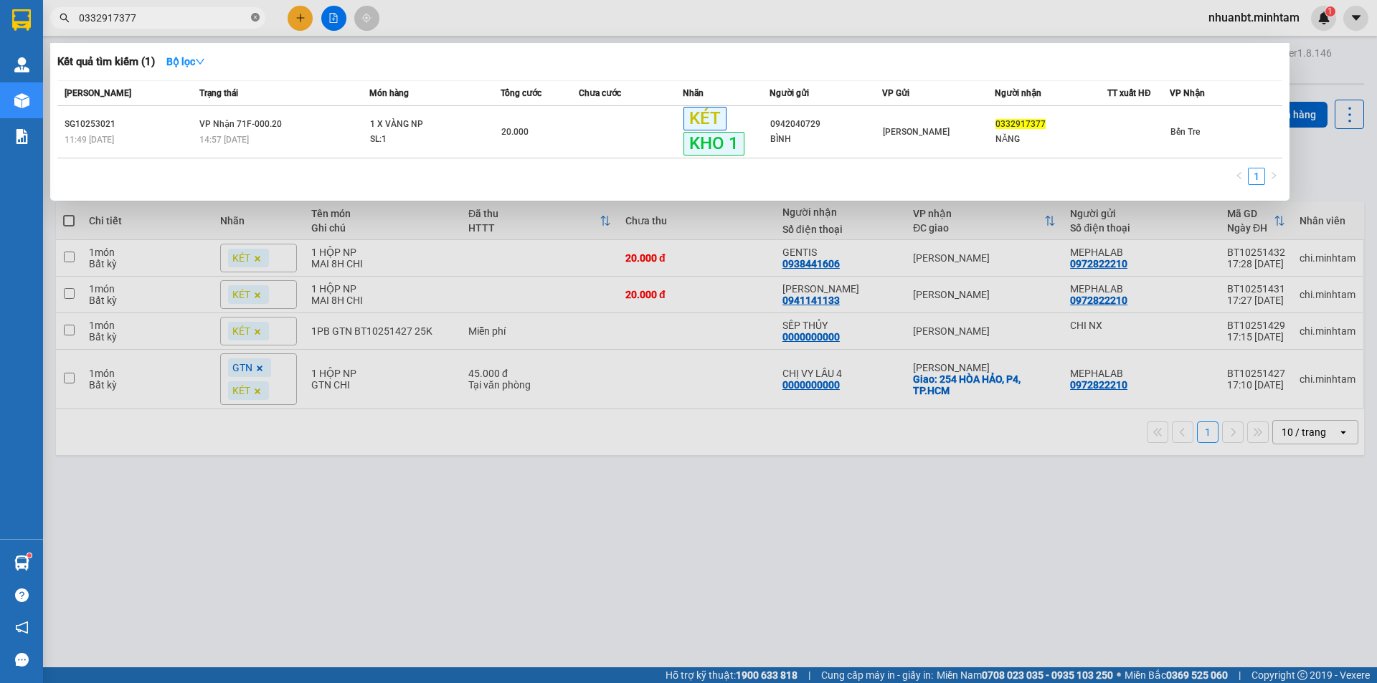
click at [251, 16] on icon "close-circle" at bounding box center [255, 17] width 9 height 9
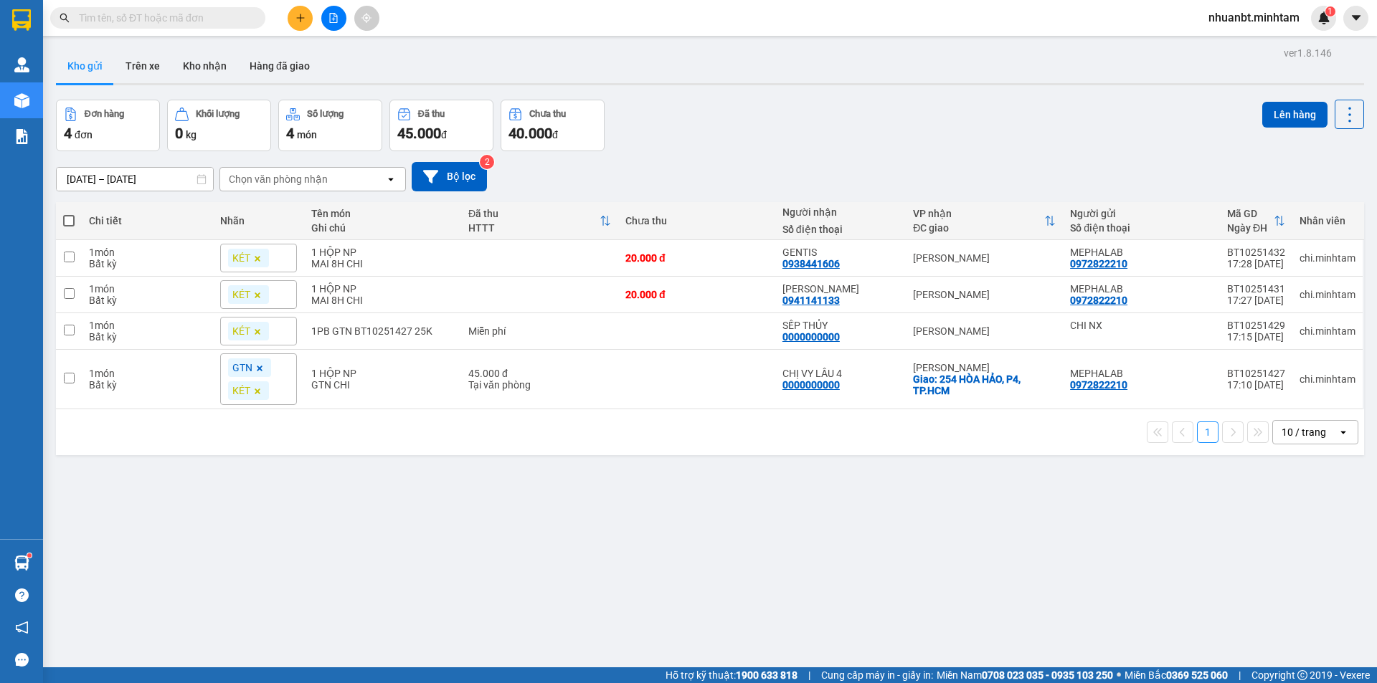
click at [148, 24] on input "text" at bounding box center [163, 18] width 169 height 16
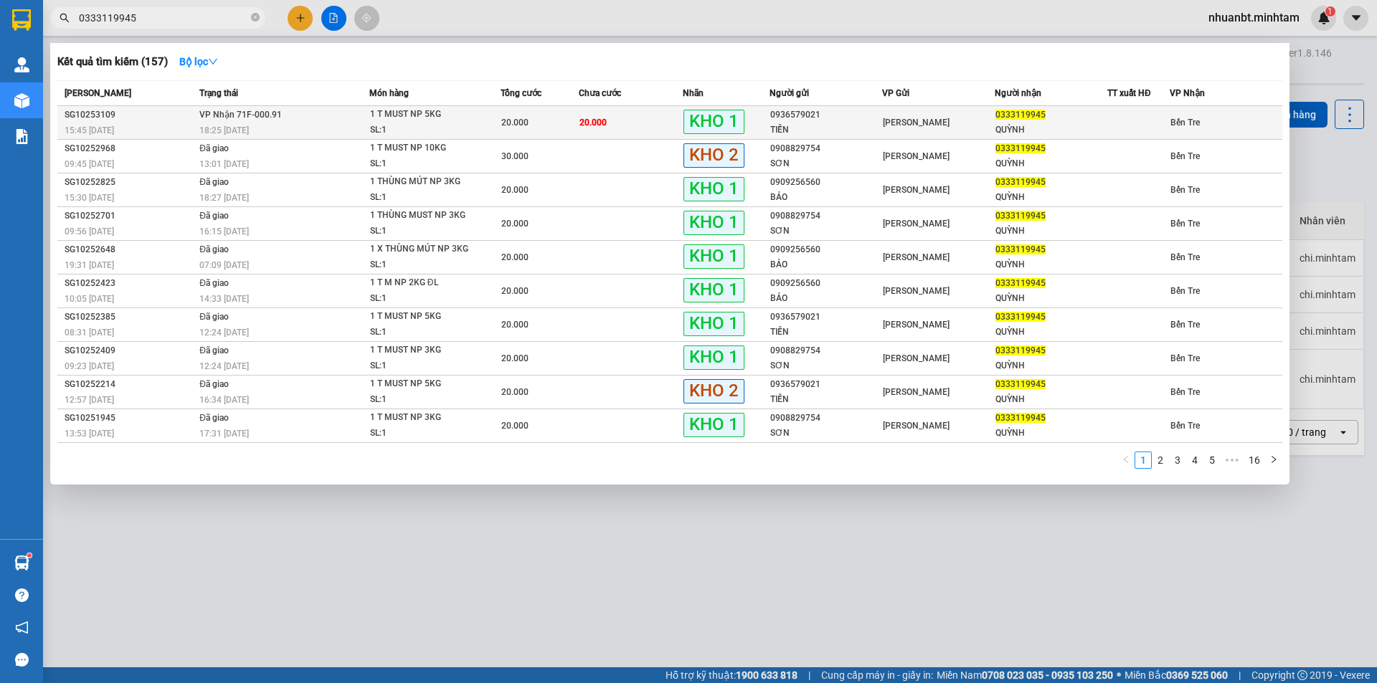
type input "0333119945"
click at [344, 115] on td "VP Nhận 71F-000.91 18:25 - 11/10" at bounding box center [283, 123] width 174 height 34
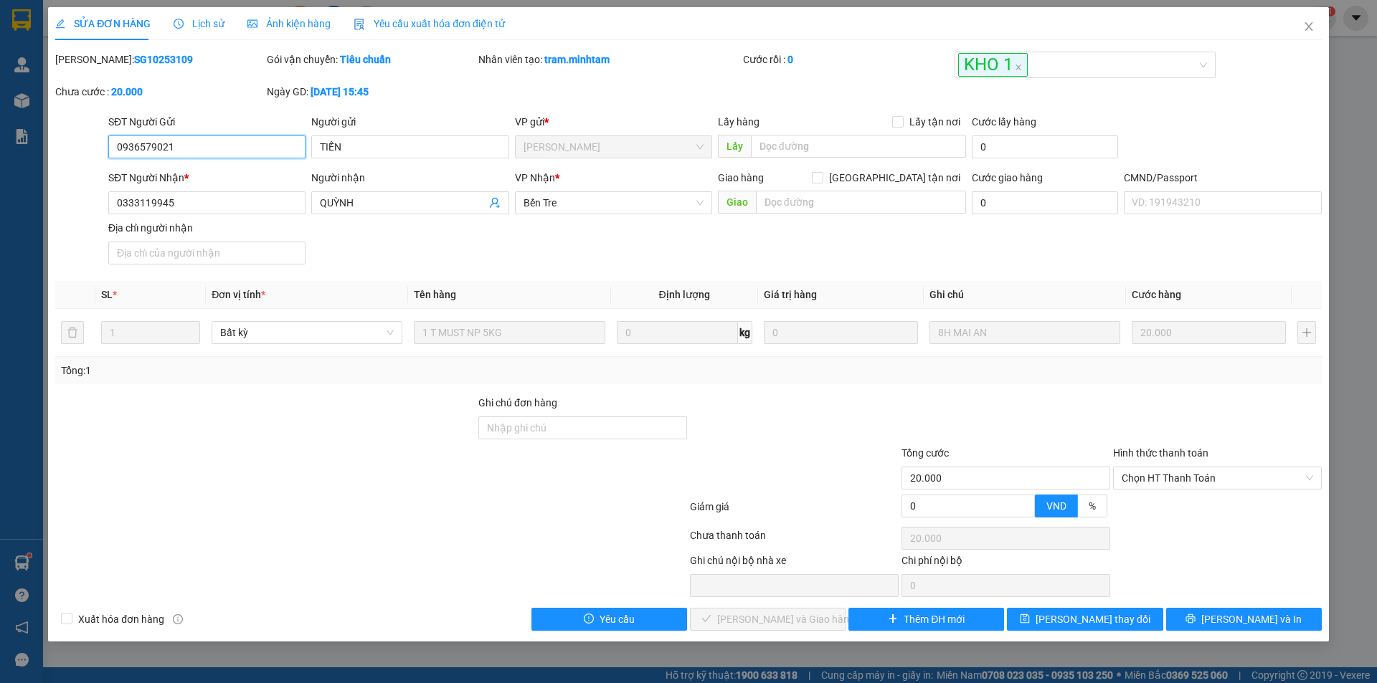
type input "0936579021"
type input "TIẾN"
type input "0333119945"
type input "QUỲNH"
type input "20.000"
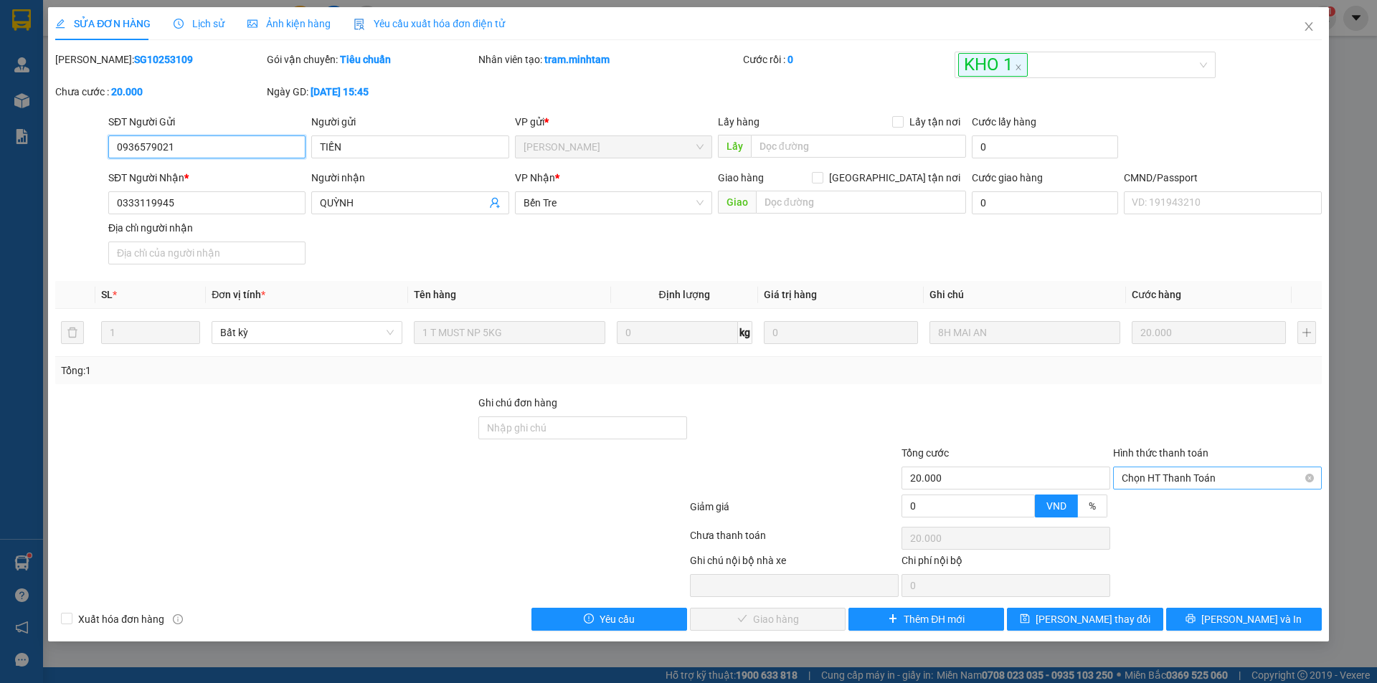
click at [1171, 481] on span "Chọn HT Thanh Toán" at bounding box center [1216, 479] width 191 height 22
click at [1160, 511] on div "Tại văn phòng" at bounding box center [1216, 507] width 191 height 16
type input "0"
click at [786, 622] on span "Lưu và Giao hàng" at bounding box center [786, 620] width 138 height 16
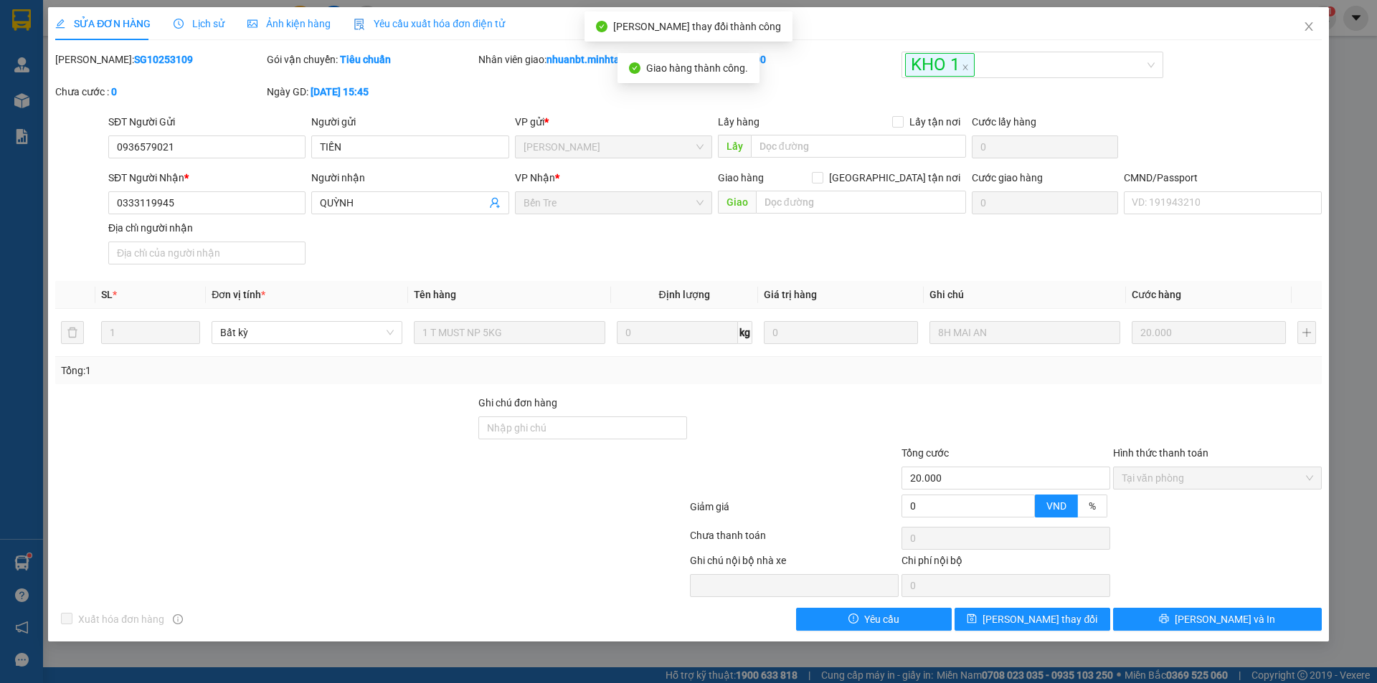
click at [1278, 607] on div "Total Paid Fee 20.000 Total UnPaid Fee 0 Cash Collection Total Fee Mã ĐH: SG102…" at bounding box center [688, 341] width 1266 height 579
drag, startPoint x: 1271, startPoint y: 617, endPoint x: 1263, endPoint y: 607, distance: 13.3
click at [1263, 607] on div "Total Paid Fee 20.000 Total UnPaid Fee 0 Cash Collection Total Fee Mã ĐH: SG102…" at bounding box center [688, 341] width 1266 height 579
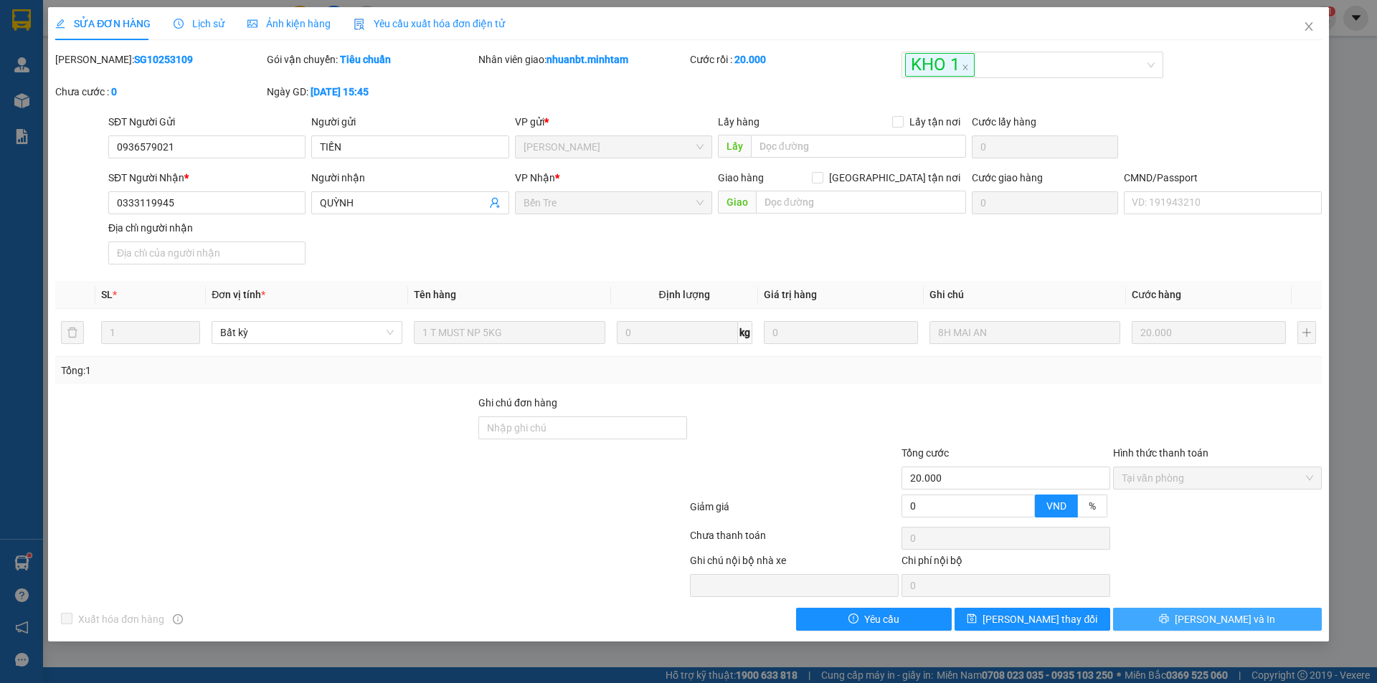
click at [1223, 610] on button "[PERSON_NAME] và In" at bounding box center [1217, 619] width 209 height 23
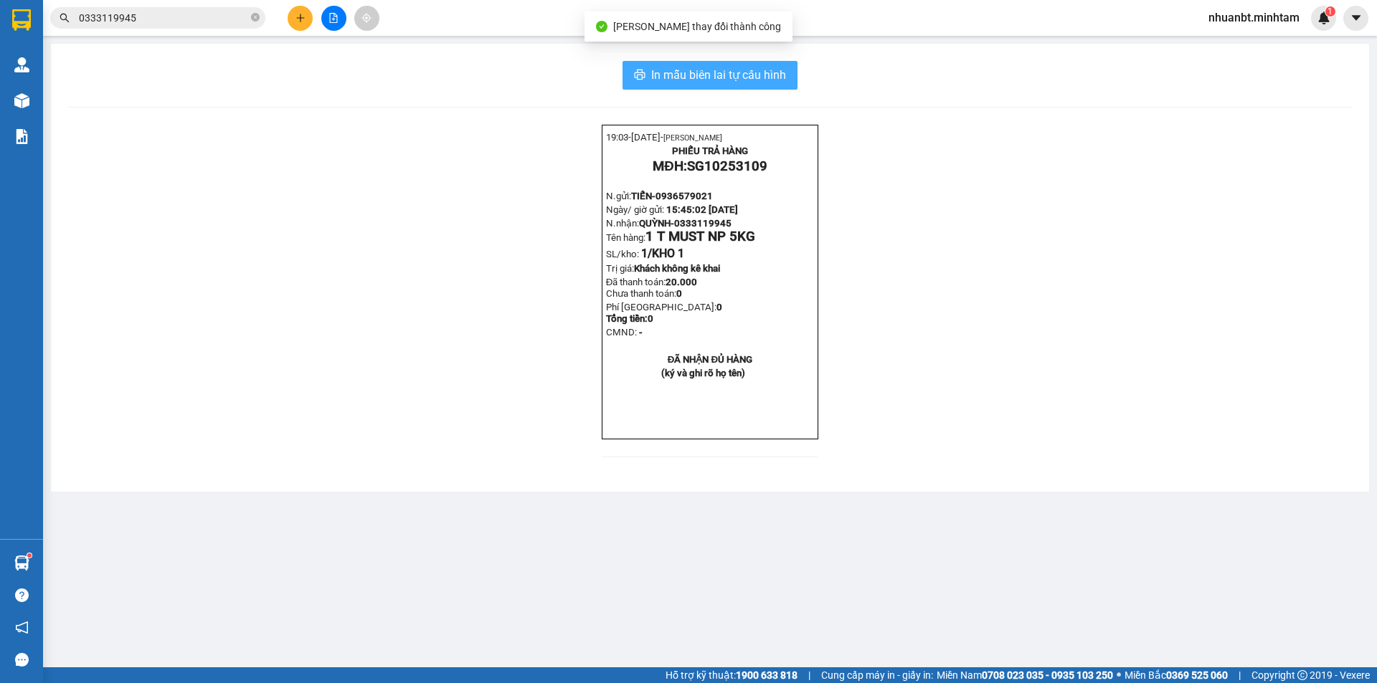
click at [749, 64] on button "In mẫu biên lai tự cấu hình" at bounding box center [709, 75] width 175 height 29
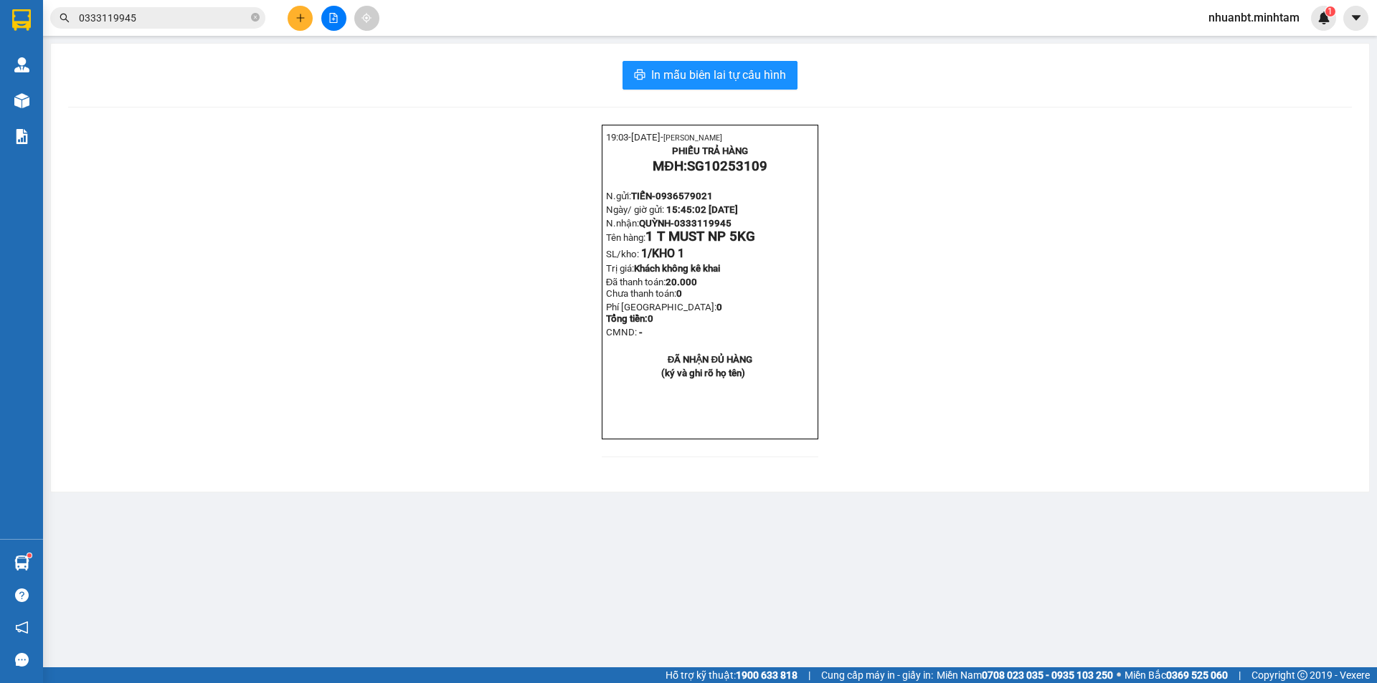
click at [151, 18] on input "0333119945" at bounding box center [163, 18] width 169 height 16
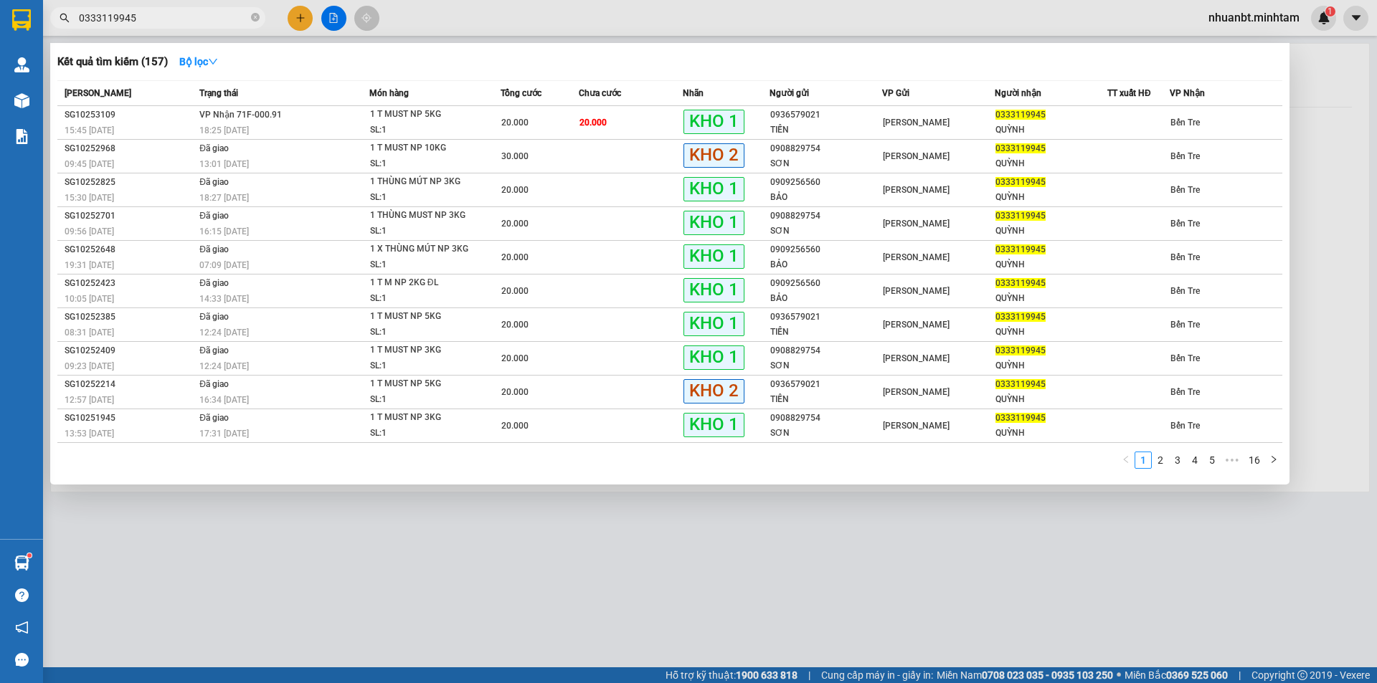
click at [295, 587] on div at bounding box center [688, 341] width 1377 height 683
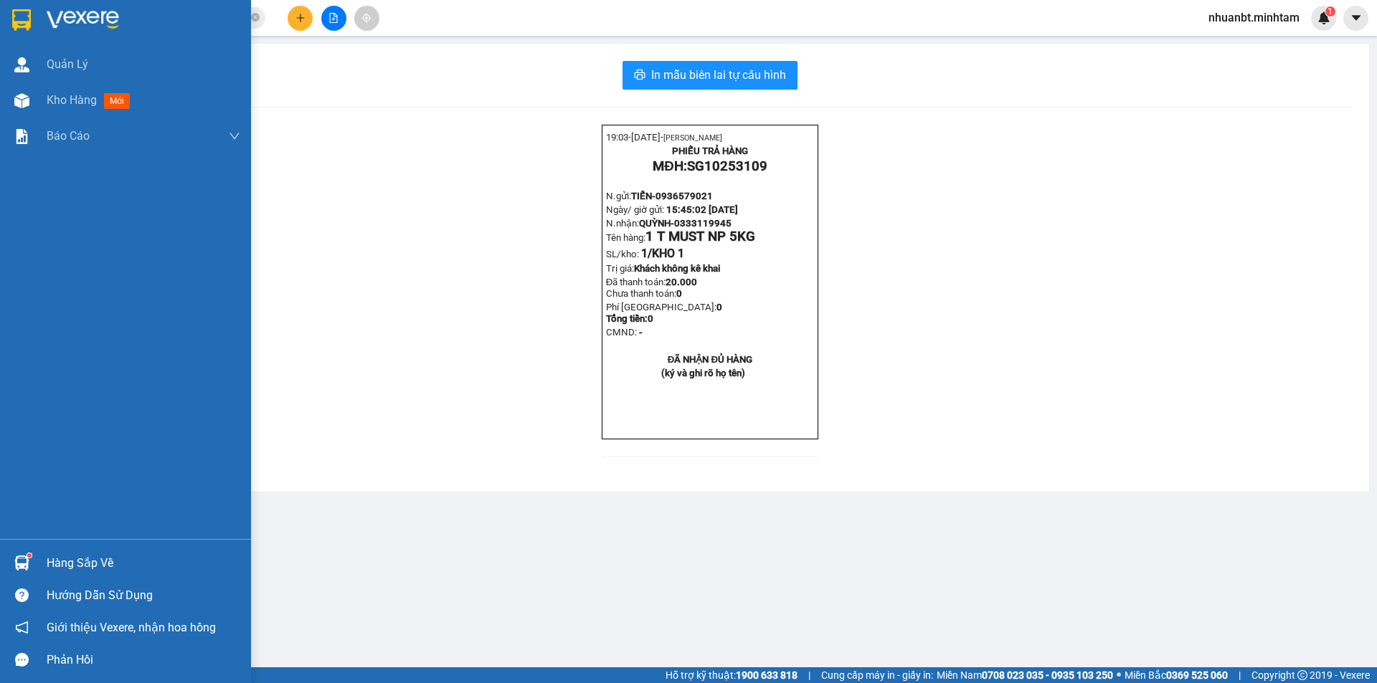
click at [19, 564] on img at bounding box center [21, 563] width 15 height 15
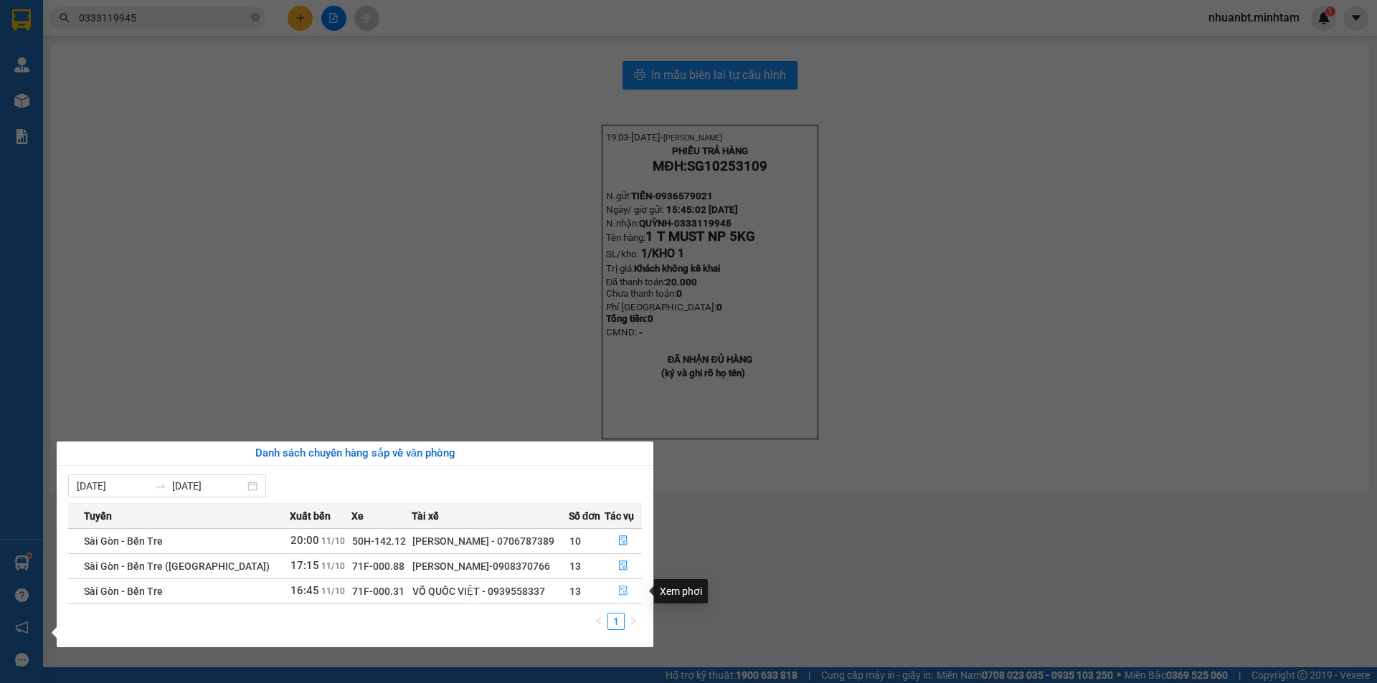
click at [619, 591] on icon "file-done" at bounding box center [623, 592] width 9 height 10
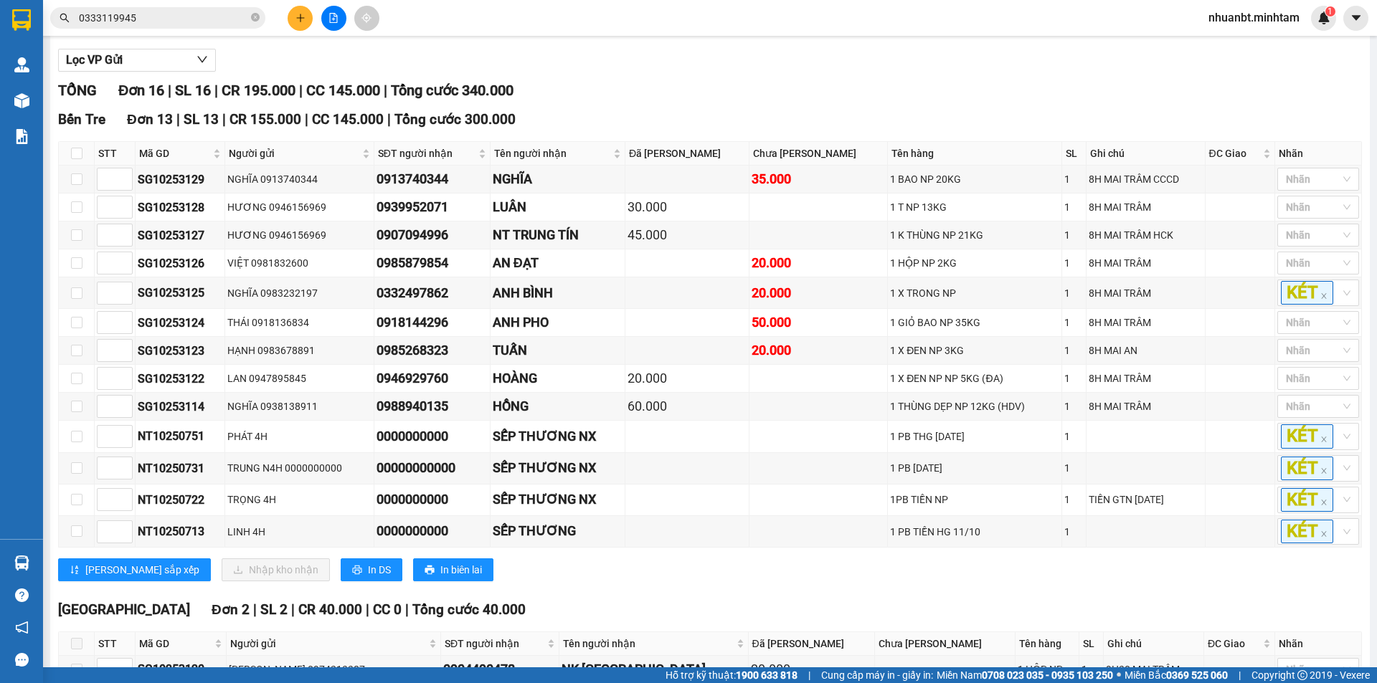
scroll to position [143, 0]
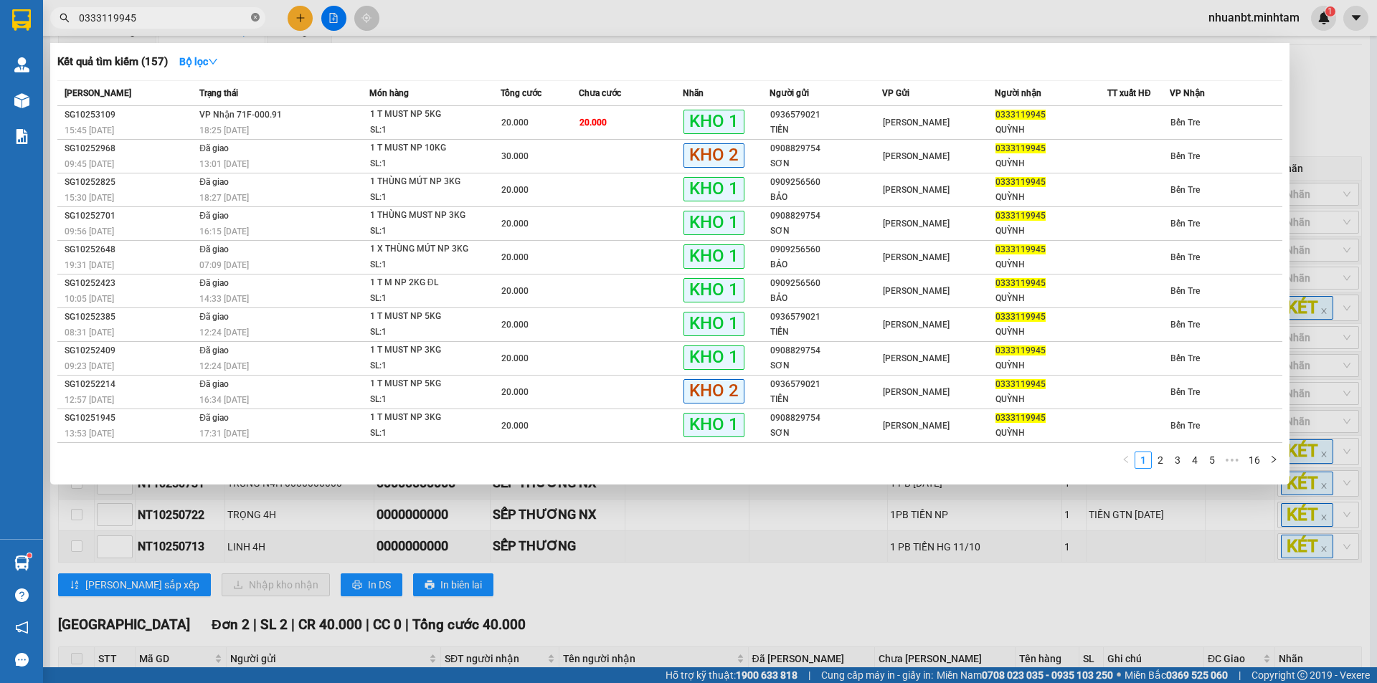
click at [255, 19] on icon "close-circle" at bounding box center [255, 17] width 9 height 9
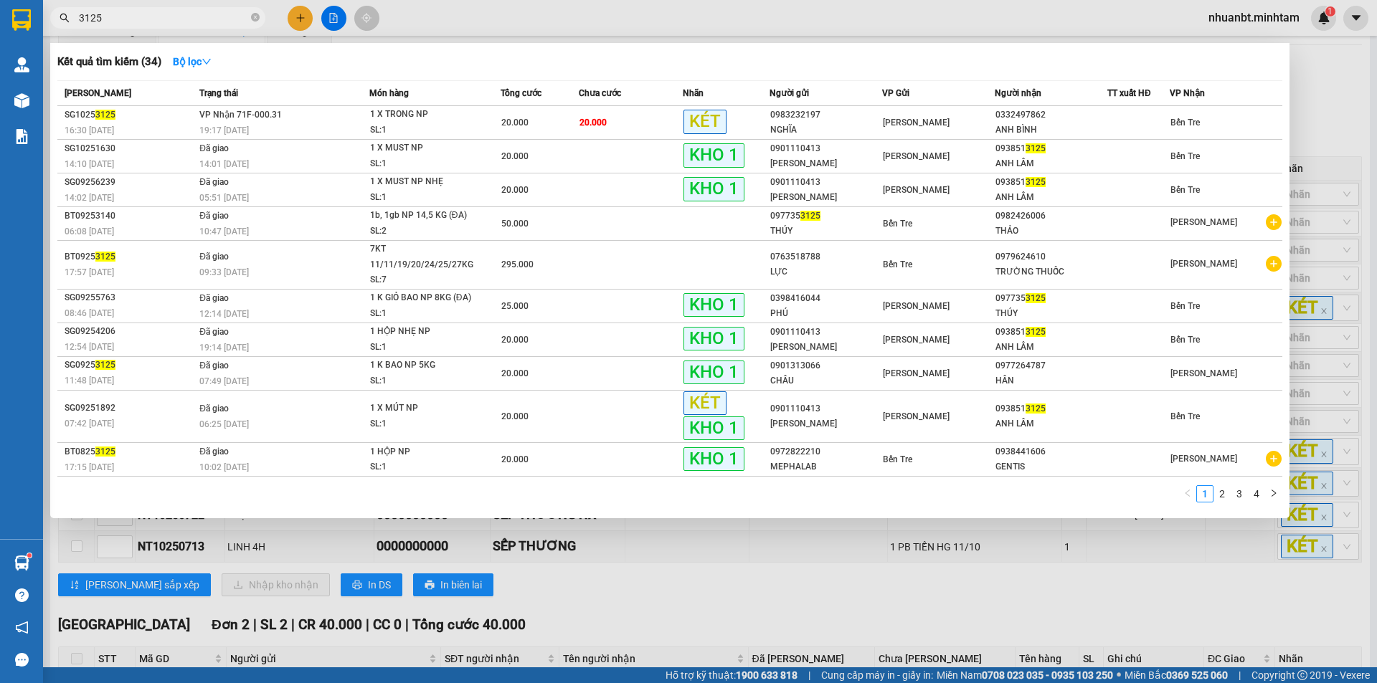
type input "3125"
click at [665, 621] on div at bounding box center [688, 341] width 1377 height 683
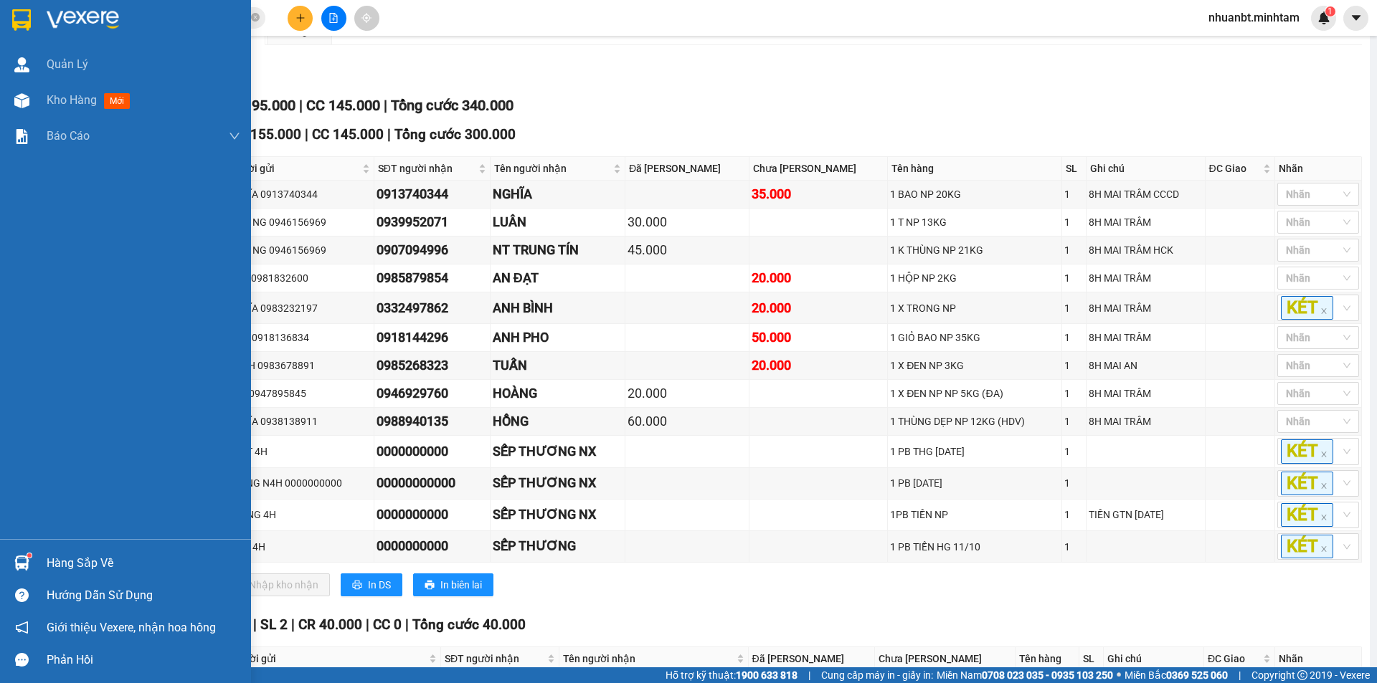
click at [13, 28] on img at bounding box center [21, 20] width 19 height 22
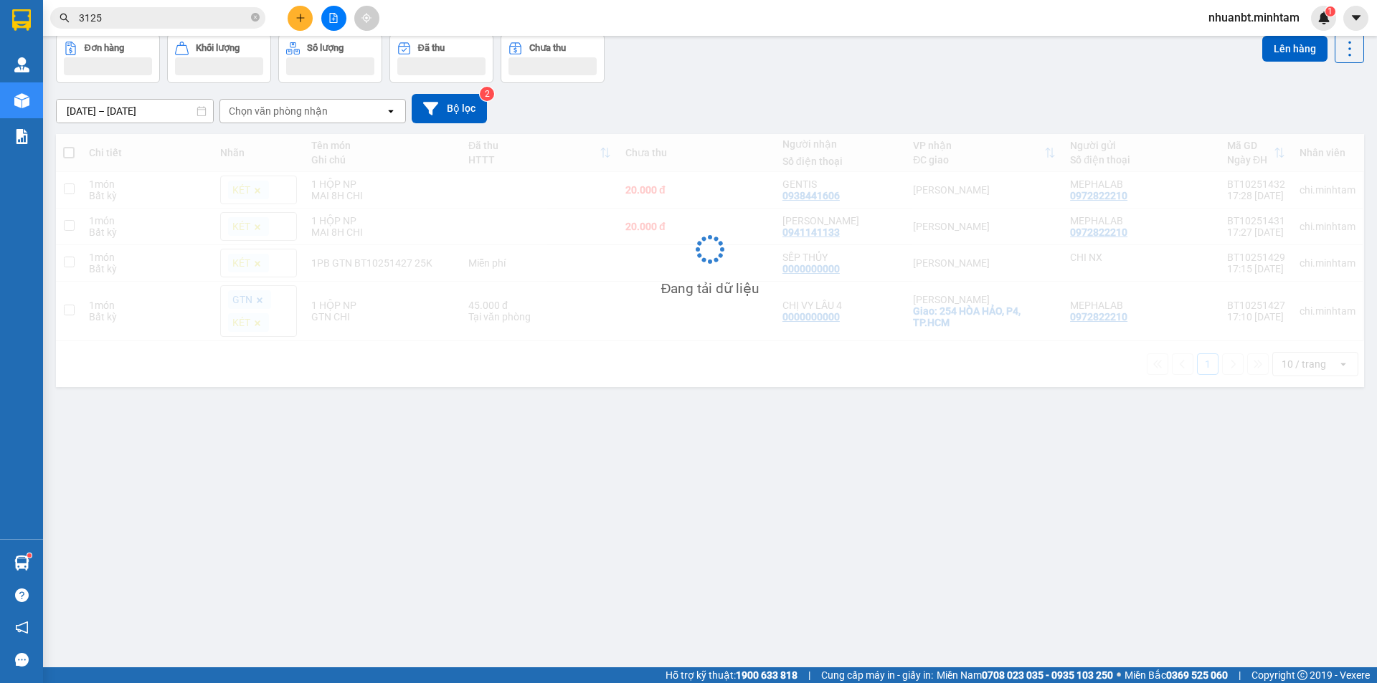
scroll to position [66, 0]
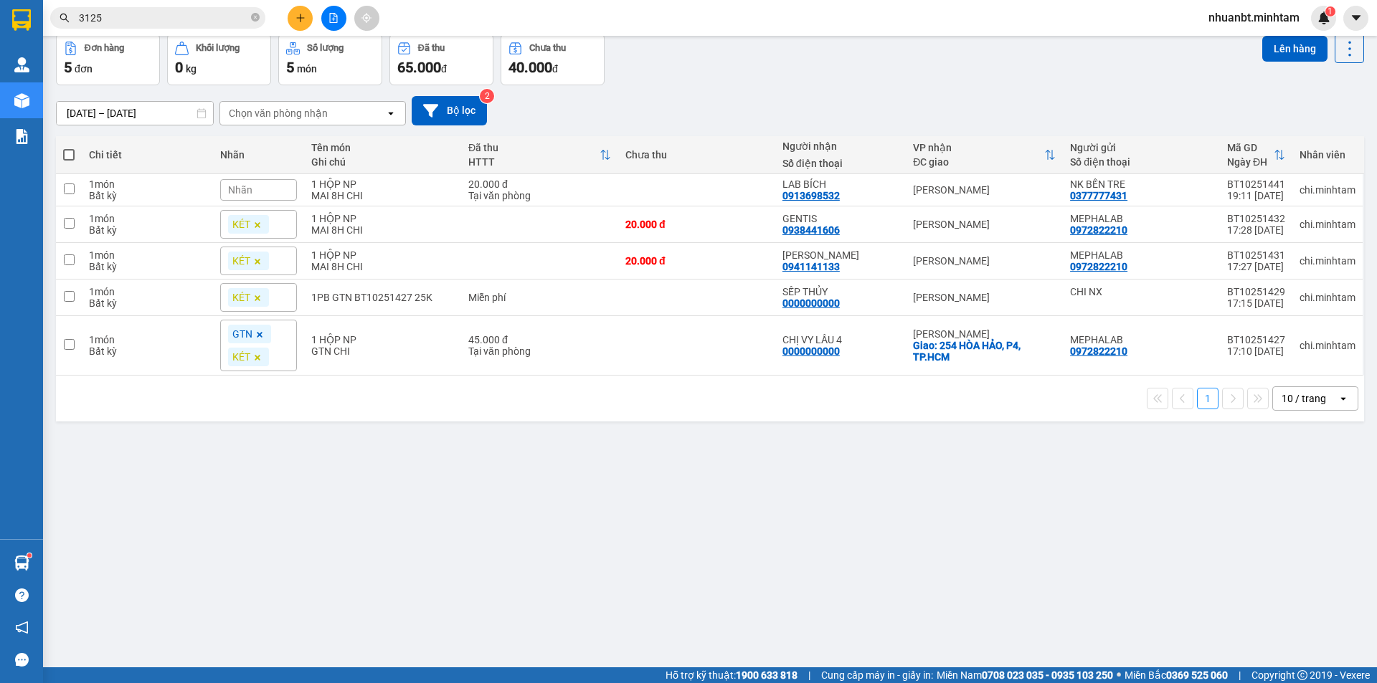
click at [72, 151] on span at bounding box center [68, 154] width 11 height 11
click at [69, 148] on input "checkbox" at bounding box center [69, 148] width 0 height 0
checkbox input "true"
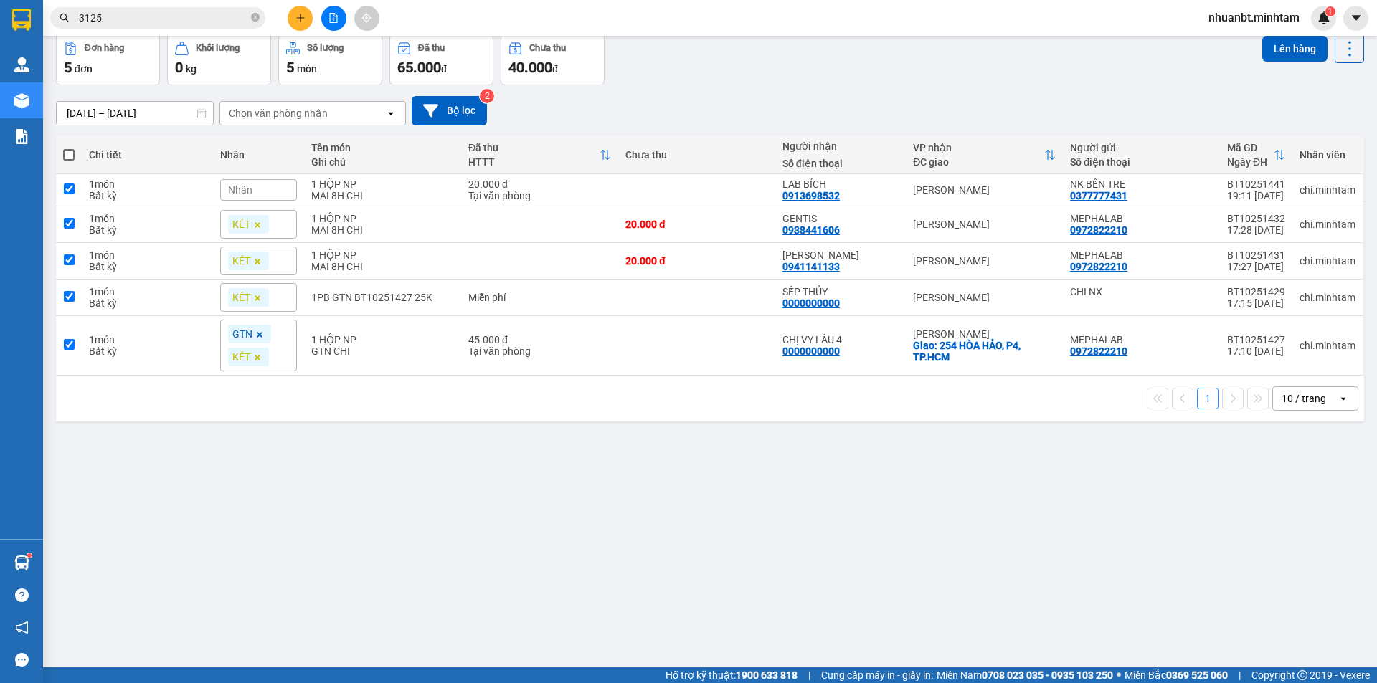
checkbox input "true"
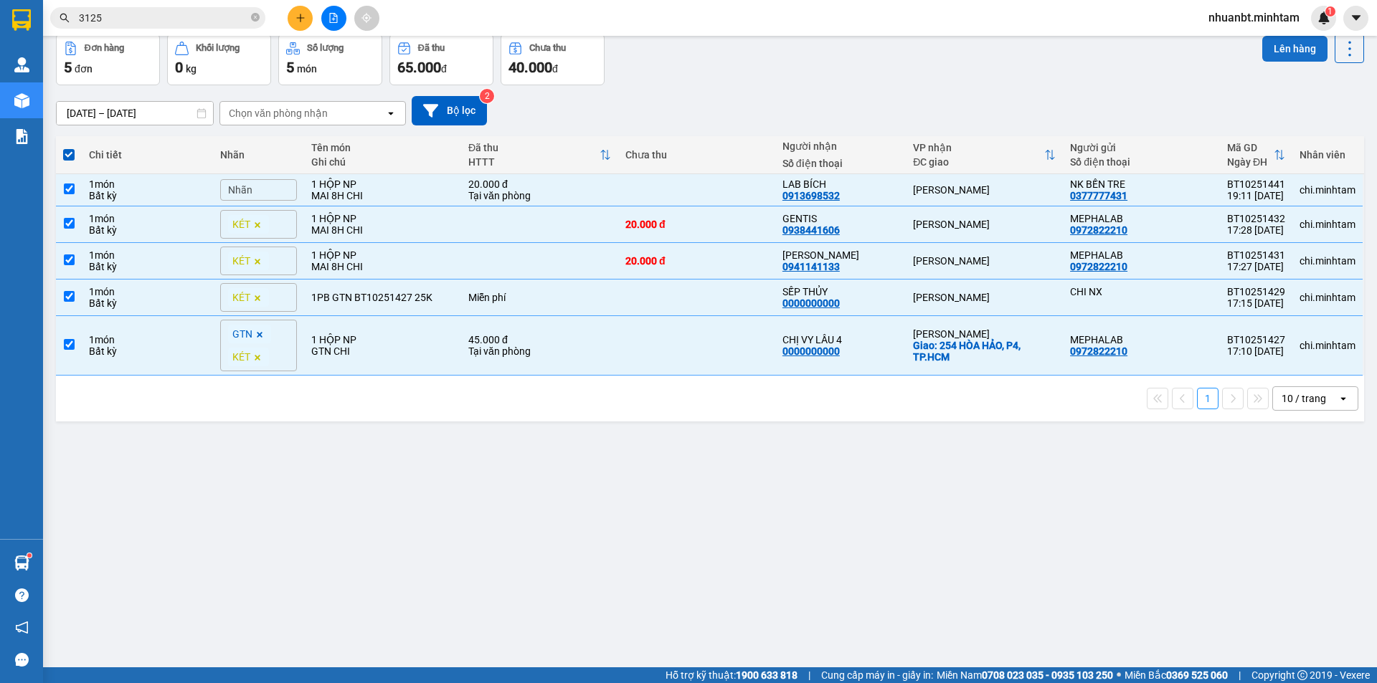
click at [1281, 54] on button "Lên hàng" at bounding box center [1294, 49] width 65 height 26
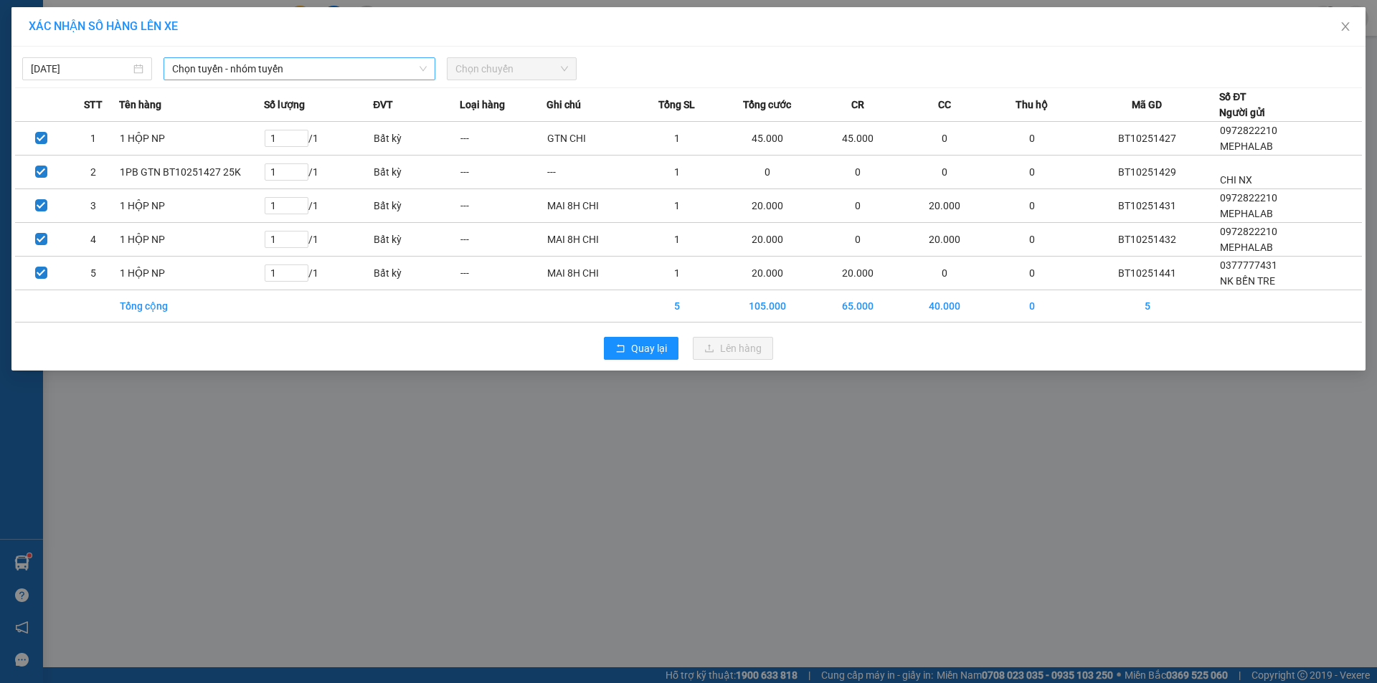
click at [250, 70] on span "Chọn tuyến - nhóm tuyến" at bounding box center [299, 69] width 255 height 22
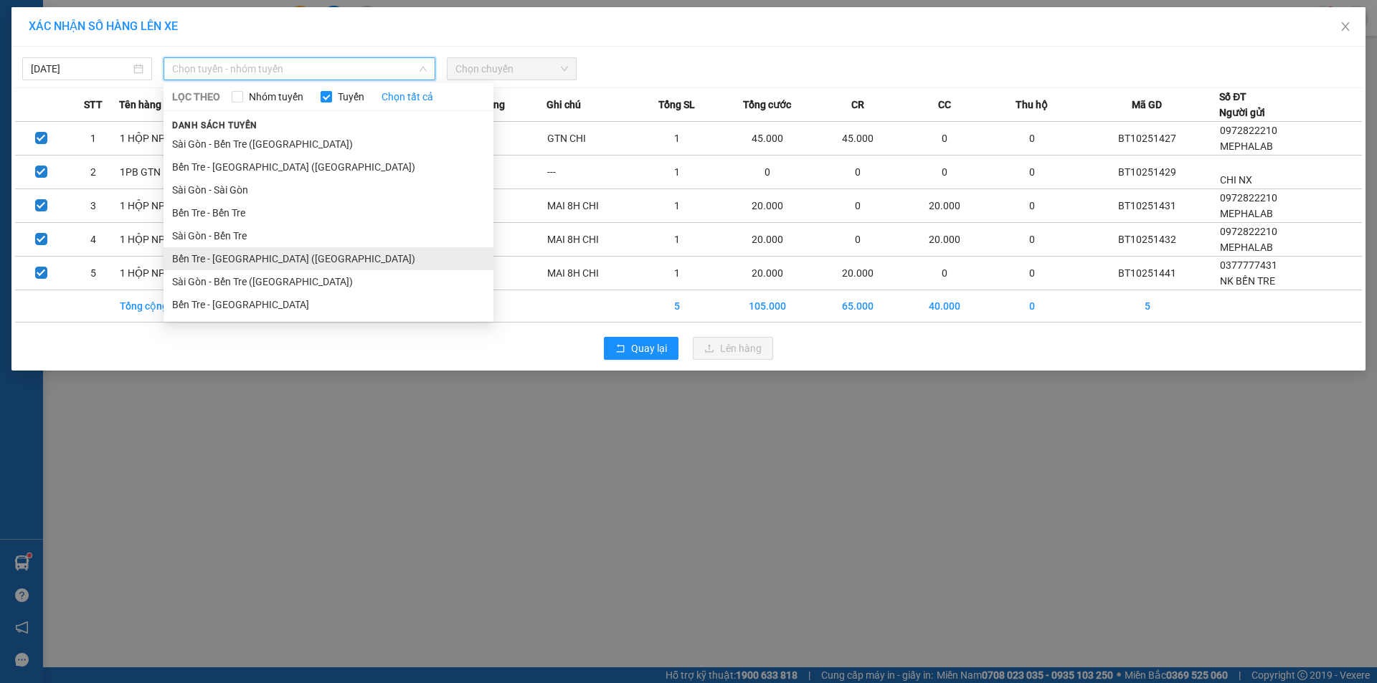
click at [268, 252] on li "Bến Tre - Sài Gòn (CT)" at bounding box center [328, 258] width 330 height 23
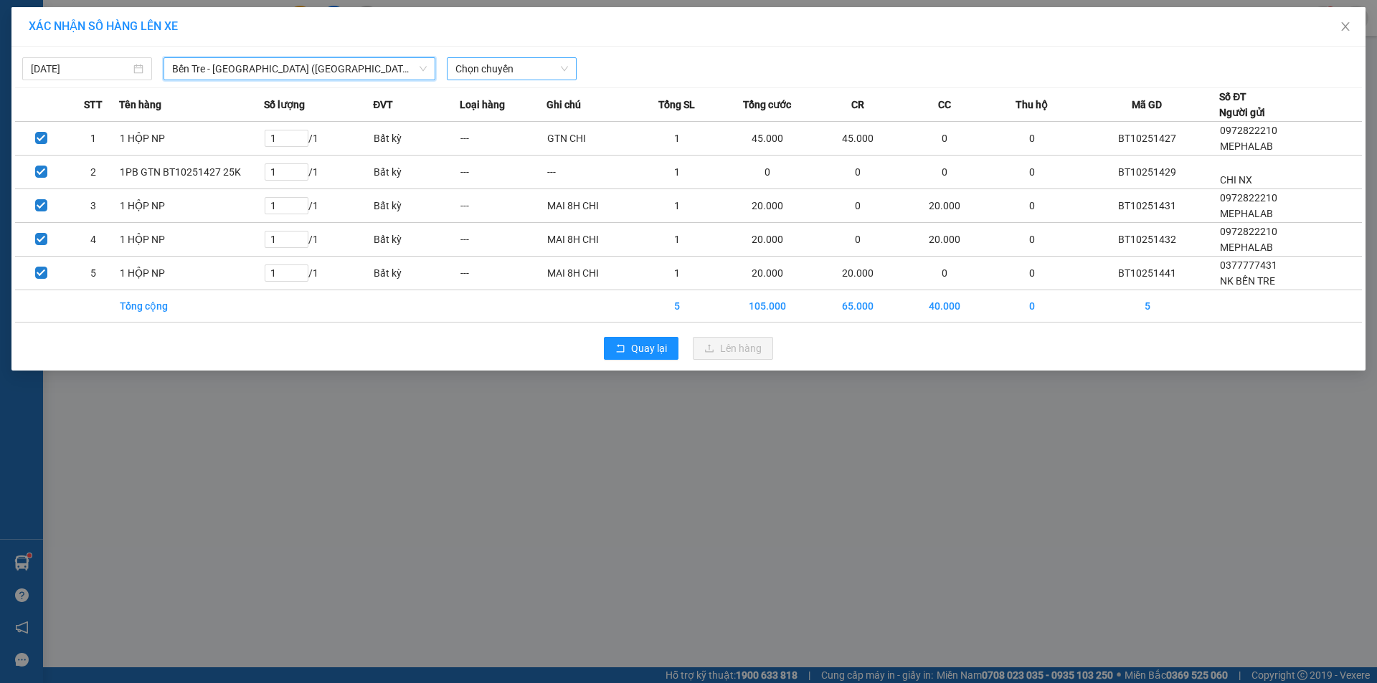
click at [495, 63] on span "Chọn chuyến" at bounding box center [511, 69] width 113 height 22
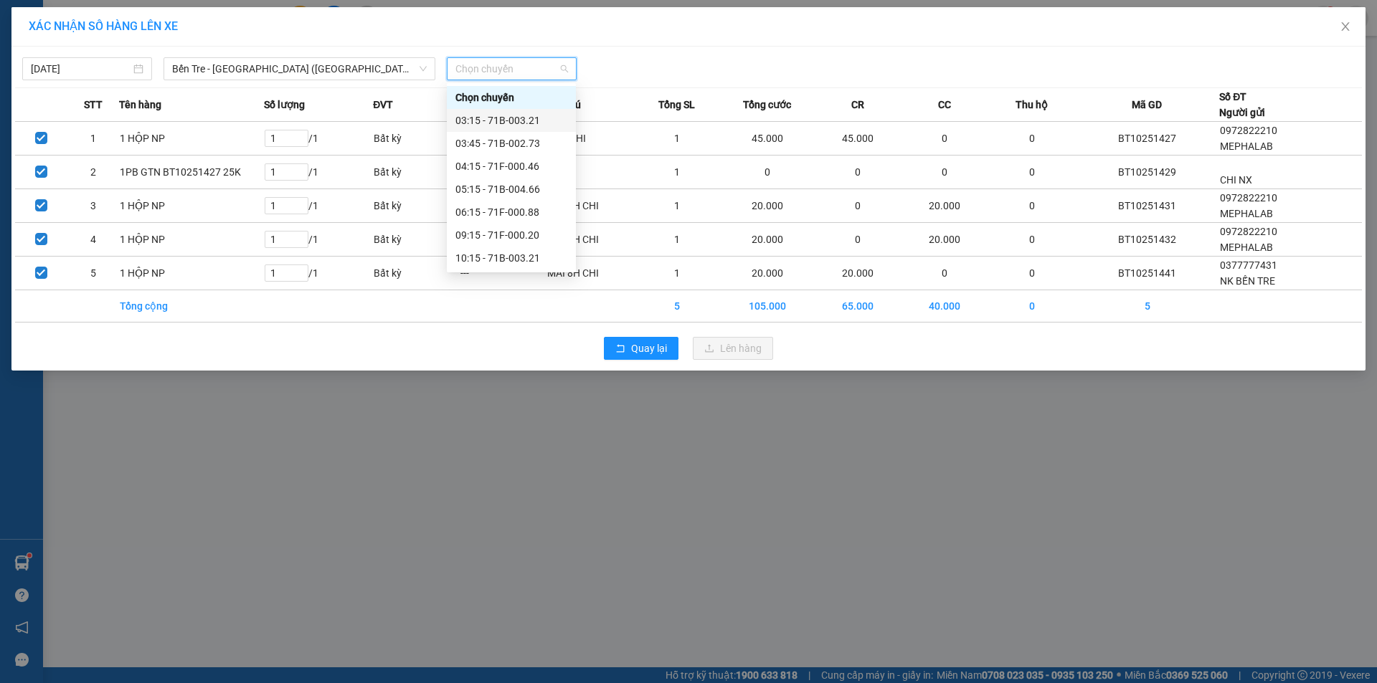
click at [499, 119] on div "03:15 - 71B-003.21" at bounding box center [511, 121] width 112 height 16
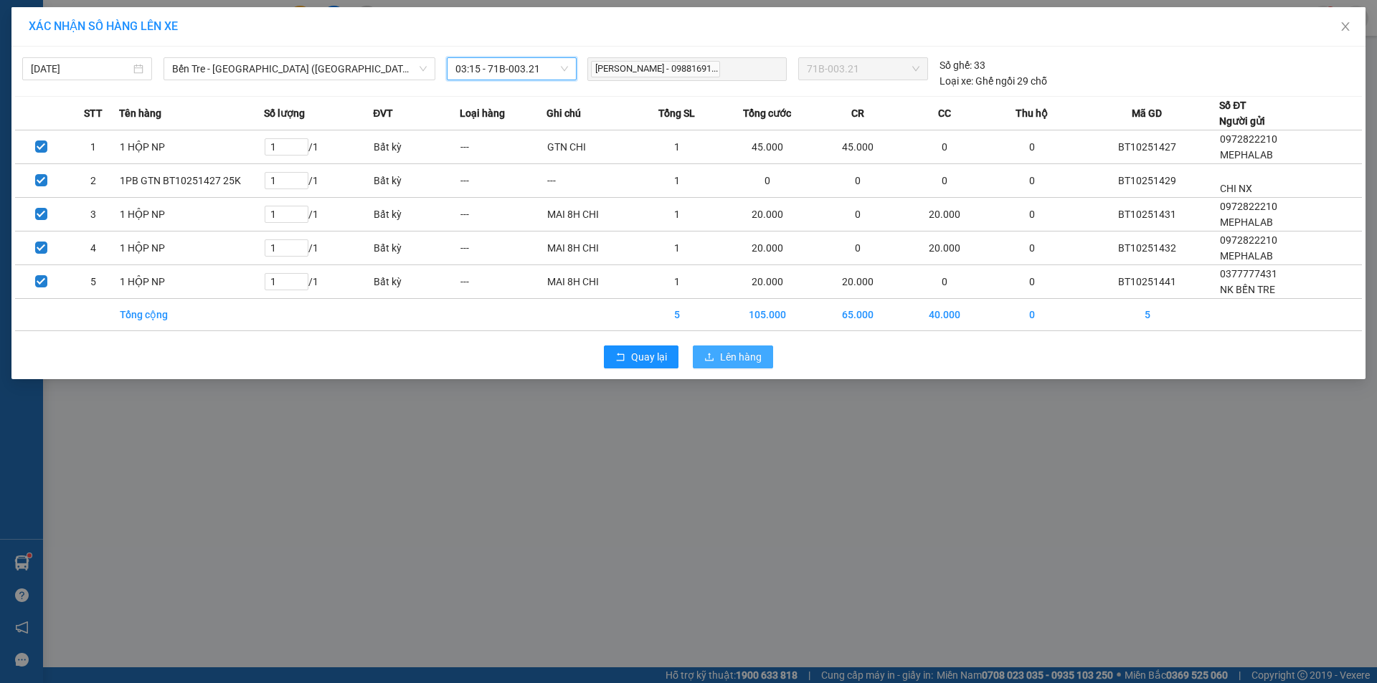
click at [731, 360] on span "Lên hàng" at bounding box center [741, 357] width 42 height 16
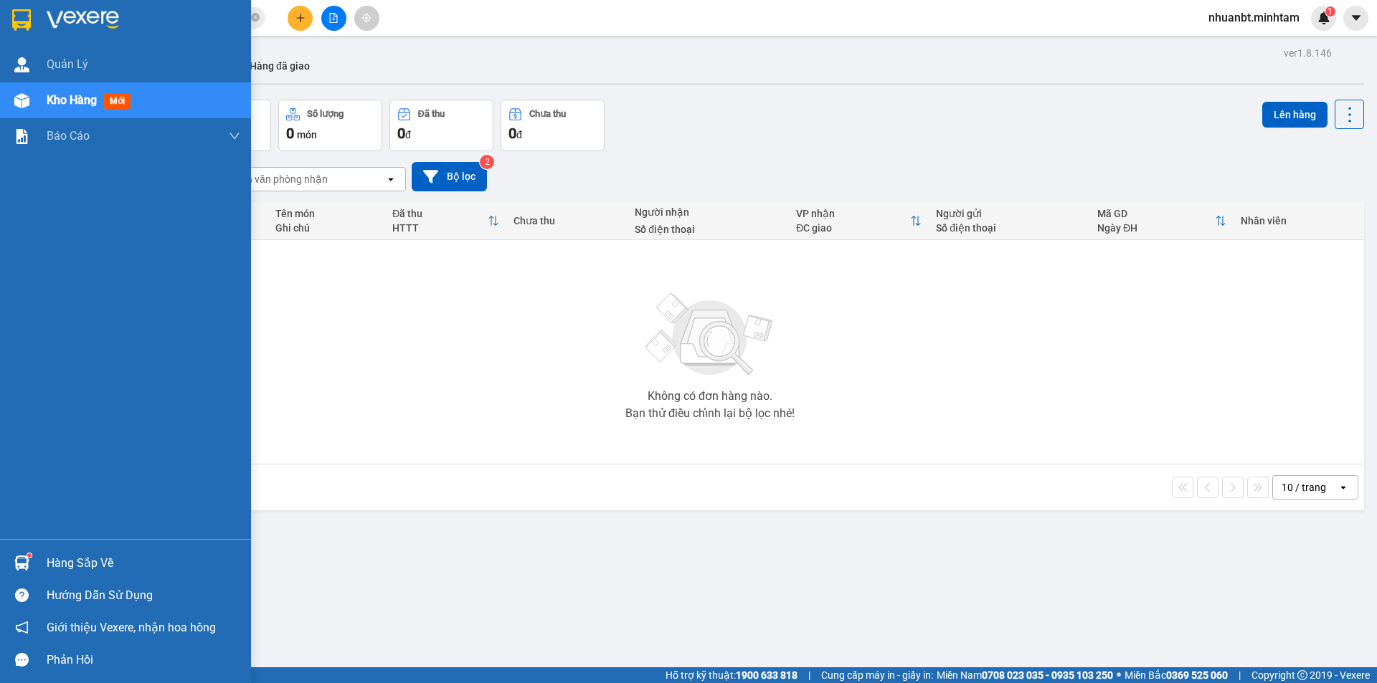
click at [41, 561] on div "Hàng sắp về" at bounding box center [125, 563] width 251 height 32
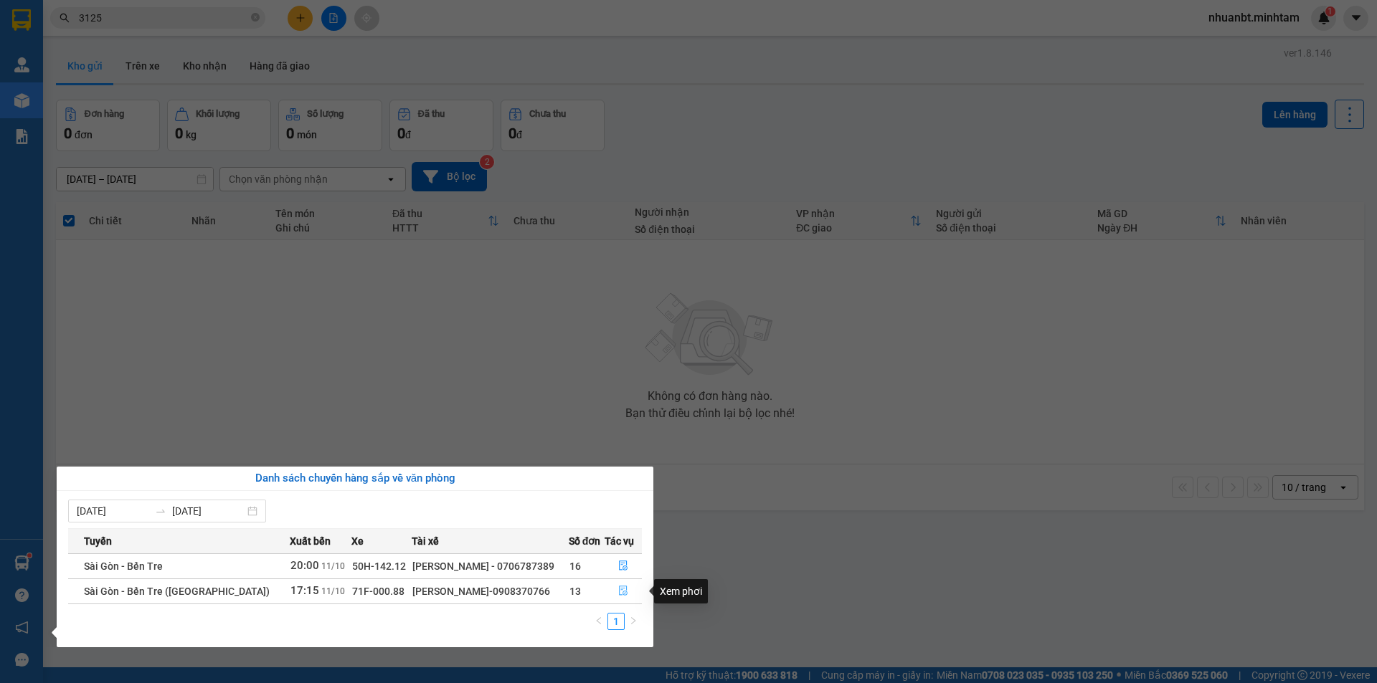
click at [618, 592] on icon "file-done" at bounding box center [623, 591] width 10 height 10
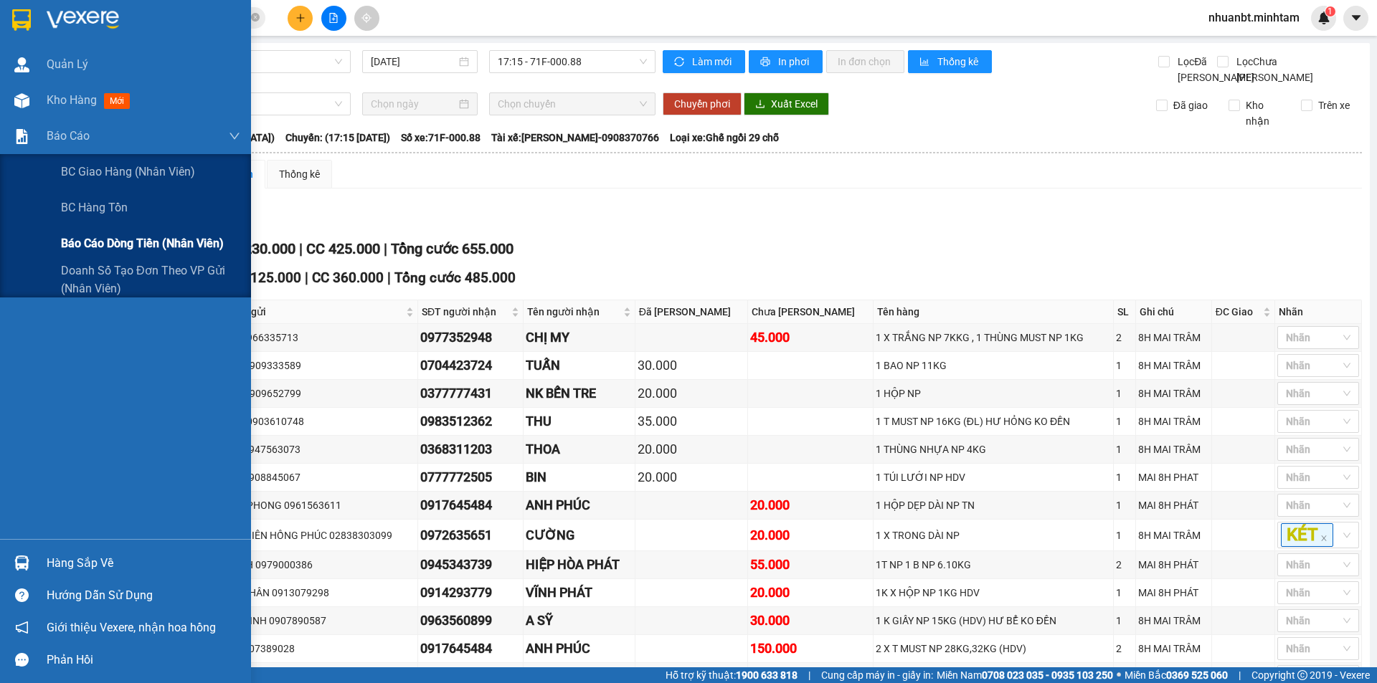
click at [108, 252] on span "Báo cáo dòng tiền (nhân viên)" at bounding box center [142, 243] width 163 height 18
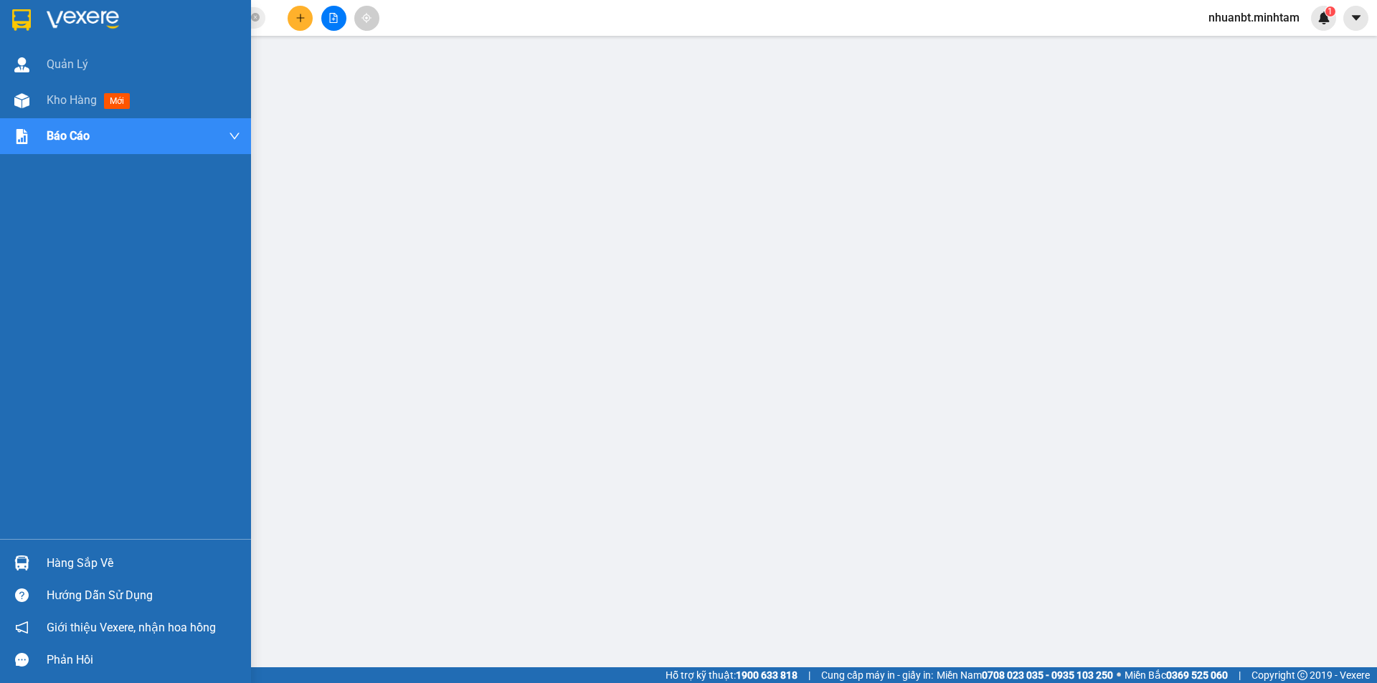
click at [34, 30] on div at bounding box center [125, 23] width 251 height 47
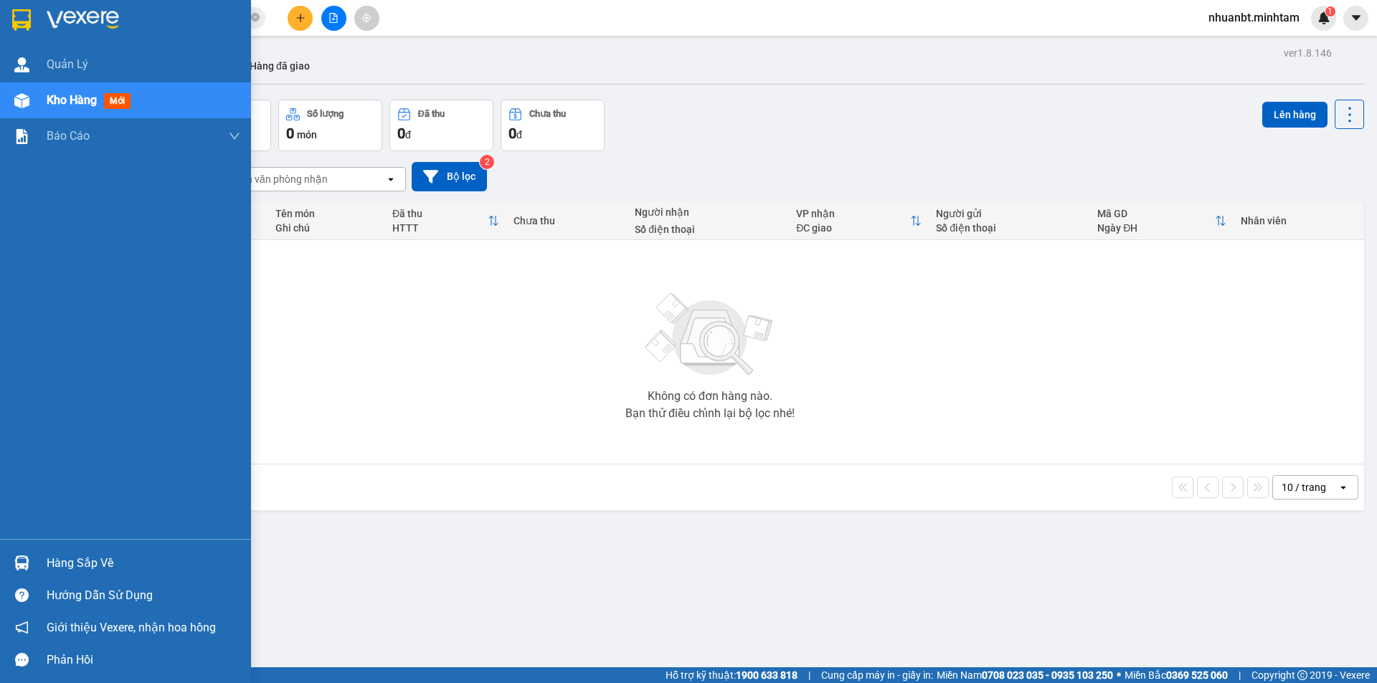
drag, startPoint x: 67, startPoint y: 559, endPoint x: 73, endPoint y: 545, distance: 15.4
click at [68, 559] on div "Hàng sắp về" at bounding box center [144, 564] width 194 height 22
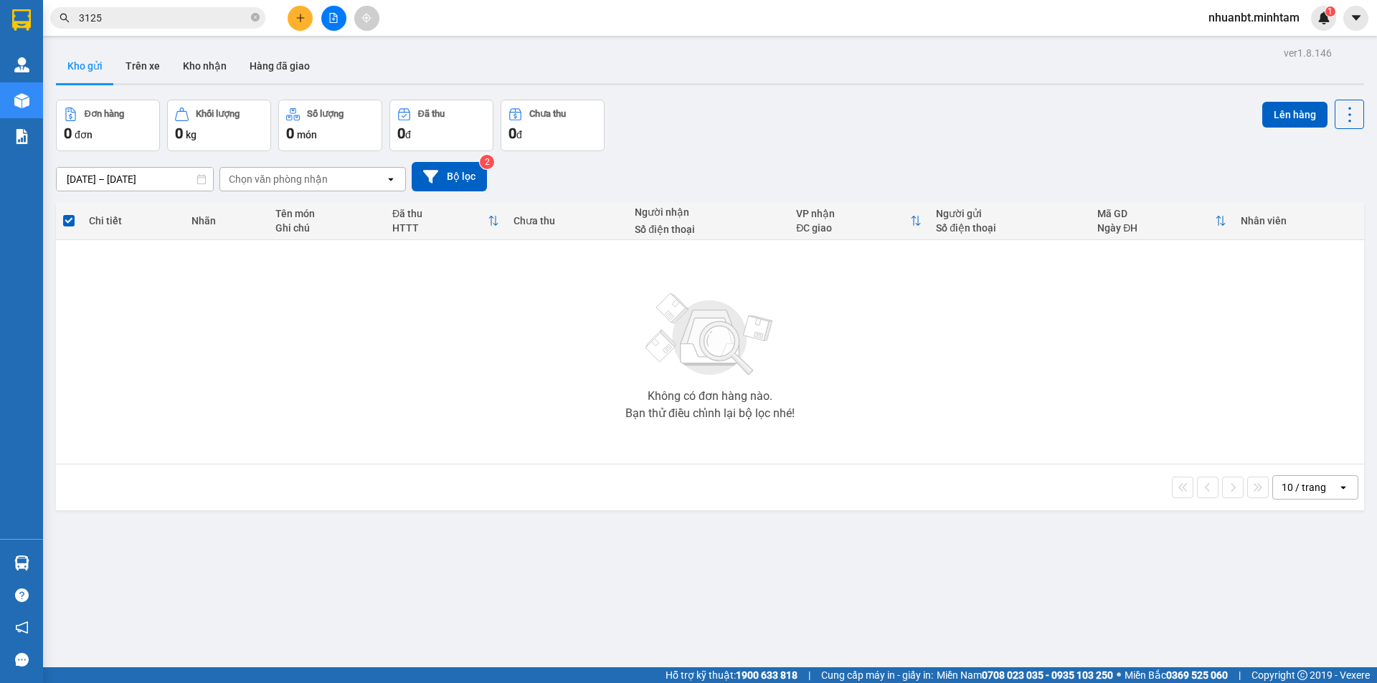
click at [430, 406] on section "Kết quả tìm kiếm ( 34 ) Bộ lọc Mã ĐH Trạng thái Món hàng Tổng cước Chưa cước Nh…" at bounding box center [688, 341] width 1377 height 683
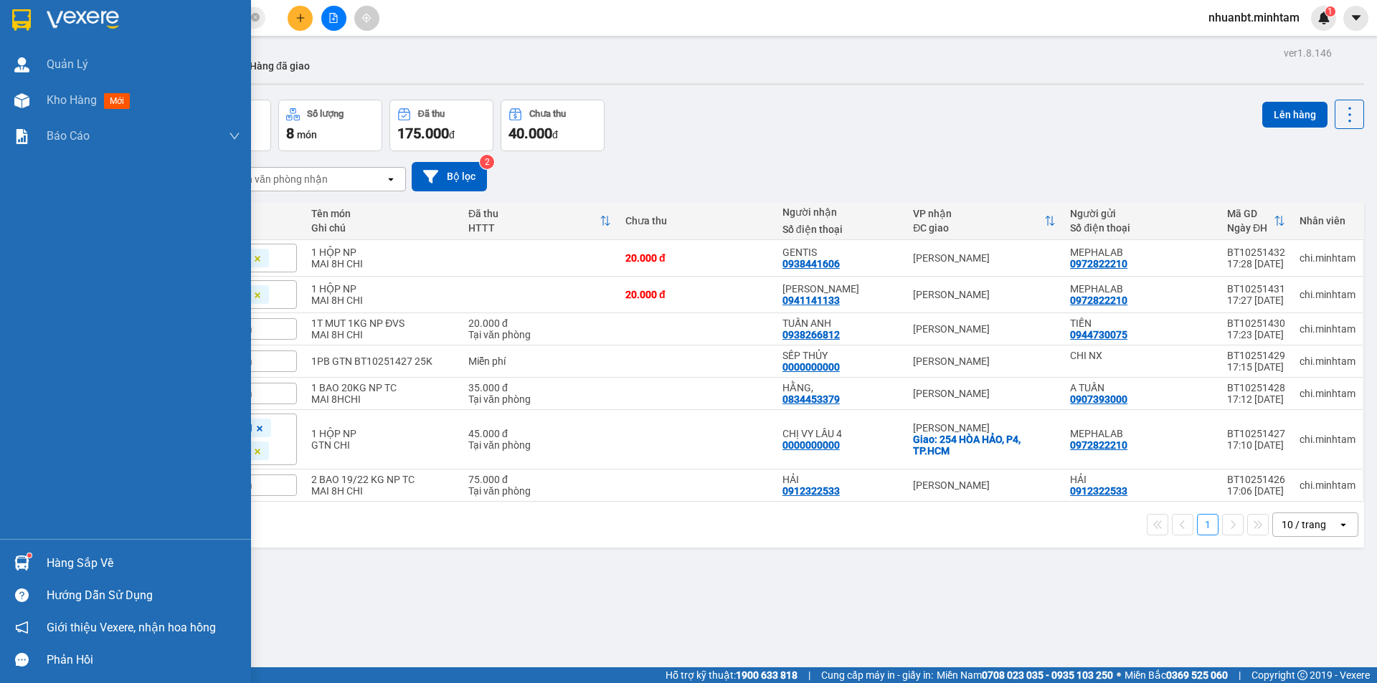
click at [10, 9] on div at bounding box center [21, 19] width 25 height 25
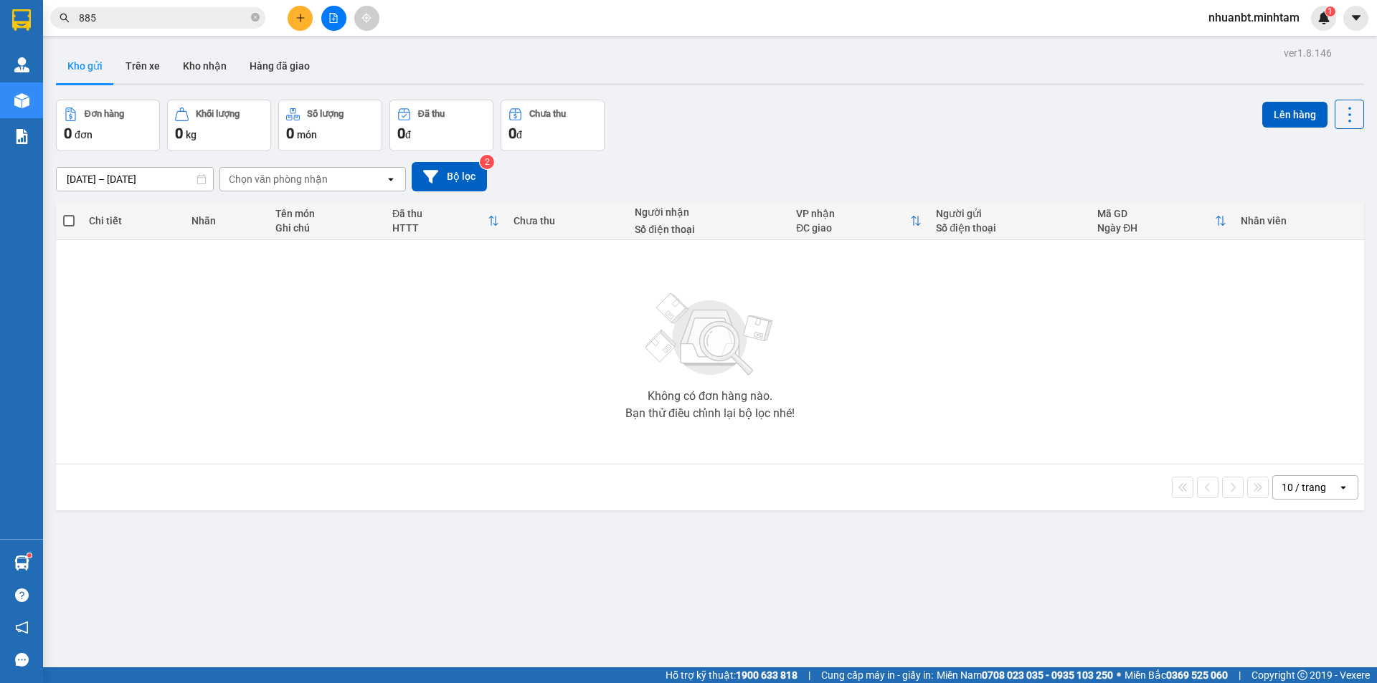
click at [297, 9] on button at bounding box center [300, 18] width 25 height 25
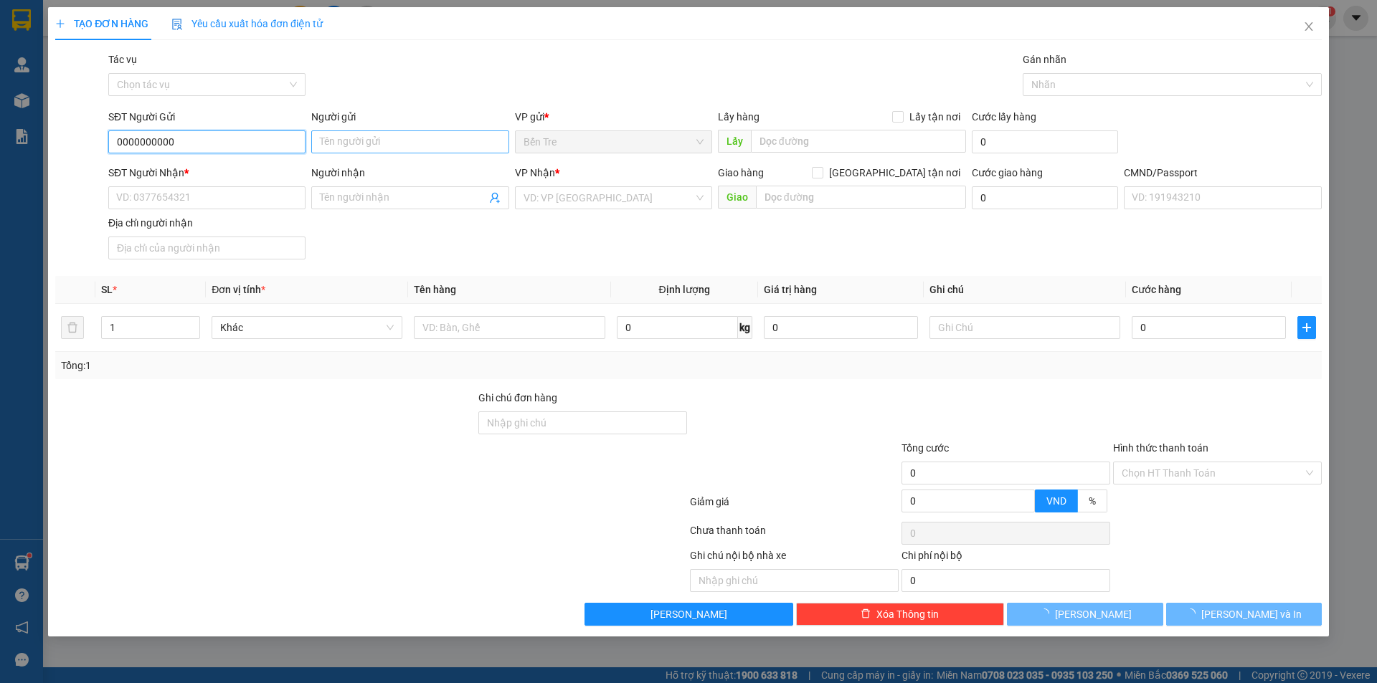
type input "0000000000"
click at [349, 146] on input "Người gửi" at bounding box center [409, 141] width 197 height 23
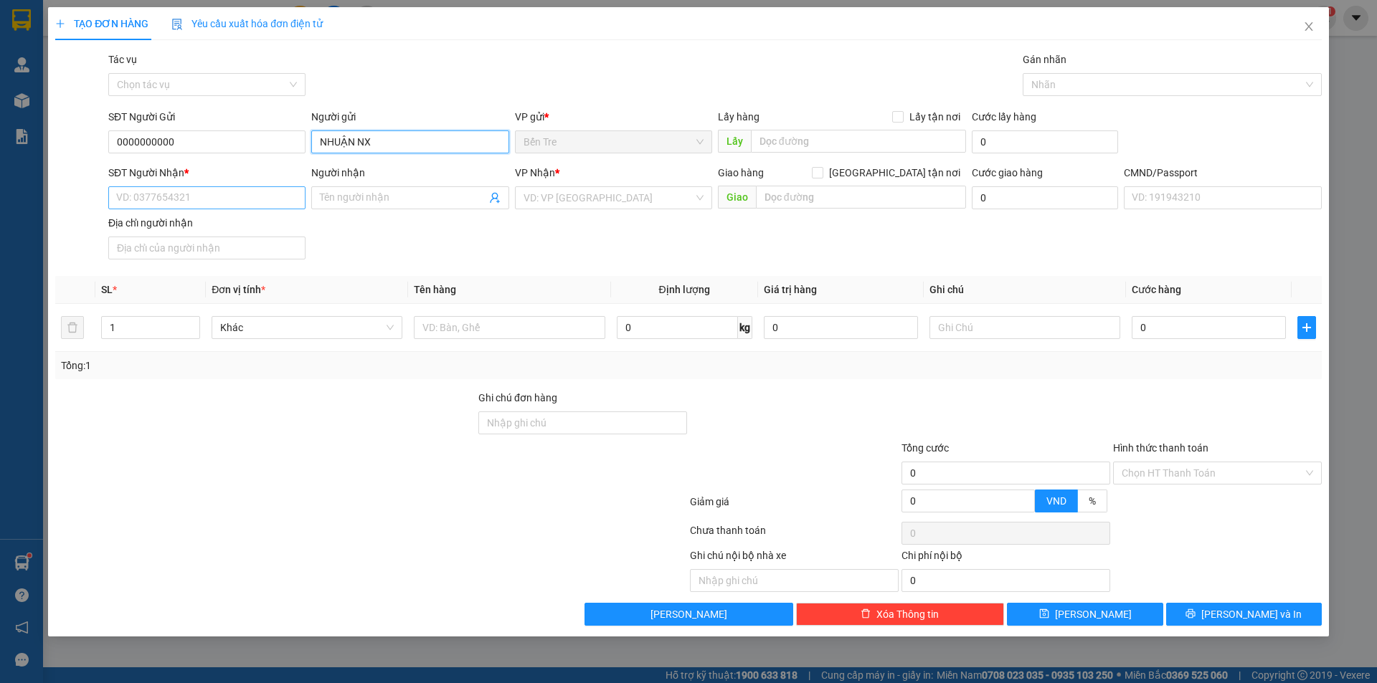
type input "NHUẬN NX"
click at [151, 200] on input "SĐT Người Nhận *" at bounding box center [206, 197] width 197 height 23
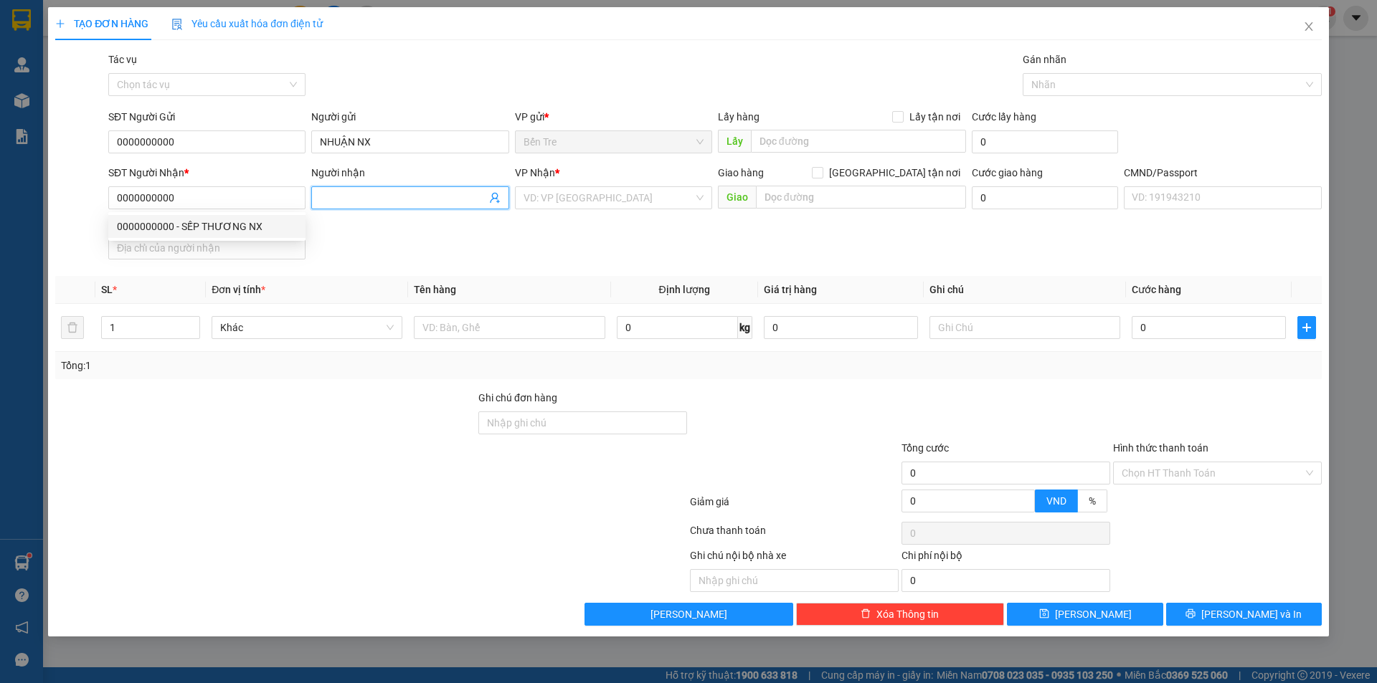
click at [374, 192] on input "Người nhận" at bounding box center [403, 198] width 166 height 16
click at [494, 197] on icon "user-add" at bounding box center [494, 197] width 11 height 11
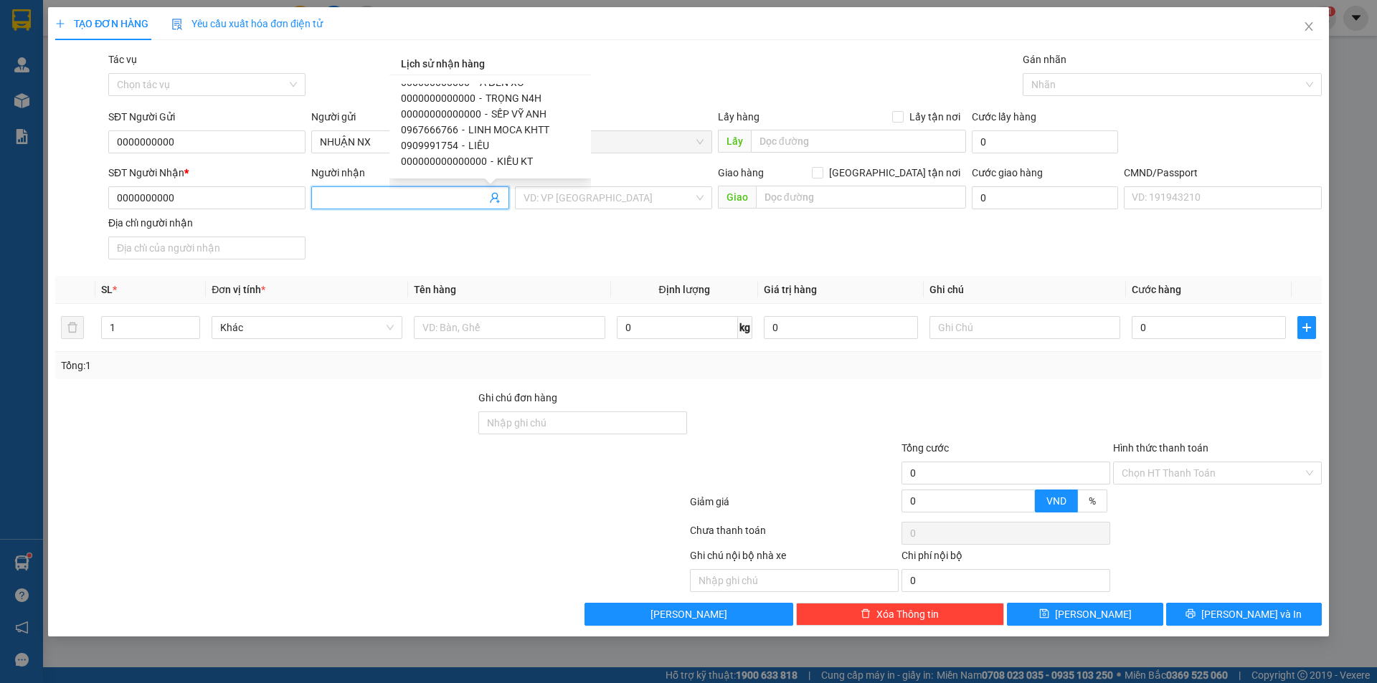
scroll to position [72, 0]
click at [505, 125] on span "KIỀU KT" at bounding box center [515, 130] width 36 height 11
type input "000000000000000"
type input "KIỀU KT"
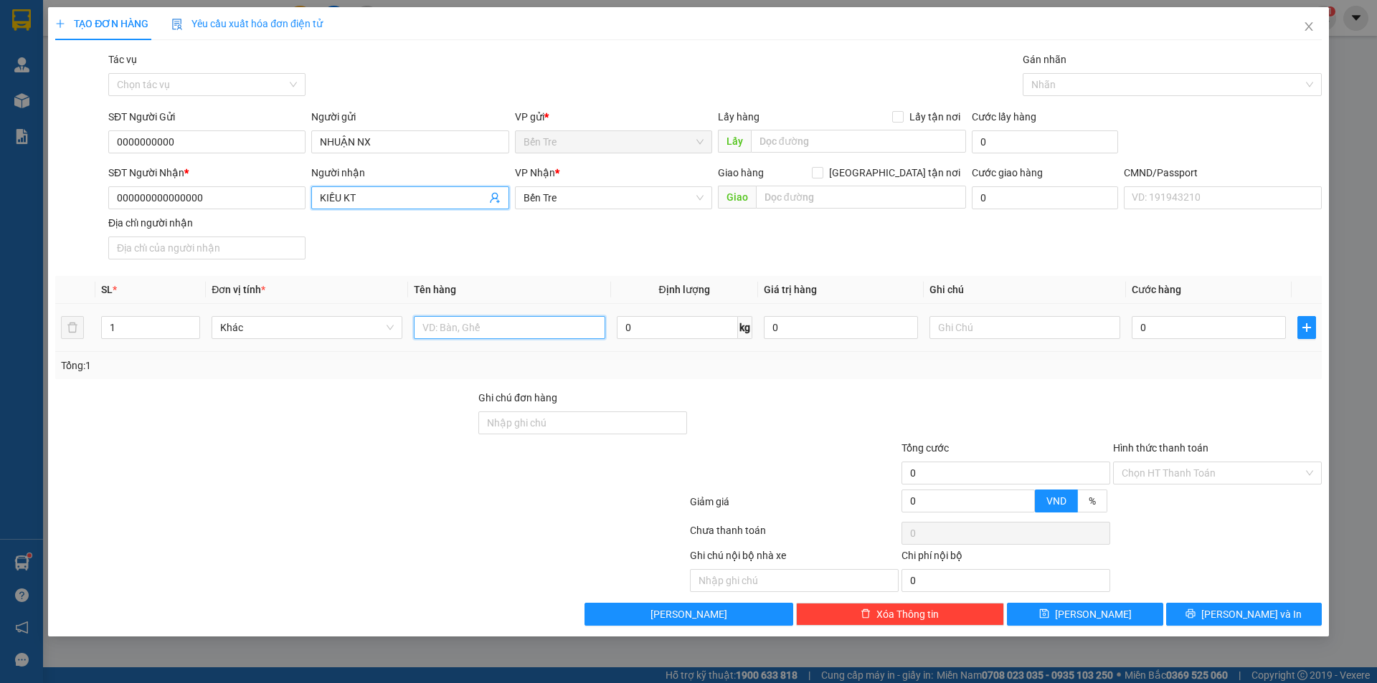
click at [489, 321] on input "text" at bounding box center [509, 327] width 191 height 23
type input "1 PB TIỀN HG NGÀY 11/10"
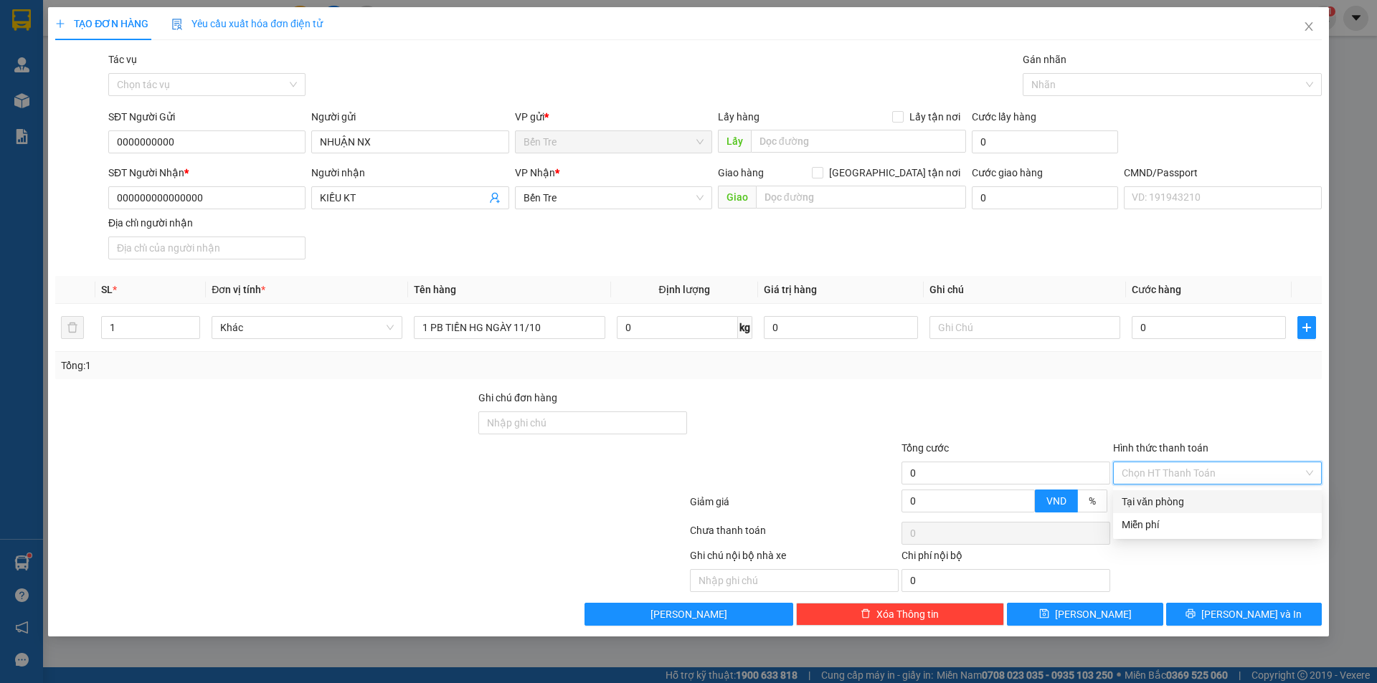
click at [1202, 469] on input "Hình thức thanh toán" at bounding box center [1211, 473] width 181 height 22
click at [1153, 528] on div "Miễn phí" at bounding box center [1216, 525] width 191 height 16
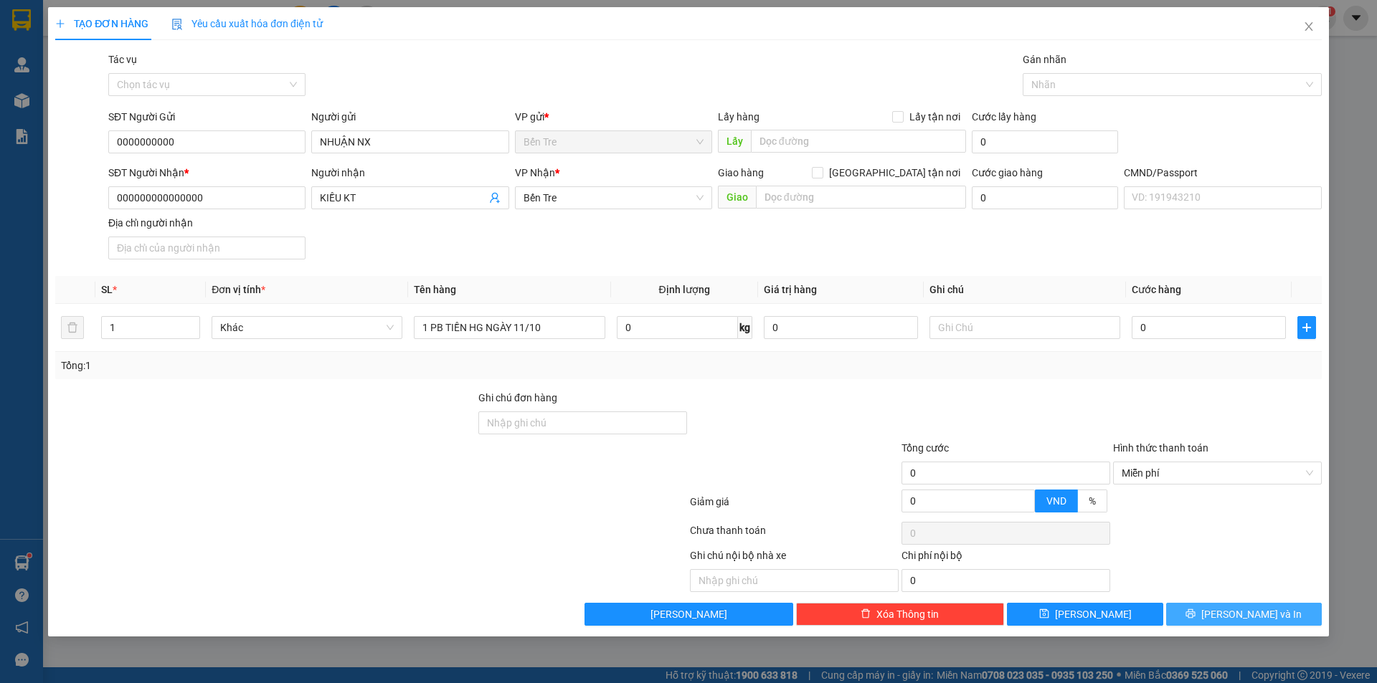
drag, startPoint x: 1253, startPoint y: 612, endPoint x: 1055, endPoint y: 399, distance: 290.7
click at [1253, 612] on span "[PERSON_NAME] và In" at bounding box center [1251, 615] width 100 height 16
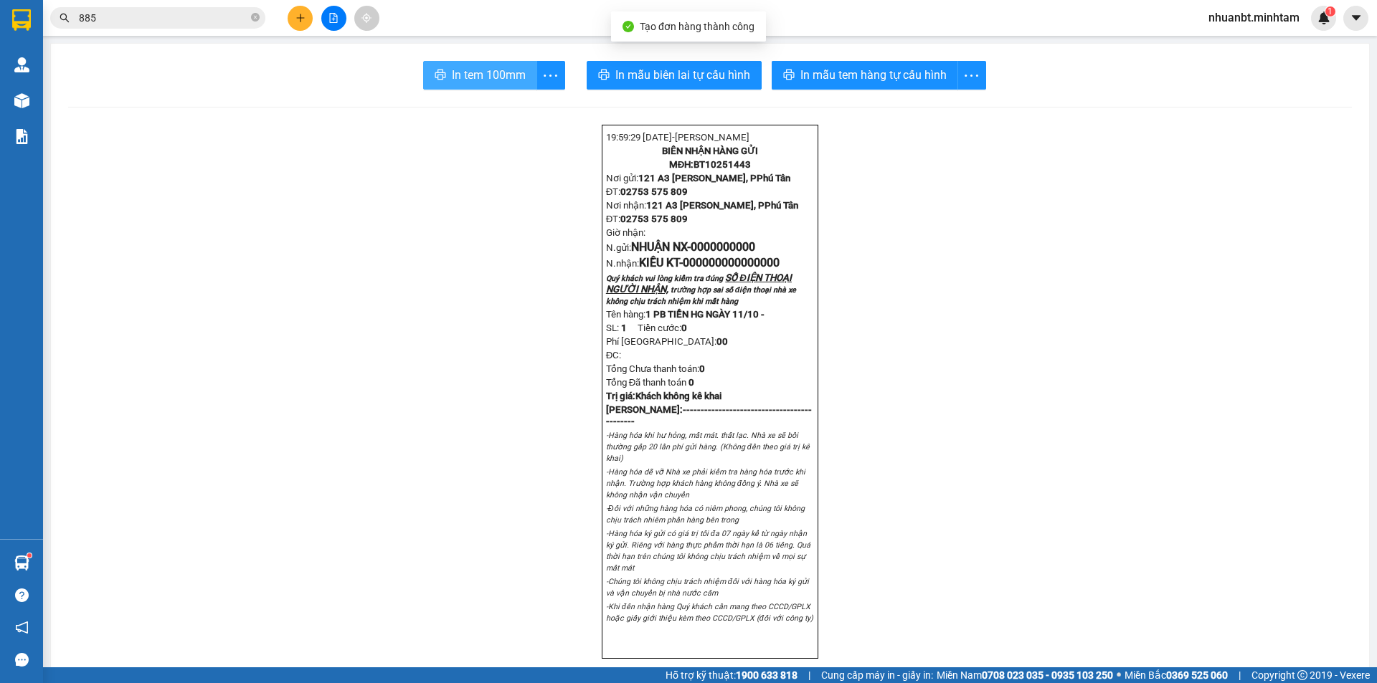
click at [526, 74] on button "In tem 100mm" at bounding box center [480, 75] width 114 height 29
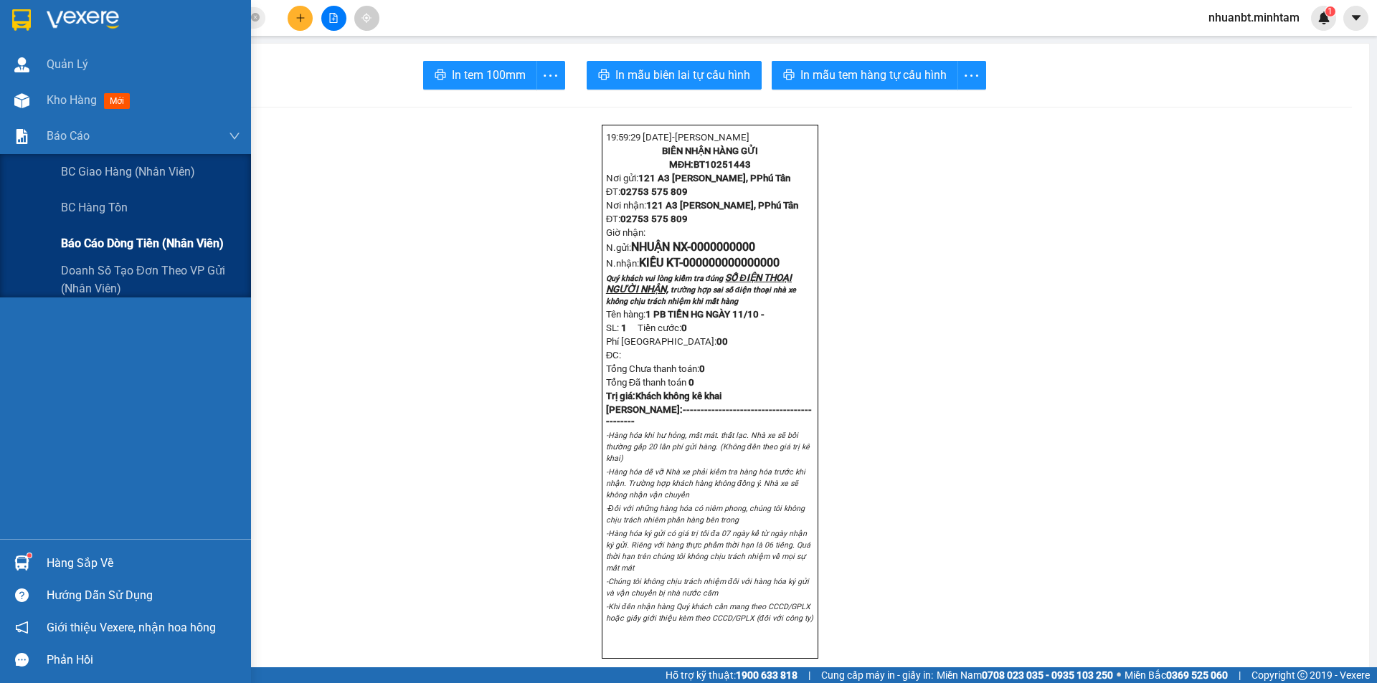
click at [150, 249] on span "Báo cáo dòng tiền (nhân viên)" at bounding box center [142, 243] width 163 height 18
